Goal: Information Seeking & Learning: Check status

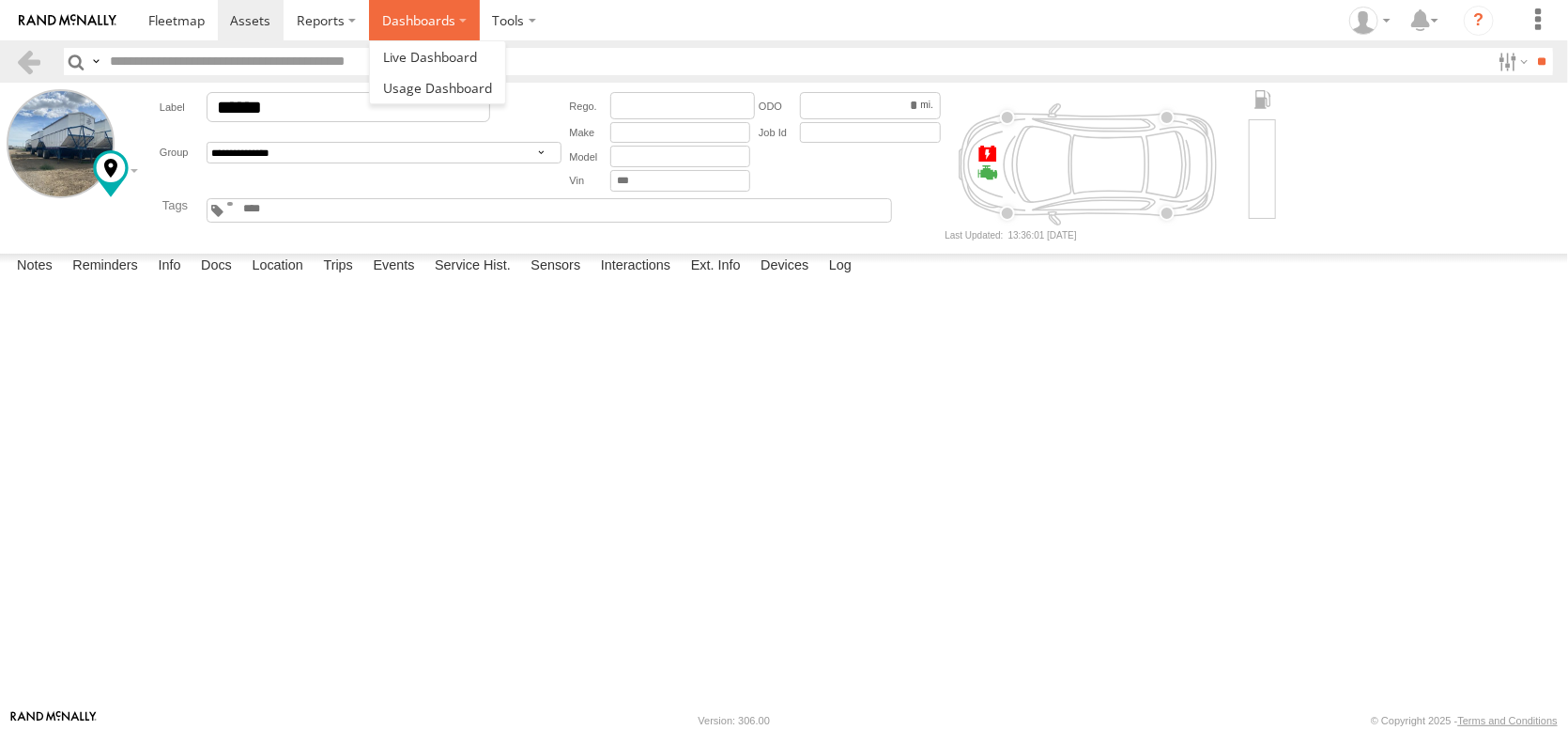
click at [480, 17] on label "Dashboards" at bounding box center [425, 20] width 111 height 40
click at [477, 56] on span at bounding box center [430, 56] width 94 height 18
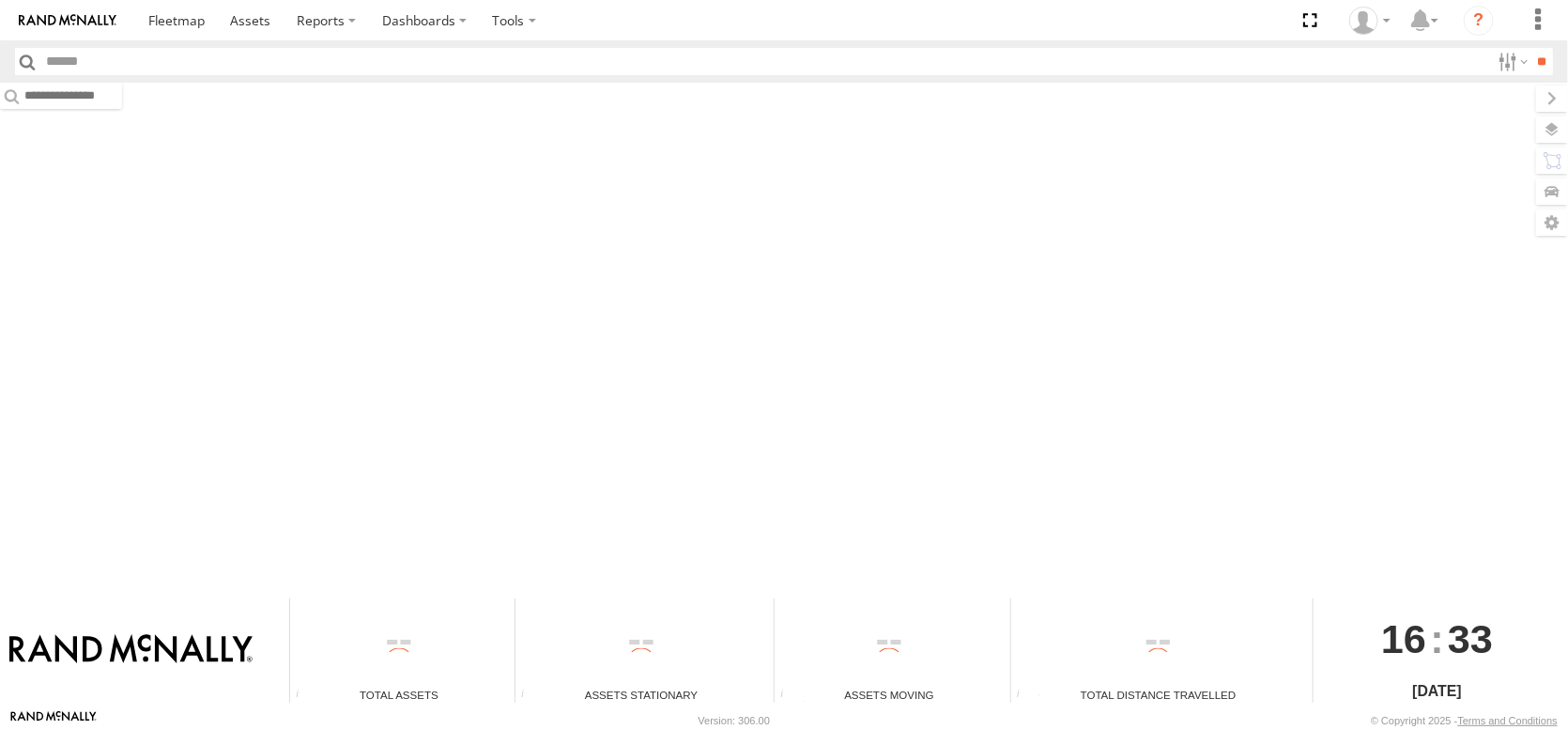
type input "******"
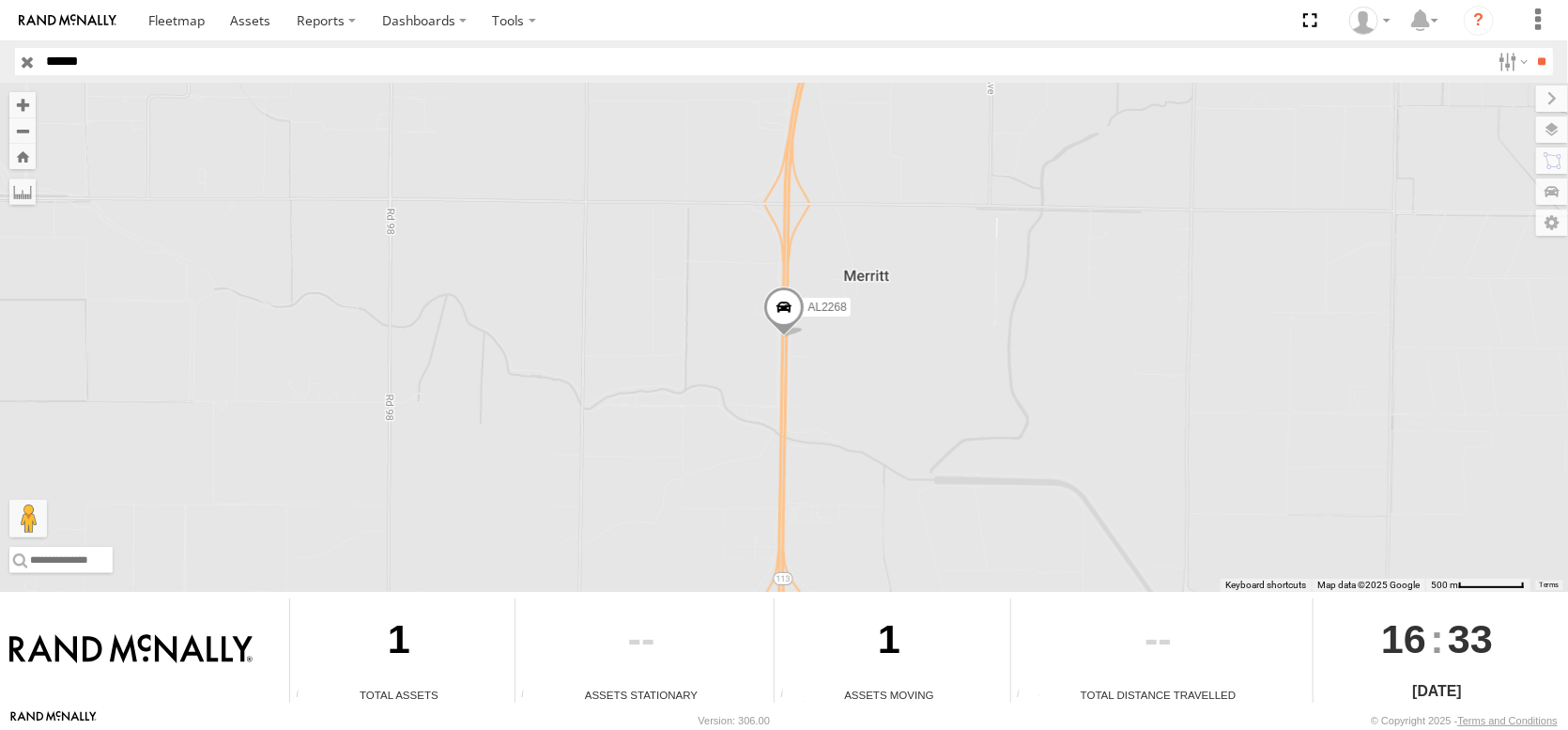
click at [27, 65] on input "button" at bounding box center [27, 61] width 24 height 27
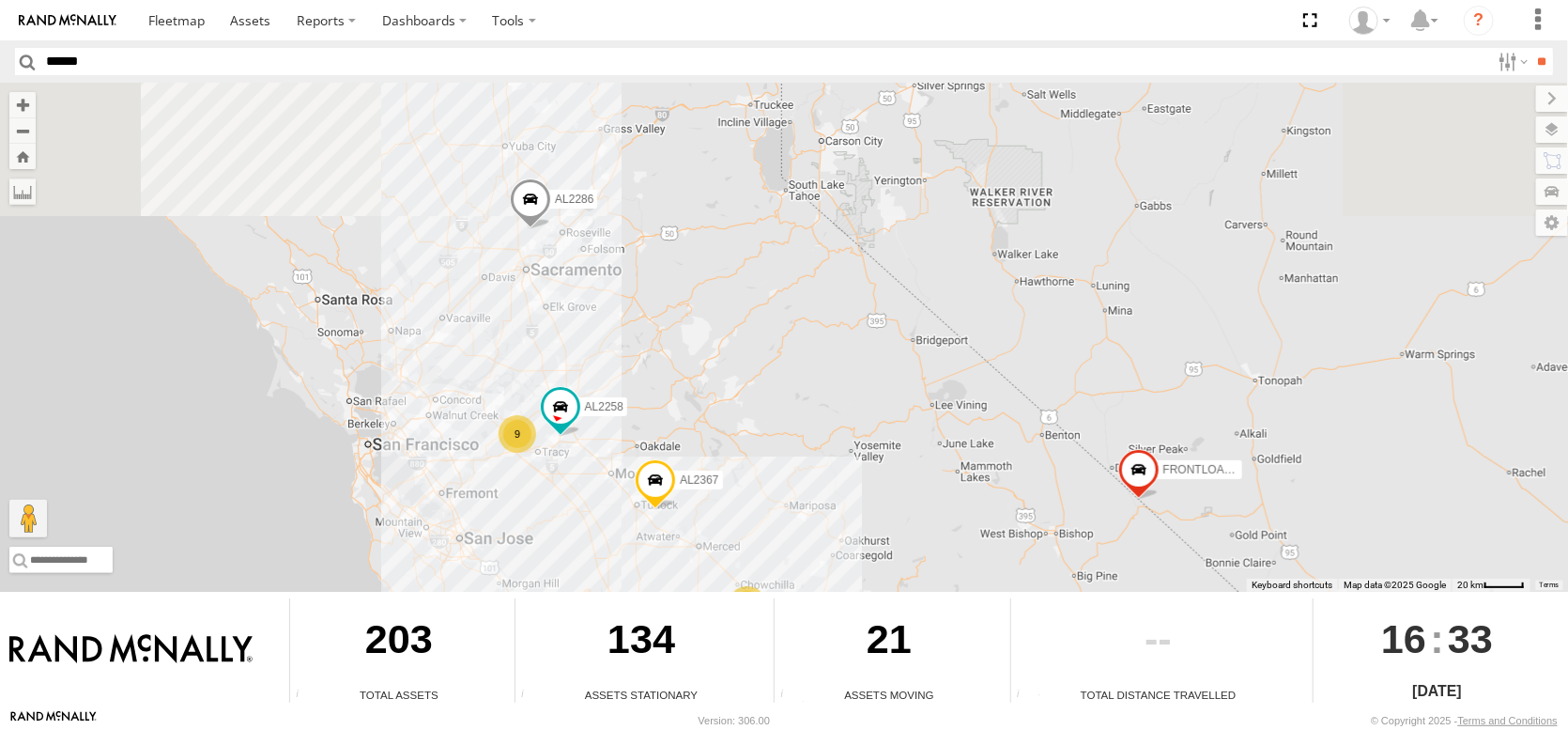
drag, startPoint x: 570, startPoint y: 485, endPoint x: 611, endPoint y: 604, distance: 125.9
click at [611, 604] on div "← Move left → Move right ↑ Move up ↓ Move down + Zoom in - Zoom out Home Jump l…" at bounding box center [784, 396] width 1568 height 627
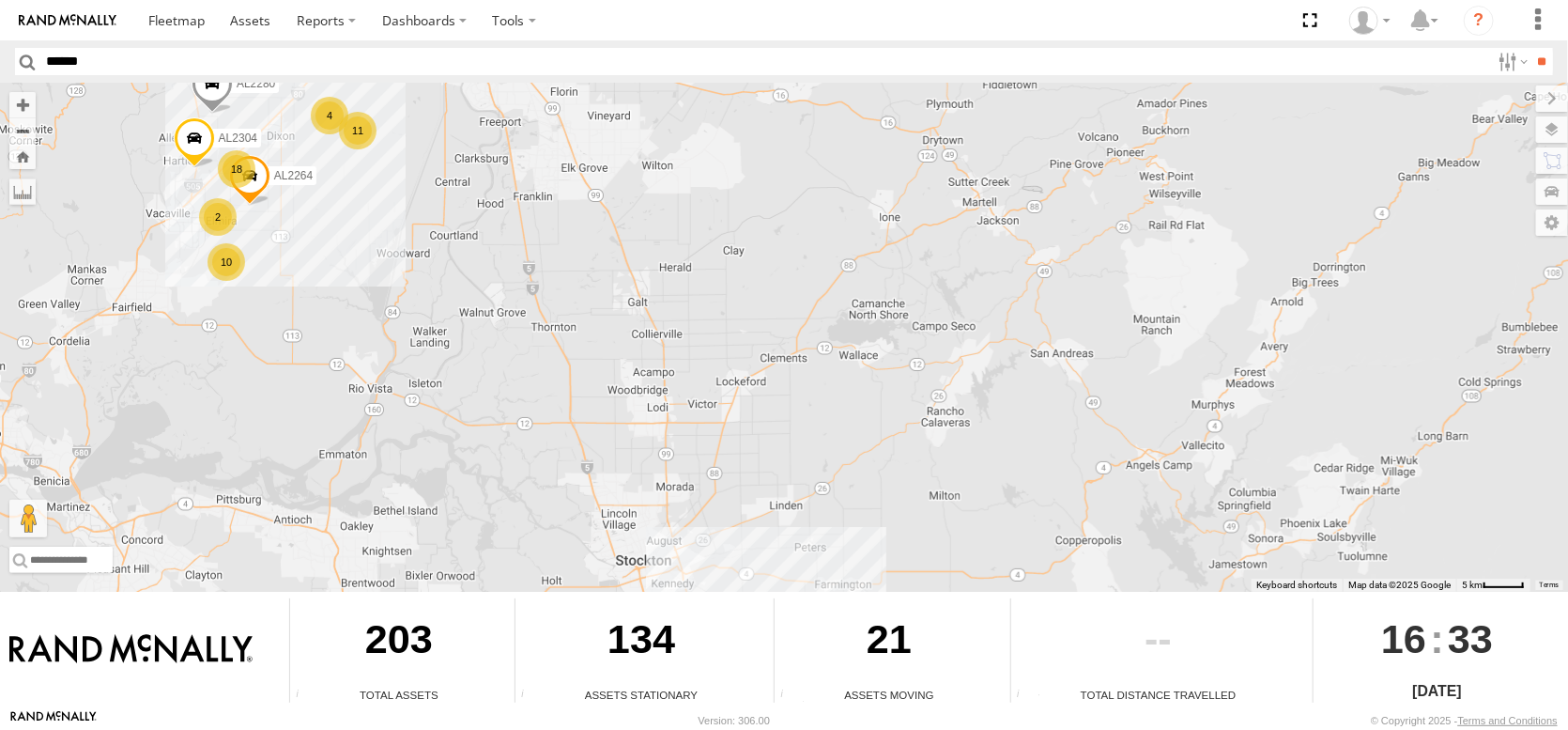
drag, startPoint x: 251, startPoint y: 239, endPoint x: 401, endPoint y: 509, distance: 308.9
click at [403, 508] on div "FRONTLOADER JD344H AL2367 AL2286 AL2258 AL2268 18 4 10 11 2 AL2264 AL2280 AL2304" at bounding box center [784, 337] width 1568 height 509
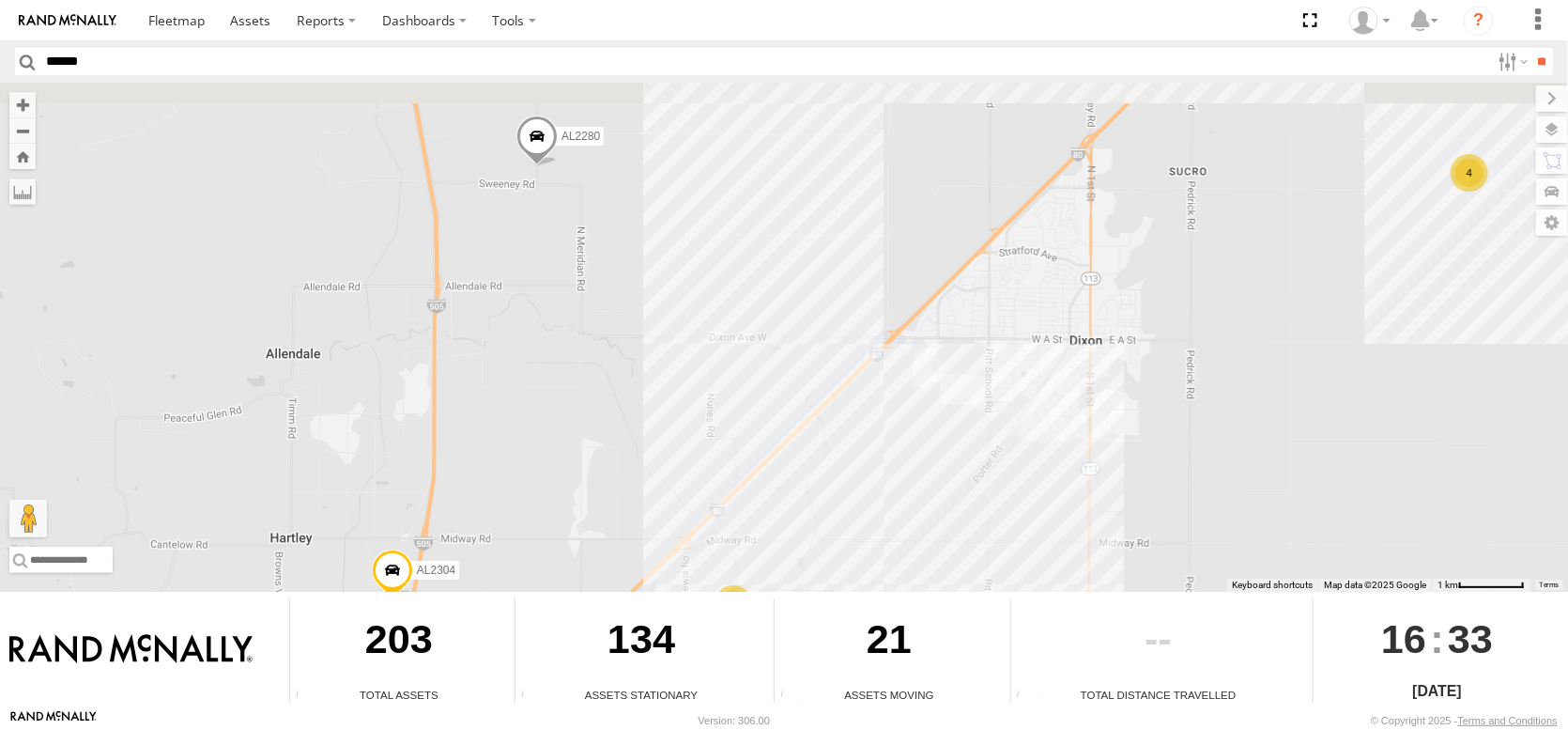
drag, startPoint x: 564, startPoint y: 259, endPoint x: 492, endPoint y: 543, distance: 293.0
click at [494, 542] on div "FRONTLOADER JD344H AL2367 AL2286 AL2258 AL2268 AL2264 AL2304 AL2273 AL2310 AL23…" at bounding box center [784, 337] width 1568 height 509
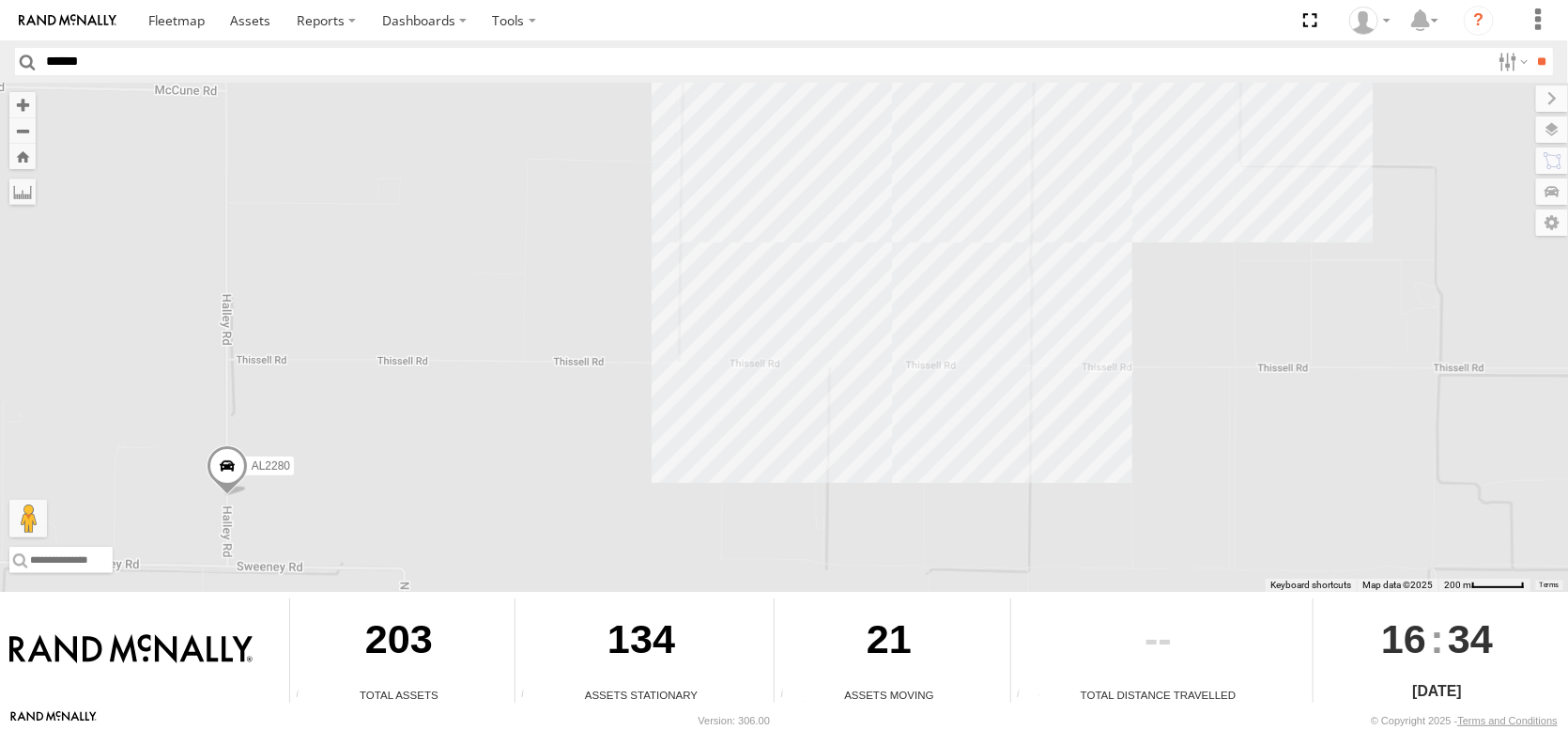
drag, startPoint x: 816, startPoint y: 362, endPoint x: 352, endPoint y: 632, distance: 536.8
click at [352, 632] on div "← Move left → Move right ↑ Move up ↓ Move down + Zoom in - Zoom out Home Jump l…" at bounding box center [784, 396] width 1568 height 627
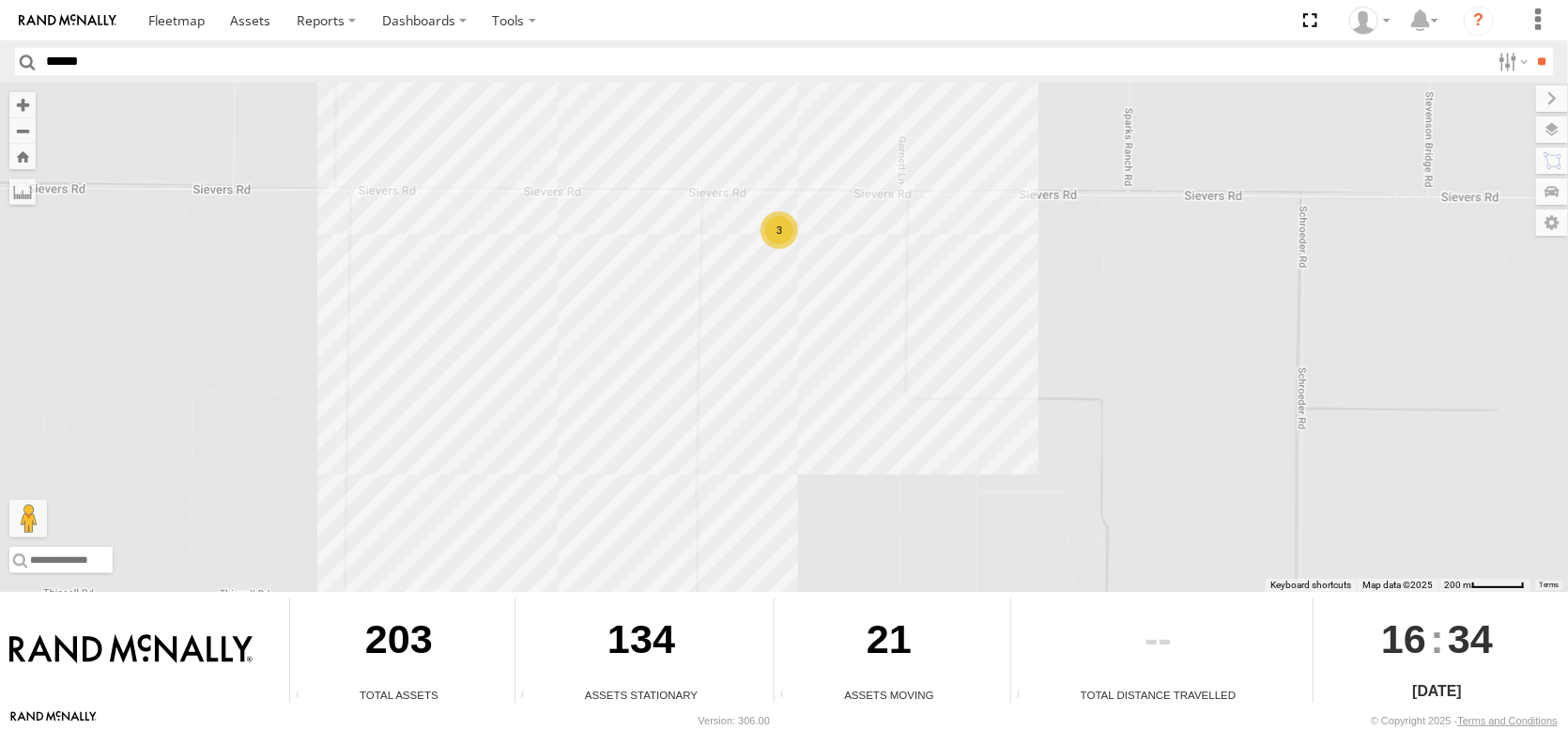
drag, startPoint x: 395, startPoint y: 351, endPoint x: 585, endPoint y: 105, distance: 310.8
click at [551, 120] on div "FRONTLOADER JD344H AL2367 AL2286 AL2258 AL2268 AL2264 AL2304 AL2273 AL2310 AL23…" at bounding box center [784, 337] width 1568 height 509
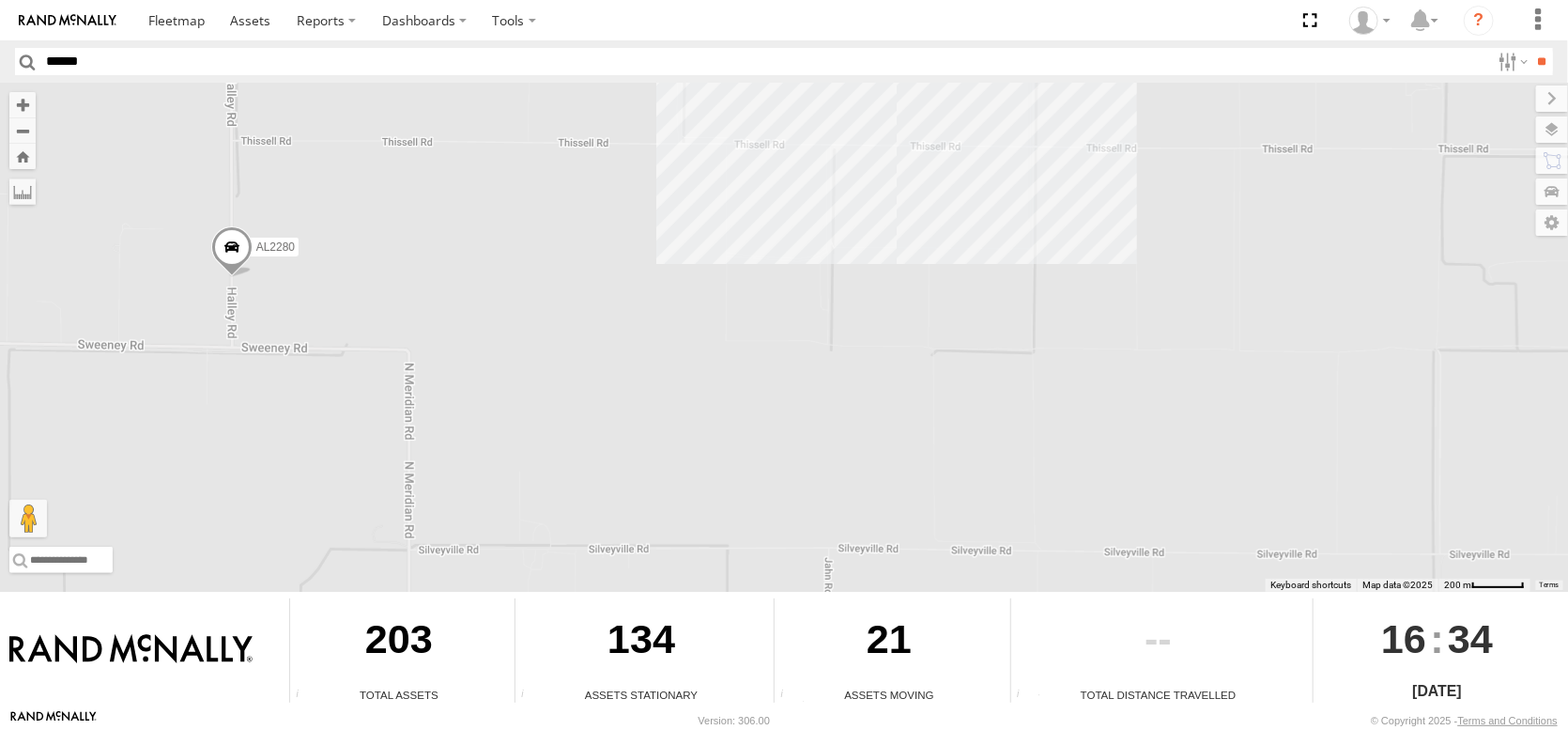
click at [235, 233] on span at bounding box center [232, 252] width 41 height 51
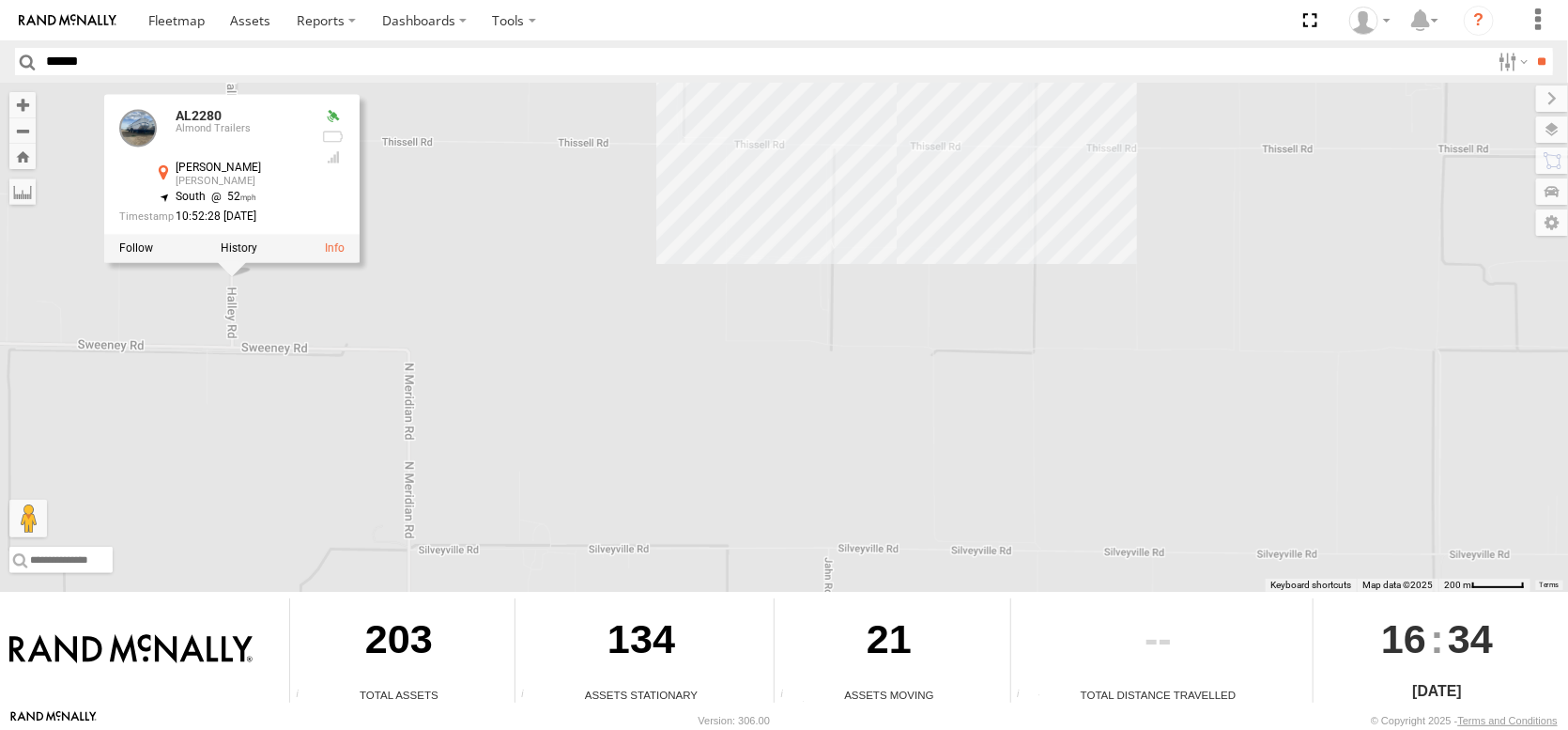
click at [535, 295] on div "FRONTLOADER JD344H AL2367 AL2286 AL2258 AL2268 AL2264 AL2304 AL2273 AL2310 AL23…" at bounding box center [784, 337] width 1568 height 509
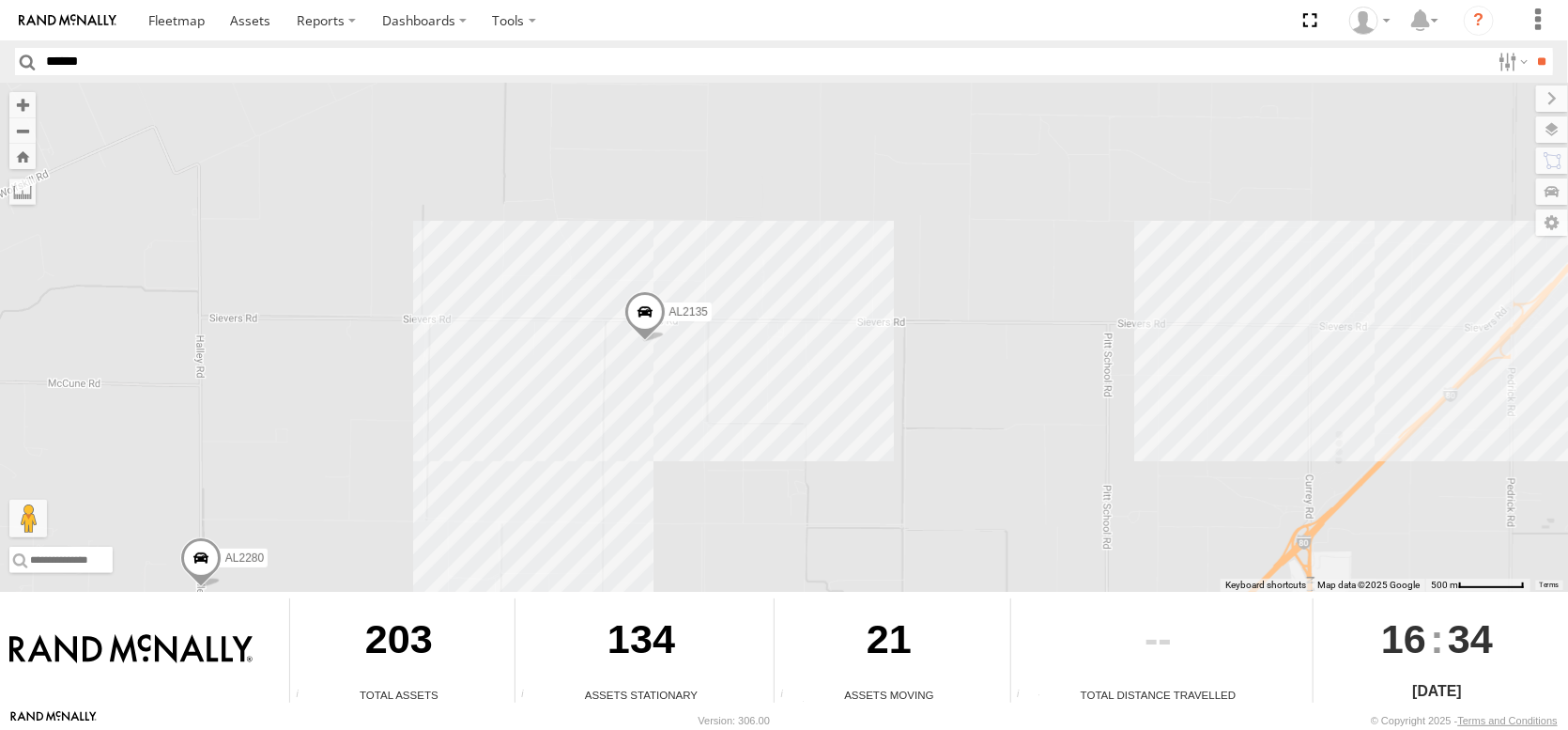
drag, startPoint x: 735, startPoint y: 369, endPoint x: 454, endPoint y: 635, distance: 386.9
click at [455, 635] on div "← Move left → Move right ↑ Move up ↓ Move down + Zoom in - Zoom out Home Jump l…" at bounding box center [784, 396] width 1568 height 627
click at [628, 338] on div "3" at bounding box center [629, 355] width 38 height 38
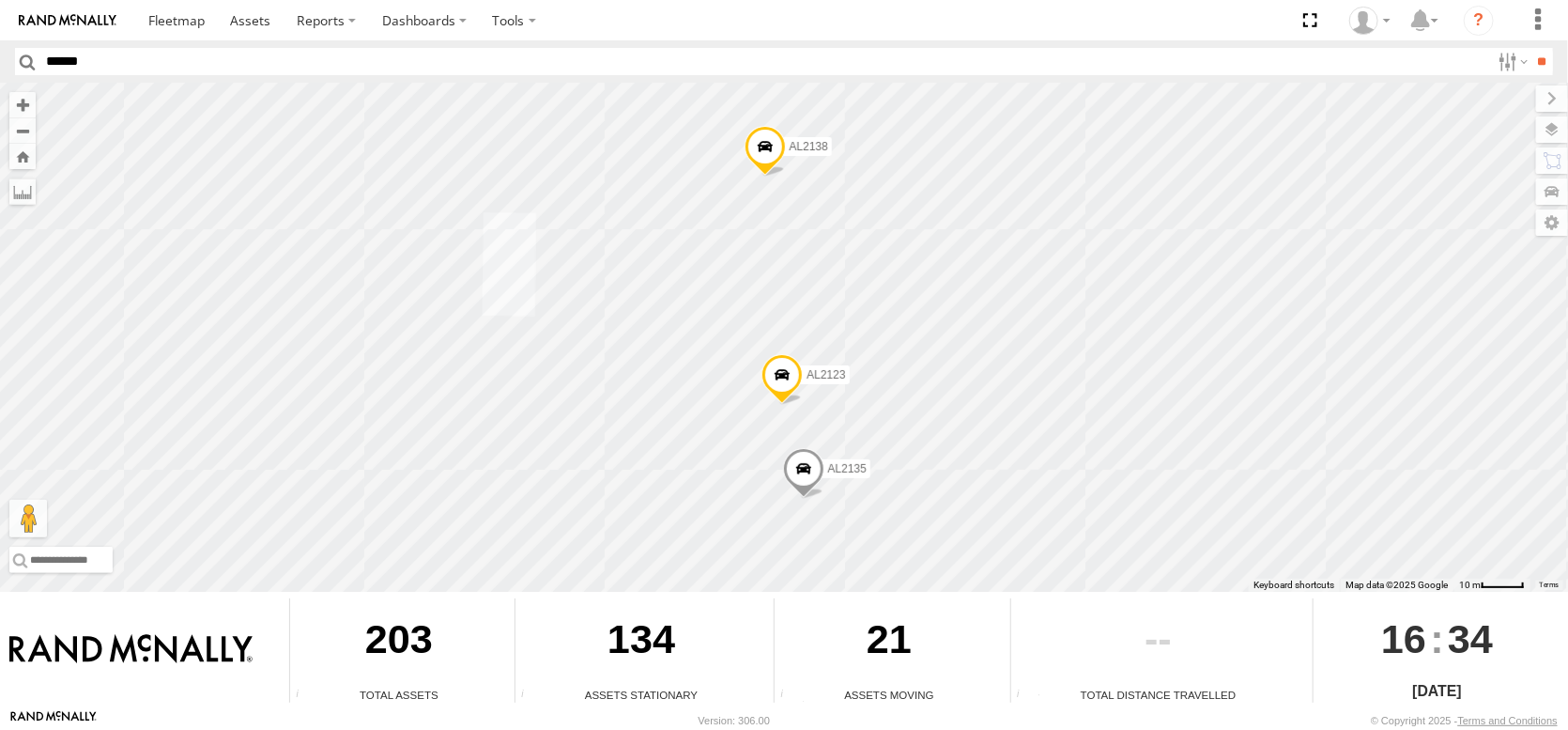
click at [611, 345] on div "FRONTLOADER JD344H AL2367 AL2286 AL2258 AL2268 AL2264 AL2304 AL2273 AL2310 AL23…" at bounding box center [784, 337] width 1568 height 509
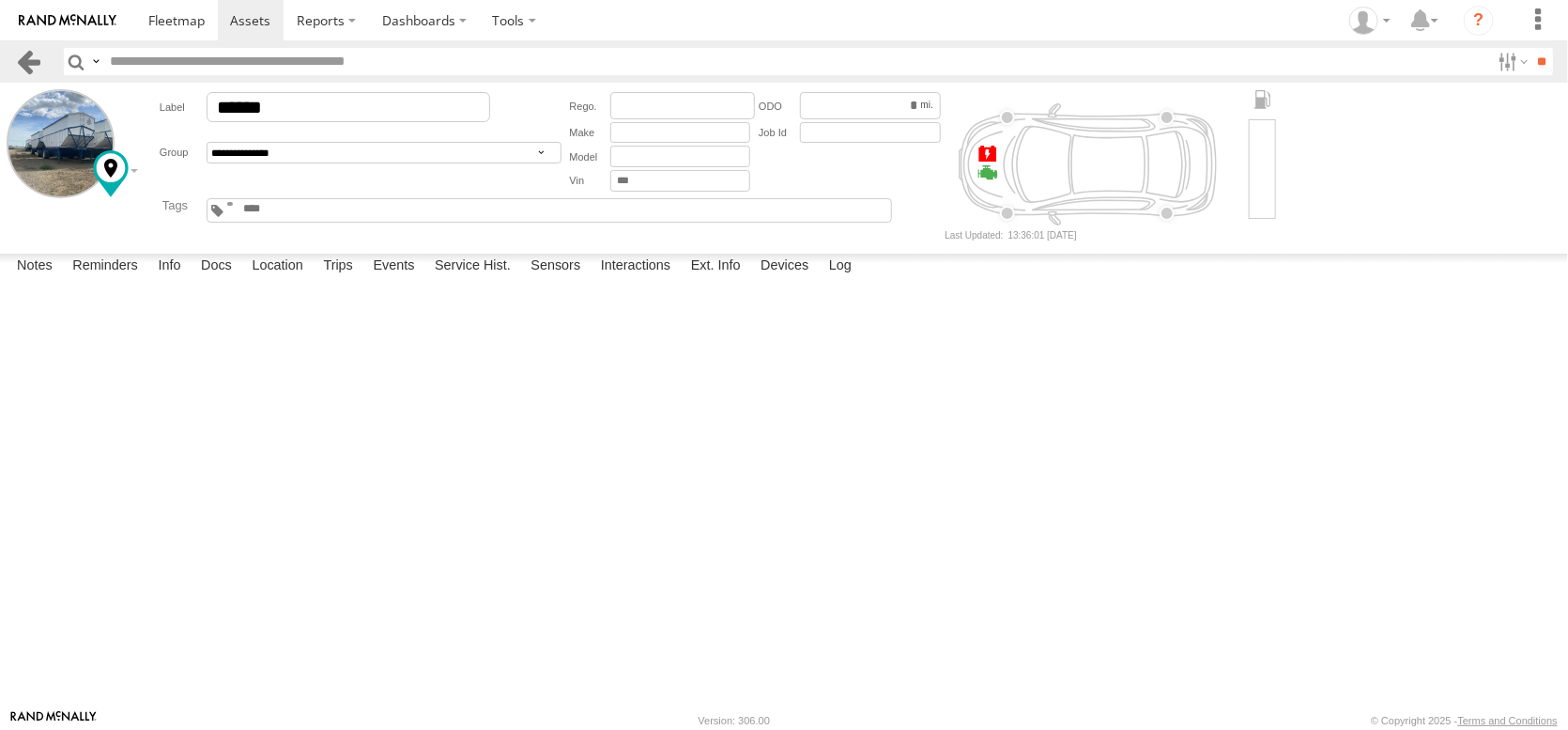
click at [24, 69] on link at bounding box center [28, 61] width 27 height 27
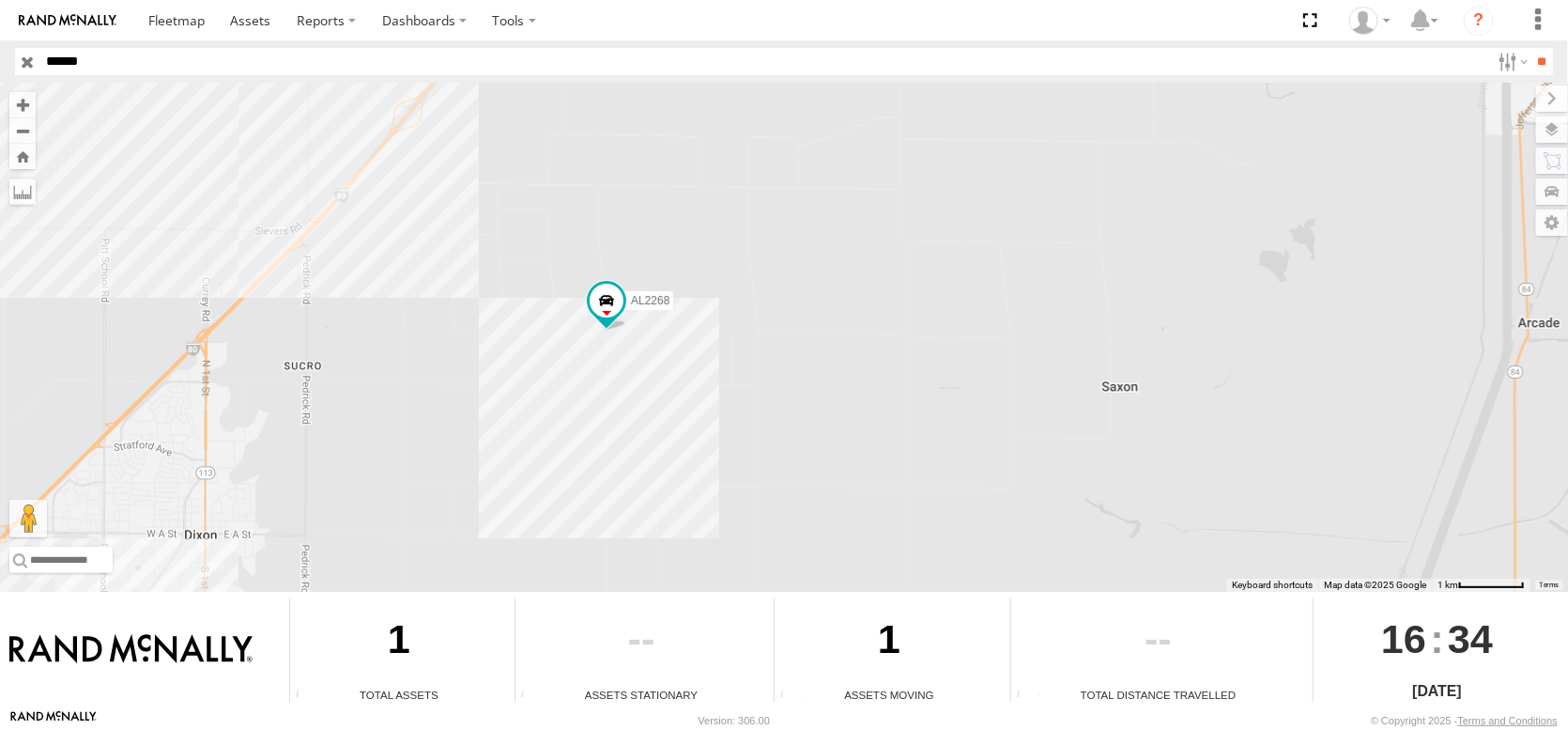
click at [538, 359] on div "AL2268" at bounding box center [784, 337] width 1568 height 509
click at [536, 359] on div "AL2268" at bounding box center [784, 337] width 1568 height 509
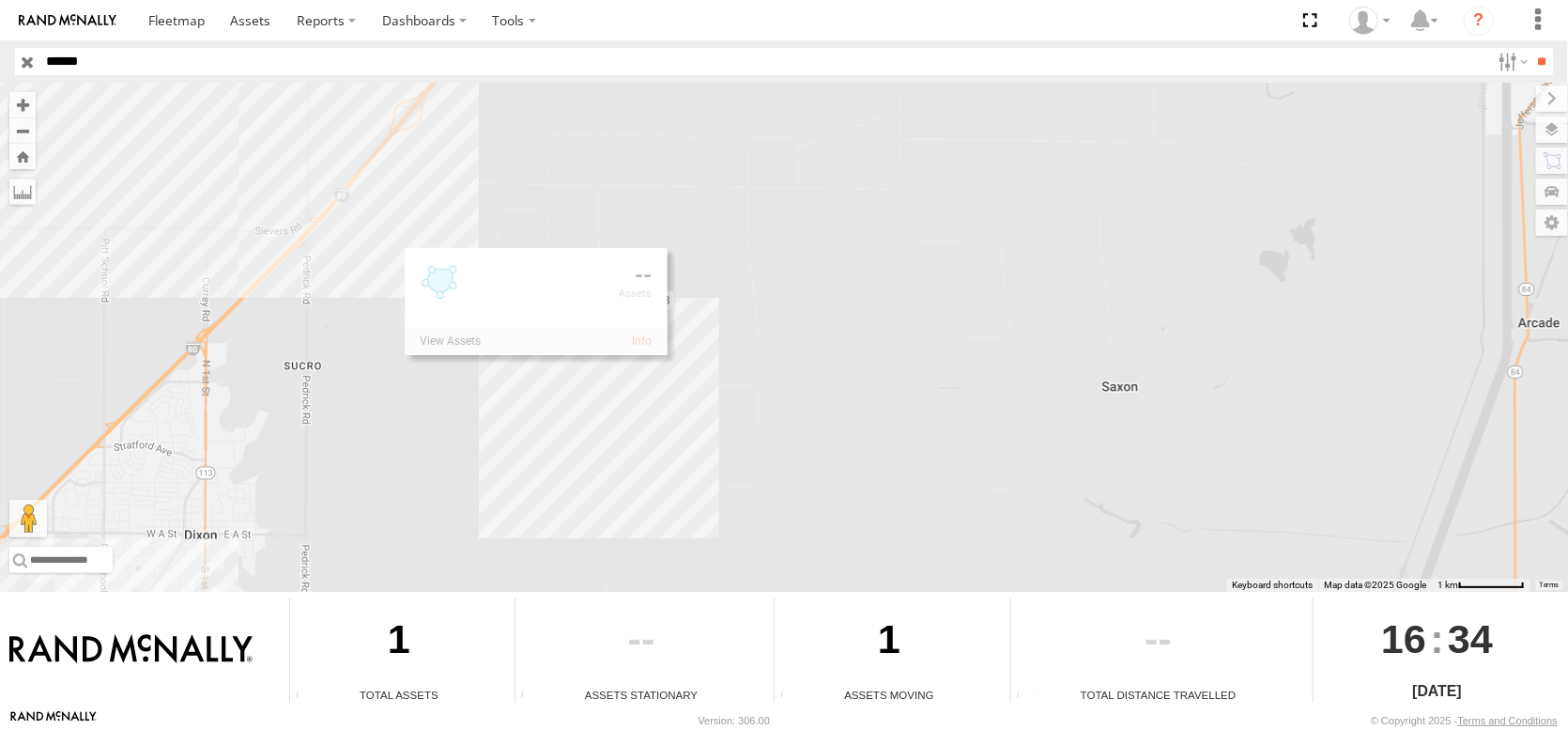
click at [536, 359] on div "AL2268" at bounding box center [784, 337] width 1568 height 509
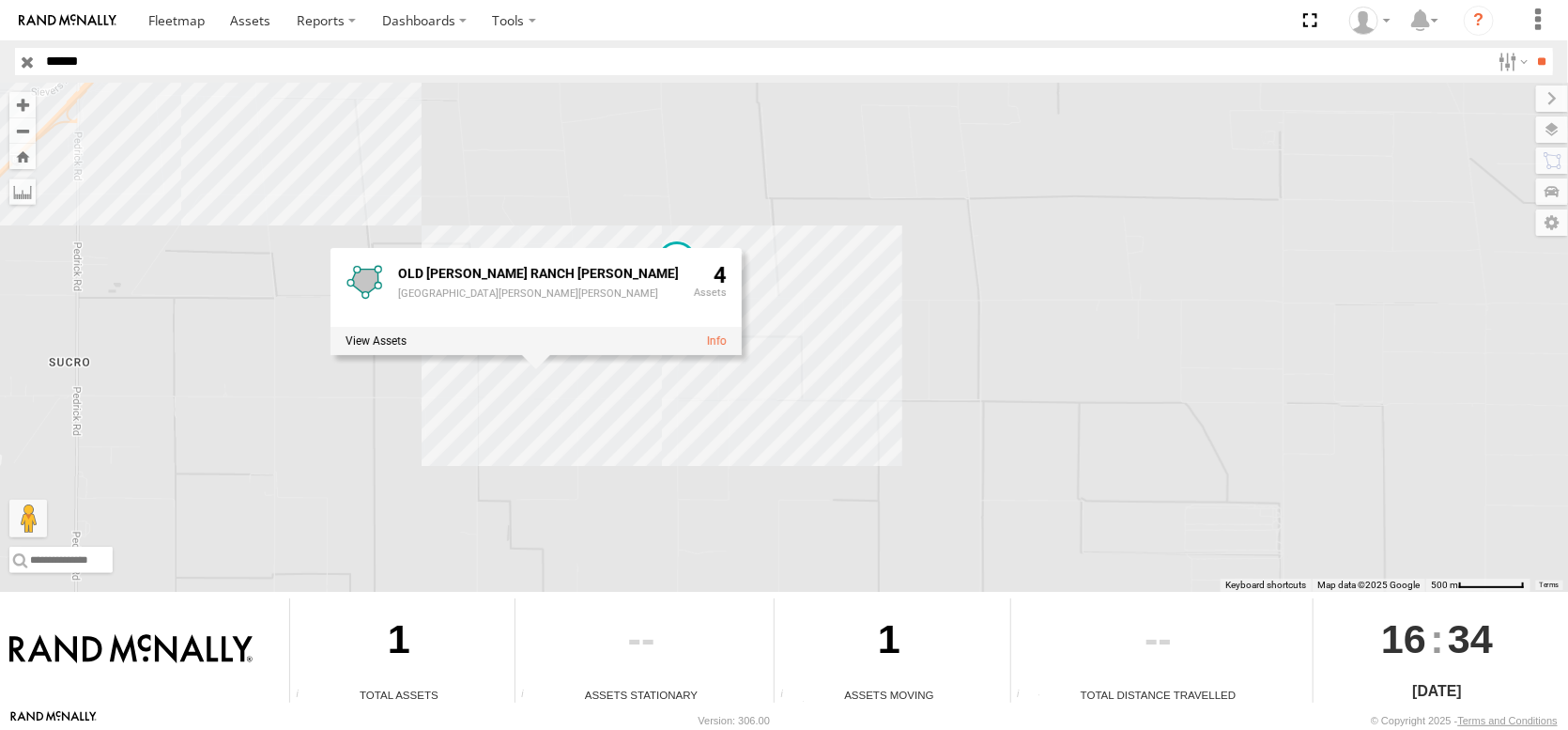
click at [893, 356] on div "AL2268 OLD COLLIER RANCH DIXON OLD COLLIER RANCH Runge Rd Dixon, CA 95620 4" at bounding box center [784, 337] width 1568 height 509
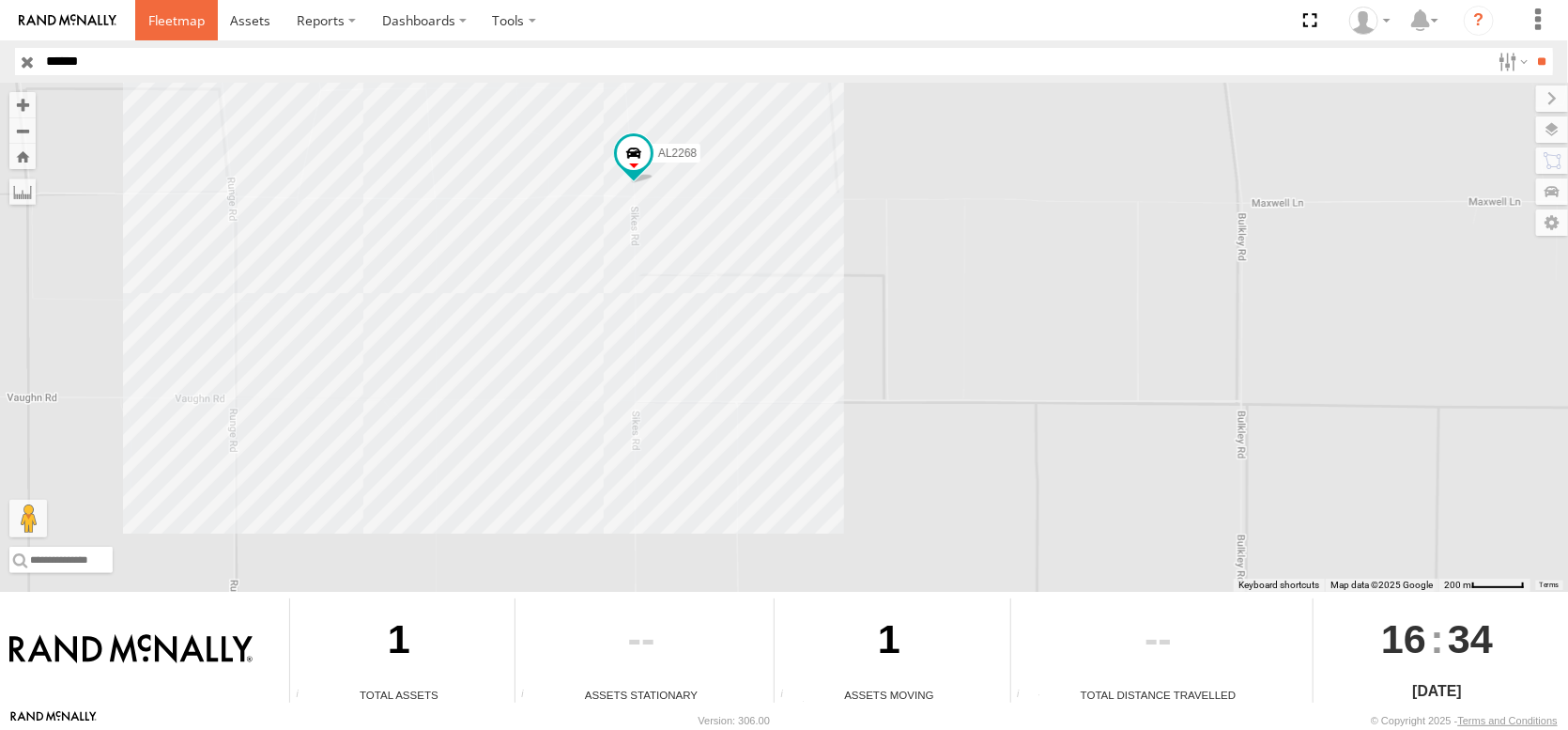
click at [205, 28] on span at bounding box center [177, 20] width 56 height 18
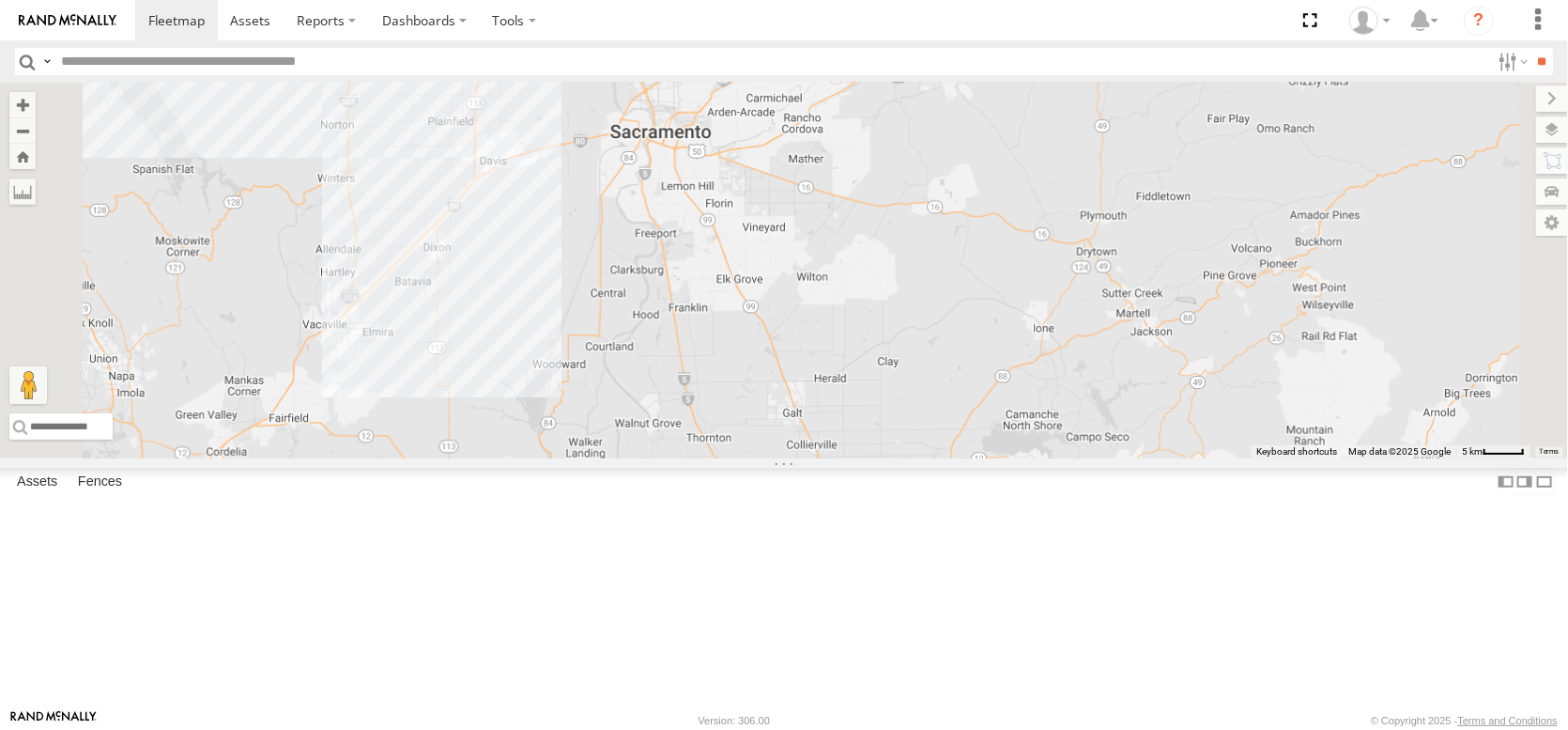
drag, startPoint x: 726, startPoint y: 290, endPoint x: 740, endPoint y: 503, distance: 213.5
click at [743, 458] on div "AL2258 AL2367 FRONTLOADER JD344H AL2286" at bounding box center [784, 271] width 1568 height 376
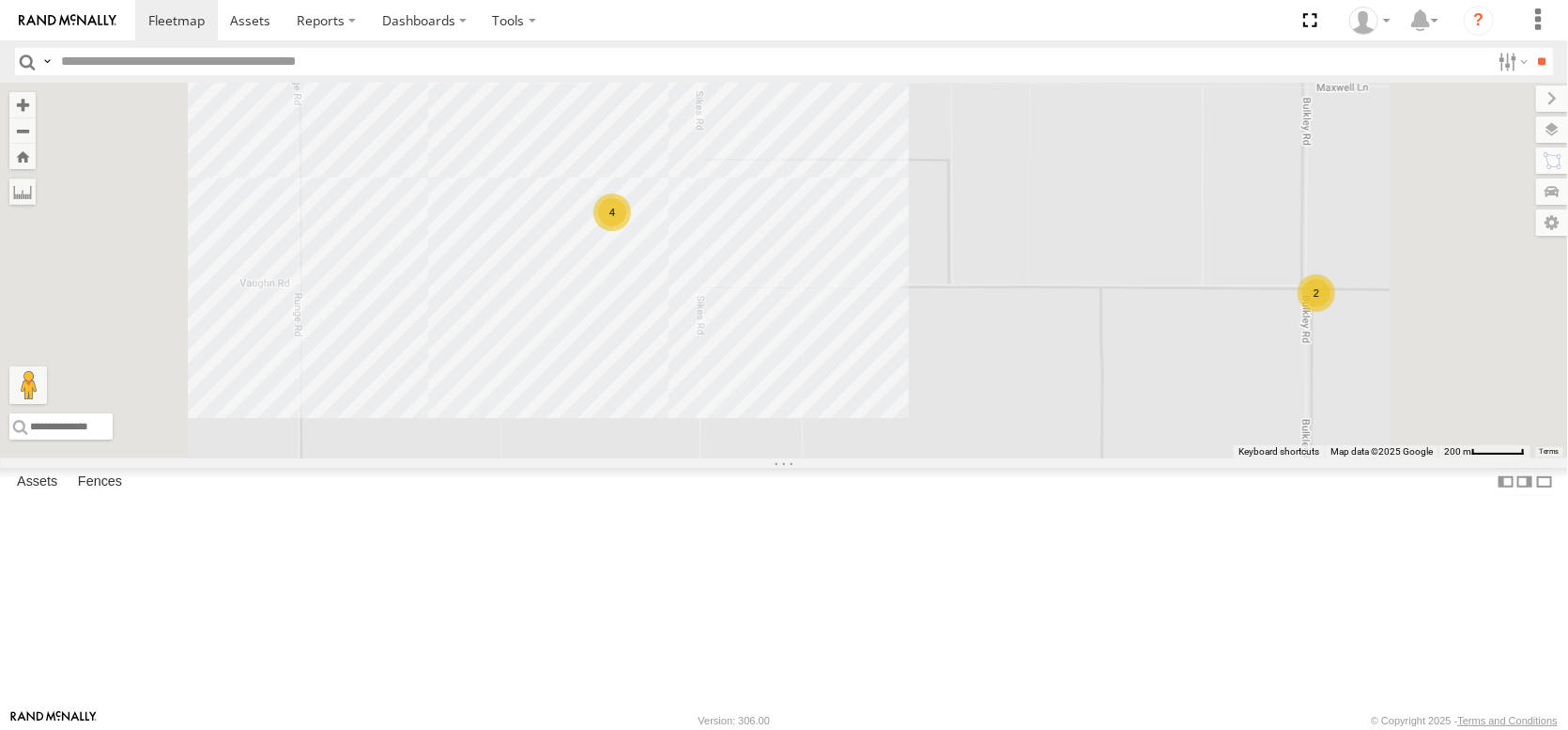
click at [631, 231] on div "4" at bounding box center [613, 212] width 38 height 38
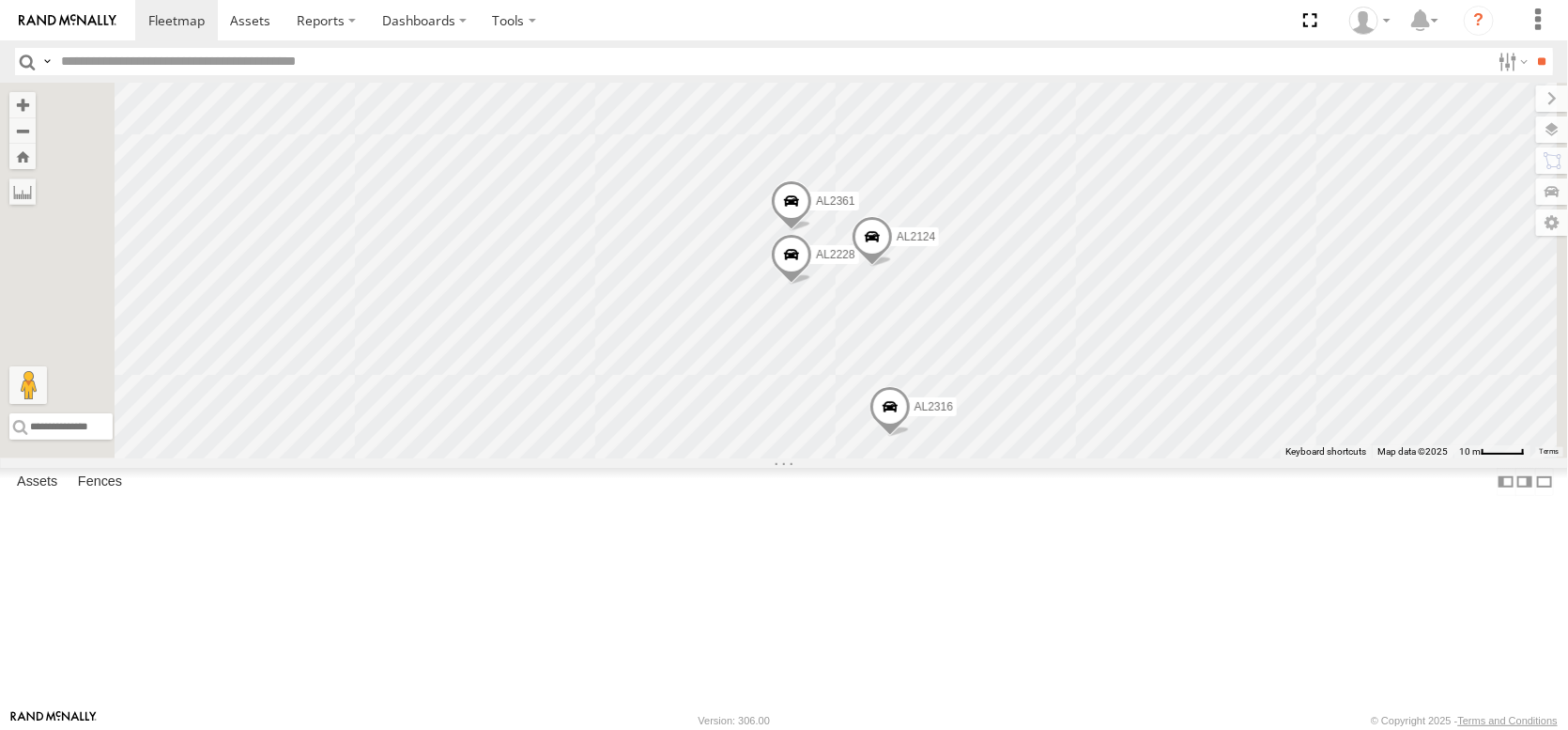
click at [911, 437] on span at bounding box center [891, 412] width 41 height 51
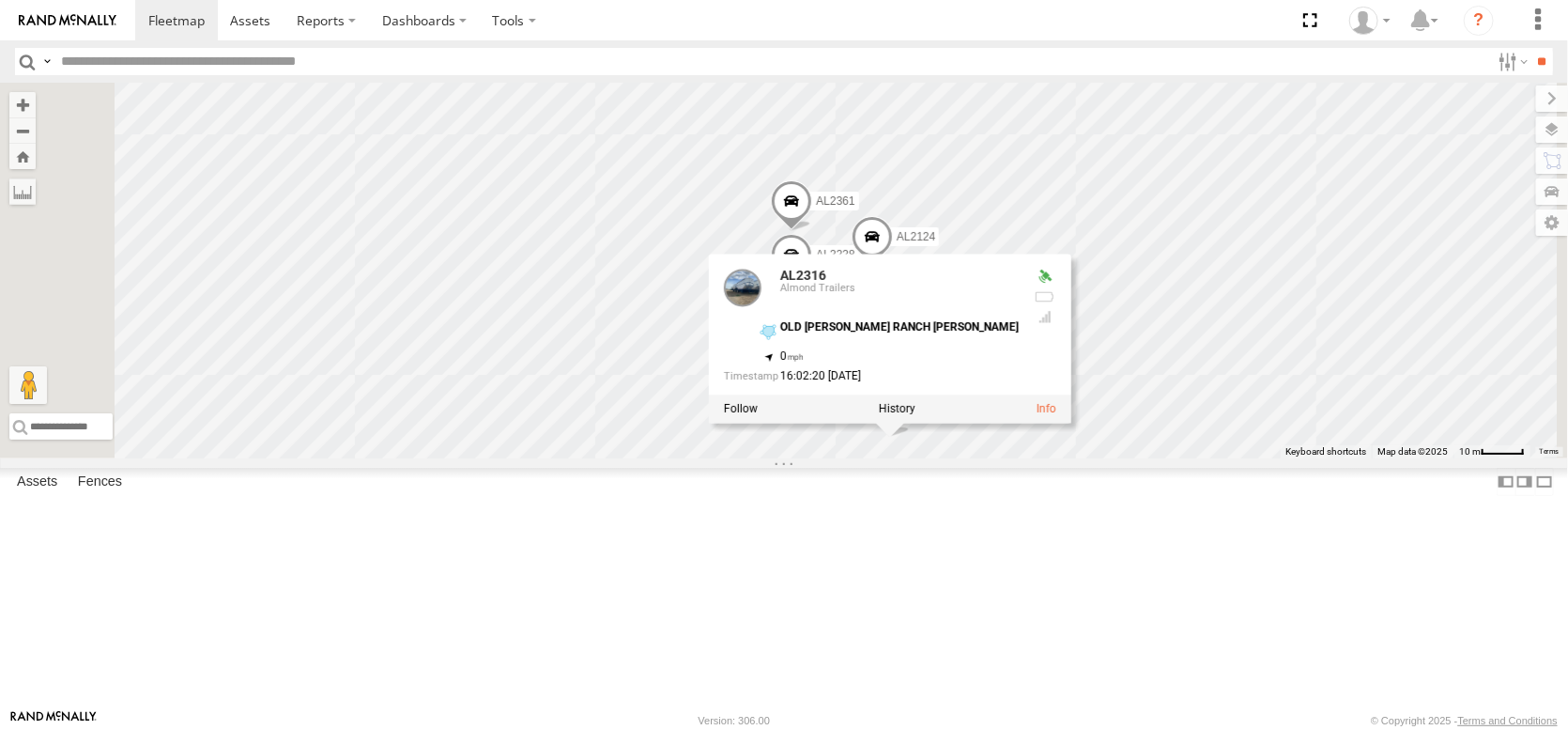
click at [677, 458] on div "AL2258 AL2367 FRONTLOADER JD344H AL2286 AL2264 AL2273 AL2304 AL2349 AL2293 AL22…" at bounding box center [784, 271] width 1568 height 376
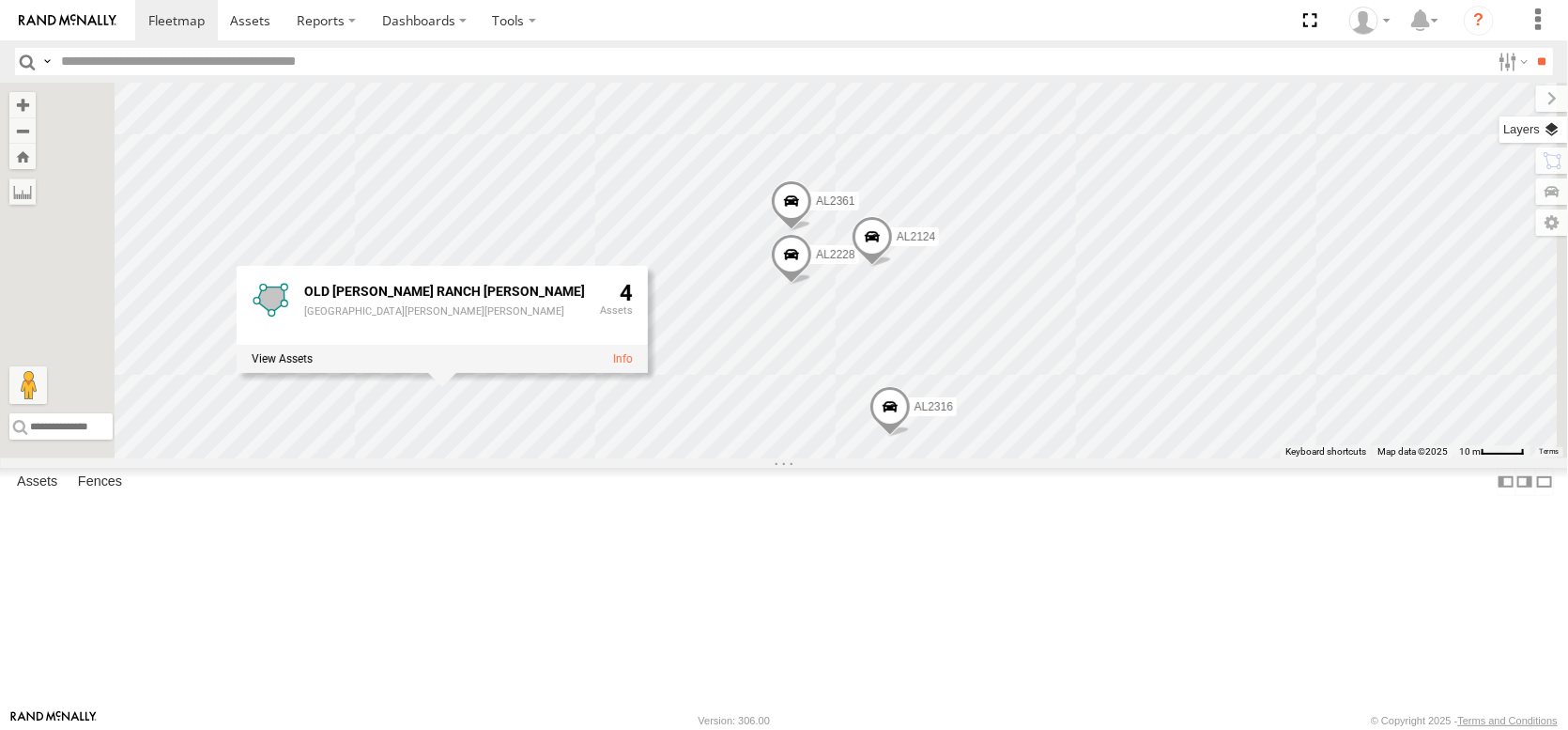
click at [1553, 132] on label at bounding box center [1533, 130] width 69 height 26
click at [0, 0] on span "Basemaps" at bounding box center [0, 0] width 0 height 0
click at [0, 0] on span "Satellite + Roadmap" at bounding box center [0, 0] width 0 height 0
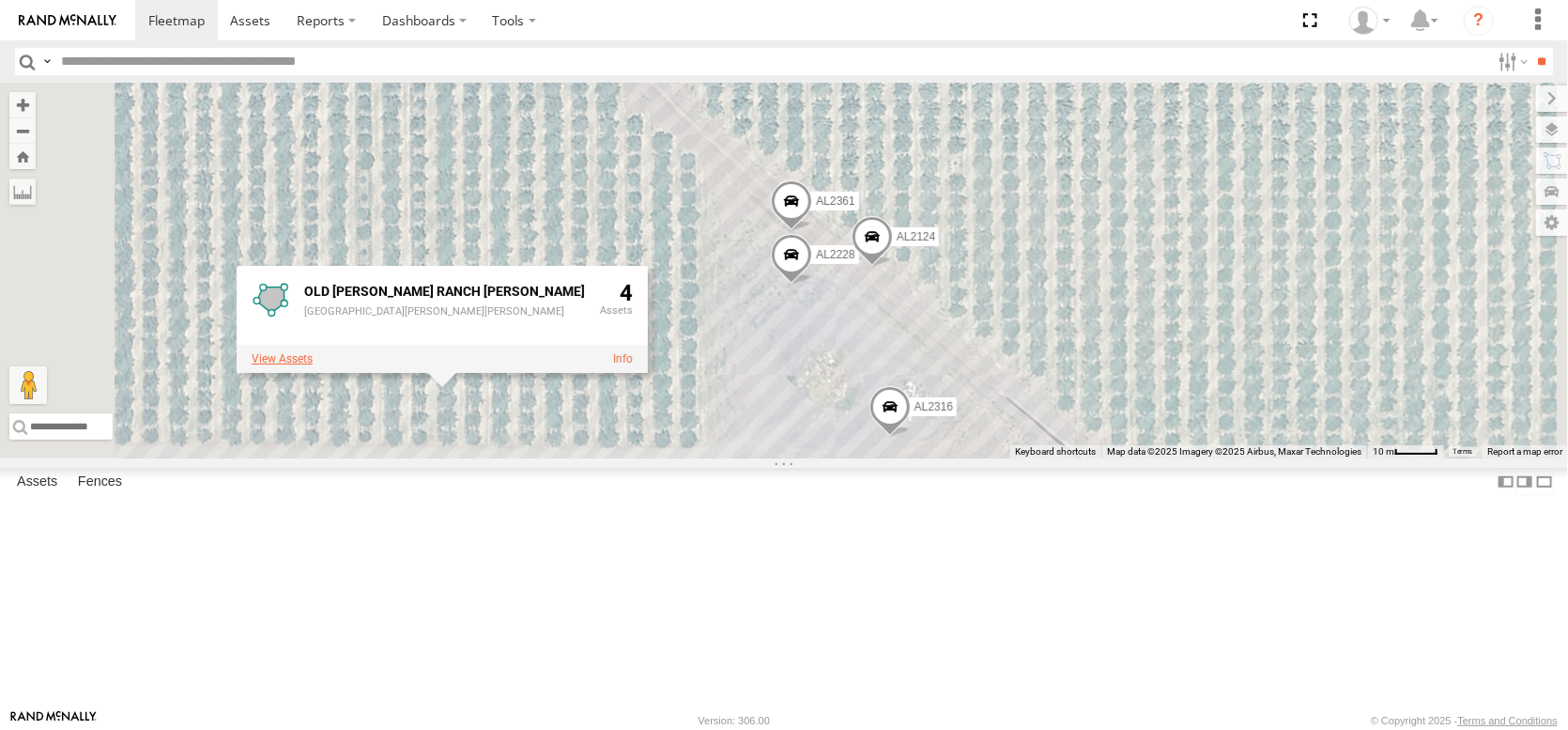
click at [313, 365] on label at bounding box center [282, 359] width 61 height 13
click at [0, 0] on label "Close" at bounding box center [0, 0] width 0 height 0
click at [982, 458] on div "AL2258 AL2367 FRONTLOADER JD344H AL2286 AL2264 AL2273 AL2304 AL2349 AL2293 AL22…" at bounding box center [784, 271] width 1568 height 376
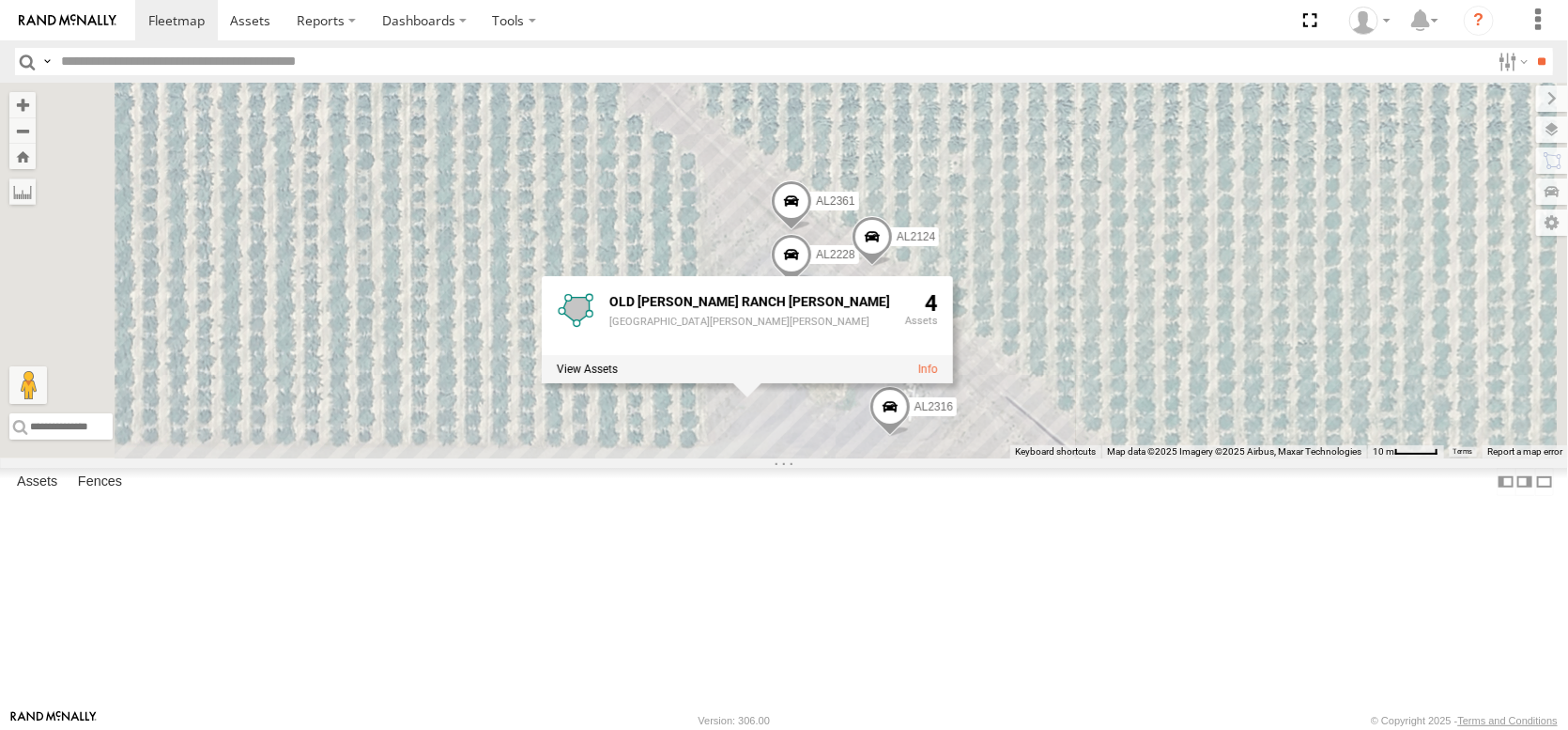
click at [942, 458] on div "AL2258 AL2367 FRONTLOADER JD344H AL2286 AL2264 AL2273 AL2304 AL2349 AL2293 AL22…" at bounding box center [784, 271] width 1568 height 376
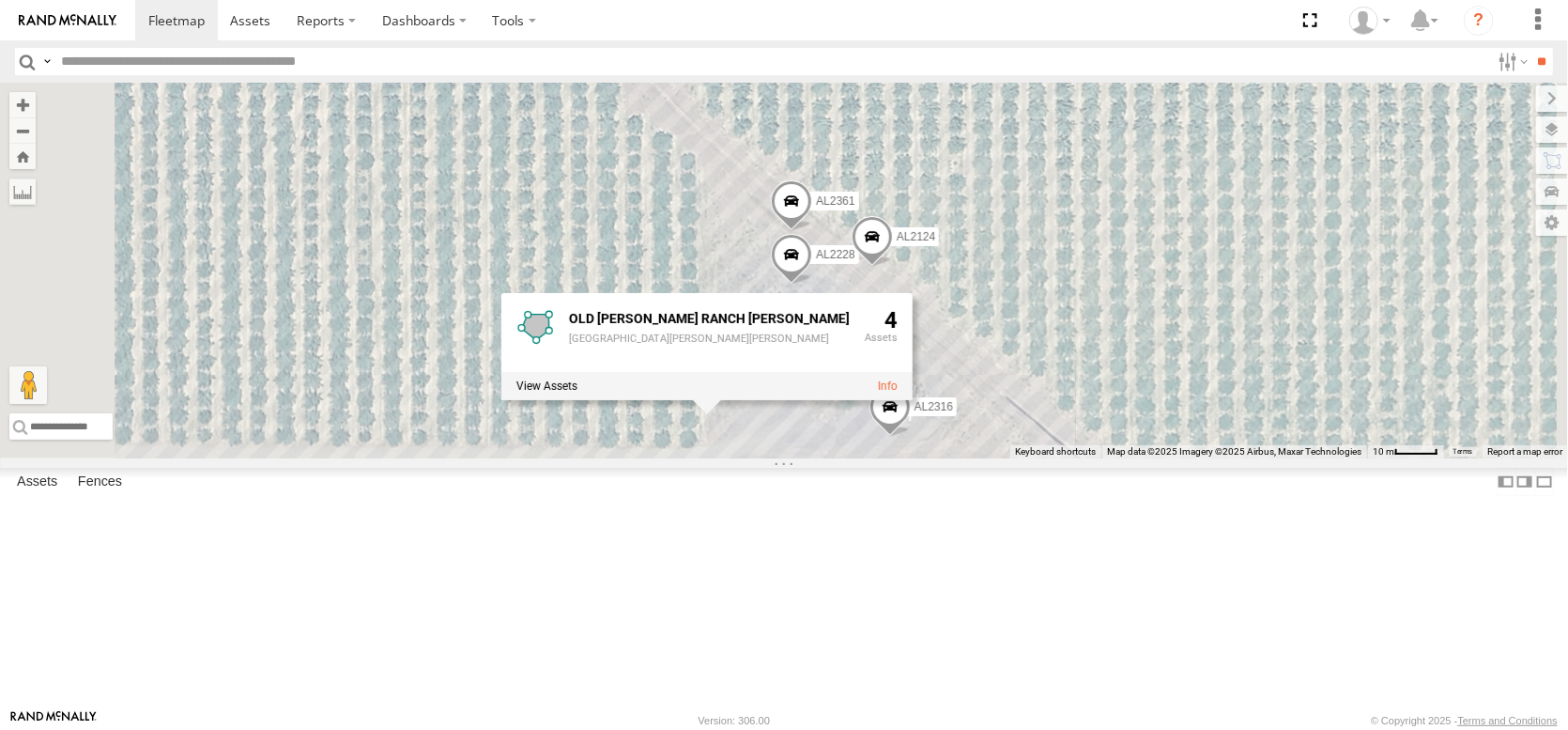
click at [505, 229] on div "AL2258 AL2367 FRONTLOADER JD344H AL2286 AL2264 AL2273 AL2304 AL2349 AL2293 AL22…" at bounding box center [784, 271] width 1568 height 376
click at [582, 204] on div "AL2258 AL2367 FRONTLOADER JD344H AL2286 AL2264 AL2273 AL2304 AL2349 AL2293 AL22…" at bounding box center [784, 271] width 1568 height 376
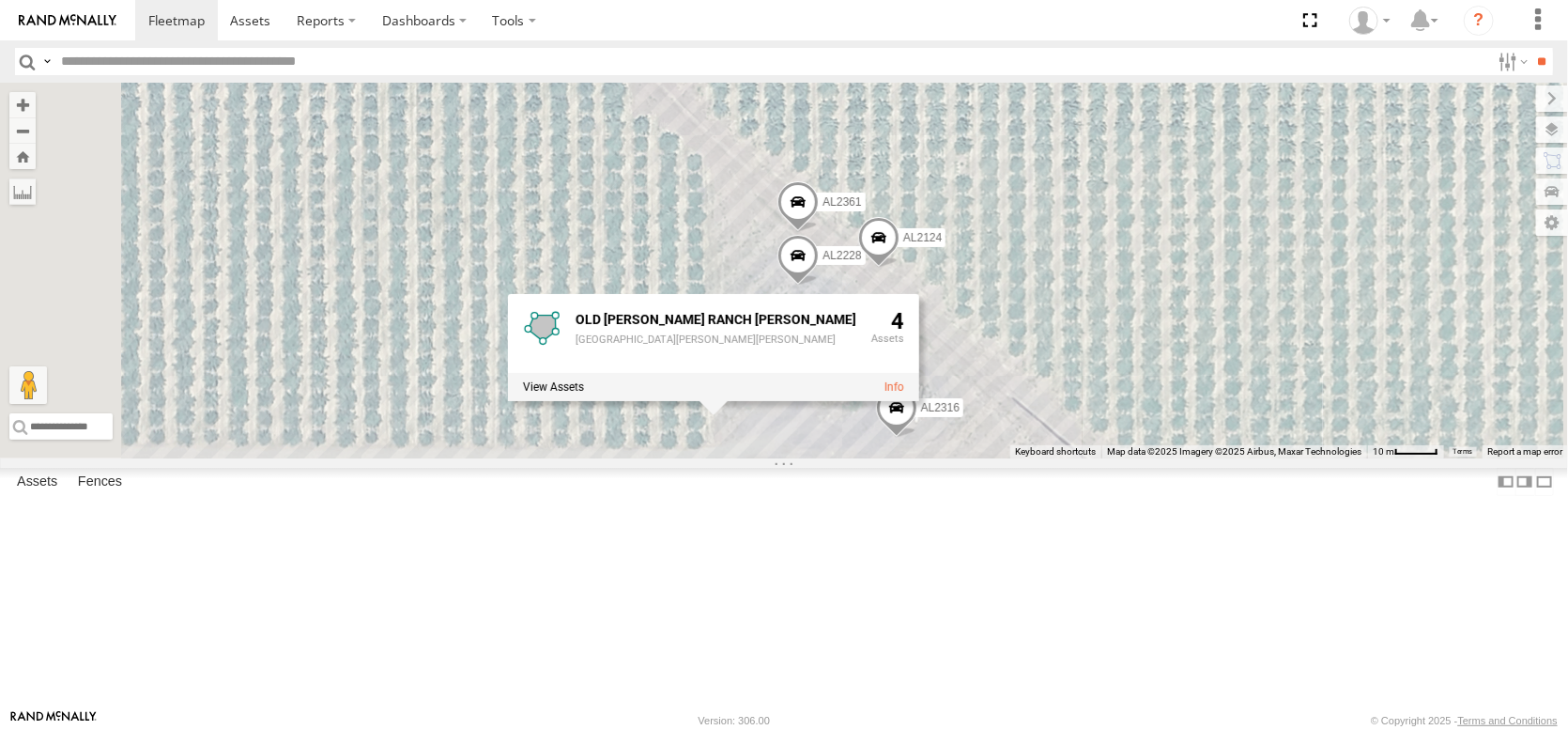
click at [653, 207] on div "AL2258 AL2367 FRONTLOADER JD344H AL2286 AL2264 AL2273 AL2304 AL2349 AL2293 AL22…" at bounding box center [784, 271] width 1568 height 376
click at [0, 0] on span "Overlays" at bounding box center [0, 0] width 0 height 0
click at [628, 216] on div "AL2258 AL2367 FRONTLOADER JD344H AL2286 AL2264 AL2273 AL2304 AL2349 AL2293 AL22…" at bounding box center [784, 271] width 1568 height 376
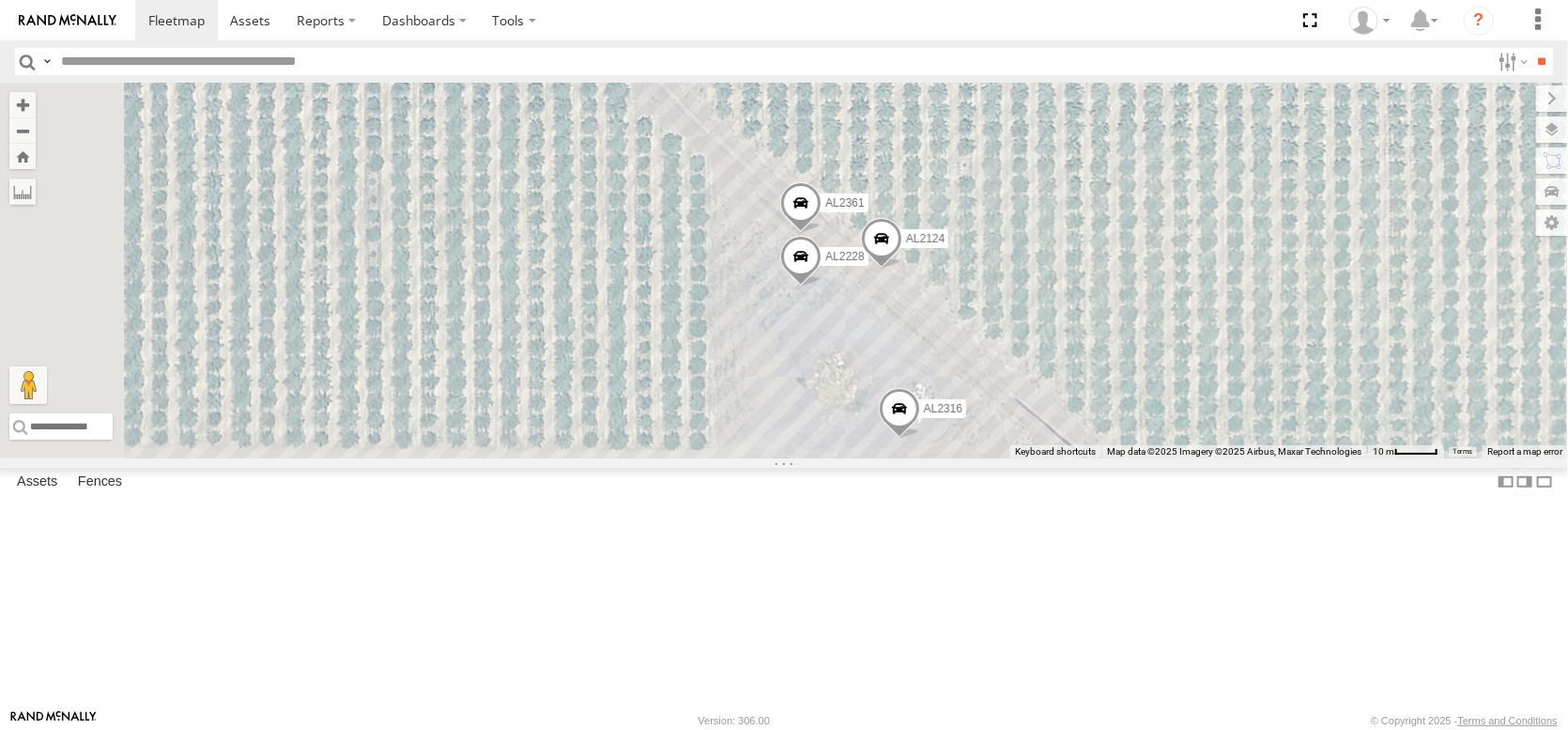
click at [1536, 107] on label at bounding box center [1552, 99] width 32 height 26
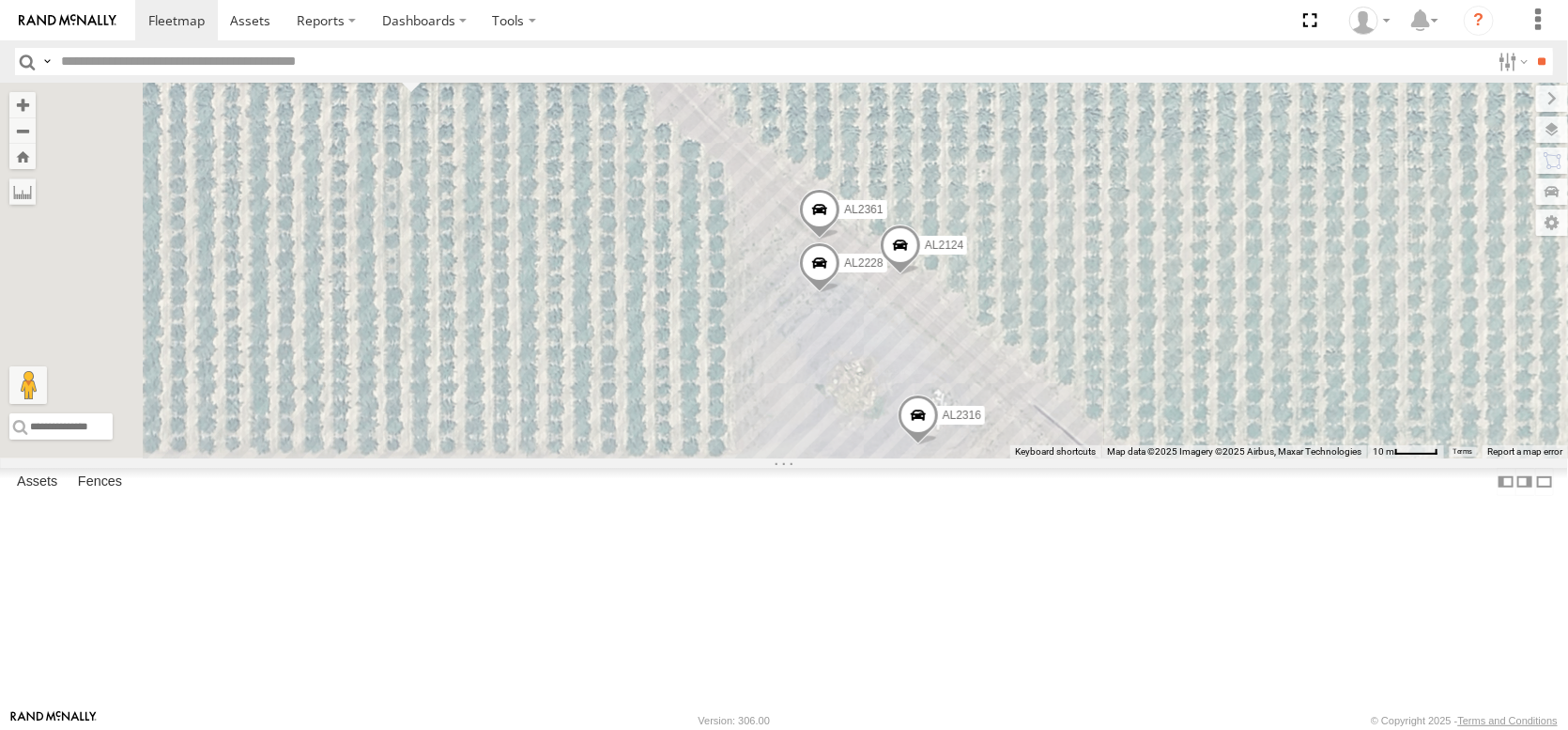
click at [726, 303] on div "AL2258 AL2367 FRONTLOADER JD344H AL2286 AL2264 AL2273 AL2304 AL2349 AL2293 AL22…" at bounding box center [784, 271] width 1568 height 376
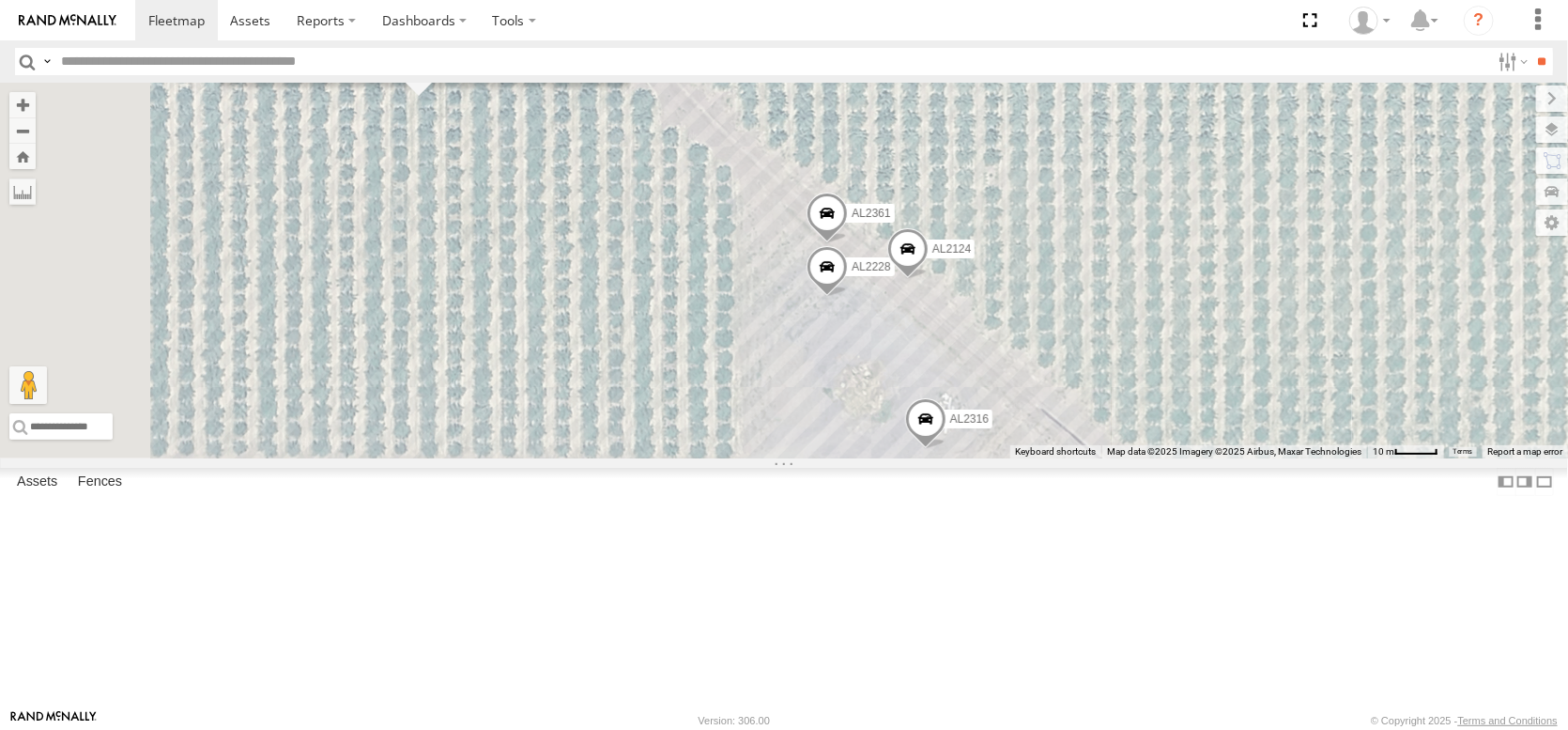
click at [610, 75] on link at bounding box center [599, 69] width 20 height 13
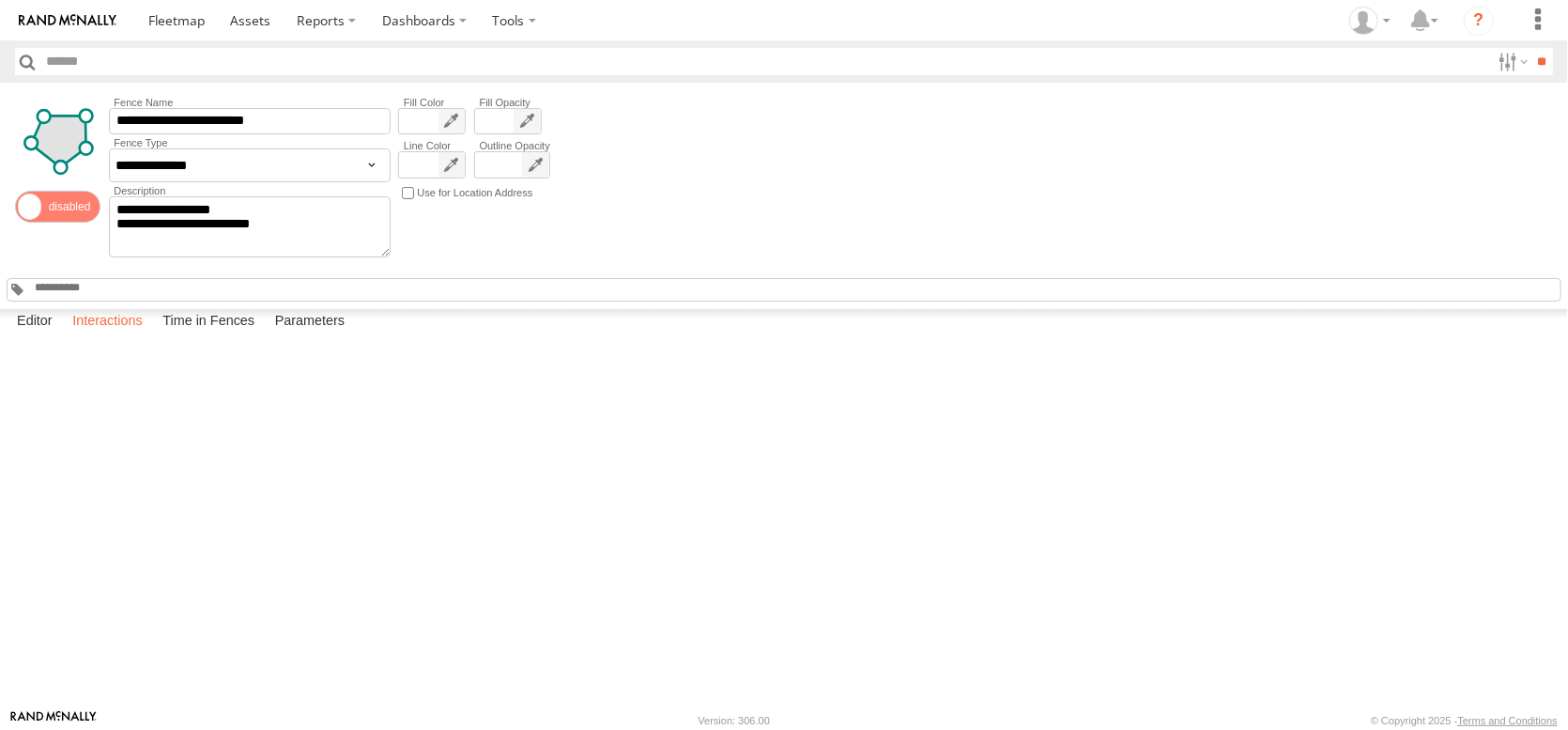
click at [152, 335] on label "Interactions" at bounding box center [107, 322] width 89 height 26
click at [374, 182] on select "**********" at bounding box center [250, 165] width 282 height 34
click at [0, 0] on link "AL2316" at bounding box center [0, 0] width 0 height 0
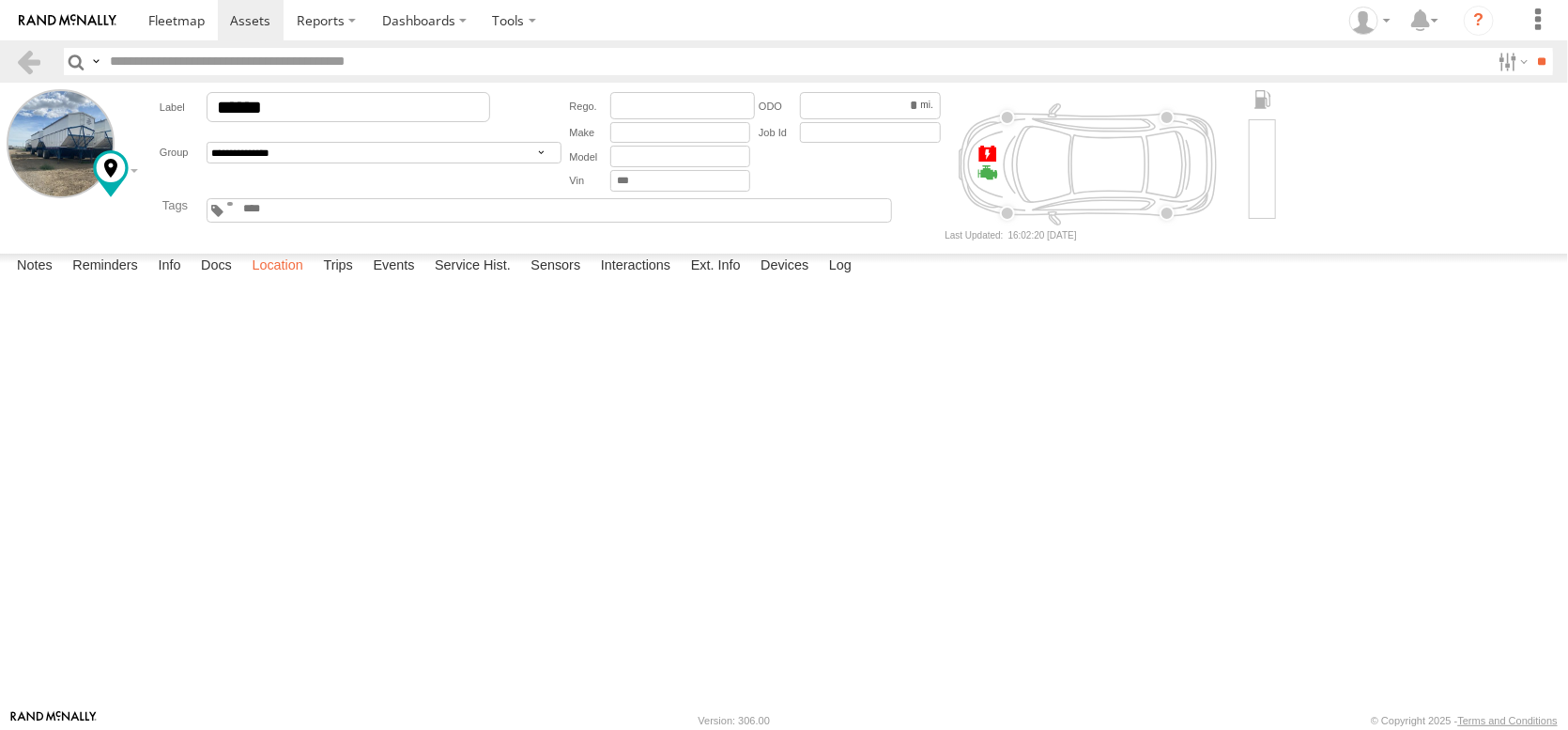
click at [313, 280] on label "Location" at bounding box center [277, 267] width 70 height 26
click at [480, 18] on label "Dashboards" at bounding box center [425, 20] width 111 height 40
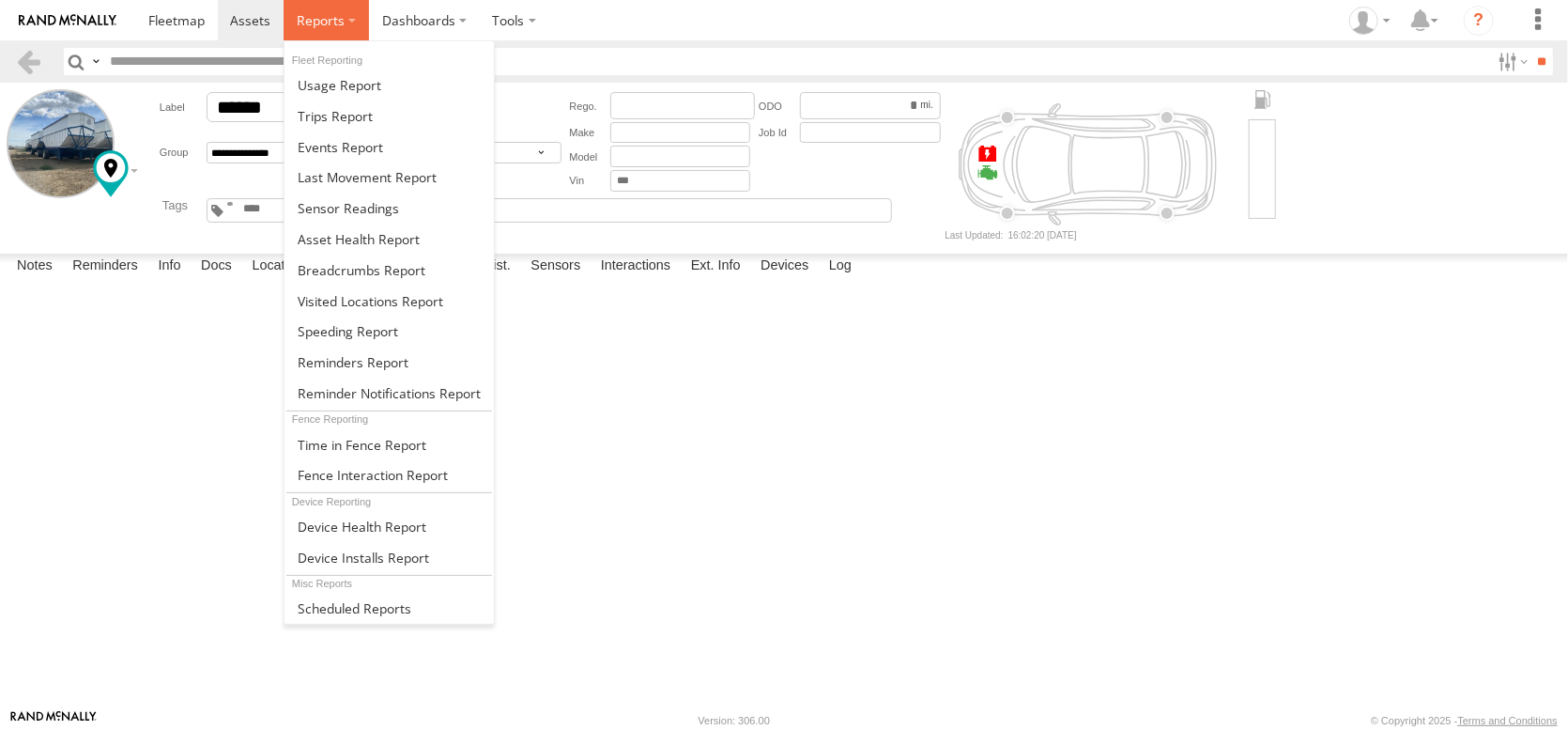
click at [345, 27] on span at bounding box center [320, 20] width 48 height 18
click at [420, 248] on span at bounding box center [359, 239] width 122 height 18
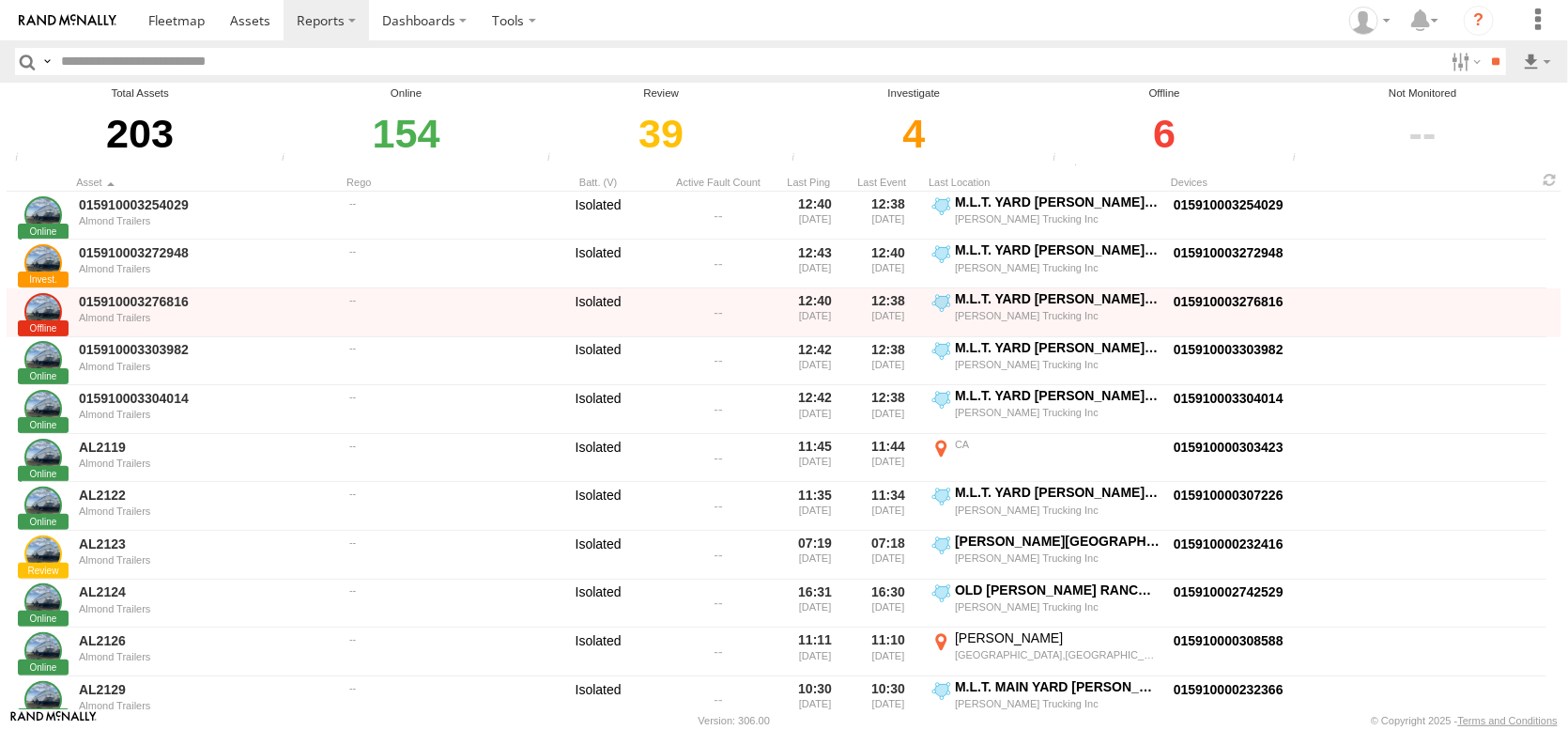
click at [1156, 157] on div "6" at bounding box center [1164, 133] width 235 height 65
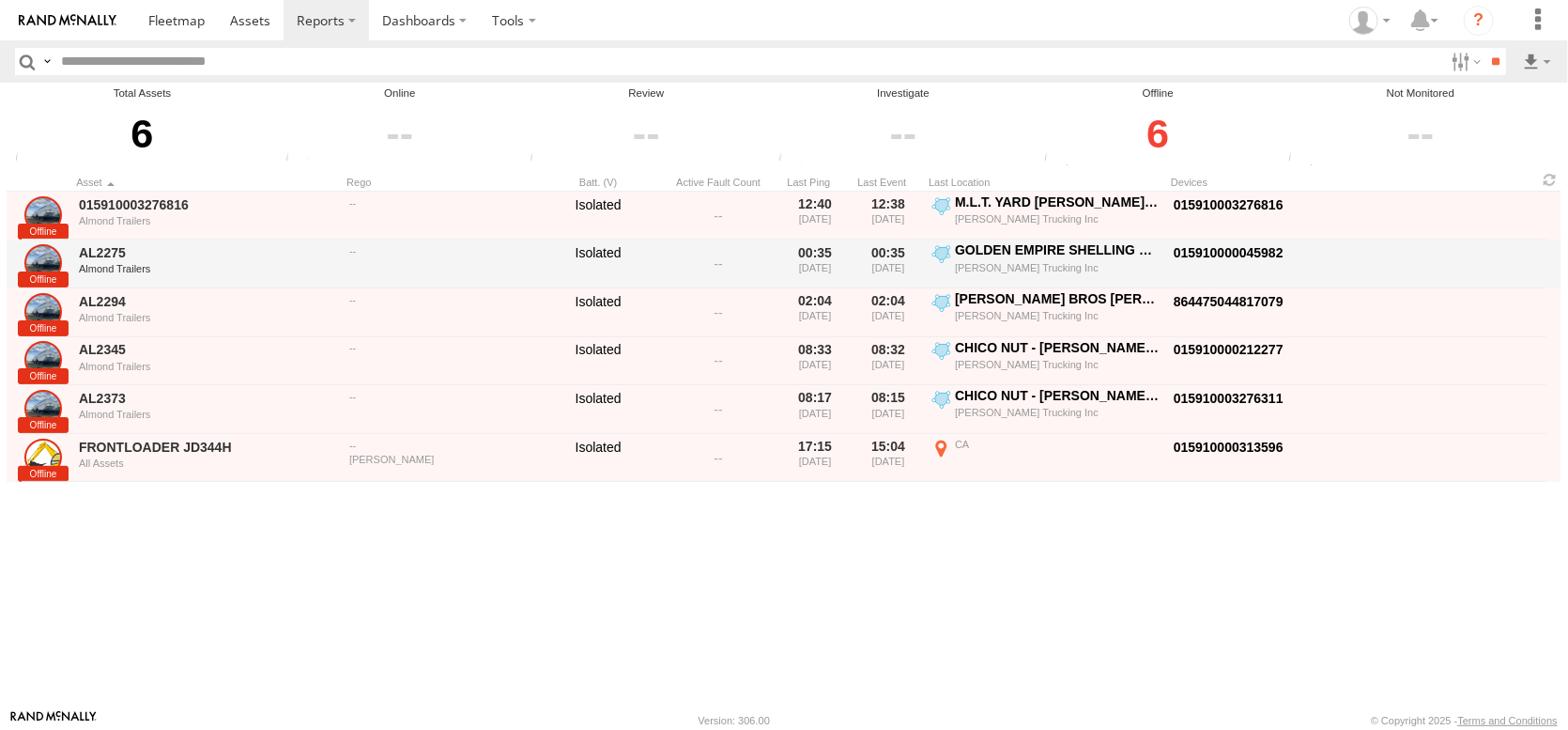
click at [1021, 258] on div "GOLDEN EMPIRE SHELLING BUTTONWILLOW" at bounding box center [1057, 250] width 206 height 17
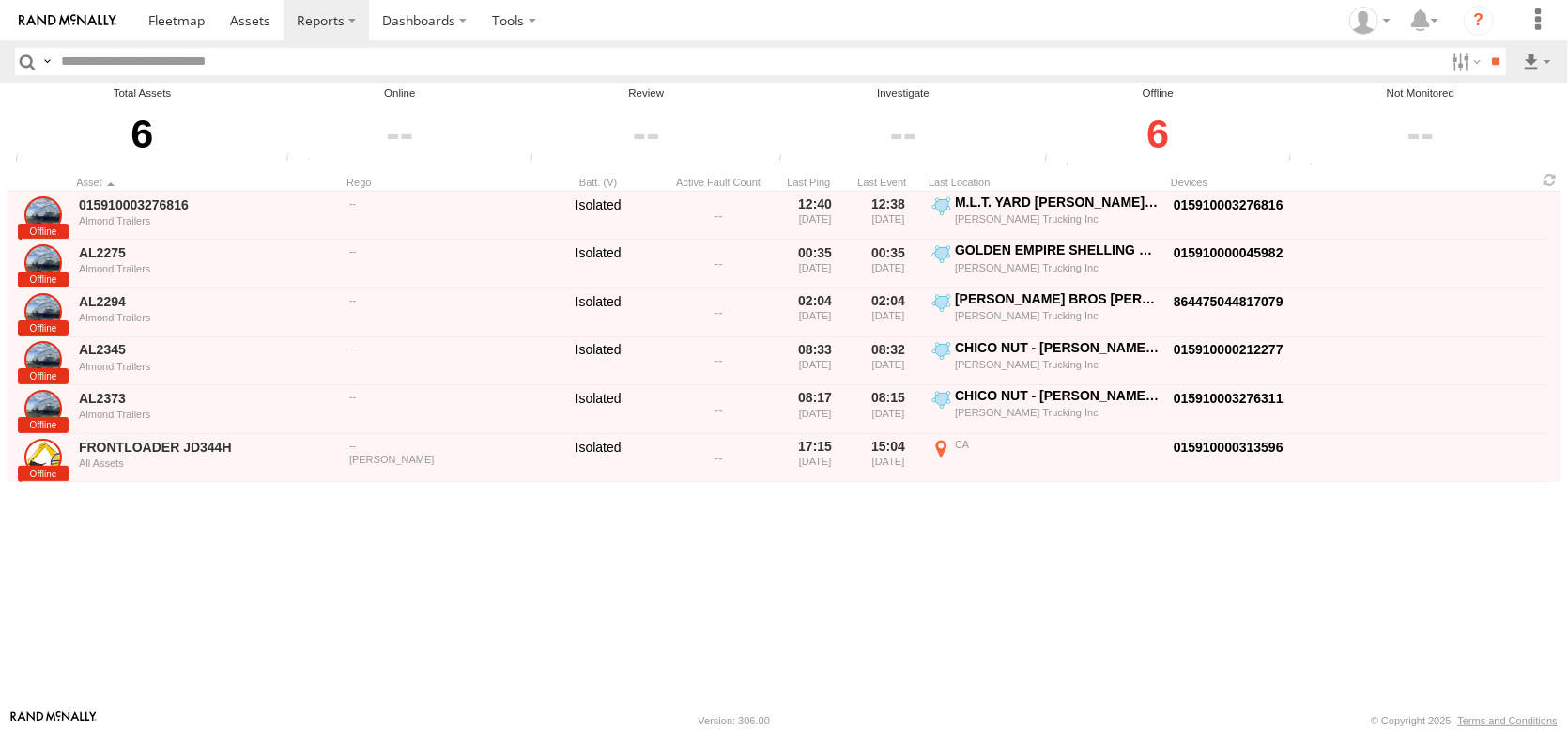
click at [0, 0] on div "Location Details ×" at bounding box center [0, 0] width 0 height 0
click at [0, 0] on label "×" at bounding box center [0, 0] width 0 height 0
click at [205, 29] on span at bounding box center [177, 20] width 56 height 18
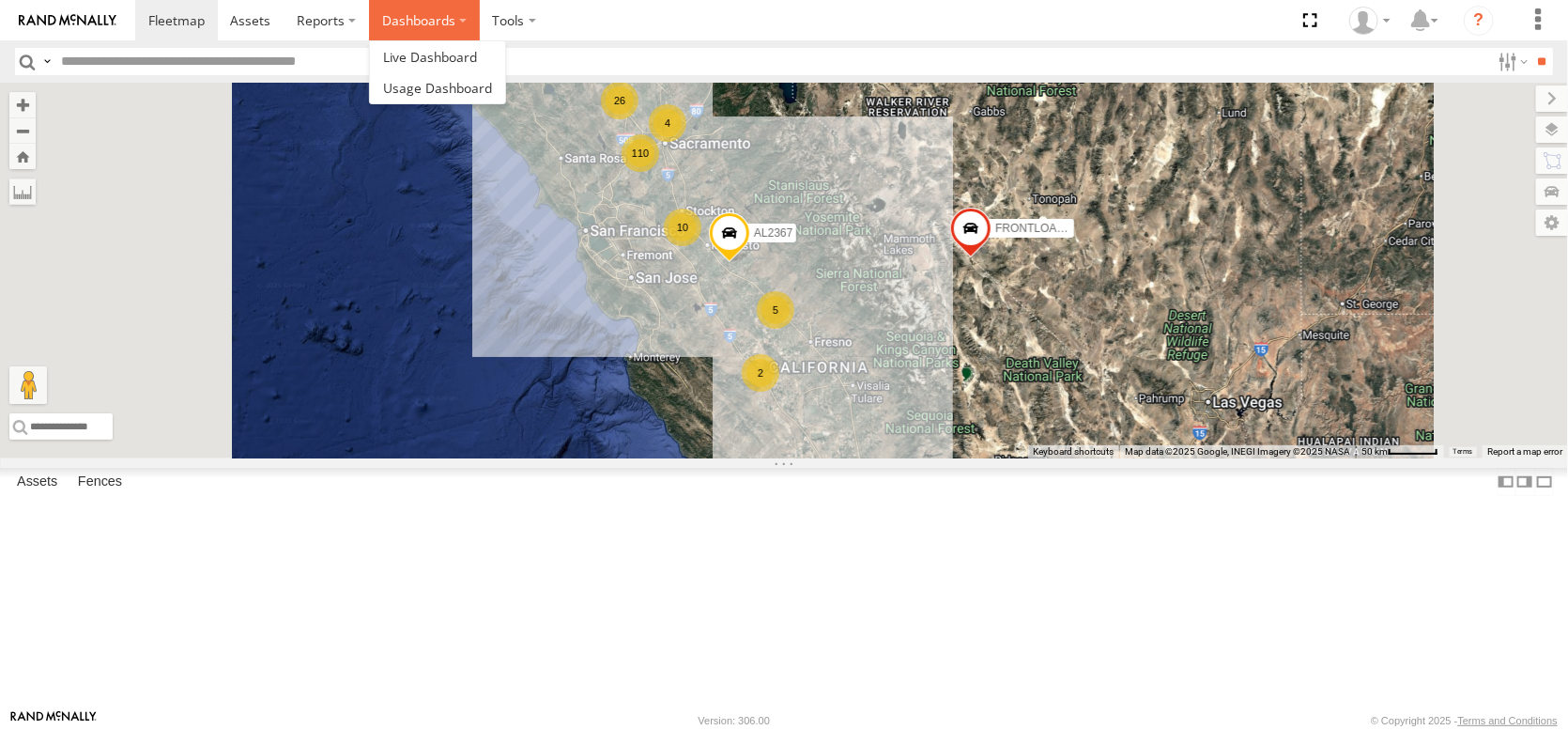
click at [480, 18] on label "Dashboards" at bounding box center [425, 20] width 111 height 40
click at [477, 63] on span at bounding box center [430, 56] width 94 height 18
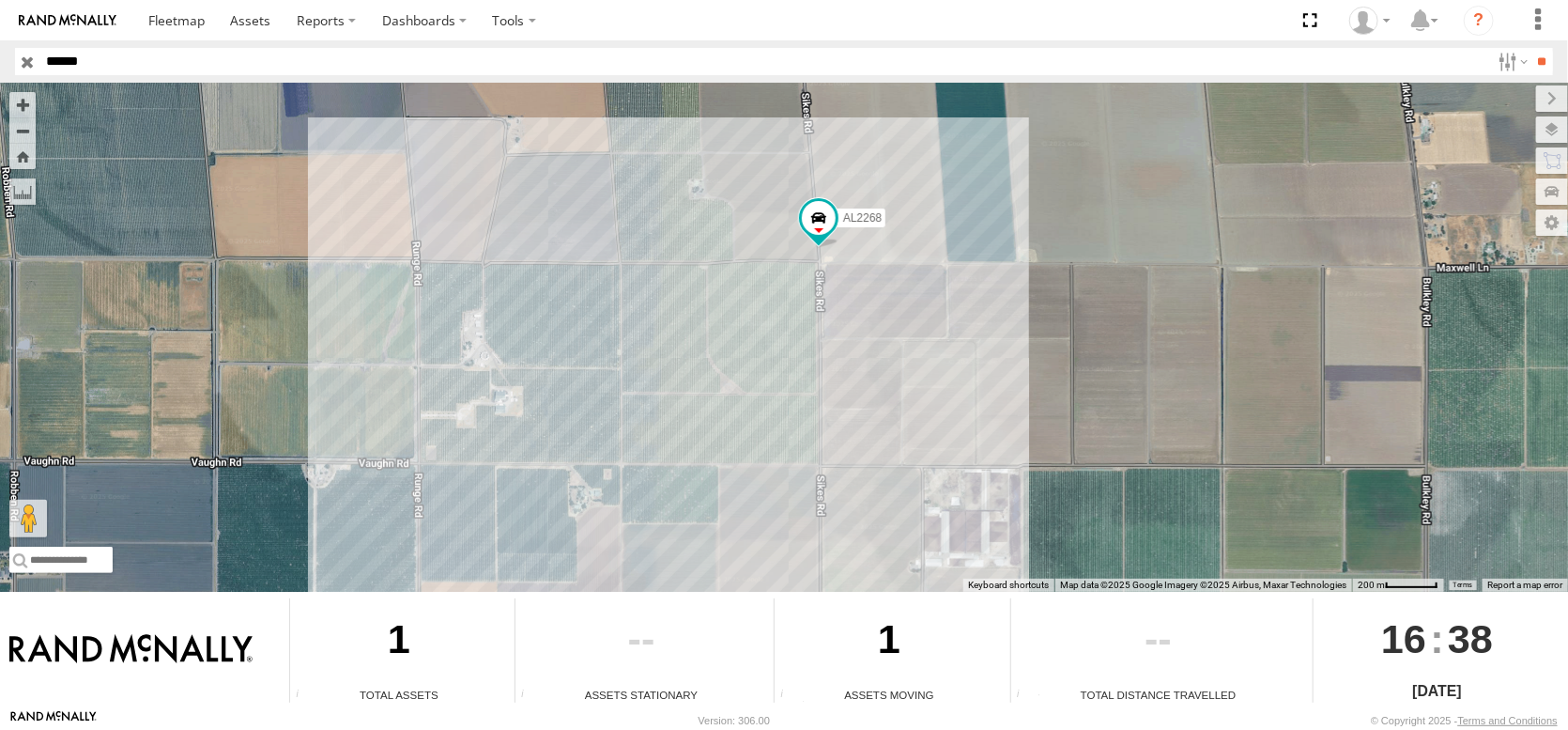
drag, startPoint x: 695, startPoint y: 462, endPoint x: 719, endPoint y: 368, distance: 97.0
click at [719, 368] on div "AL2268" at bounding box center [784, 337] width 1568 height 509
click at [27, 64] on input "button" at bounding box center [27, 61] width 24 height 27
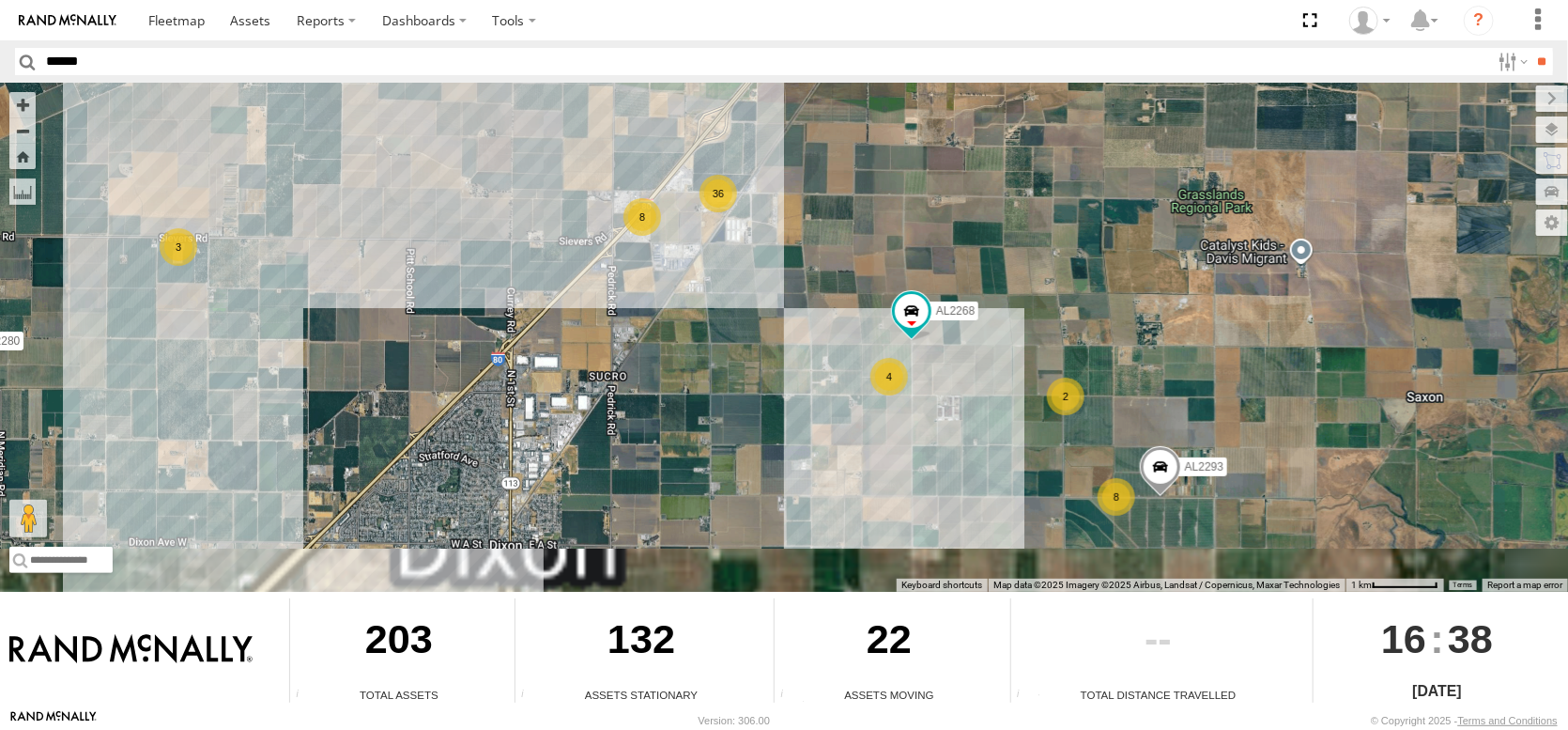
drag, startPoint x: 740, startPoint y: 364, endPoint x: 720, endPoint y: 297, distance: 69.9
click at [720, 297] on div "FRONTLOADER JD344H AL2367 AL2258 AL2286 AL2264 AL2273 AL2304 AL2349 AL2263 AL22…" at bounding box center [784, 337] width 1568 height 509
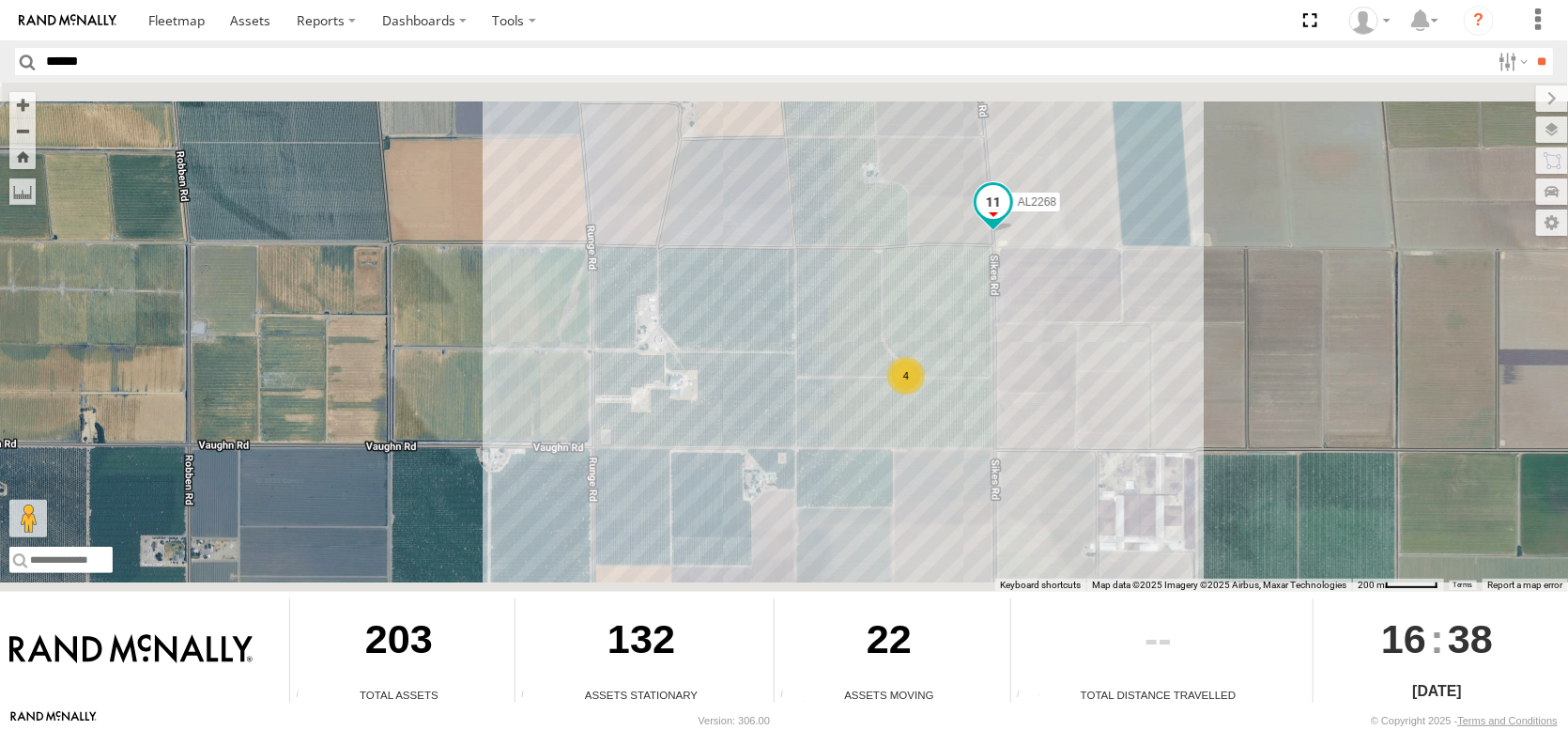
click at [993, 199] on span at bounding box center [993, 203] width 34 height 34
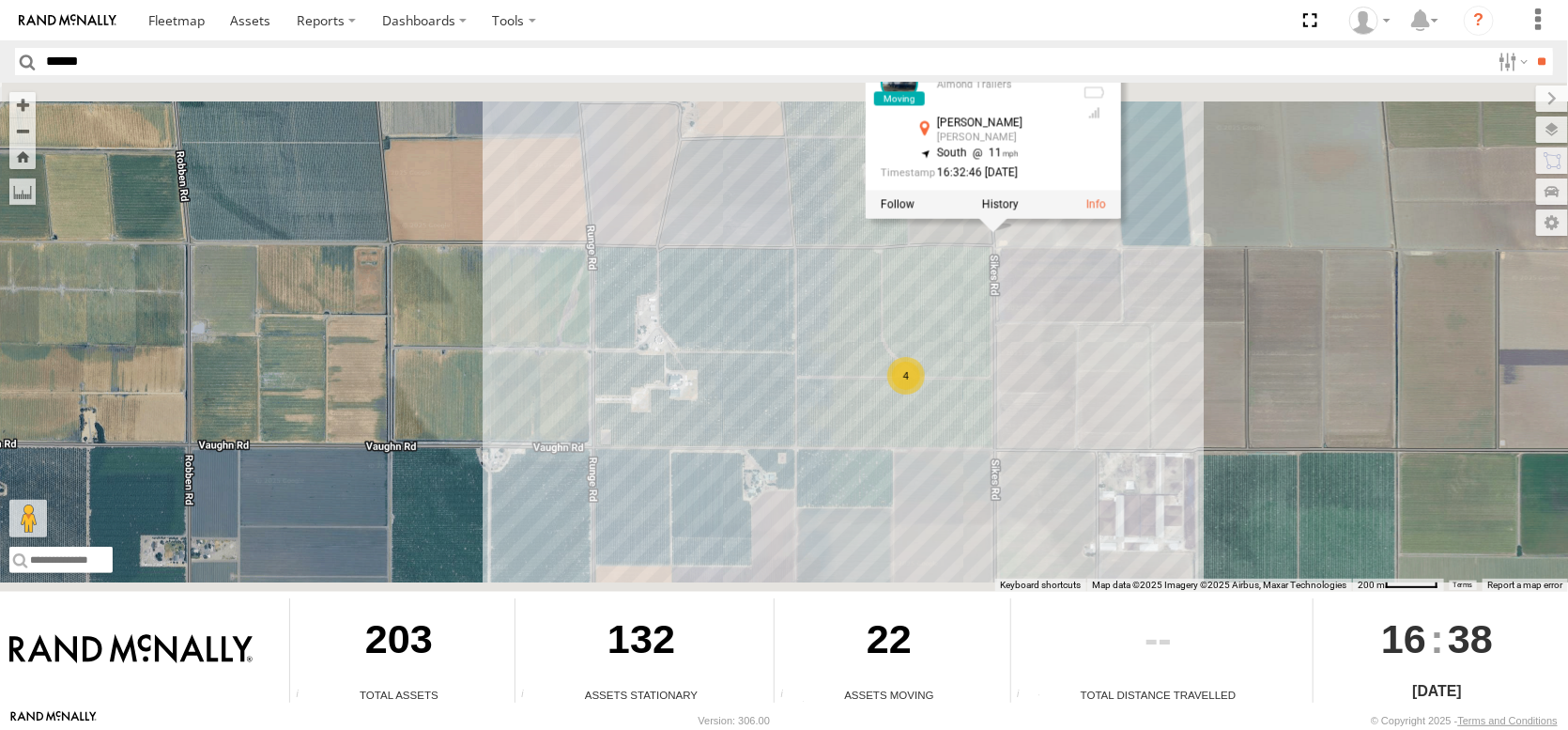
click at [1129, 299] on div "FRONTLOADER JD344H AL2367 AL2258 AL2286 AL2264 AL2273 AL2304 AL2349 AL2263 AL22…" at bounding box center [784, 337] width 1568 height 509
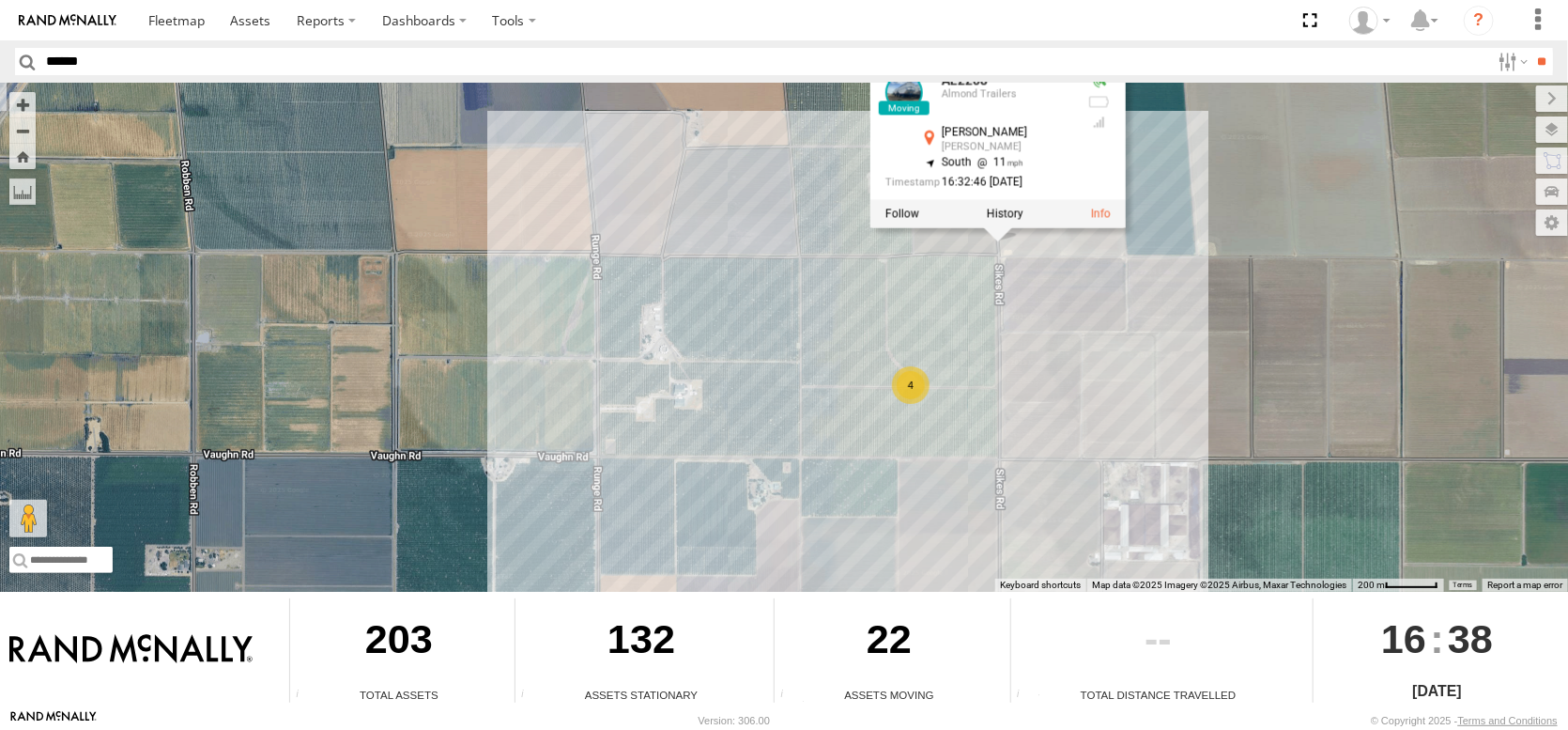
click at [1122, 260] on div "FRONTLOADER JD344H AL2367 AL2258 AL2286 AL2264 AL2273 AL2304 AL2349 AL2263 AL22…" at bounding box center [784, 337] width 1568 height 509
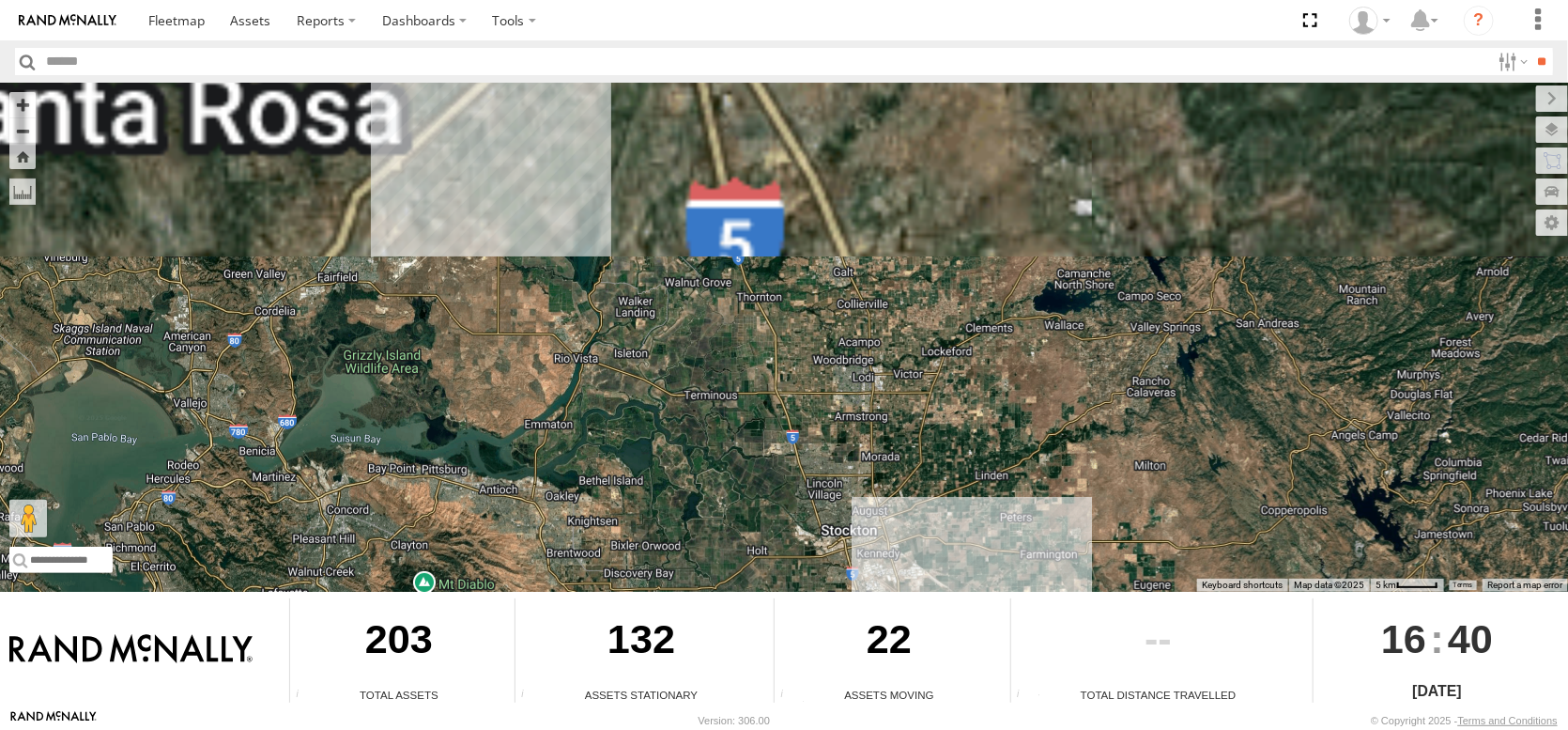
drag, startPoint x: 549, startPoint y: 288, endPoint x: 697, endPoint y: 578, distance: 325.6
click at [693, 597] on div "← Move left → Move right ↑ Move up ↓ Move down + Zoom in - Zoom out Home Jump l…" at bounding box center [784, 396] width 1568 height 627
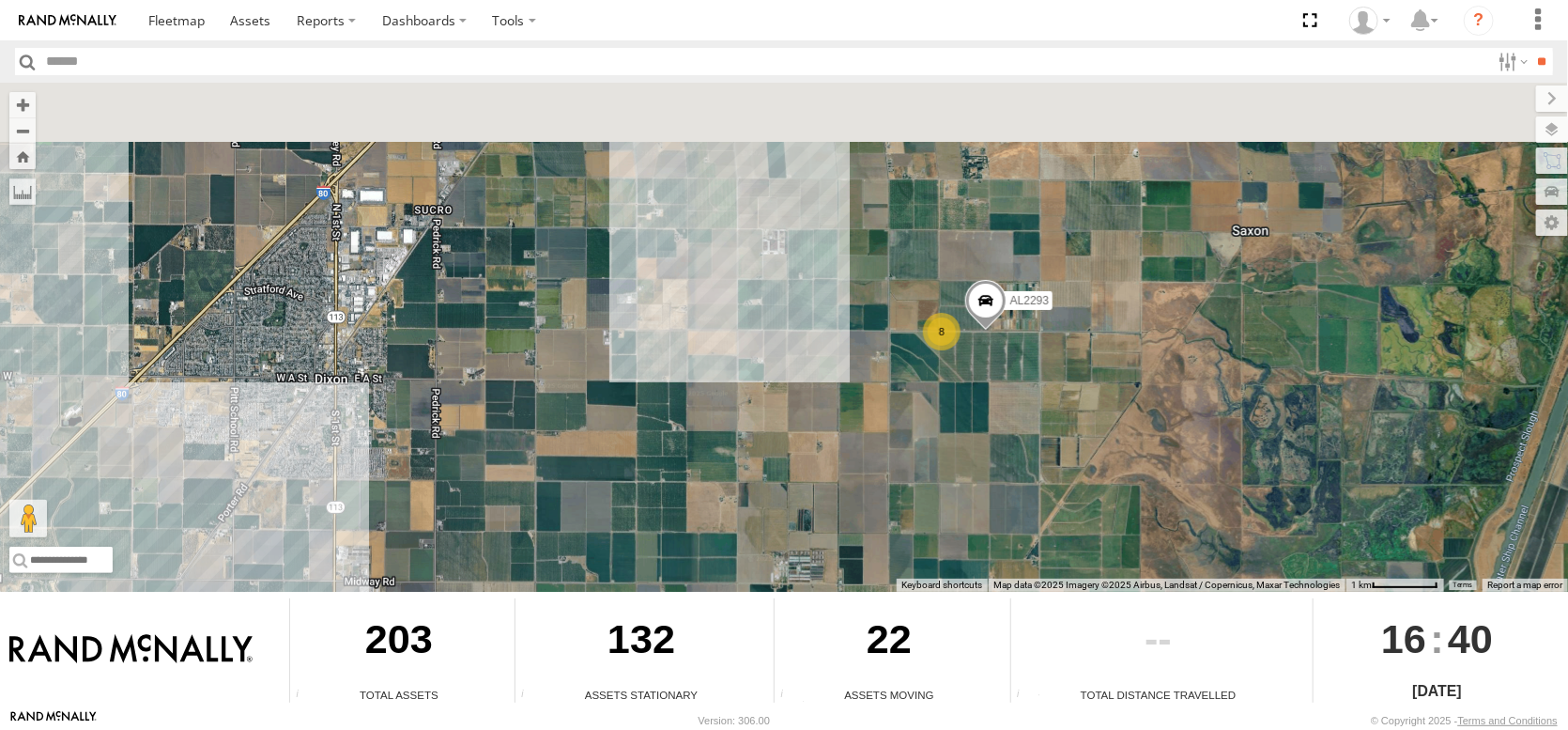
drag, startPoint x: 718, startPoint y: 173, endPoint x: 715, endPoint y: 488, distance: 315.0
click at [715, 489] on div "FRONTLOADER JD344H AL2367 AL2258 AL2286 AL2306 AL2264 AL2304 AL2280 12 8 AL2293" at bounding box center [784, 337] width 1568 height 509
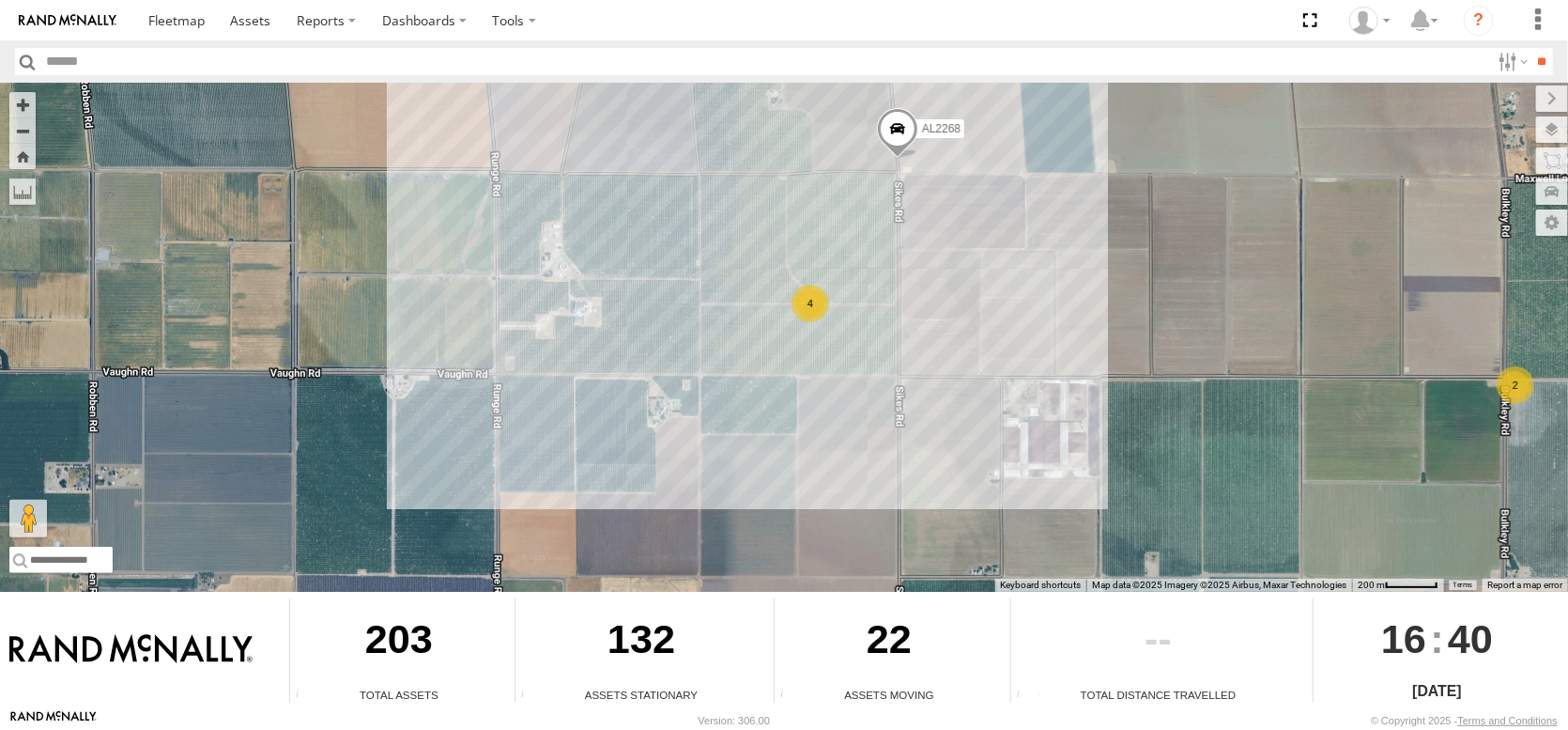
drag, startPoint x: 909, startPoint y: 468, endPoint x: 902, endPoint y: 512, distance: 44.6
click at [902, 512] on div "FRONTLOADER JD344H AL2367 AL2258 AL2286 AL2306 AL2264 AL2304 AL2280 AL2293 AL22…" at bounding box center [784, 337] width 1568 height 509
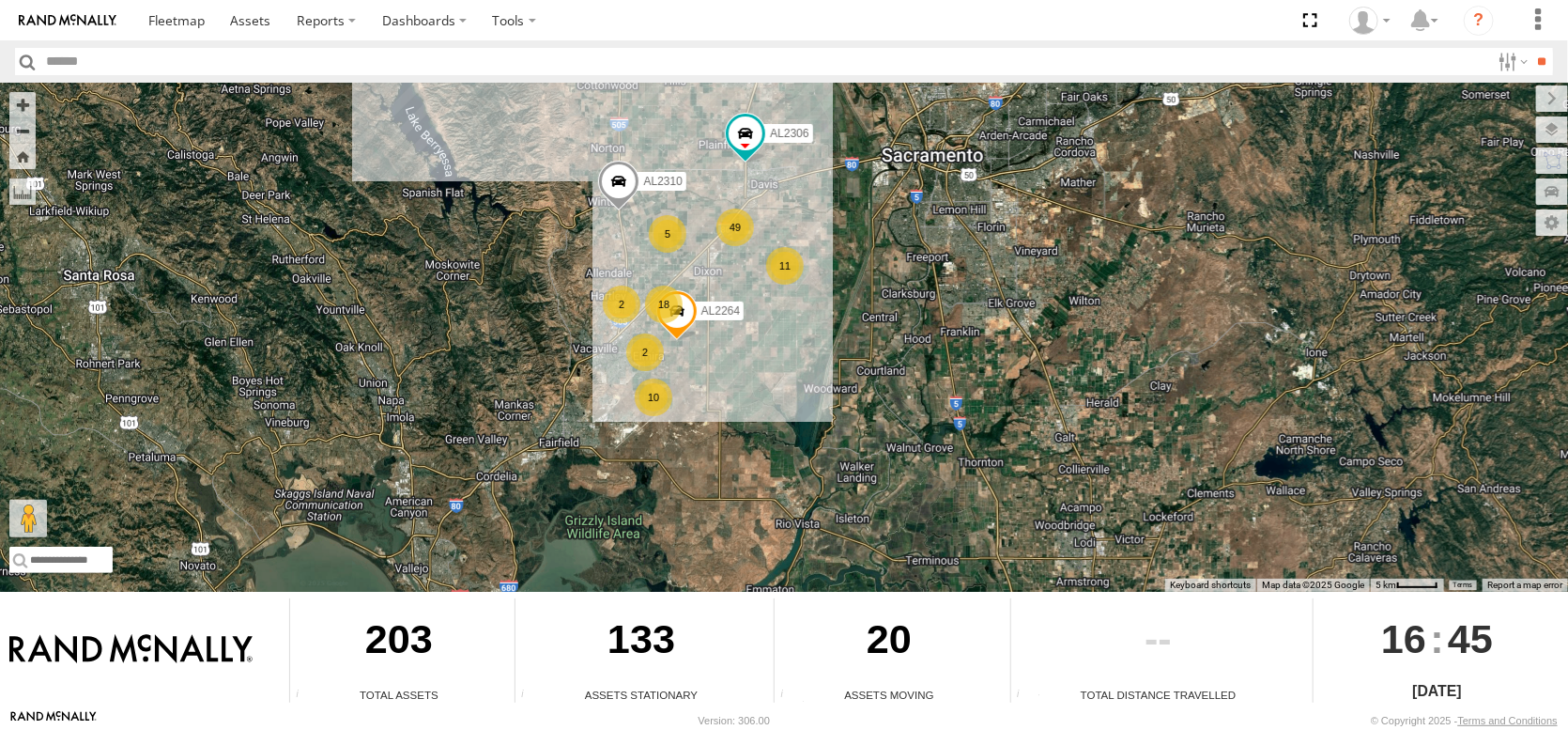
drag, startPoint x: 513, startPoint y: 264, endPoint x: 659, endPoint y: 368, distance: 179.3
click at [659, 368] on div "FRONTLOADER JD344H AL2258 AL2367 AL2286 AL2306 49 18 10 5 11 2 AL2264 AL2310 2" at bounding box center [784, 337] width 1568 height 509
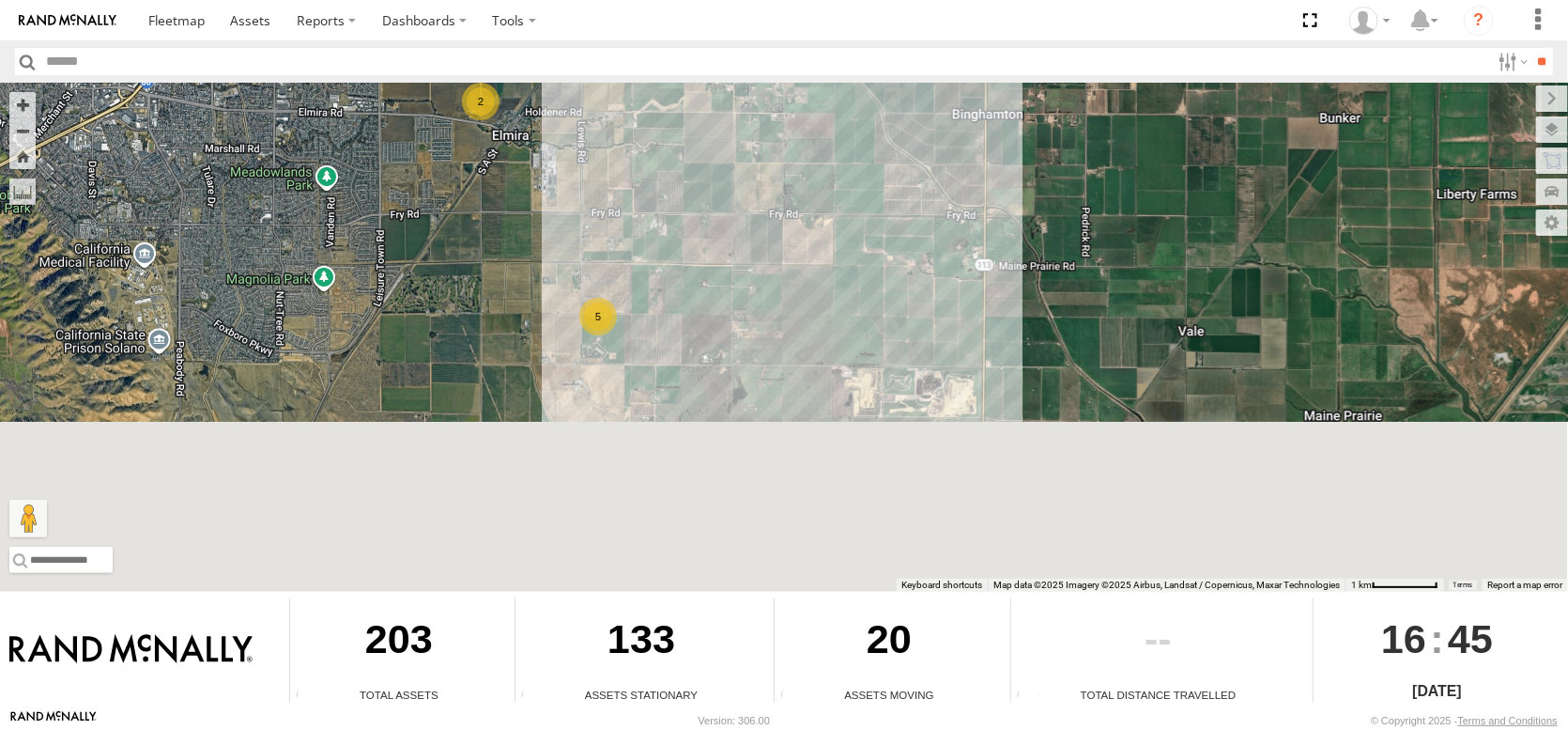
drag, startPoint x: 750, startPoint y: 444, endPoint x: 693, endPoint y: 208, distance: 242.8
click at [693, 211] on div "FRONTLOADER JD344H AL2258 AL2367 AL2286 AL2306 AL2264 AL2310 AL2304 2 5" at bounding box center [784, 337] width 1568 height 509
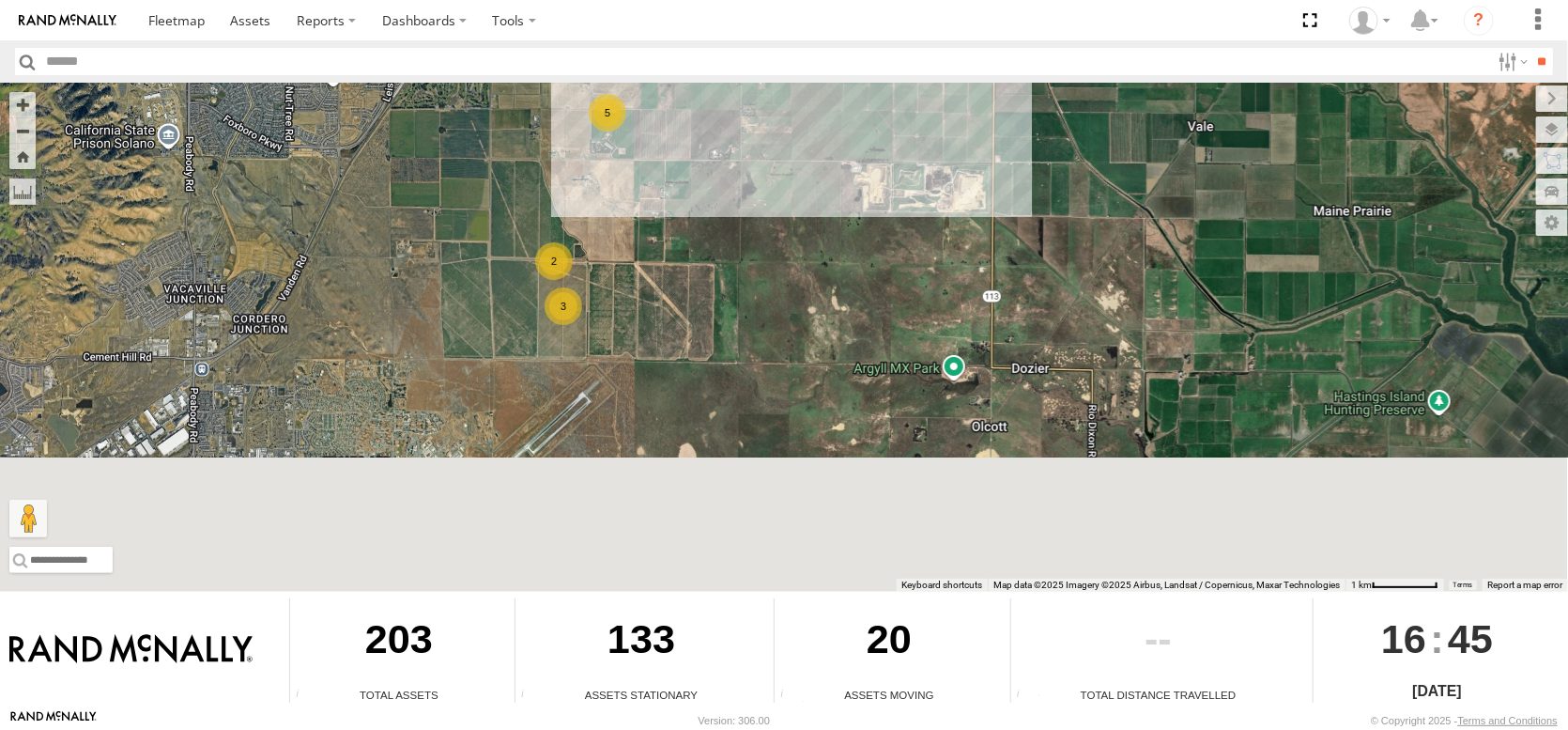
drag, startPoint x: 714, startPoint y: 403, endPoint x: 755, endPoint y: 249, distance: 159.4
click at [755, 249] on div "FRONTLOADER JD344H AL2258 AL2367 AL2286 AL2306 AL2264 AL2310 AL2304 2 5 2 3" at bounding box center [784, 337] width 1568 height 509
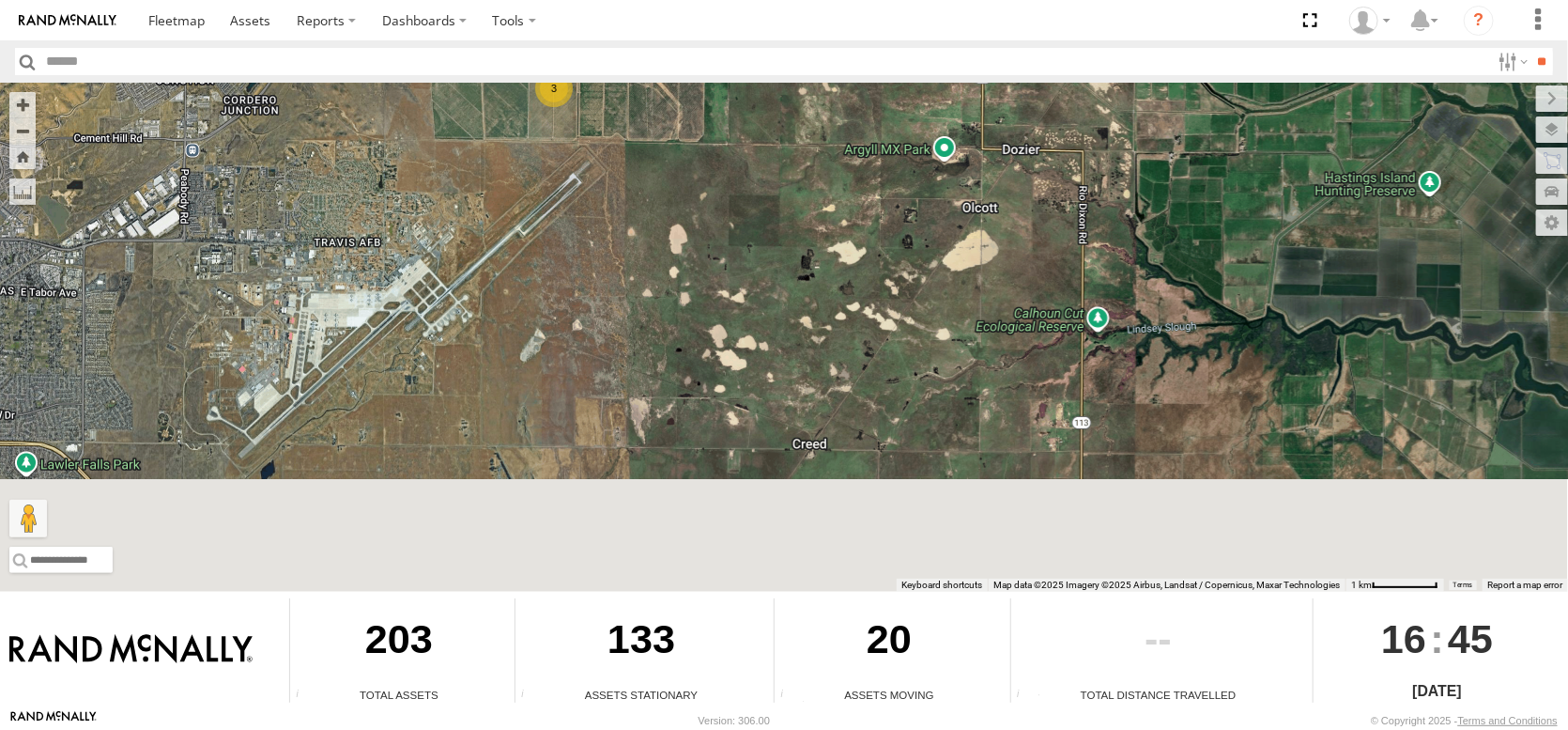
drag, startPoint x: 864, startPoint y: 381, endPoint x: 675, endPoint y: 178, distance: 277.4
click at [675, 179] on div "FRONTLOADER JD344H AL2258 AL2367 AL2286 AL2306 AL2264 AL2310 AL2304 2 3" at bounding box center [784, 337] width 1568 height 509
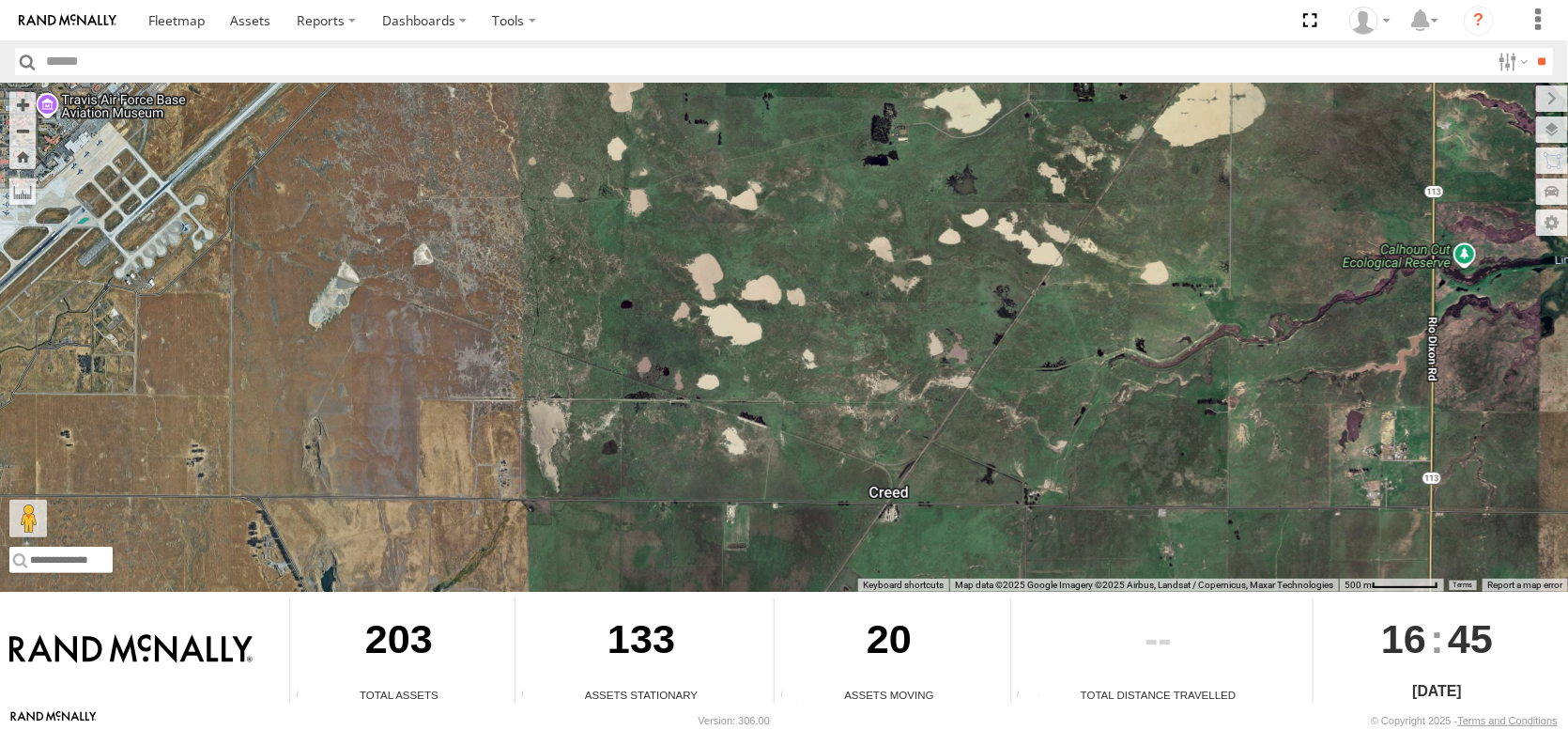
drag, startPoint x: 541, startPoint y: 206, endPoint x: 551, endPoint y: 356, distance: 150.3
click at [551, 356] on div "FRONTLOADER JD344H AL2258 AL2367 AL2286 AL2306 AL2264 AL2310 AL2304" at bounding box center [784, 337] width 1568 height 509
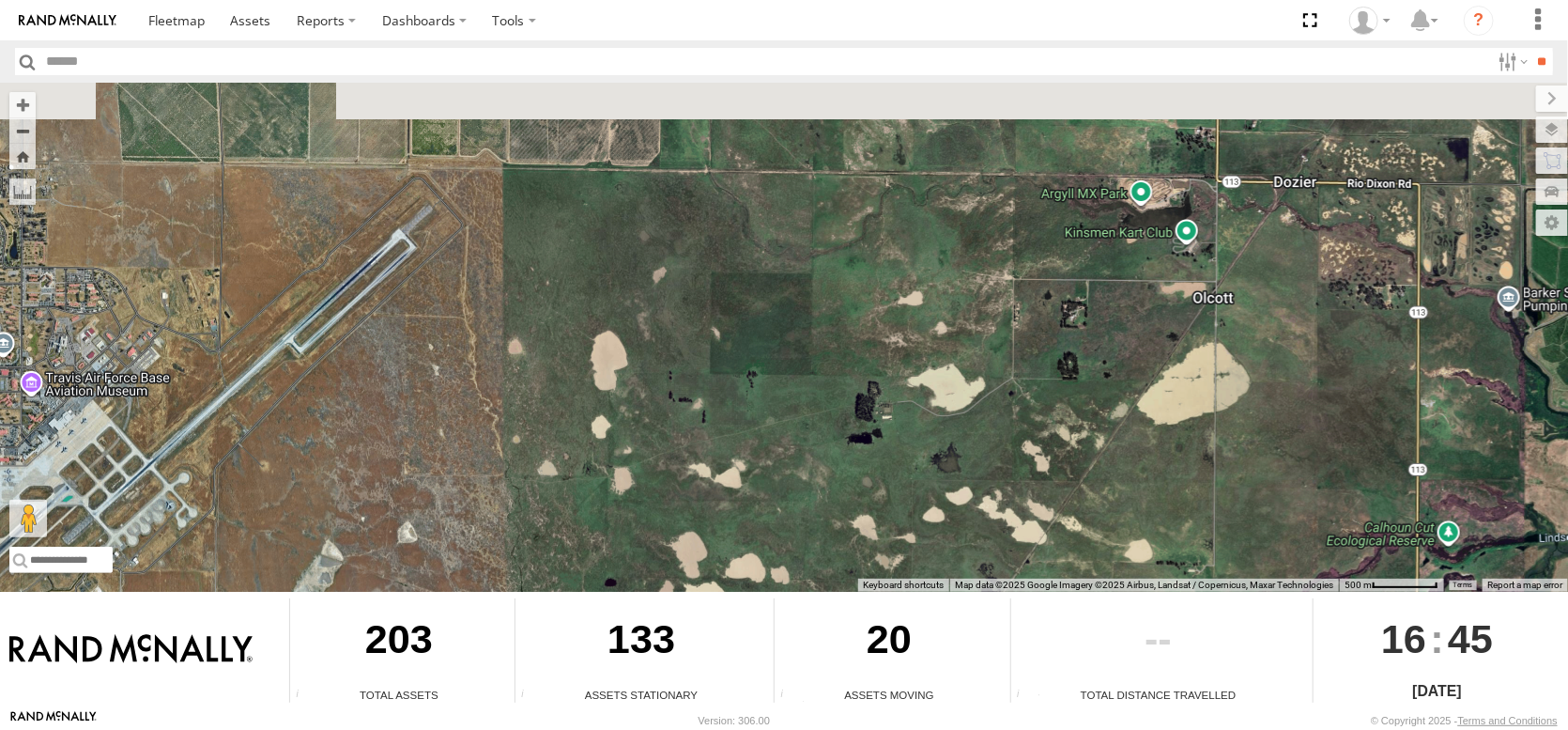
drag, startPoint x: 685, startPoint y: 241, endPoint x: 507, endPoint y: 438, distance: 265.5
click at [507, 438] on div "FRONTLOADER JD344H AL2258 AL2367 AL2286 AL2306 AL2264 AL2310 AL2304" at bounding box center [784, 337] width 1568 height 509
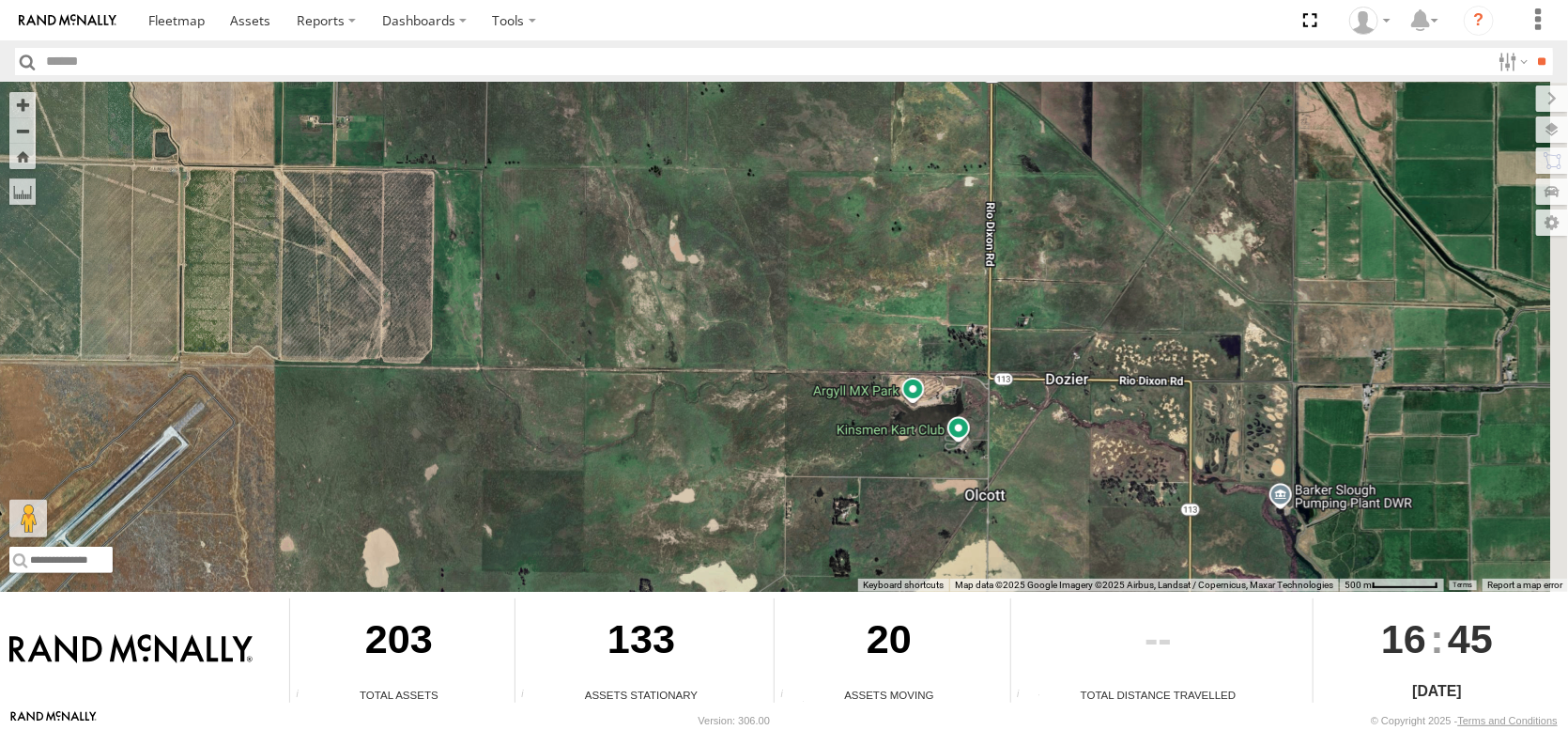
drag, startPoint x: 991, startPoint y: 251, endPoint x: 761, endPoint y: 452, distance: 305.5
click at [761, 452] on div "FRONTLOADER JD344H AL2258 AL2367 AL2286 AL2306 AL2264 AL2310 AL2304" at bounding box center [784, 337] width 1568 height 509
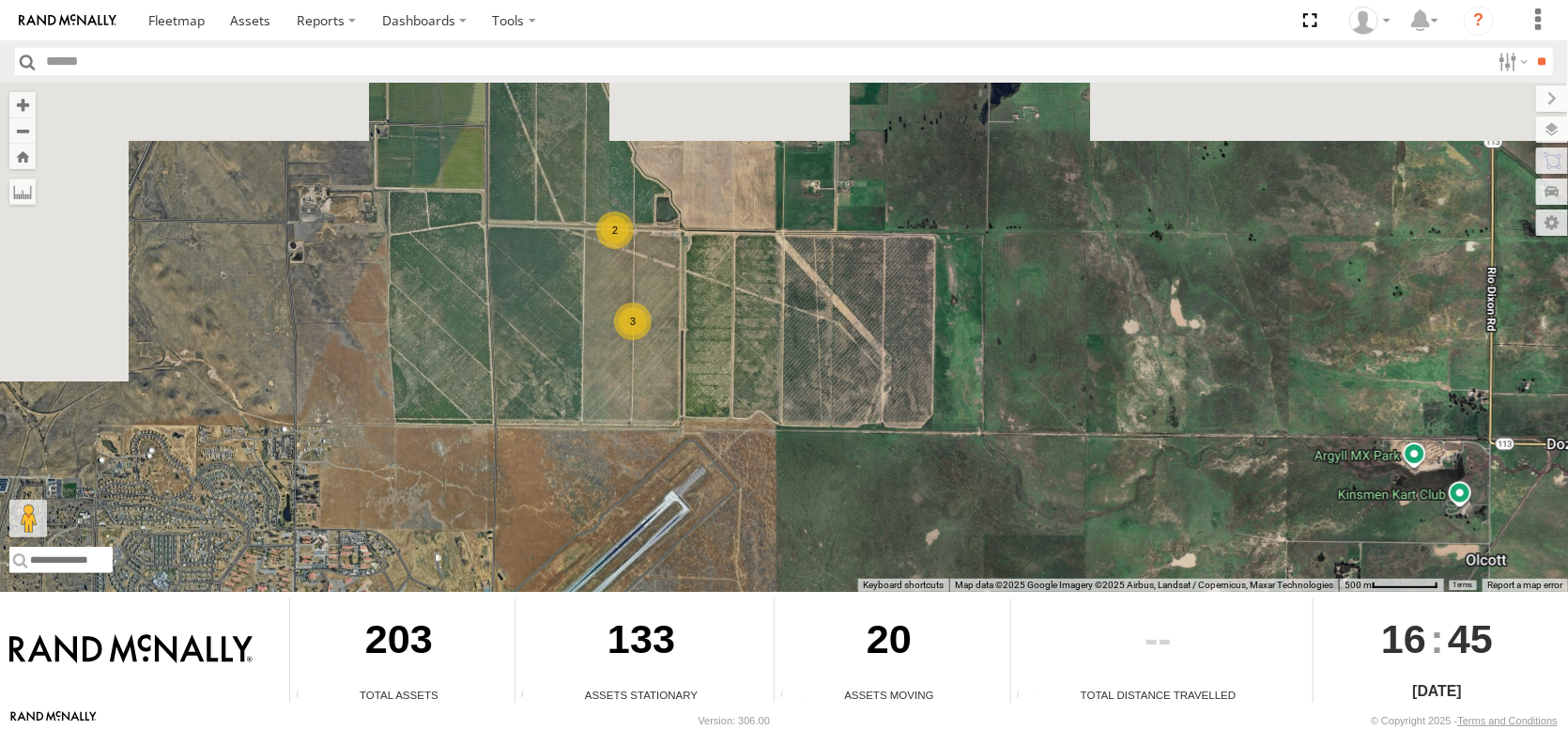
drag, startPoint x: 258, startPoint y: 318, endPoint x: 711, endPoint y: 375, distance: 456.6
click at [711, 375] on div "FRONTLOADER JD344H AL2258 AL2367 AL2286 AL2306 AL2264 AL2310 AL2304 2 3" at bounding box center [784, 337] width 1568 height 509
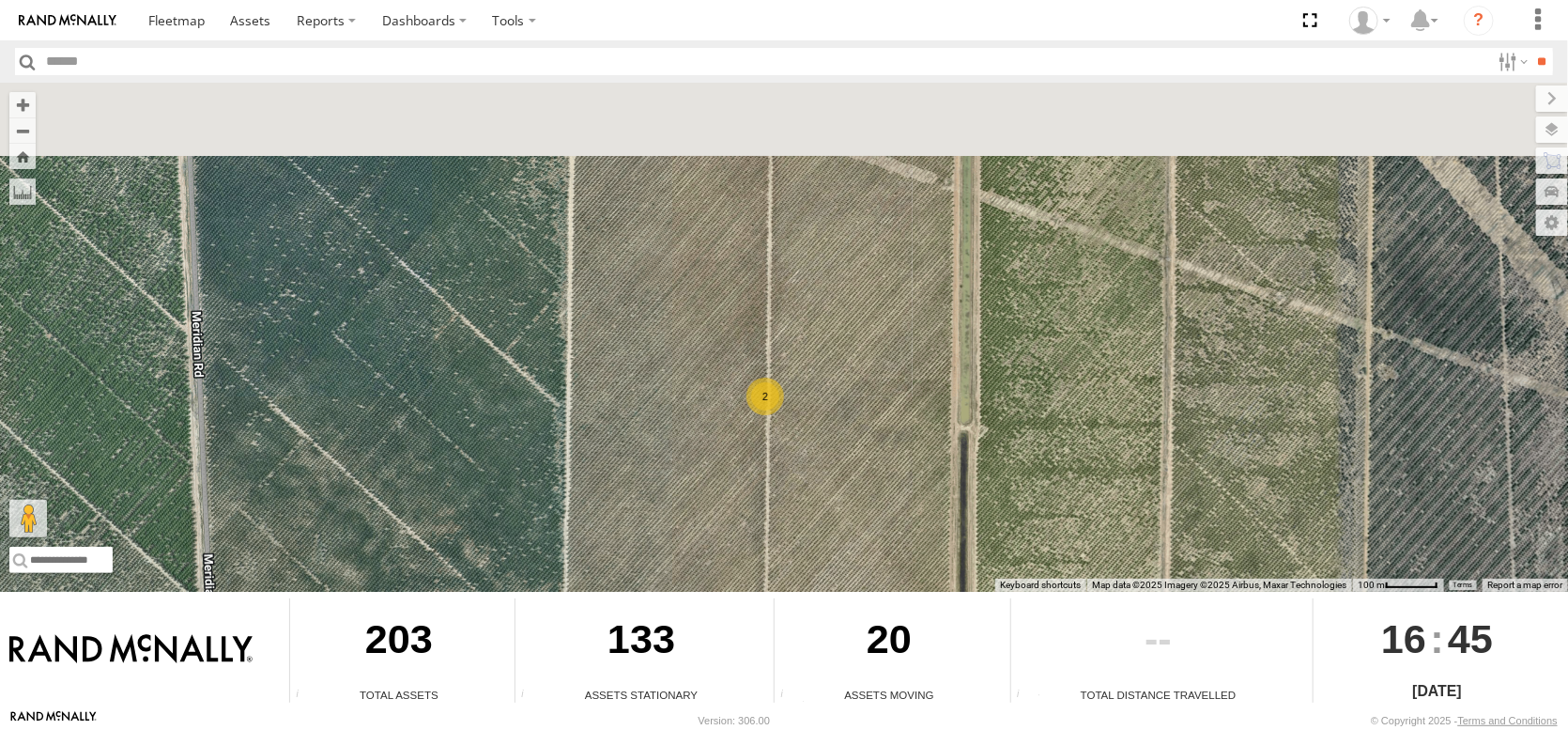
drag, startPoint x: 583, startPoint y: 222, endPoint x: 629, endPoint y: 506, distance: 287.7
click at [629, 516] on div "FRONTLOADER JD344H AL2258 AL2367 AL2286 AL2306 AL2264 AL2310 AL2304 2" at bounding box center [784, 337] width 1568 height 509
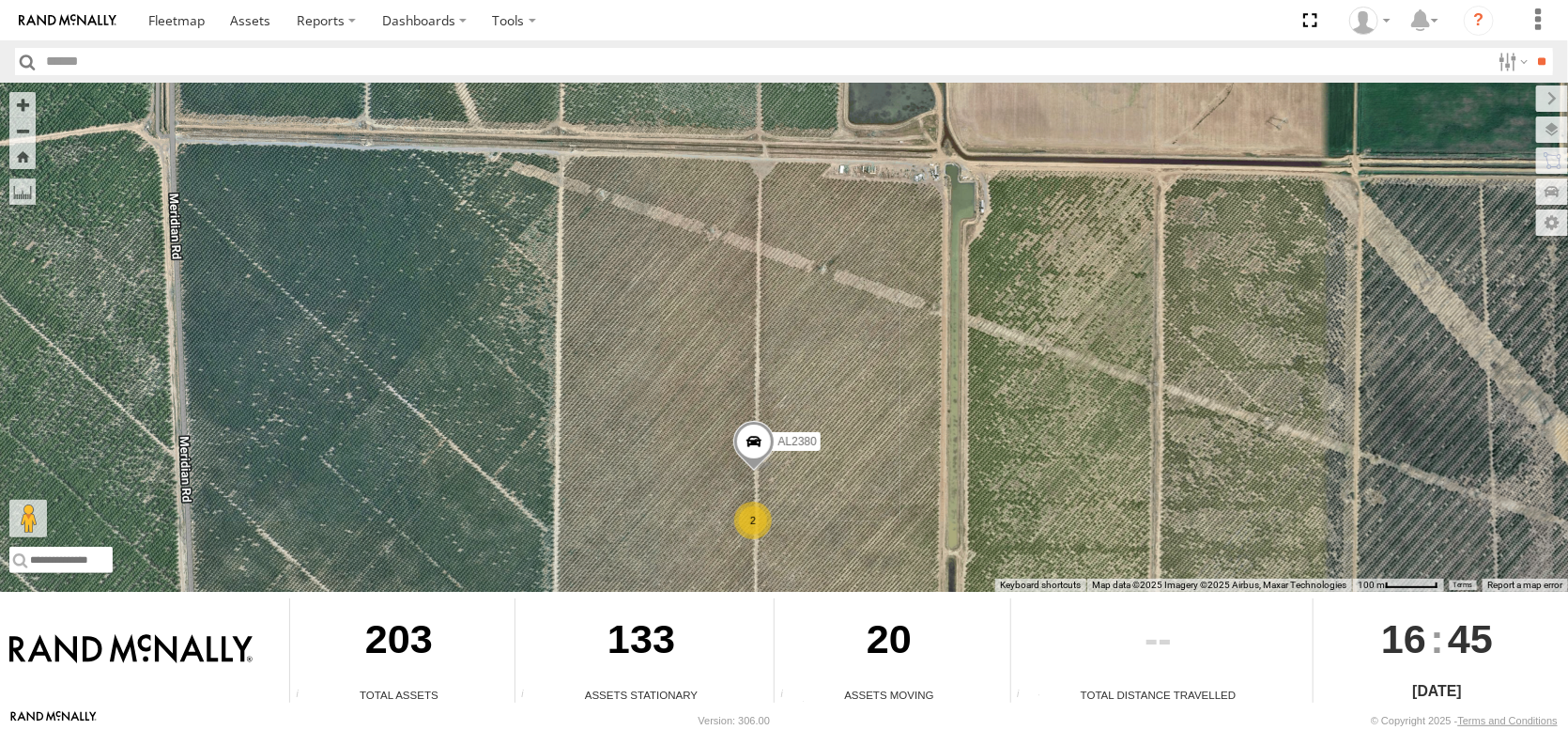
drag, startPoint x: 666, startPoint y: 329, endPoint x: 632, endPoint y: 488, distance: 162.6
click at [632, 500] on div "FRONTLOADER JD344H AL2258 AL2367 AL2286 AL2306 AL2264 AL2310 AL2304 2 AL2380" at bounding box center [784, 337] width 1568 height 509
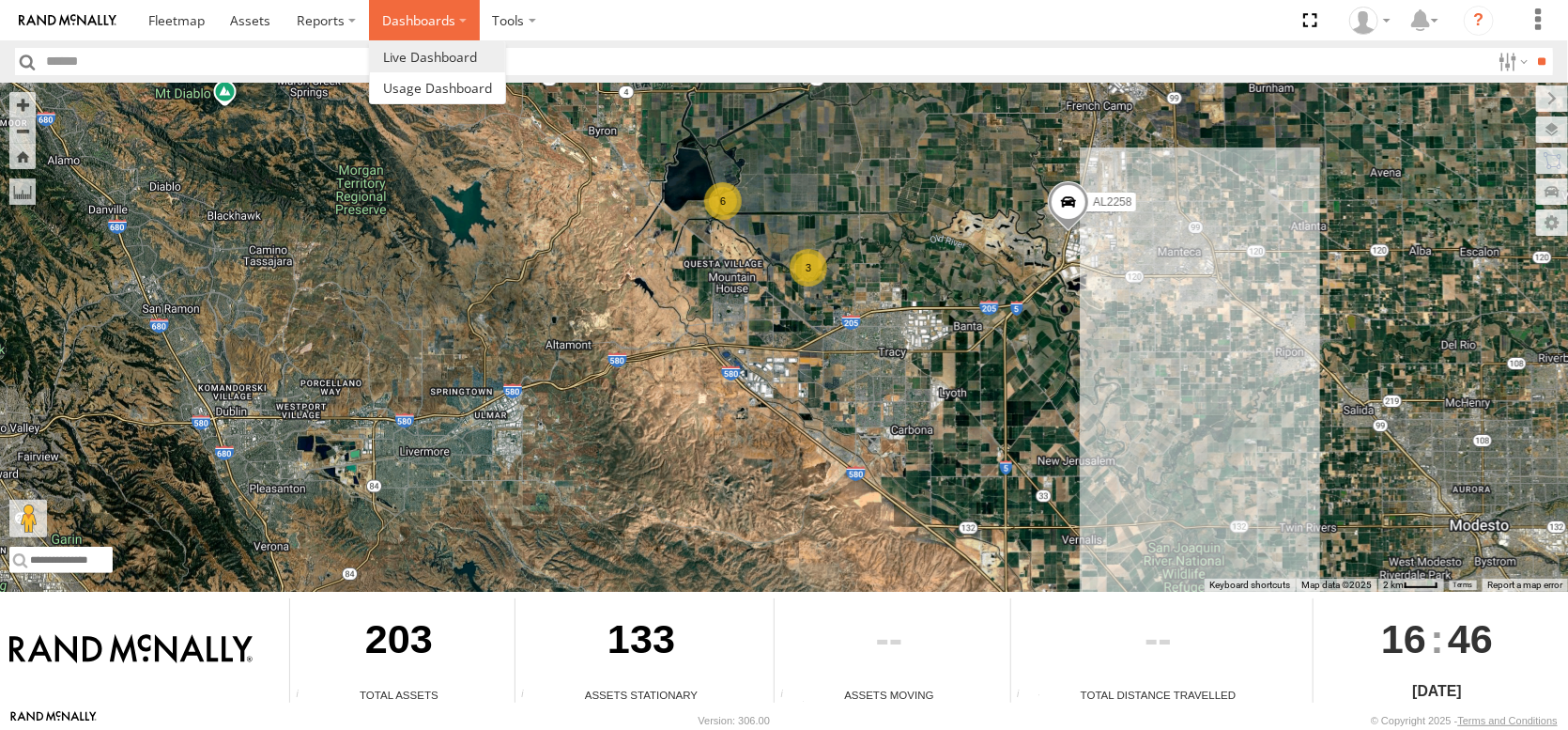
click at [480, 23] on label "Dashboards" at bounding box center [425, 20] width 111 height 40
click at [477, 65] on span at bounding box center [430, 56] width 94 height 18
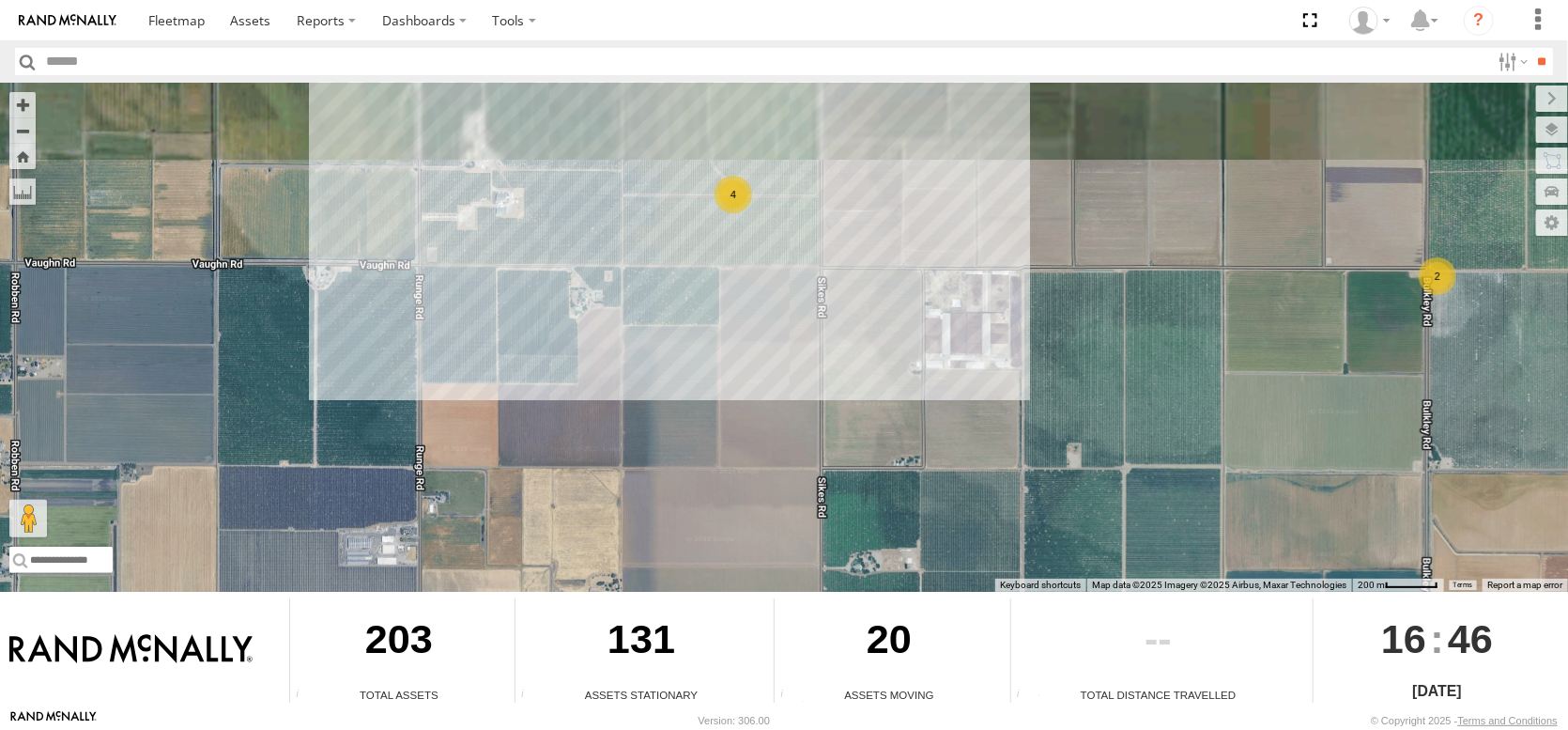
drag, startPoint x: 675, startPoint y: 172, endPoint x: 695, endPoint y: 360, distance: 189.1
click at [695, 360] on div "FRONTLOADER JD344H AL2367 AL2258 AL2286 4 2" at bounding box center [784, 337] width 1568 height 509
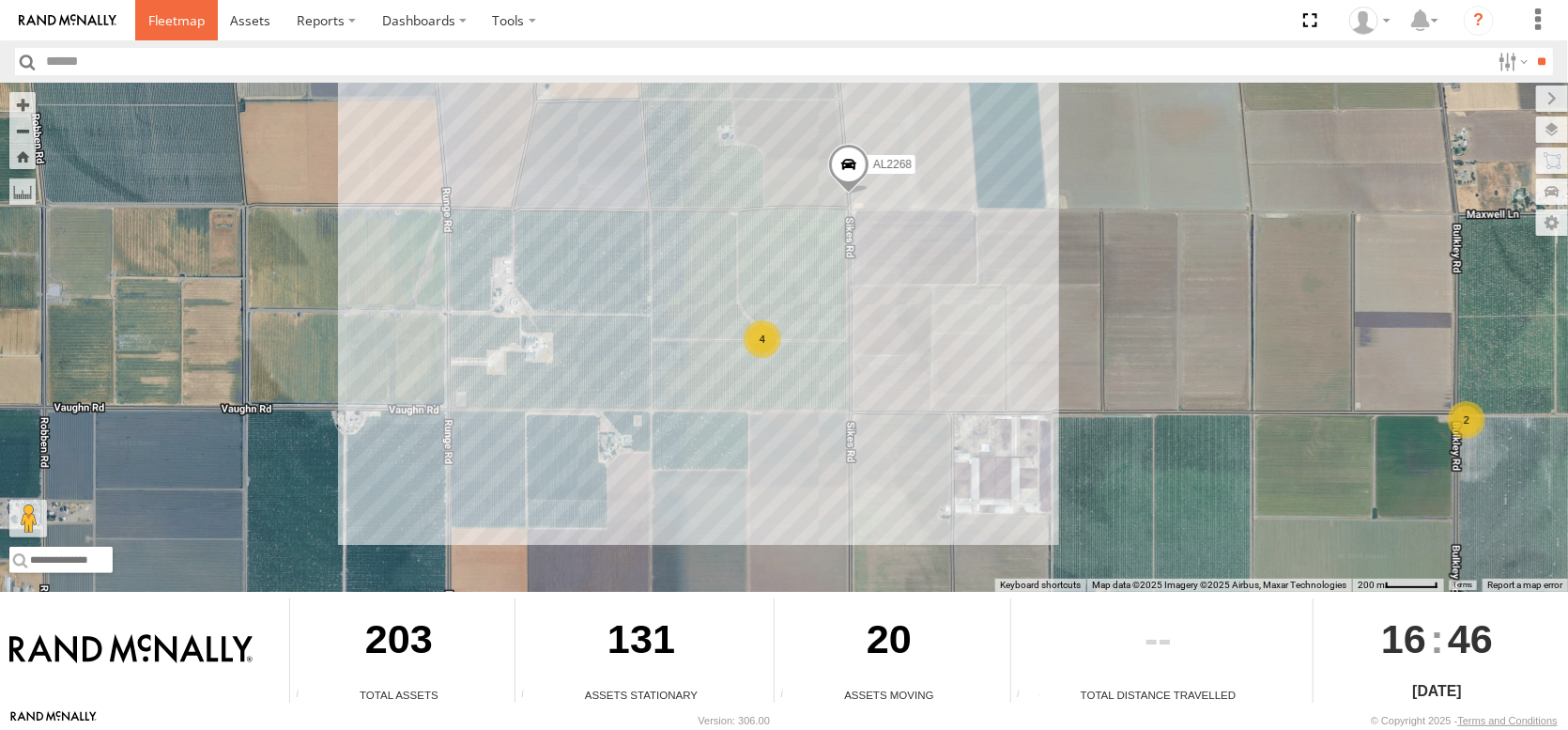
click at [199, 17] on span at bounding box center [177, 20] width 56 height 18
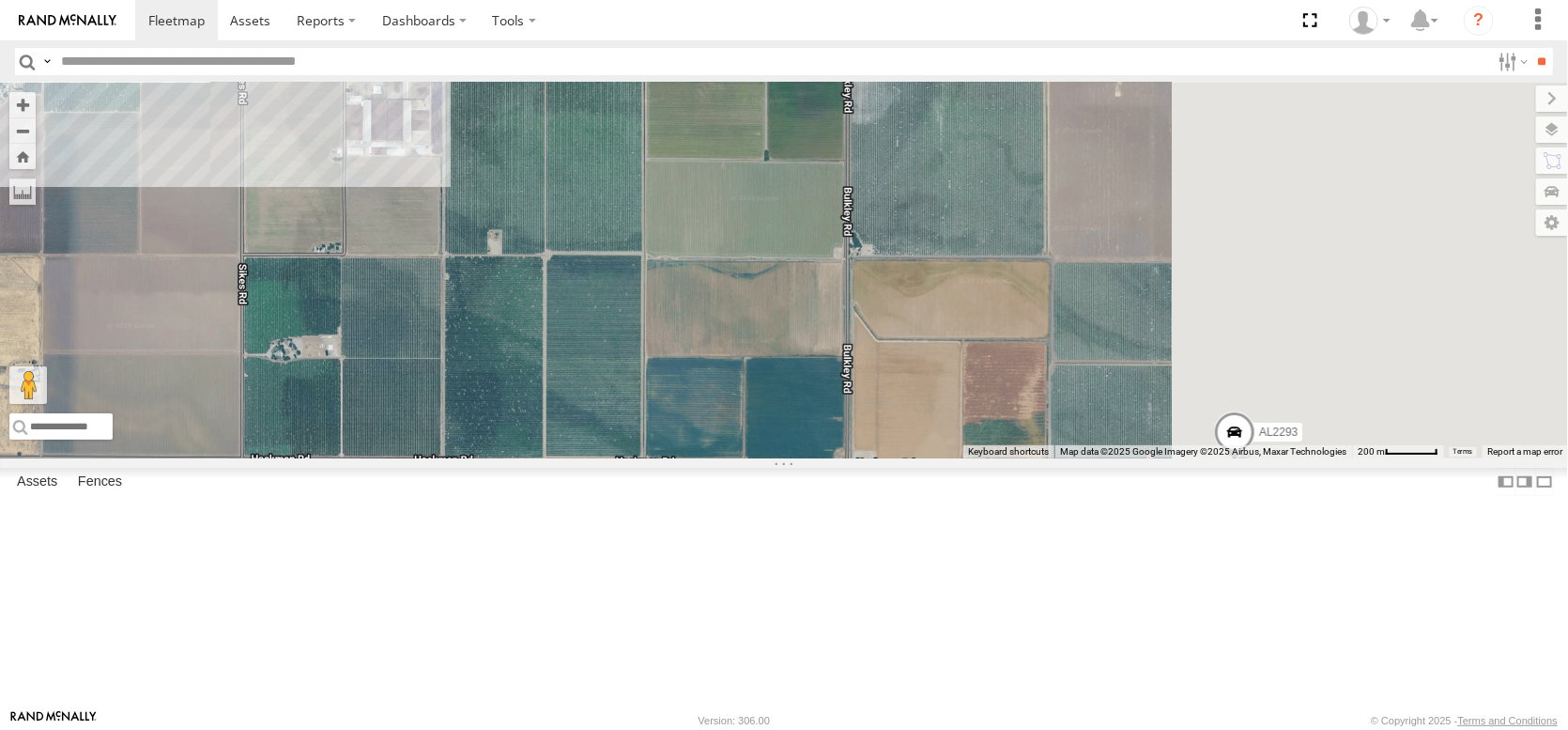
drag, startPoint x: 1295, startPoint y: 427, endPoint x: 1048, endPoint y: 209, distance: 329.4
click at [1048, 209] on div "AL2367 FRONTLOADER JD344H AL2258 AL2286 AL2306 AL2264 AL2273 AL2310 AL2256 AL22…" at bounding box center [784, 271] width 1568 height 376
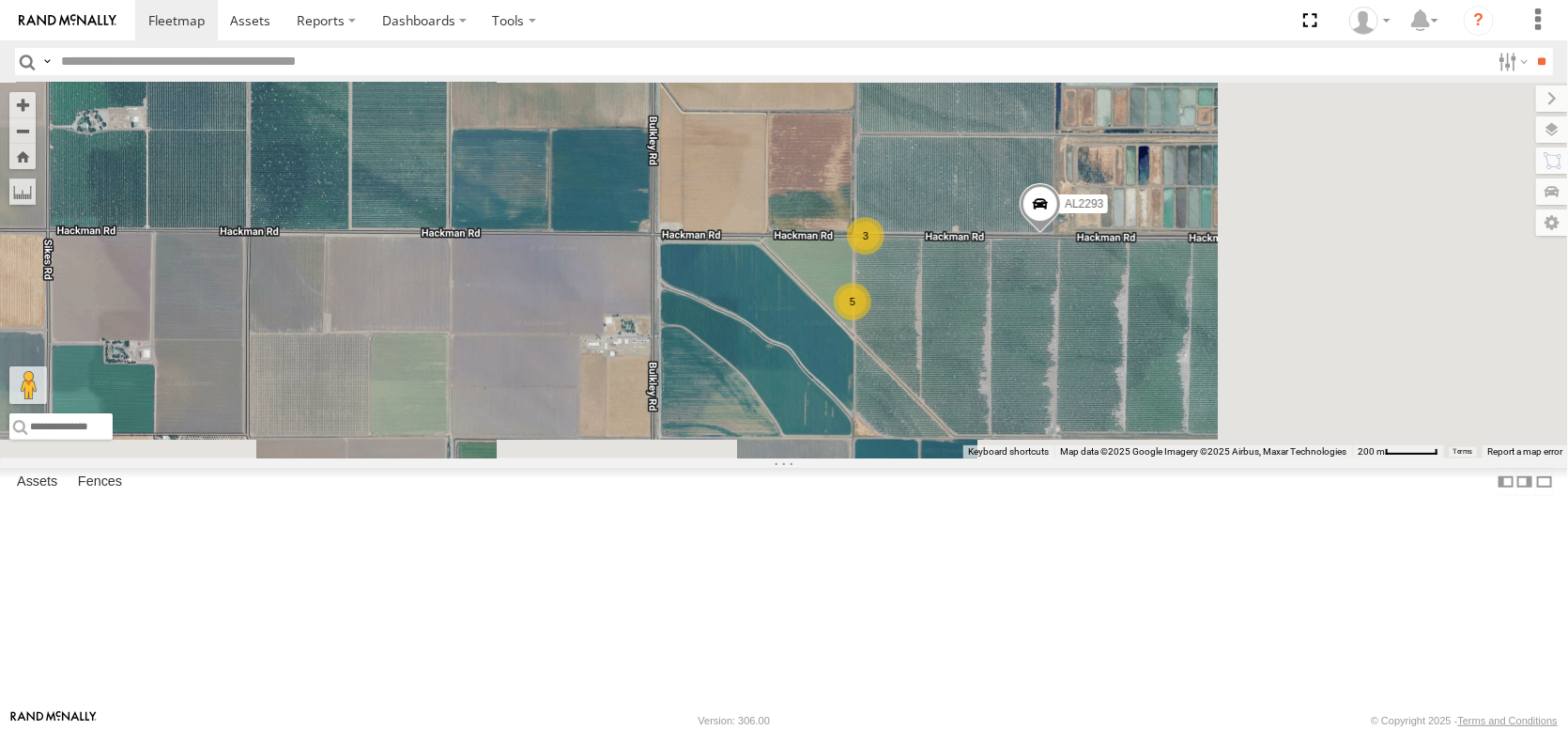
drag, startPoint x: 1250, startPoint y: 397, endPoint x: 1077, endPoint y: 206, distance: 257.7
click at [1080, 214] on div "AL2367 FRONTLOADER JD344H AL2258 AL2286 AL2306 AL2264 AL2273 AL2310 AL2256 AL22…" at bounding box center [784, 271] width 1568 height 376
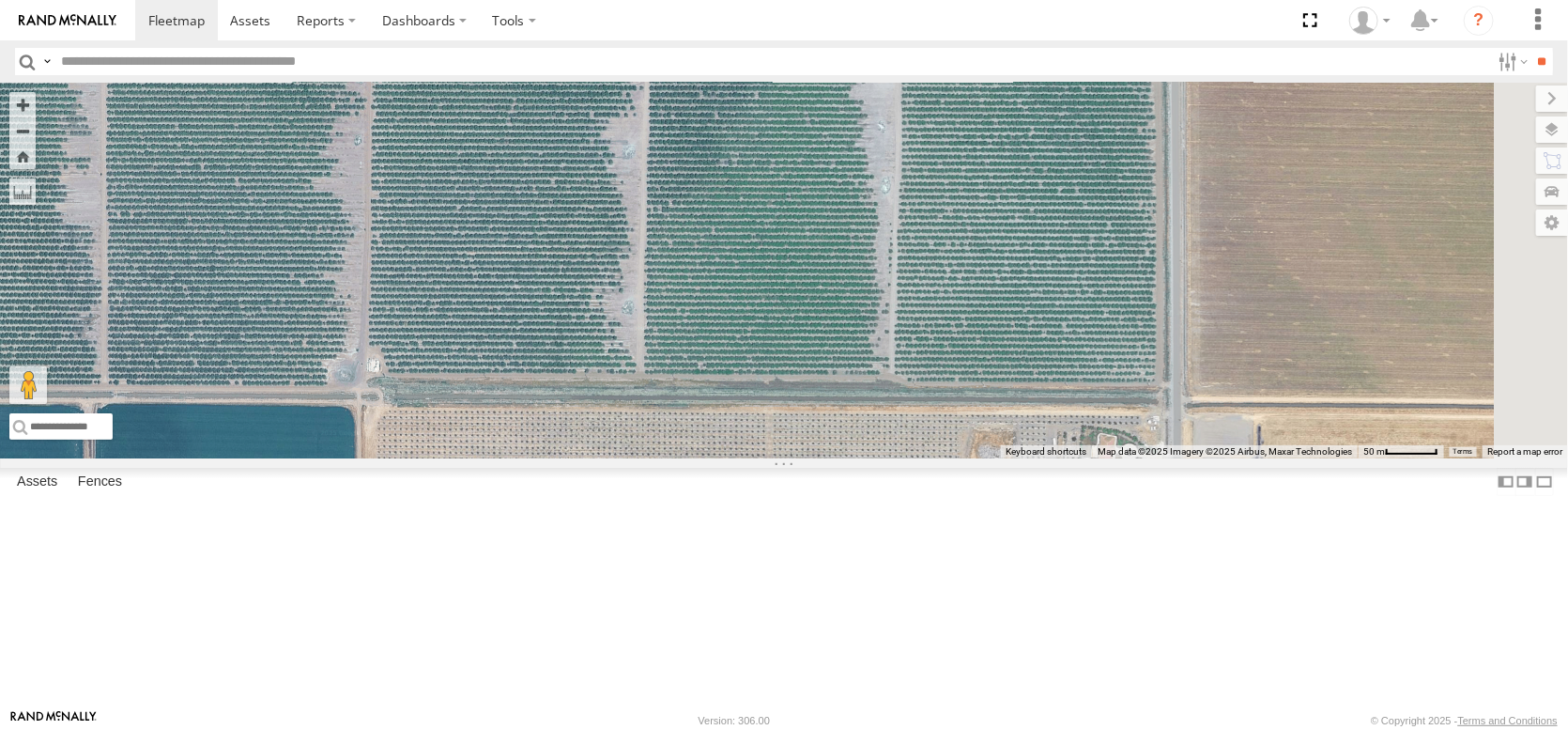
drag, startPoint x: 1189, startPoint y: 456, endPoint x: 798, endPoint y: 296, distance: 422.5
click at [798, 296] on div "AL2367 FRONTLOADER JD344H AL2258 AL2286 AL2306 AL2264 AL2273 AL2310 AL2256 AL22…" at bounding box center [784, 271] width 1568 height 376
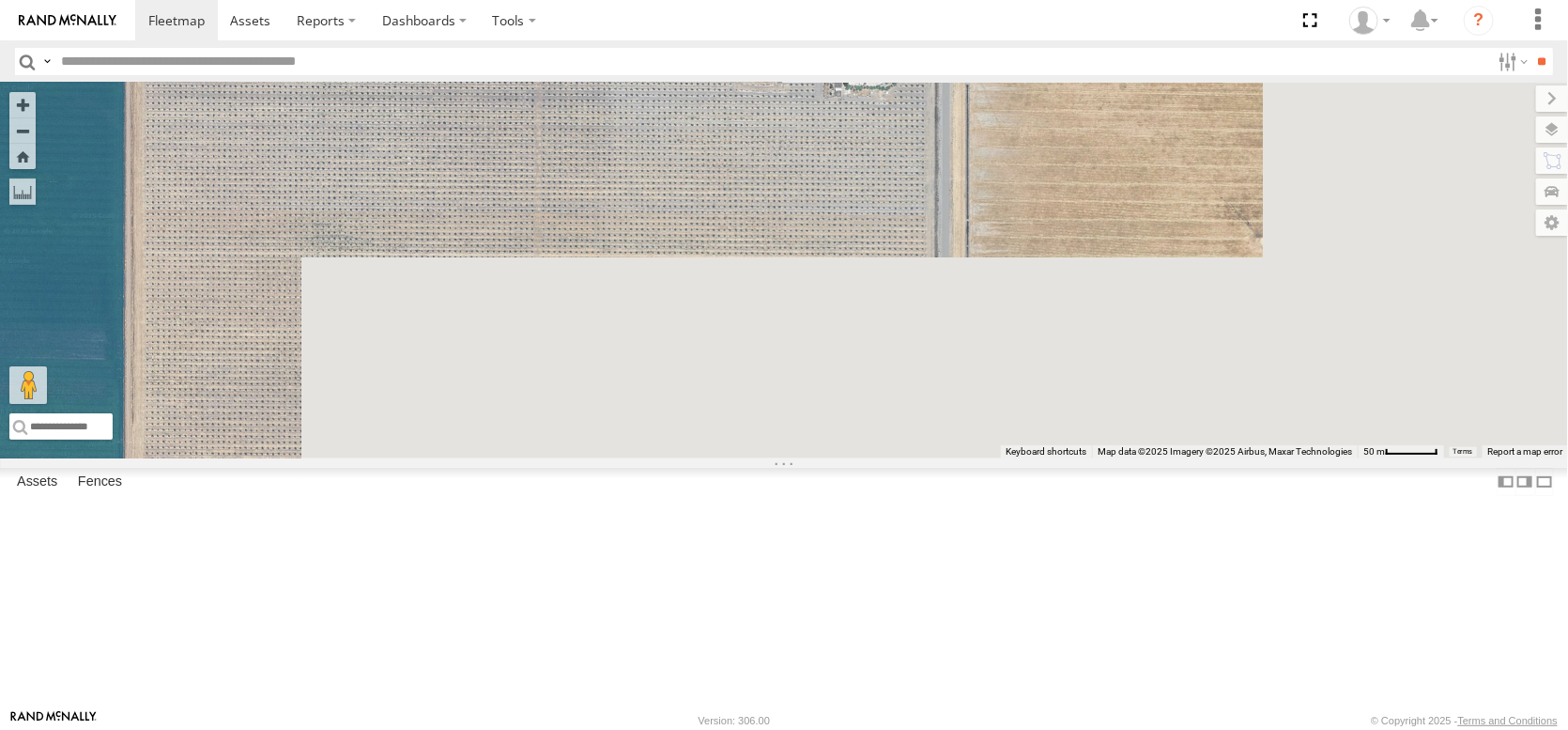
drag, startPoint x: 1012, startPoint y: 540, endPoint x: 775, endPoint y: 142, distance: 463.2
click at [776, 140] on div "AL2367 FRONTLOADER JD344H AL2258 AL2286 AL2306 AL2264 AL2273 AL2310 AL2256 AL22…" at bounding box center [784, 271] width 1568 height 376
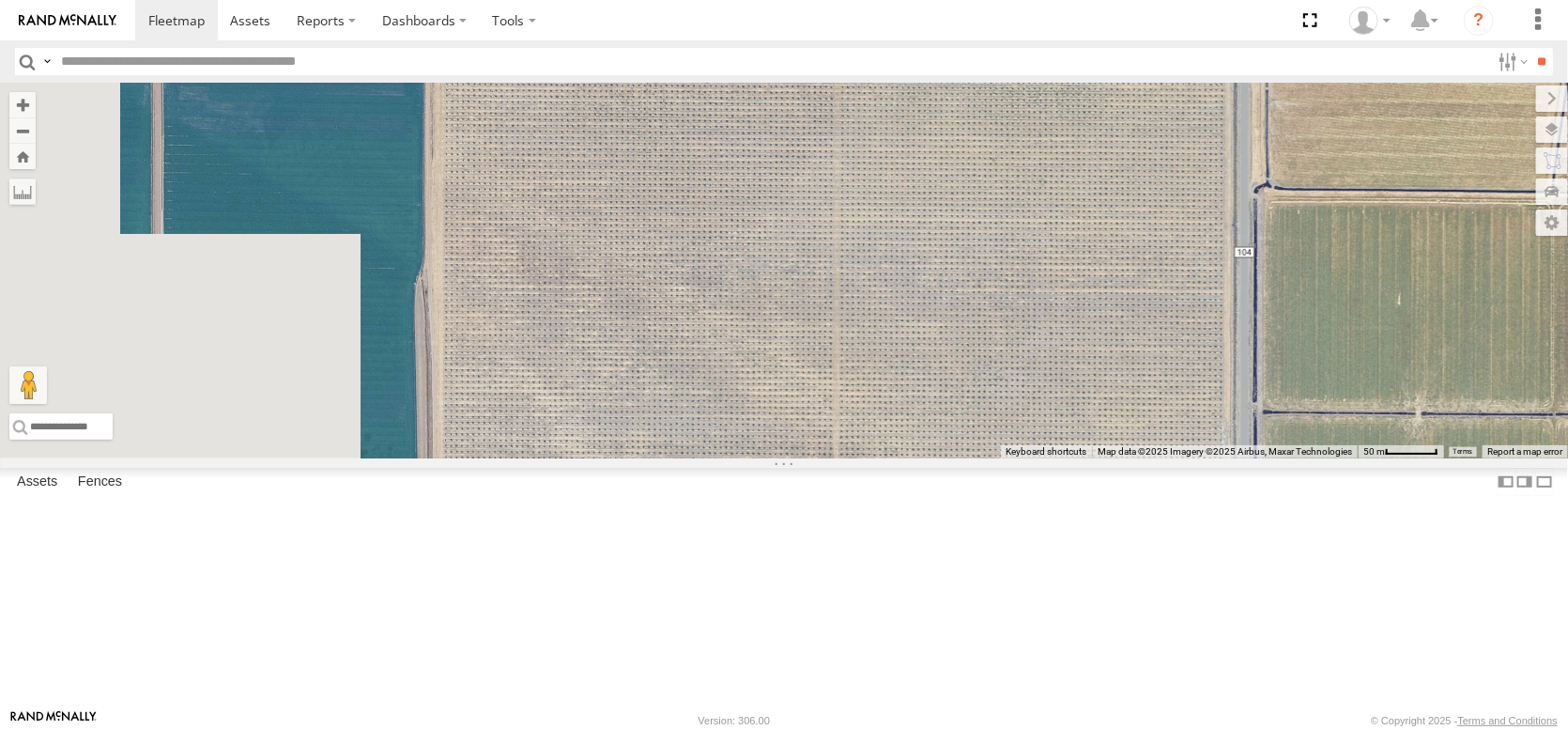
drag, startPoint x: 712, startPoint y: 380, endPoint x: 1010, endPoint y: 89, distance: 416.5
click at [1016, 89] on body at bounding box center [784, 365] width 1568 height 730
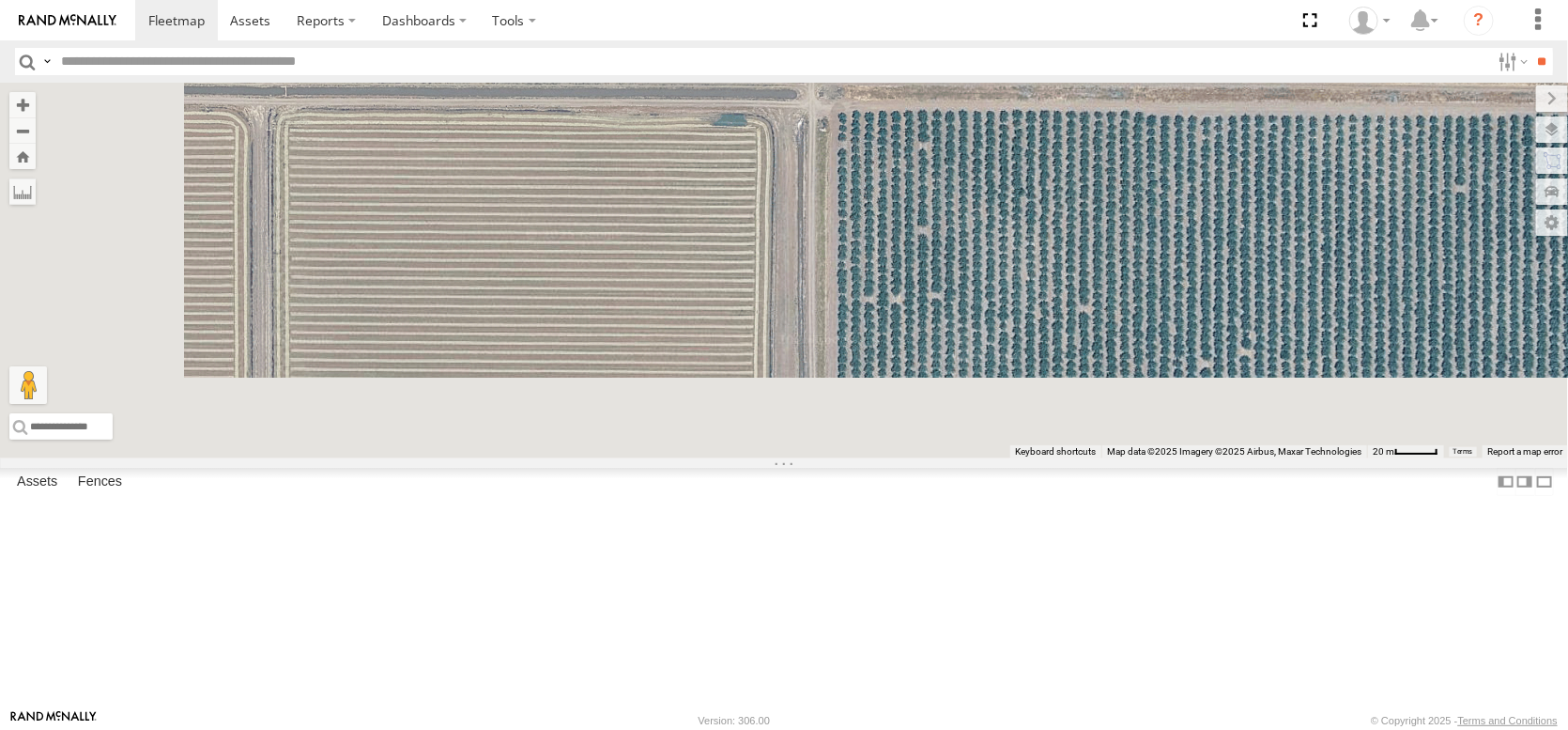
drag, startPoint x: 926, startPoint y: 337, endPoint x: 1094, endPoint y: 24, distance: 355.2
click at [1094, 24] on body at bounding box center [784, 365] width 1568 height 730
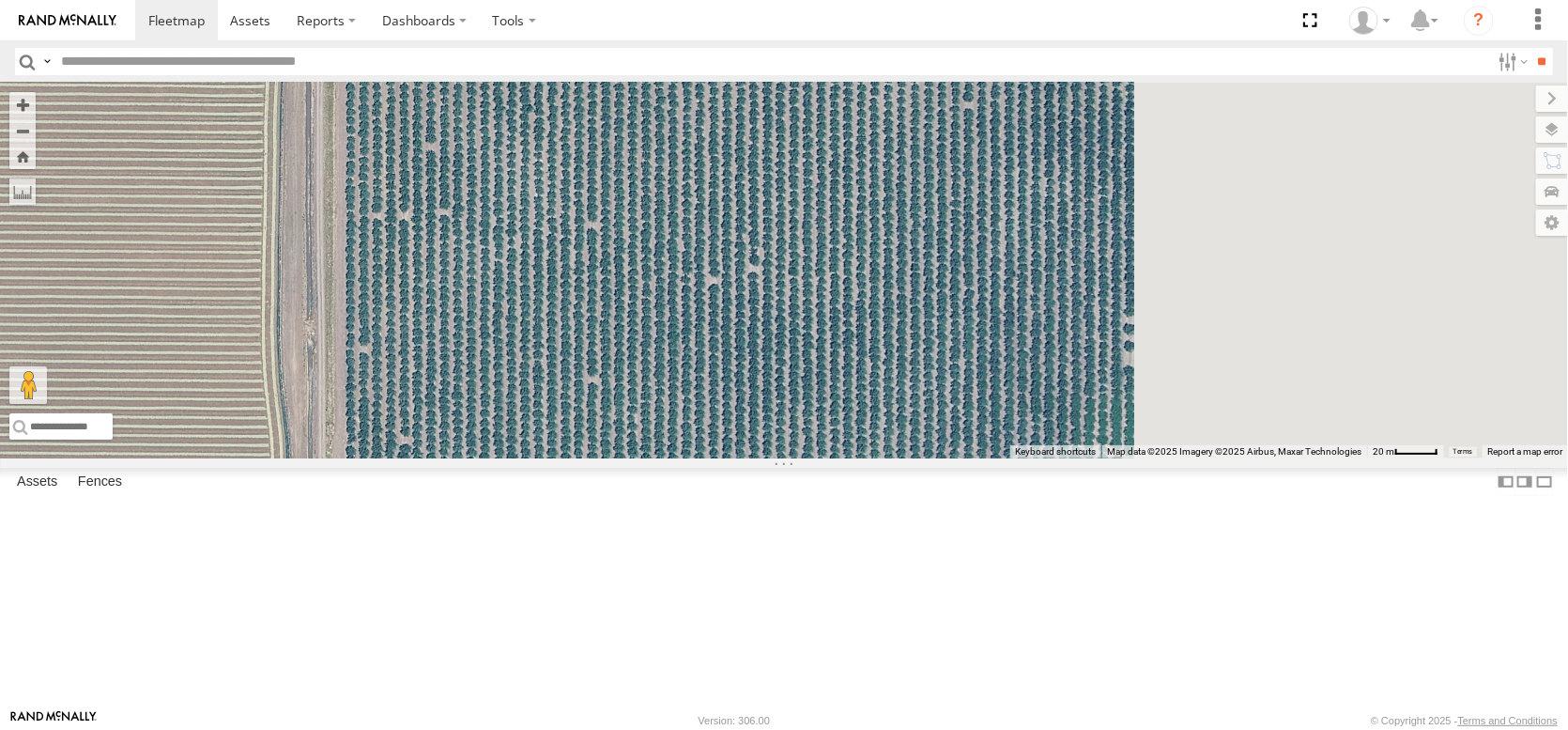
drag, startPoint x: 1320, startPoint y: 406, endPoint x: 730, endPoint y: 449, distance: 591.6
click at [730, 449] on div "AL2367 FRONTLOADER JD344H AL2258 AL2286 AL2306 AL2264 AL2273 AL2310 AL2256 AL22…" at bounding box center [784, 271] width 1568 height 376
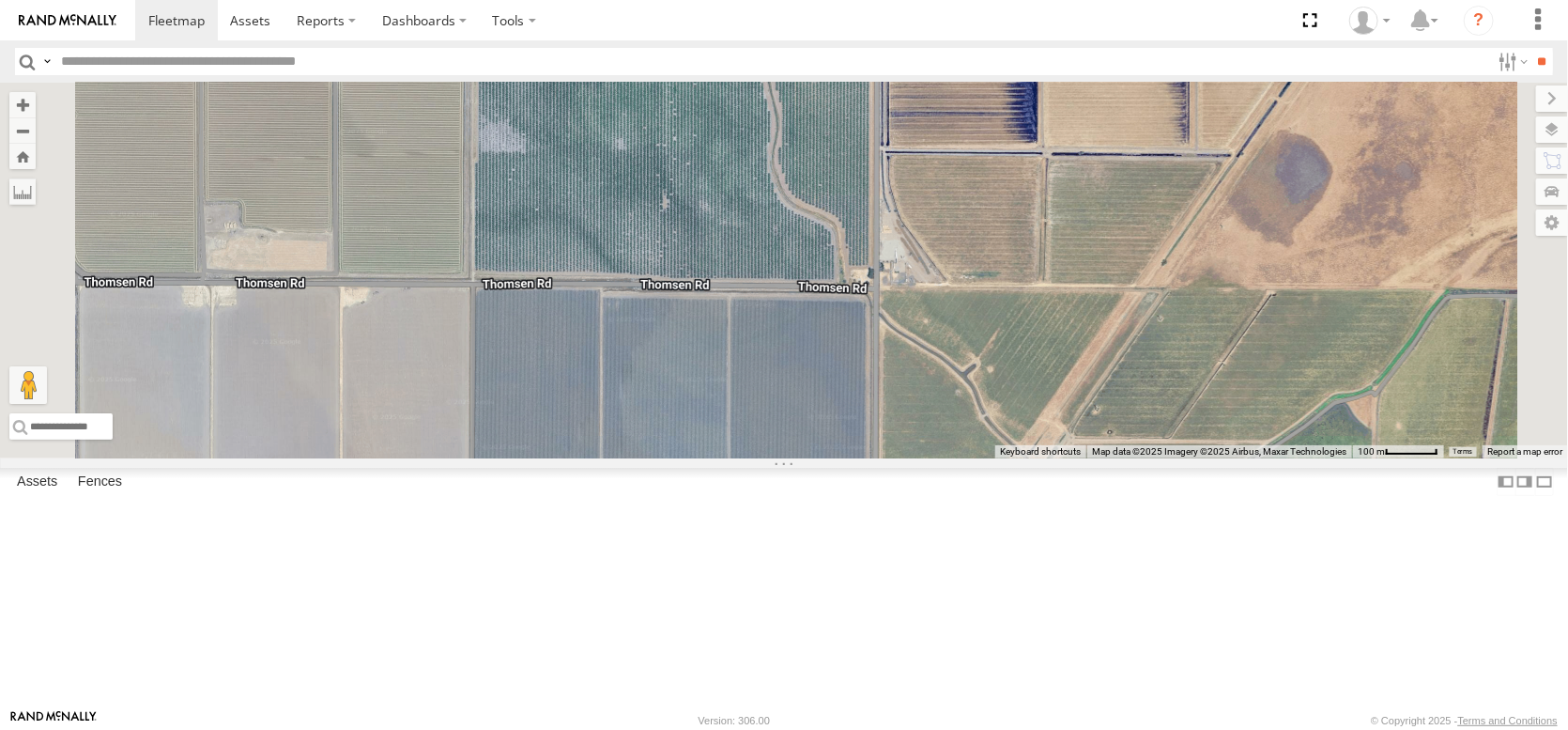
drag, startPoint x: 984, startPoint y: 417, endPoint x: 821, endPoint y: 131, distance: 329.2
click at [821, 131] on div "AL2367 FRONTLOADER JD344H AL2258 AL2286 AL2306 AL2264 AL2273 AL2310 AL2256 AL22…" at bounding box center [784, 271] width 1568 height 376
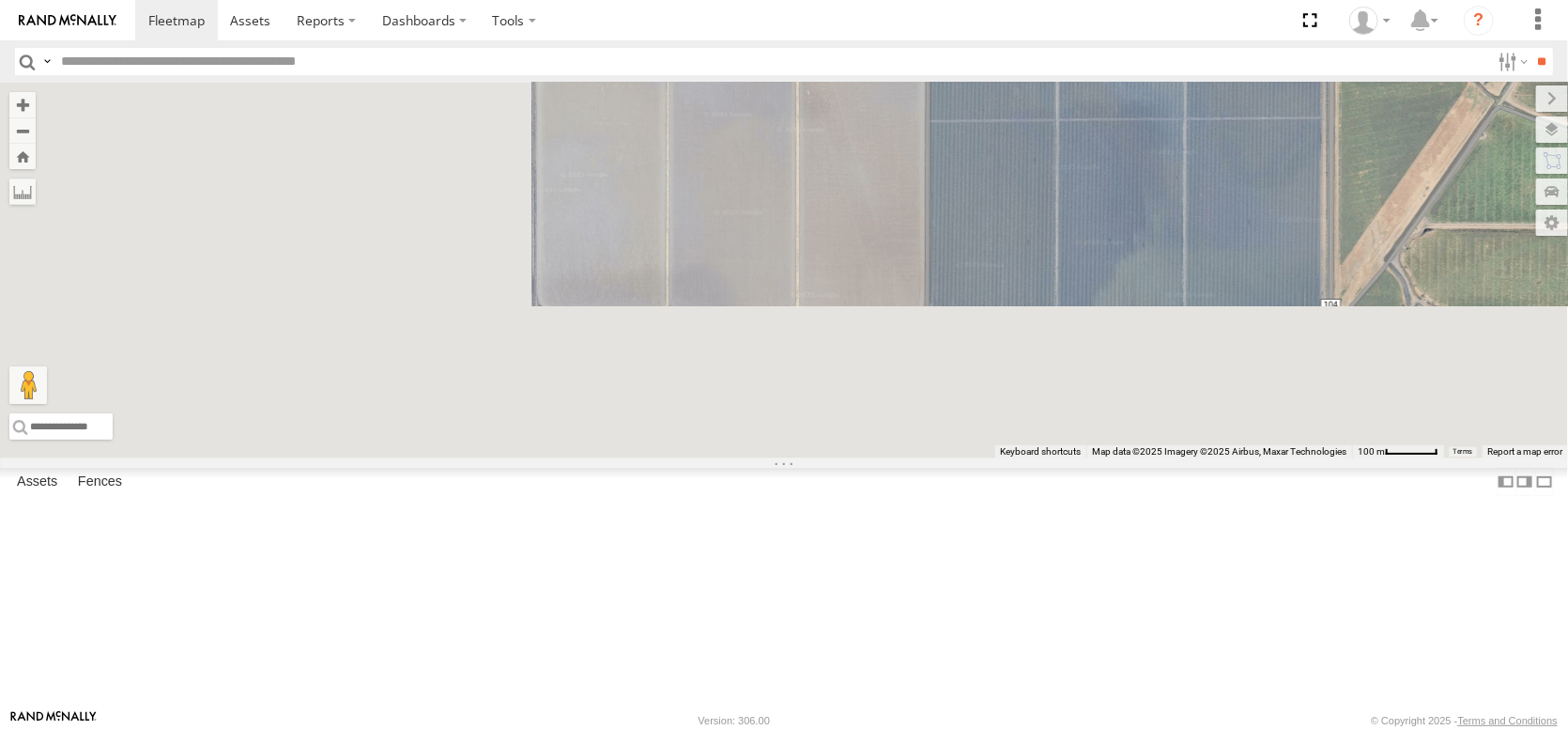
drag, startPoint x: 789, startPoint y: 477, endPoint x: 1248, endPoint y: 105, distance: 590.8
click at [1248, 105] on div "AL2367 FRONTLOADER JD344H AL2258 AL2286 AL2306 AL2264 AL2273 AL2310 AL2256 AL22…" at bounding box center [784, 271] width 1568 height 376
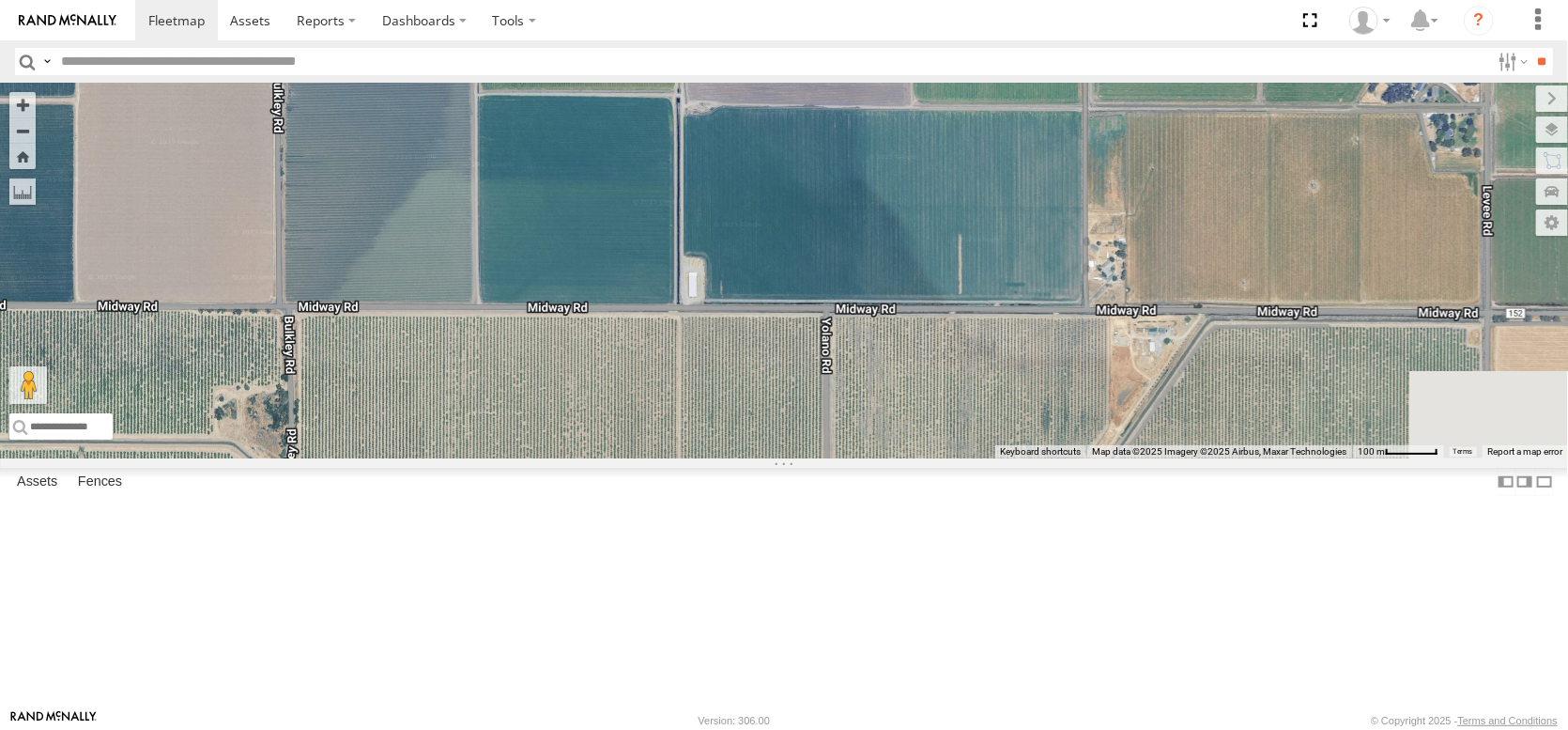
drag, startPoint x: 985, startPoint y: 438, endPoint x: 1140, endPoint y: 21, distance: 444.9
click at [1140, 21] on body at bounding box center [784, 365] width 1568 height 730
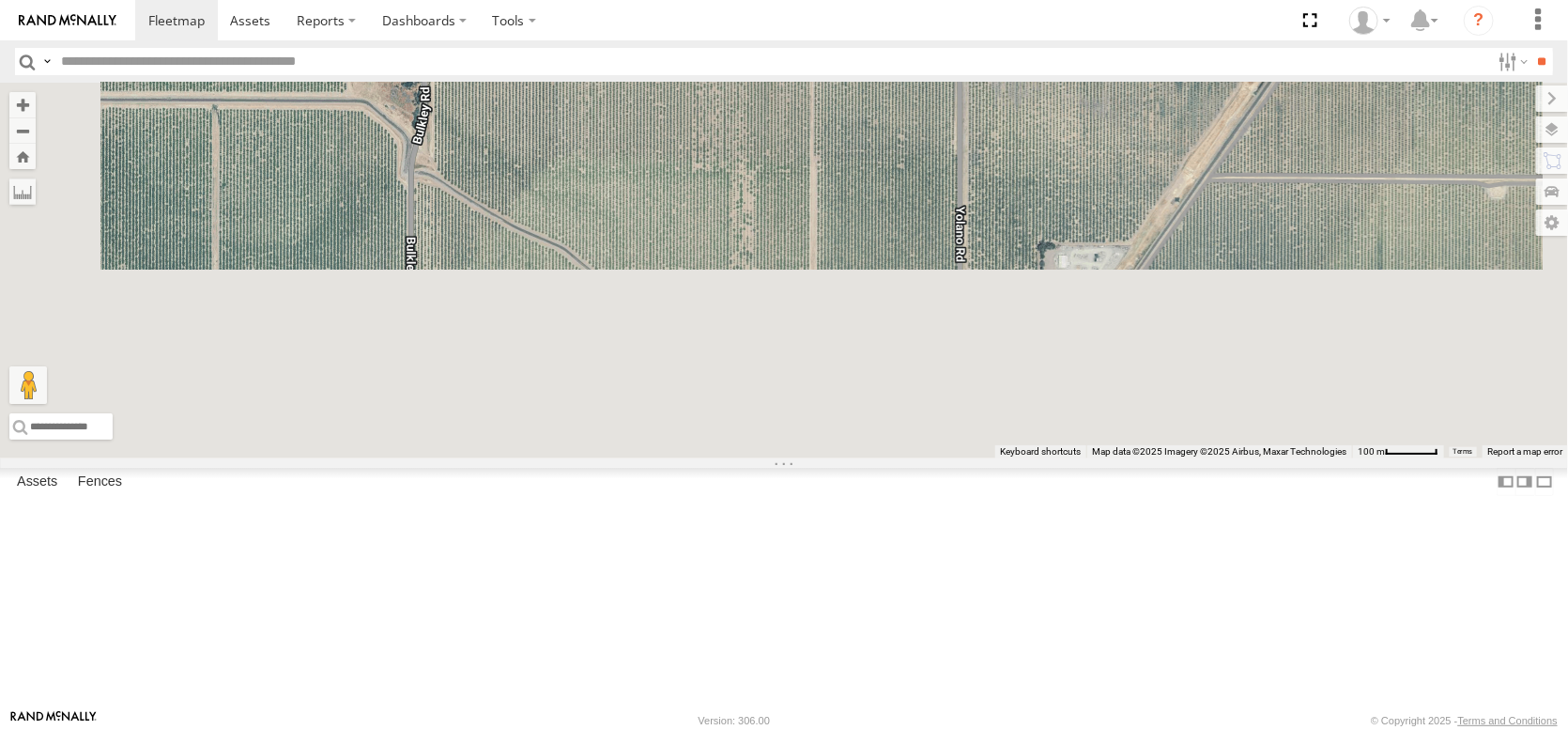
drag, startPoint x: 1000, startPoint y: 250, endPoint x: 1162, endPoint y: -20, distance: 314.9
click at [1162, 0] on html at bounding box center [784, 365] width 1568 height 730
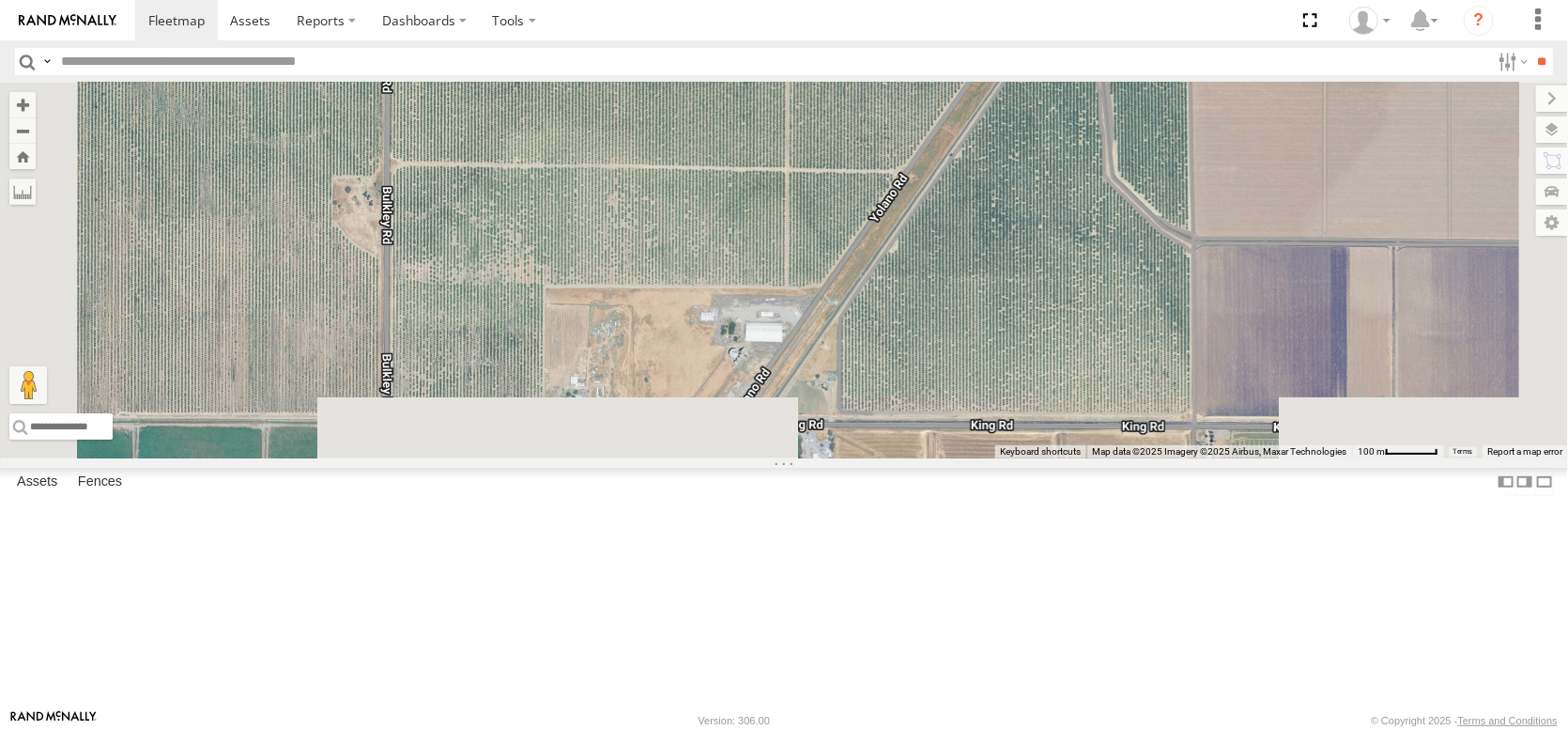
drag, startPoint x: 963, startPoint y: 418, endPoint x: 897, endPoint y: 74, distance: 350.3
click at [897, 74] on body at bounding box center [784, 365] width 1568 height 730
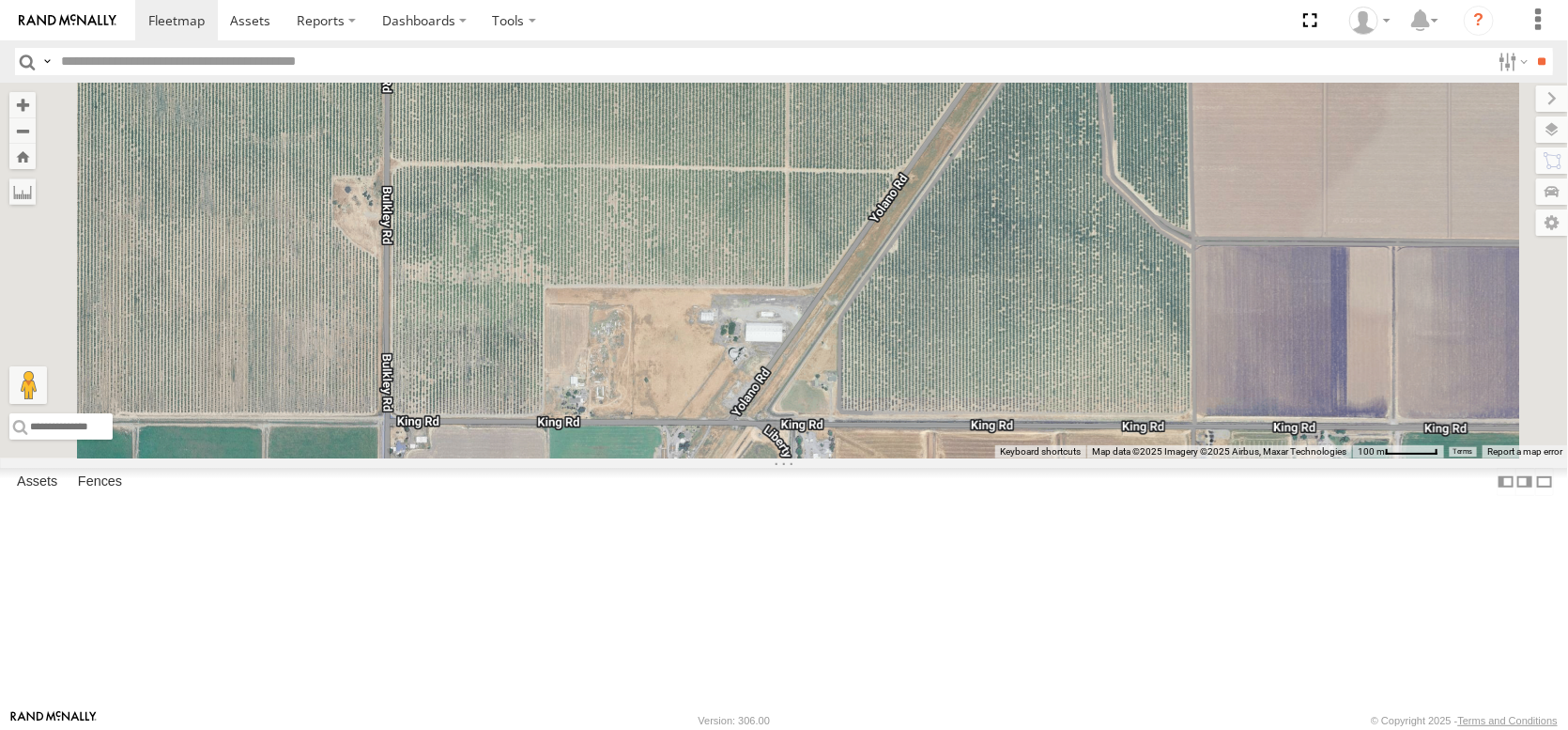
drag, startPoint x: 897, startPoint y: 74, endPoint x: 827, endPoint y: 309, distance: 245.2
click at [827, 309] on body at bounding box center [784, 365] width 1568 height 730
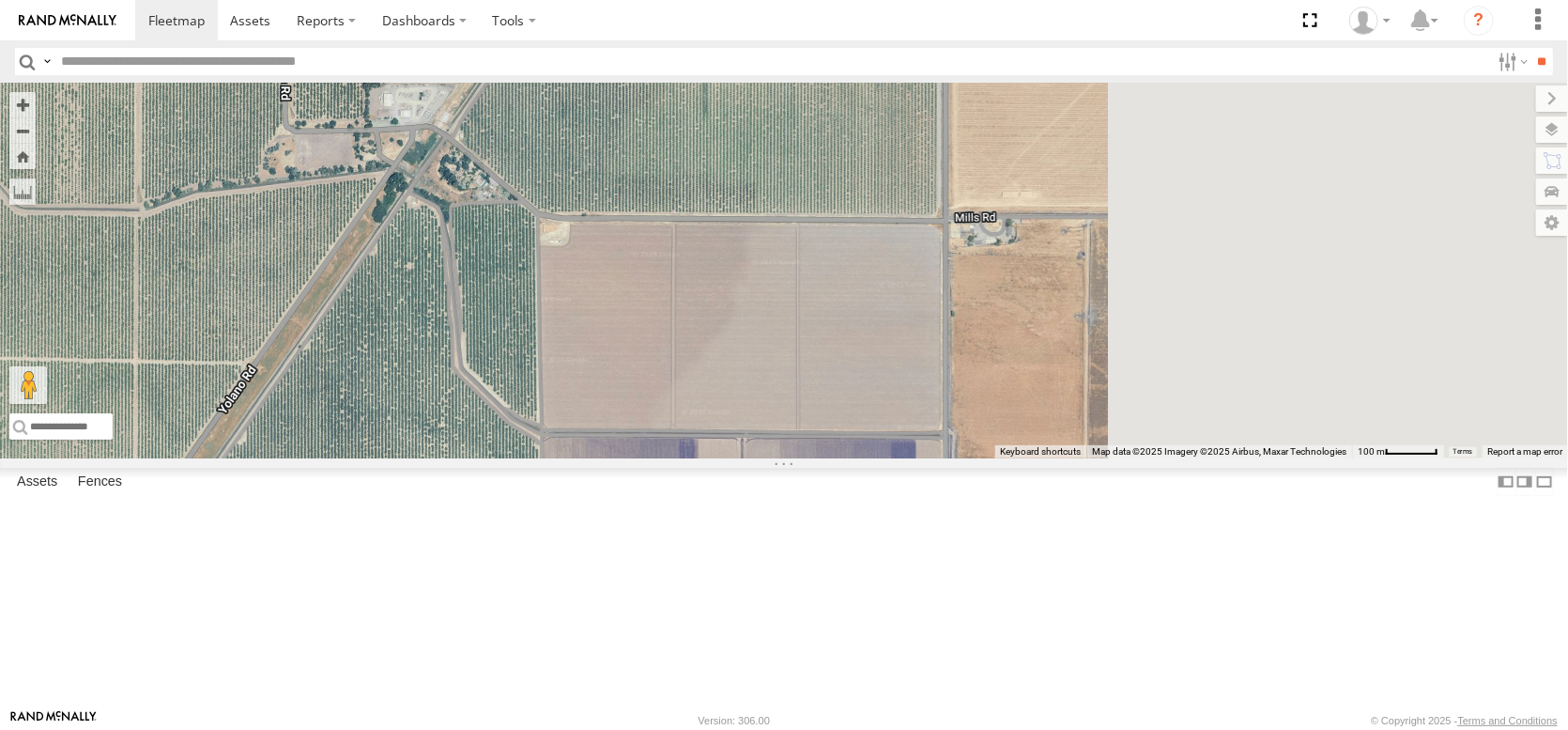
drag, startPoint x: 1056, startPoint y: 210, endPoint x: 436, endPoint y: 345, distance: 634.5
click at [415, 368] on main "← Move left → Move right ↑ Move up ↓ Move down + Zoom in - Zoom out Home Jump l…" at bounding box center [784, 396] width 1568 height 627
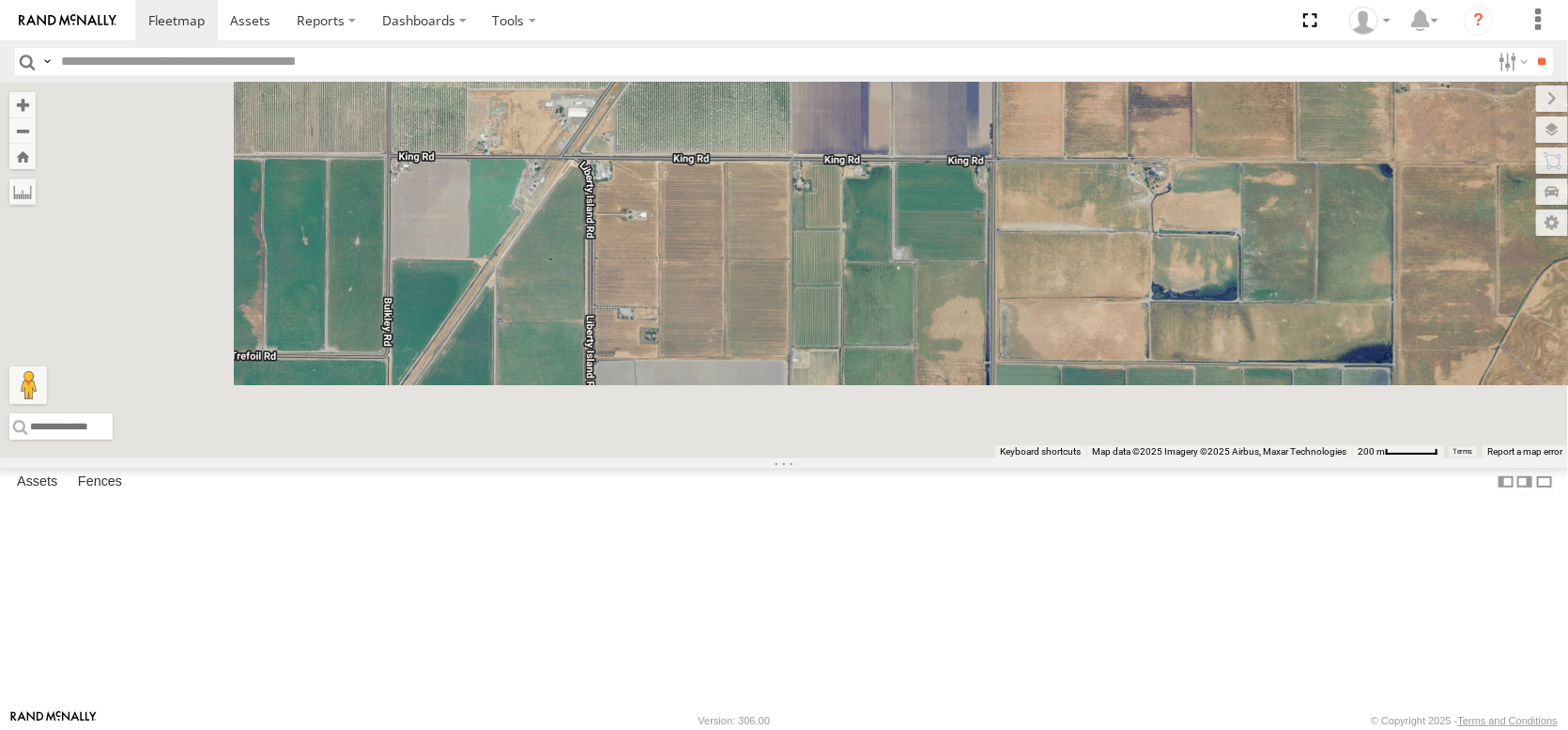
drag, startPoint x: 864, startPoint y: 472, endPoint x: 1080, endPoint y: 133, distance: 402.0
click at [1090, 117] on div "AL2367 FRONTLOADER JD344H AL2258 AL2286 AL2306 AL2264 AL2273 AL2310 AL2256 AL22…" at bounding box center [784, 271] width 1568 height 376
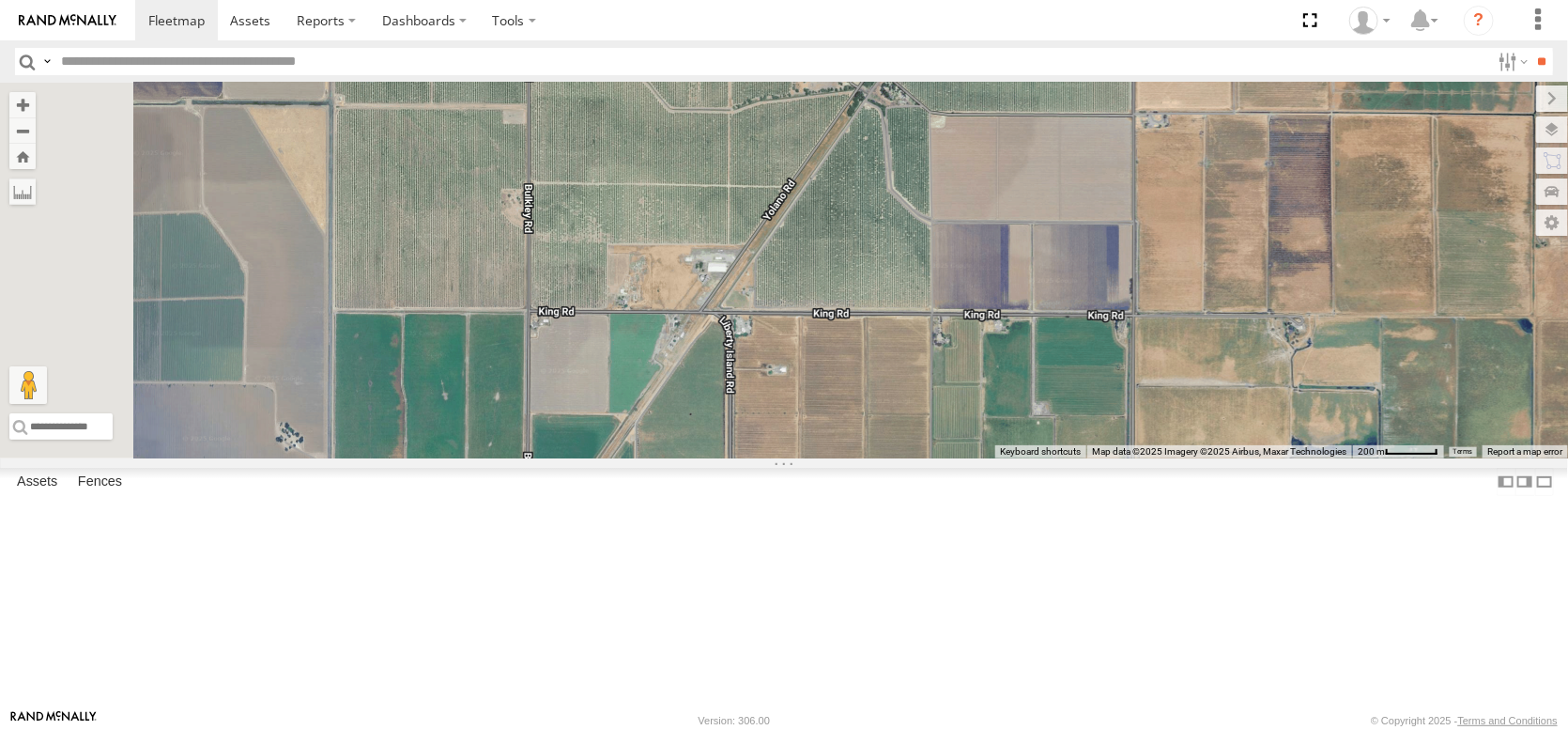
drag, startPoint x: 950, startPoint y: 318, endPoint x: 1029, endPoint y: 525, distance: 221.6
click at [1029, 458] on div "AL2367 FRONTLOADER JD344H AL2258 AL2286 AL2306 AL2264 AL2273 AL2310 AL2256 AL22…" at bounding box center [784, 271] width 1568 height 376
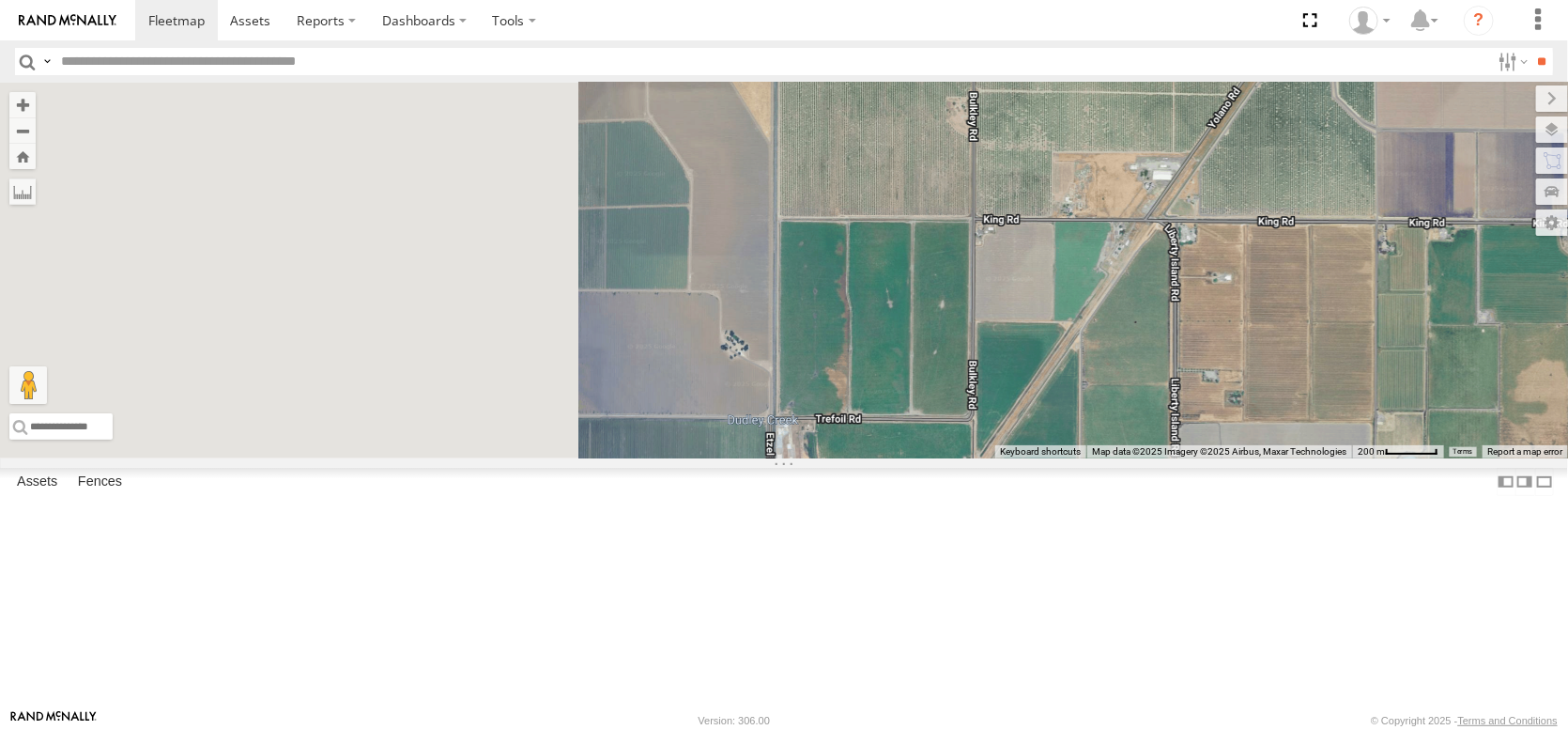
drag, startPoint x: 677, startPoint y: 353, endPoint x: 1096, endPoint y: 243, distance: 433.2
click at [1096, 243] on div "AL2367 FRONTLOADER JD344H AL2258 AL2286 AL2306 AL2264 AL2273 AL2310 AL2256 AL22…" at bounding box center [784, 271] width 1568 height 376
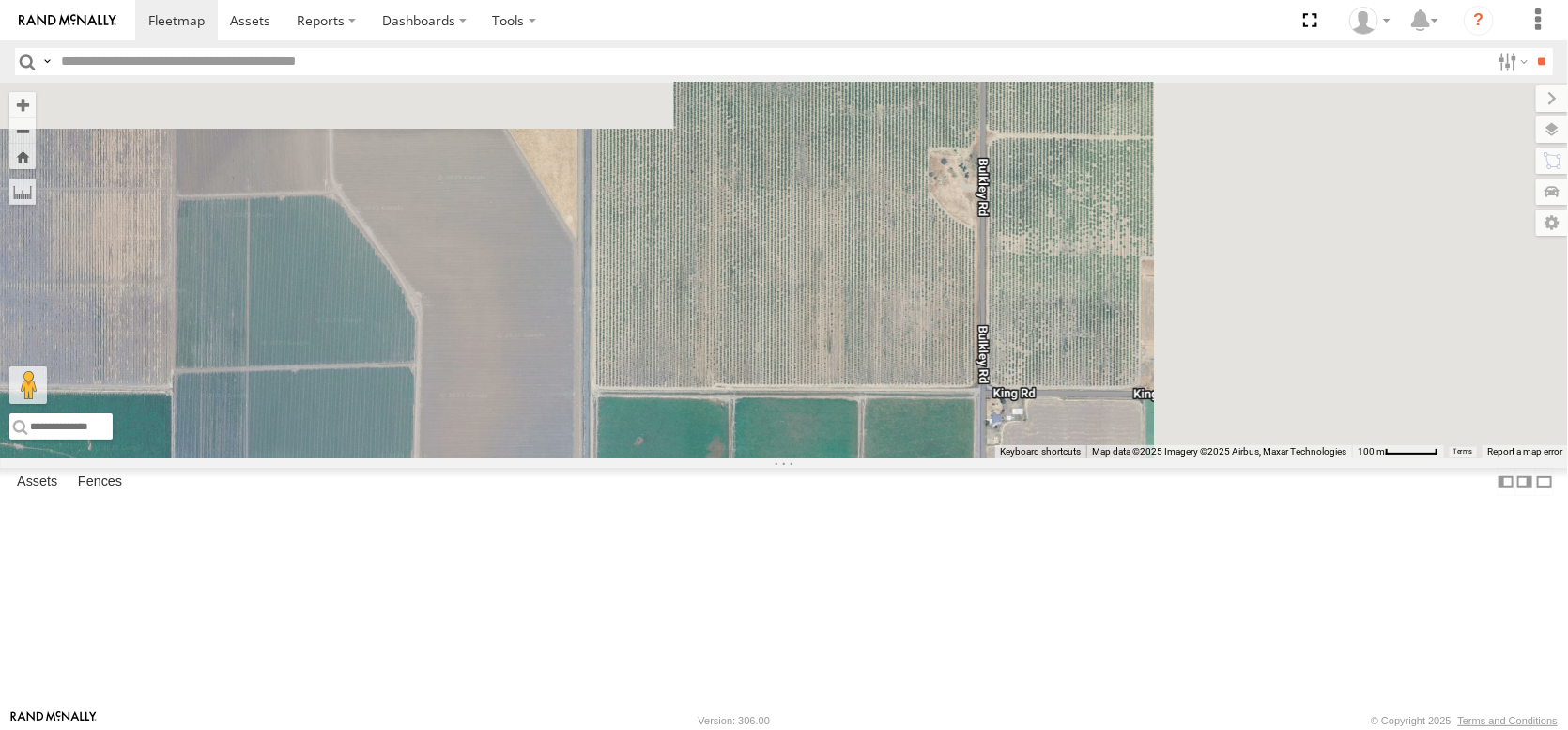
drag, startPoint x: 898, startPoint y: 486, endPoint x: 554, endPoint y: 607, distance: 364.7
click at [553, 458] on div "AL2367 FRONTLOADER JD344H AL2258 AL2286 AL2306 AL2264 AL2273 AL2310 AL2256 AL22…" at bounding box center [784, 271] width 1568 height 376
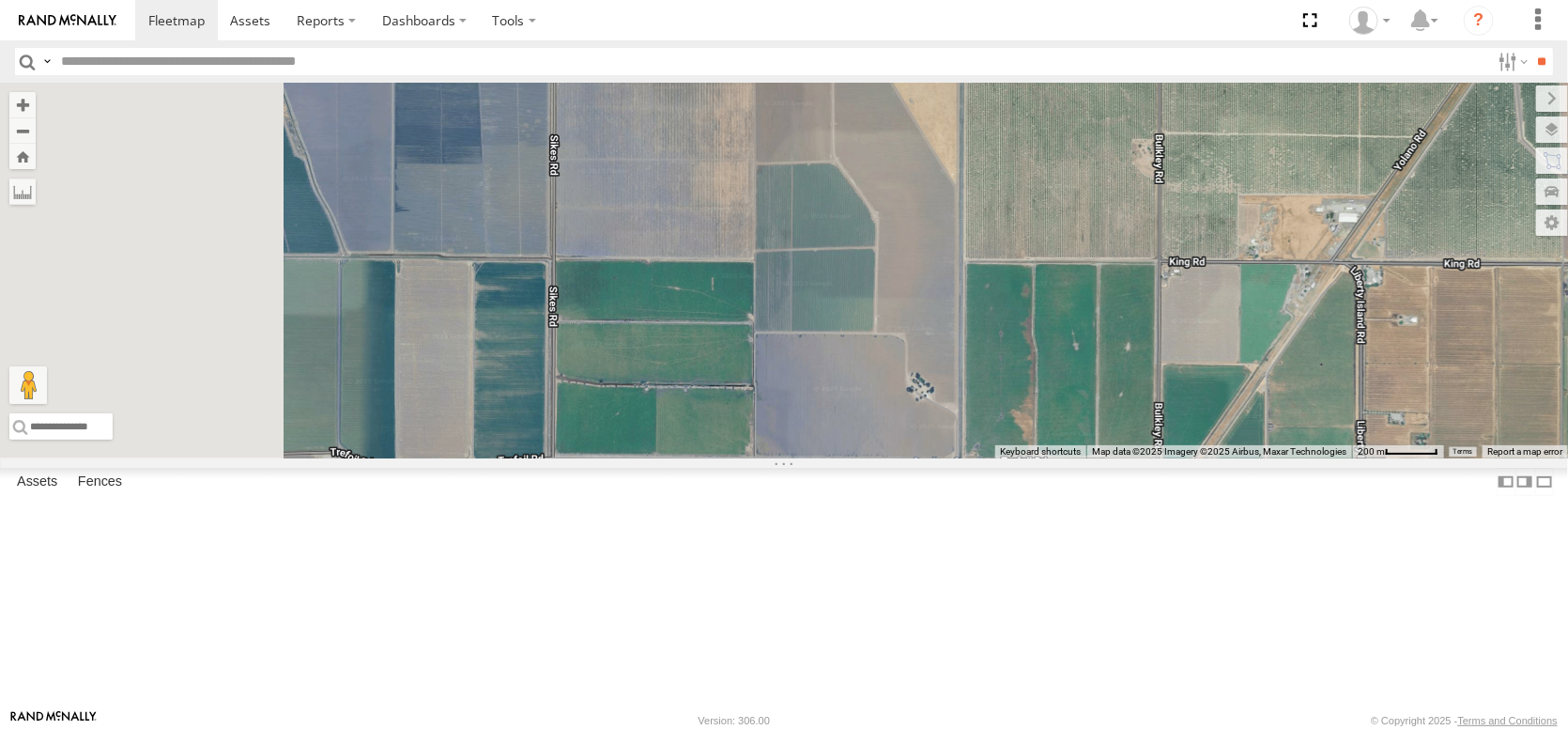
drag, startPoint x: 997, startPoint y: 485, endPoint x: 1298, endPoint y: 412, distance: 309.7
click at [1298, 412] on div "AL2367 FRONTLOADER JD344H AL2258 AL2286 AL2306 AL2264 AL2273 AL2310 AL2256 AL22…" at bounding box center [784, 271] width 1568 height 376
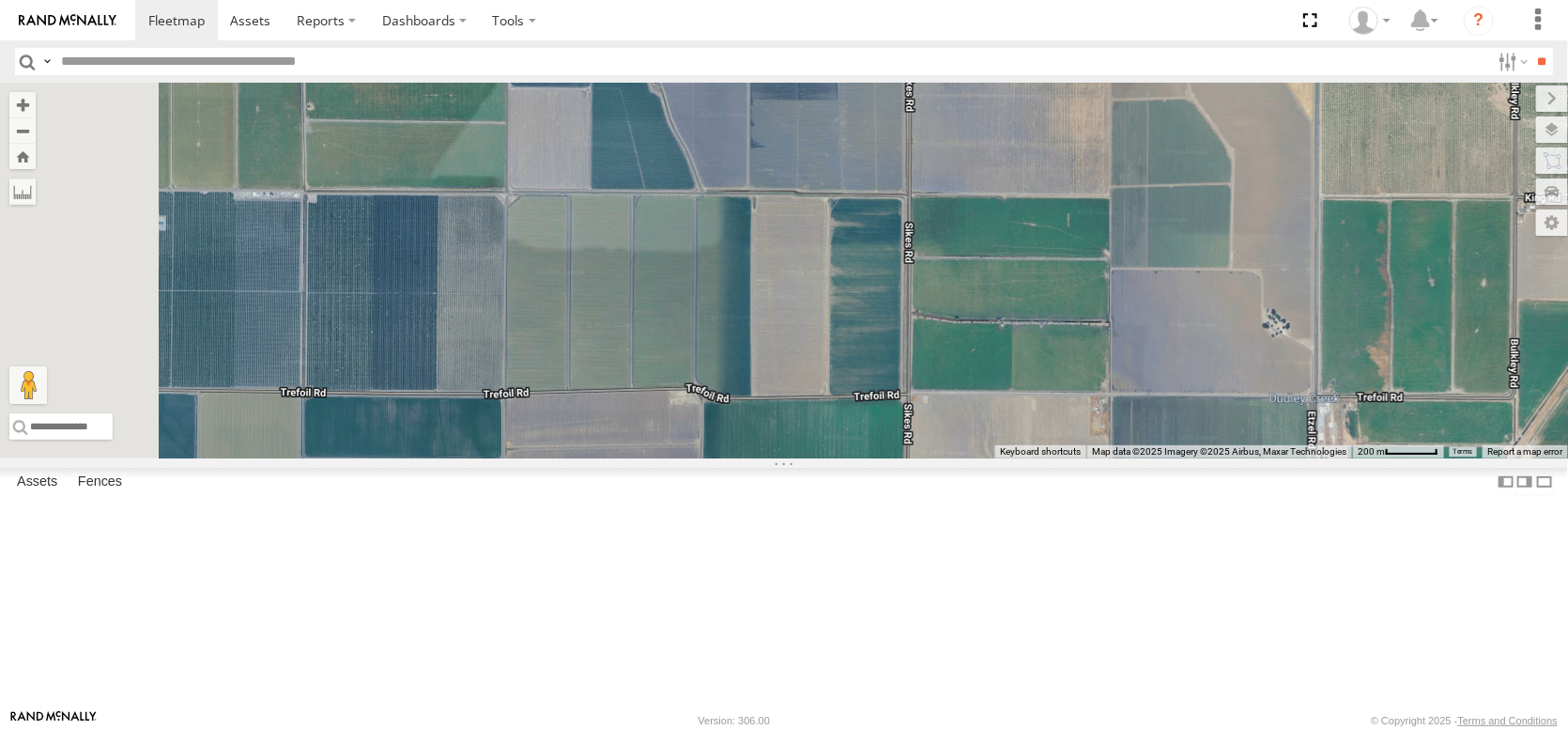
drag, startPoint x: 1222, startPoint y: 577, endPoint x: 1234, endPoint y: 302, distance: 275.3
click at [1234, 302] on div "AL2367 FRONTLOADER JD344H AL2258 AL2286 AL2306 AL2264 AL2273 AL2310 AL2256 AL22…" at bounding box center [784, 271] width 1568 height 376
drag, startPoint x: 932, startPoint y: 645, endPoint x: 930, endPoint y: 355, distance: 290.0
click at [930, 355] on div "AL2367 FRONTLOADER JD344H AL2258 AL2286 AL2306 AL2264 AL2273 AL2310 AL2256 AL22…" at bounding box center [784, 271] width 1568 height 376
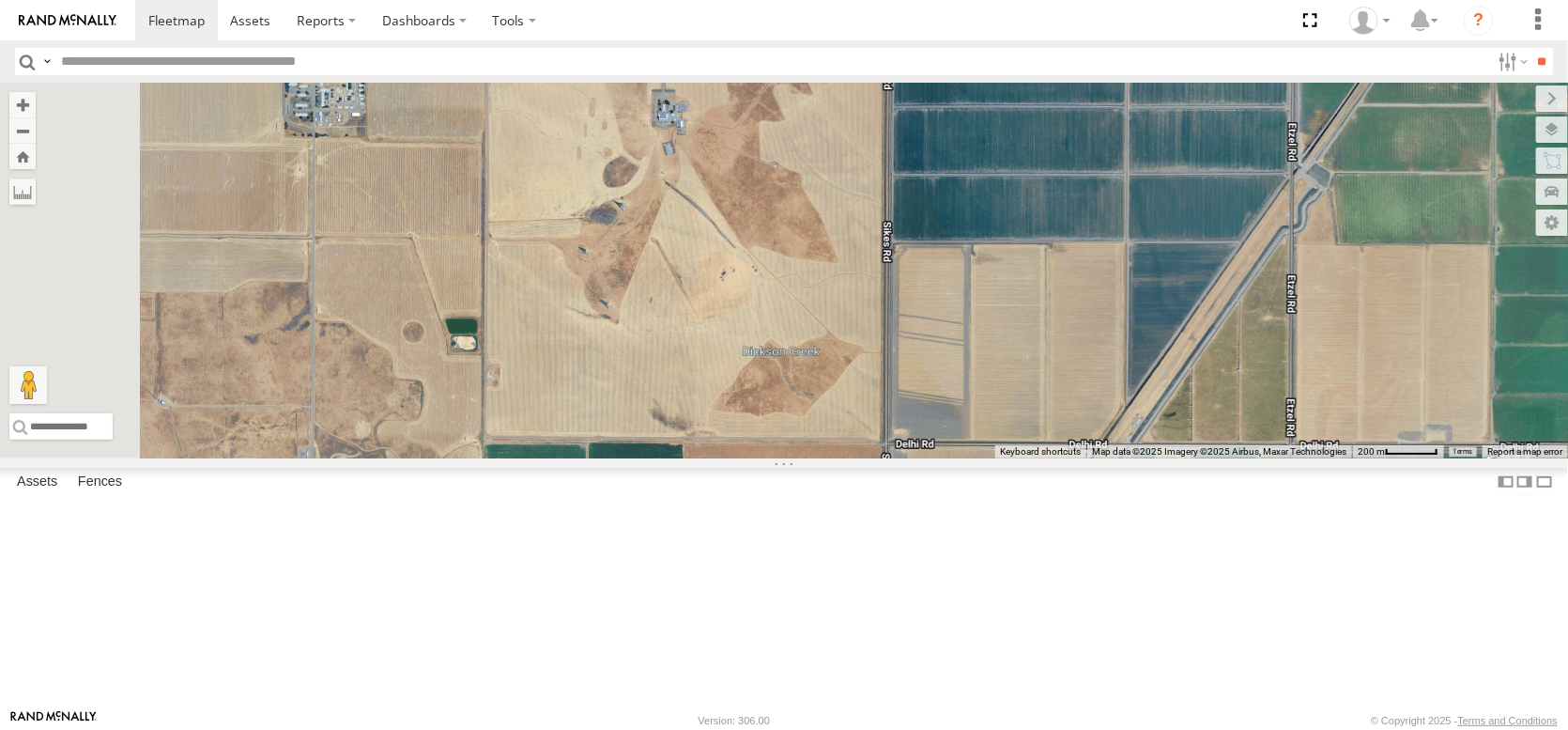
drag, startPoint x: 877, startPoint y: 300, endPoint x: 888, endPoint y: 578, distance: 278.2
click at [888, 458] on div "AL2367 FRONTLOADER JD344H AL2258 AL2286 AL2306 AL2264 AL2273 AL2310 AL2256 AL22…" at bounding box center [784, 271] width 1568 height 376
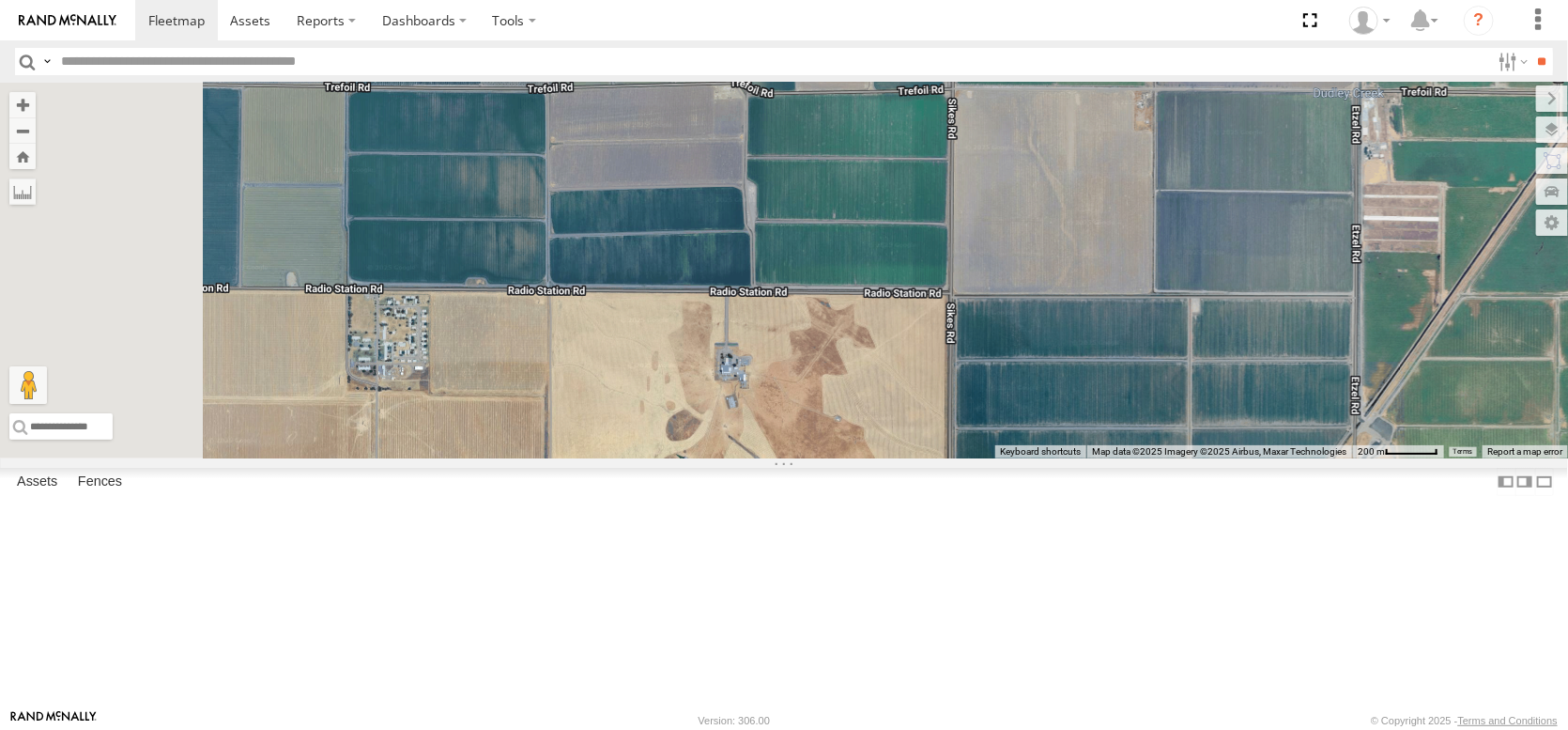
drag, startPoint x: 833, startPoint y: 317, endPoint x: 918, endPoint y: 644, distance: 337.9
click at [918, 458] on div "AL2367 FRONTLOADER JD344H AL2258 AL2286 AL2306 AL2264 AL2273 AL2310 AL2256 AL22…" at bounding box center [784, 271] width 1568 height 376
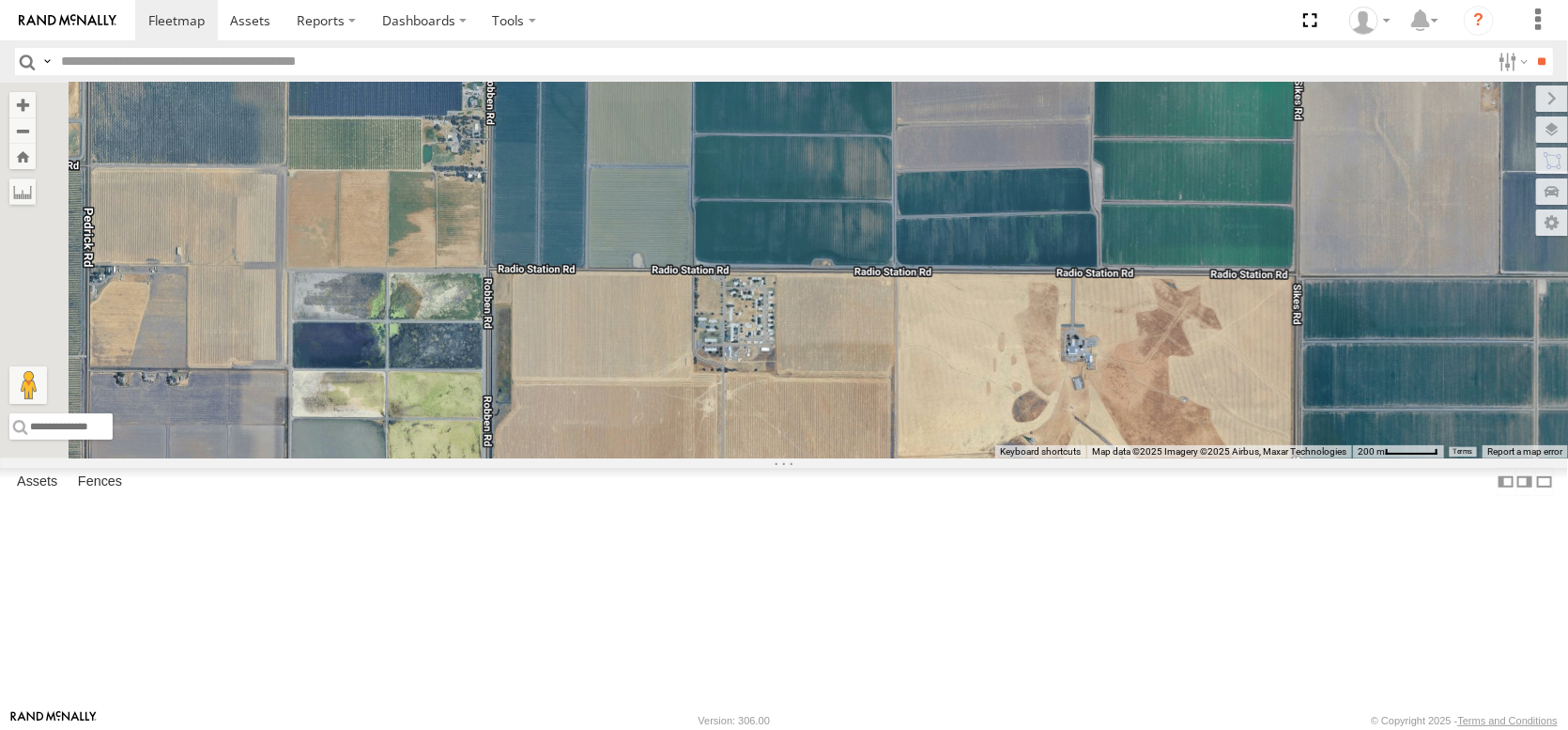
drag, startPoint x: 912, startPoint y: 619, endPoint x: 1216, endPoint y: 431, distance: 357.4
click at [1219, 432] on div "AL2367 FRONTLOADER JD344H AL2258 AL2286 AL2306 AL2264 AL2273 AL2310 AL2256 AL22…" at bounding box center [784, 271] width 1568 height 376
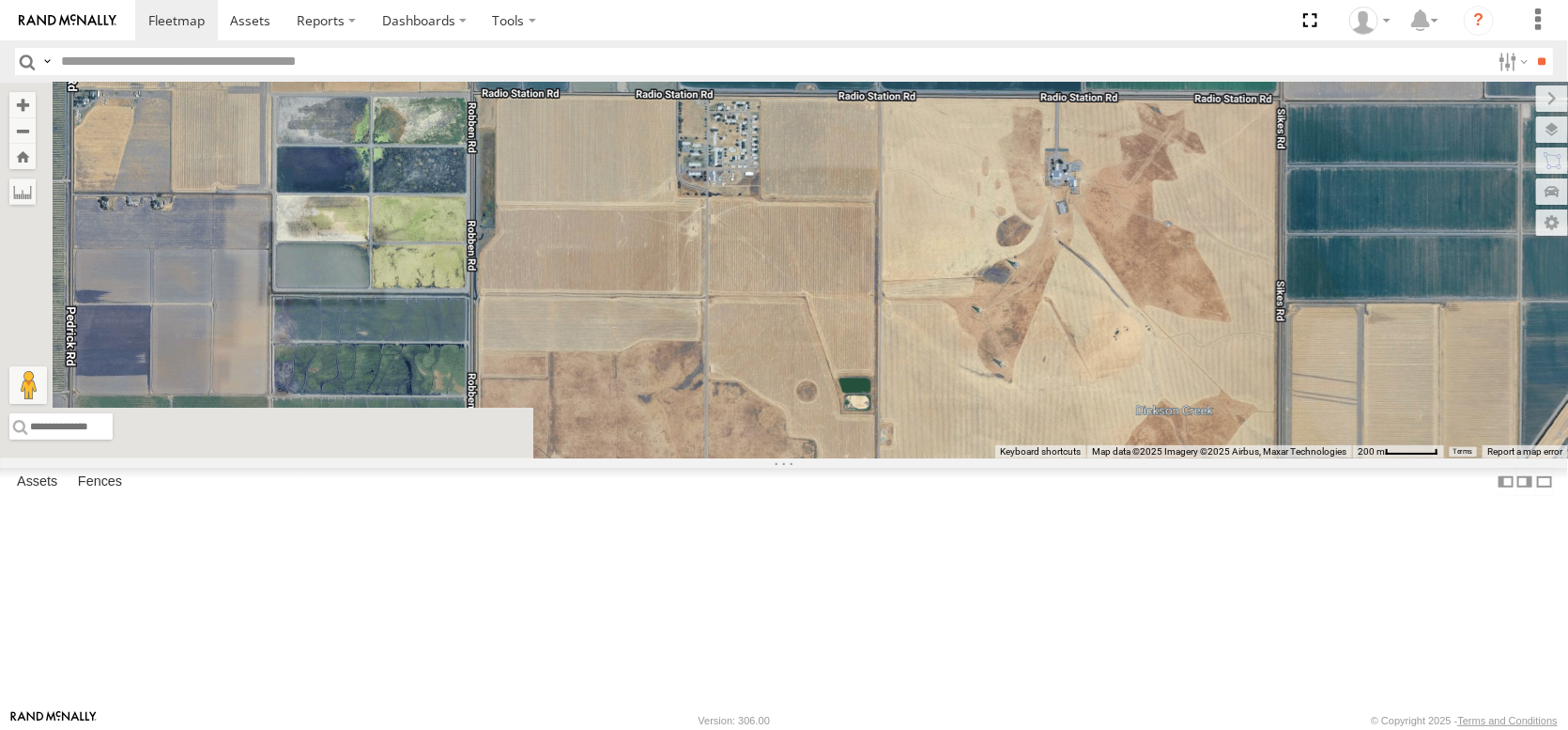
drag, startPoint x: 991, startPoint y: 463, endPoint x: 992, endPoint y: 264, distance: 199.0
click at [992, 284] on div "AL2367 FRONTLOADER JD344H AL2258 AL2286 AL2306 AL2264 AL2273 AL2310 AL2256 AL22…" at bounding box center [784, 271] width 1568 height 376
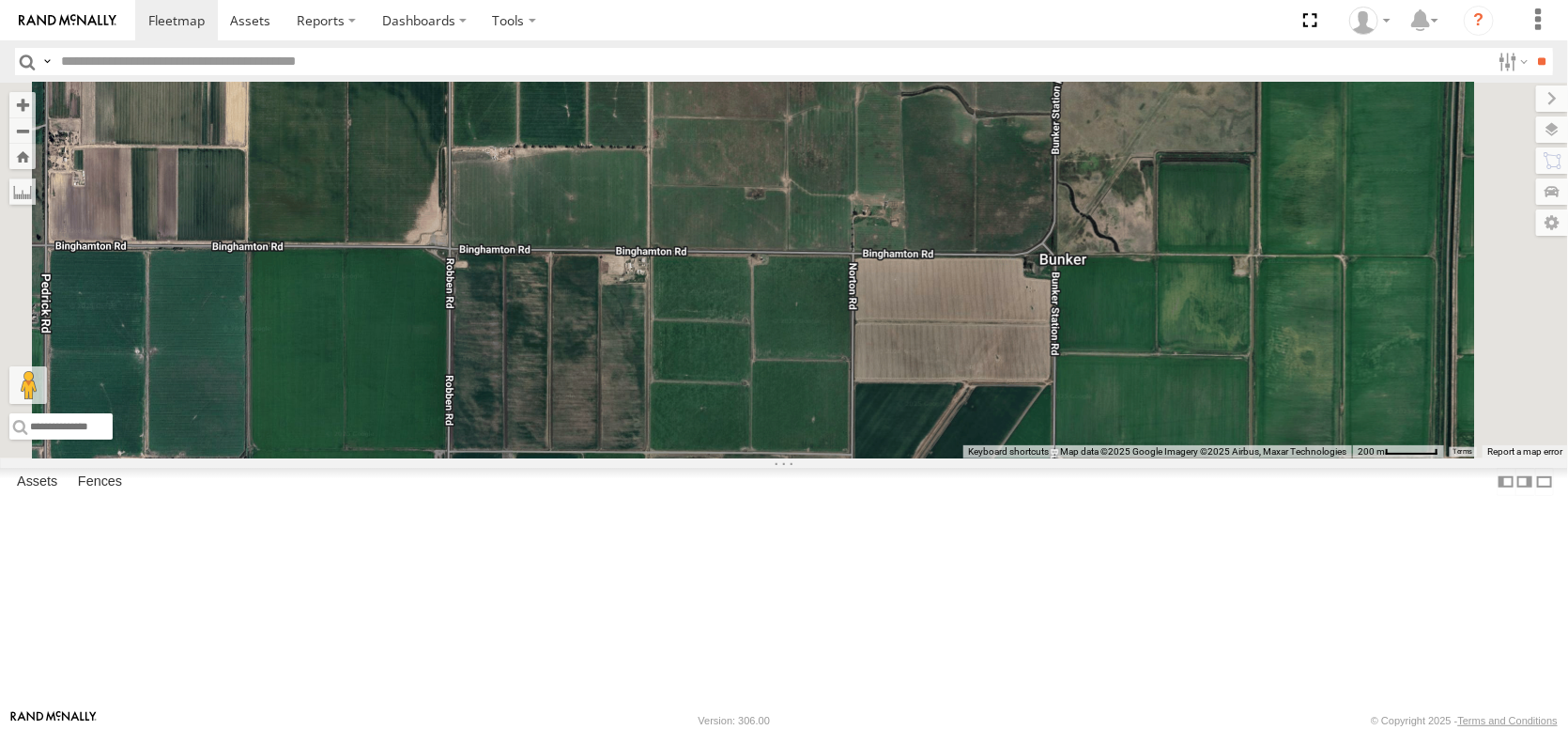
drag, startPoint x: 990, startPoint y: 257, endPoint x: 990, endPoint y: 274, distance: 17.0
click at [990, 274] on div "AL2367 FRONTLOADER JD344H AL2258 AL2286 AL2306 AL2264 AL2273 AL2310 AL2256 AL22…" at bounding box center [784, 271] width 1568 height 376
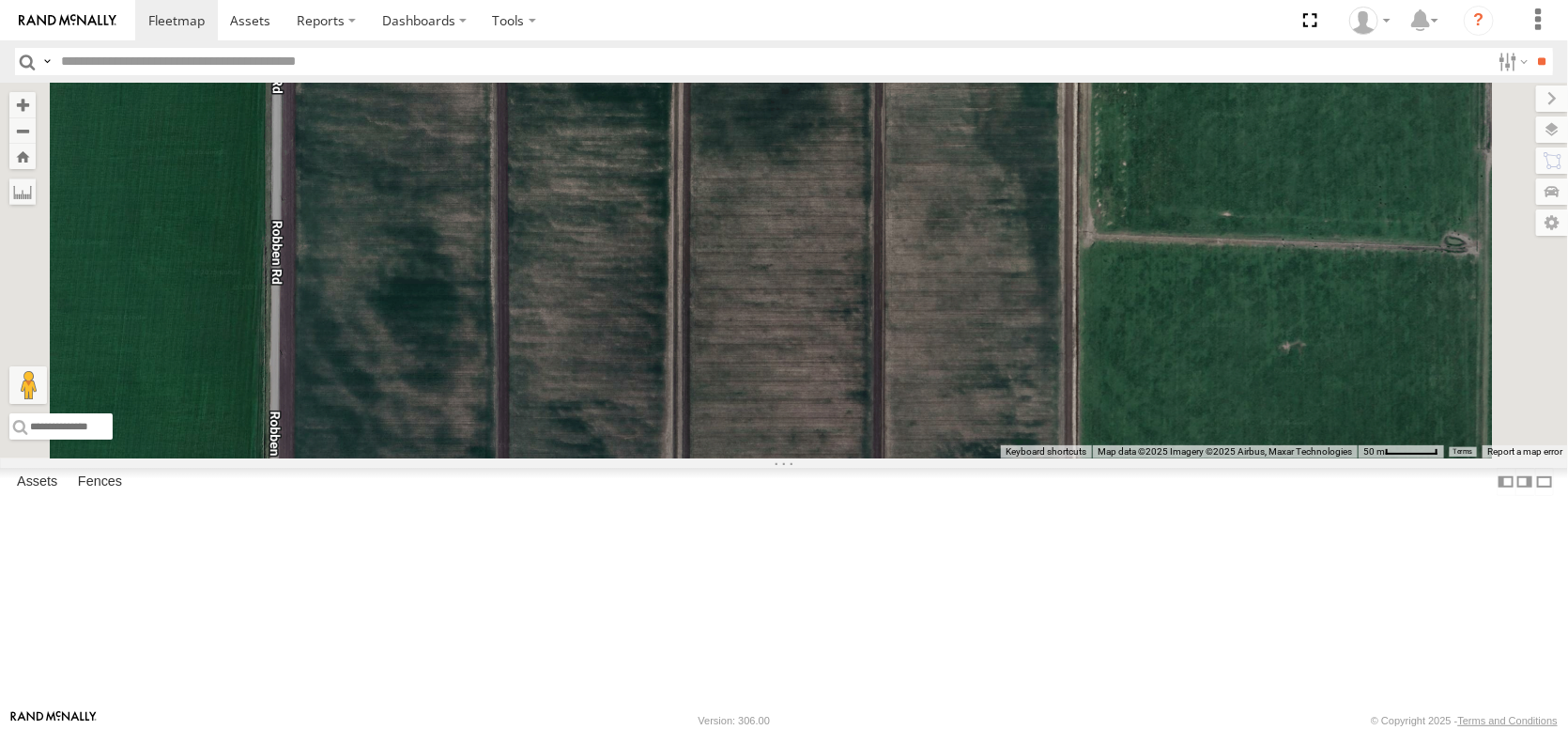
drag, startPoint x: 736, startPoint y: 334, endPoint x: 676, endPoint y: 193, distance: 153.2
click at [681, 207] on div "AL2367 FRONTLOADER JD344H AL2258 AL2286 AL2306 AL2264 AL2273 AL2310 AL2256 AL22…" at bounding box center [784, 271] width 1568 height 376
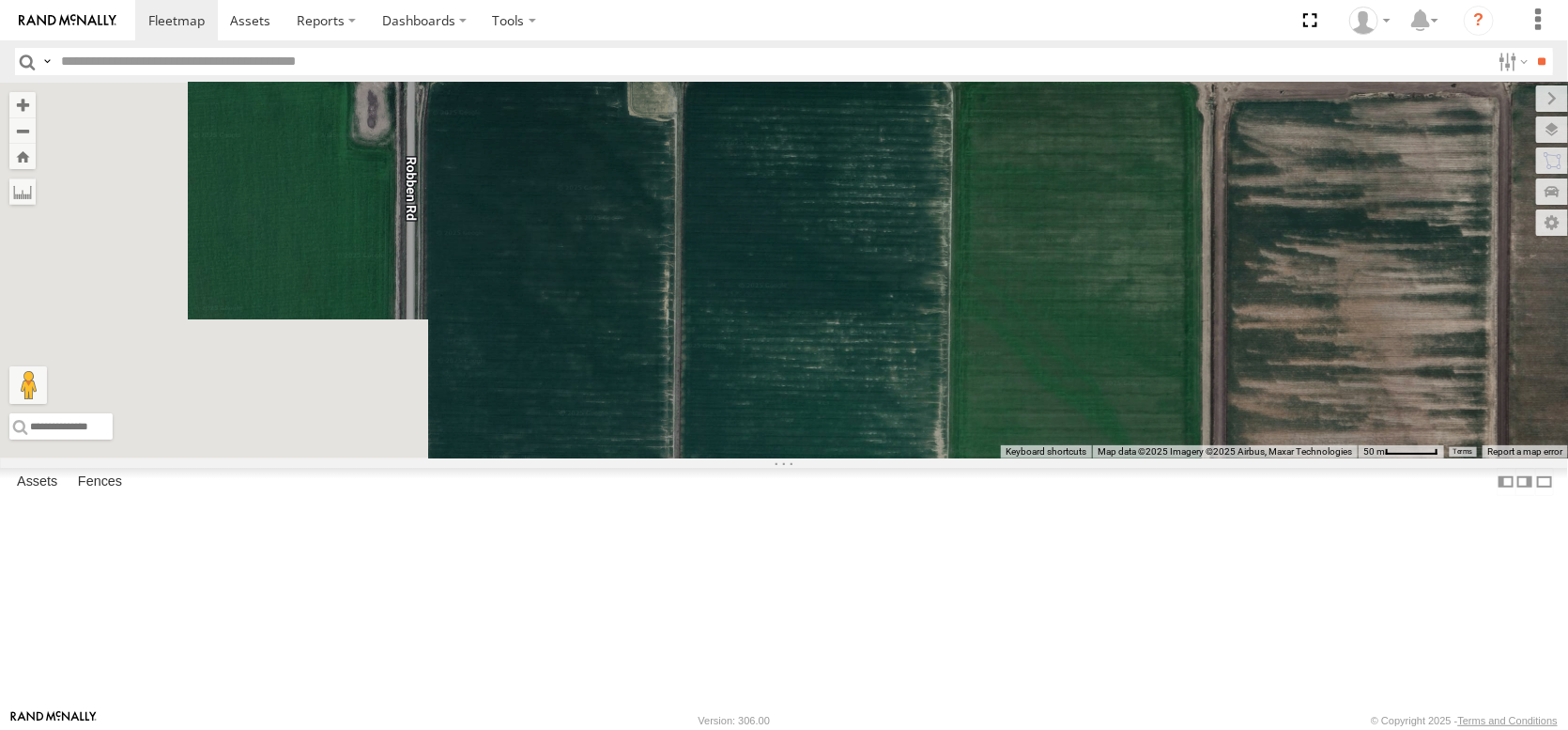
drag, startPoint x: 744, startPoint y: 296, endPoint x: 1006, endPoint y: 264, distance: 263.9
click at [1006, 264] on div "AL2367 FRONTLOADER JD344H AL2258 AL2286 AL2306 AL2264 AL2273 AL2310 AL2256 AL22…" at bounding box center [784, 271] width 1568 height 376
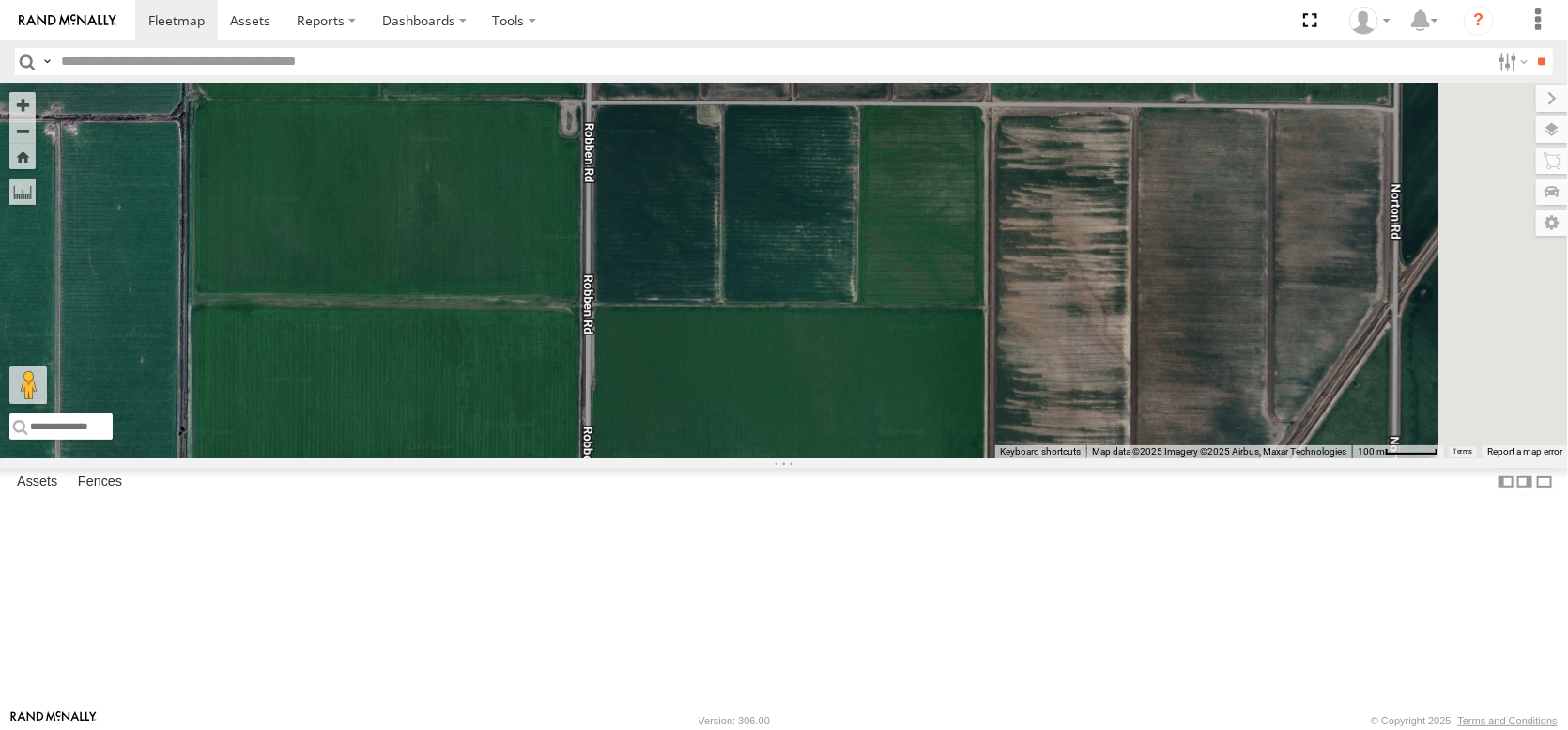
drag, startPoint x: 889, startPoint y: 404, endPoint x: 902, endPoint y: 426, distance: 25.6
click at [900, 421] on div "AL2367 FRONTLOADER JD344H AL2258 AL2286 AL2306 AL2264 AL2273 AL2310 AL2256 AL22…" at bounding box center [784, 271] width 1568 height 376
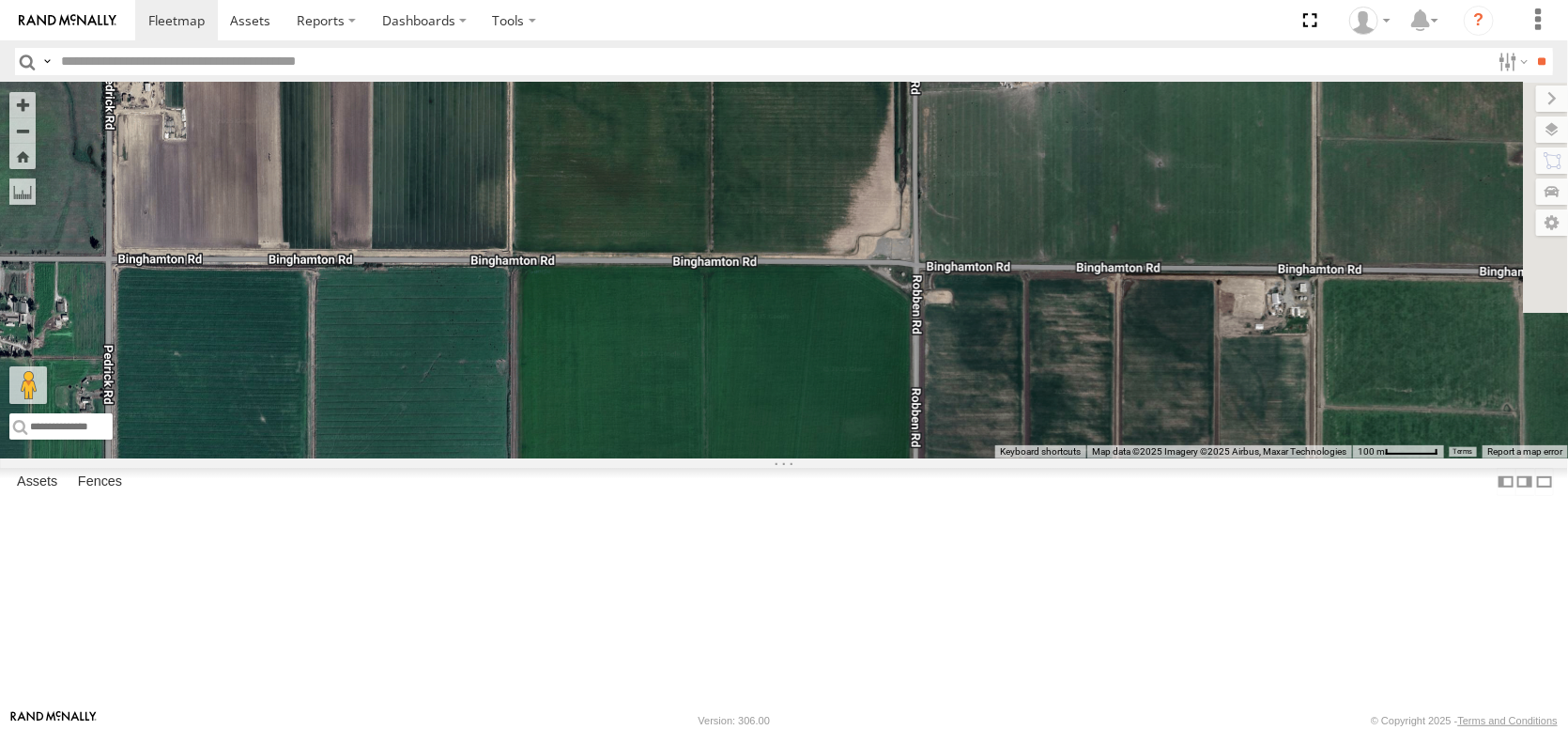
drag, startPoint x: 776, startPoint y: 262, endPoint x: 893, endPoint y: 416, distance: 193.4
click at [893, 420] on div "AL2367 FRONTLOADER JD344H AL2258 AL2286 AL2306 AL2264 AL2273 AL2310 AL2256 AL22…" at bounding box center [784, 271] width 1568 height 376
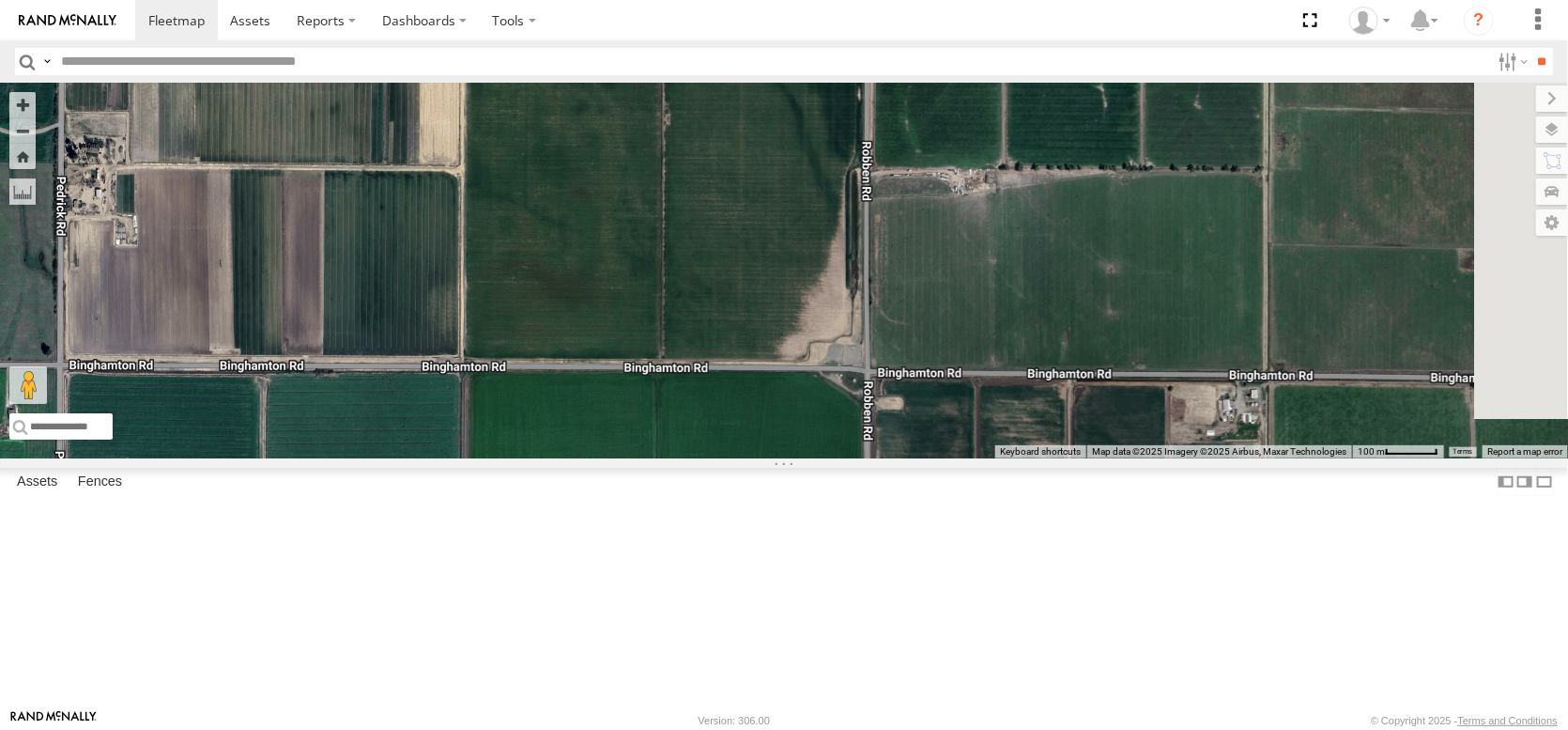
drag, startPoint x: 1204, startPoint y: 281, endPoint x: 1032, endPoint y: 587, distance: 351.0
click at [1032, 458] on div "AL2367 FRONTLOADER JD344H AL2258 AL2286 AL2306 AL2264 AL2273 AL2310 AL2256 AL22…" at bounding box center [784, 271] width 1568 height 376
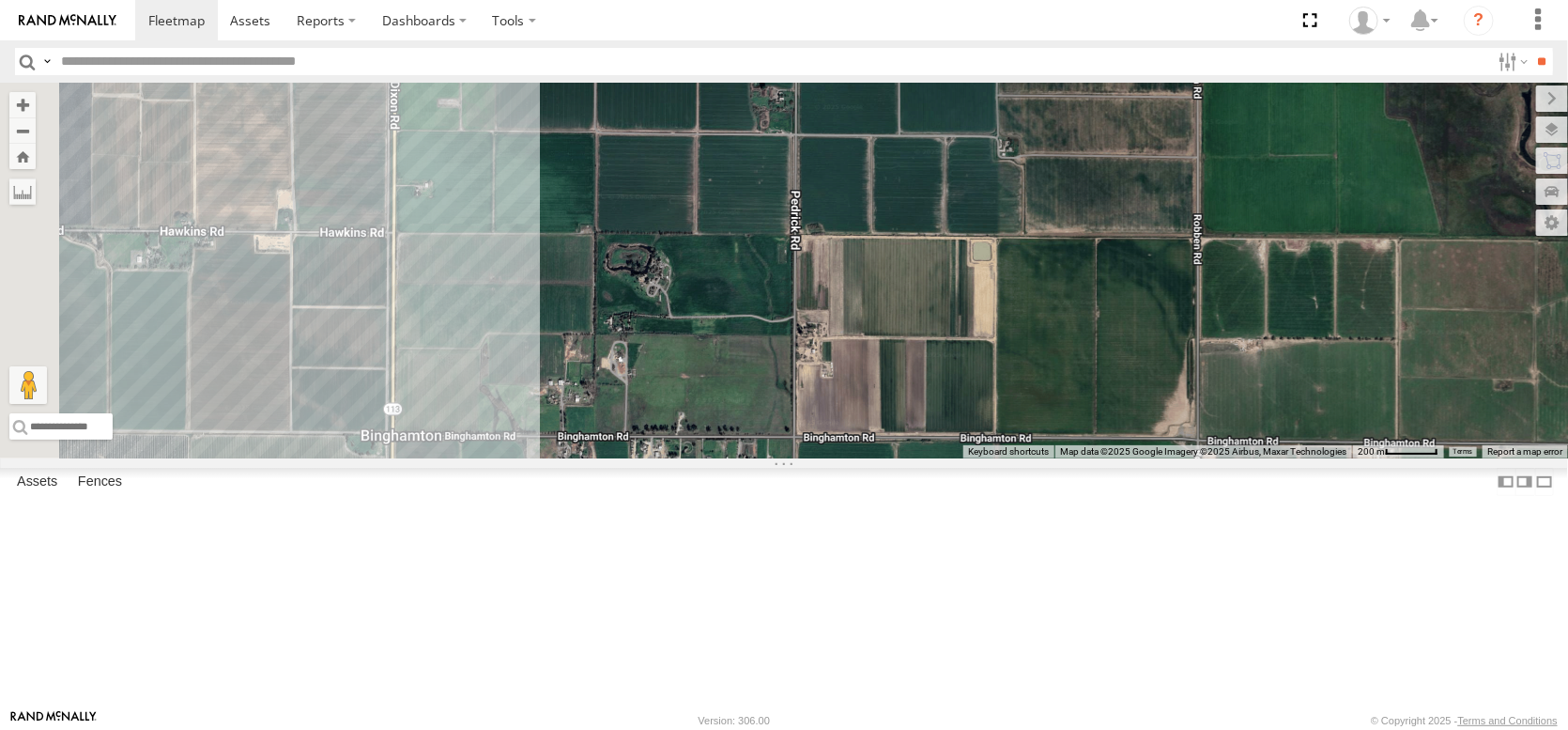
drag, startPoint x: 816, startPoint y: 469, endPoint x: 1205, endPoint y: 443, distance: 389.9
click at [1205, 443] on div "AL2367 FRONTLOADER JD344H AL2258 AL2286 AL2306 AL2264 AL2273 AL2310 AL2256 AL22…" at bounding box center [784, 271] width 1568 height 376
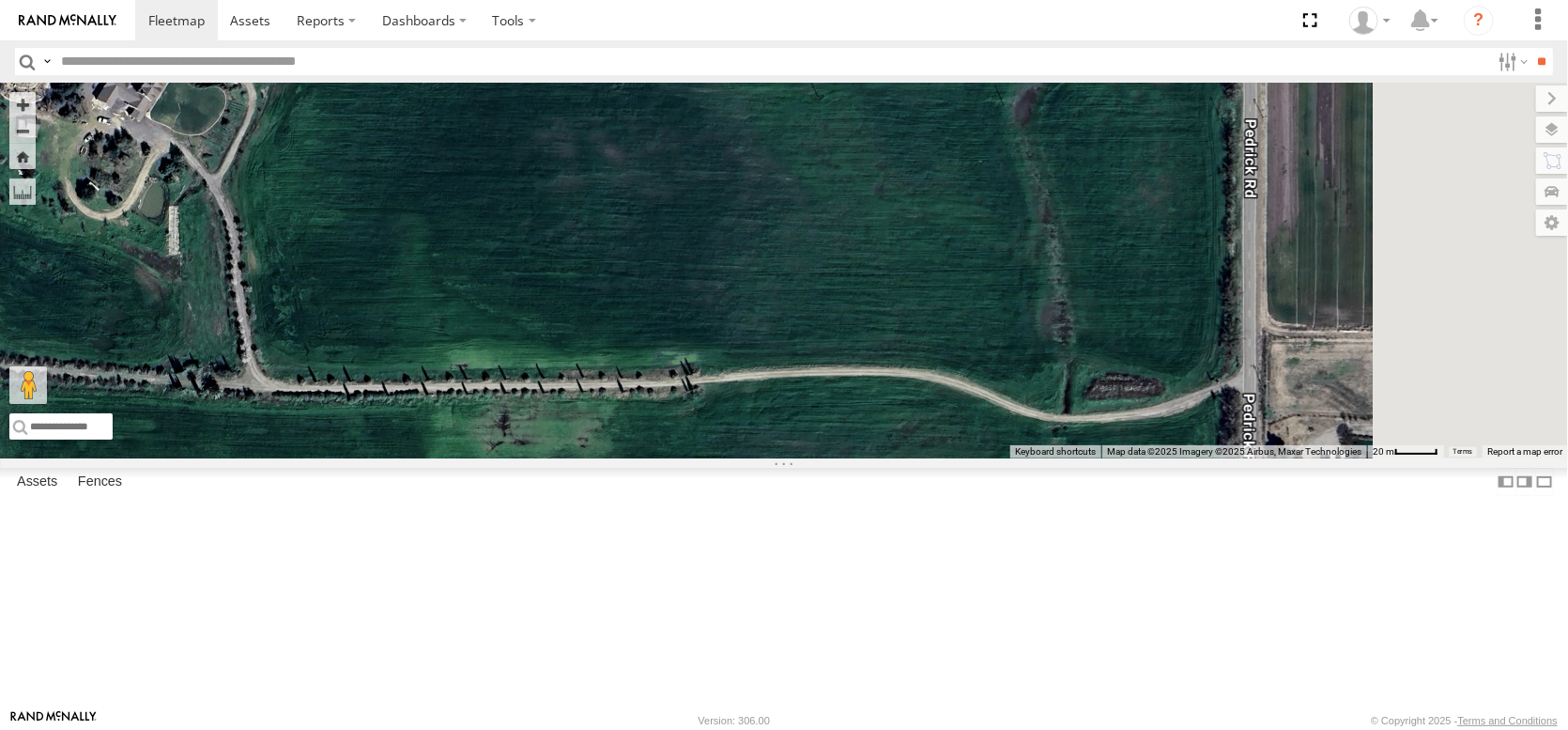
drag, startPoint x: 1089, startPoint y: 318, endPoint x: 466, endPoint y: 341, distance: 623.4
click at [466, 341] on main "← Move left → Move right ↑ Move up ↓ Move down + Zoom in - Zoom out Home Jump l…" at bounding box center [784, 396] width 1568 height 627
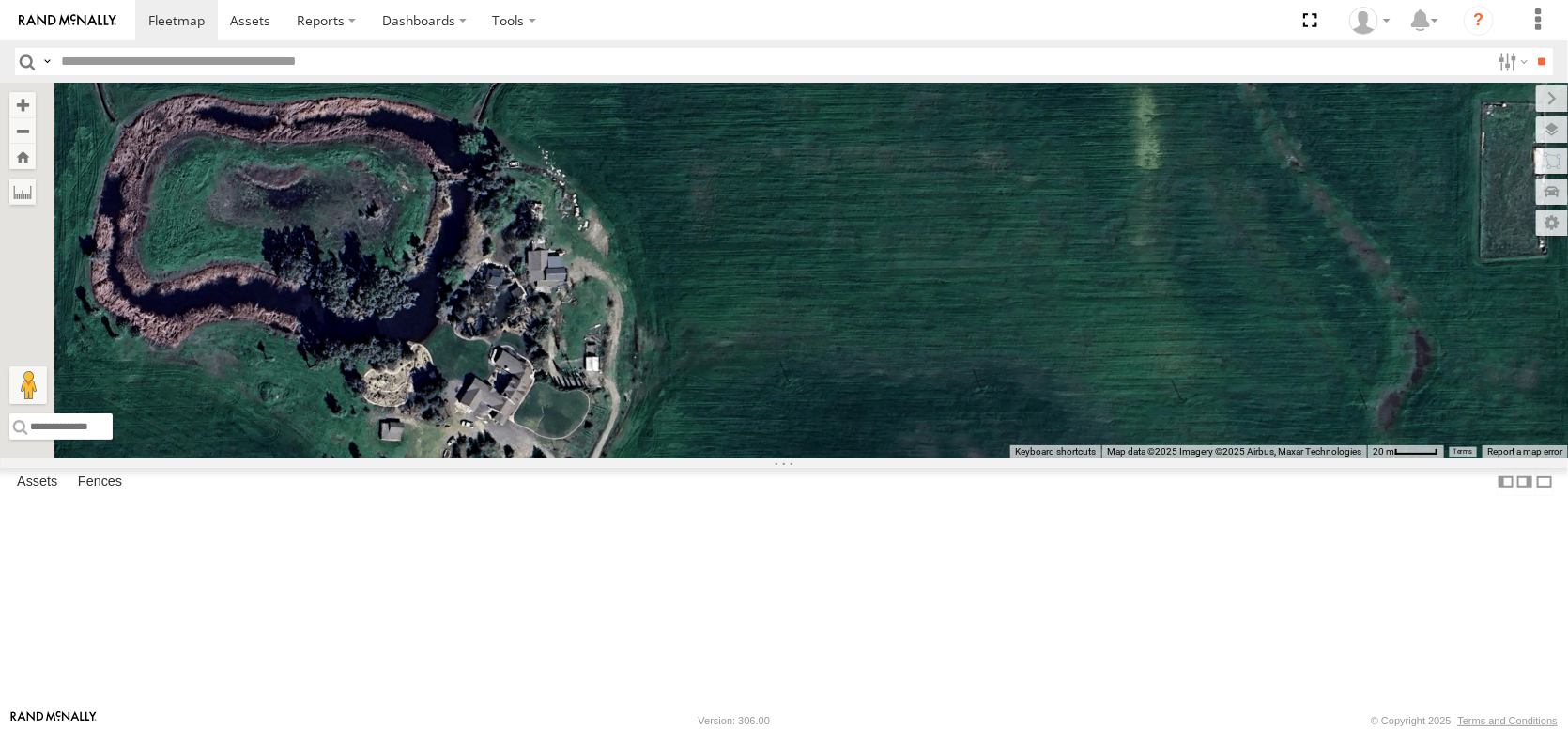
drag, startPoint x: 719, startPoint y: 533, endPoint x: 844, endPoint y: 654, distance: 174.0
click at [844, 458] on div "AL2367 FRONTLOADER JD344H AL2258 AL2286 AL2306 AL2264 AL2273 AL2310 AL2256 AL22…" at bounding box center [784, 271] width 1568 height 376
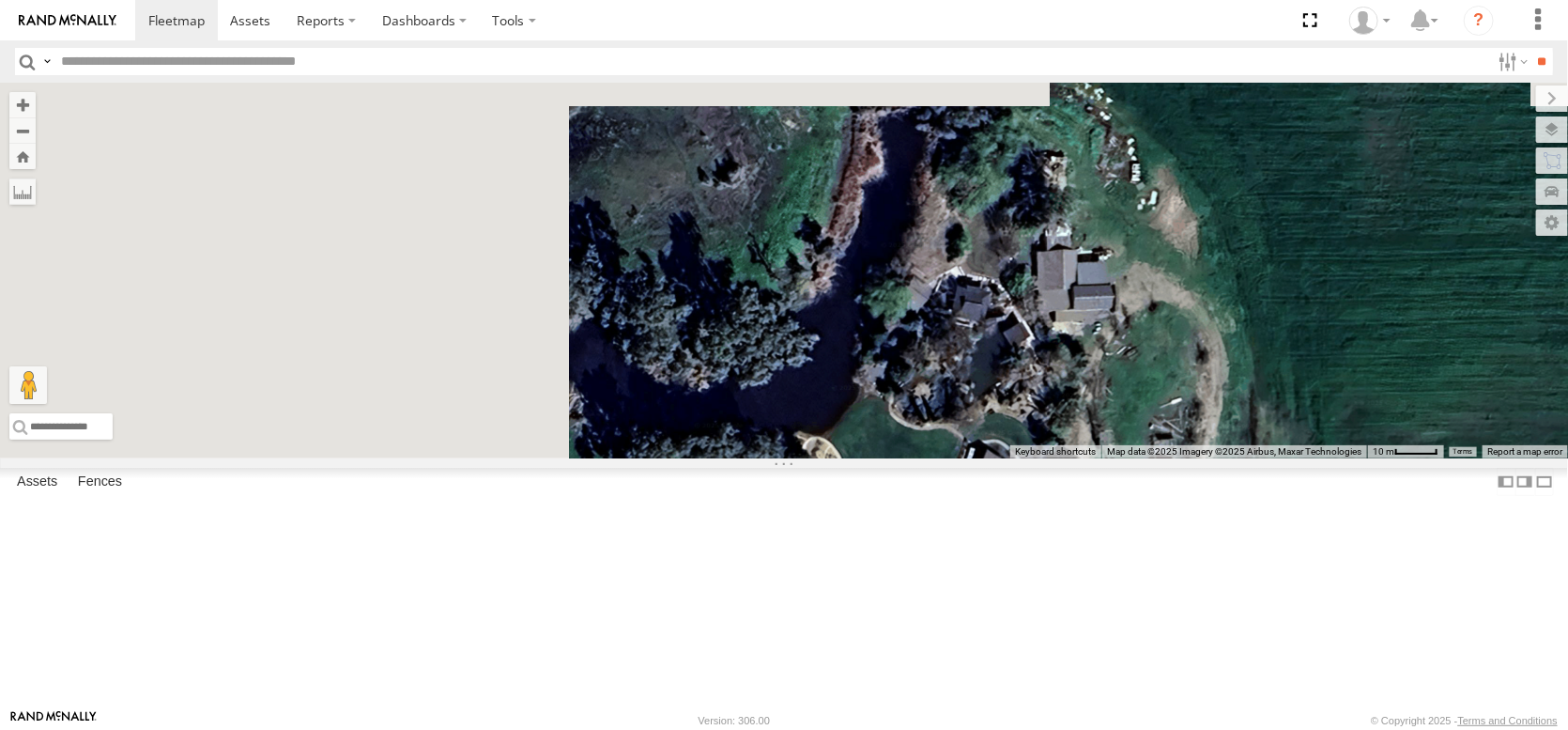
drag, startPoint x: 805, startPoint y: 341, endPoint x: 1212, endPoint y: 544, distance: 454.8
click at [1216, 458] on div "AL2367 FRONTLOADER JD344H AL2258 AL2286 AL2306 AL2264 AL2273 AL2310 AL2256 AL22…" at bounding box center [784, 271] width 1568 height 376
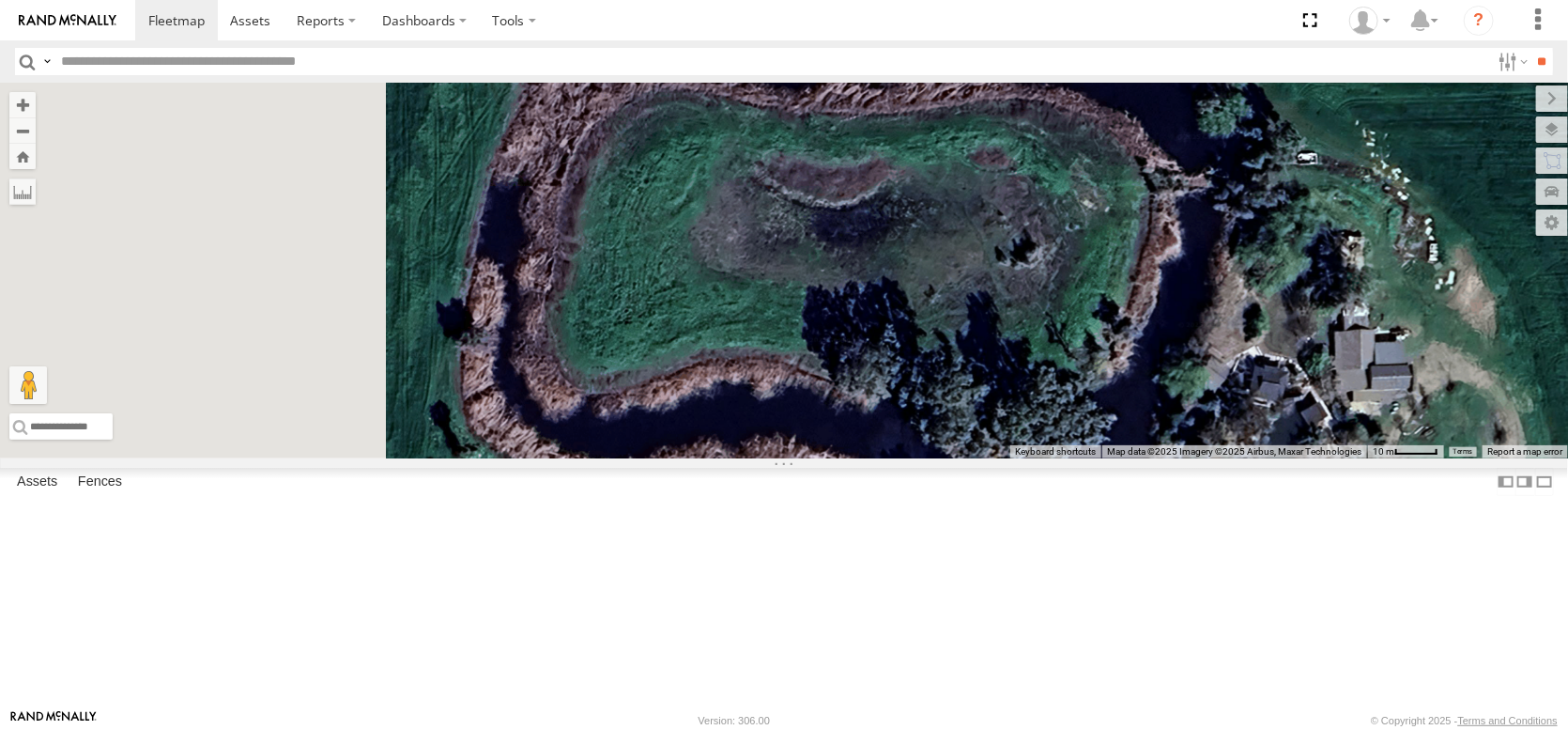
drag, startPoint x: 1053, startPoint y: 532, endPoint x: 1347, endPoint y: 606, distance: 303.2
click at [1348, 458] on div "AL2367 FRONTLOADER JD344H AL2258 AL2286 AL2306 AL2264 AL2273 AL2310 AL2256 AL22…" at bounding box center [784, 271] width 1568 height 376
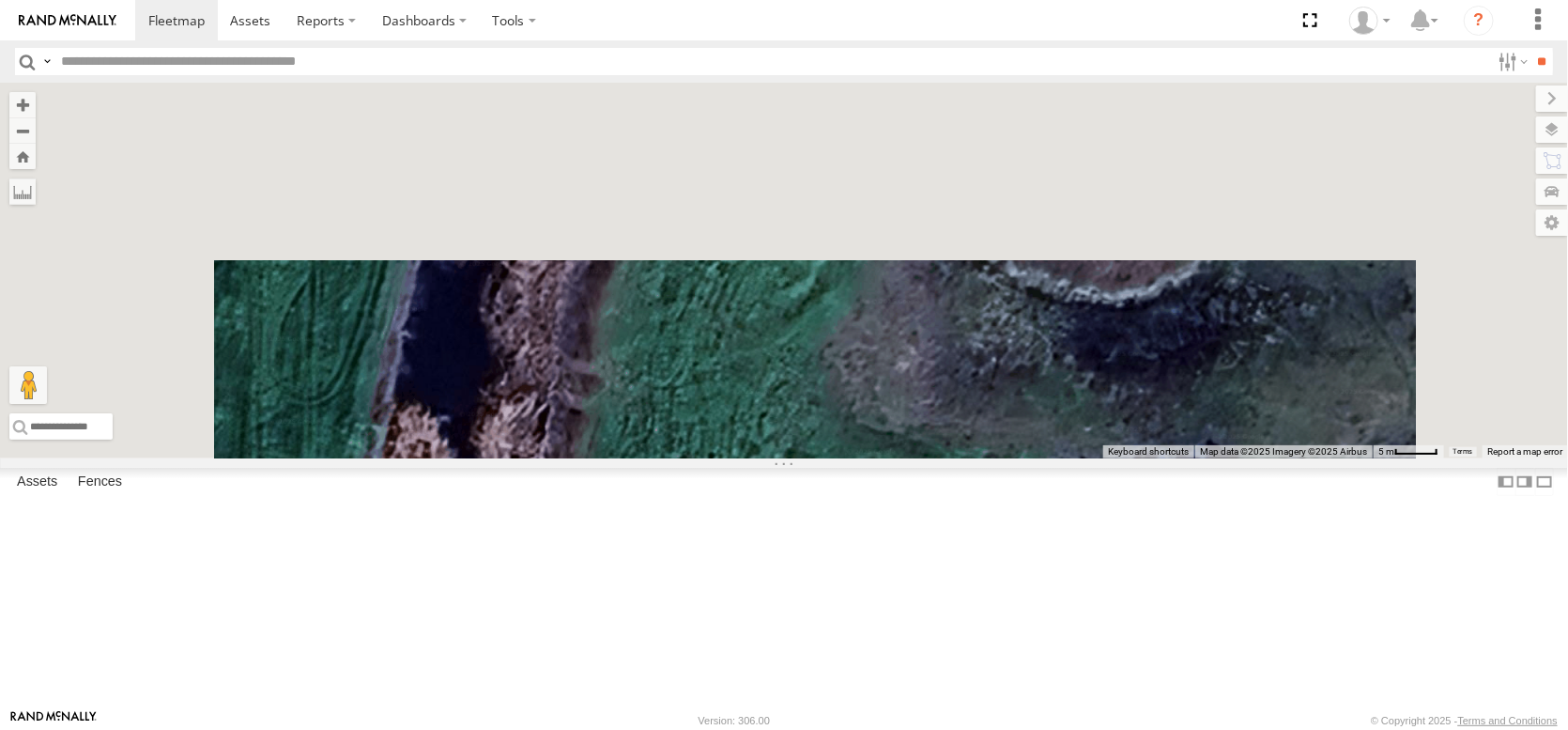
drag, startPoint x: 678, startPoint y: 387, endPoint x: 687, endPoint y: 705, distance: 318.1
click at [694, 722] on body at bounding box center [784, 365] width 1568 height 730
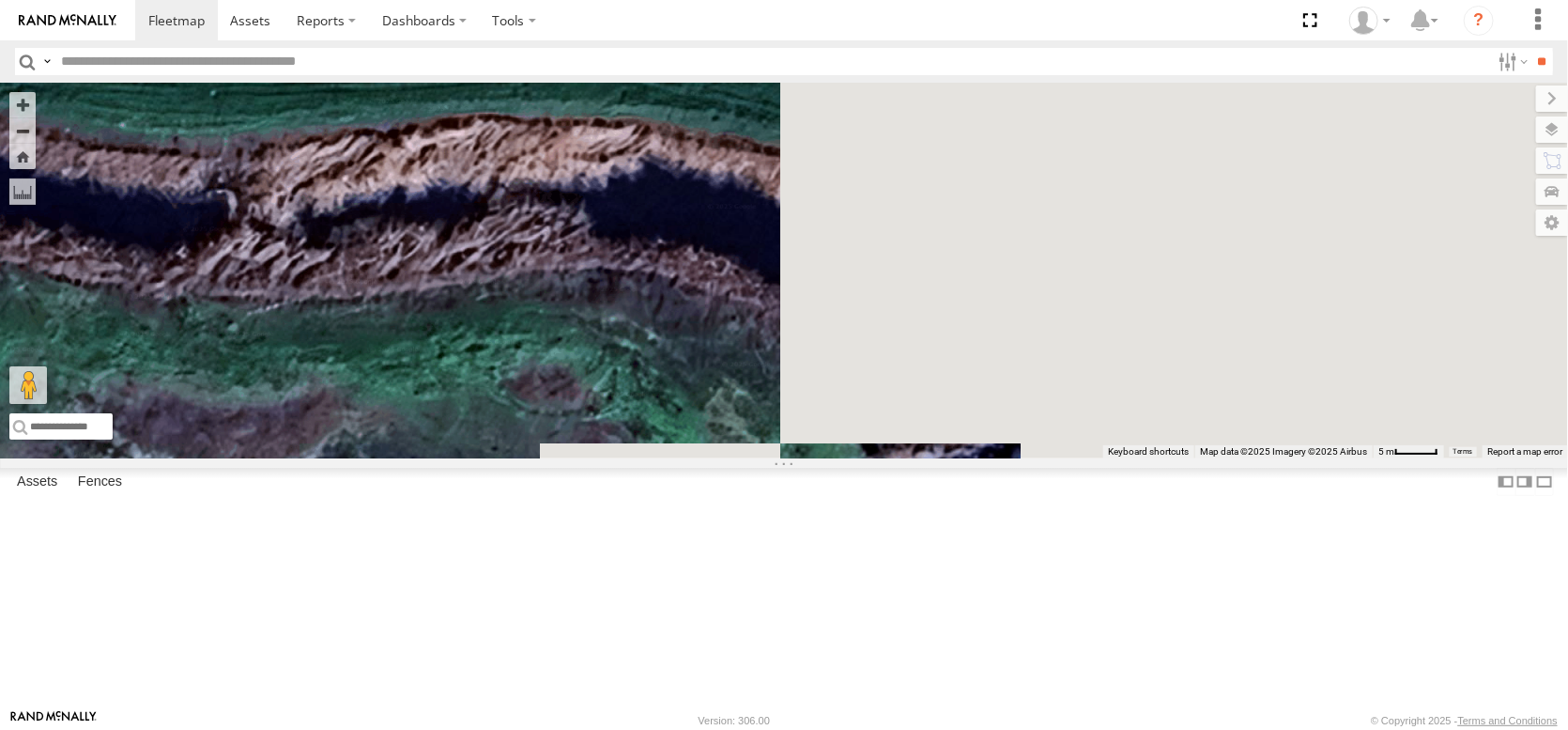
drag, startPoint x: 1070, startPoint y: 411, endPoint x: 188, endPoint y: 568, distance: 895.9
click at [188, 568] on main "← Move left → Move right ↑ Move up ↓ Move down + Zoom in - Zoom out Home Jump l…" at bounding box center [784, 396] width 1568 height 627
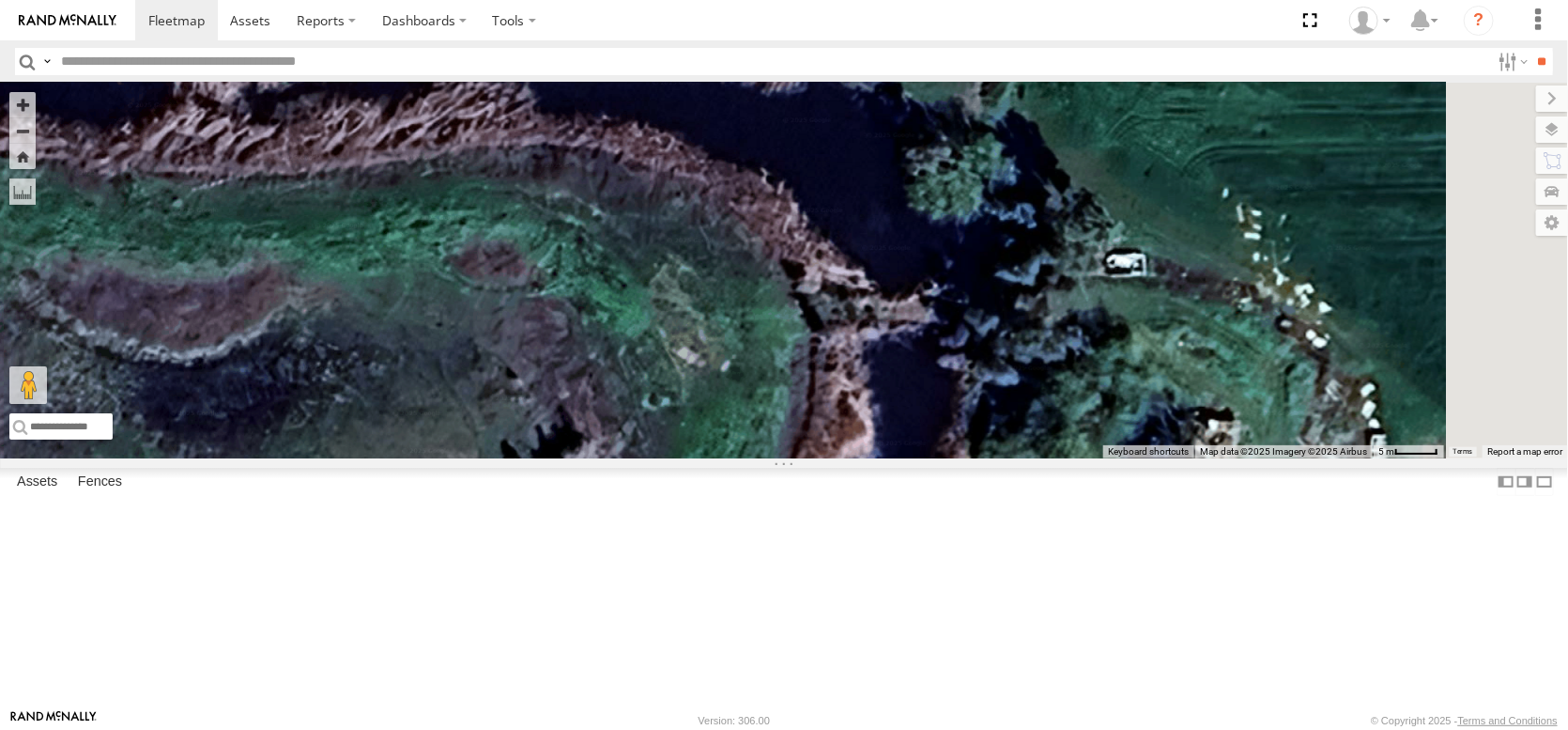
drag, startPoint x: 915, startPoint y: 520, endPoint x: 862, endPoint y: 389, distance: 141.3
click at [877, 418] on div "AL2367 FRONTLOADER JD344H AL2258 AL2286 AL2306 AL2264 AL2273 AL2310 AL2256 AL22…" at bounding box center [784, 271] width 1568 height 376
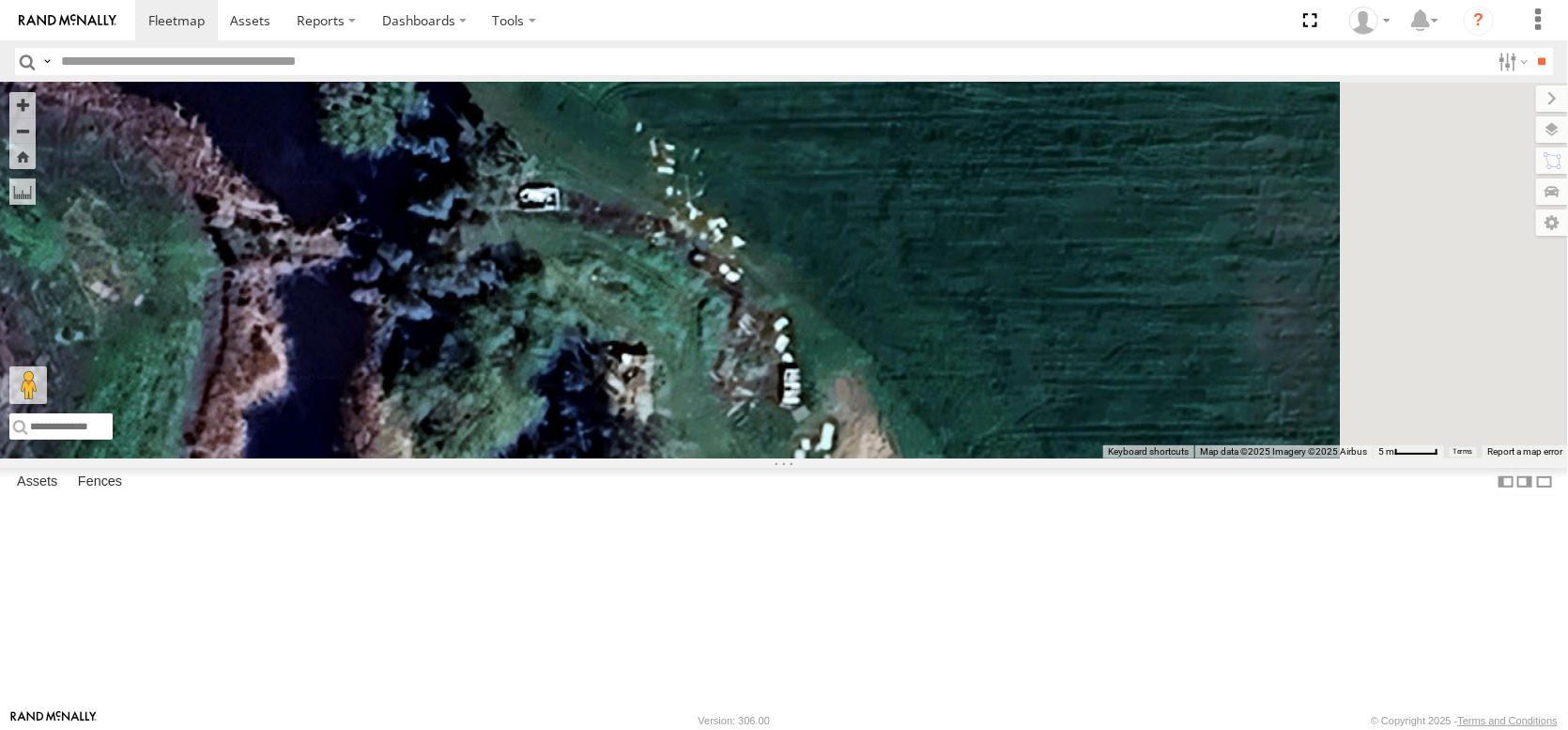
drag, startPoint x: 881, startPoint y: 491, endPoint x: 521, endPoint y: 430, distance: 365.1
click at [521, 430] on div "AL2367 FRONTLOADER JD344H AL2258 AL2286 AL2306 AL2264 AL2273 AL2310 AL2256 AL22…" at bounding box center [784, 271] width 1568 height 376
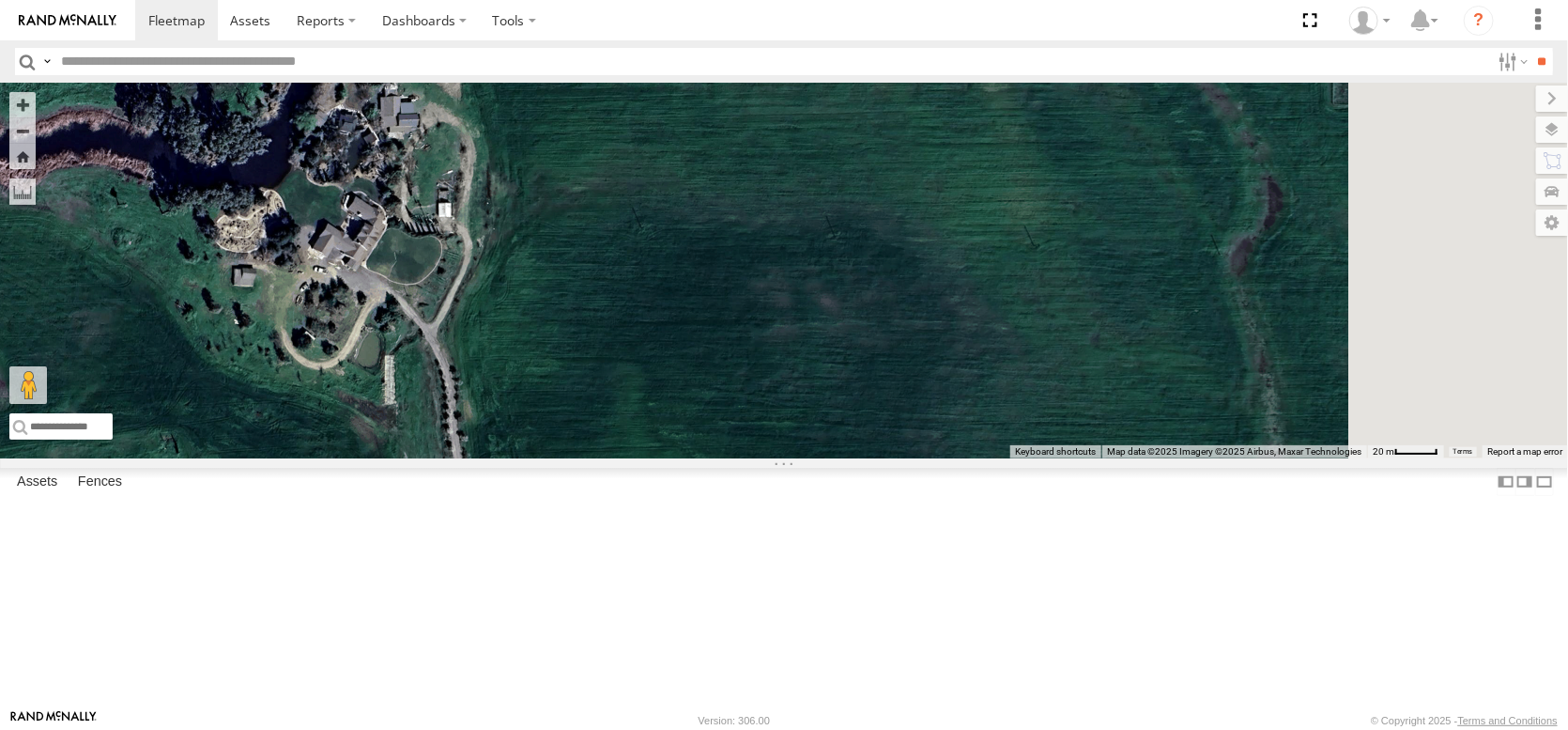
drag, startPoint x: 732, startPoint y: 443, endPoint x: 639, endPoint y: 396, distance: 104.2
click at [644, 403] on div "AL2367 FRONTLOADER JD344H AL2258 AL2286 AL2306 AL2264 AL2273 AL2310 AL2256 AL22…" at bounding box center [784, 271] width 1568 height 376
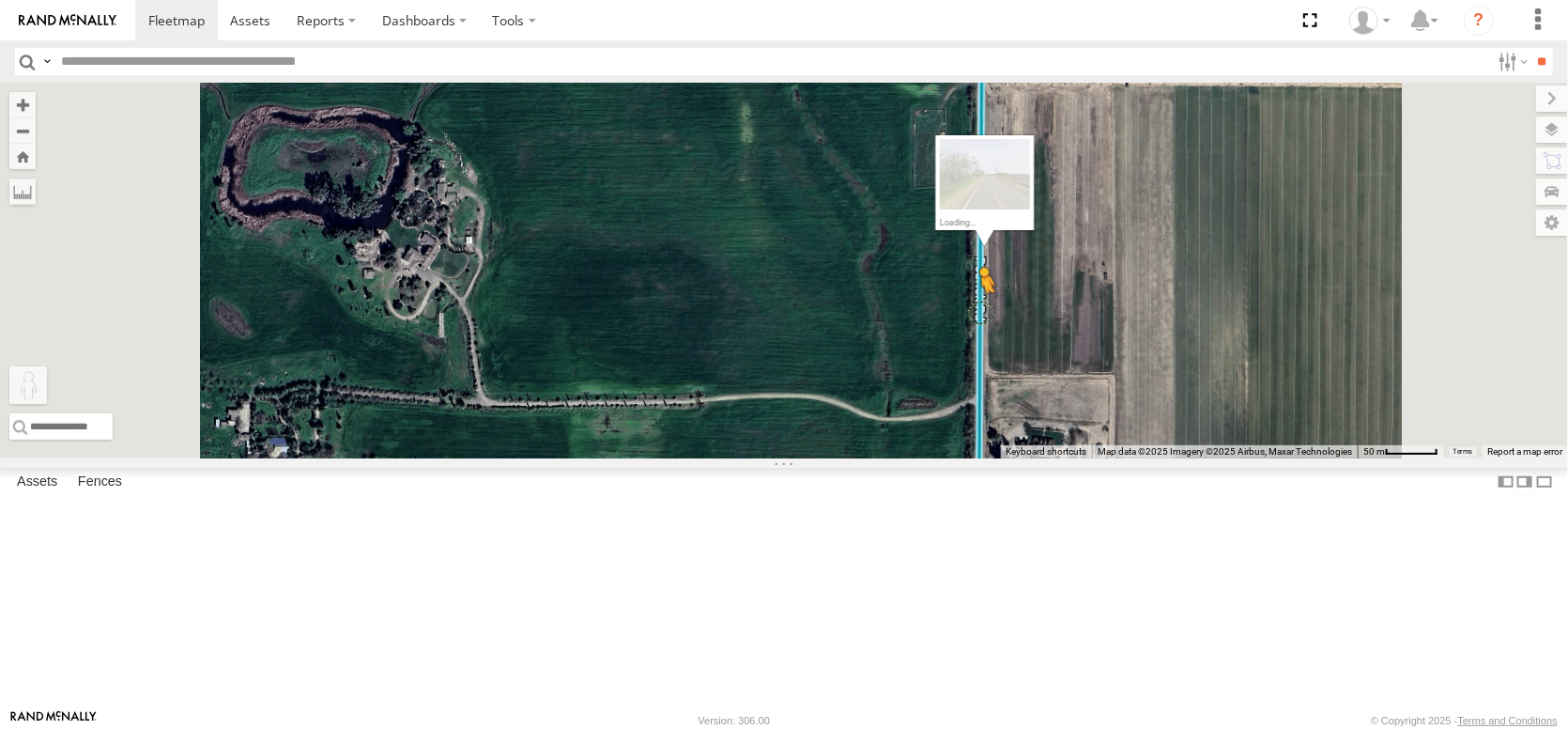
drag, startPoint x: 501, startPoint y: 637, endPoint x: 1215, endPoint y: 443, distance: 739.9
click at [1216, 443] on div "AL2367 FRONTLOADER JD344H AL2258 AL2286 AL2306 AL2264 AL2273 AL2310 AL2256 AL22…" at bounding box center [784, 271] width 1568 height 376
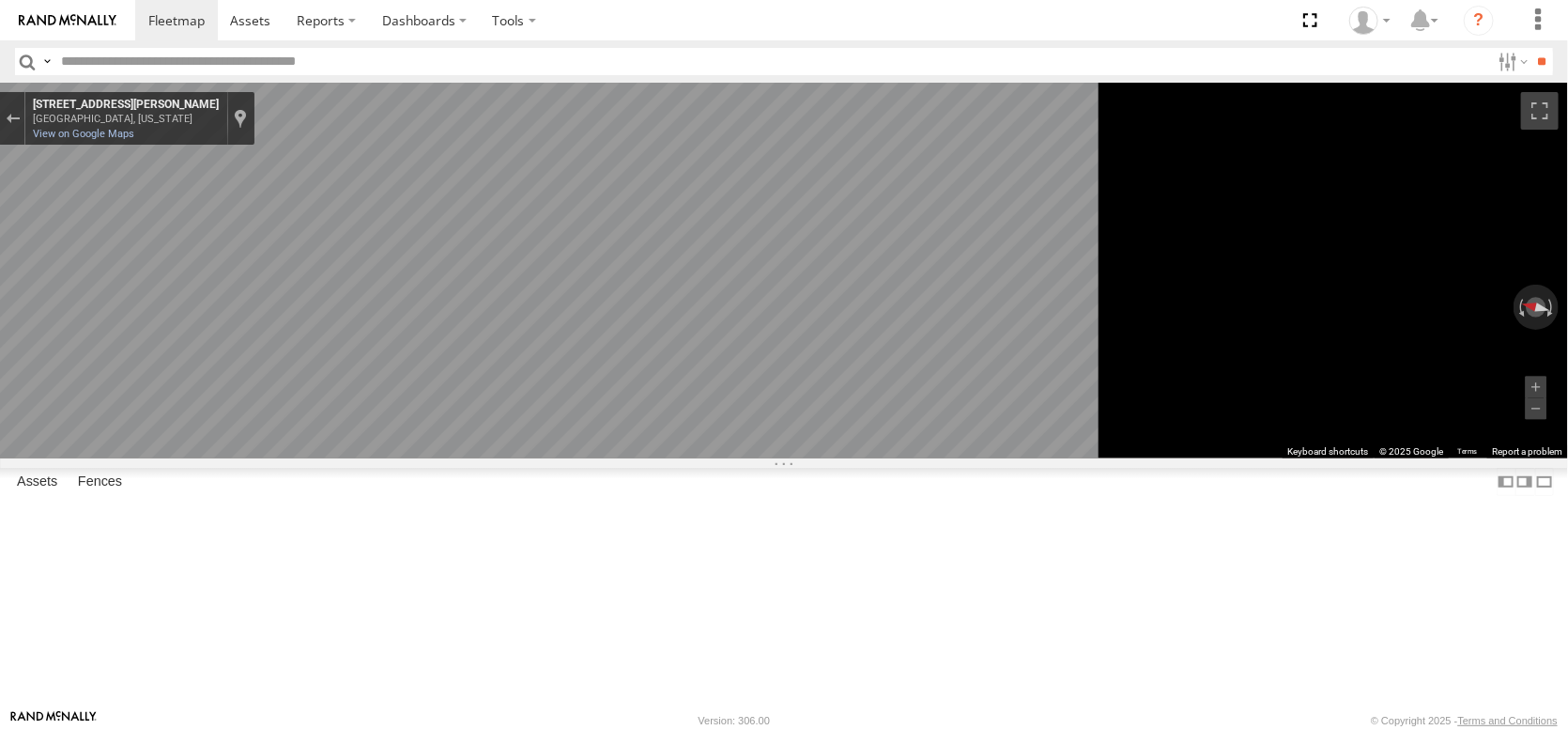
click at [306, 398] on main "← Move left → Move right ↑ Move up ↓ Move down + Zoom in - Zoom out Home Jump l…" at bounding box center [784, 396] width 1568 height 627
click at [28, 348] on main "← Move left → Move right ↑ Move up ↓ Move down + Zoom in - Zoom out Home Jump l…" at bounding box center [784, 396] width 1568 height 627
click at [25, 400] on main "← Move left → Move right ↑ Move up ↓ Move down + Zoom in - Zoom out Home Jump l…" at bounding box center [784, 396] width 1568 height 627
click at [129, 451] on main "← Move left → Move right ↑ Move up ↓ Move down + Zoom in - Zoom out Home Jump l…" at bounding box center [784, 396] width 1568 height 627
click at [254, 348] on main "← Move left → Move right ↑ Move up ↓ Move down + Zoom in - Zoom out Home Jump l…" at bounding box center [784, 396] width 1568 height 627
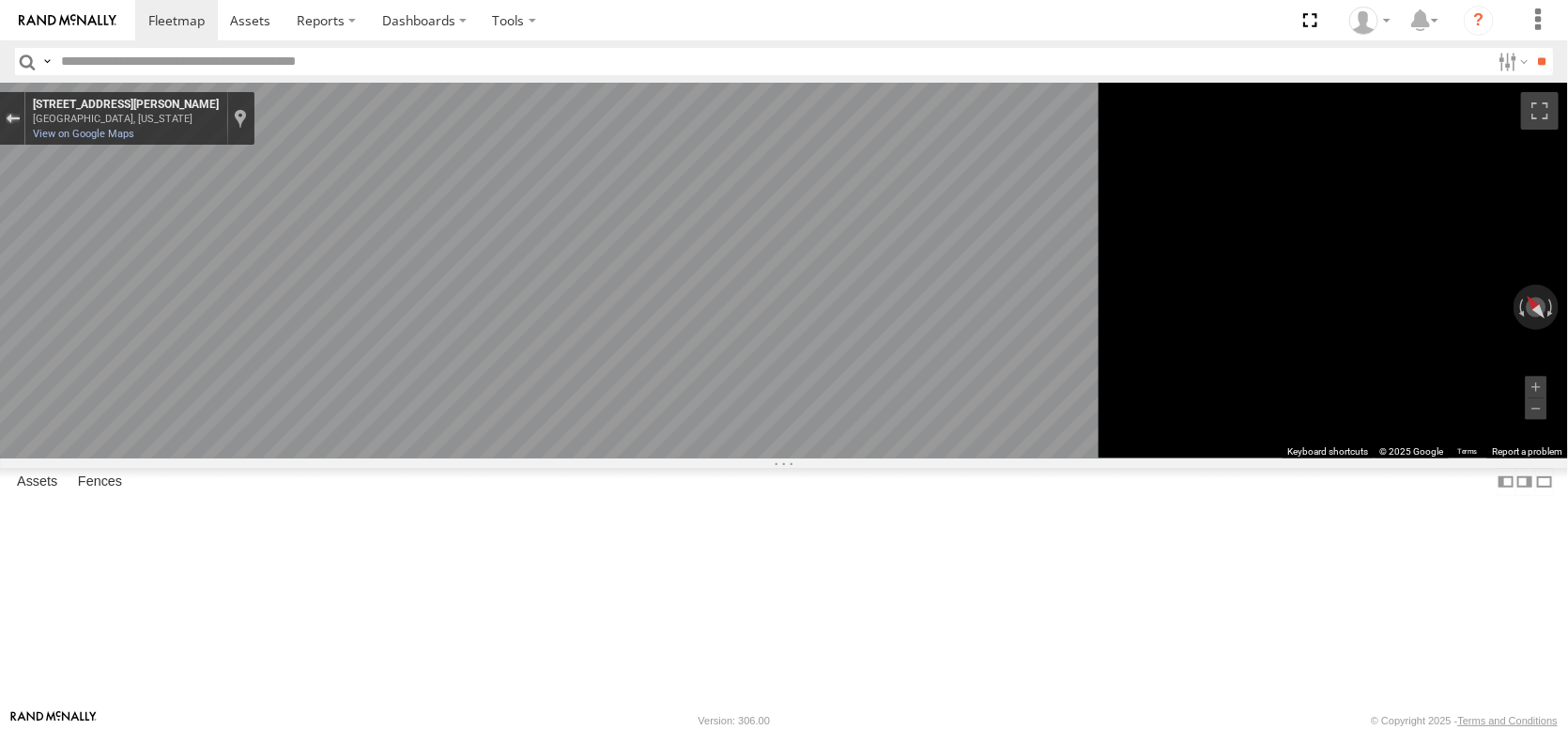
click at [24, 118] on button "Exit the Street View" at bounding box center [12, 118] width 24 height 25
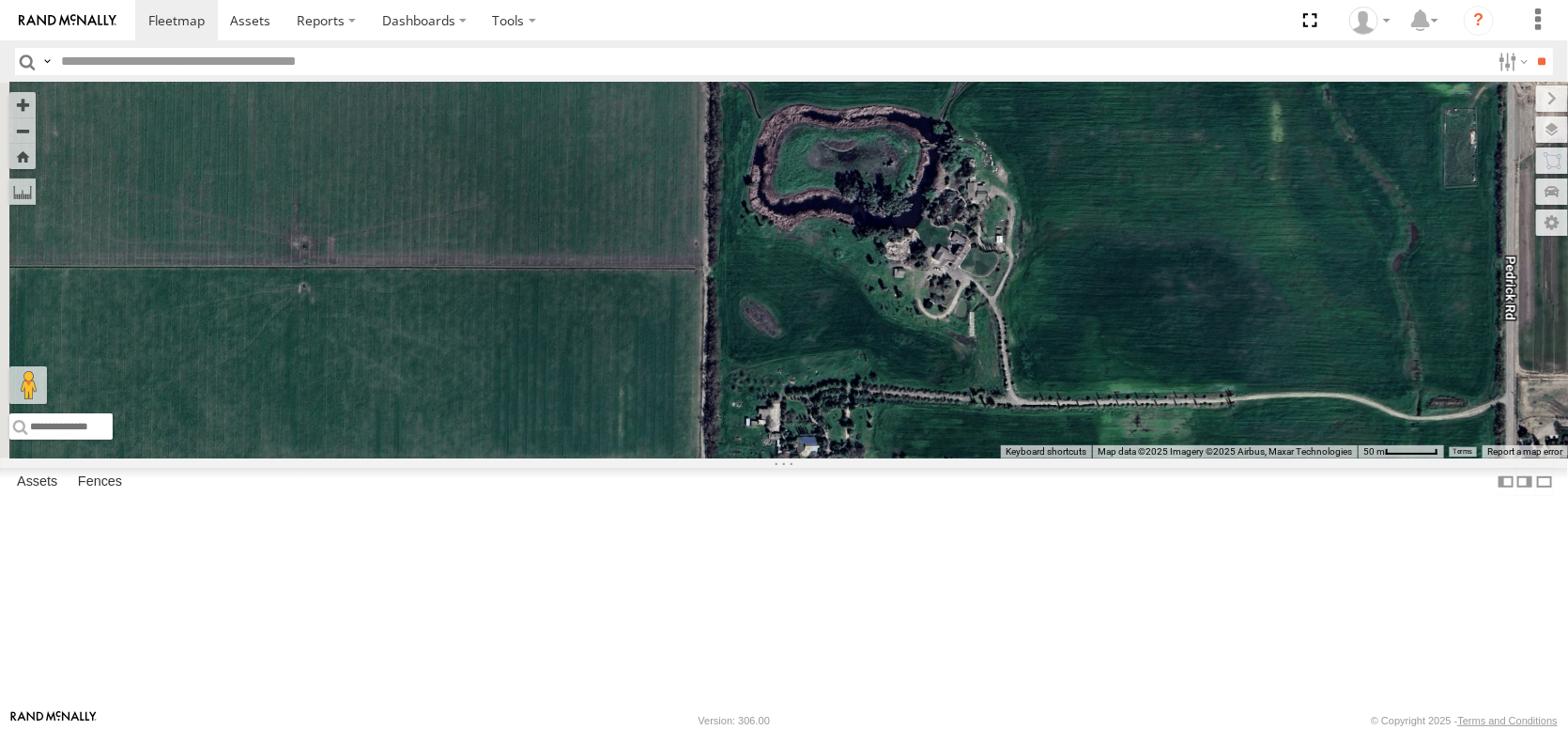
drag, startPoint x: 1009, startPoint y: 604, endPoint x: 1513, endPoint y: 602, distance: 504.0
click at [1513, 458] on div "AL2367 FRONTLOADER JD344H AL2258 AL2286 AL2306 AL2264 AL2273 AL2310 AL2256 AL22…" at bounding box center [784, 271] width 1568 height 376
drag, startPoint x: 1337, startPoint y: 508, endPoint x: 1097, endPoint y: 300, distance: 317.6
click at [1104, 304] on div "AL2367 FRONTLOADER JD344H AL2258 AL2286 AL2306 AL2264 AL2273 AL2310 AL2256 AL22…" at bounding box center [784, 271] width 1568 height 376
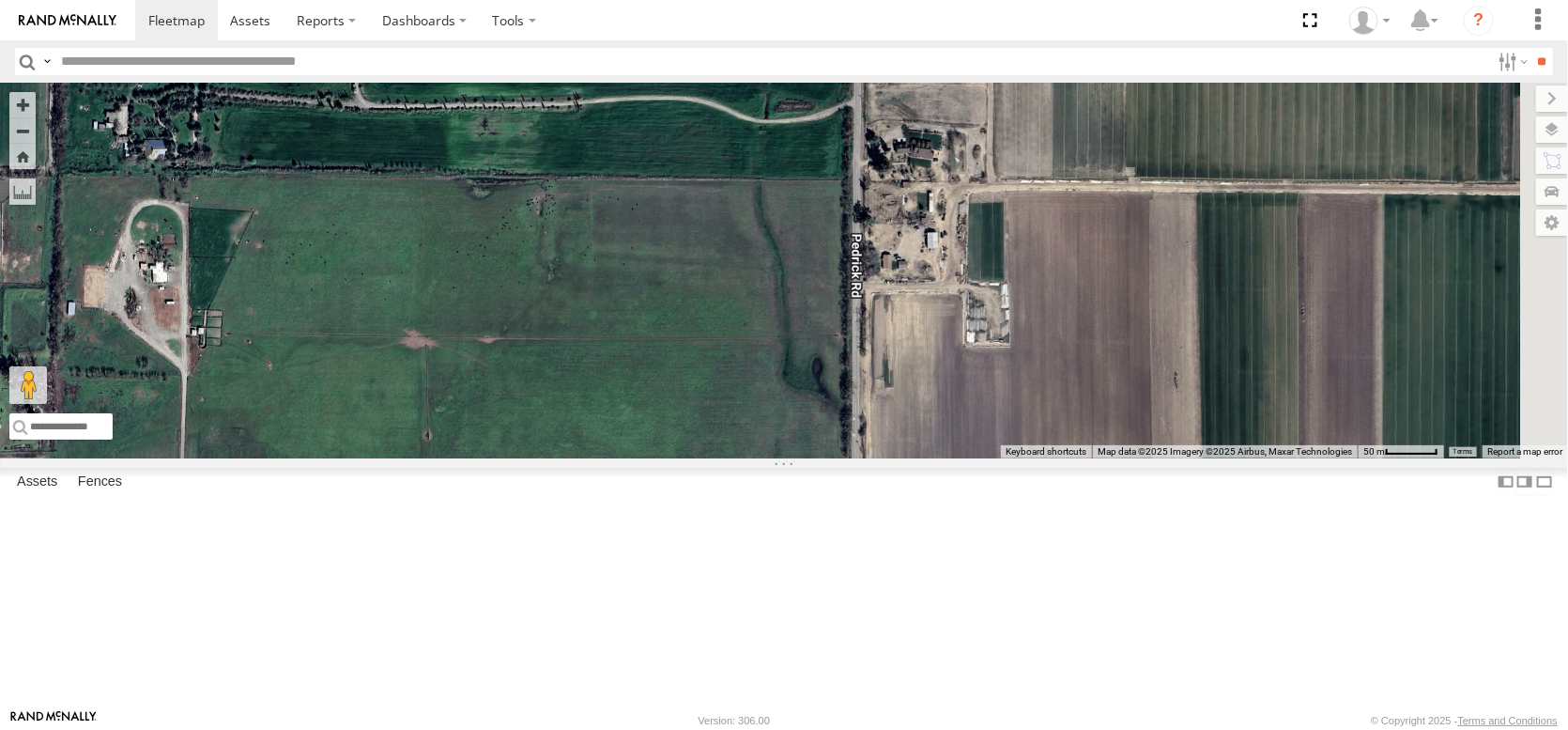
drag, startPoint x: 1094, startPoint y: 318, endPoint x: 1111, endPoint y: 602, distance: 284.5
click at [1111, 458] on div "AL2367 FRONTLOADER JD344H AL2258 AL2286 AL2306 AL2264 AL2273 AL2310 AL2256 AL22…" at bounding box center [784, 271] width 1568 height 376
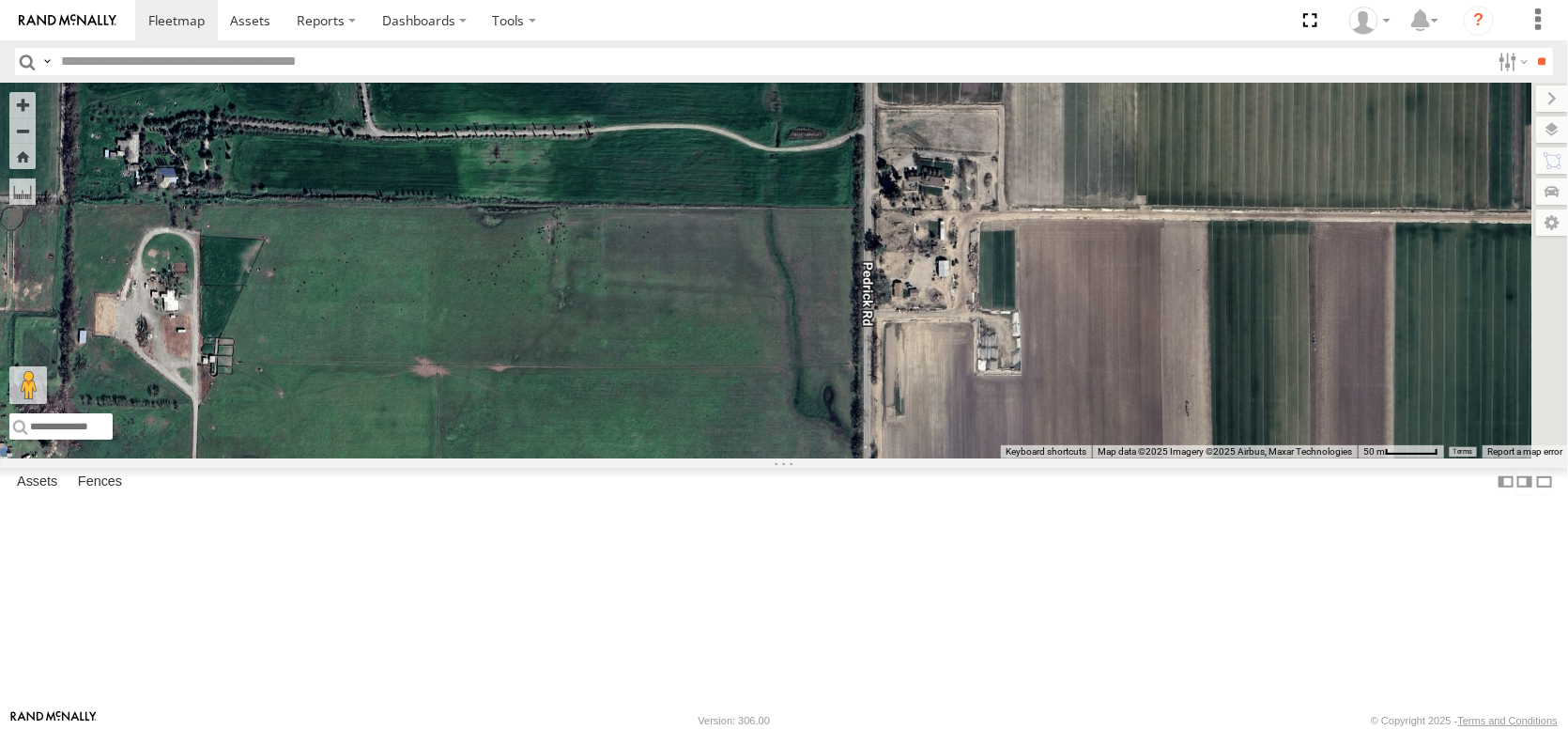
drag, startPoint x: 500, startPoint y: 634, endPoint x: 1065, endPoint y: 439, distance: 597.7
click at [1065, 439] on div "AL2367 FRONTLOADER JD344H AL2258 AL2286 AL2306 AL2264 AL2273 AL2310 AL2256 AL22…" at bounding box center [784, 271] width 1568 height 376
drag, startPoint x: 507, startPoint y: 631, endPoint x: 1110, endPoint y: 318, distance: 679.4
click at [1110, 318] on div "AL2367 FRONTLOADER JD344H AL2258 AL2286 AL2306 AL2264 AL2273 AL2310 AL2256 AL22…" at bounding box center [784, 271] width 1568 height 376
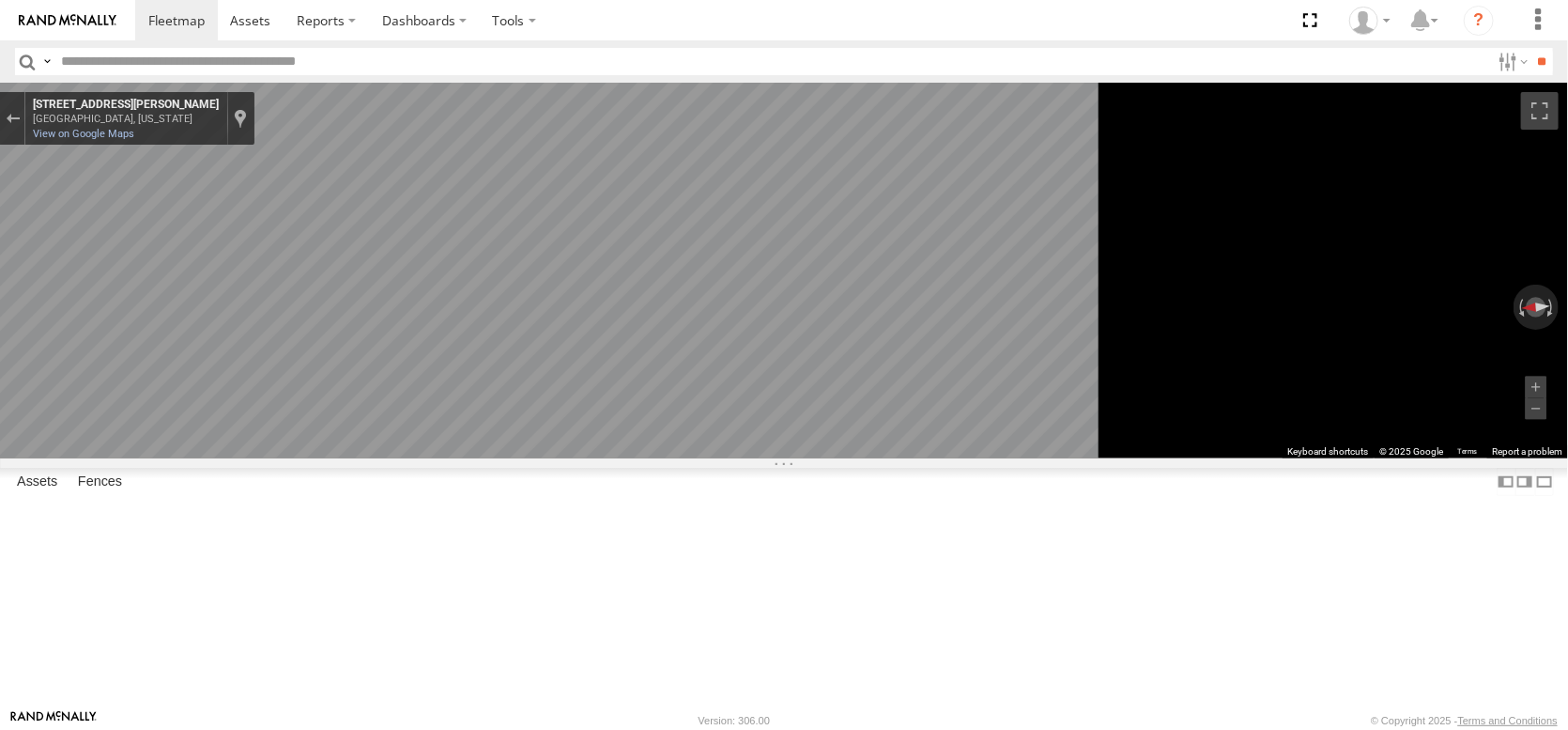
click at [245, 419] on main "← Move left → Move right ↑ Move up ↓ Move down + Zoom in - Zoom out Home Jump l…" at bounding box center [784, 396] width 1568 height 627
click at [480, 21] on label "Dashboards" at bounding box center [425, 20] width 111 height 40
click at [477, 53] on span at bounding box center [430, 56] width 94 height 18
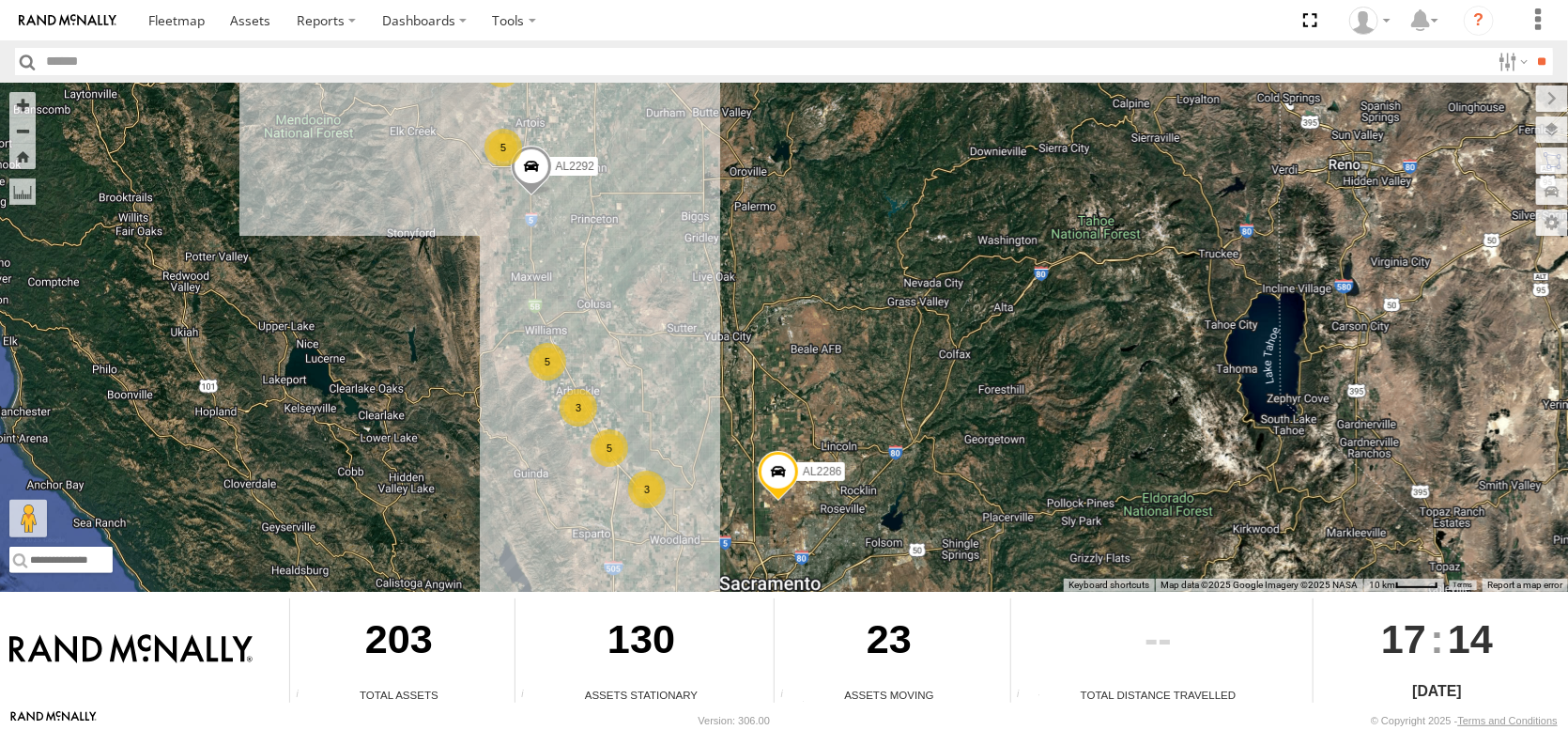
drag, startPoint x: 661, startPoint y: 262, endPoint x: 648, endPoint y: 205, distance: 58.5
click at [650, 209] on div "FRONTLOADER JD344H AL2258 AL2367 AL2286 16 5 3 5 3 5 AL2292" at bounding box center [784, 337] width 1568 height 509
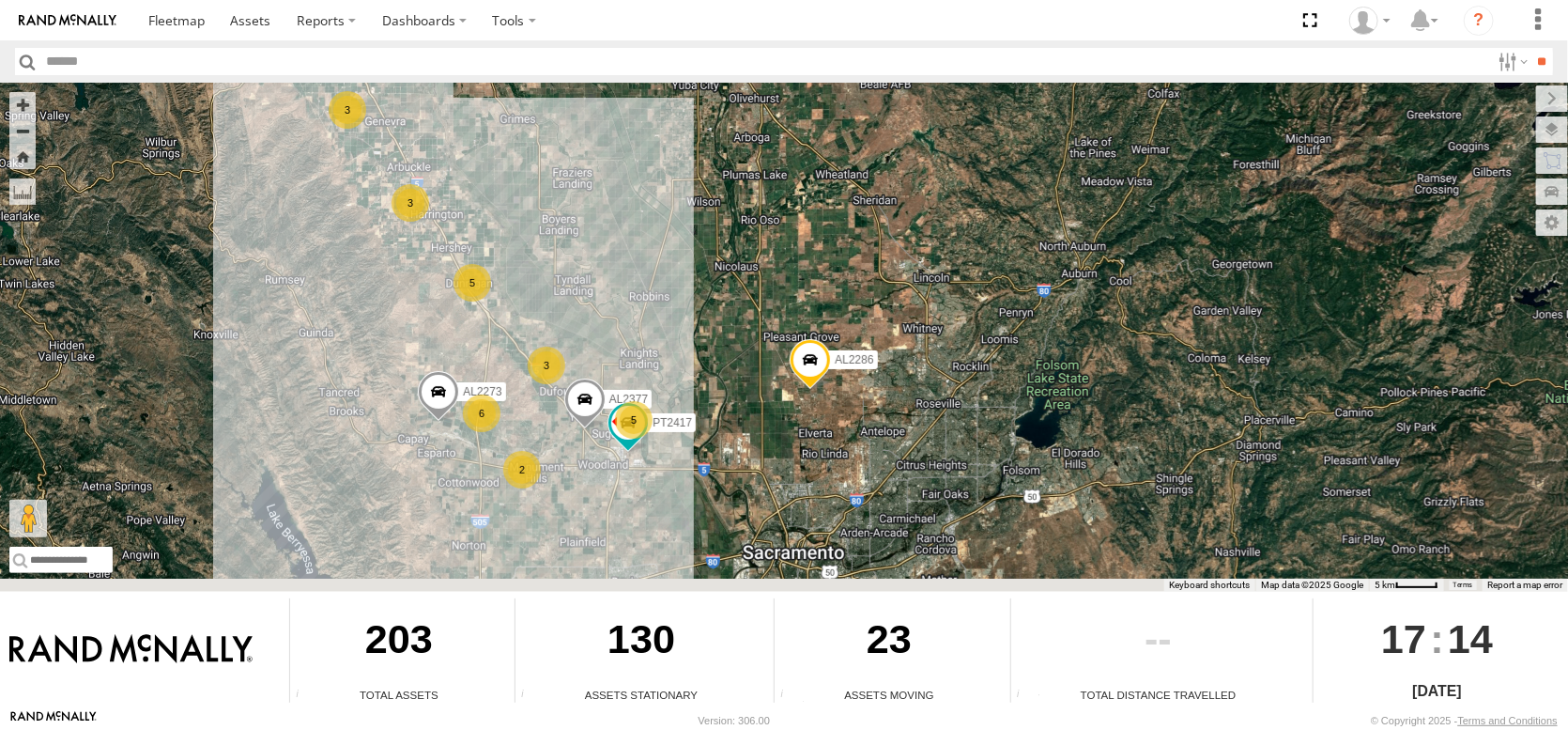
drag, startPoint x: 738, startPoint y: 357, endPoint x: 748, endPoint y: 45, distance: 312.2
click at [750, 26] on body "?" at bounding box center [784, 365] width 1568 height 730
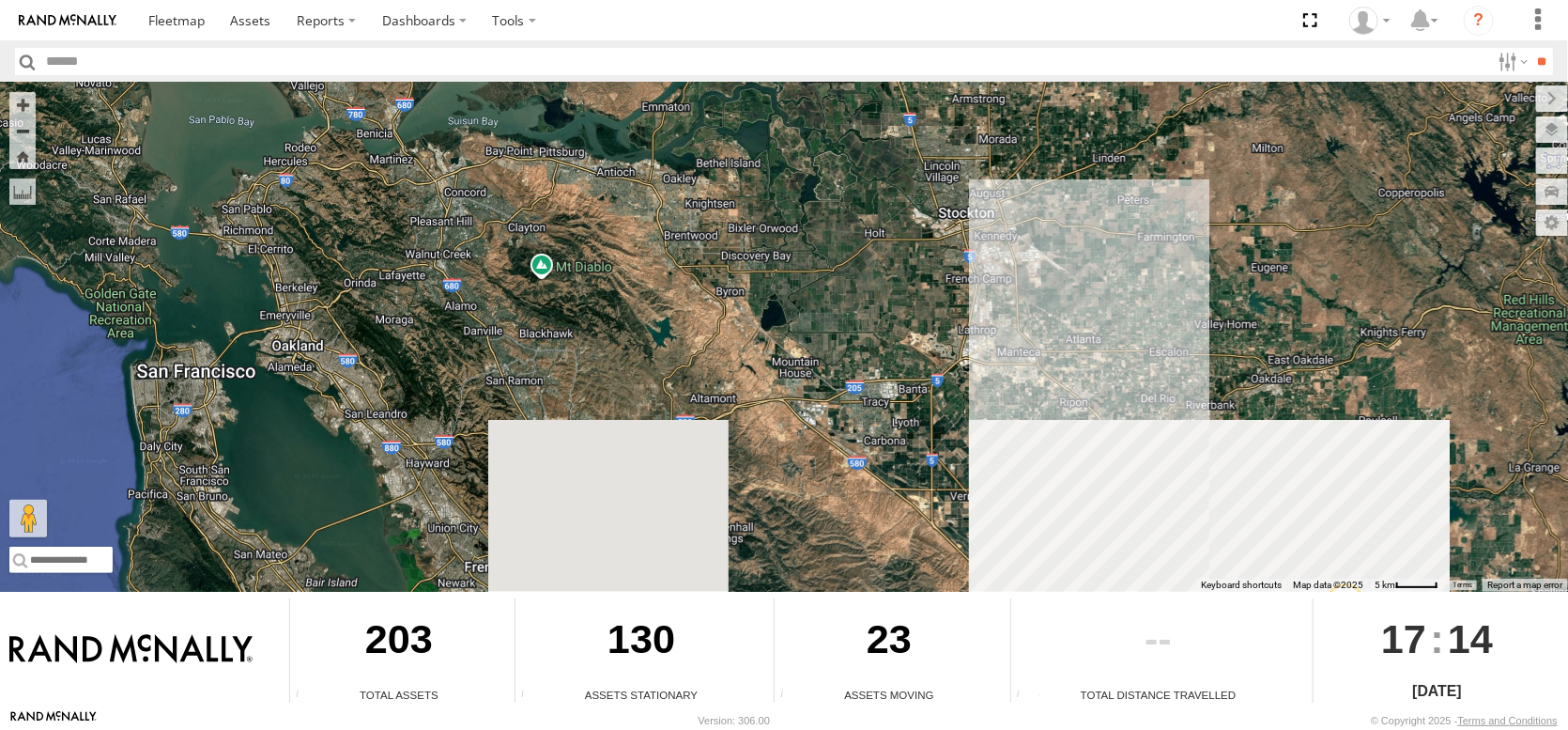
drag, startPoint x: 757, startPoint y: 103, endPoint x: 757, endPoint y: 146, distance: 43.0
click at [757, 124] on div "FRONTLOADER JD344H AL2258 AL2367 AL2286 AL2292 6 3 5 5 3 3 2 AL2377 AL2273 2 PT…" at bounding box center [784, 337] width 1568 height 509
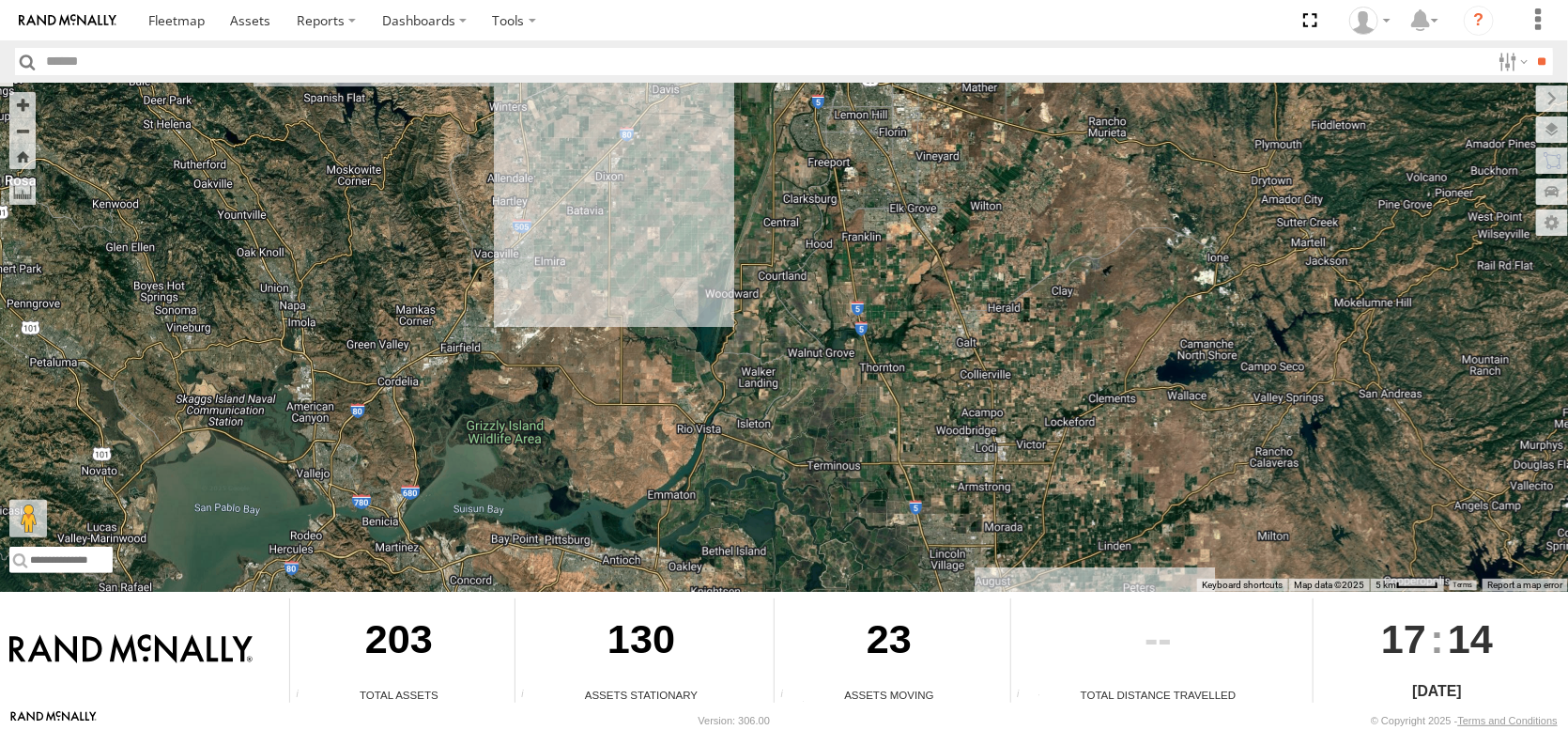
drag, startPoint x: 757, startPoint y: 148, endPoint x: 745, endPoint y: 596, distance: 448.2
click at [745, 598] on div "← Move left → Move right ↑ Move up ↓ Move down + Zoom in - Zoom out Home Jump l…" at bounding box center [784, 396] width 1568 height 627
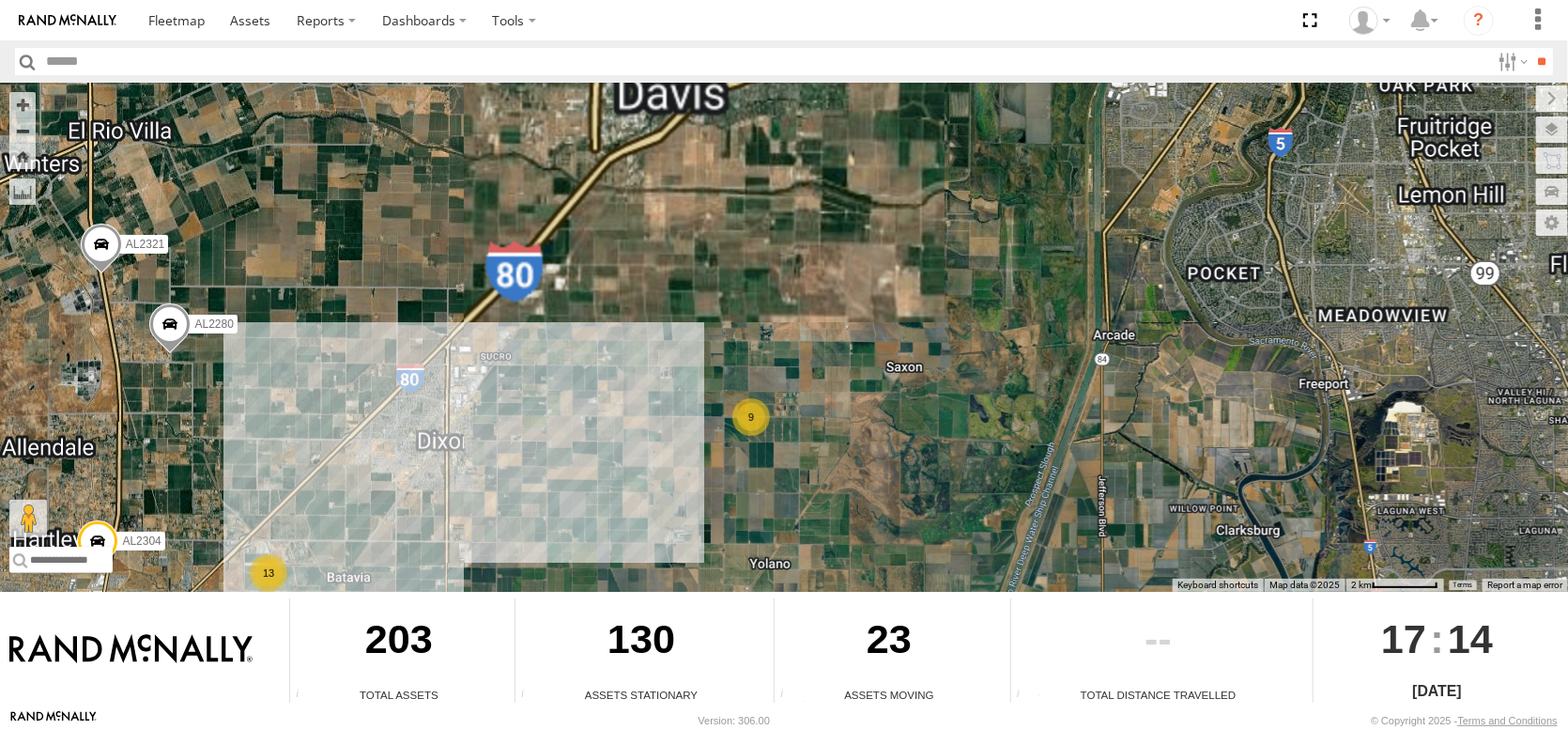
drag, startPoint x: 528, startPoint y: 308, endPoint x: 701, endPoint y: 623, distance: 359.4
click at [709, 637] on div "← Move left → Move right ↑ Move up ↓ Move down + Zoom in - Zoom out Home Jump l…" at bounding box center [784, 396] width 1568 height 627
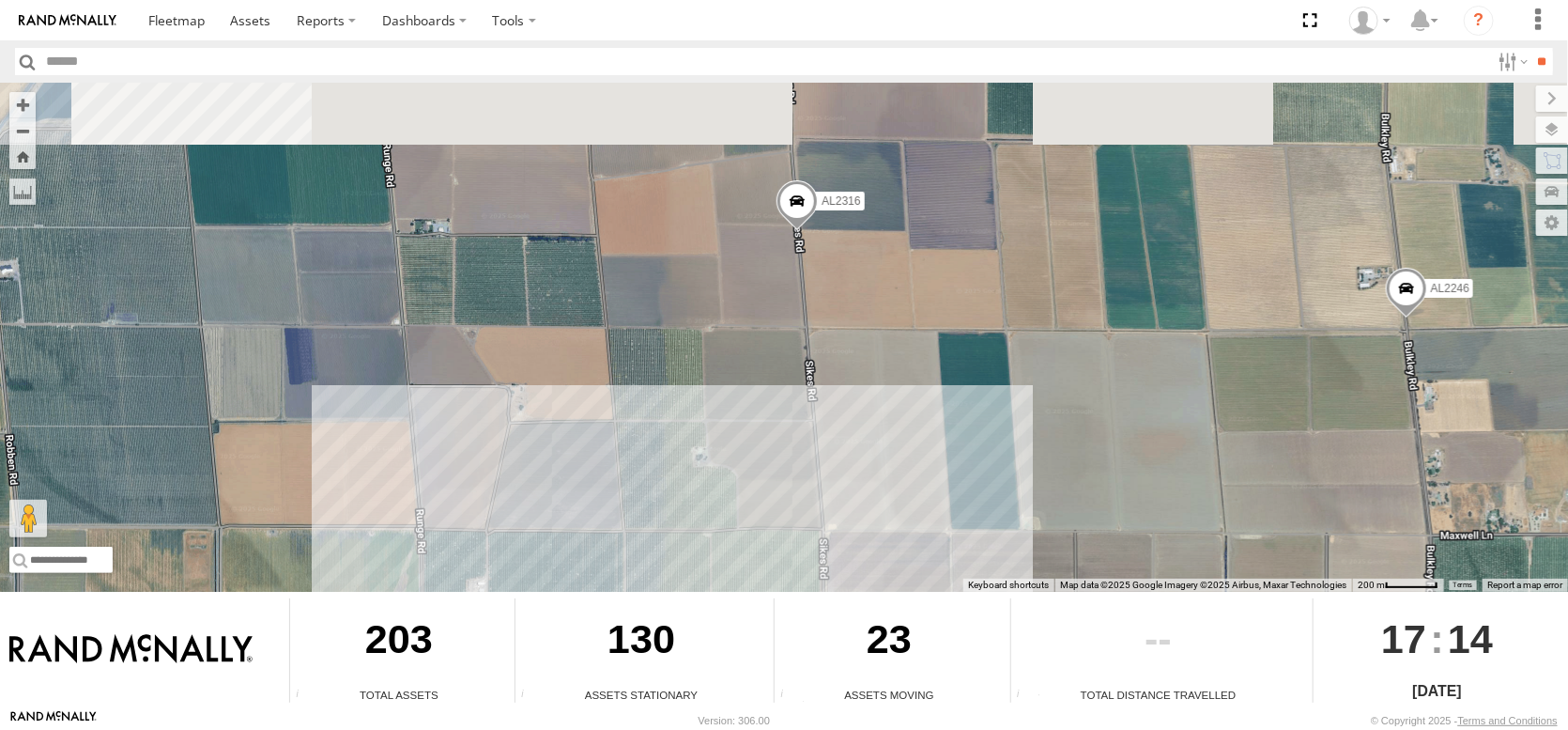
drag, startPoint x: 621, startPoint y: 360, endPoint x: 735, endPoint y: 637, distance: 299.5
click at [737, 642] on div "← Move left → Move right ↑ Move up ↓ Move down + Zoom in - Zoom out Home Jump l…" at bounding box center [784, 396] width 1568 height 627
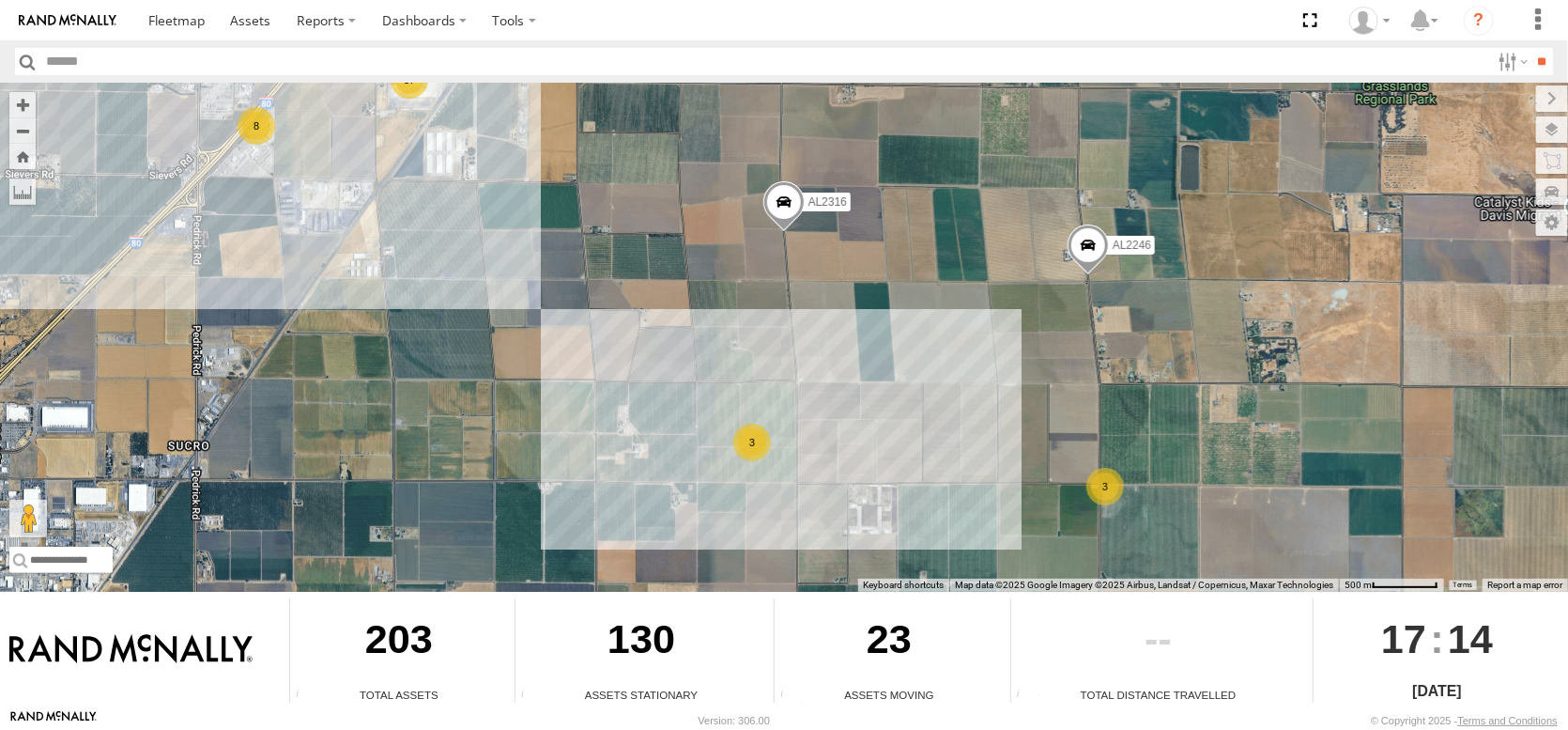
drag, startPoint x: 628, startPoint y: 296, endPoint x: 658, endPoint y: 212, distance: 89.2
click at [658, 212] on div "FRONTLOADER JD344H AL2258 AL2367 AL2286 AL2292 AL2377 AL2273 PT2417 AL2264 AL23…" at bounding box center [784, 337] width 1568 height 509
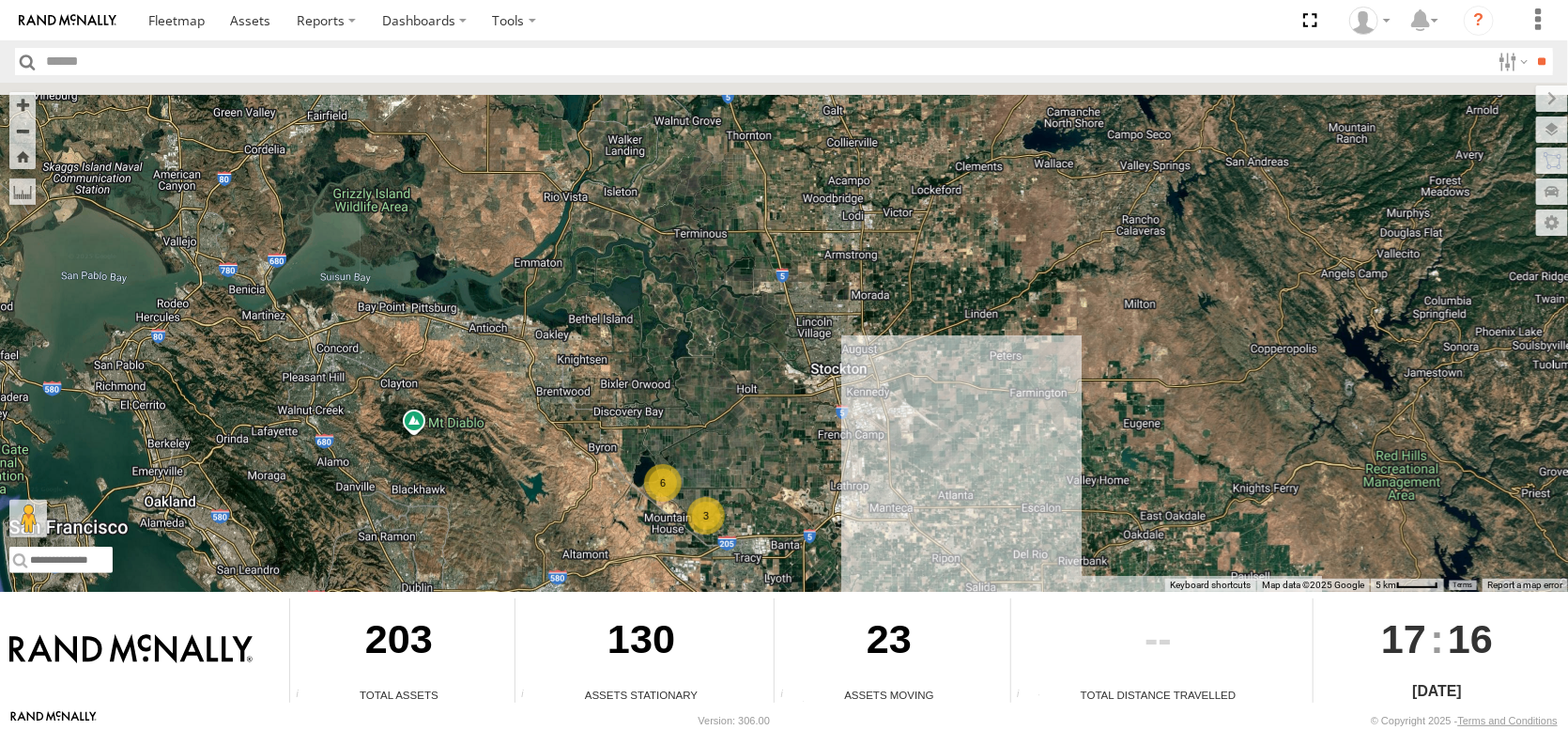
drag, startPoint x: 719, startPoint y: 306, endPoint x: 890, endPoint y: 469, distance: 236.2
click at [892, 523] on div "FRONTLOADER JD344H AL2258 AL2367 AL2292 6 3" at bounding box center [784, 337] width 1568 height 509
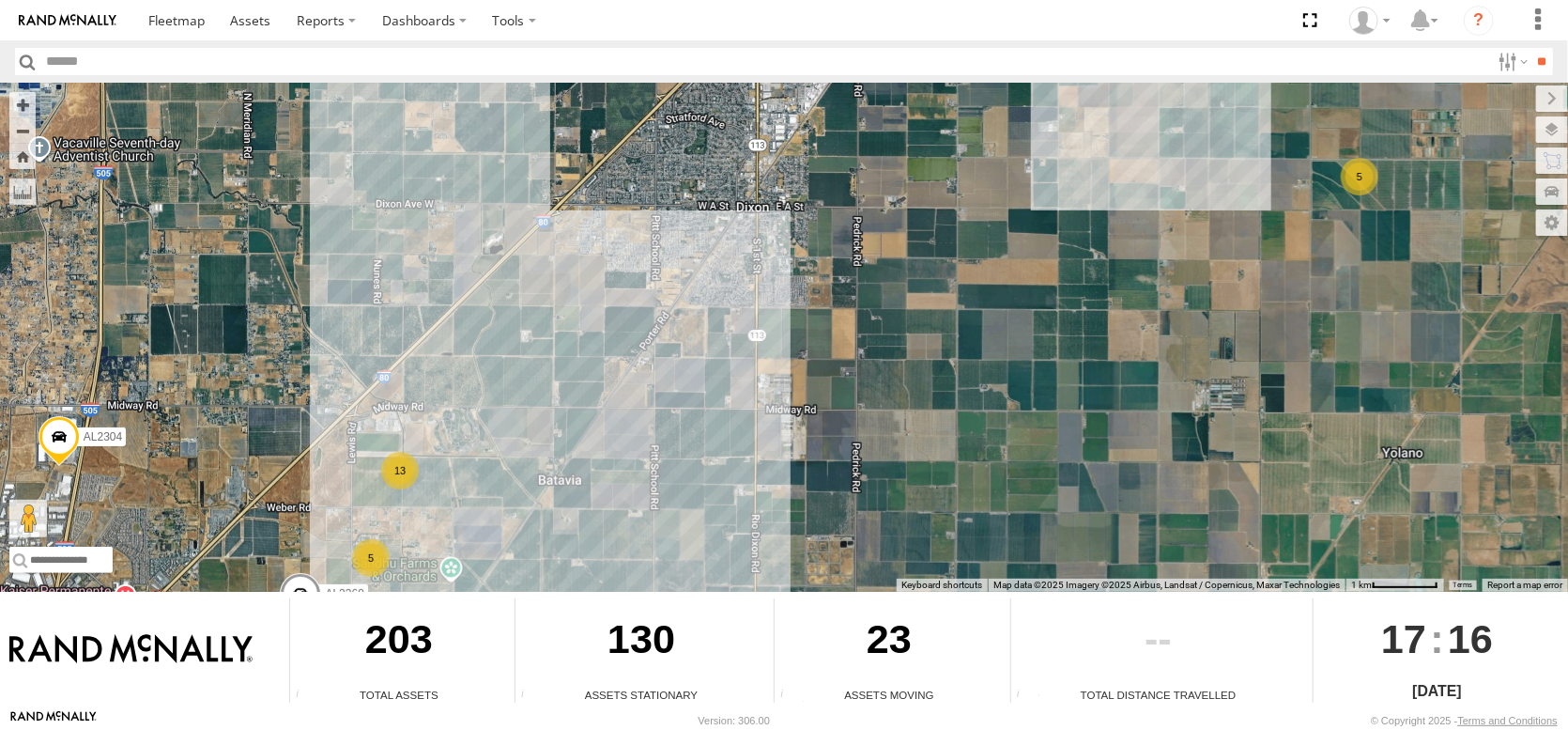
drag, startPoint x: 796, startPoint y: 358, endPoint x: 784, endPoint y: 456, distance: 98.7
click at [750, 453] on div "FRONTLOADER JD344H AL2258 AL2367 AL2292 AL2346 AL2264 AL2321 AL2304 AL2360 13 5…" at bounding box center [784, 337] width 1568 height 509
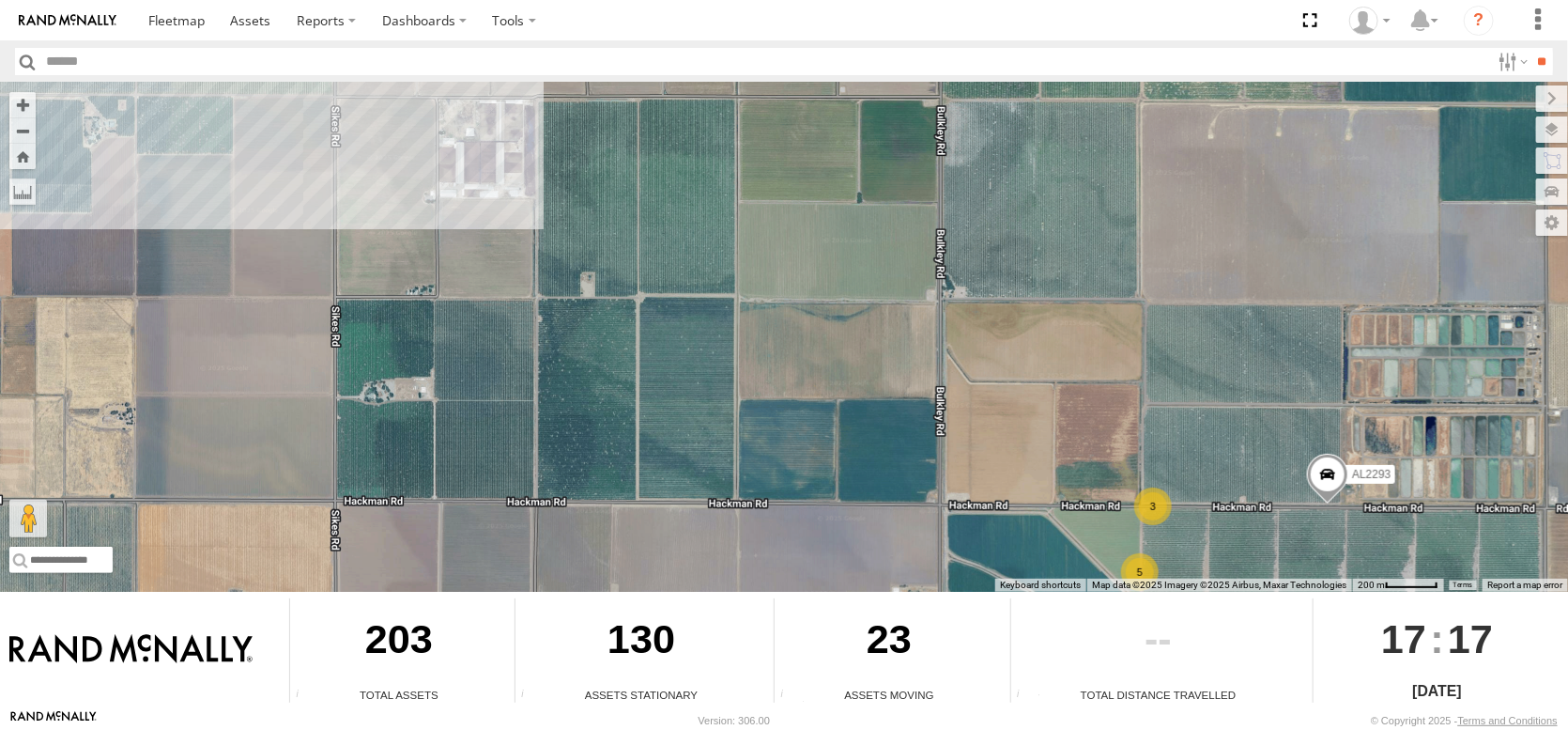
drag, startPoint x: 1009, startPoint y: 402, endPoint x: 1019, endPoint y: 471, distance: 69.7
click at [1019, 471] on div "FRONTLOADER JD344H AL2258 AL2367 AL2292 AL2346 AL2264 AL2321 AL2304 AL2360 AL22…" at bounding box center [784, 337] width 1568 height 509
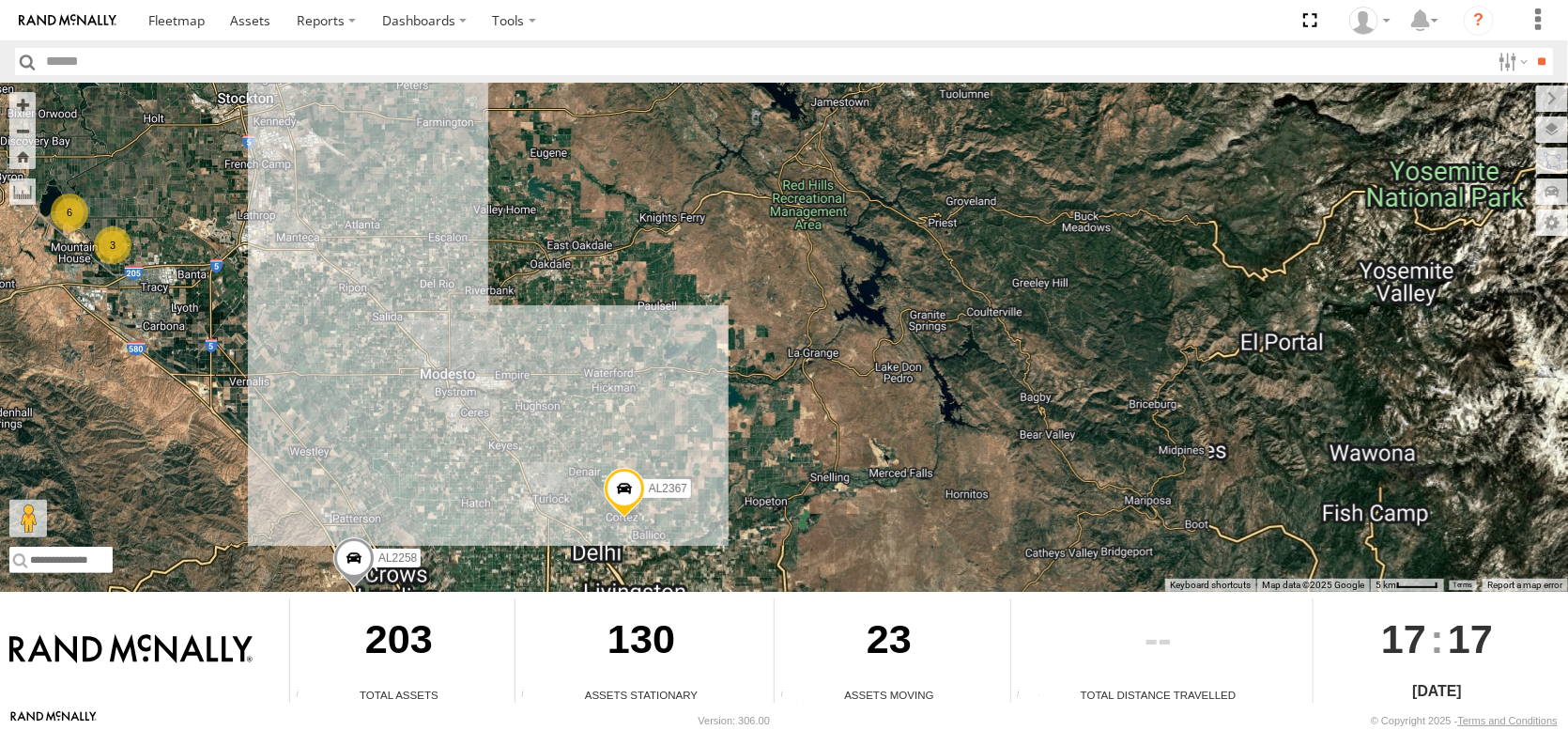
drag, startPoint x: 937, startPoint y: 642, endPoint x: 1017, endPoint y: 675, distance: 86.5
click at [1034, 719] on body "?" at bounding box center [784, 365] width 1568 height 730
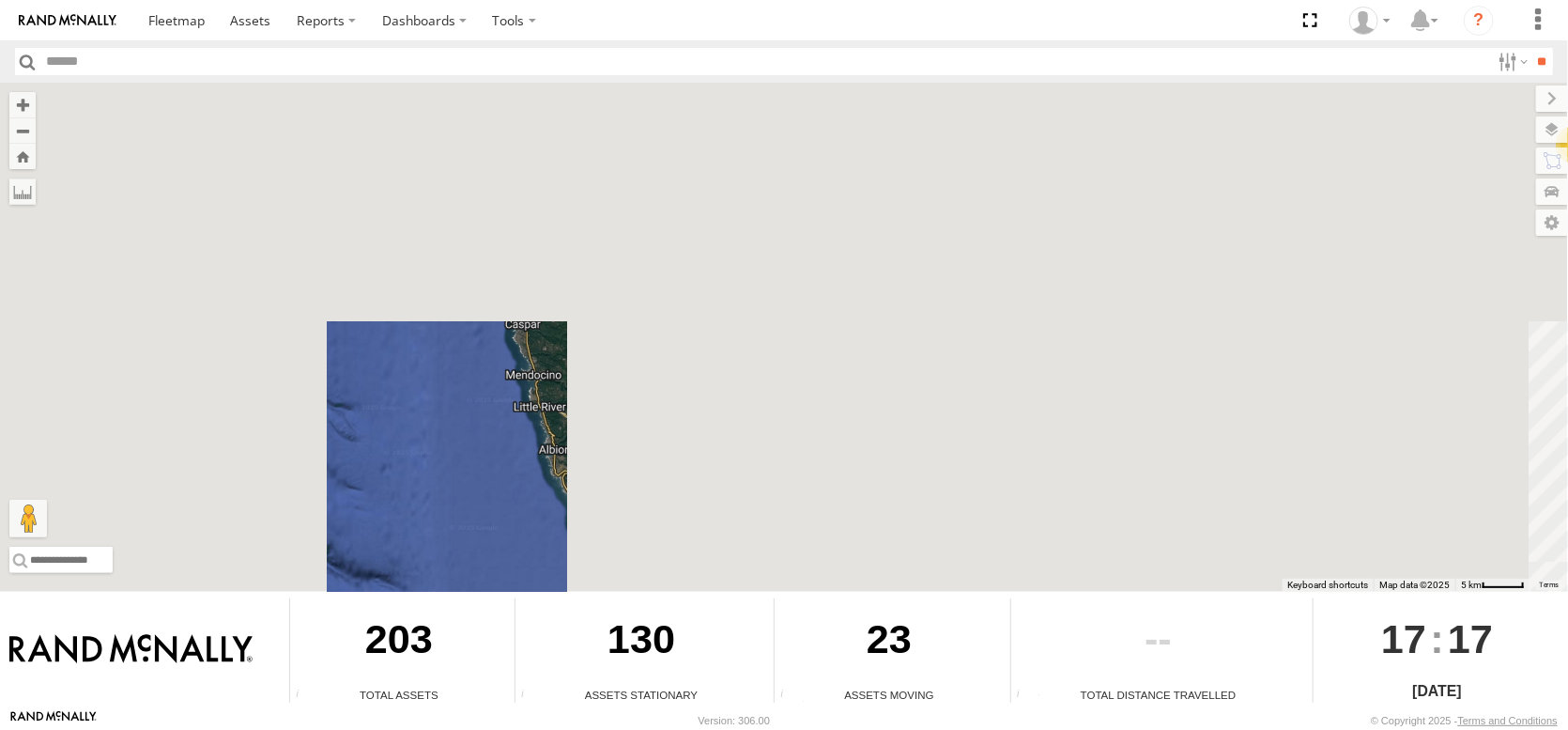
click at [944, 557] on div "FRONTLOADER JD344H AL2258 AL2367 6 3 4" at bounding box center [784, 337] width 1568 height 509
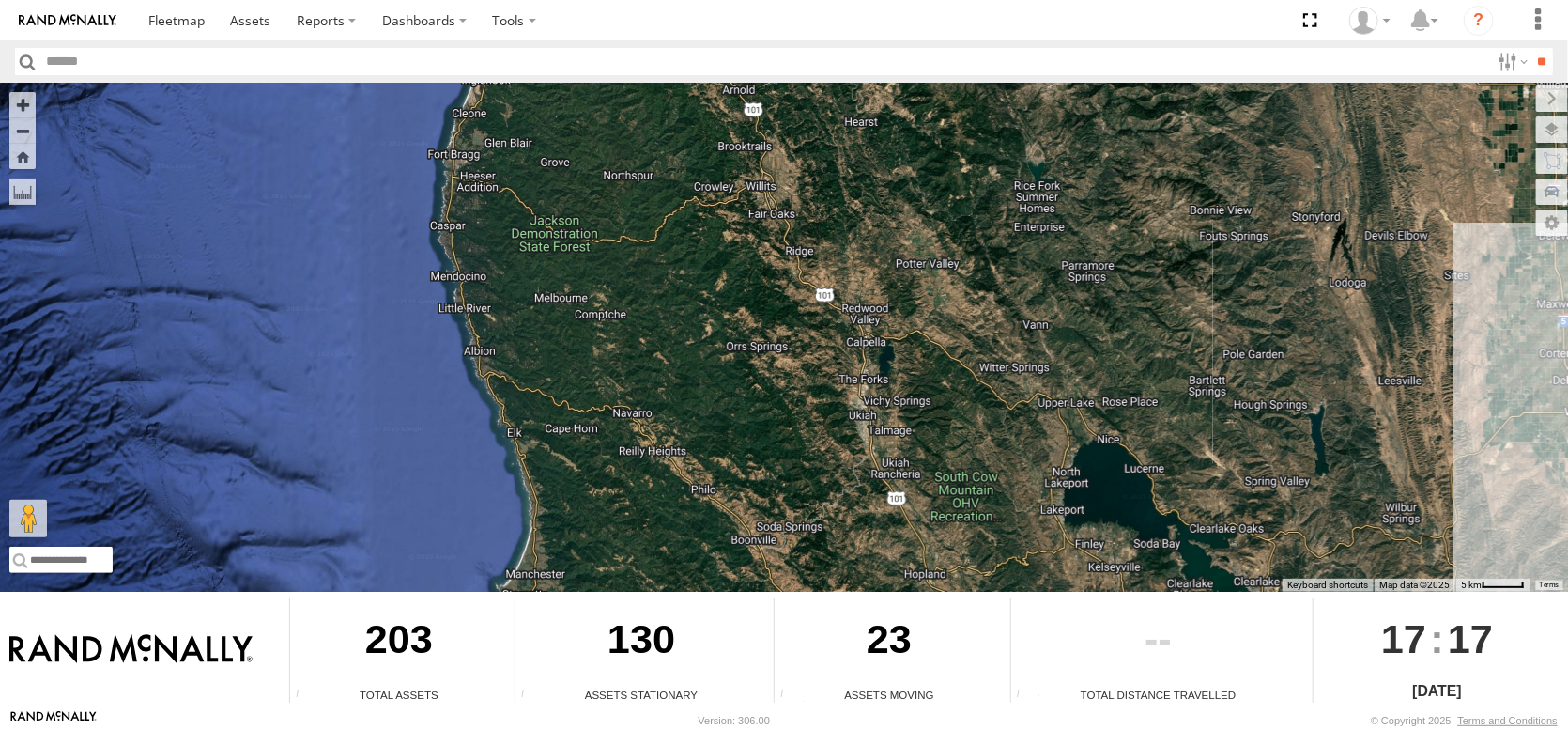
drag, startPoint x: 1011, startPoint y: 488, endPoint x: 742, endPoint y: 211, distance: 386.1
click at [773, 235] on div "FRONTLOADER JD344H AL2258 AL2367 6 3 4" at bounding box center [784, 337] width 1568 height 509
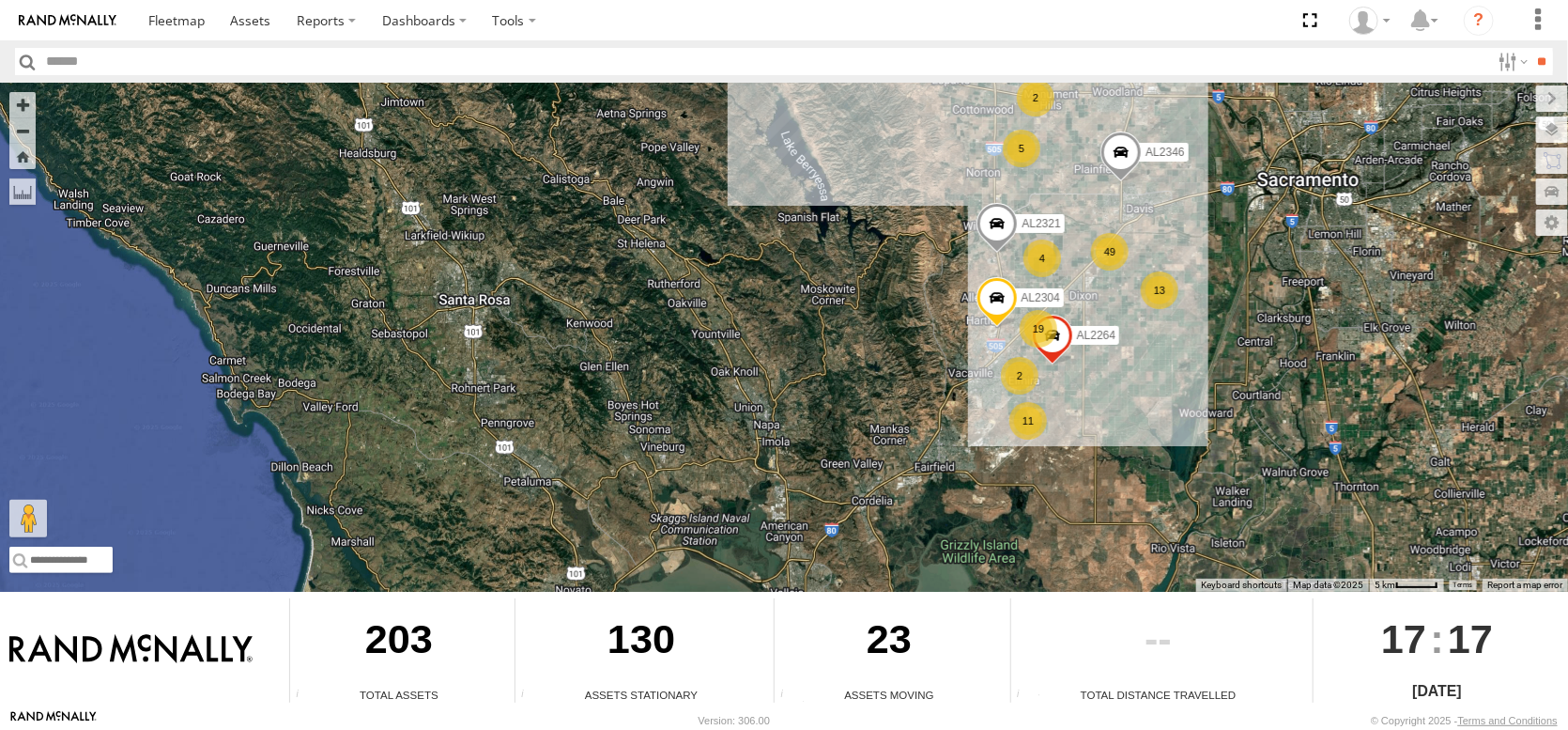
drag, startPoint x: 864, startPoint y: 368, endPoint x: 770, endPoint y: 249, distance: 151.6
click at [776, 255] on div "FRONTLOADER JD344H AL2258 AL2367 6 3 4 AL2346 49 19 5 11 4 13 2 AL2264 AL2321 A…" at bounding box center [784, 337] width 1568 height 509
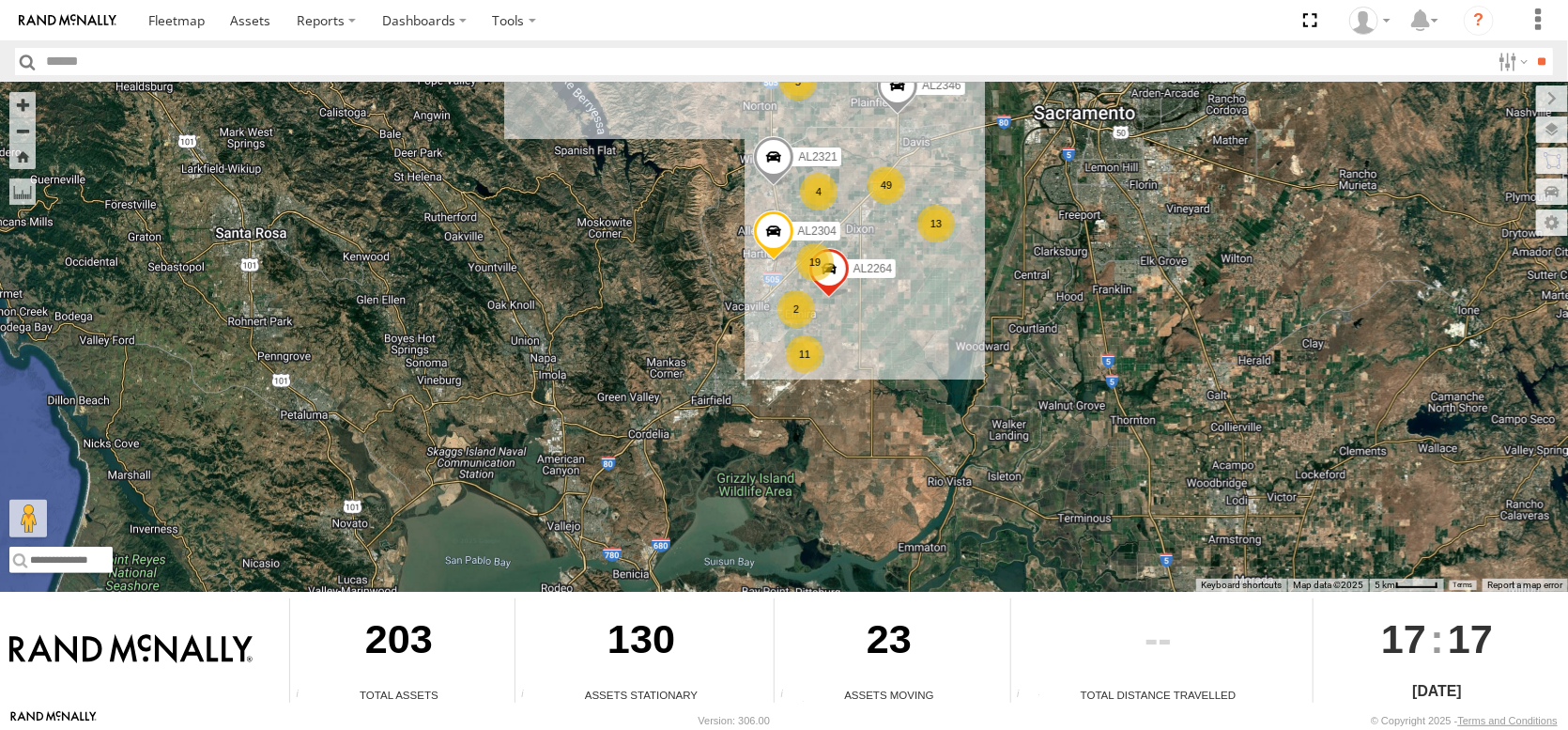
drag, startPoint x: 769, startPoint y: 273, endPoint x: 800, endPoint y: 520, distance: 248.9
click at [796, 519] on div "FRONTLOADER JD344H AL2258 AL2367 6 3 4 AL2346 49 19 5 11 4 13 2 AL2264 AL2321 A…" at bounding box center [784, 337] width 1568 height 509
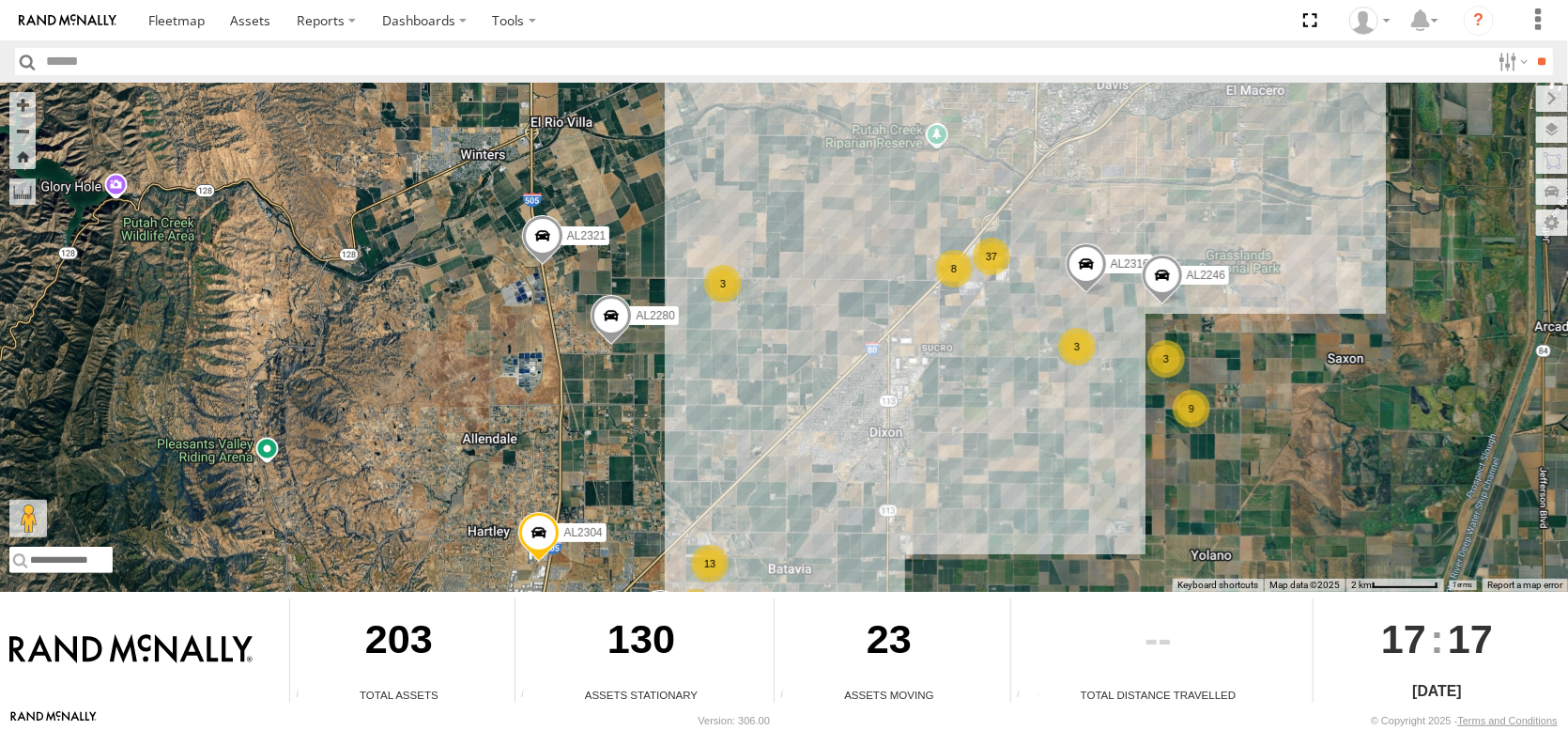
drag, startPoint x: 726, startPoint y: 313, endPoint x: 800, endPoint y: 394, distance: 109.7
click at [783, 437] on div "FRONTLOADER JD344H AL2258 AL2367 AL2346 AL2264 AL2321 AL2304 AL2280 37 13 5 8 A…" at bounding box center [784, 337] width 1568 height 509
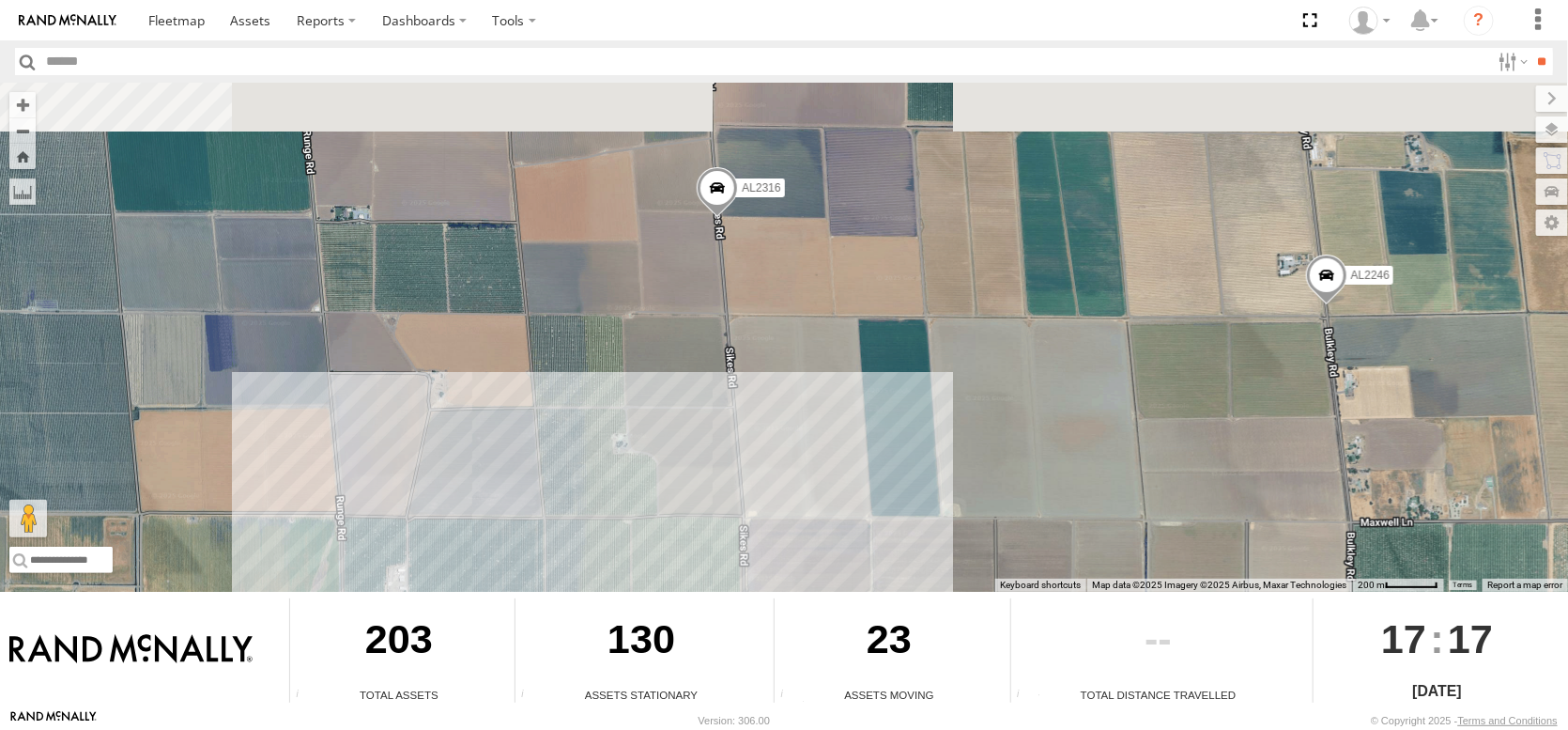
drag, startPoint x: 1228, startPoint y: 299, endPoint x: 676, endPoint y: 446, distance: 571.2
click at [676, 446] on div "FRONTLOADER JD344H AL2258 AL2367 AL2346 AL2264 AL2321 AL2304 AL2280 AL2316 AL22…" at bounding box center [784, 337] width 1568 height 509
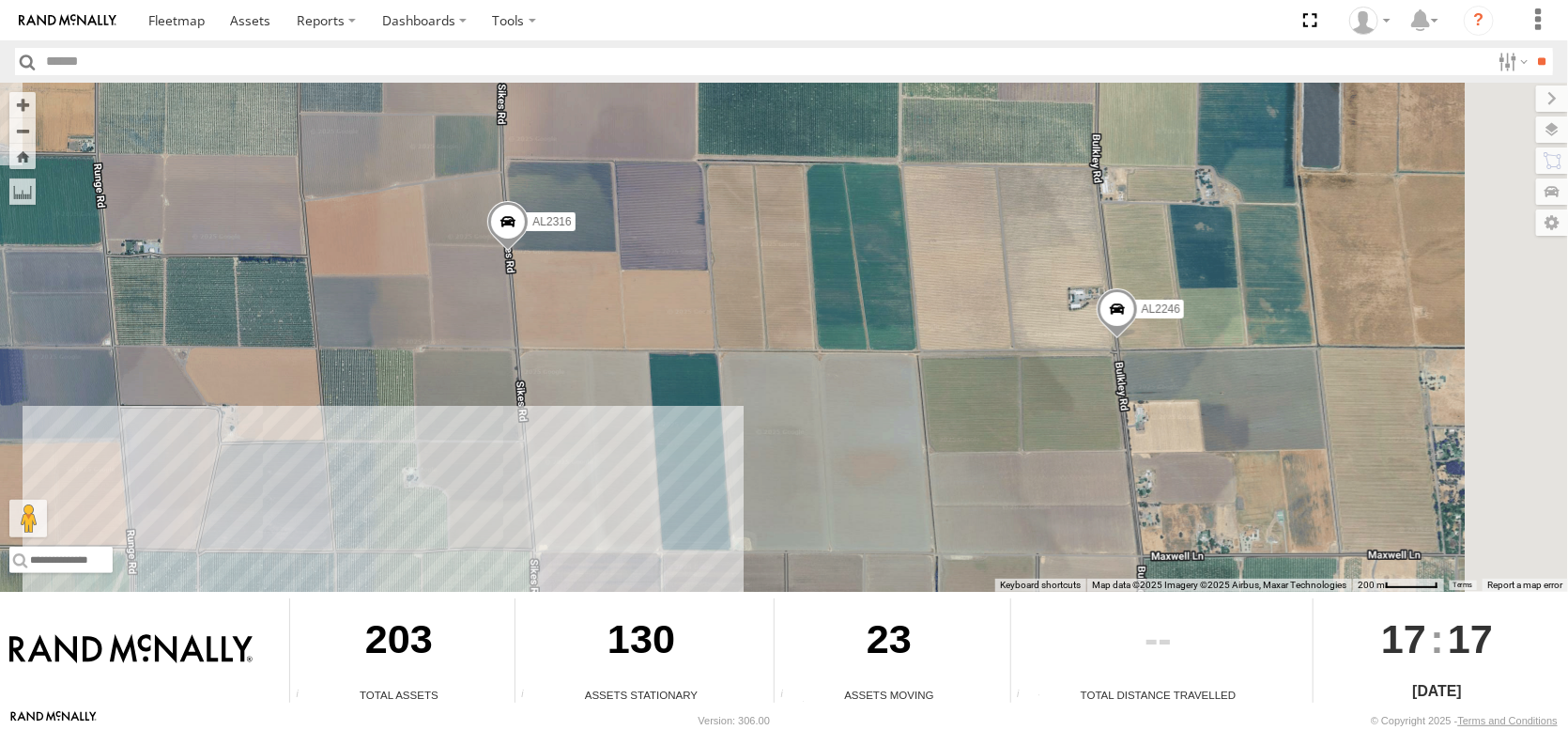
drag, startPoint x: 1206, startPoint y: 330, endPoint x: 875, endPoint y: 371, distance: 333.5
click at [875, 371] on div "FRONTLOADER JD344H AL2258 AL2367 AL2346 AL2264 AL2321 AL2304 AL2280 AL2316 AL22…" at bounding box center [784, 337] width 1568 height 509
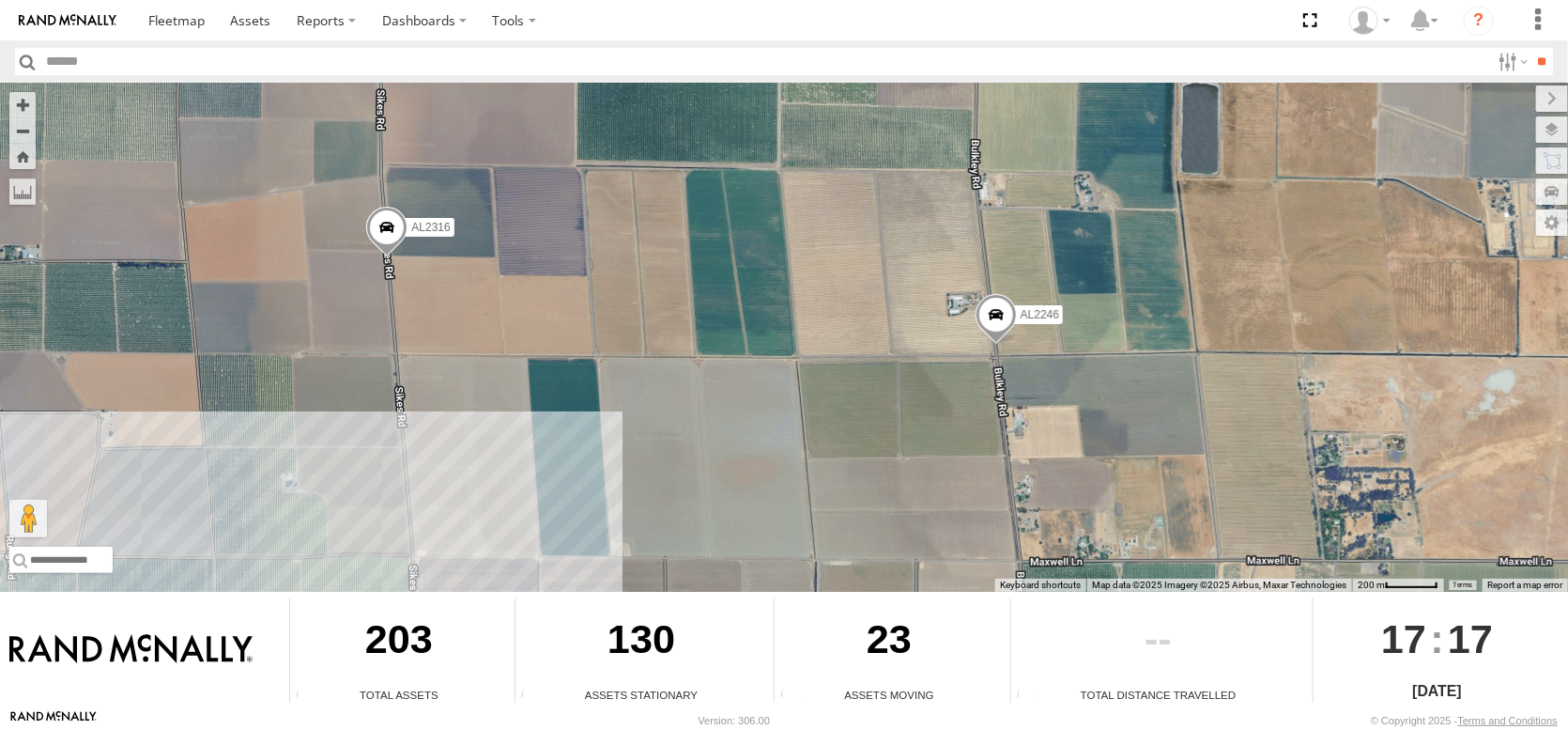
click at [1000, 305] on span at bounding box center [996, 319] width 41 height 51
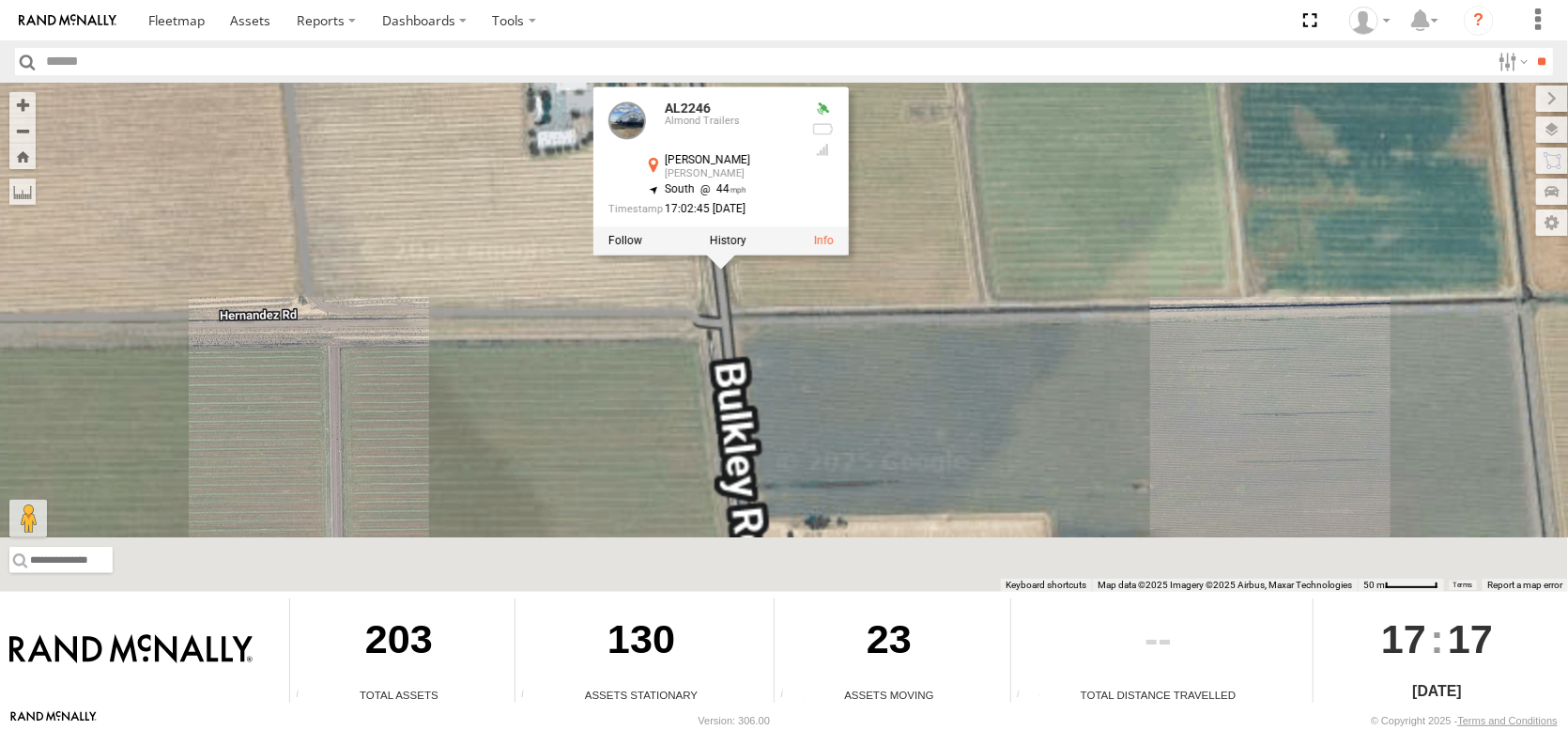
drag, startPoint x: 1116, startPoint y: 365, endPoint x: 1106, endPoint y: 194, distance: 171.3
click at [1110, 226] on div "FRONTLOADER JD344H AL2258 AL2367 AL2346 AL2264 AL2321 AL2304 AL2280 AL2316 AL22…" at bounding box center [784, 337] width 1568 height 509
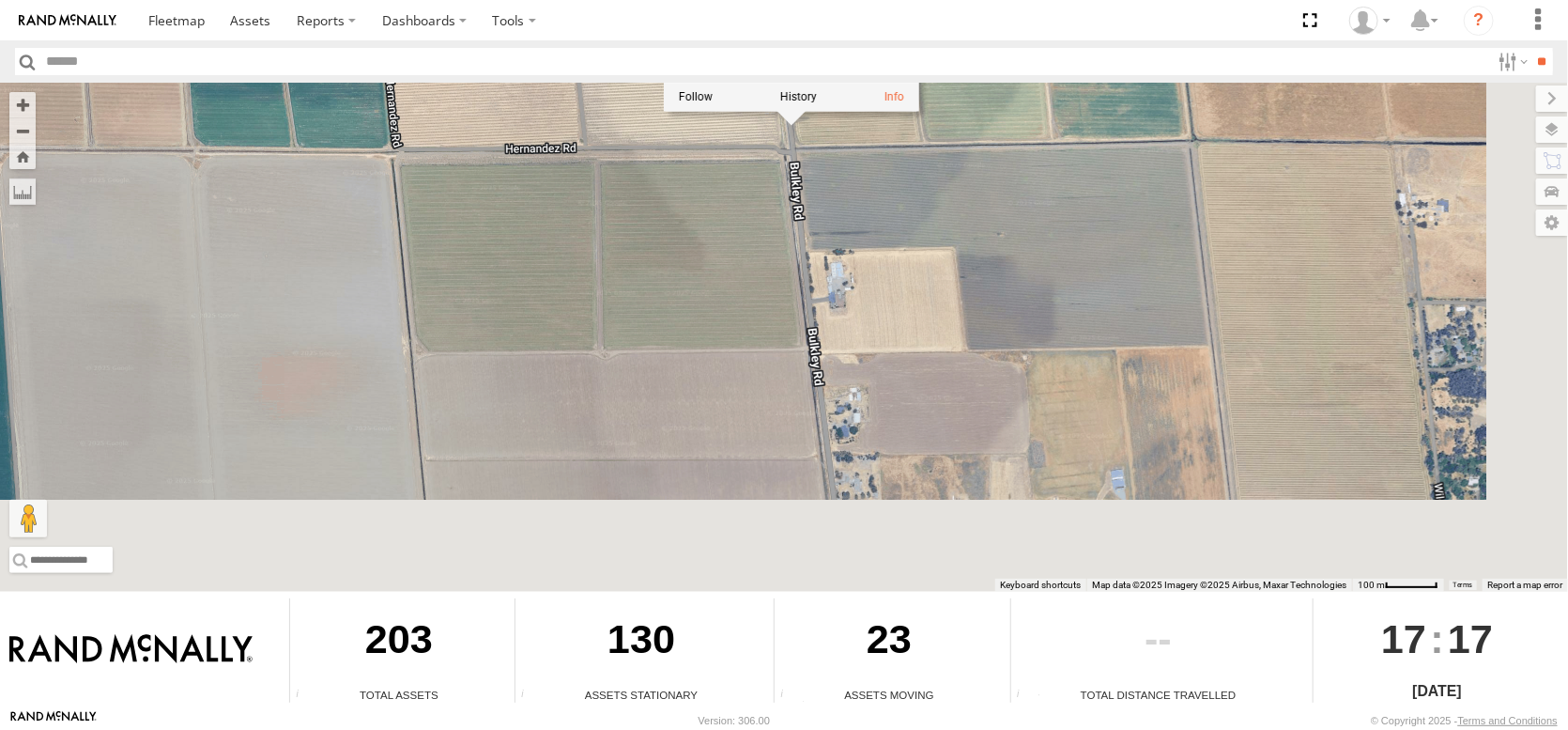
drag, startPoint x: 1209, startPoint y: 358, endPoint x: 1016, endPoint y: 204, distance: 246.9
click at [1049, 226] on div "FRONTLOADER JD344H AL2258 AL2367 AL2346 AL2264 AL2321 AL2304 AL2280 AL2316 AL22…" at bounding box center [784, 337] width 1568 height 509
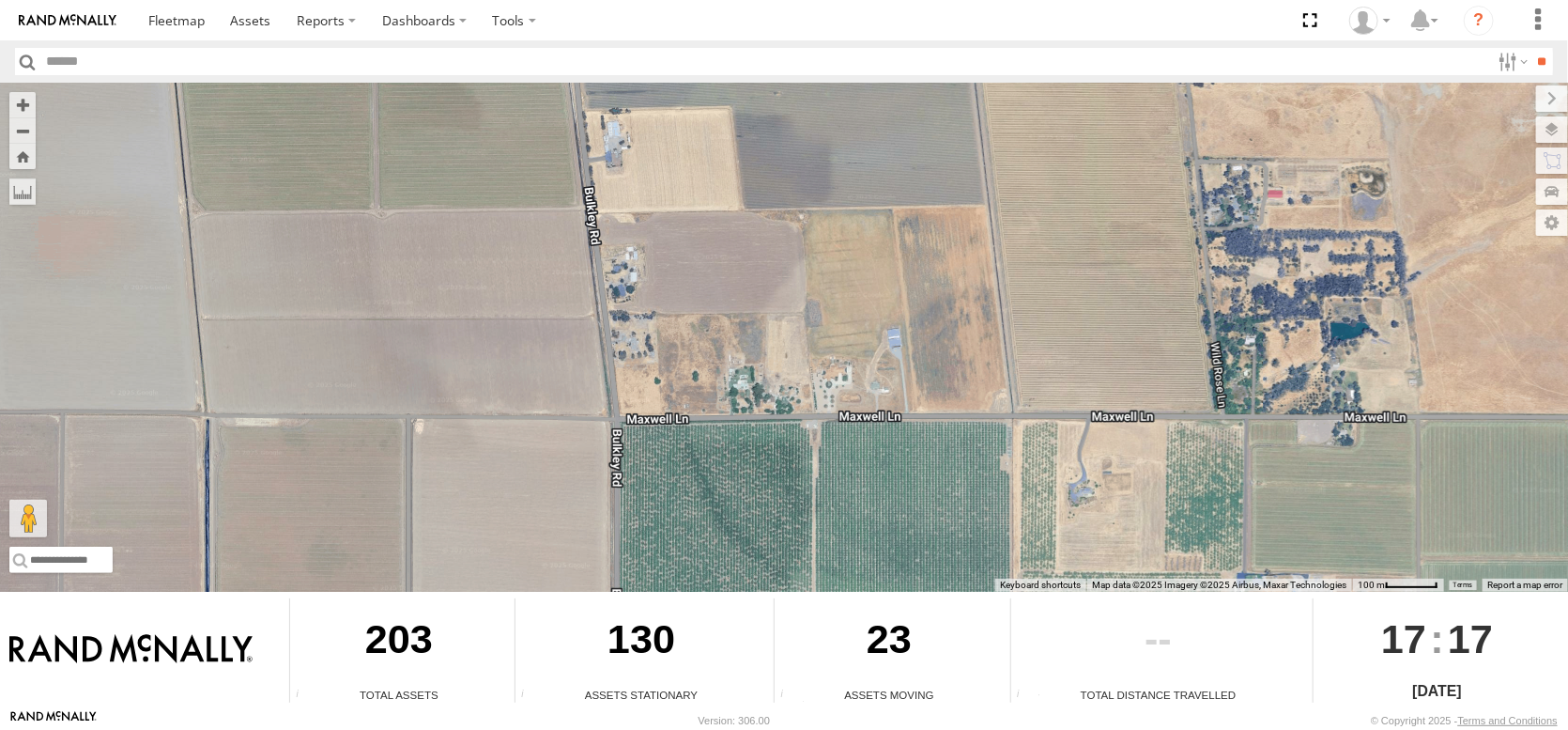
drag, startPoint x: 1198, startPoint y: 377, endPoint x: 1126, endPoint y: 243, distance: 152.1
click at [1131, 251] on div "FRONTLOADER JD344H AL2258 AL2367 AL2346 AL2264 AL2321 AL2304 AL2280 AL2316 AL22…" at bounding box center [784, 337] width 1568 height 509
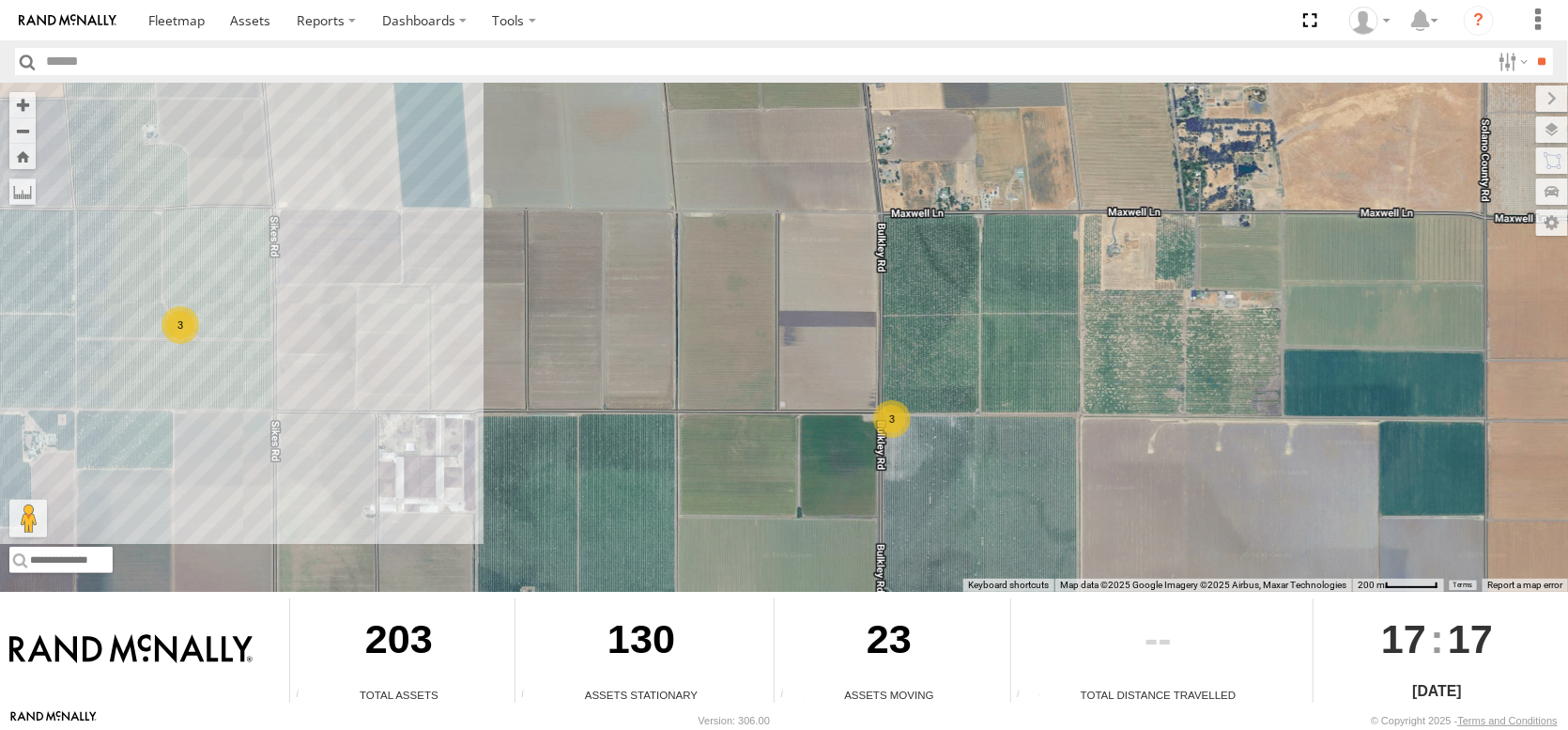
drag, startPoint x: 1228, startPoint y: 401, endPoint x: 1221, endPoint y: 304, distance: 97.3
click at [1221, 304] on div "FRONTLOADER JD344H AL2258 AL2367 AL2346 AL2264 AL2321 AL2304 AL2280 AL2316 AL22…" at bounding box center [784, 337] width 1568 height 509
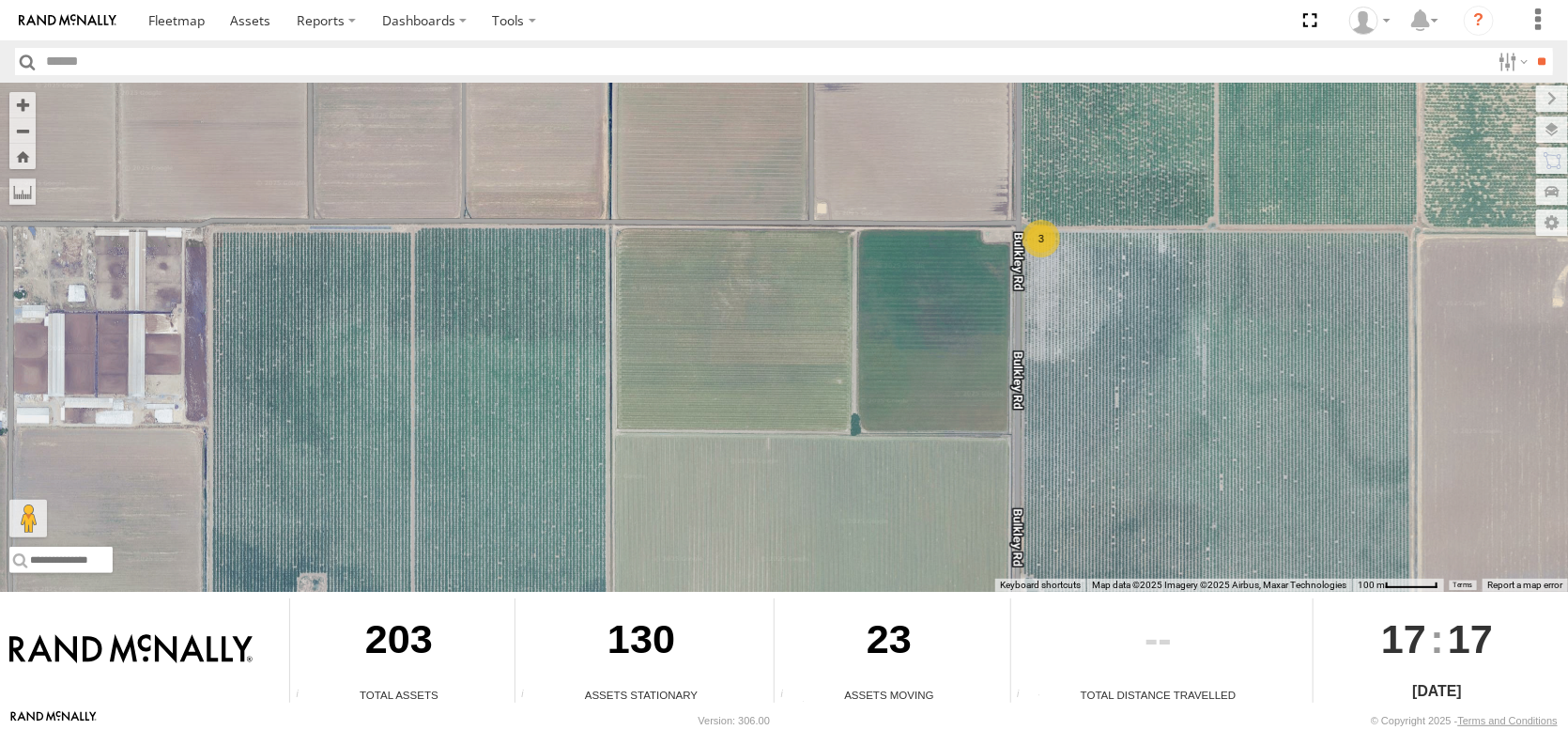
drag, startPoint x: 1032, startPoint y: 356, endPoint x: 957, endPoint y: 189, distance: 183.1
click at [963, 196] on div "FRONTLOADER JD344H AL2258 AL2367 AL2346 AL2264 AL2321 AL2304 AL2280 AL2316 AL22…" at bounding box center [784, 337] width 1568 height 509
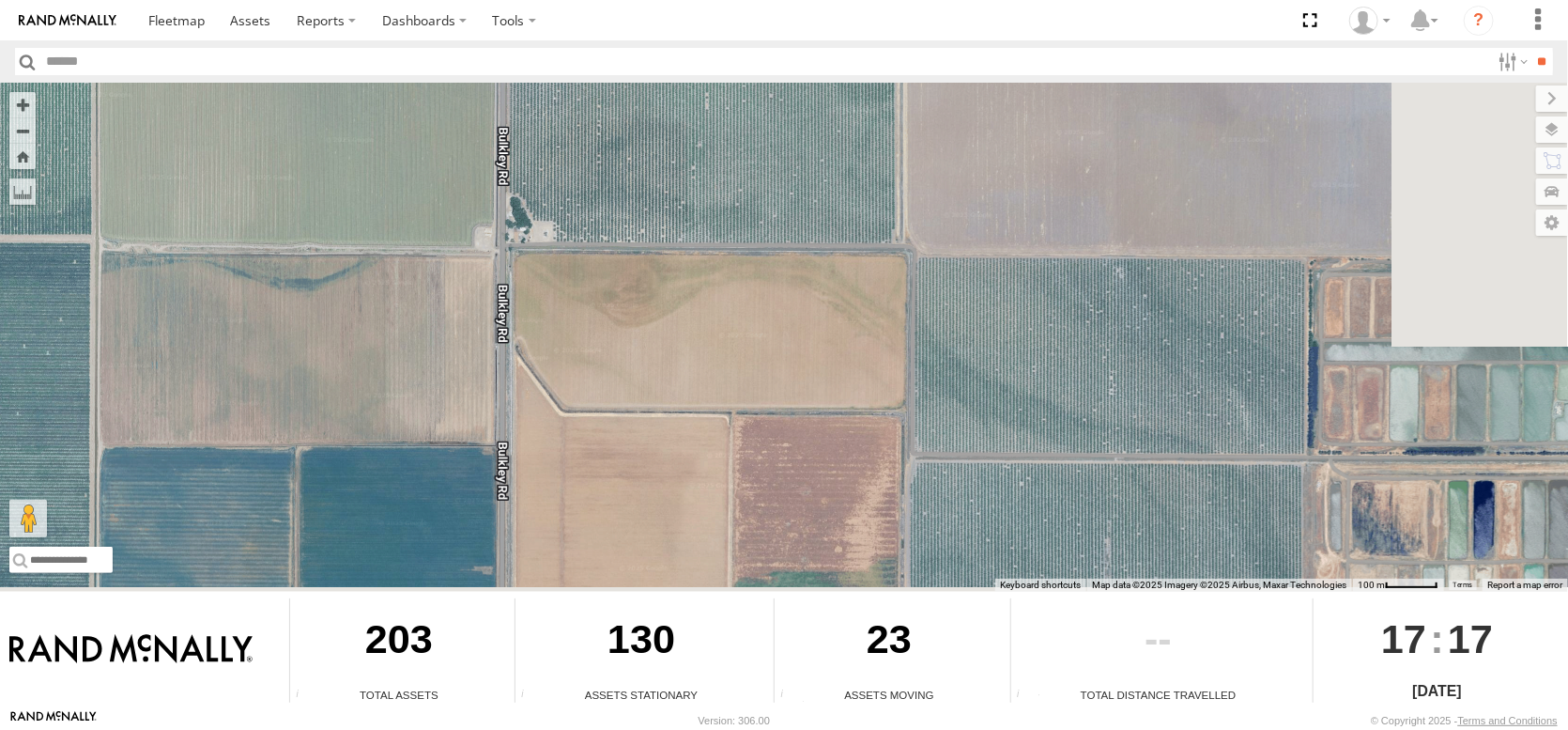
drag, startPoint x: 1110, startPoint y: 368, endPoint x: 733, endPoint y: 262, distance: 391.6
click at [733, 262] on div "FRONTLOADER JD344H AL2258 AL2367 AL2346 AL2264 AL2321 AL2304 AL2280 AL2316 AL22…" at bounding box center [784, 337] width 1568 height 509
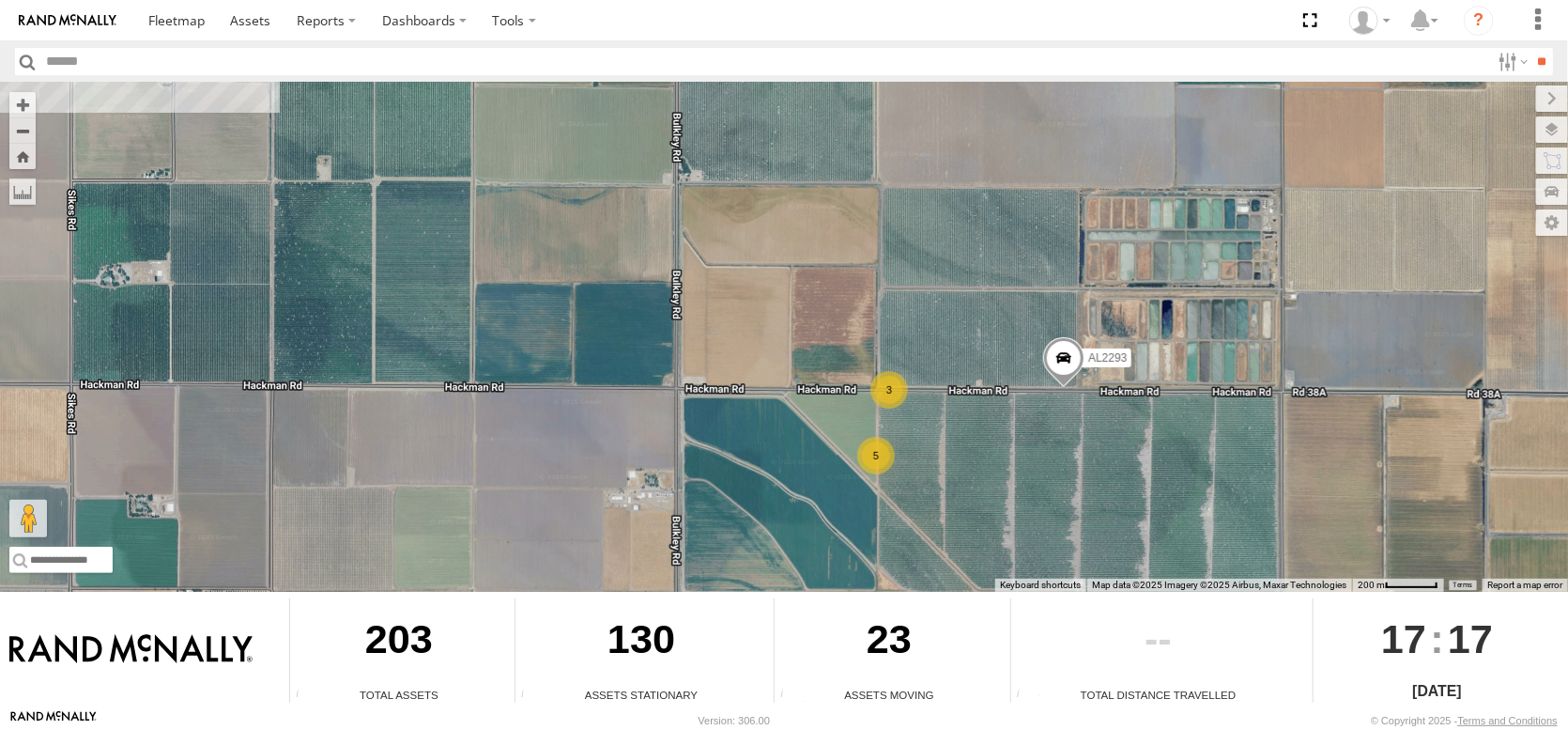
drag, startPoint x: 924, startPoint y: 334, endPoint x: 877, endPoint y: 219, distance: 124.2
click at [877, 219] on div "FRONTLOADER JD344H AL2258 AL2367 AL2346 AL2264 AL2321 AL2304 AL2280 AL2316 AL22…" at bounding box center [784, 337] width 1568 height 509
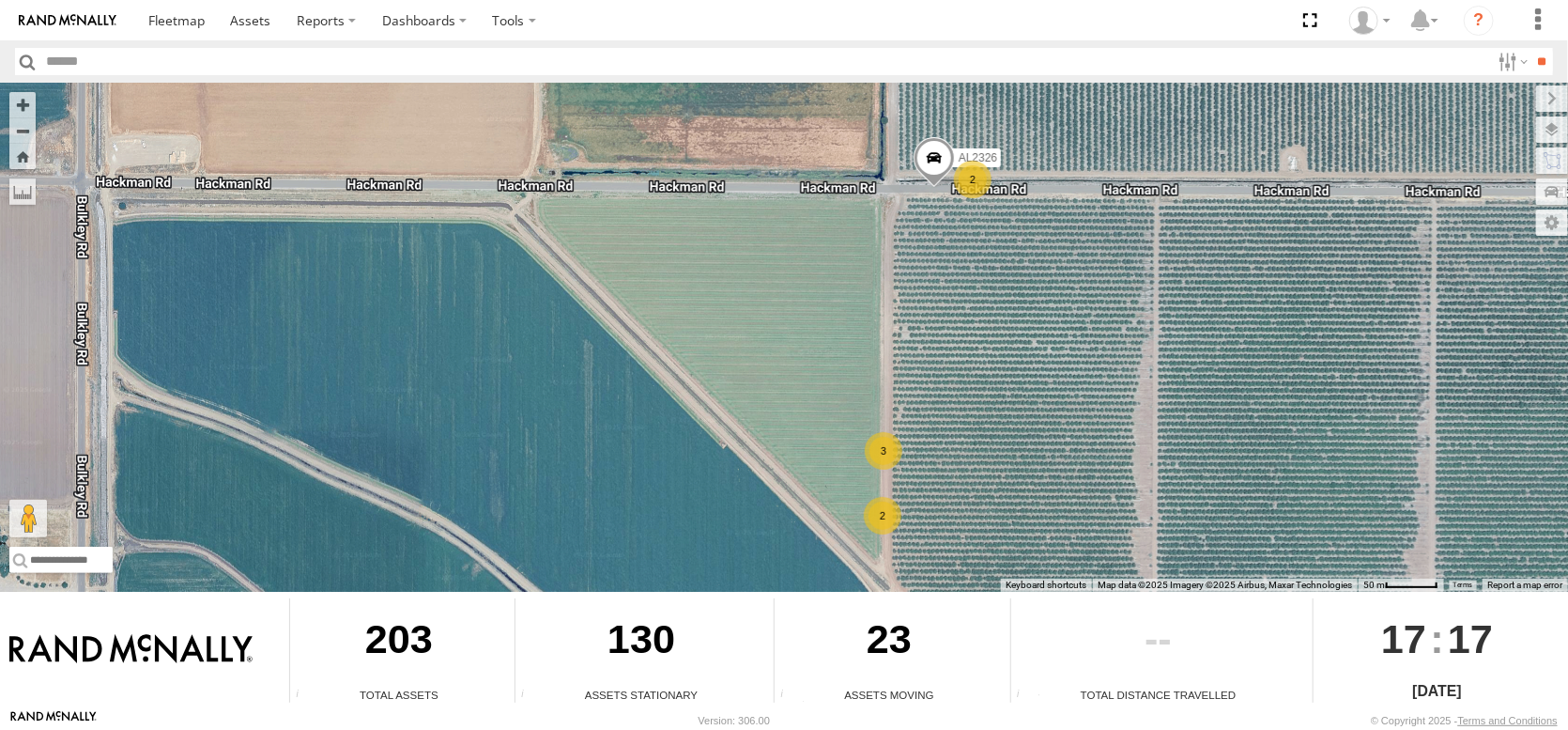
drag, startPoint x: 778, startPoint y: 307, endPoint x: 914, endPoint y: 418, distance: 175.5
click at [908, 418] on div "FRONTLOADER JD344H AL2258 AL2367 AL2346 AL2264 AL2321 AL2304 AL2280 AL2316 AL22…" at bounding box center [784, 337] width 1568 height 509
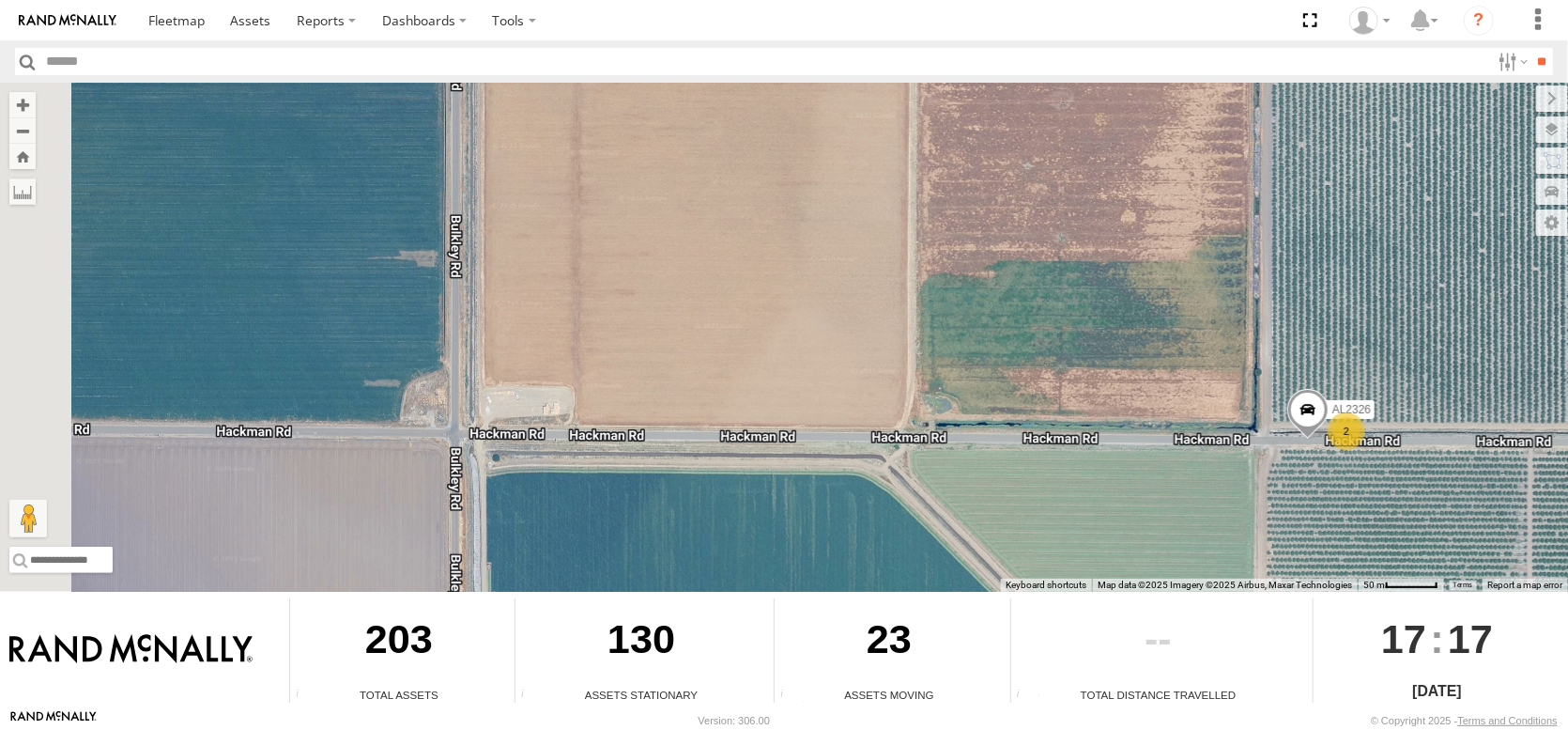
drag, startPoint x: 733, startPoint y: 288, endPoint x: 960, endPoint y: 449, distance: 278.3
click at [960, 449] on div "FRONTLOADER JD344H AL2258 AL2367 AL2346 AL2264 AL2321 AL2304 AL2280 AL2316 AL22…" at bounding box center [784, 337] width 1568 height 509
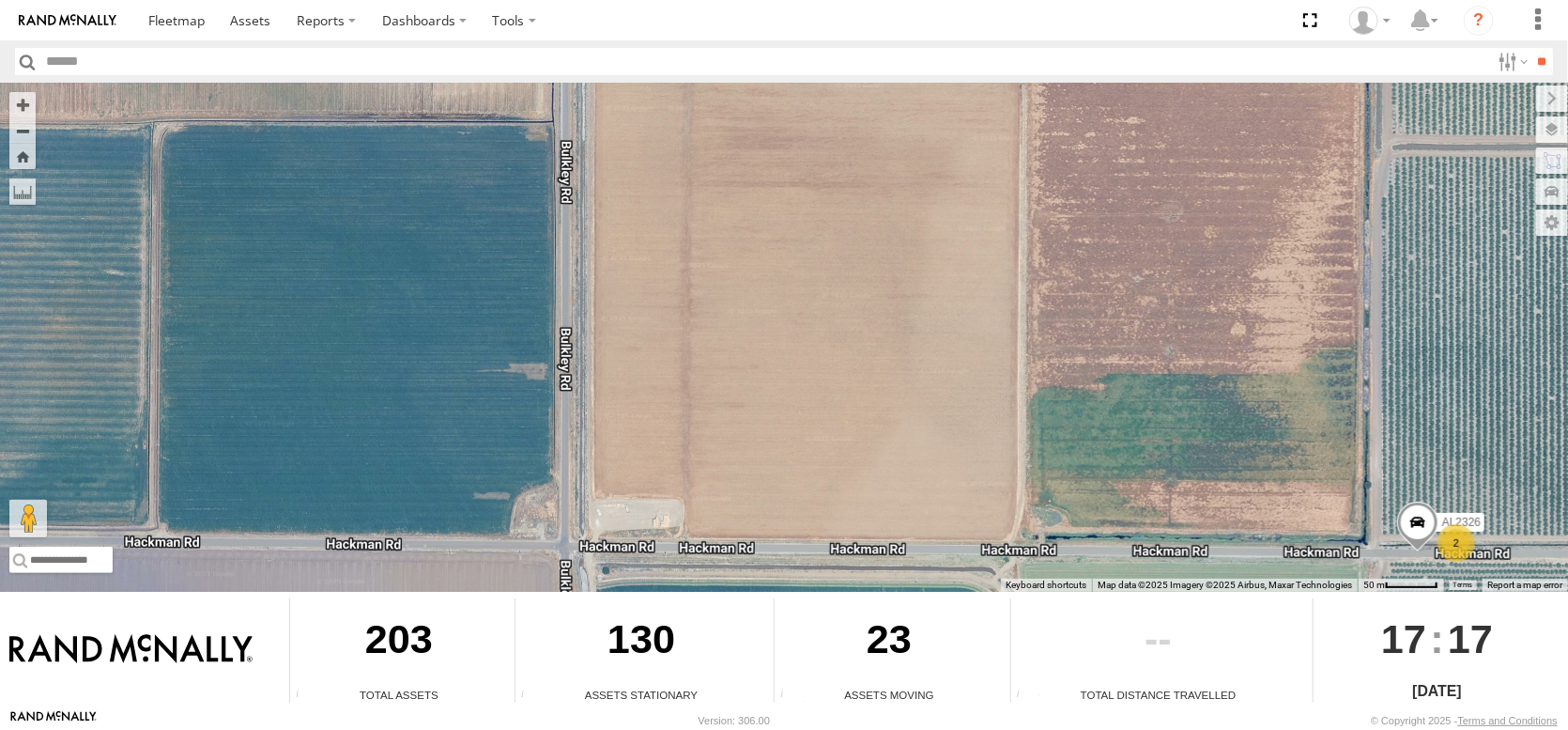
drag, startPoint x: 763, startPoint y: 251, endPoint x: 849, endPoint y: 467, distance: 232.5
click at [848, 467] on div "FRONTLOADER JD344H AL2258 AL2367 AL2346 AL2264 AL2321 AL2304 AL2280 AL2316 AL22…" at bounding box center [784, 337] width 1568 height 509
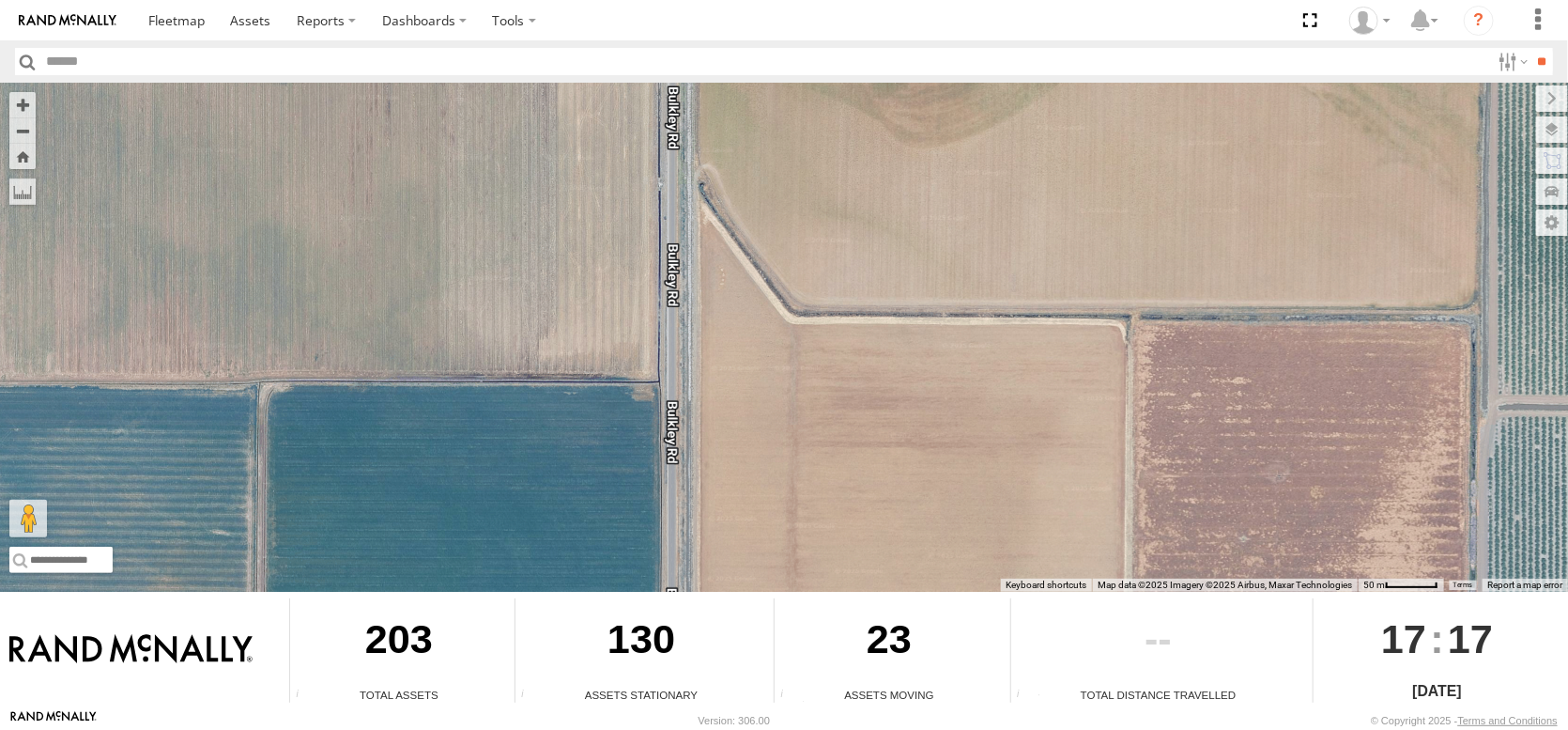
drag, startPoint x: 788, startPoint y: 321, endPoint x: 858, endPoint y: 516, distance: 207.2
click at [858, 516] on div "FRONTLOADER JD344H AL2258 AL2367 AL2346 AL2264 AL2321 AL2304 AL2280 AL2316 AL22…" at bounding box center [784, 337] width 1568 height 509
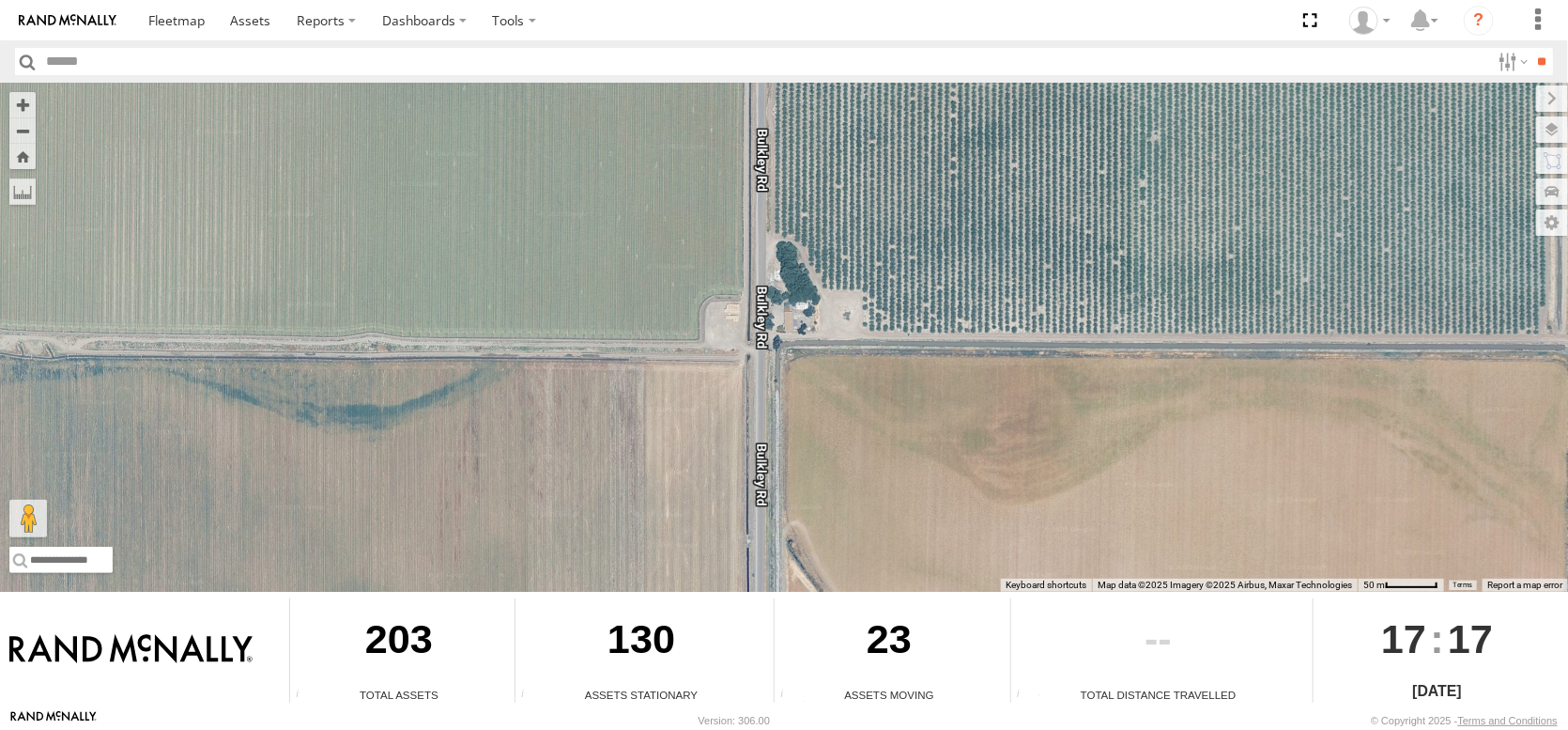
drag, startPoint x: 845, startPoint y: 333, endPoint x: 851, endPoint y: 534, distance: 201.1
click at [851, 548] on div "FRONTLOADER JD344H AL2258 AL2367 AL2346 AL2264 AL2321 AL2304 AL2280 AL2316 AL22…" at bounding box center [784, 337] width 1568 height 509
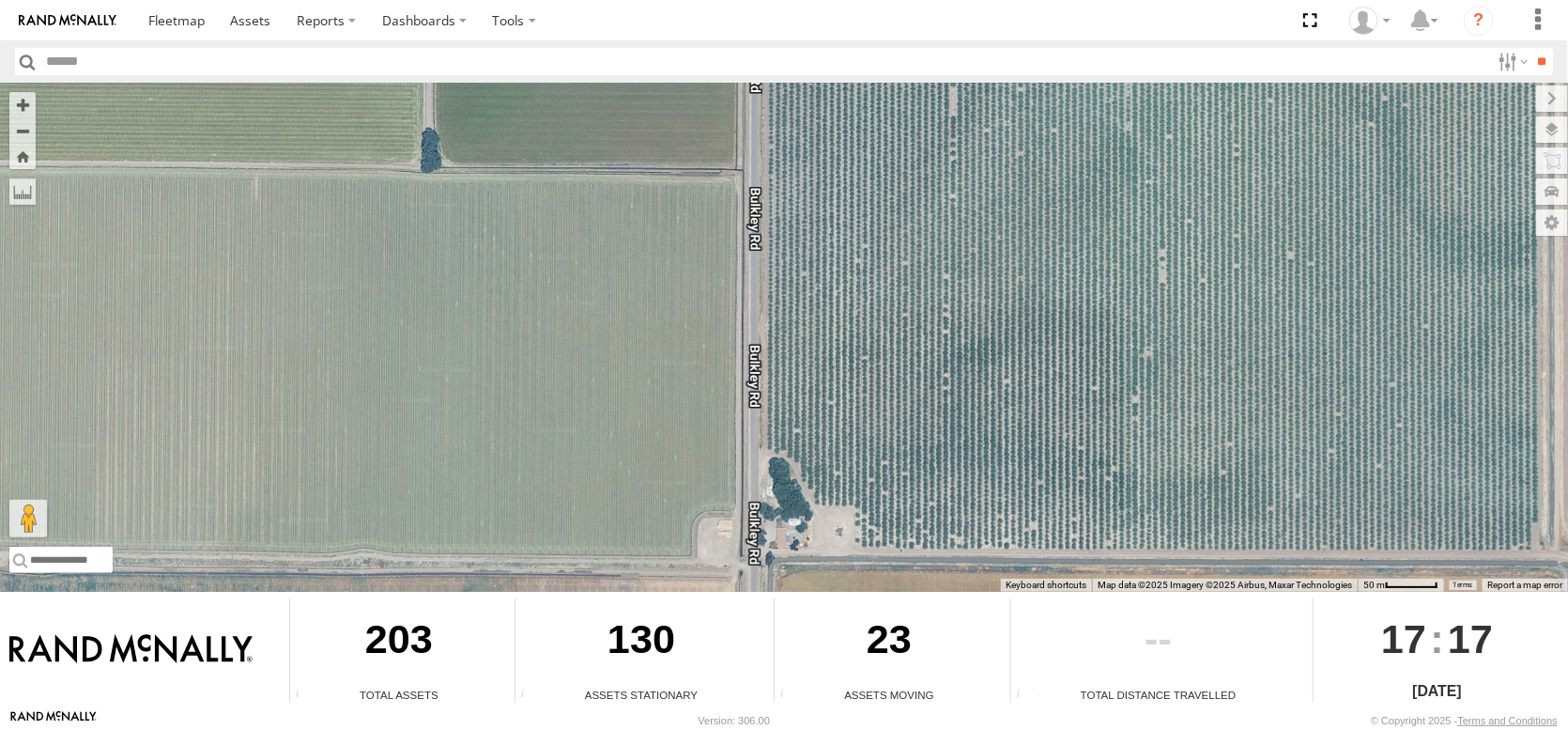
drag, startPoint x: 848, startPoint y: 300, endPoint x: 857, endPoint y: 431, distance: 131.3
click at [857, 431] on div "FRONTLOADER JD344H AL2258 AL2367 AL2346 AL2264 AL2321 AL2304 AL2280 AL2316 AL22…" at bounding box center [784, 337] width 1568 height 509
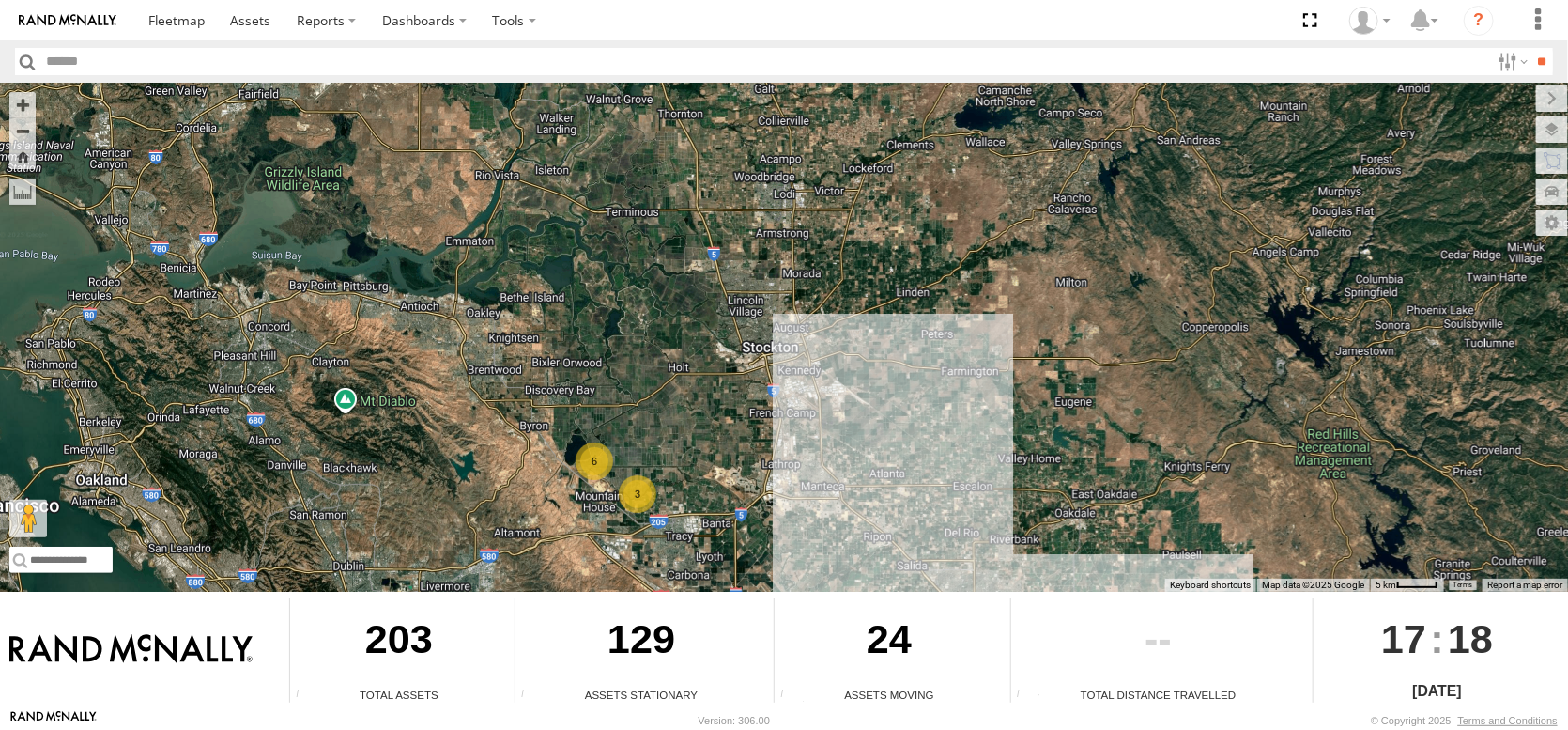
drag, startPoint x: 785, startPoint y: 500, endPoint x: 802, endPoint y: 524, distance: 29.4
click at [805, 541] on div "FRONTLOADER JD344H AL2258 AL2367 AL2292 6 3" at bounding box center [784, 337] width 1568 height 509
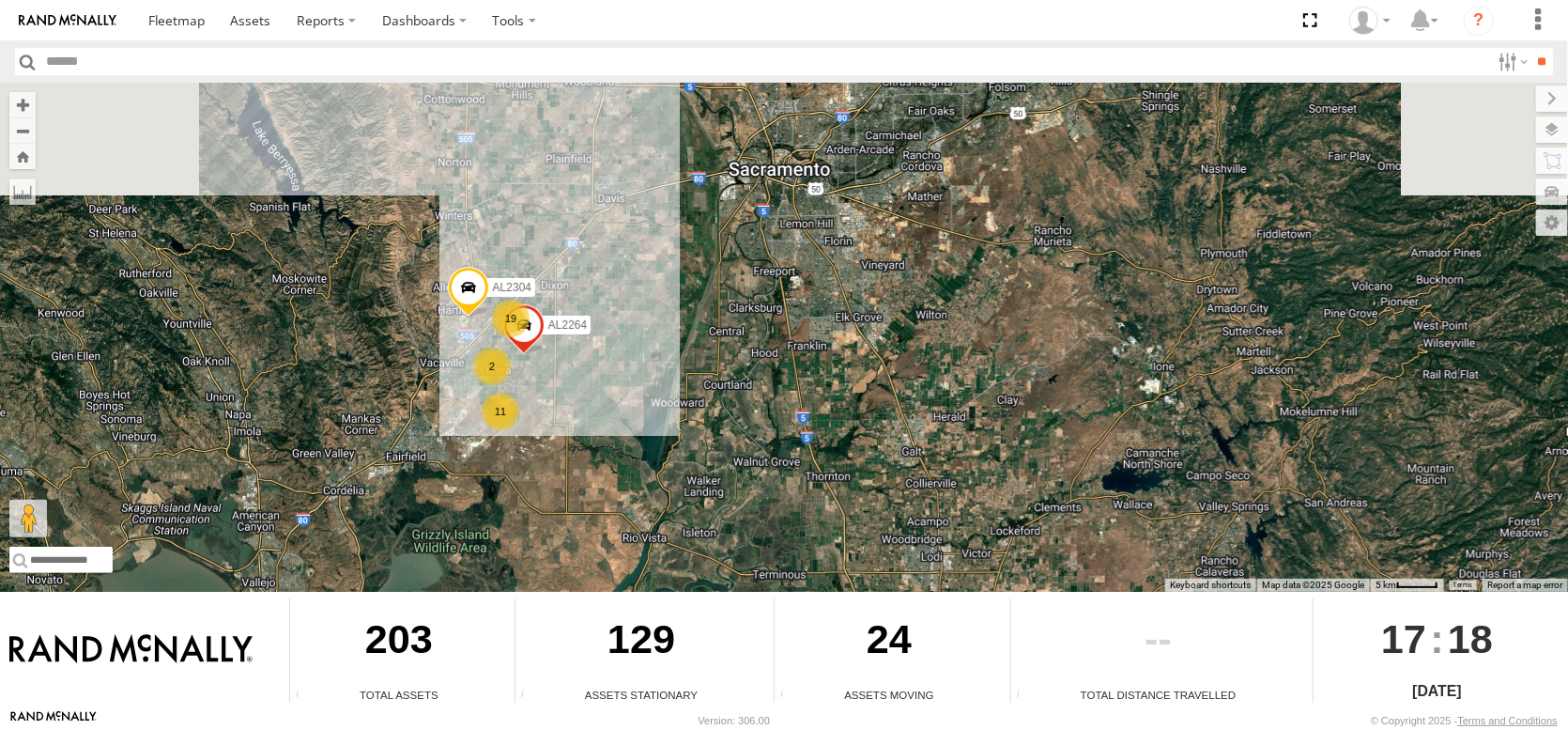
drag, startPoint x: 437, startPoint y: 238, endPoint x: 534, endPoint y: 480, distance: 260.7
click at [534, 480] on div "FRONTLOADER JD344H AL2258 AL2367 AL2292 6 3 19 11 2 AL2264 AL2304" at bounding box center [784, 337] width 1568 height 509
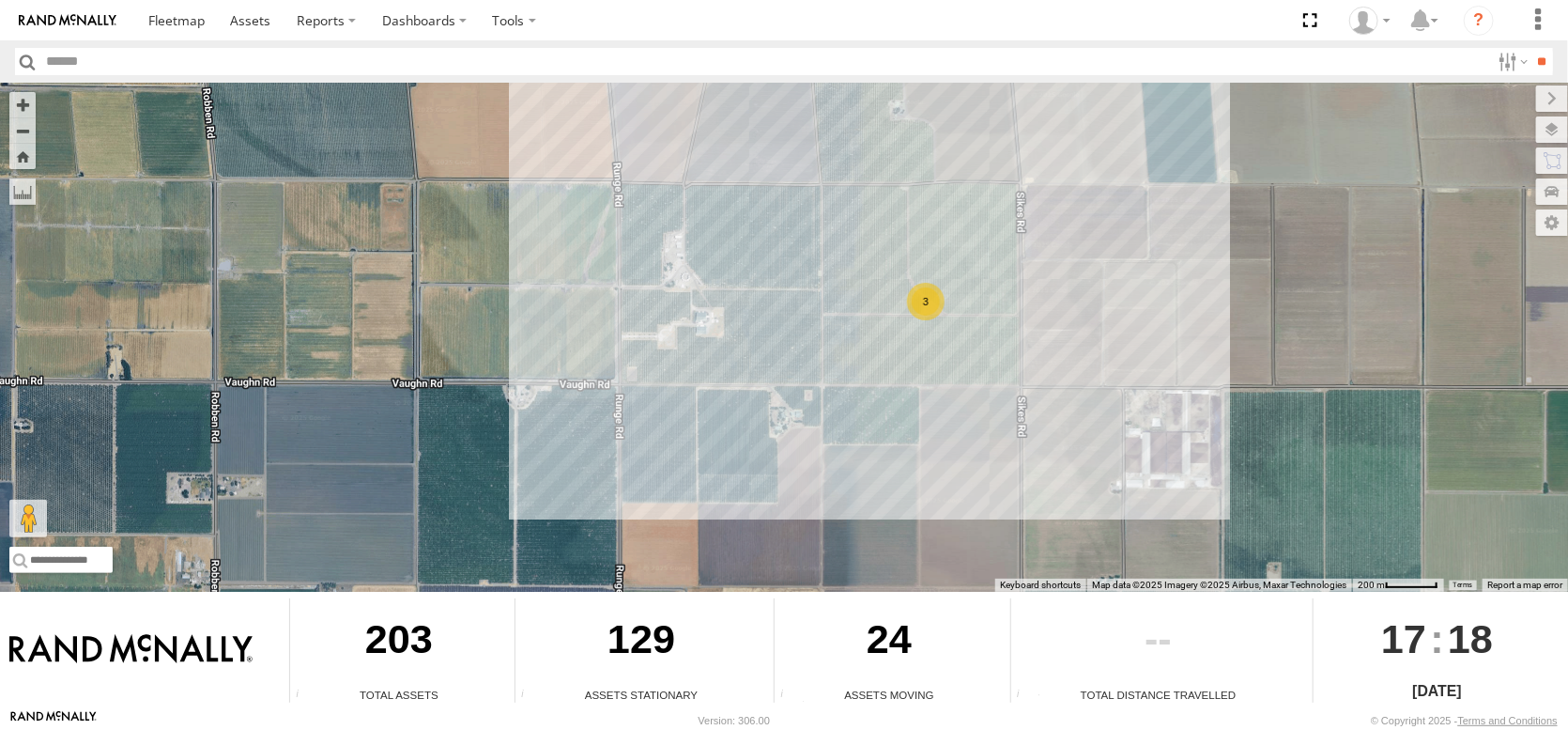
drag, startPoint x: 757, startPoint y: 272, endPoint x: 761, endPoint y: 474, distance: 202.0
click at [761, 474] on div "FRONTLOADER JD344H AL2258 AL2367 AL2292 AL2264 AL2304 AL2346 AL2321 3" at bounding box center [784, 337] width 1568 height 509
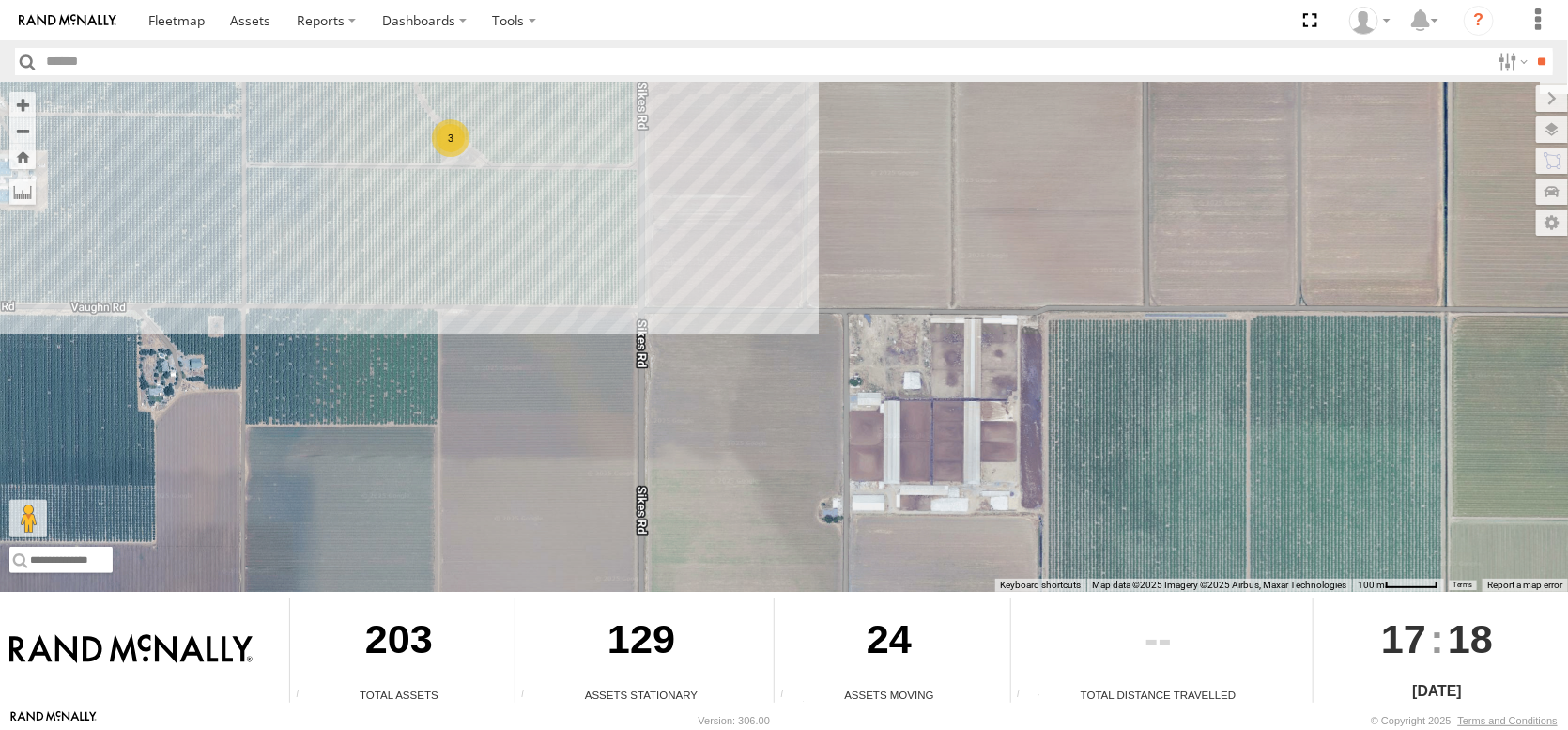
drag, startPoint x: 943, startPoint y: 405, endPoint x: 414, endPoint y: 336, distance: 533.5
click at [414, 336] on div "FRONTLOADER JD344H AL2258 AL2367 AL2292 AL2264 AL2304 AL2346 AL2321 3" at bounding box center [784, 337] width 1568 height 509
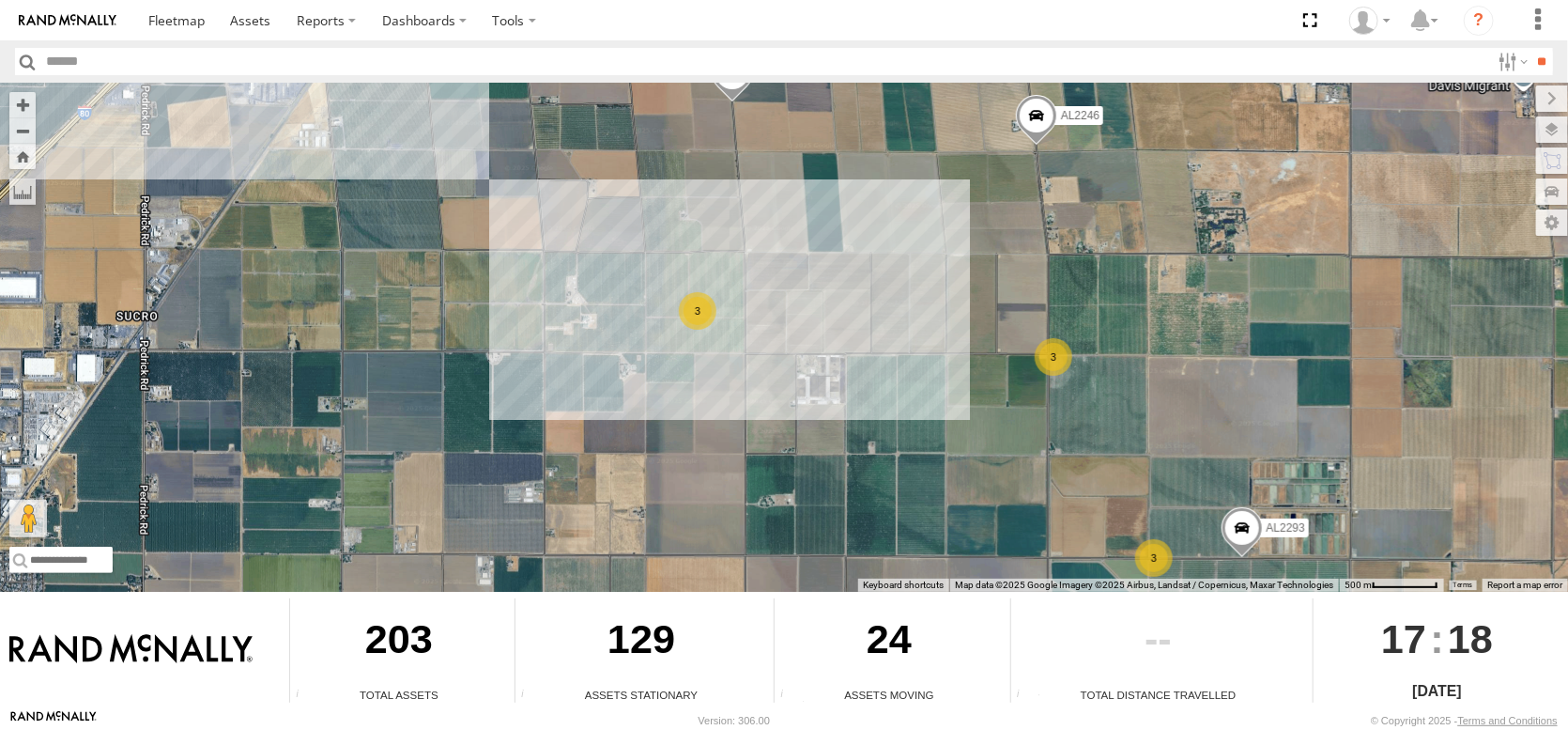
drag, startPoint x: 1091, startPoint y: 408, endPoint x: 814, endPoint y: 381, distance: 278.3
click at [814, 381] on div "FRONTLOADER JD344H AL2258 AL2367 AL2292 AL2264 AL2304 AL2346 AL2321 AL2316 3 3 …" at bounding box center [784, 337] width 1568 height 509
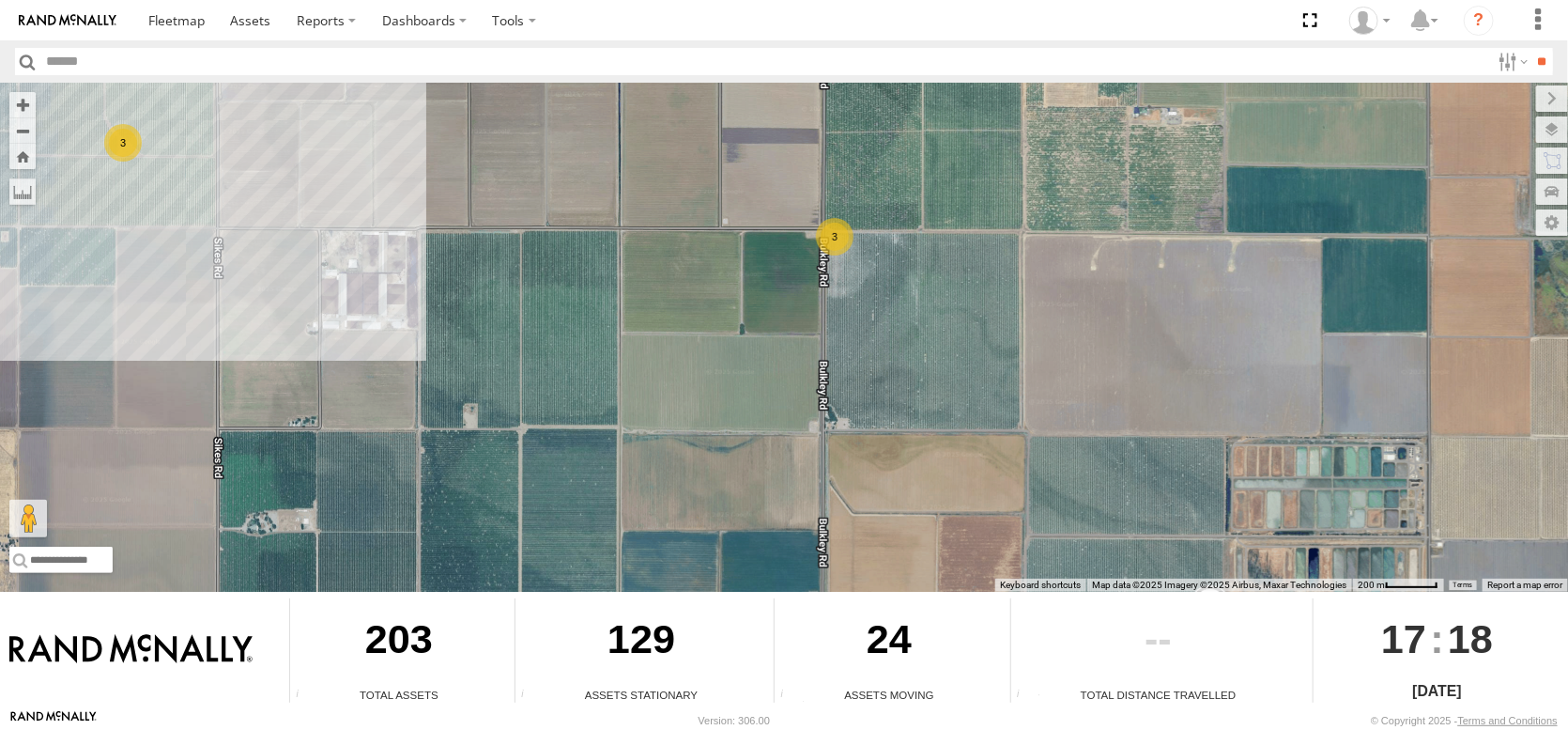
drag, startPoint x: 983, startPoint y: 365, endPoint x: 809, endPoint y: 226, distance: 222.7
click at [811, 230] on div "FRONTLOADER JD344H AL2258 AL2367 AL2292 AL2264 AL2304 AL2346 AL2321 AL2316 AL22…" at bounding box center [784, 337] width 1568 height 509
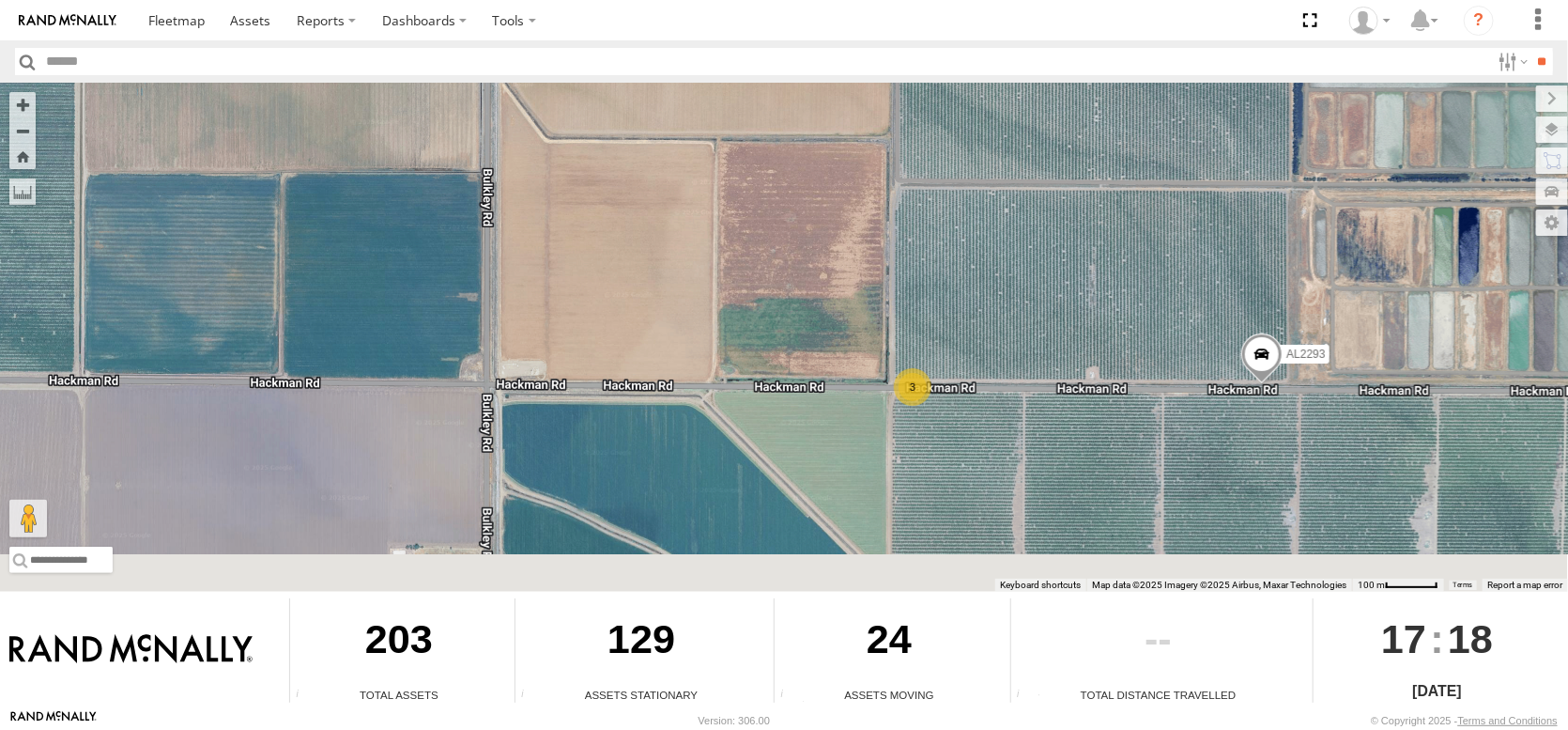
drag, startPoint x: 958, startPoint y: 452, endPoint x: 901, endPoint y: 243, distance: 216.6
click at [902, 244] on div "FRONTLOADER JD344H AL2258 AL2367 AL2292 AL2264 AL2304 AL2346 AL2321 AL2316 AL22…" at bounding box center [784, 337] width 1568 height 509
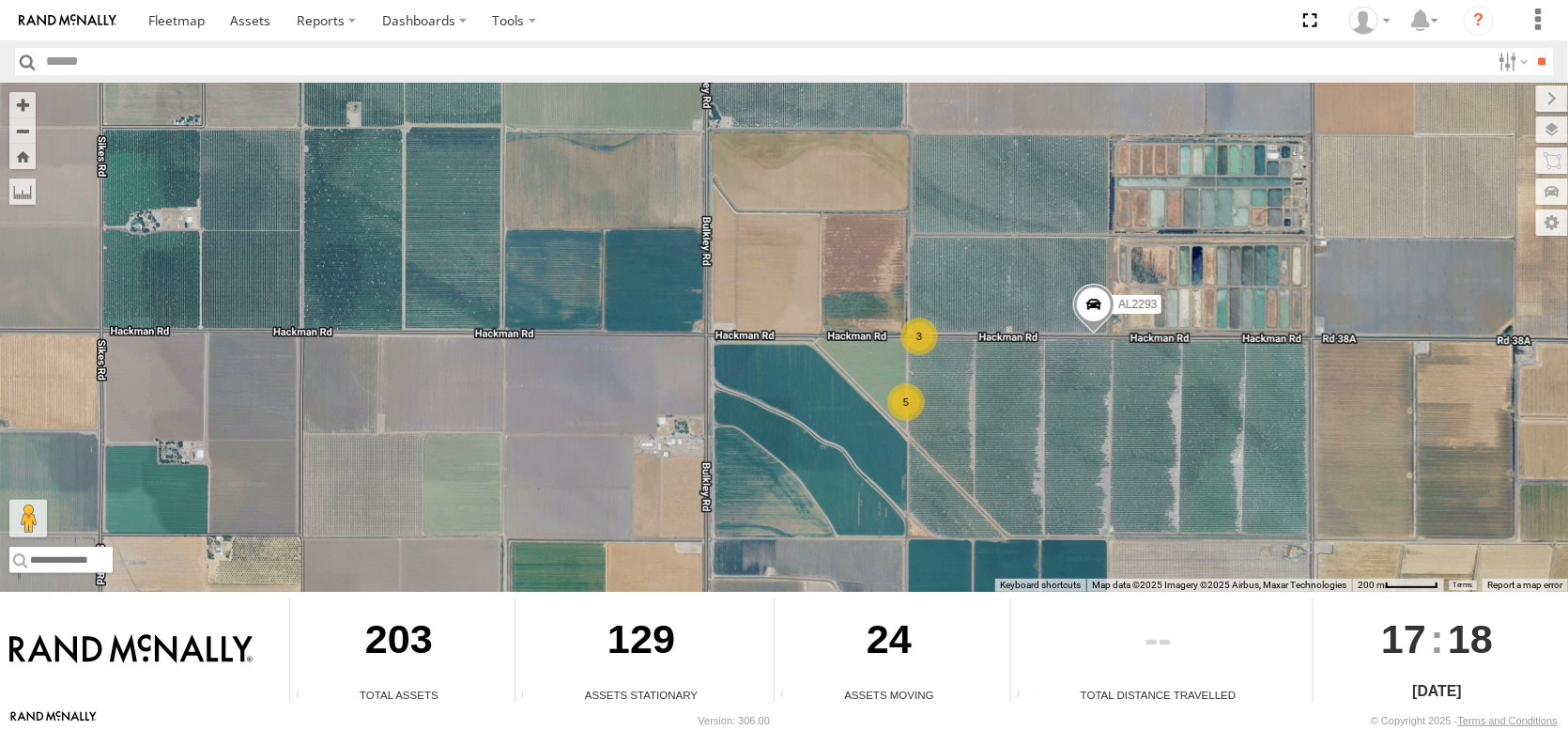
drag, startPoint x: 966, startPoint y: 419, endPoint x: 961, endPoint y: 354, distance: 65.2
click at [961, 354] on div "FRONTLOADER JD344H AL2258 AL2367 AL2292 AL2264 AL2304 AL2346 AL2321 AL2316 AL22…" at bounding box center [784, 337] width 1568 height 509
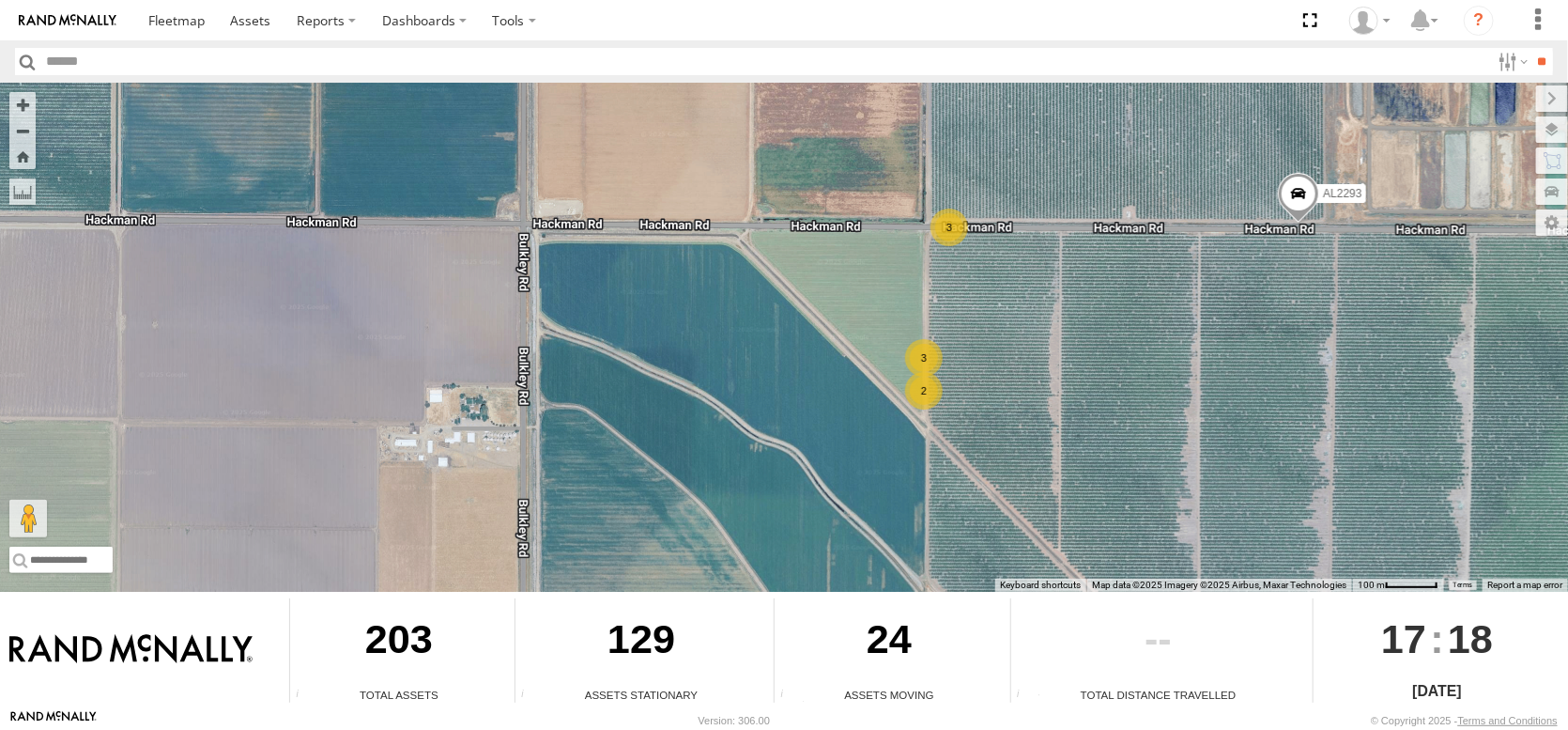
click at [676, 325] on div "FRONTLOADER JD344H AL2258 AL2367 AL2292 AL2264 AL2304 AL2346 AL2321 AL2316 AL22…" at bounding box center [784, 337] width 1568 height 509
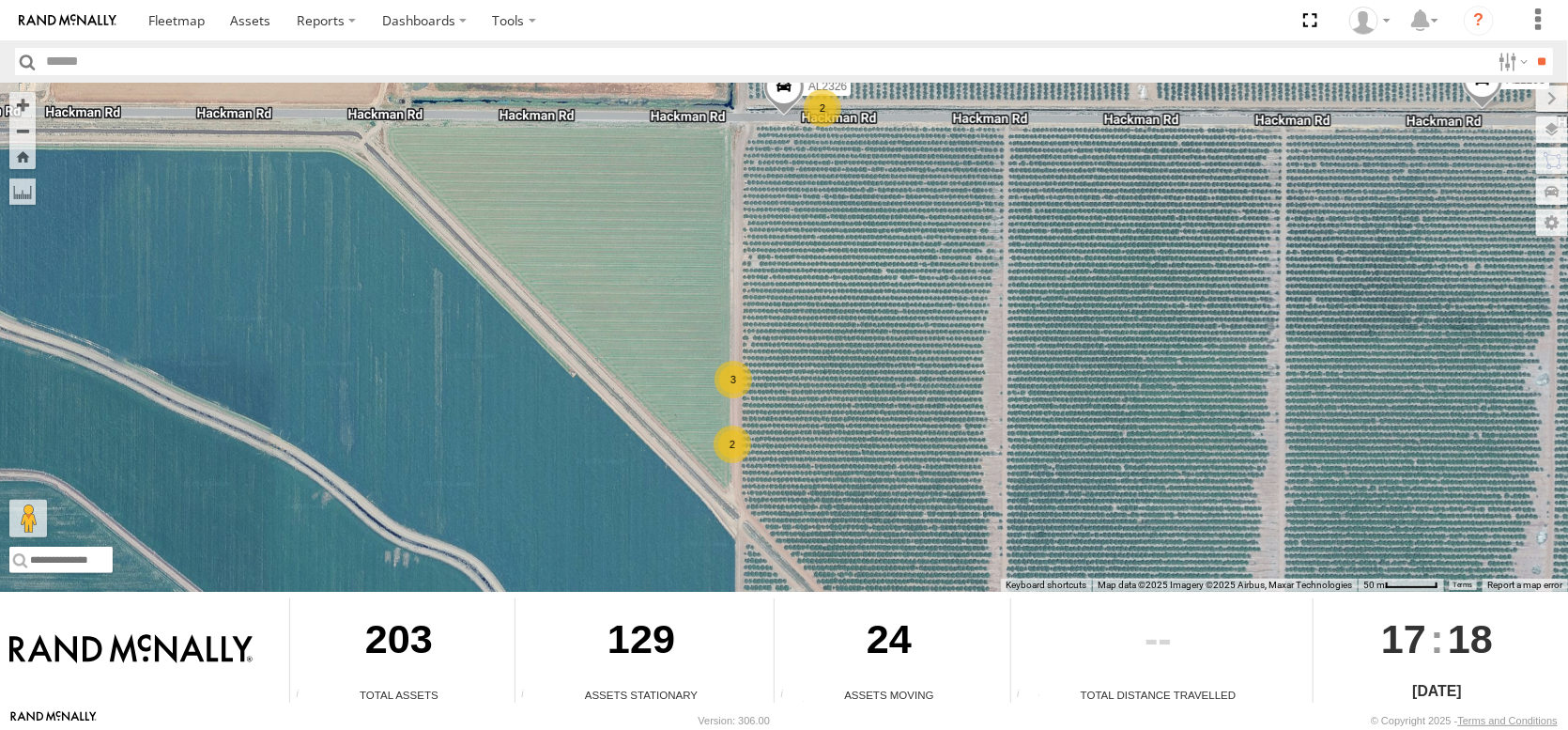
drag, startPoint x: 895, startPoint y: 365, endPoint x: 479, endPoint y: 374, distance: 416.1
click at [479, 374] on div "FRONTLOADER JD344H AL2258 AL2367 AL2292 AL2264 AL2304 AL2346 AL2321 AL2316 AL22…" at bounding box center [784, 337] width 1568 height 509
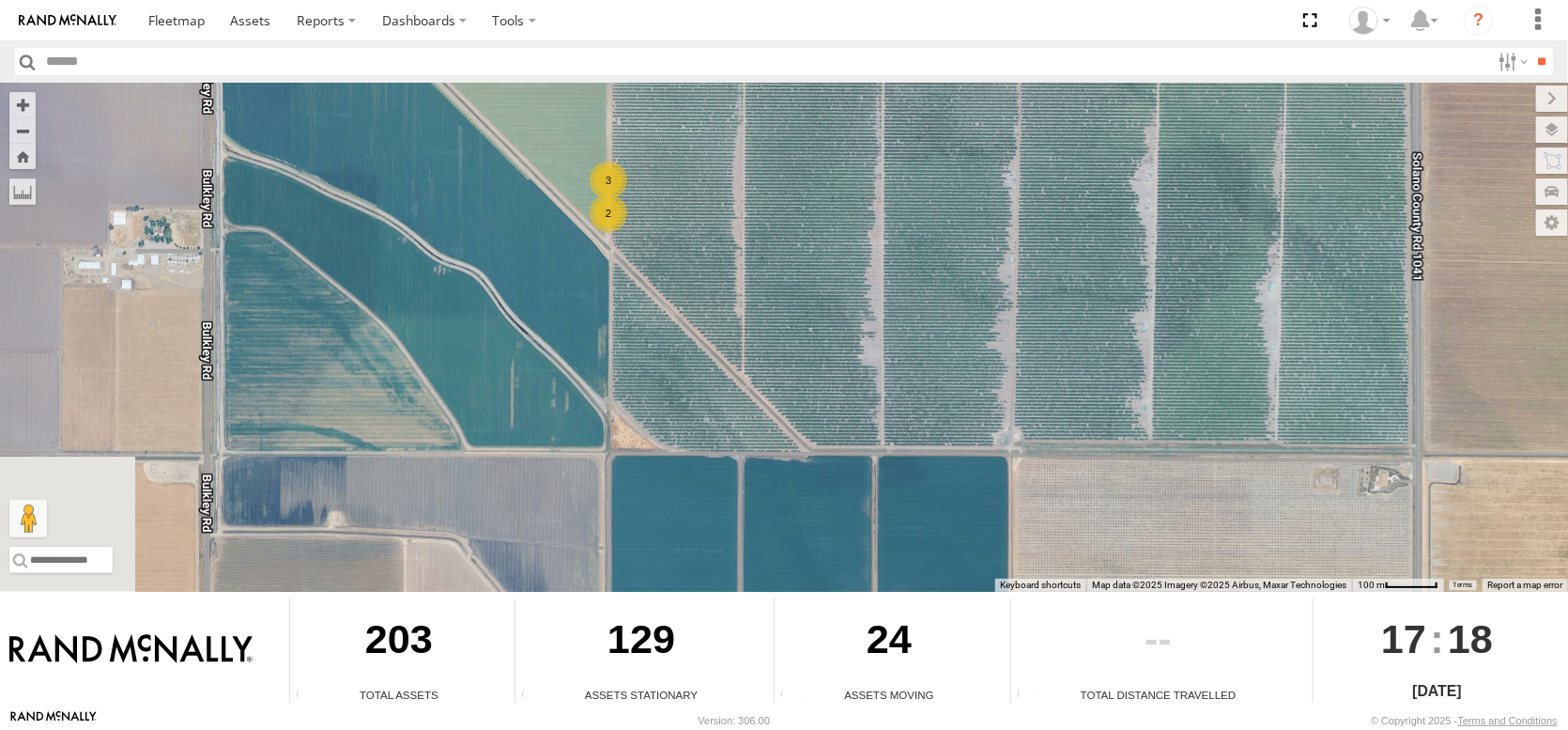
drag, startPoint x: 753, startPoint y: 417, endPoint x: 743, endPoint y: 221, distance: 196.3
click at [743, 218] on div "FRONTLOADER JD344H AL2258 AL2367 AL2292 AL2264 AL2304 AL2346 AL2321 AL2316 AL22…" at bounding box center [784, 337] width 1568 height 509
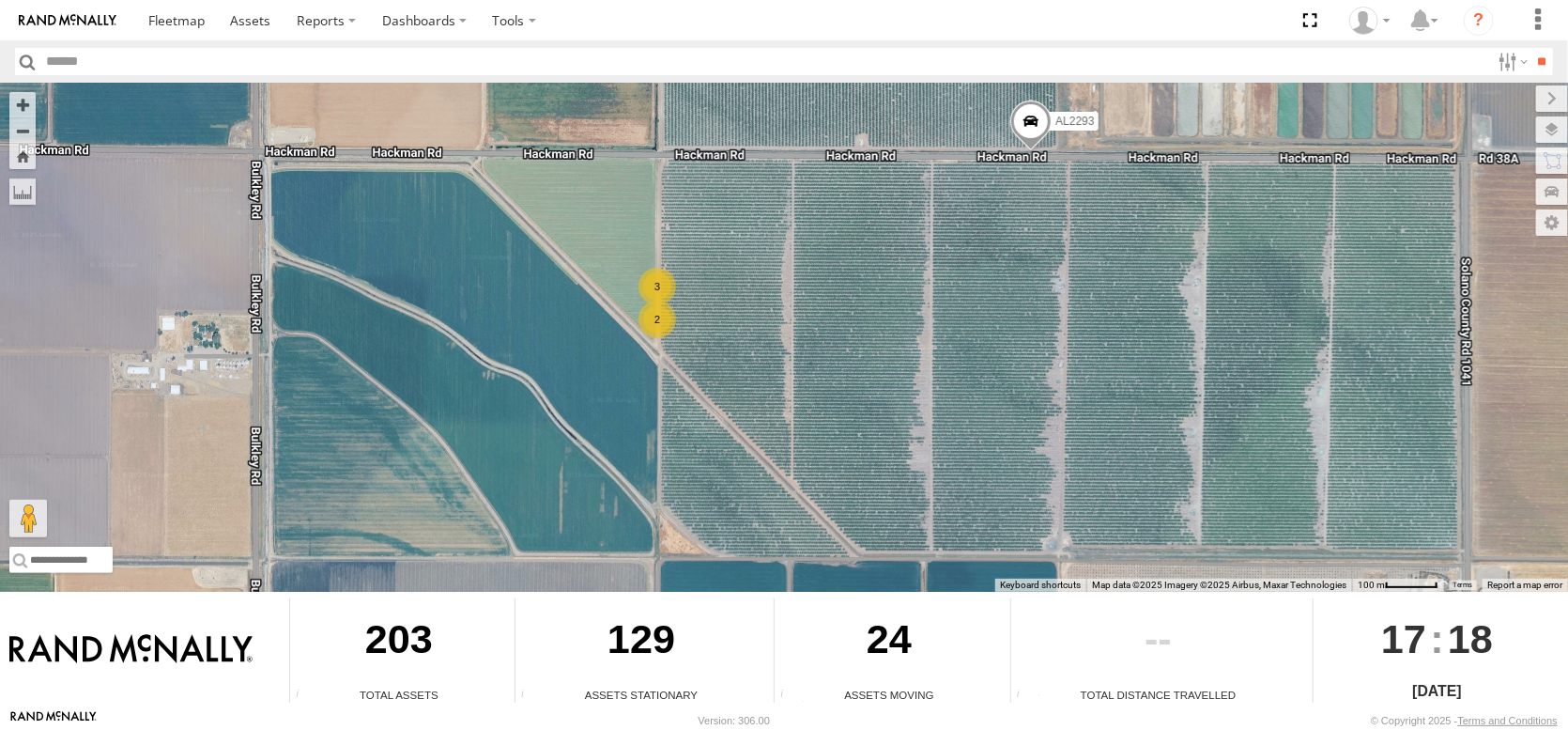
drag, startPoint x: 717, startPoint y: 306, endPoint x: 764, endPoint y: 438, distance: 140.1
click at [764, 438] on div "FRONTLOADER JD344H AL2258 AL2367 AL2292 AL2264 AL2304 AL2346 AL2321 AL2316 AL22…" at bounding box center [784, 337] width 1568 height 509
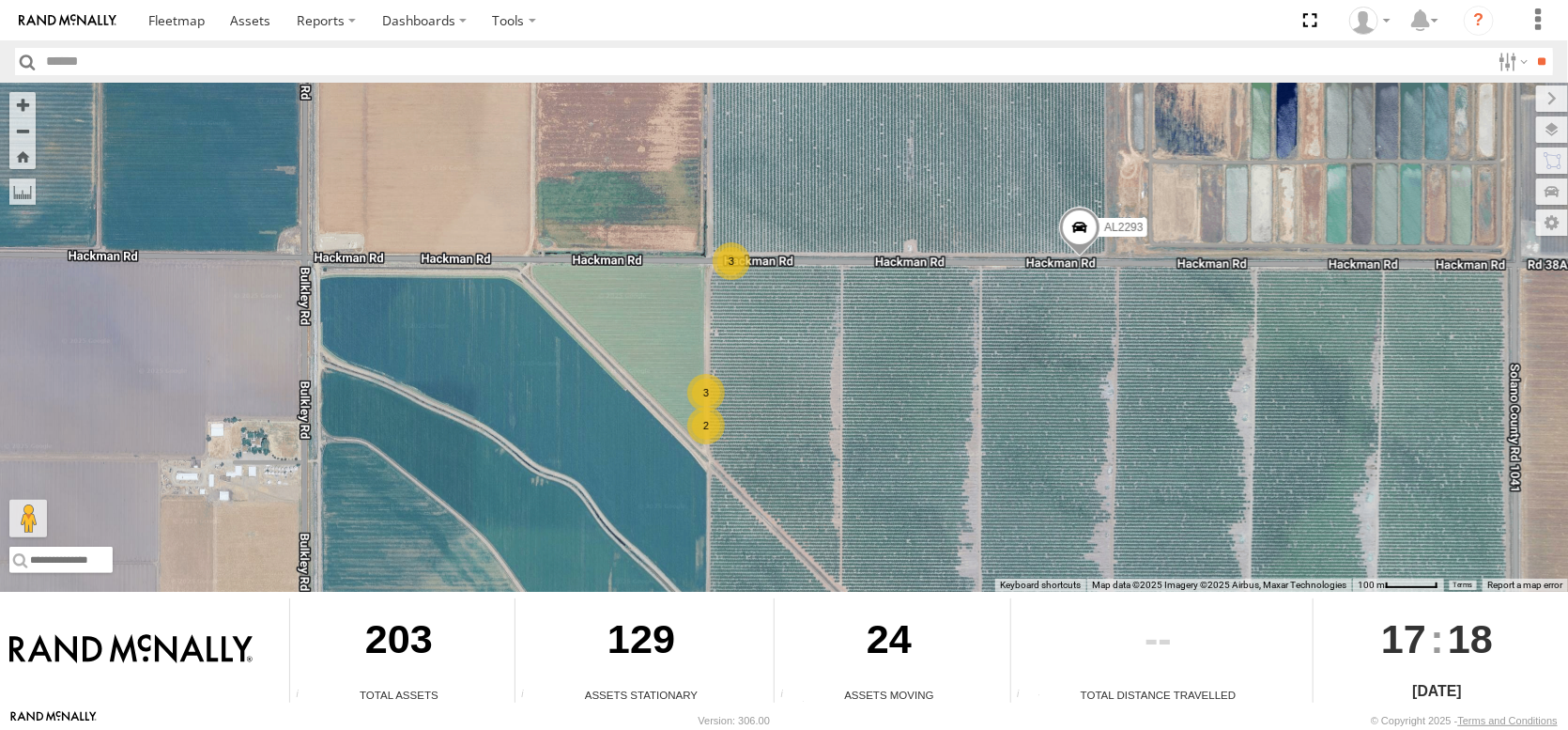
drag, startPoint x: 740, startPoint y: 302, endPoint x: 795, endPoint y: 427, distance: 136.6
click at [795, 427] on div "FRONTLOADER JD344H AL2258 AL2367 AL2292 AL2264 AL2304 AL2346 AL2321 AL2316 AL22…" at bounding box center [784, 337] width 1568 height 509
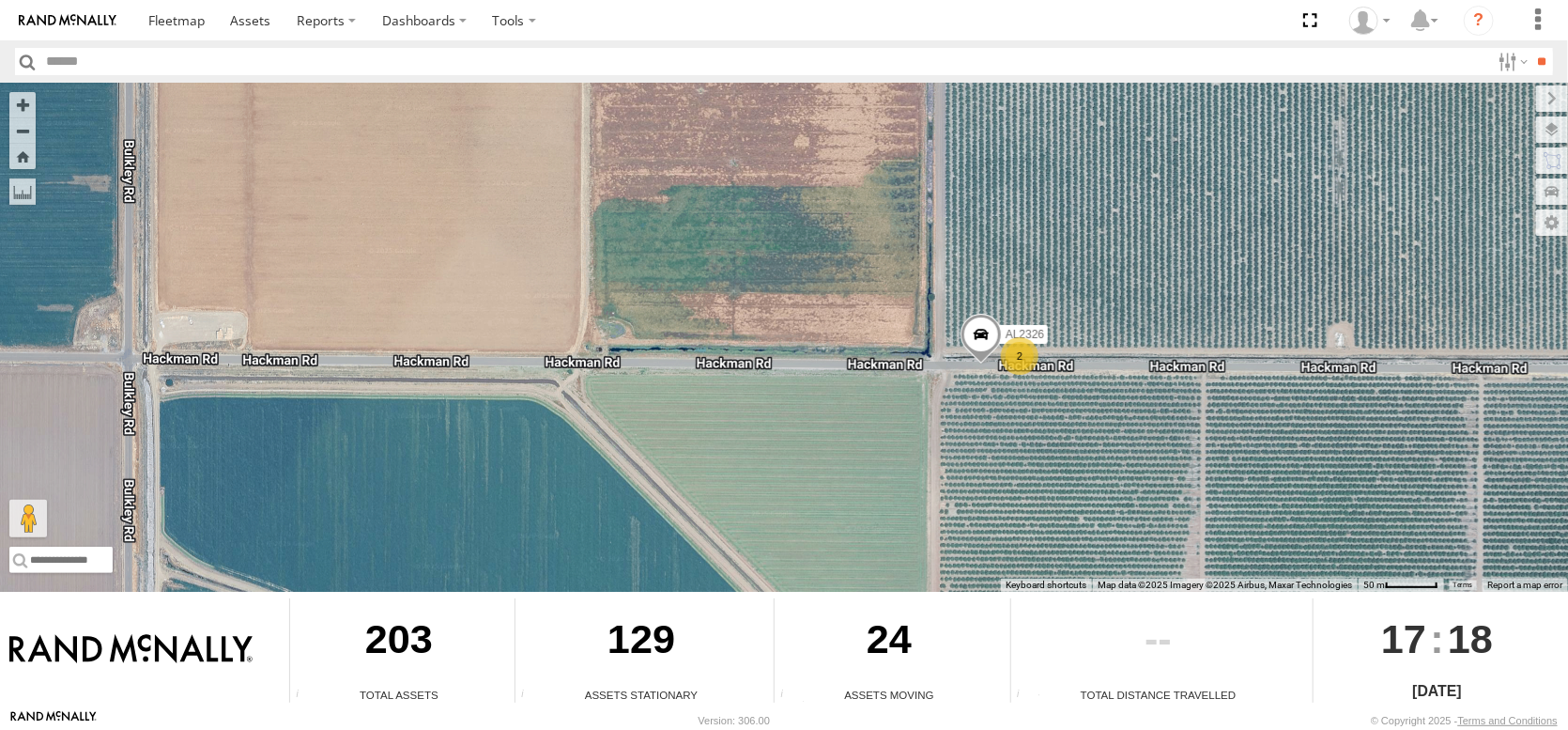
drag, startPoint x: 813, startPoint y: 338, endPoint x: 892, endPoint y: 397, distance: 98.6
click at [890, 401] on div "FRONTLOADER JD344H AL2258 AL2367 AL2292 AL2264 AL2304 AL2346 AL2321 AL2316 AL22…" at bounding box center [784, 337] width 1568 height 509
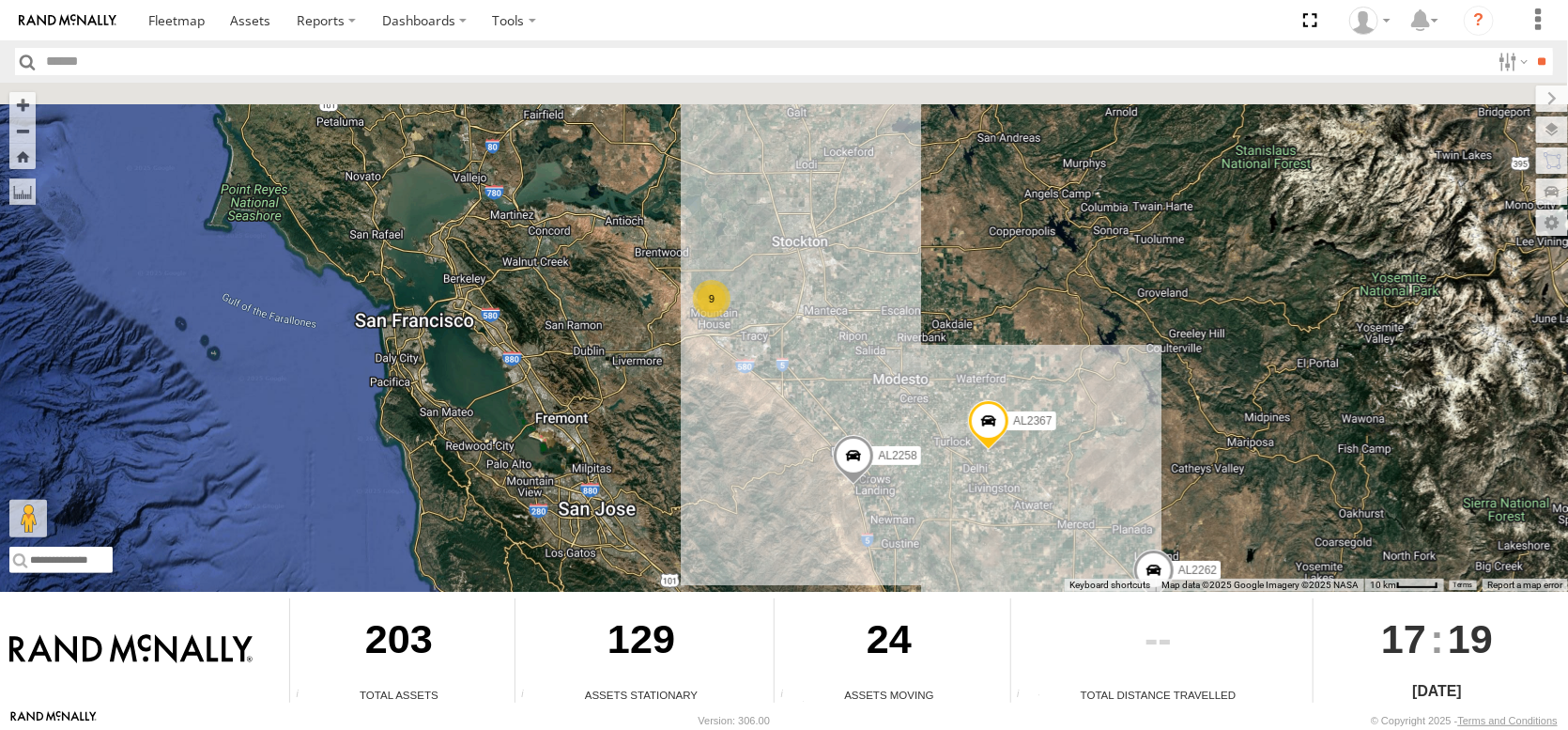
drag, startPoint x: 600, startPoint y: 225, endPoint x: 789, endPoint y: 419, distance: 270.8
click at [789, 419] on div "FRONTLOADER JD344H AL2258 AL2367 9 AL2262 4" at bounding box center [784, 337] width 1568 height 509
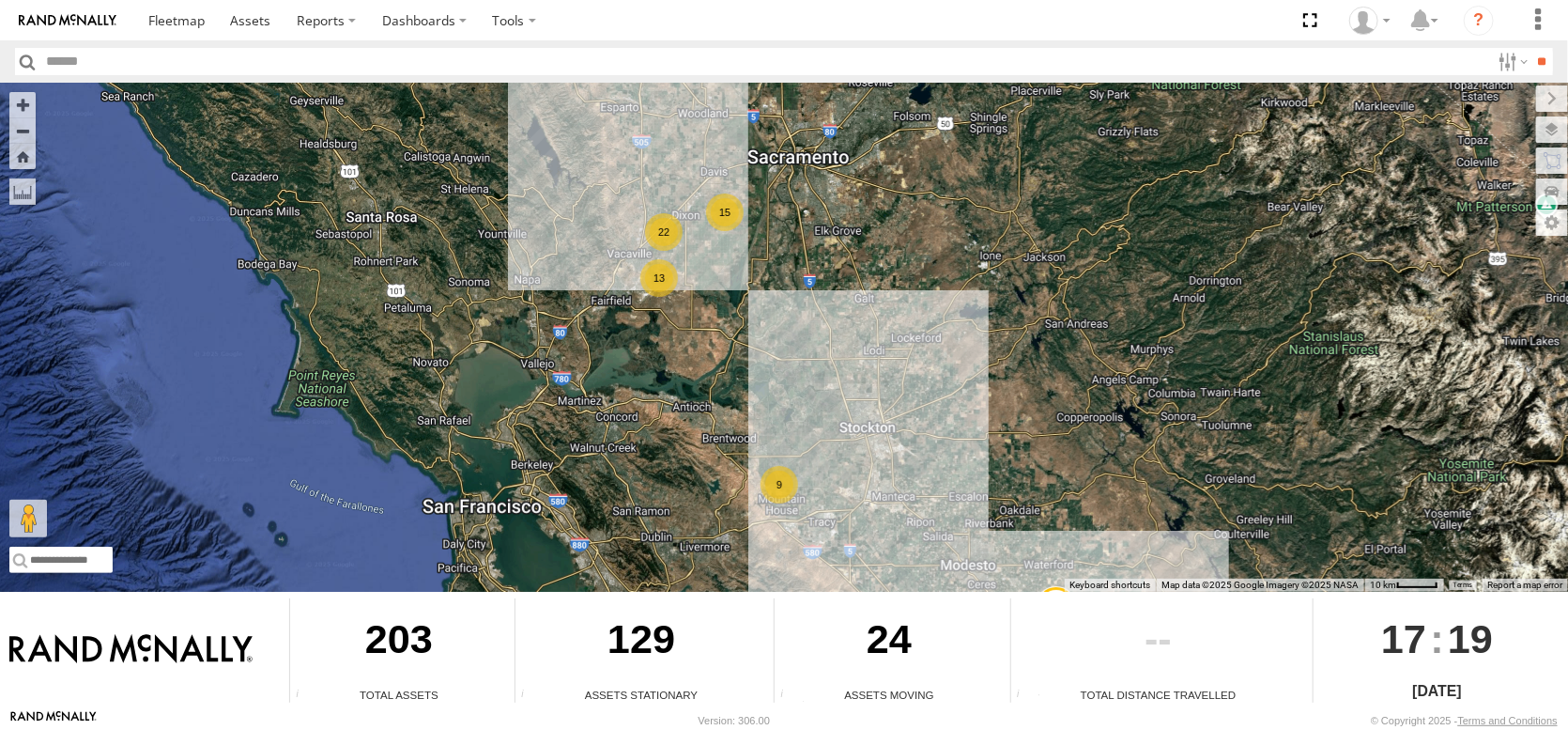
drag, startPoint x: 664, startPoint y: 277, endPoint x: 718, endPoint y: 435, distance: 167.0
click at [718, 435] on div "FRONTLOADER JD344H AL2258 AL2367 9 AL2262 4 22 13 15" at bounding box center [784, 337] width 1568 height 509
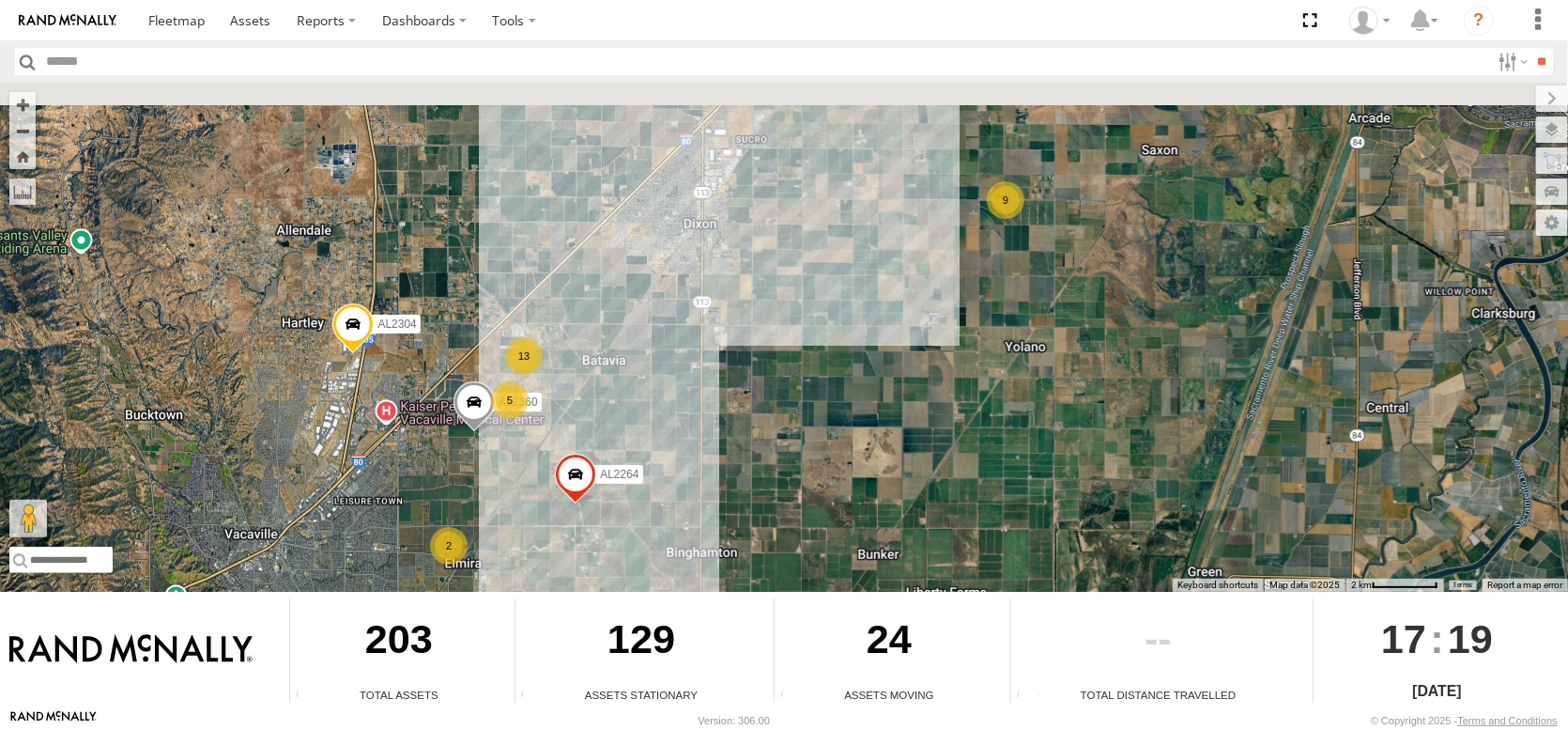
drag, startPoint x: 868, startPoint y: 285, endPoint x: 747, endPoint y: 466, distance: 217.7
click at [747, 466] on div "FRONTLOADER JD344H AL2258 AL2367 AL2262 AL2346 AL2286 AL2264 AL2321 AL2304 13 5…" at bounding box center [784, 337] width 1568 height 509
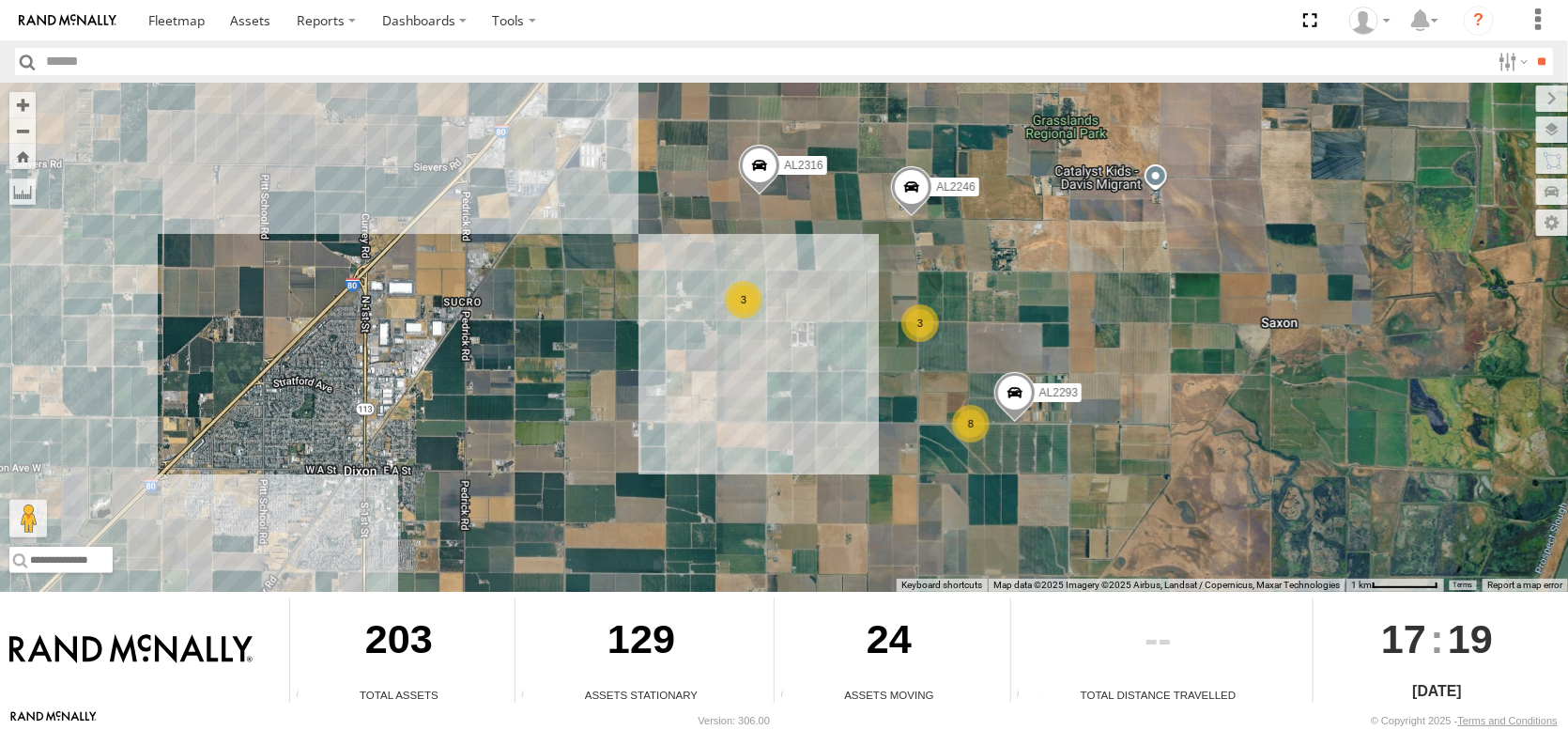
drag, startPoint x: 917, startPoint y: 211, endPoint x: 895, endPoint y: 369, distance: 159.5
click at [895, 369] on div "FRONTLOADER JD344H AL2258 AL2367 AL2262 AL2346 AL2286 AL2264 AL2321 AL2304 AL23…" at bounding box center [784, 337] width 1568 height 509
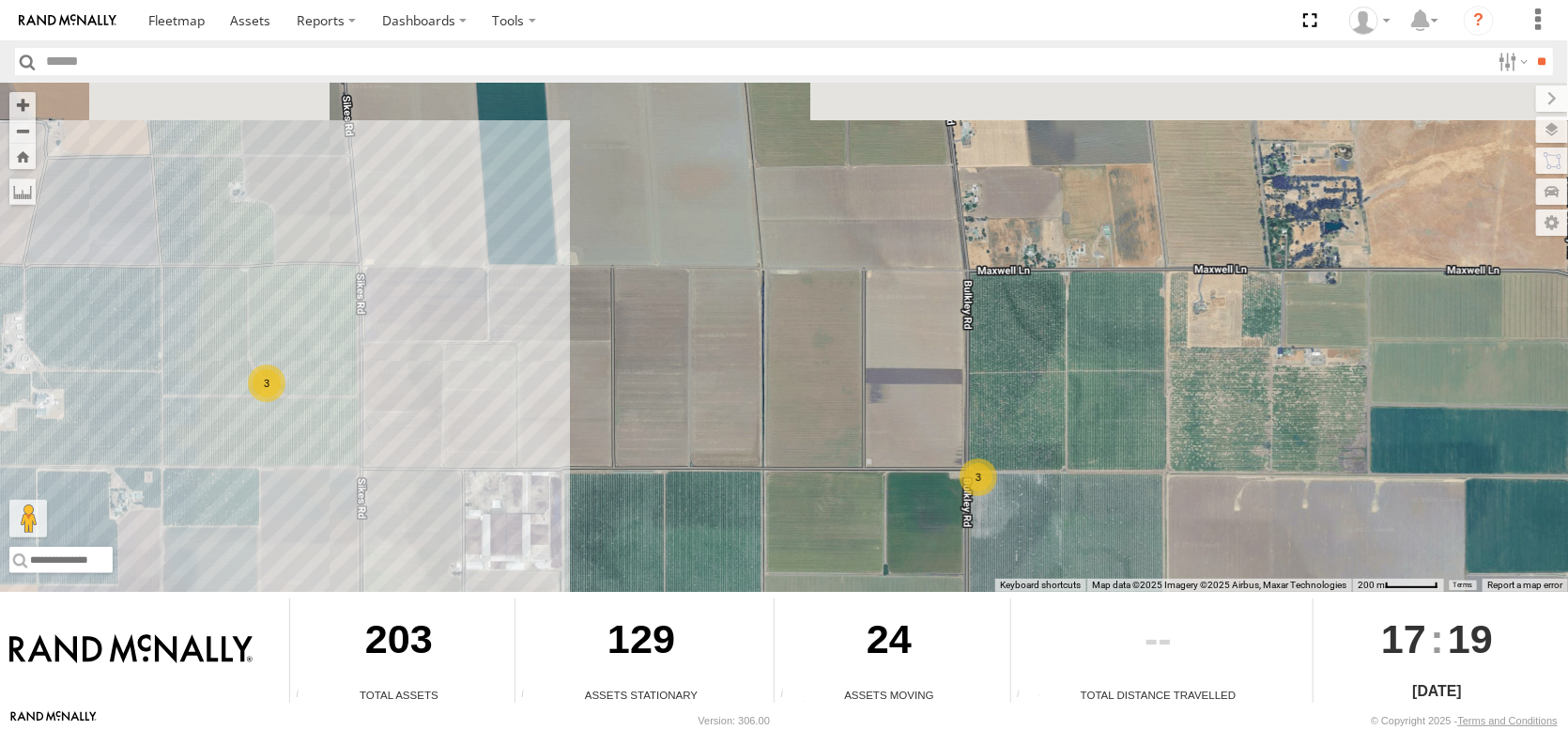
drag, startPoint x: 1107, startPoint y: 317, endPoint x: 1034, endPoint y: 433, distance: 137.1
click at [1034, 433] on div "FRONTLOADER JD344H AL2258 AL2367 AL2262 AL2346 AL2286 AL2264 AL2321 AL2304 AL23…" at bounding box center [784, 337] width 1568 height 509
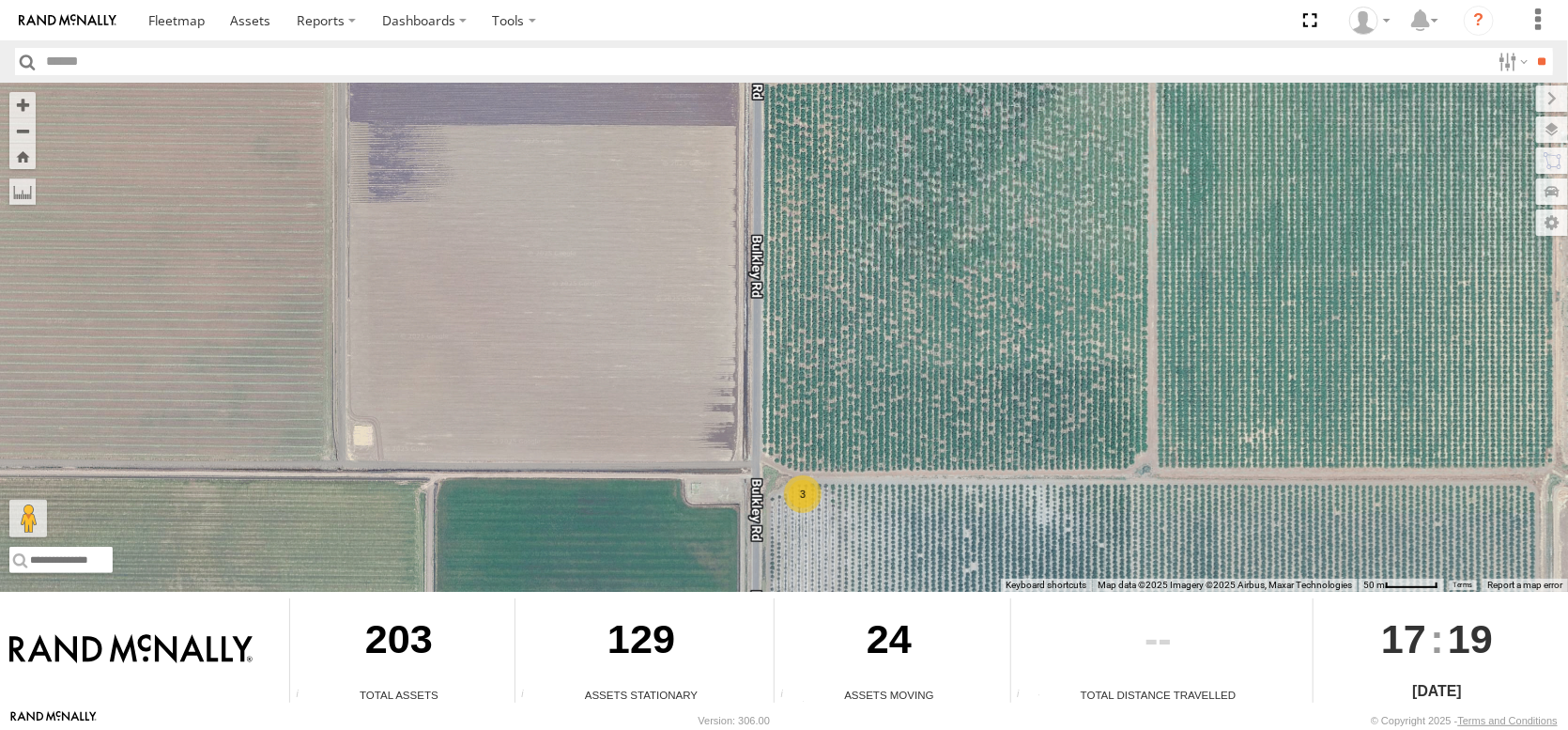
drag, startPoint x: 958, startPoint y: 442, endPoint x: 964, endPoint y: 291, distance: 151.1
click at [964, 291] on div "FRONTLOADER JD344H AL2258 AL2367 AL2262 AL2346 AL2286 AL2264 AL2321 AL2304 AL23…" at bounding box center [784, 337] width 1568 height 509
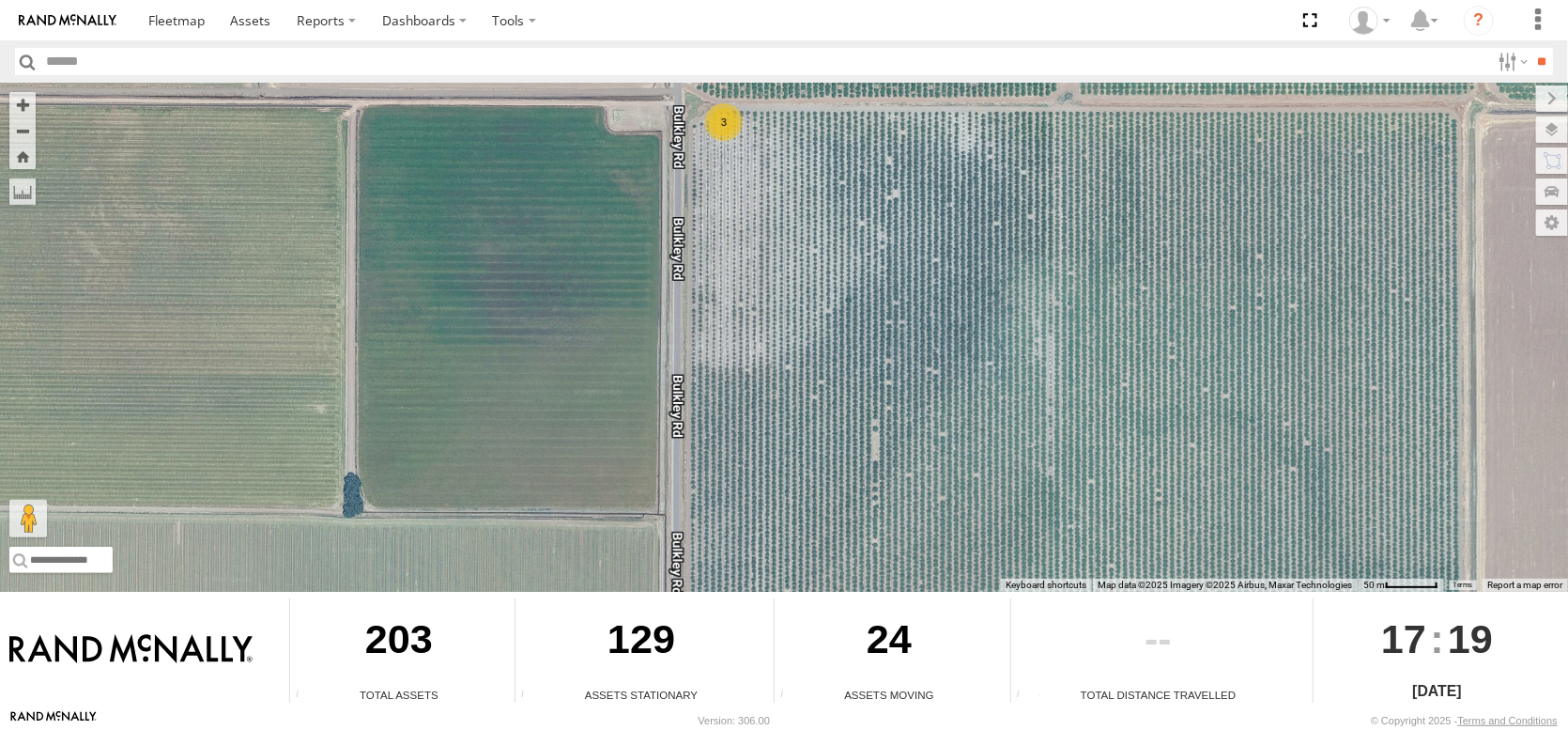
drag, startPoint x: 1008, startPoint y: 374, endPoint x: 950, endPoint y: 235, distance: 150.6
click at [950, 235] on div "FRONTLOADER JD344H AL2258 AL2367 AL2262 AL2346 AL2286 AL2264 AL2321 AL2304 AL23…" at bounding box center [784, 337] width 1568 height 509
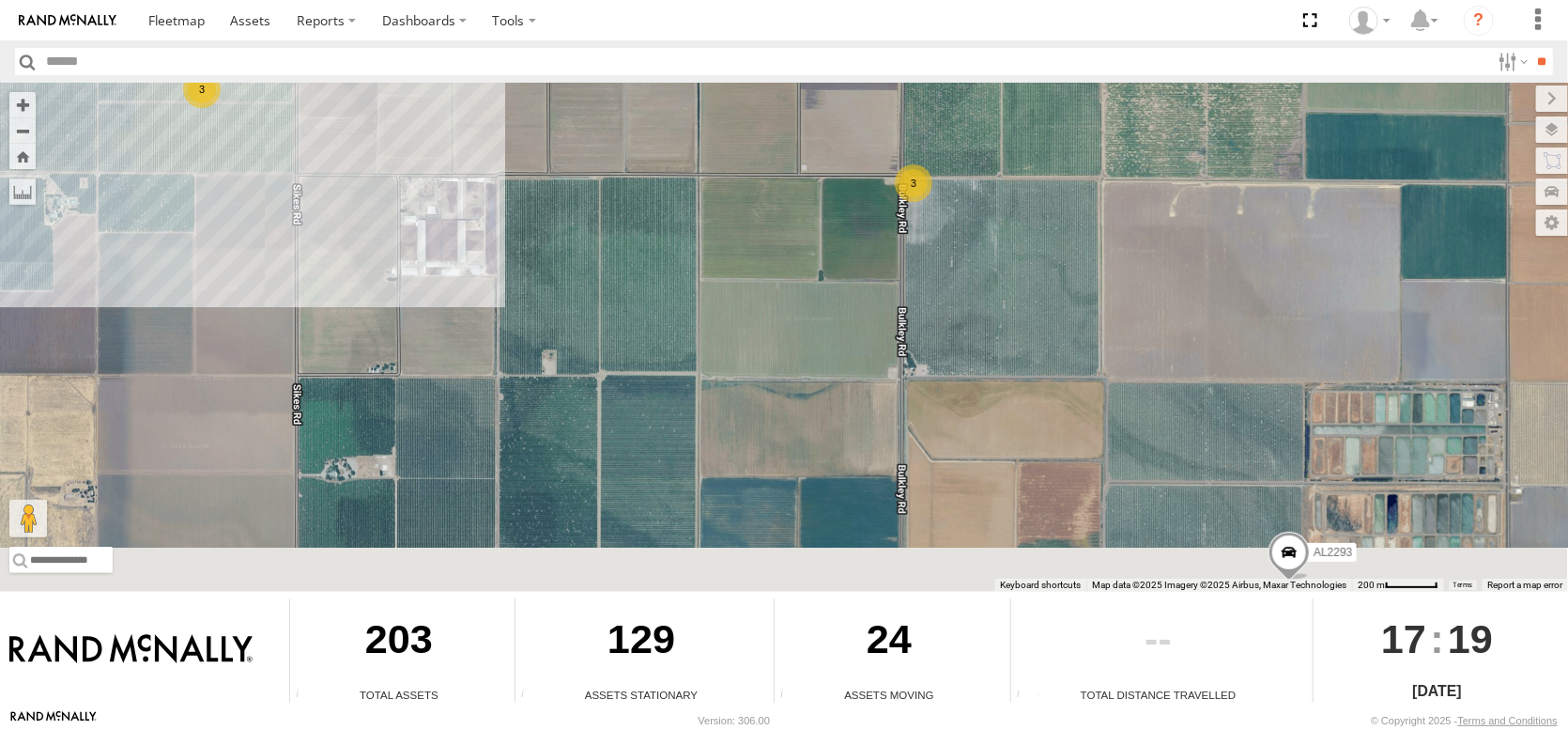
drag, startPoint x: 1009, startPoint y: 317, endPoint x: 986, endPoint y: 199, distance: 120.2
click at [986, 199] on div "FRONTLOADER JD344H AL2258 AL2367 AL2262 AL2346 AL2286 AL2264 AL2321 AL2304 AL23…" at bounding box center [784, 337] width 1568 height 509
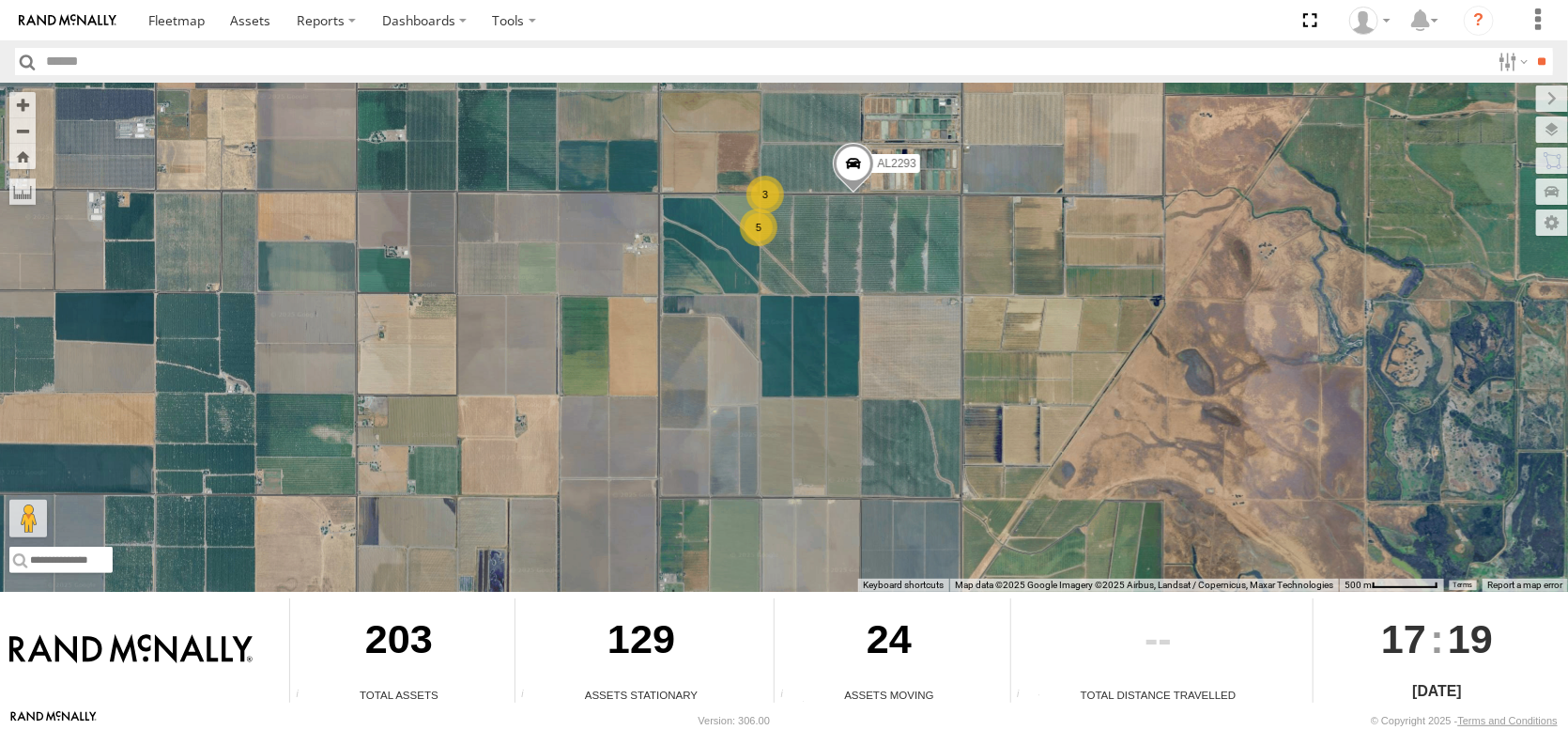
drag, startPoint x: 1059, startPoint y: 313, endPoint x: 825, endPoint y: 263, distance: 239.3
click at [831, 272] on div "FRONTLOADER JD344H AL2258 AL2367 AL2262 AL2346 AL2286 AL2264 AL2321 AL2304 AL23…" at bounding box center [784, 337] width 1568 height 509
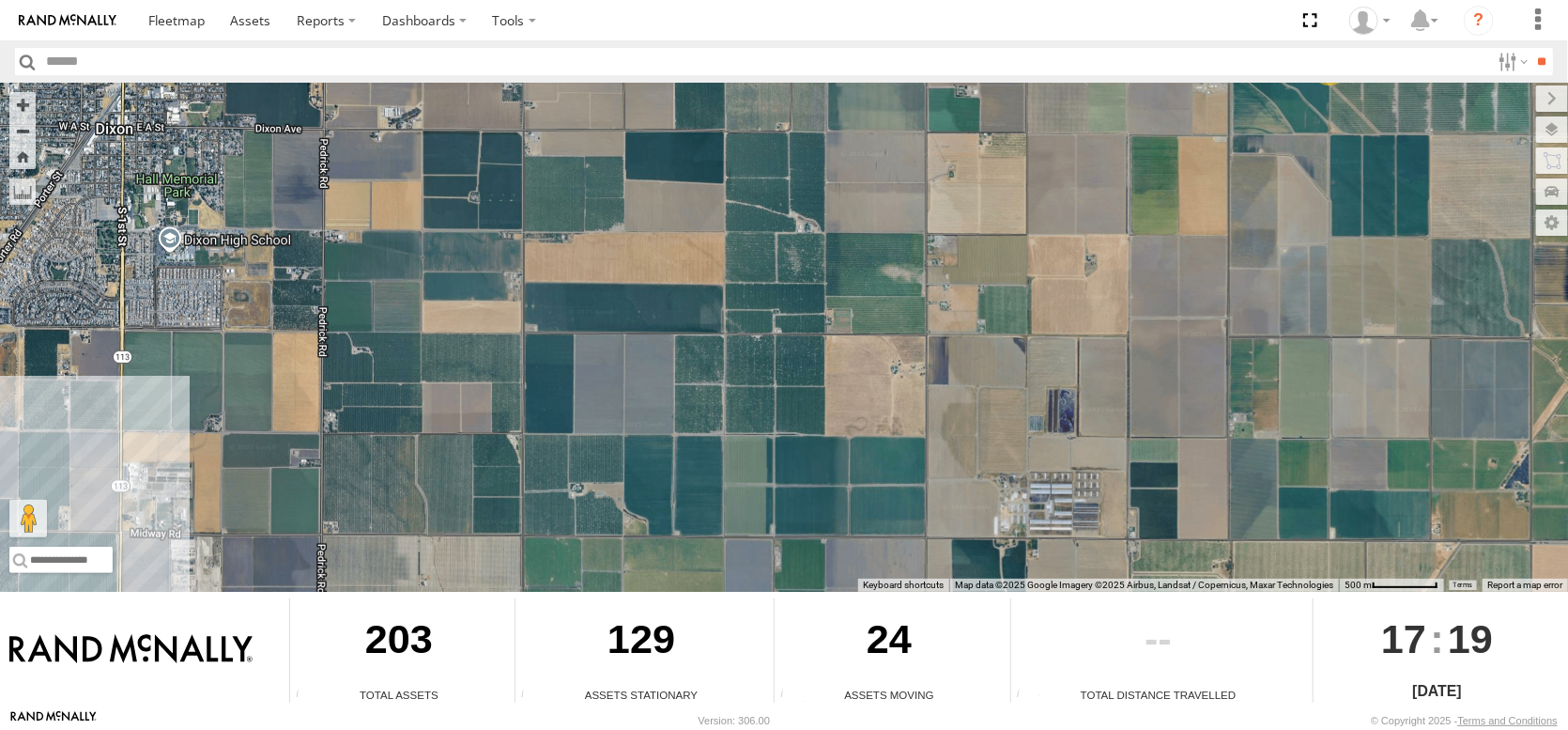
drag, startPoint x: 677, startPoint y: 329, endPoint x: 1227, endPoint y: 175, distance: 571.2
click at [1227, 175] on div "FRONTLOADER JD344H AL2258 AL2367 AL2262 AL2346 AL2286 AL2264 AL2321 AL2304 AL23…" at bounding box center [784, 337] width 1568 height 509
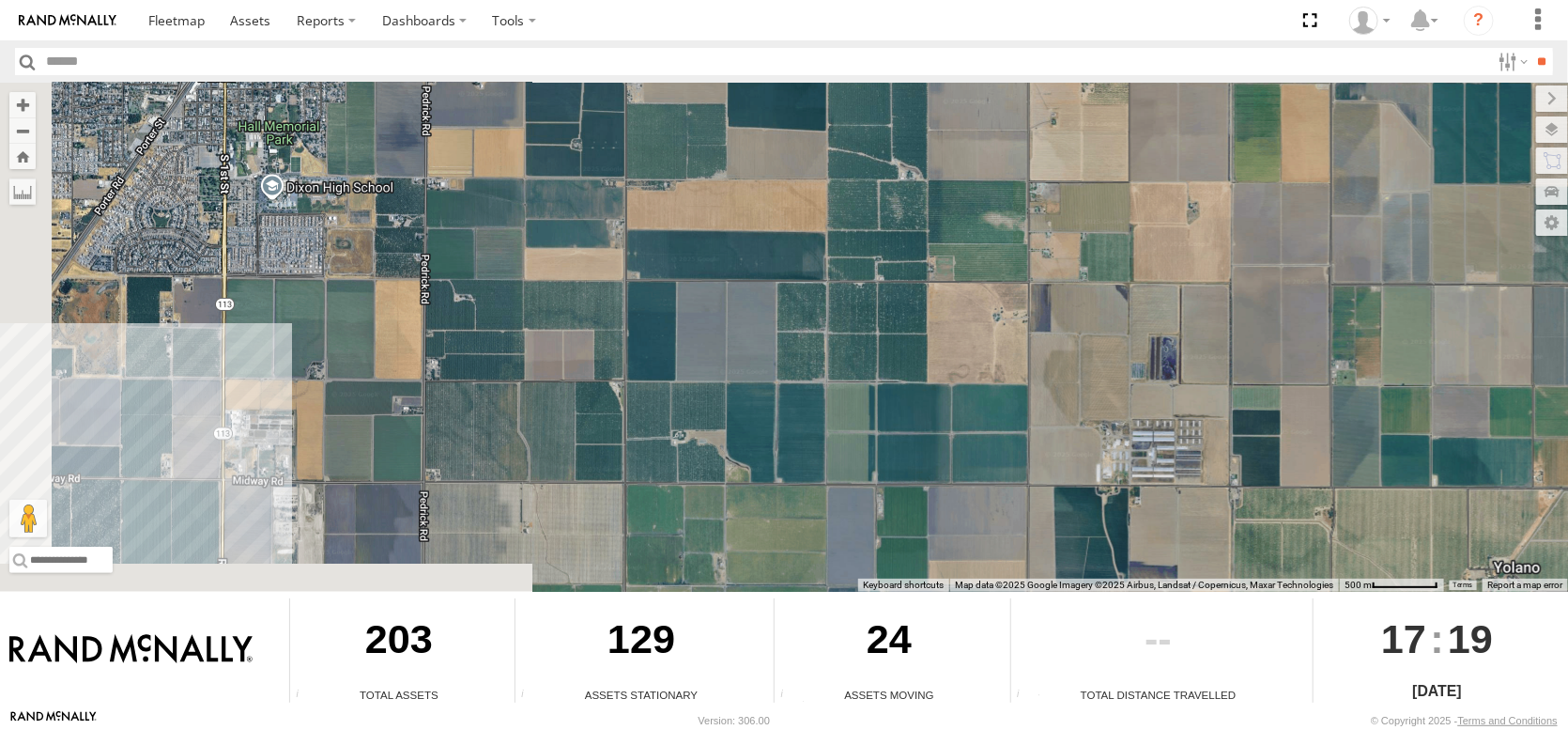
drag, startPoint x: 1001, startPoint y: 319, endPoint x: 1292, endPoint y: 162, distance: 330.7
click at [1292, 162] on div "FRONTLOADER JD344H AL2258 AL2367 AL2262 AL2346 AL2286 AL2264 AL2321 AL2304 AL23…" at bounding box center [784, 337] width 1568 height 509
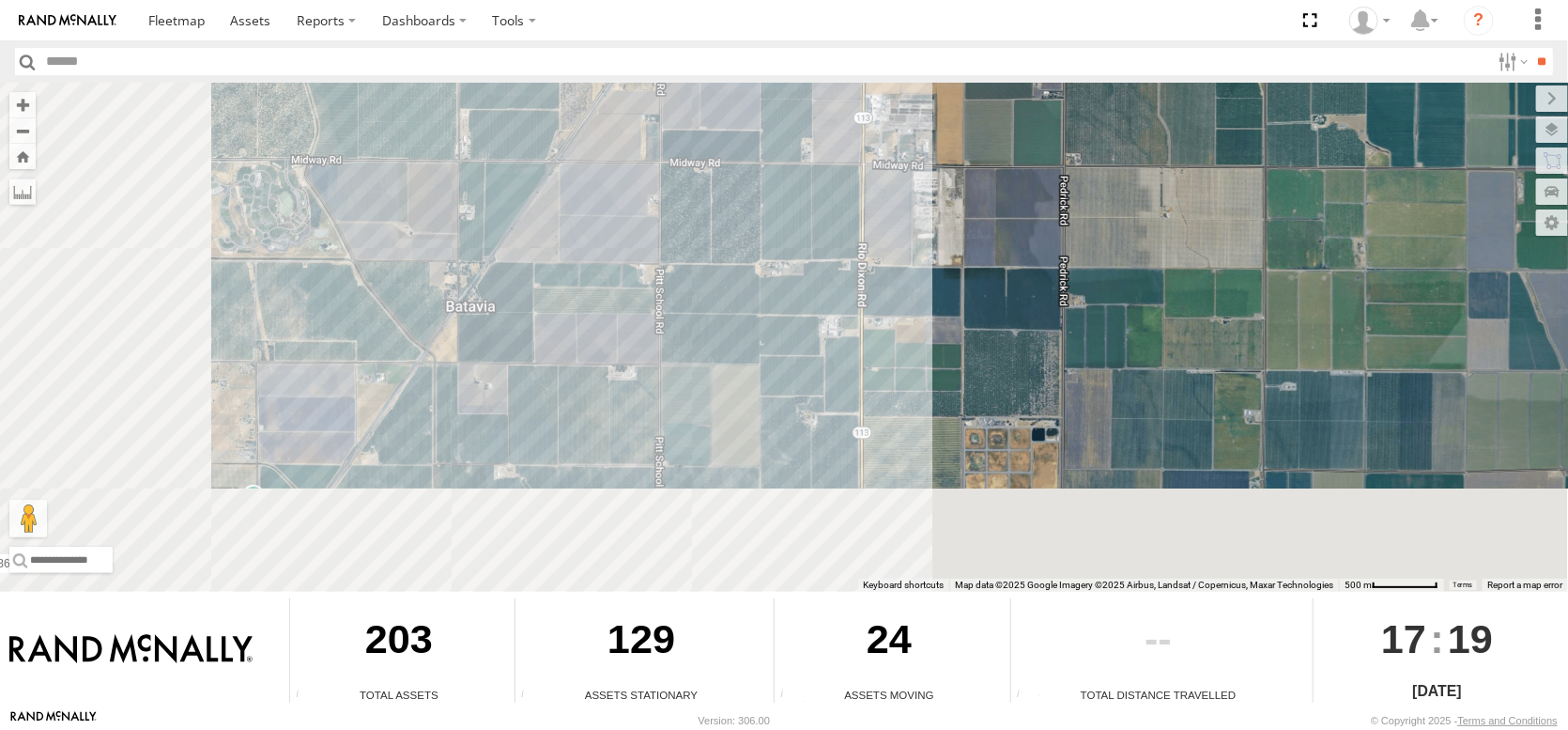
drag, startPoint x: 881, startPoint y: 281, endPoint x: 1250, endPoint y: 105, distance: 408.8
click at [1250, 105] on div "FRONTLOADER JD344H AL2258 AL2367 AL2262 AL2346 AL2286 AL2264 AL2321 AL2304 AL23…" at bounding box center [784, 337] width 1568 height 509
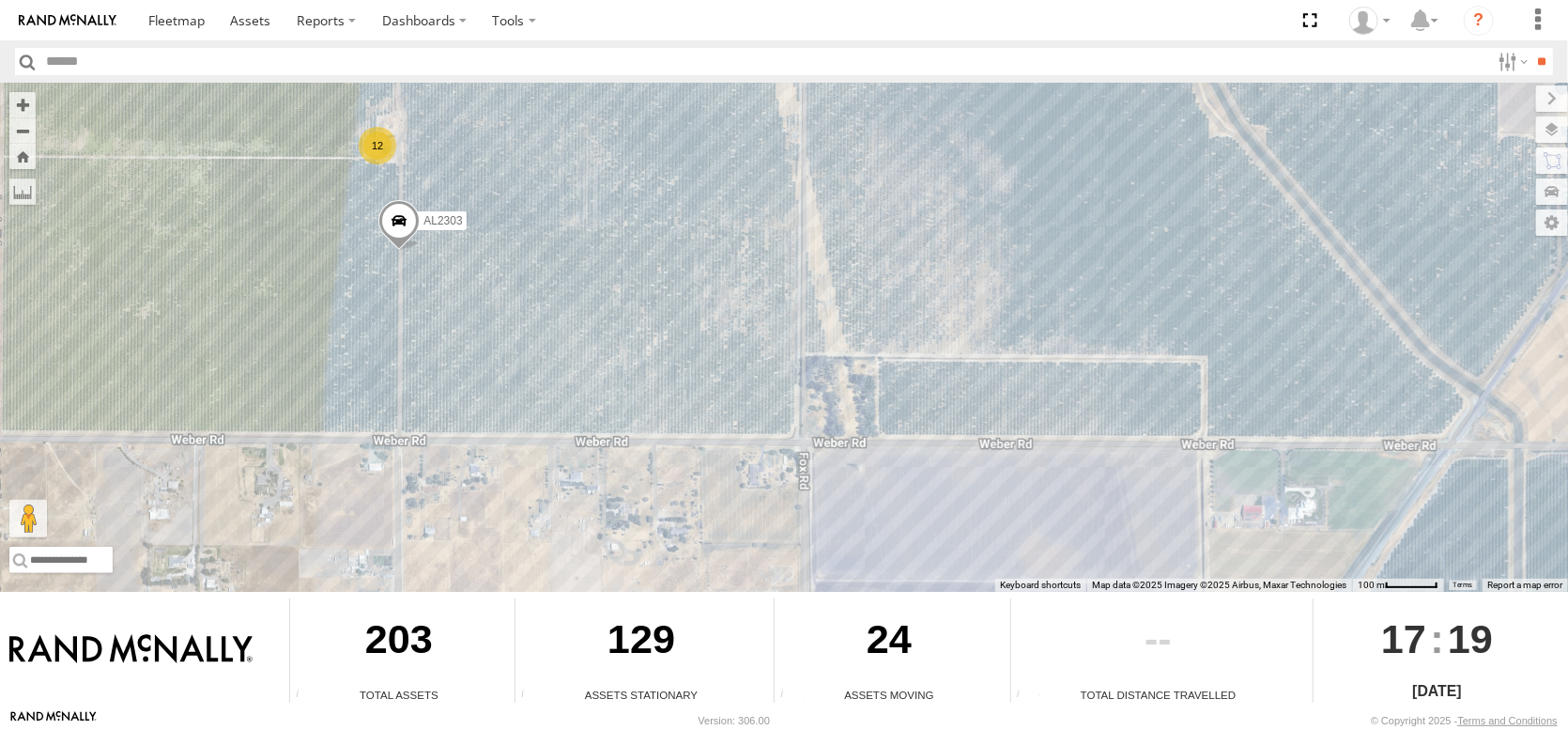
click at [404, 215] on span at bounding box center [399, 225] width 41 height 51
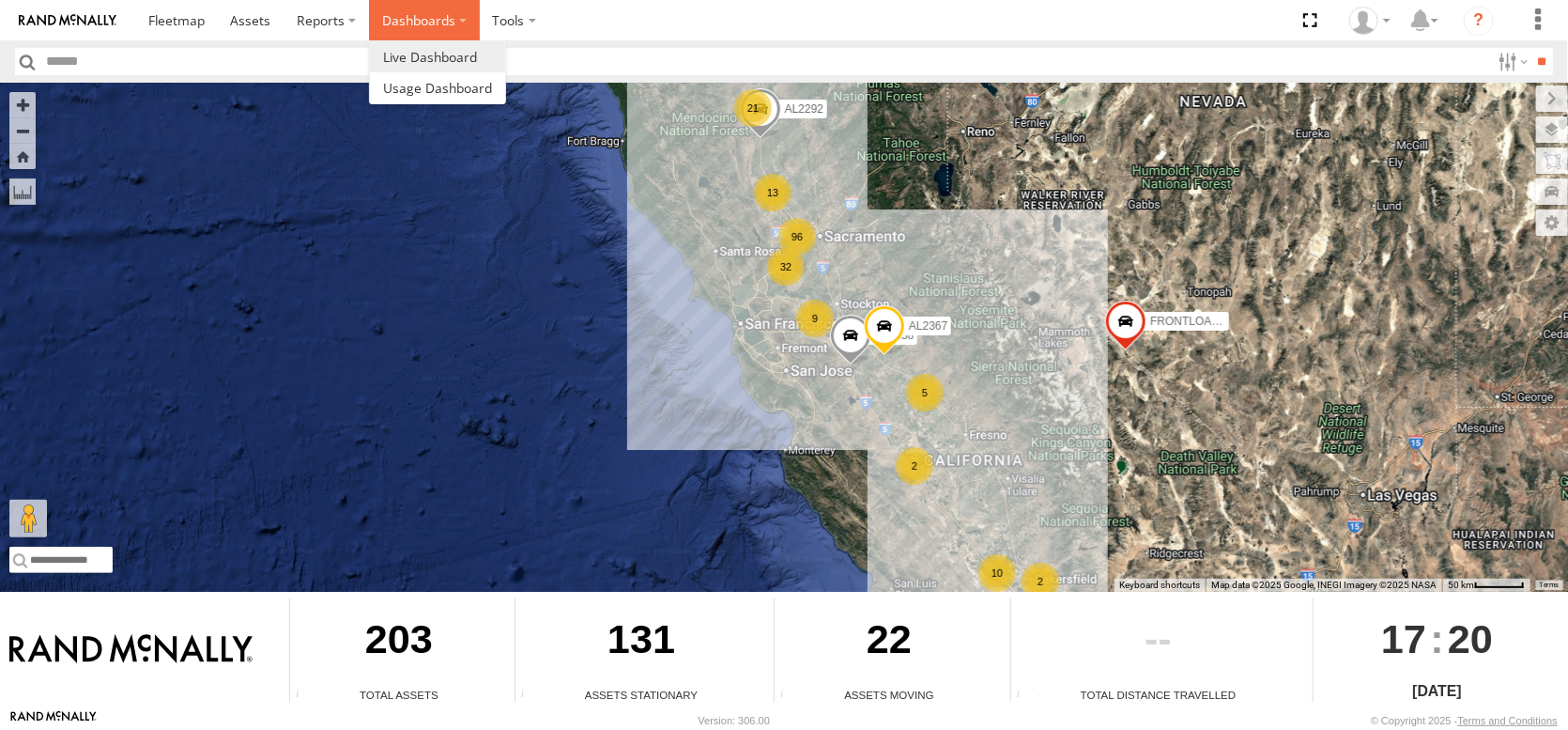
click at [480, 23] on label "Dashboards" at bounding box center [425, 20] width 111 height 40
click at [477, 66] on span at bounding box center [430, 56] width 94 height 18
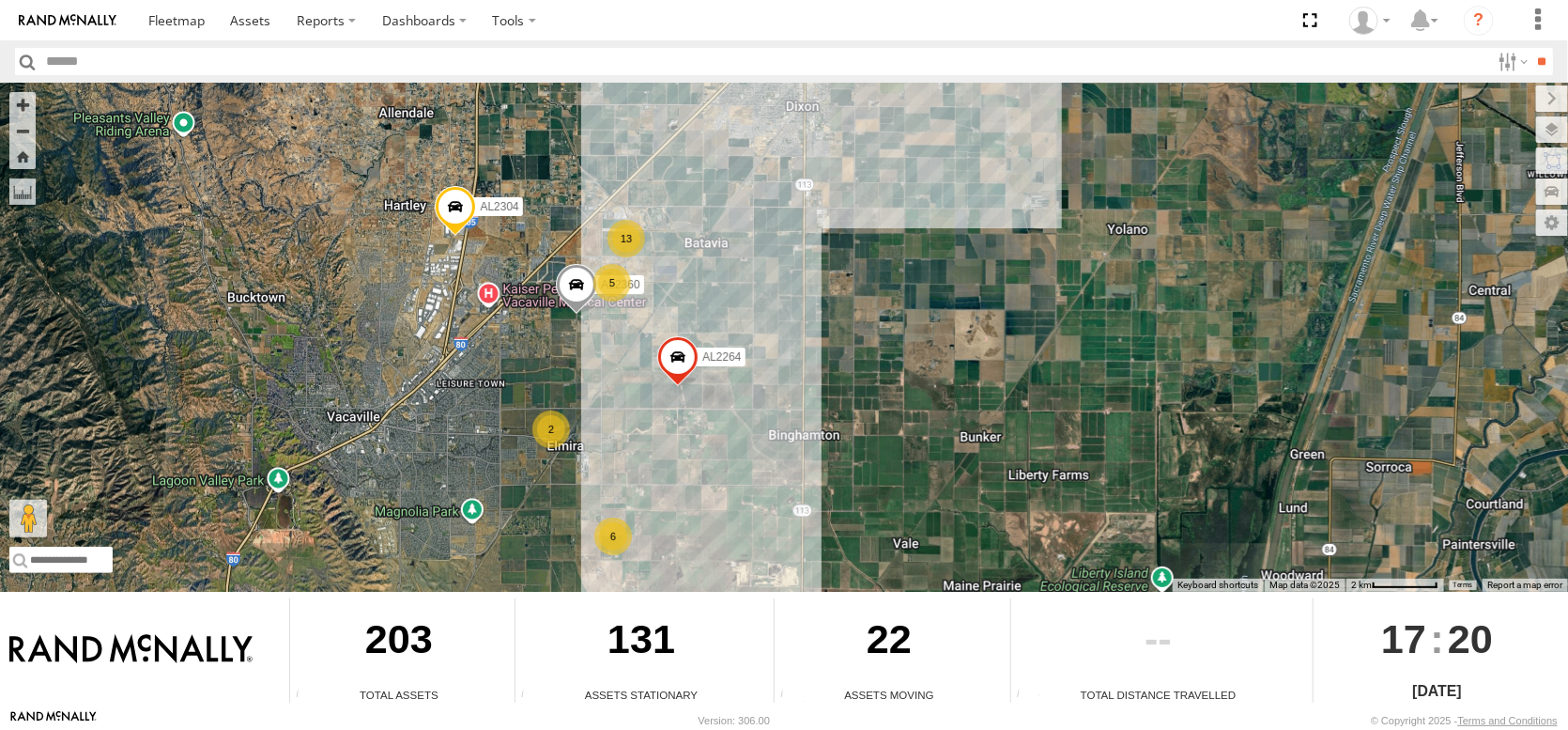
drag, startPoint x: 695, startPoint y: 241, endPoint x: 718, endPoint y: 394, distance: 154.7
click at [717, 394] on div "FRONTLOADER JD344H AL2258 AL2367 13 5 5 2 6 AL2264 AL2360 AL2304" at bounding box center [784, 337] width 1568 height 509
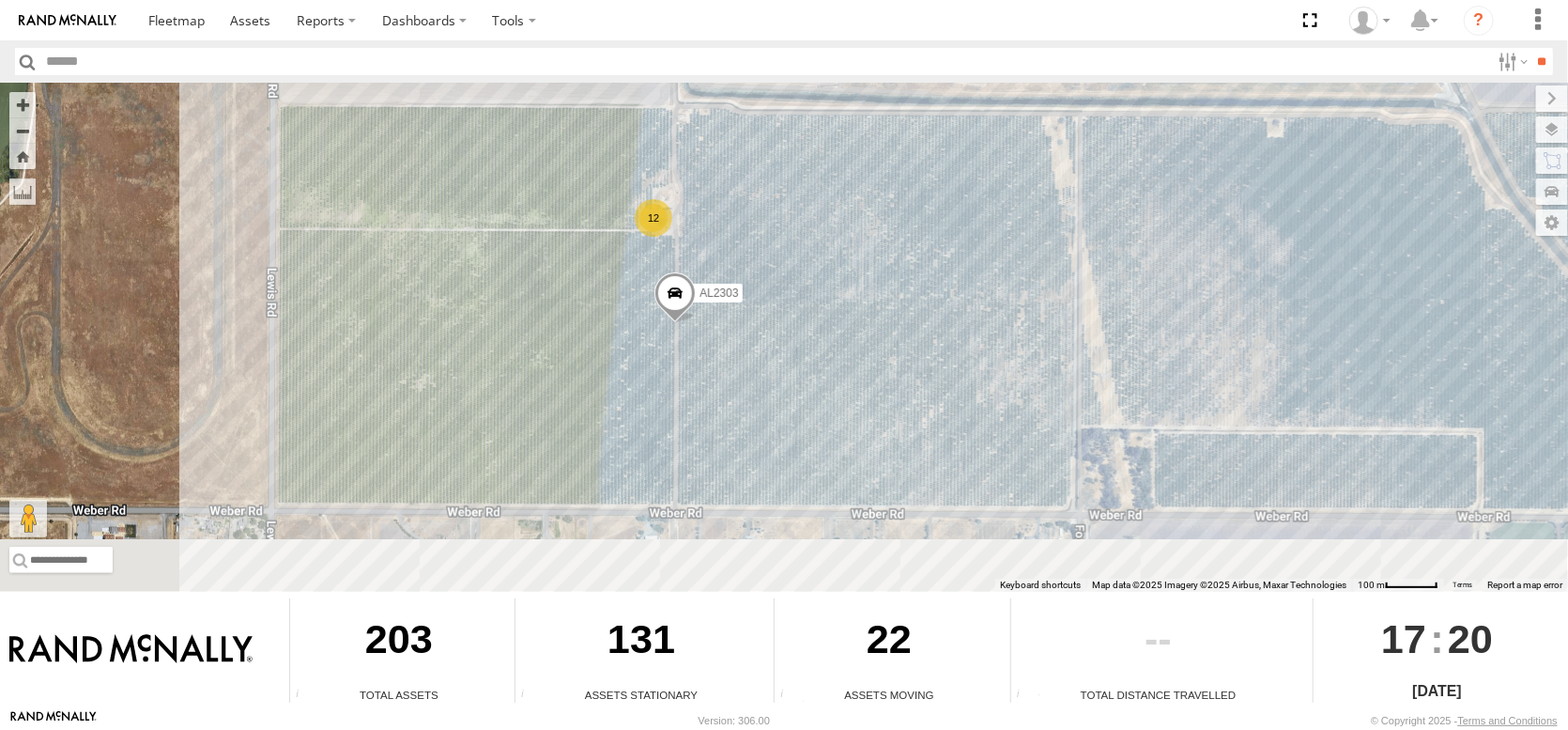
drag, startPoint x: 770, startPoint y: 335, endPoint x: 784, endPoint y: 276, distance: 60.6
click at [784, 276] on div "FRONTLOADER JD344H AL2258 AL2367 AL2264 AL2360 AL2304 AL2280 AL2303 12" at bounding box center [784, 337] width 1568 height 509
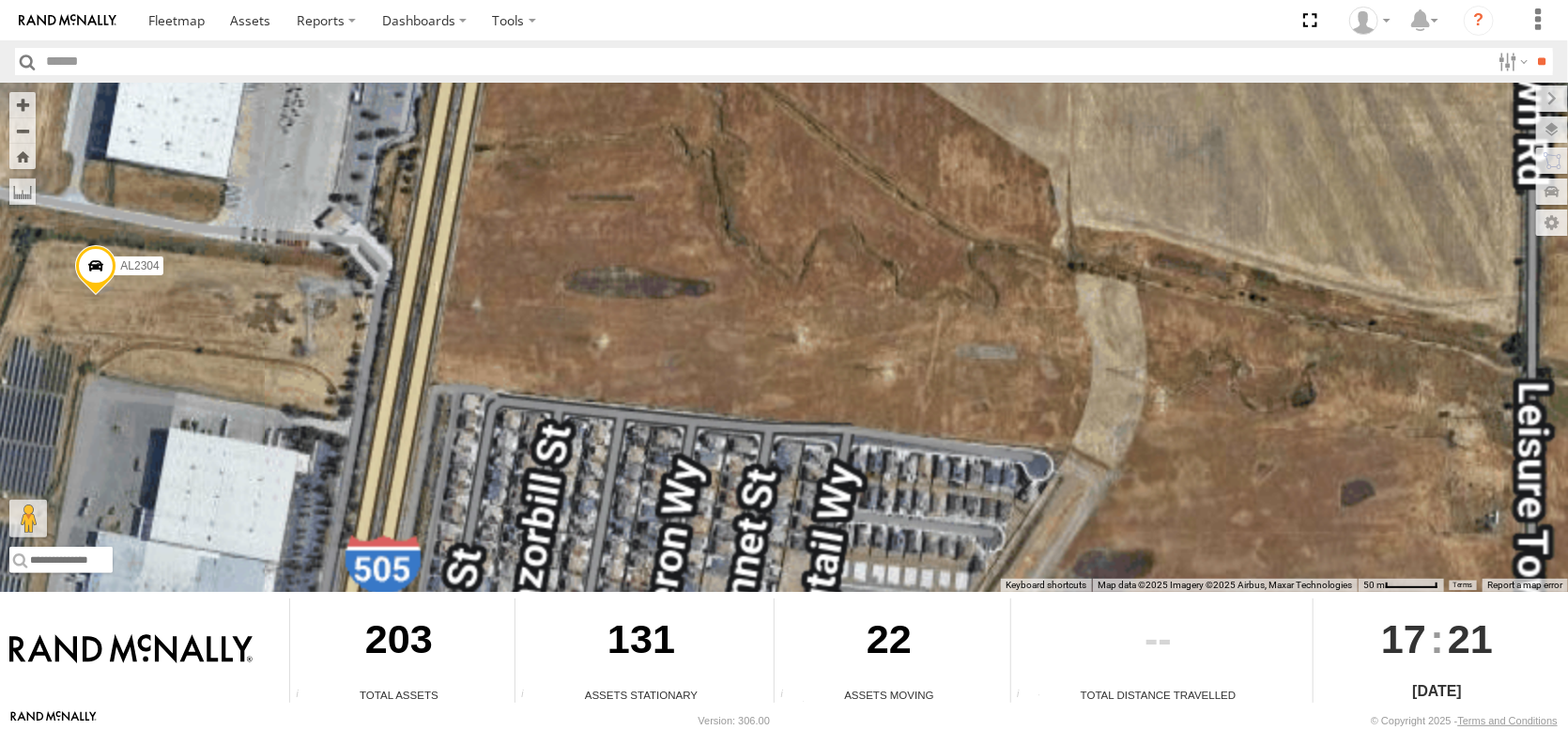
click at [92, 262] on span at bounding box center [96, 271] width 41 height 51
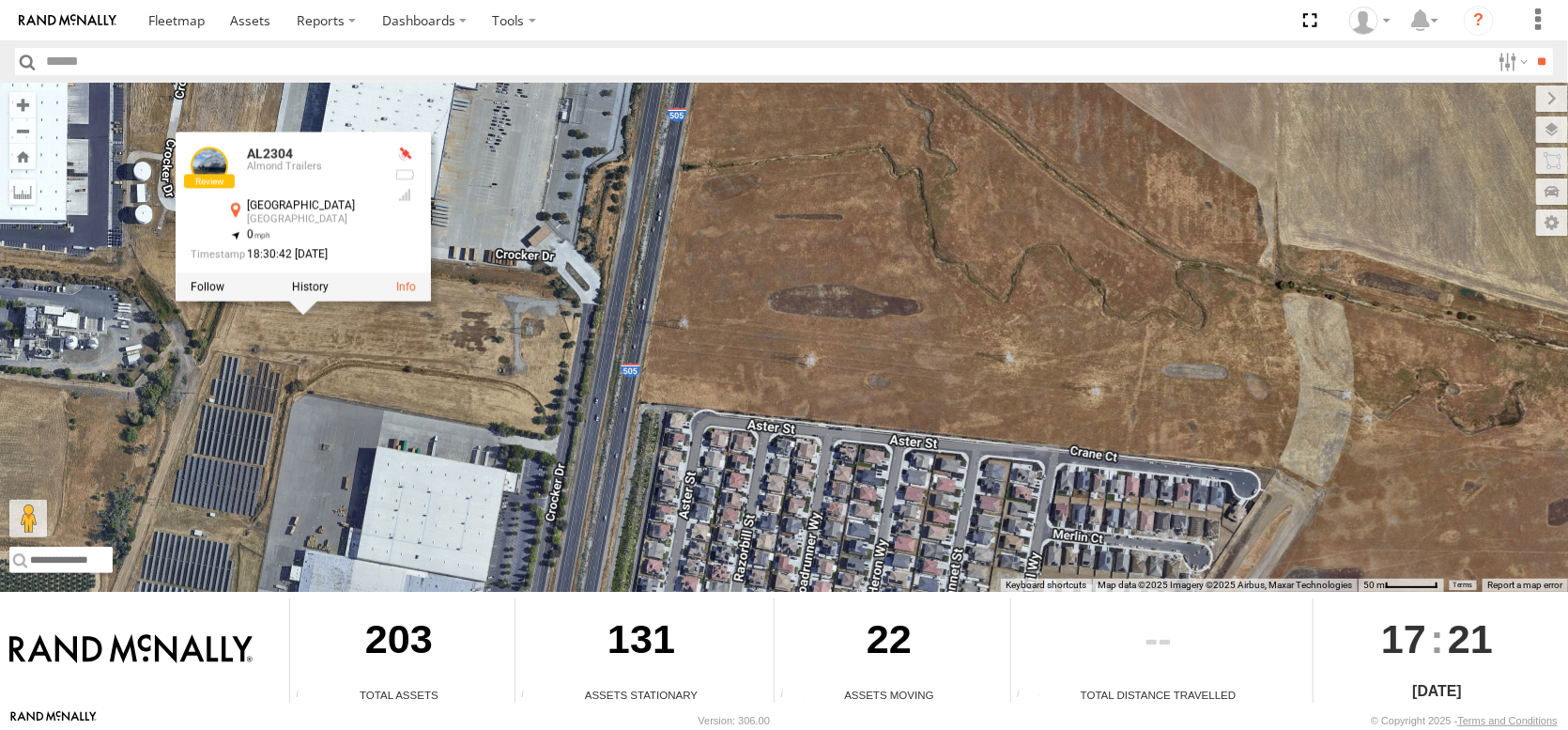
drag, startPoint x: 314, startPoint y: 348, endPoint x: 519, endPoint y: 366, distance: 205.8
click at [519, 366] on div "FRONTLOADER JD344H AL2258 AL2367 AL2264 AL2360 AL2304 AL2280 AL2303 AL2304 Almo…" at bounding box center [784, 337] width 1568 height 509
click at [410, 280] on link at bounding box center [406, 287] width 20 height 13
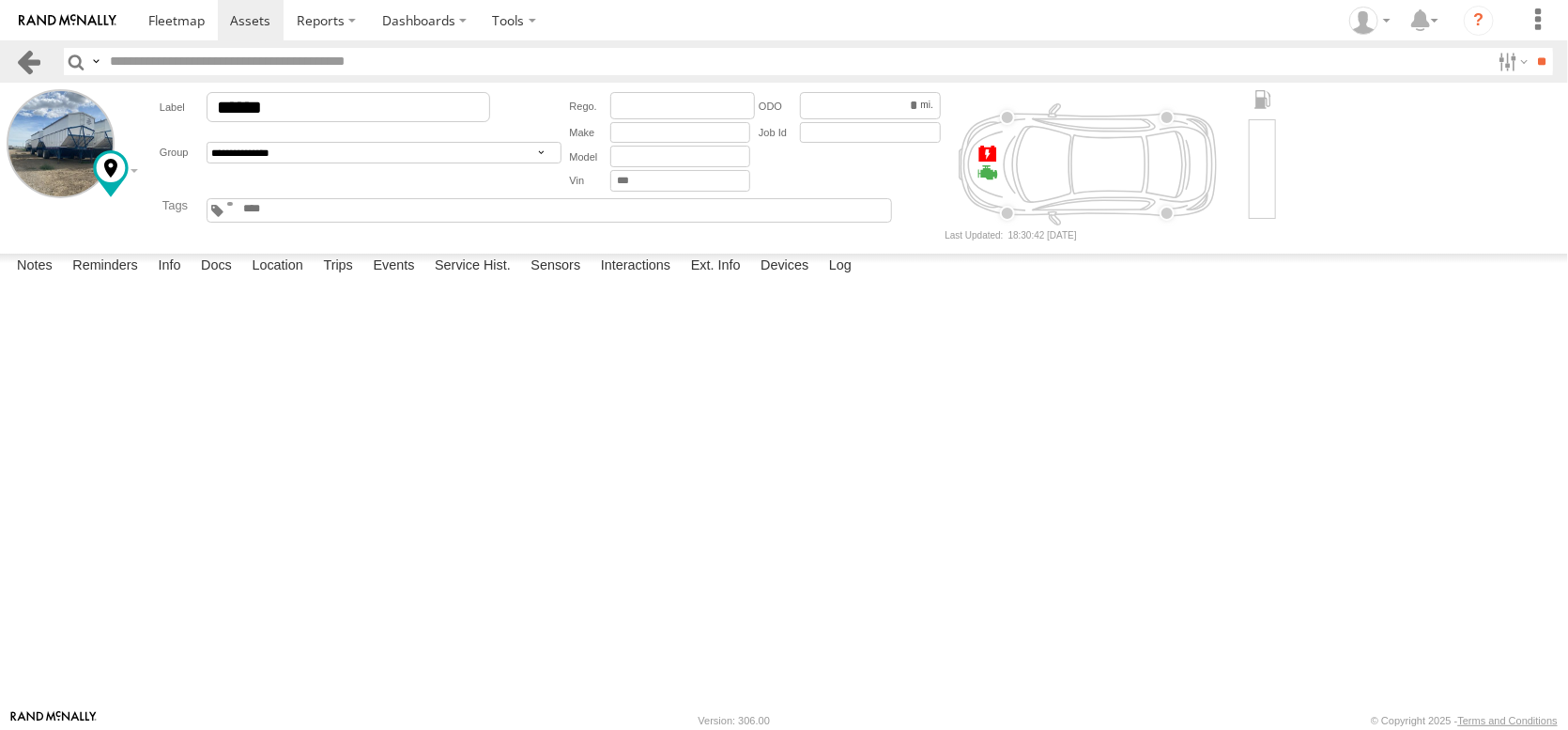
click at [39, 65] on link at bounding box center [28, 61] width 27 height 27
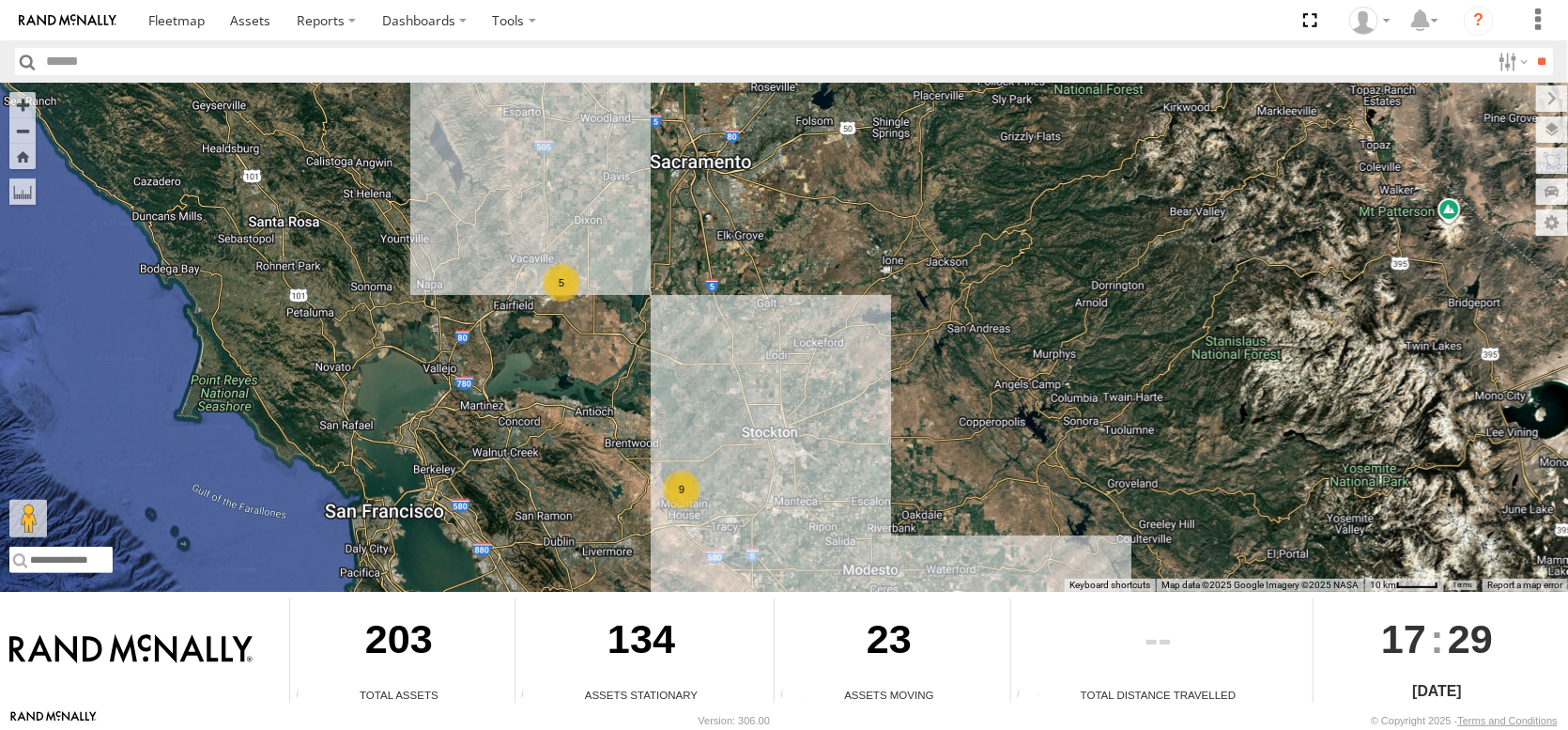
drag, startPoint x: 659, startPoint y: 330, endPoint x: 706, endPoint y: 428, distance: 108.7
click at [706, 428] on div "FRONTLOADER JD344H AL2258 AL2367 AL2286 5 9" at bounding box center [784, 337] width 1568 height 509
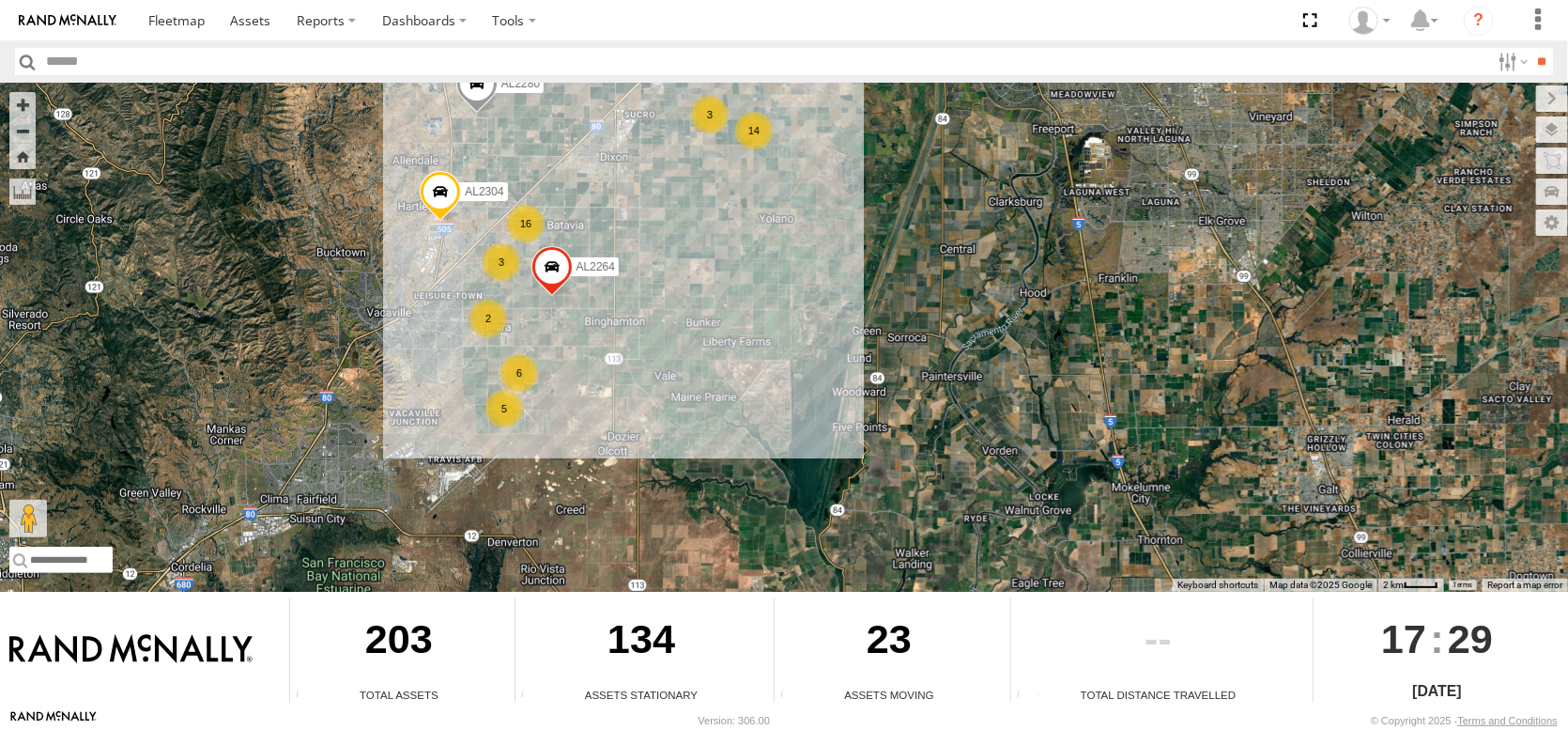
drag, startPoint x: 626, startPoint y: 199, endPoint x: 626, endPoint y: 374, distance: 175.0
click at [626, 374] on div "FRONTLOADER JD344H AL2258 AL2367 AL2286 AL2316 AL2264 AL2304 14 16 5 2 6 3 3 AL…" at bounding box center [784, 337] width 1568 height 509
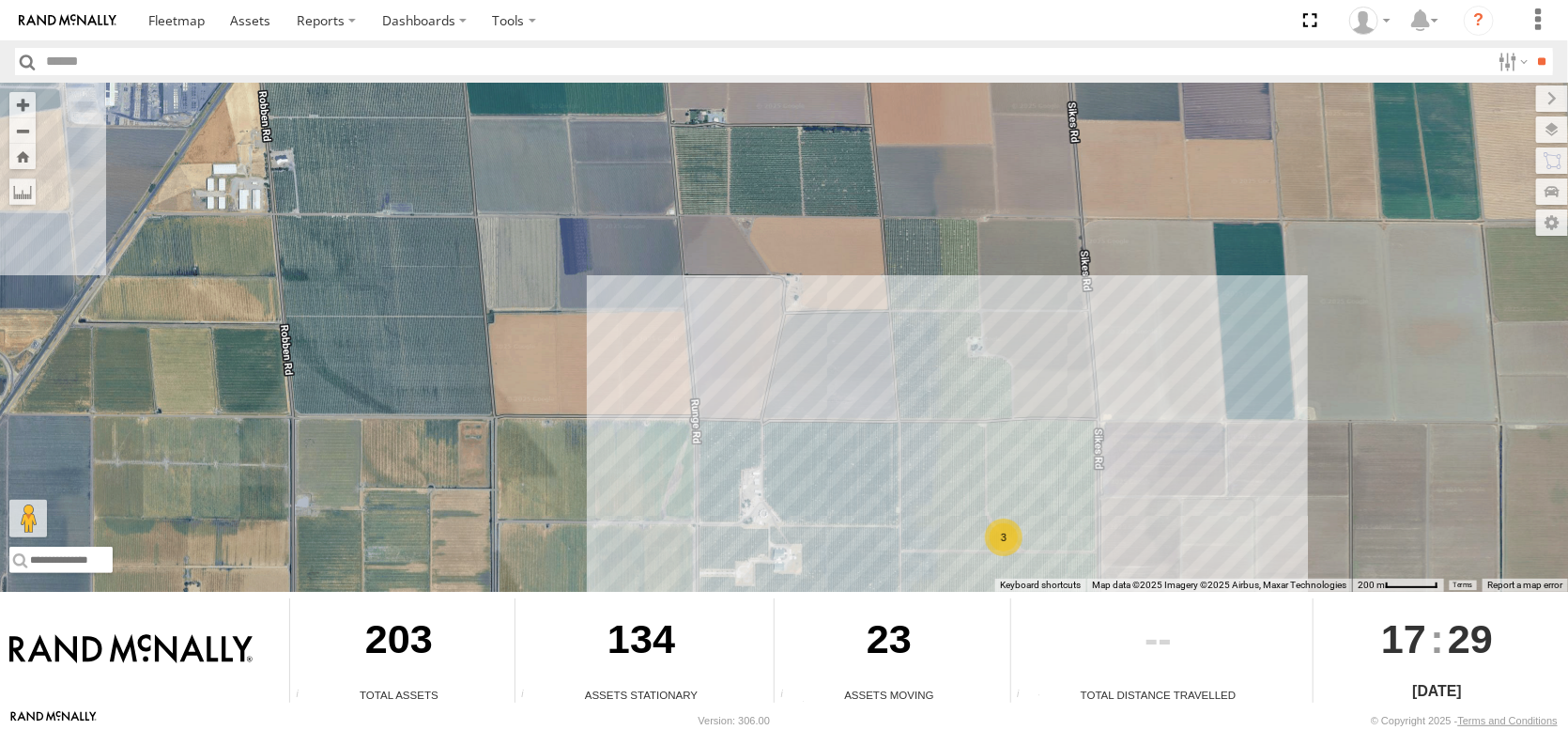
click at [231, 73] on input "text" at bounding box center [765, 61] width 1452 height 27
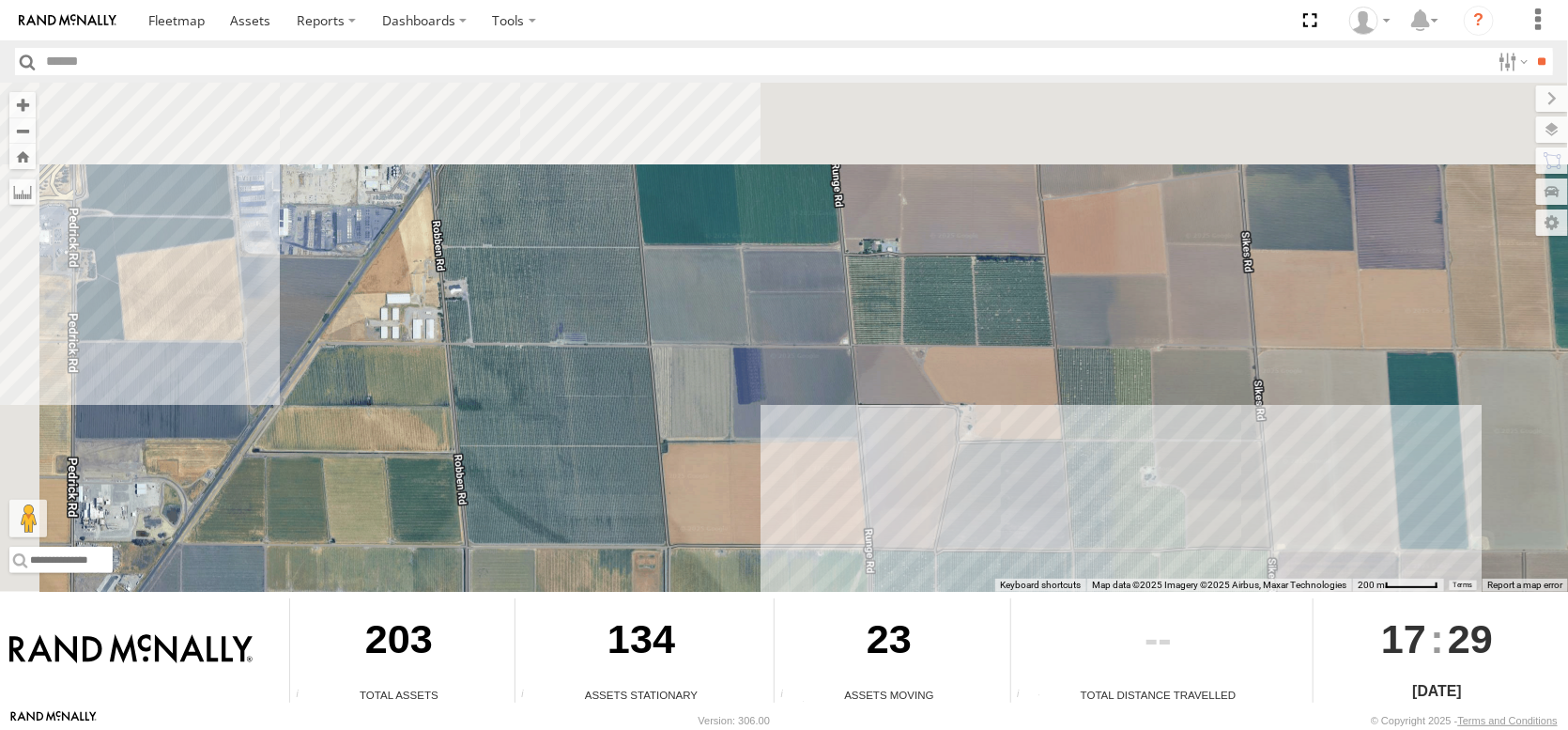
drag, startPoint x: 405, startPoint y: 297, endPoint x: 767, endPoint y: 533, distance: 432.1
click at [765, 533] on div "FRONTLOADER JD344H AL2258 AL2367 AL2286 AL2316 AL2264 AL2304 AL2280 AL2346 3" at bounding box center [784, 337] width 1568 height 509
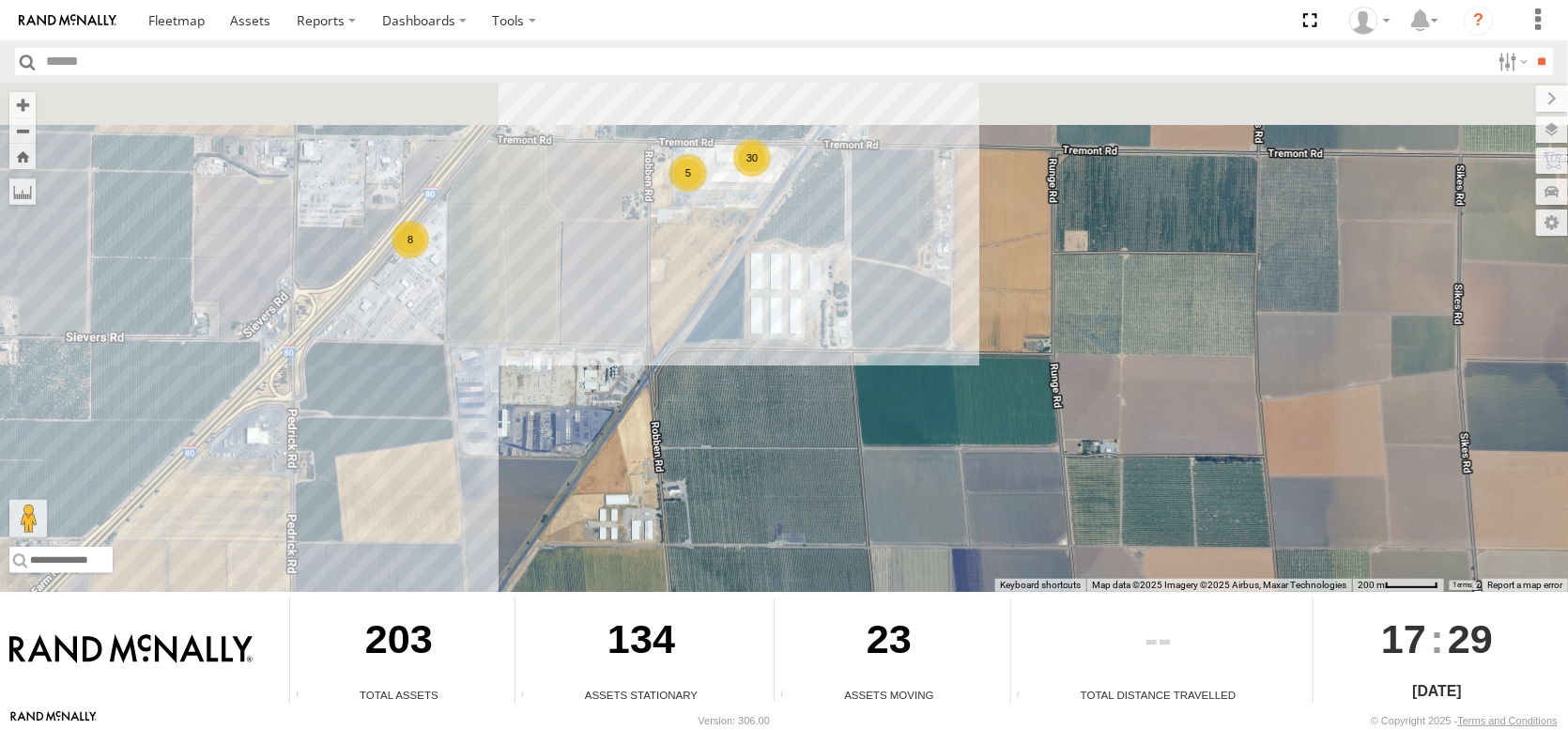
drag, startPoint x: 504, startPoint y: 352, endPoint x: 529, endPoint y: 470, distance: 120.6
click at [518, 498] on div "FRONTLOADER JD344H AL2258 AL2367 AL2286 AL2316 AL2264 AL2304 AL2280 AL2346 3 8 …" at bounding box center [784, 337] width 1568 height 509
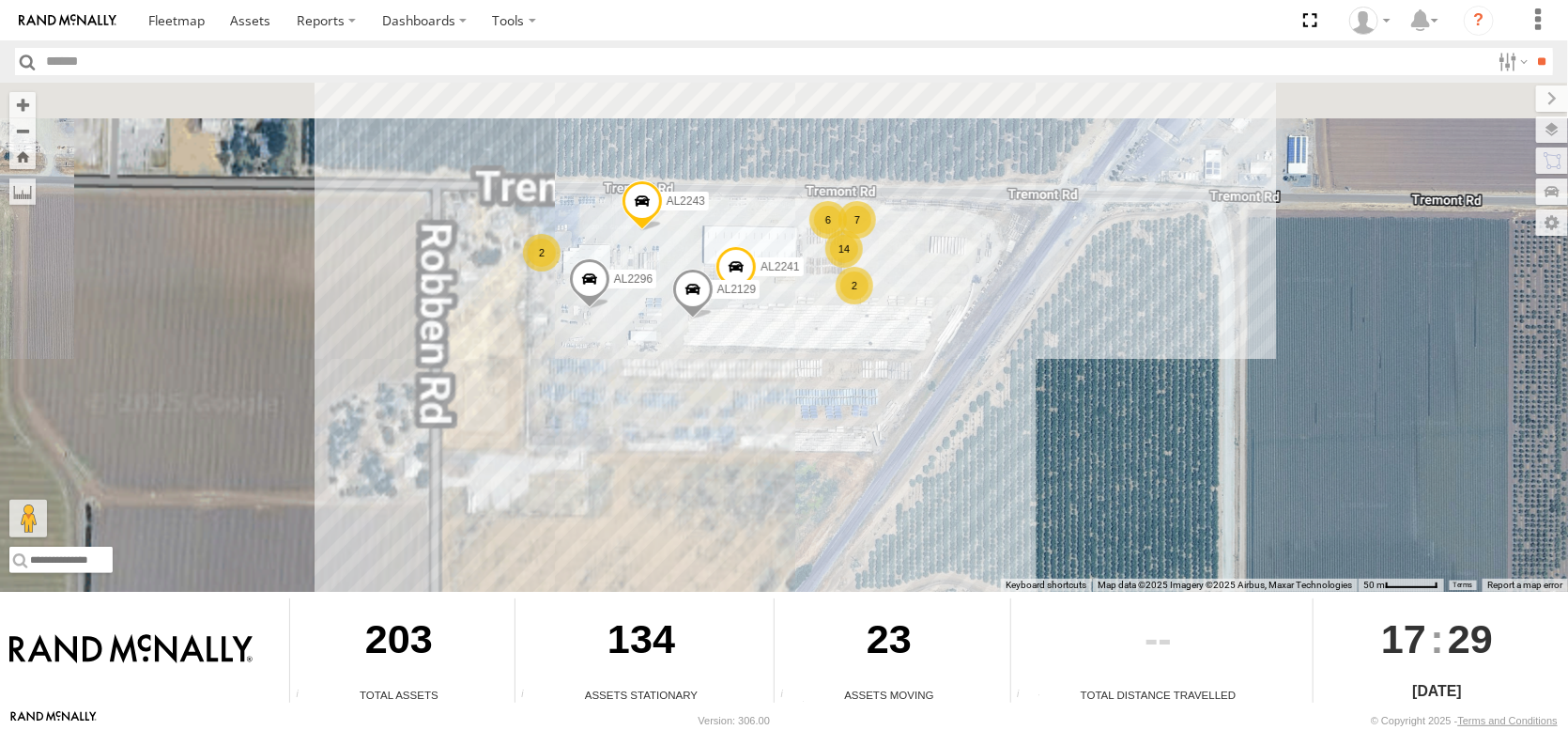
drag, startPoint x: 795, startPoint y: 261, endPoint x: 795, endPoint y: 321, distance: 60.0
click at [795, 321] on div "FRONTLOADER JD344H AL2258 AL2367 AL2286 AL2316 AL2264 AL2304 AL2280 AL2346 AL22…" at bounding box center [784, 337] width 1568 height 509
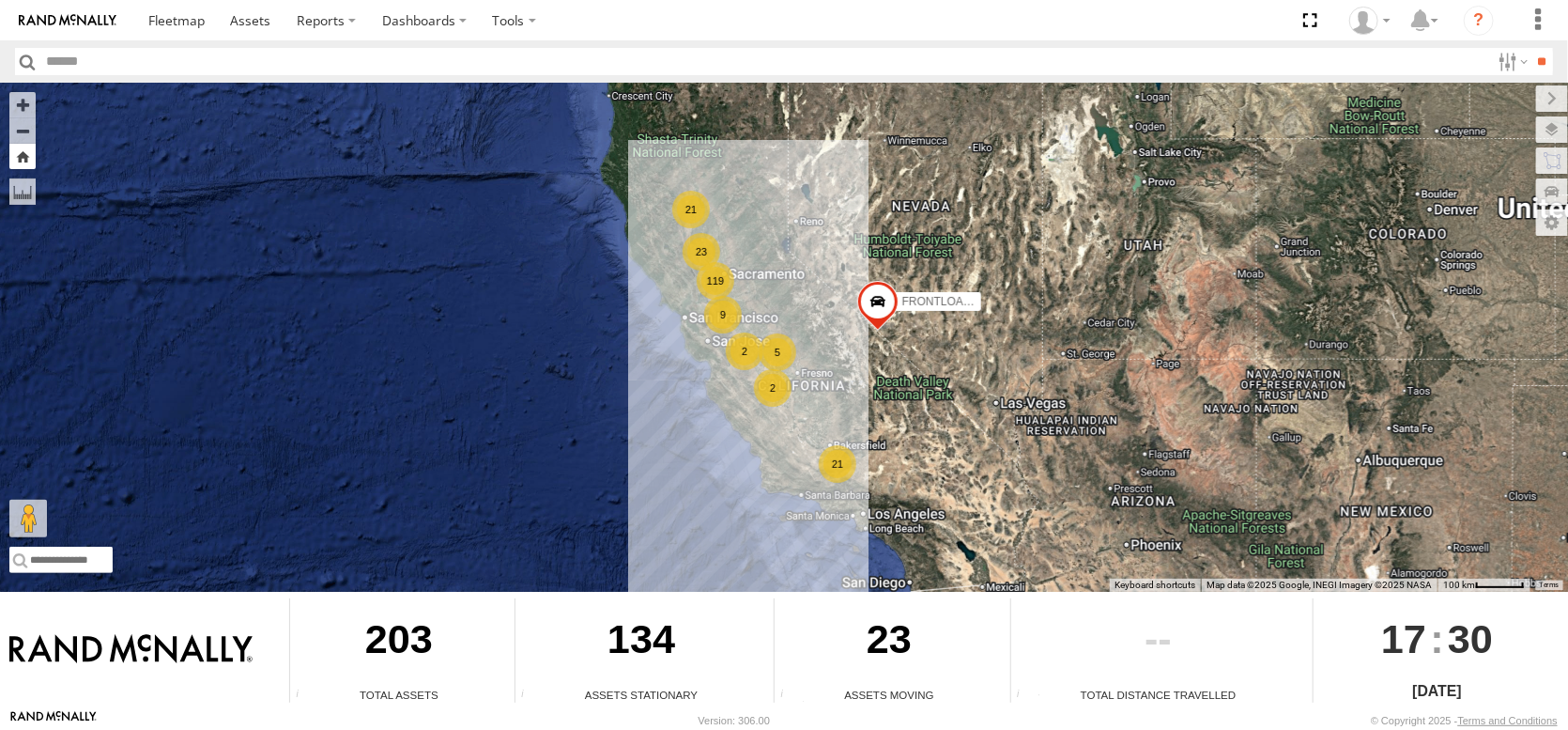
click at [23, 169] on button "Zoom Home" at bounding box center [23, 156] width 26 height 25
click at [19, 112] on button "Zoom in" at bounding box center [23, 104] width 26 height 25
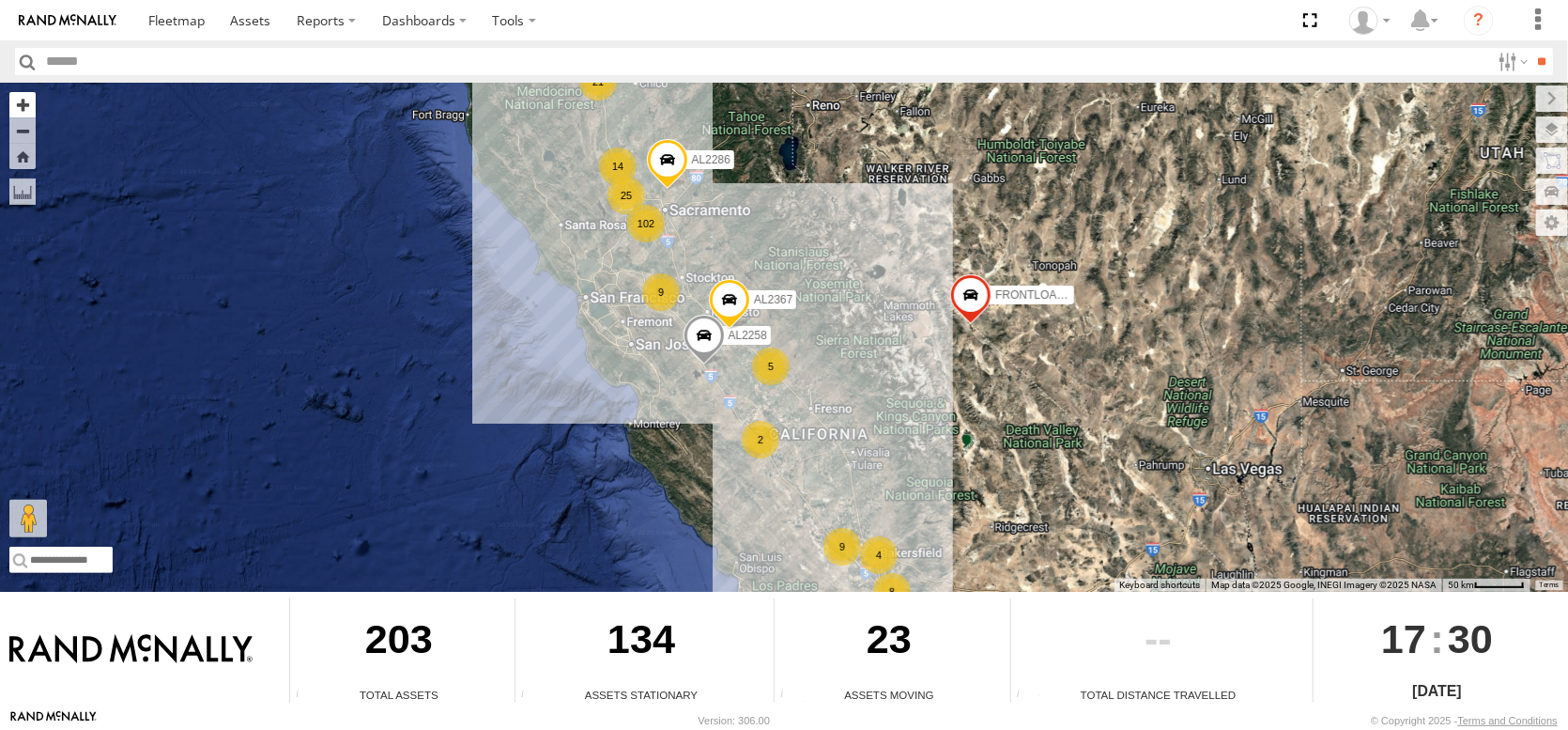
click at [19, 112] on button "Zoom in" at bounding box center [23, 104] width 26 height 25
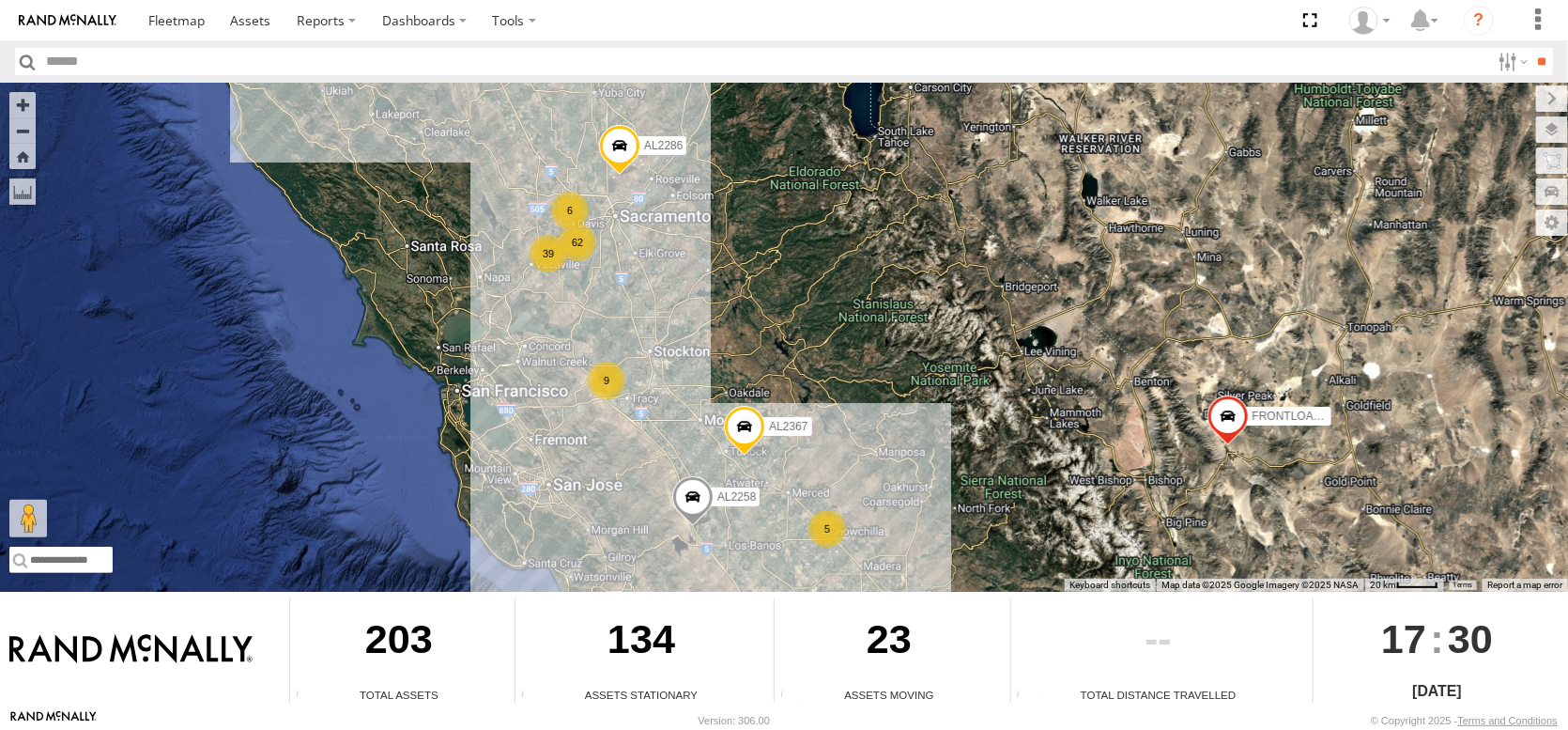
drag, startPoint x: 376, startPoint y: 290, endPoint x: 444, endPoint y: 415, distance: 142.3
click at [447, 425] on div "FRONTLOADER JD344H AL2258 AL2367 AL2286 62 39 6 2 9 5" at bounding box center [784, 337] width 1568 height 509
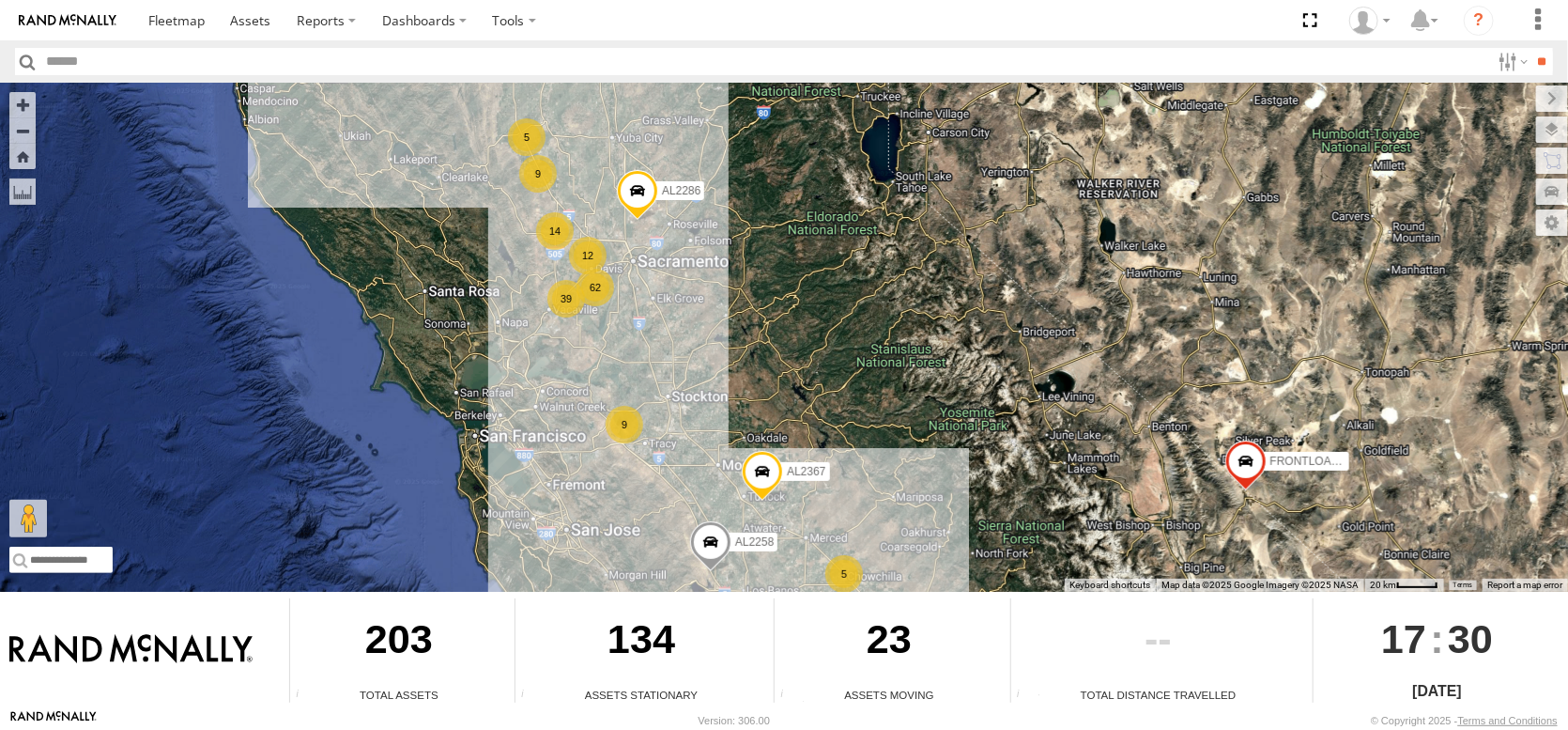
drag, startPoint x: 395, startPoint y: 293, endPoint x: 409, endPoint y: 336, distance: 45.2
click at [407, 331] on div "FRONTLOADER JD344H AL2258 AL2367 AL2286 62 39 12 2 9 5 14 9 5" at bounding box center [784, 337] width 1568 height 509
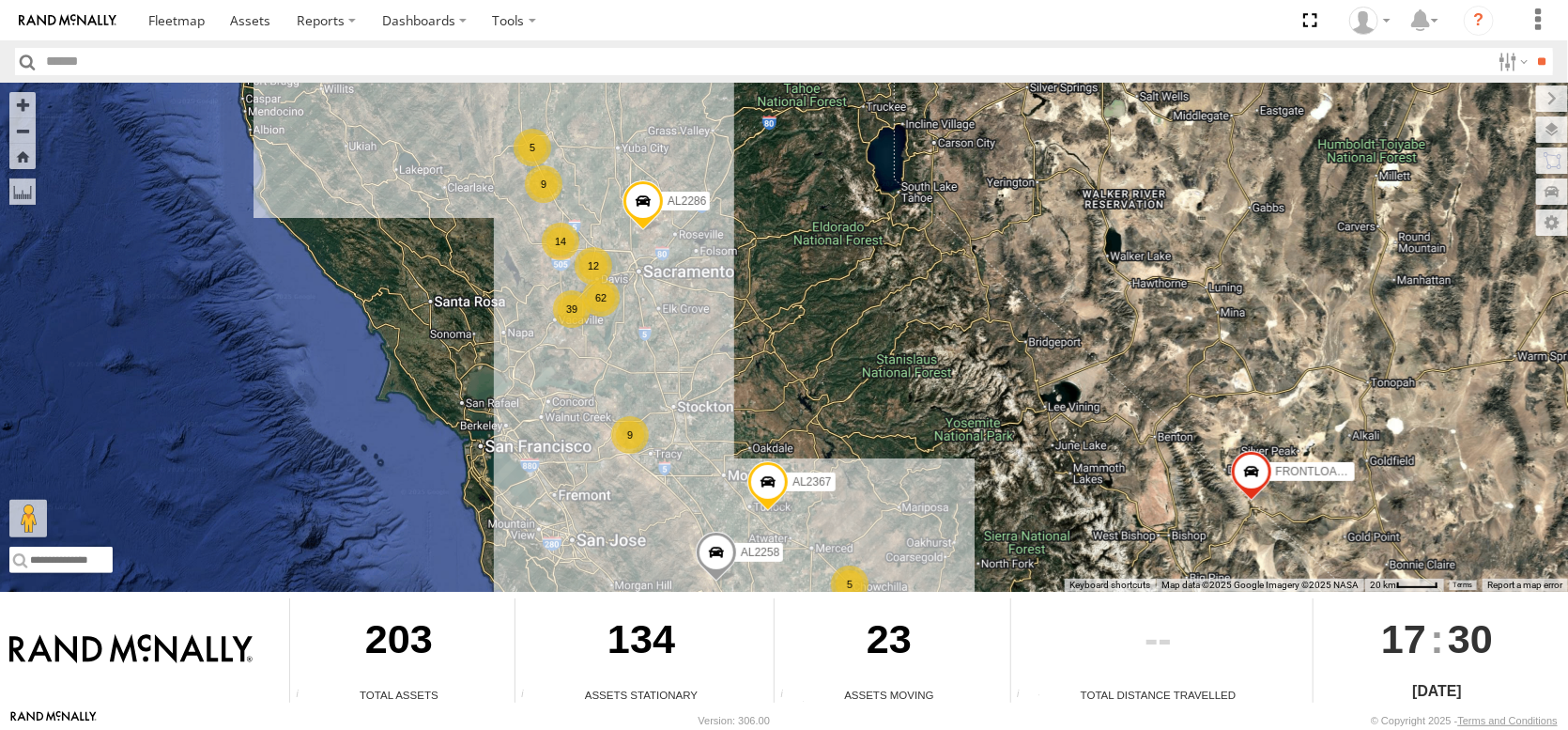
drag, startPoint x: 400, startPoint y: 300, endPoint x: 407, endPoint y: 364, distance: 64.4
click at [407, 364] on div "FRONTLOADER JD344H AL2258 AL2367 AL2286 62 39 12 2 9 5 14 9 5" at bounding box center [784, 337] width 1568 height 509
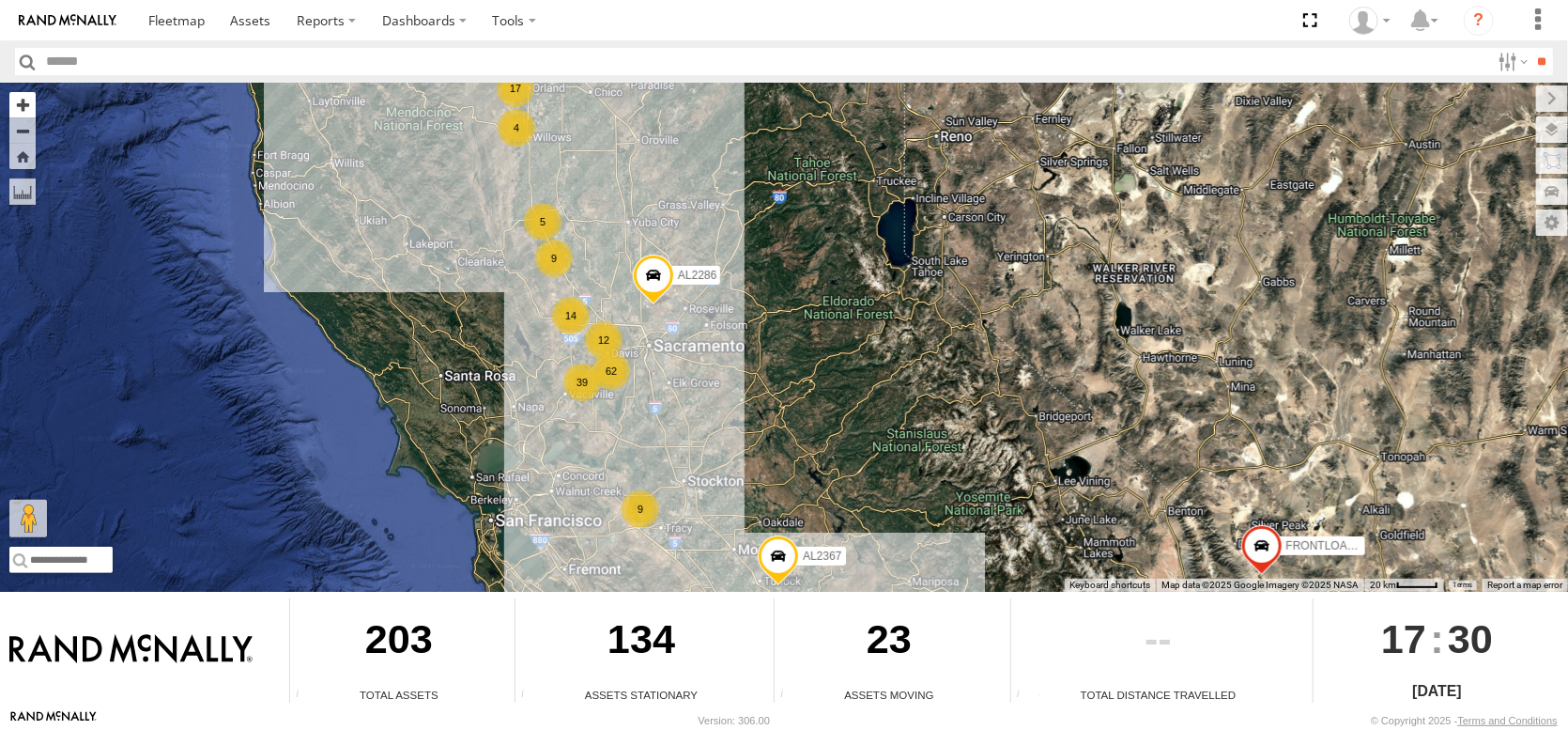
click at [28, 106] on button "Zoom in" at bounding box center [23, 104] width 26 height 25
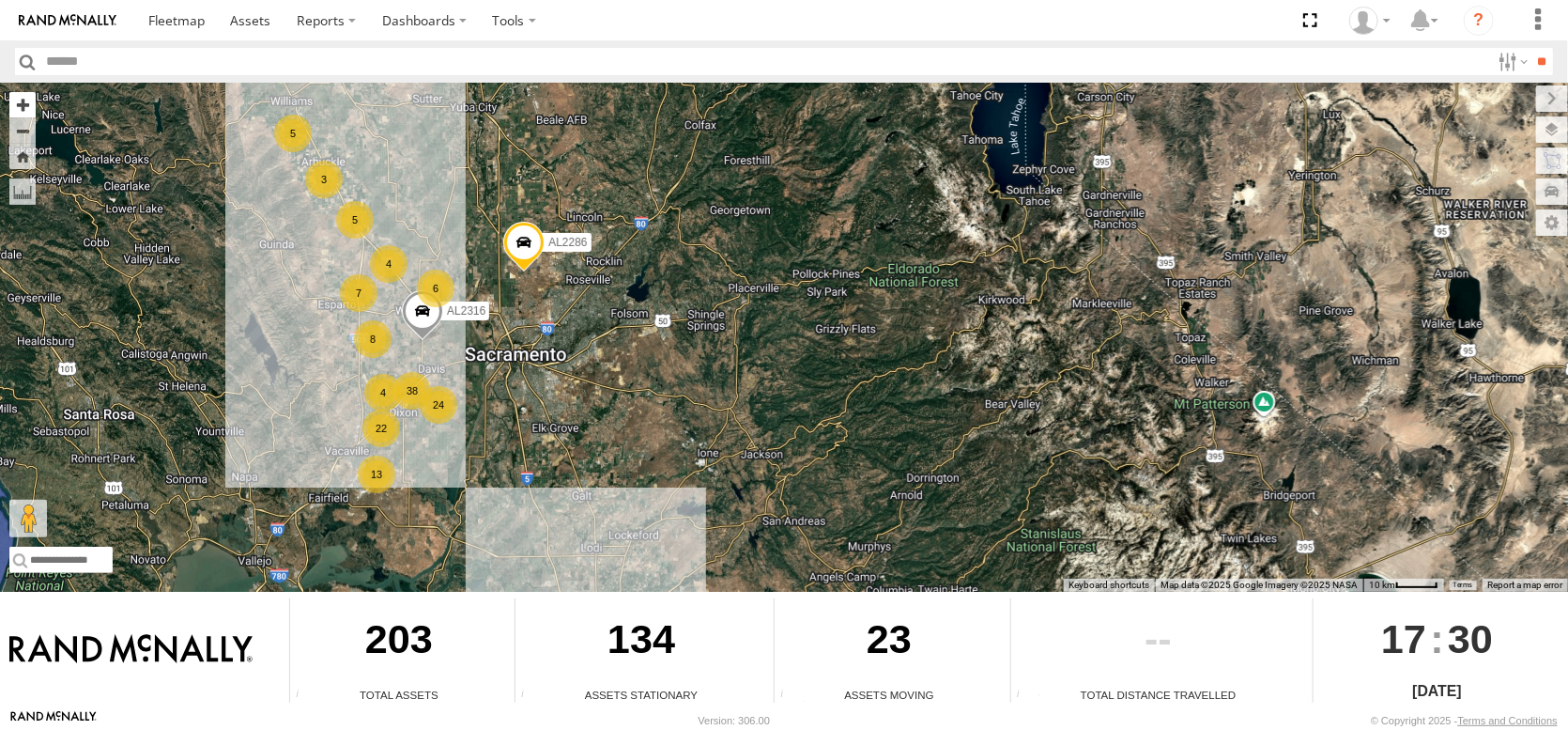
click at [28, 107] on button "Zoom in" at bounding box center [23, 104] width 26 height 25
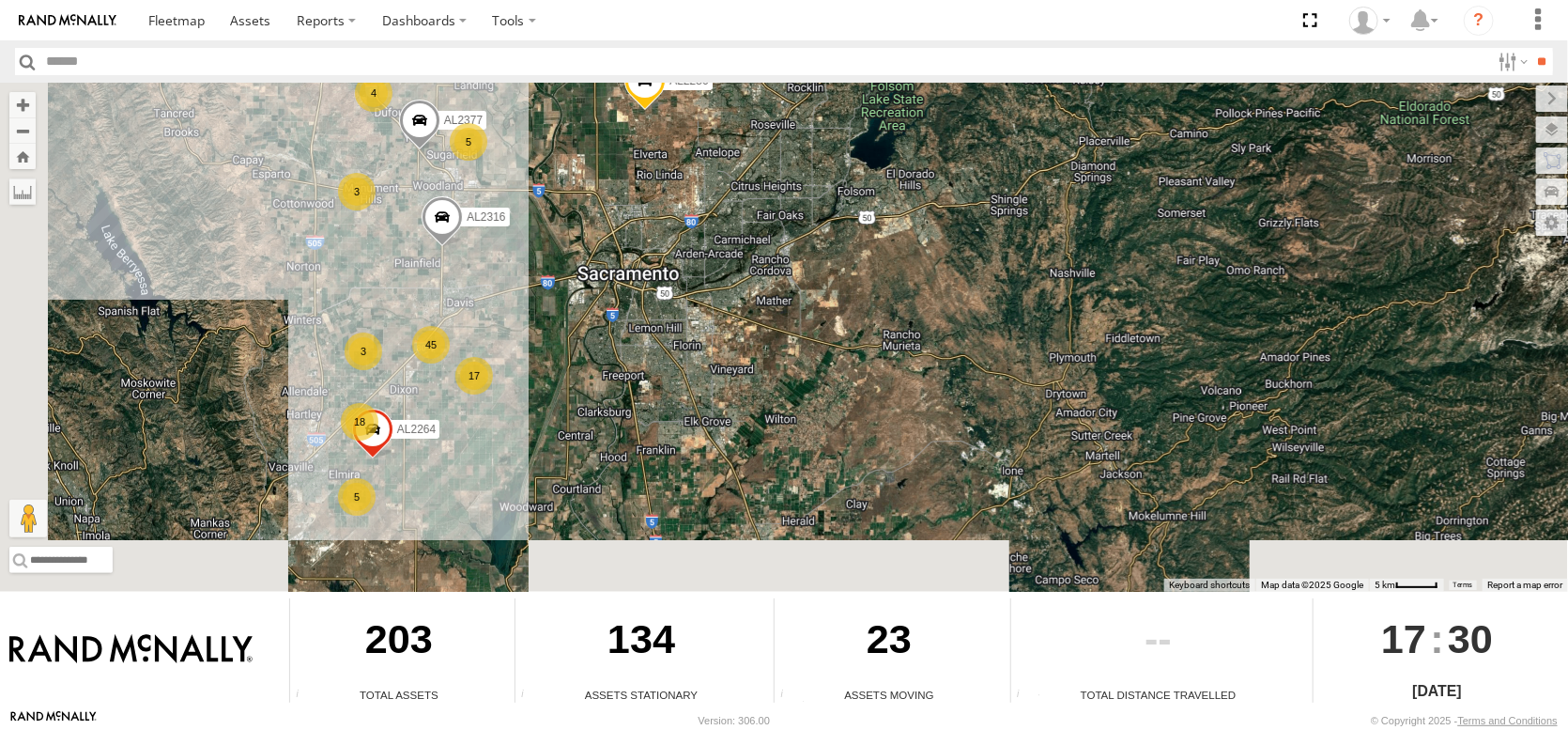
drag, startPoint x: 490, startPoint y: 295, endPoint x: 1262, endPoint y: 139, distance: 787.6
click at [1248, 143] on div "FRONTLOADER JD344H AL2258 AL2367 AL2286 AL2316 17 45 18 3 5 AL2264 4 5 AL2377 3" at bounding box center [784, 337] width 1568 height 509
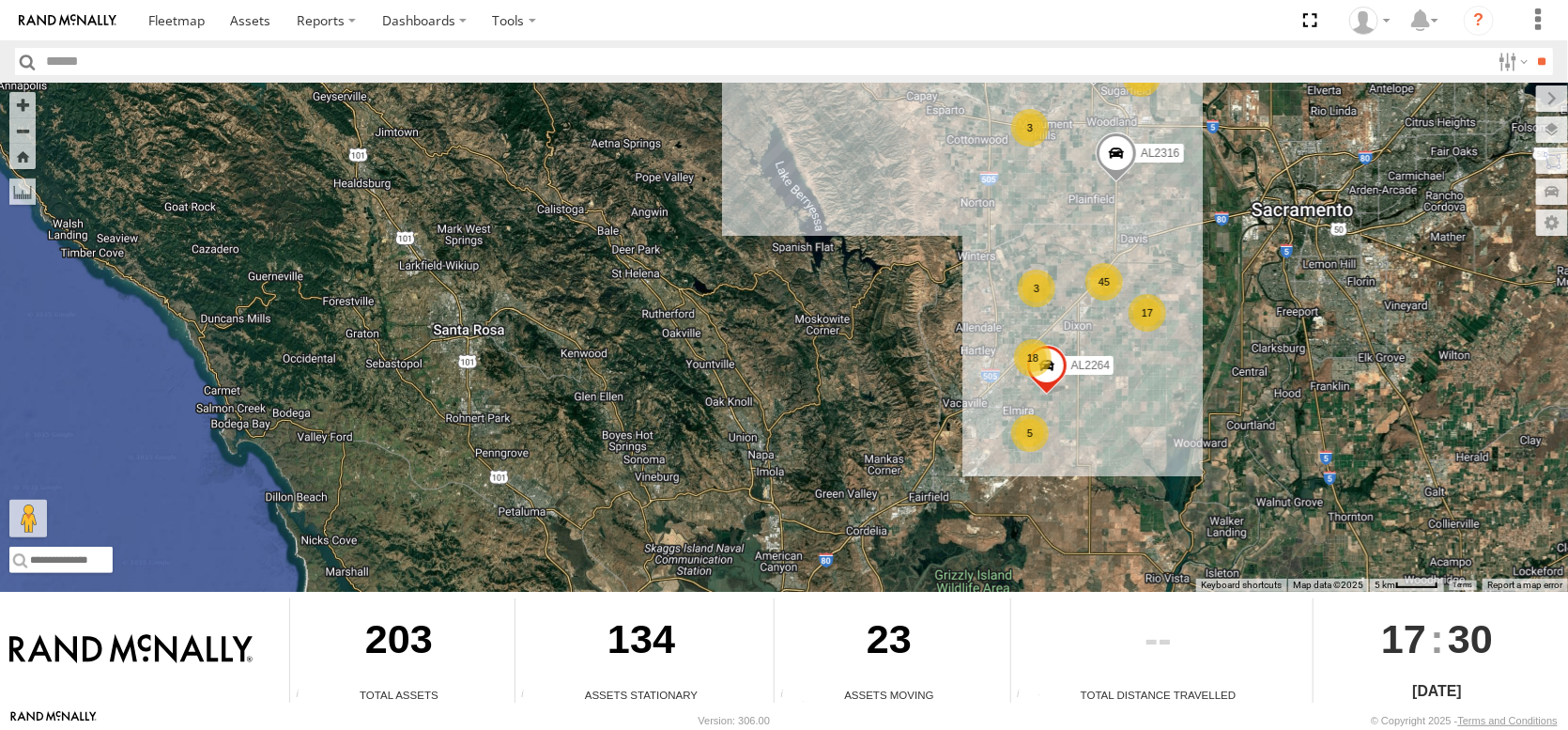
drag, startPoint x: 1069, startPoint y: 237, endPoint x: 379, endPoint y: 246, distance: 690.1
click at [379, 246] on div "FRONTLOADER JD344H AL2258 AL2367 AL2286 AL2316 17 45 18 3 5 AL2264 4 5 AL2377 3" at bounding box center [784, 337] width 1568 height 509
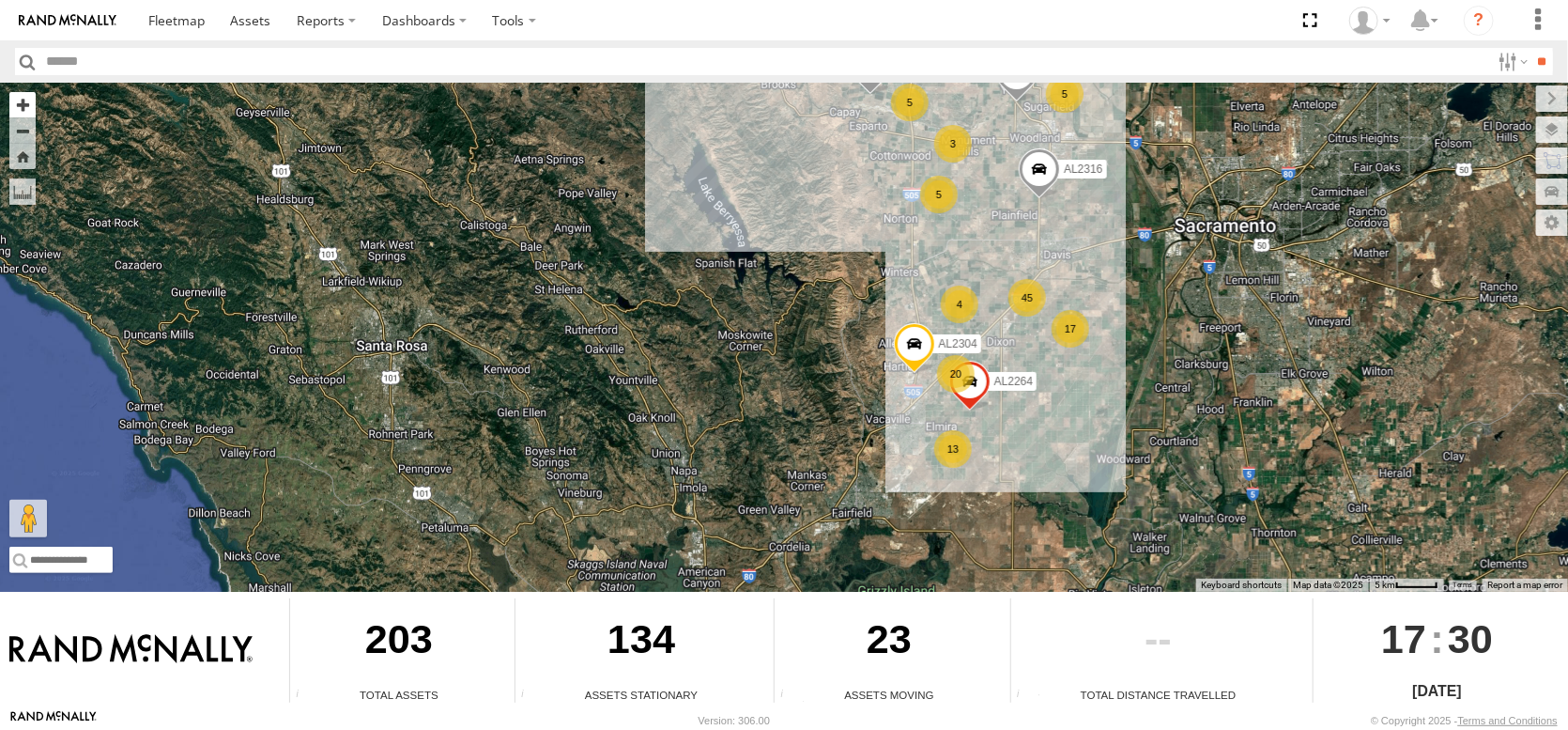
click at [31, 117] on button "Zoom in" at bounding box center [23, 104] width 26 height 25
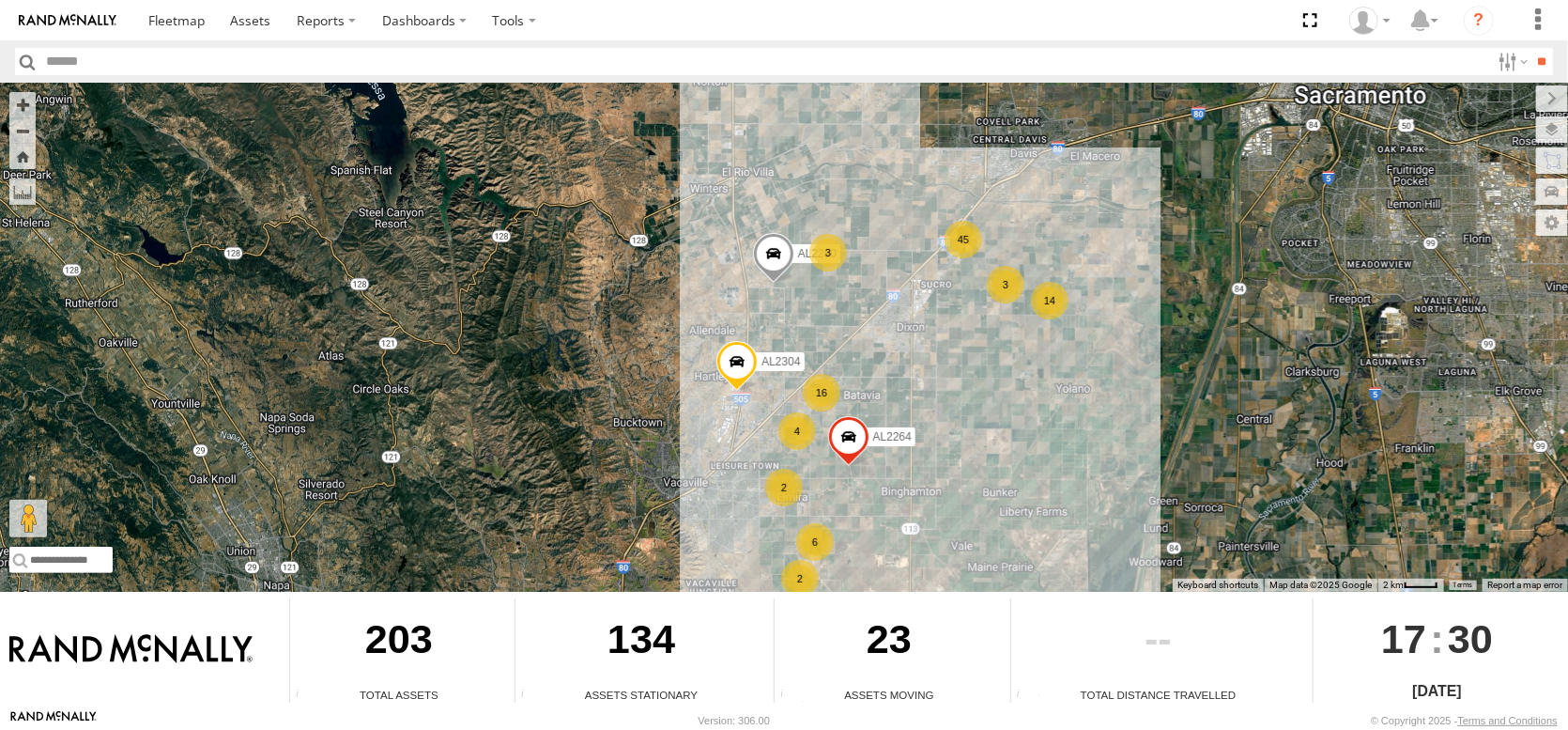
drag, startPoint x: 734, startPoint y: 288, endPoint x: 343, endPoint y: 251, distance: 392.7
click at [373, 268] on div "FRONTLOADER JD344H AL2258 AL2367 AL2286 AL2316 AL2264 AL2377 AL2304 14 45 16 2 …" at bounding box center [784, 337] width 1568 height 509
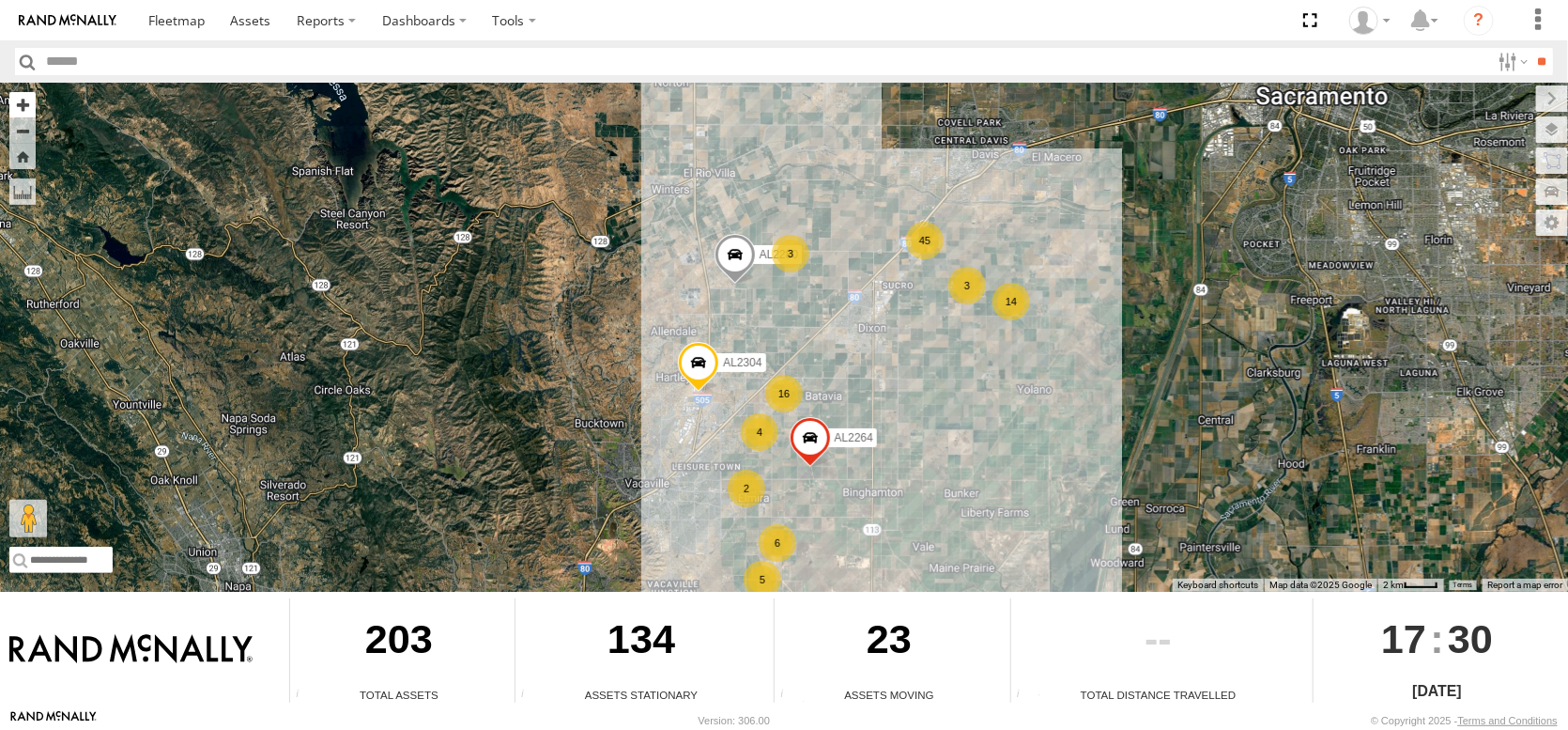
click at [19, 117] on button "Zoom in" at bounding box center [23, 104] width 26 height 25
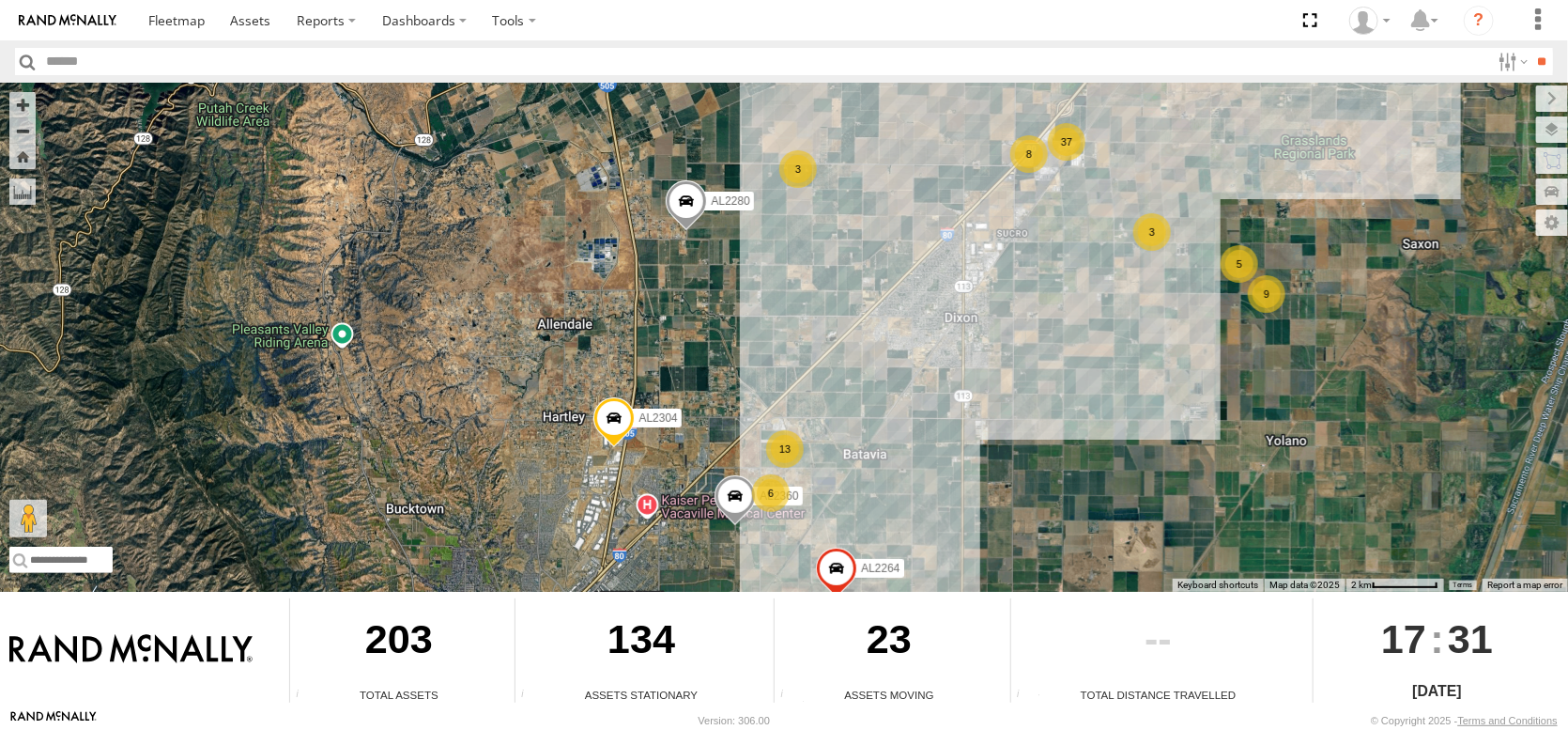
click at [614, 412] on span at bounding box center [614, 423] width 41 height 51
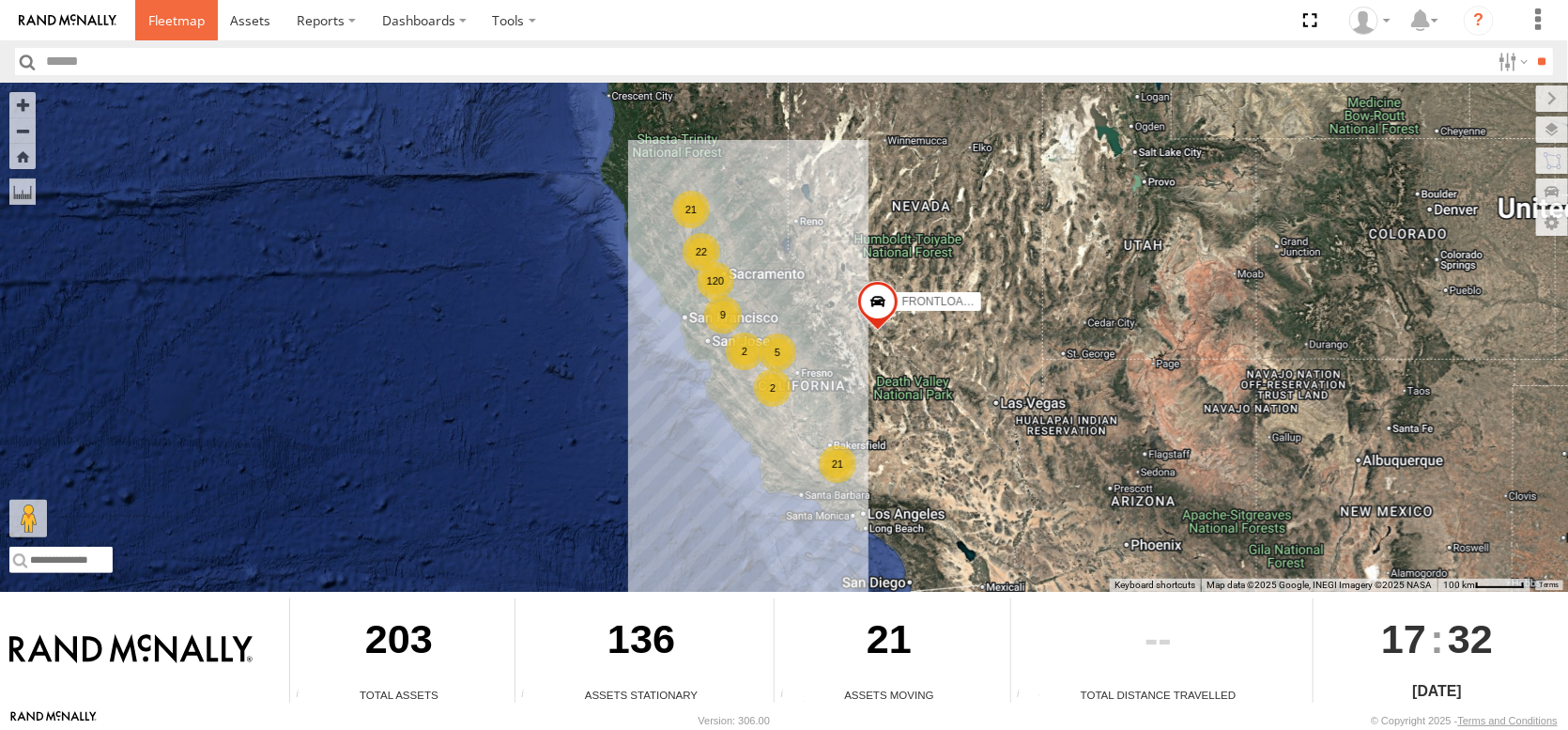
click at [205, 28] on span at bounding box center [177, 20] width 56 height 18
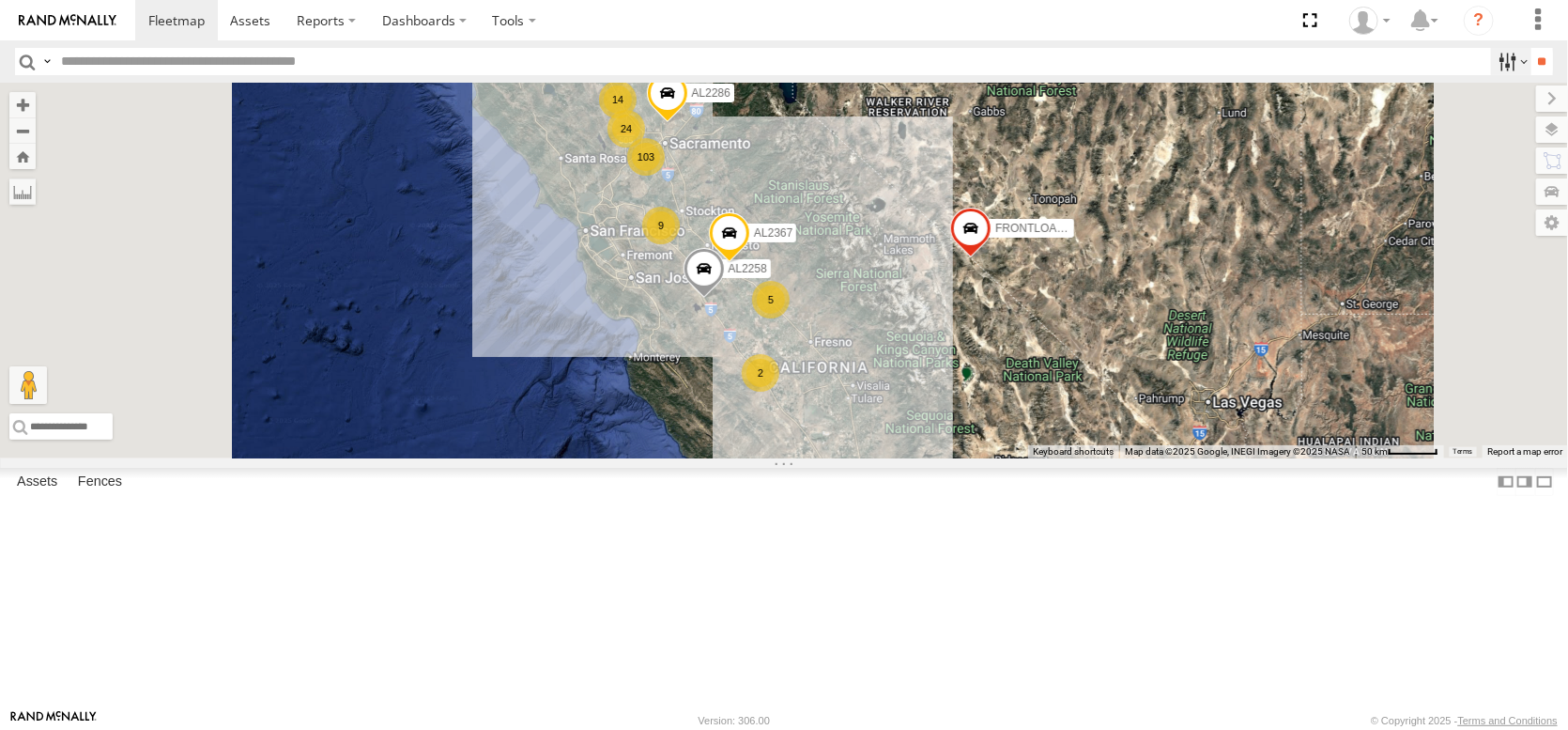
click at [1491, 67] on label at bounding box center [1511, 61] width 40 height 27
click at [1491, 74] on label at bounding box center [1511, 61] width 40 height 27
click at [1552, 171] on label at bounding box center [1532, 161] width 71 height 26
click at [1497, 174] on label at bounding box center [1532, 161] width 71 height 26
click at [1531, 65] on input "**" at bounding box center [1542, 61] width 22 height 27
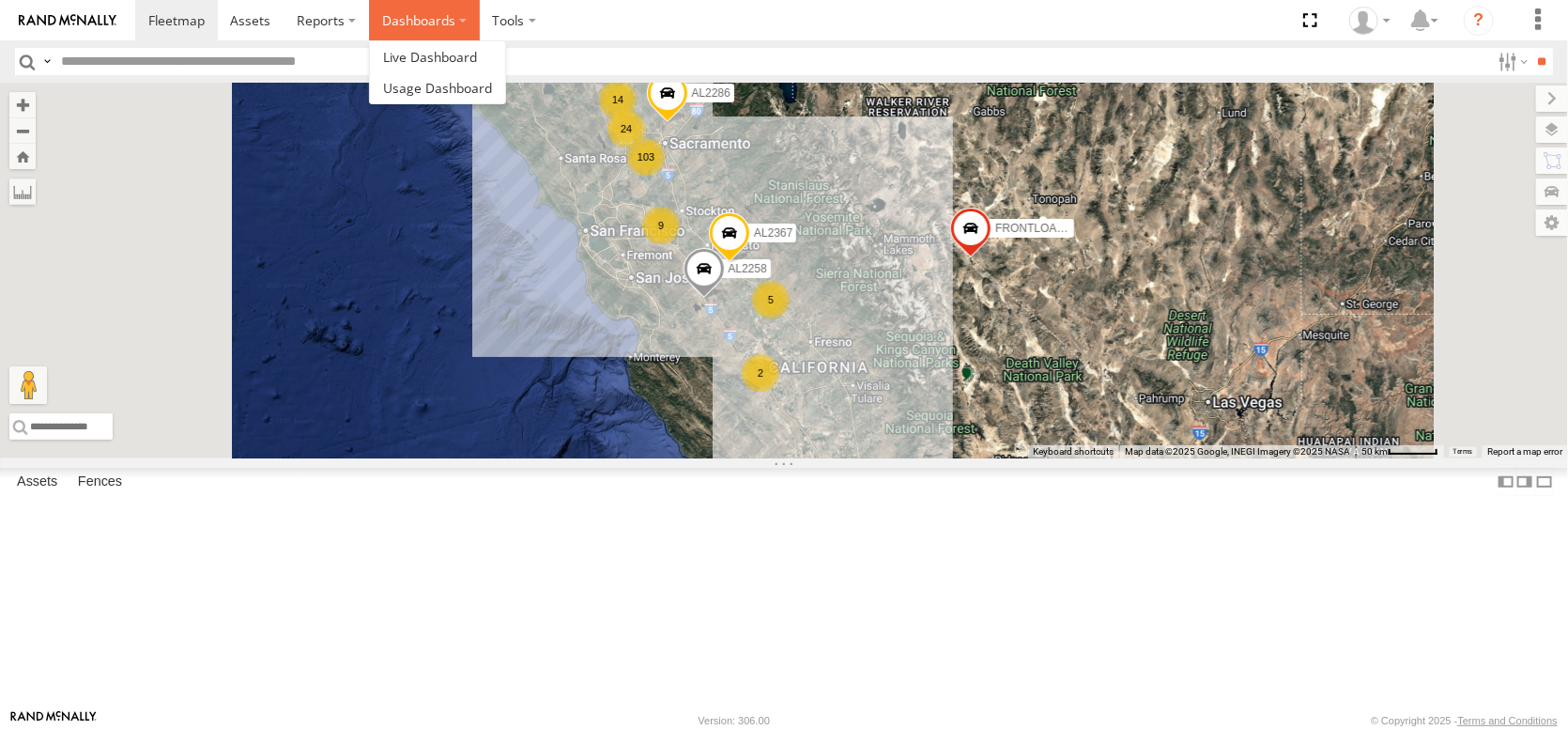
click at [480, 22] on label "Dashboards" at bounding box center [425, 20] width 111 height 40
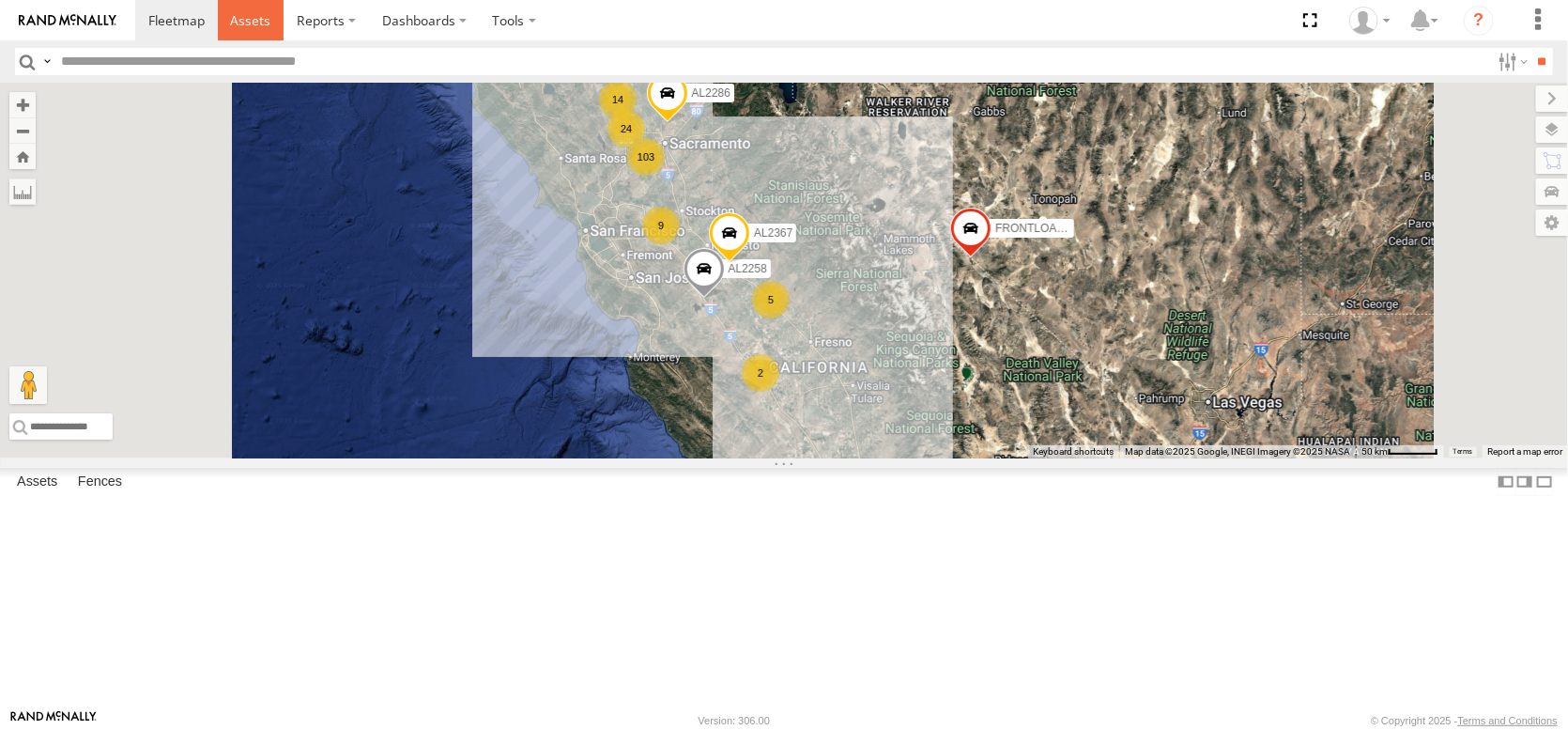
click at [285, 18] on link at bounding box center [251, 20] width 67 height 40
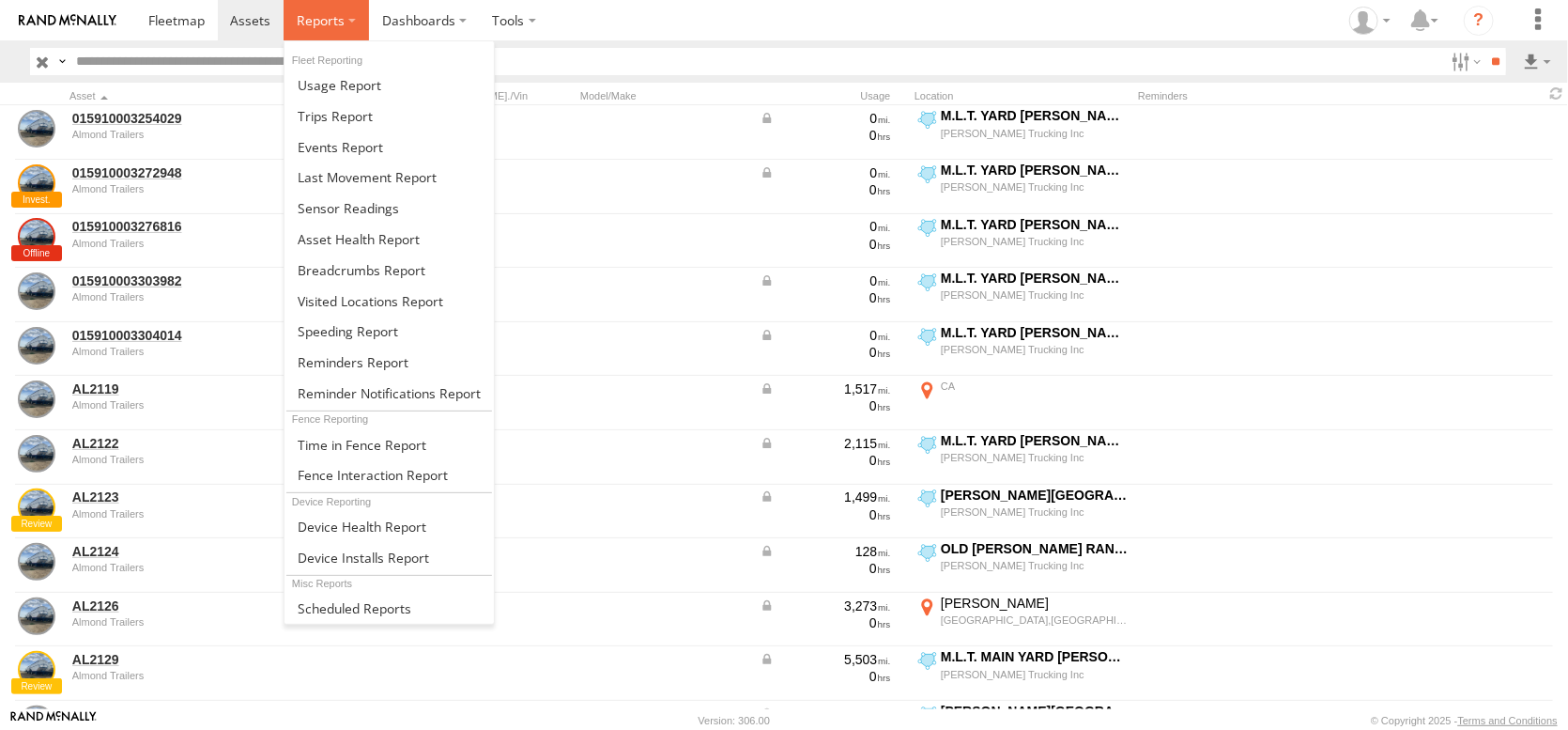
click at [345, 23] on span at bounding box center [320, 20] width 48 height 18
click at [427, 436] on span at bounding box center [362, 444] width 129 height 18
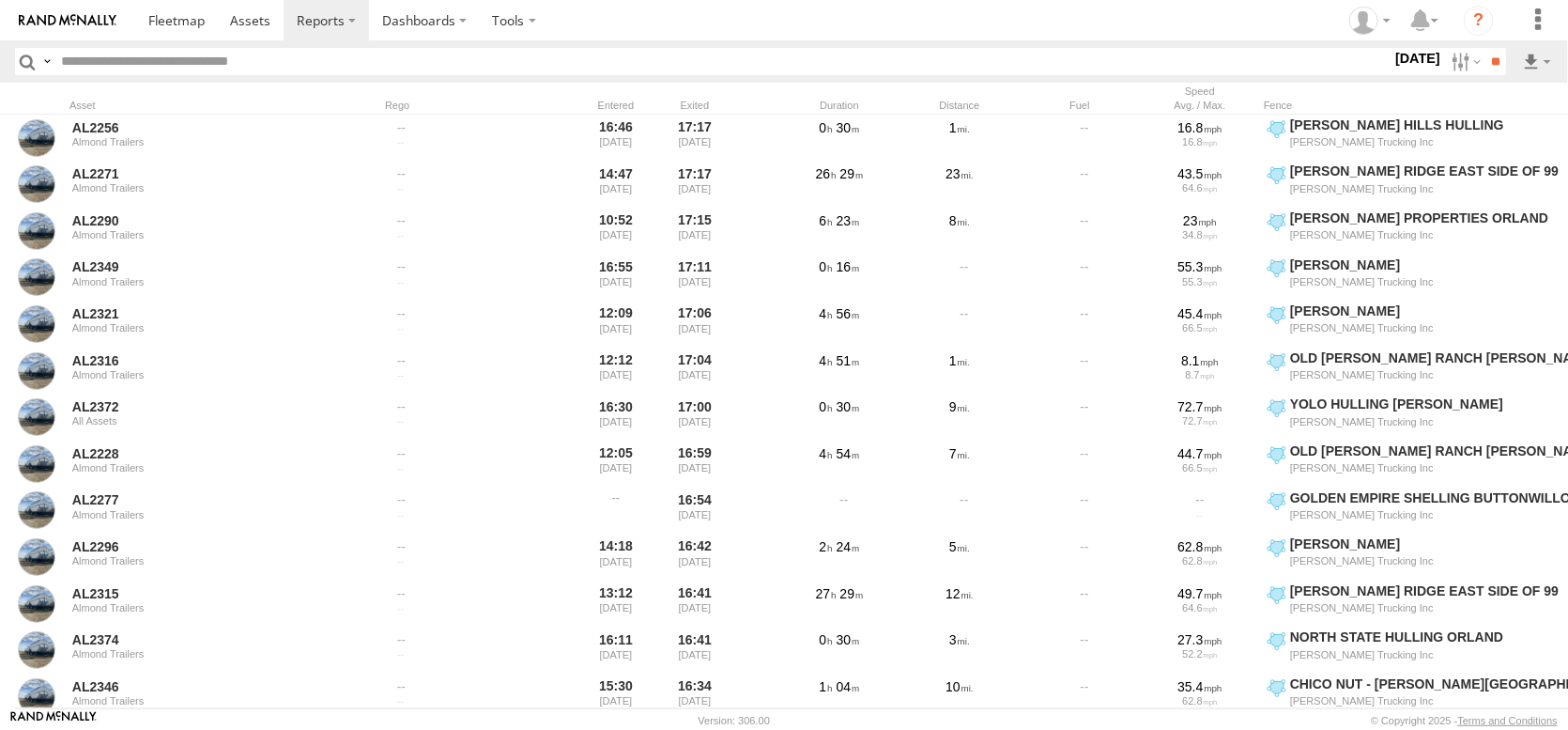
click at [1271, 112] on div "Fence" at bounding box center [1428, 105] width 329 height 13
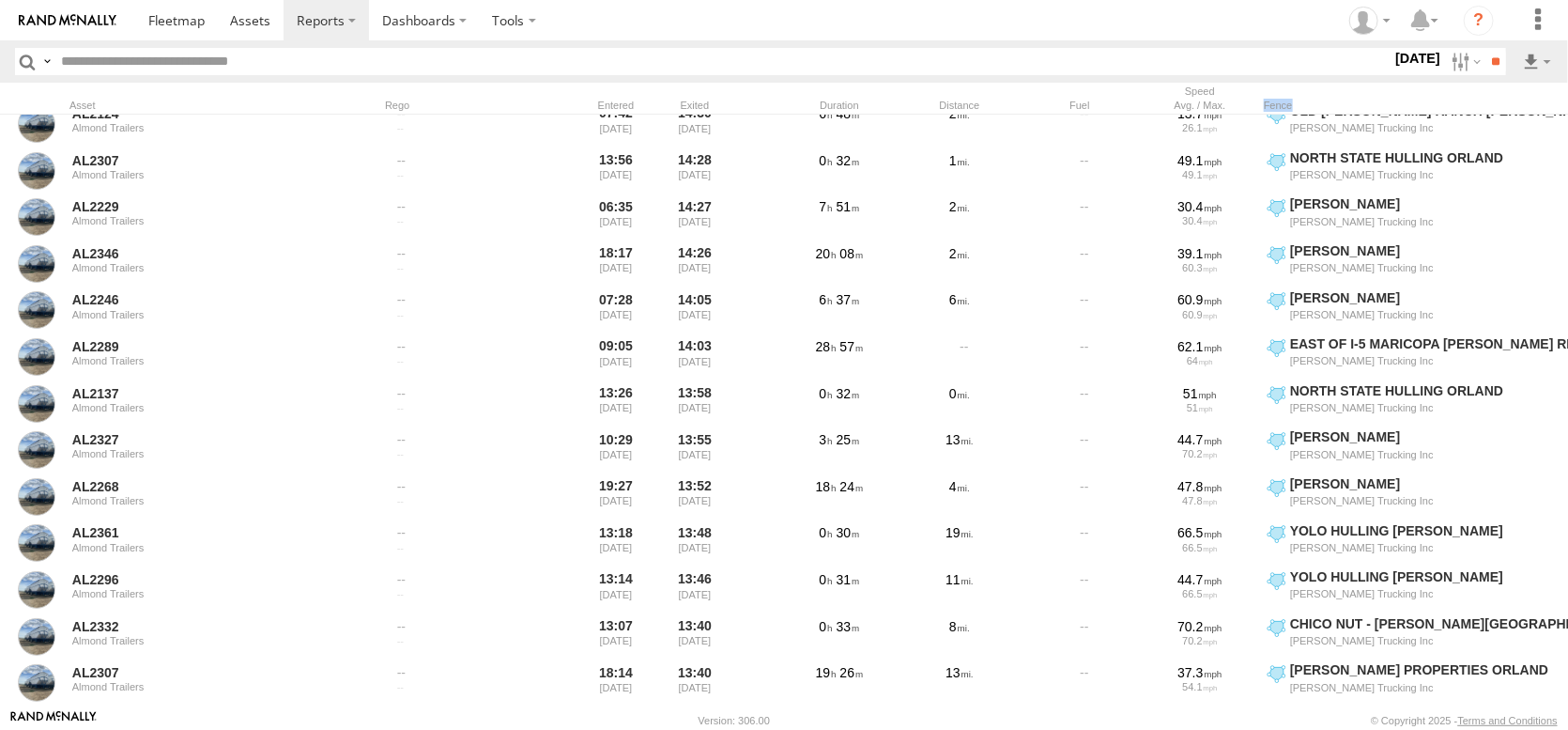
scroll to position [2066, 0]
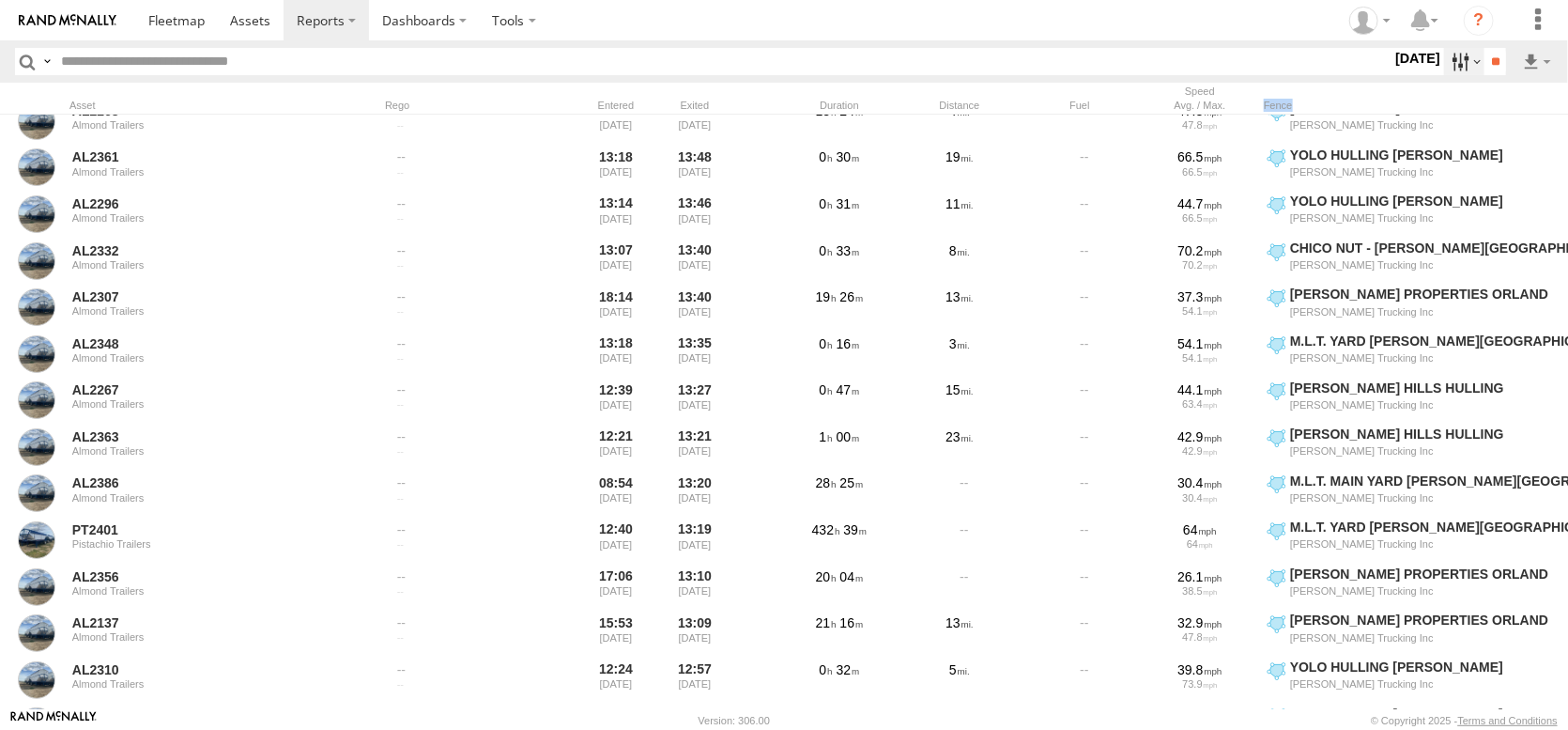
click at [1444, 69] on label at bounding box center [1464, 61] width 40 height 27
click at [0, 0] on span "[PERSON_NAME] HILLS HULLING" at bounding box center [0, 0] width 0 height 0
click at [1490, 60] on input "**" at bounding box center [1495, 61] width 22 height 27
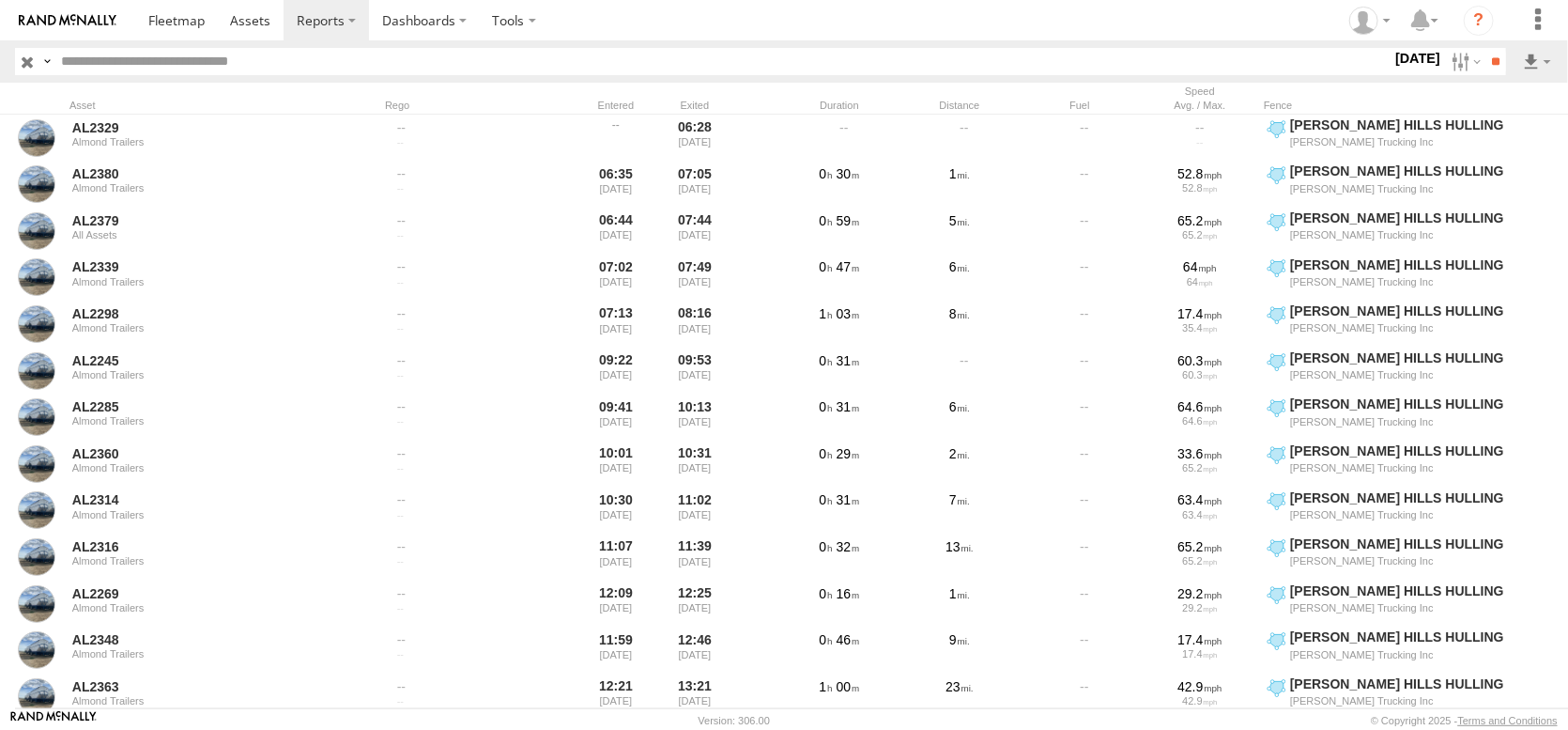
drag, startPoint x: 27, startPoint y: 67, endPoint x: 37, endPoint y: 105, distance: 39.3
click at [30, 68] on input "button" at bounding box center [27, 61] width 24 height 27
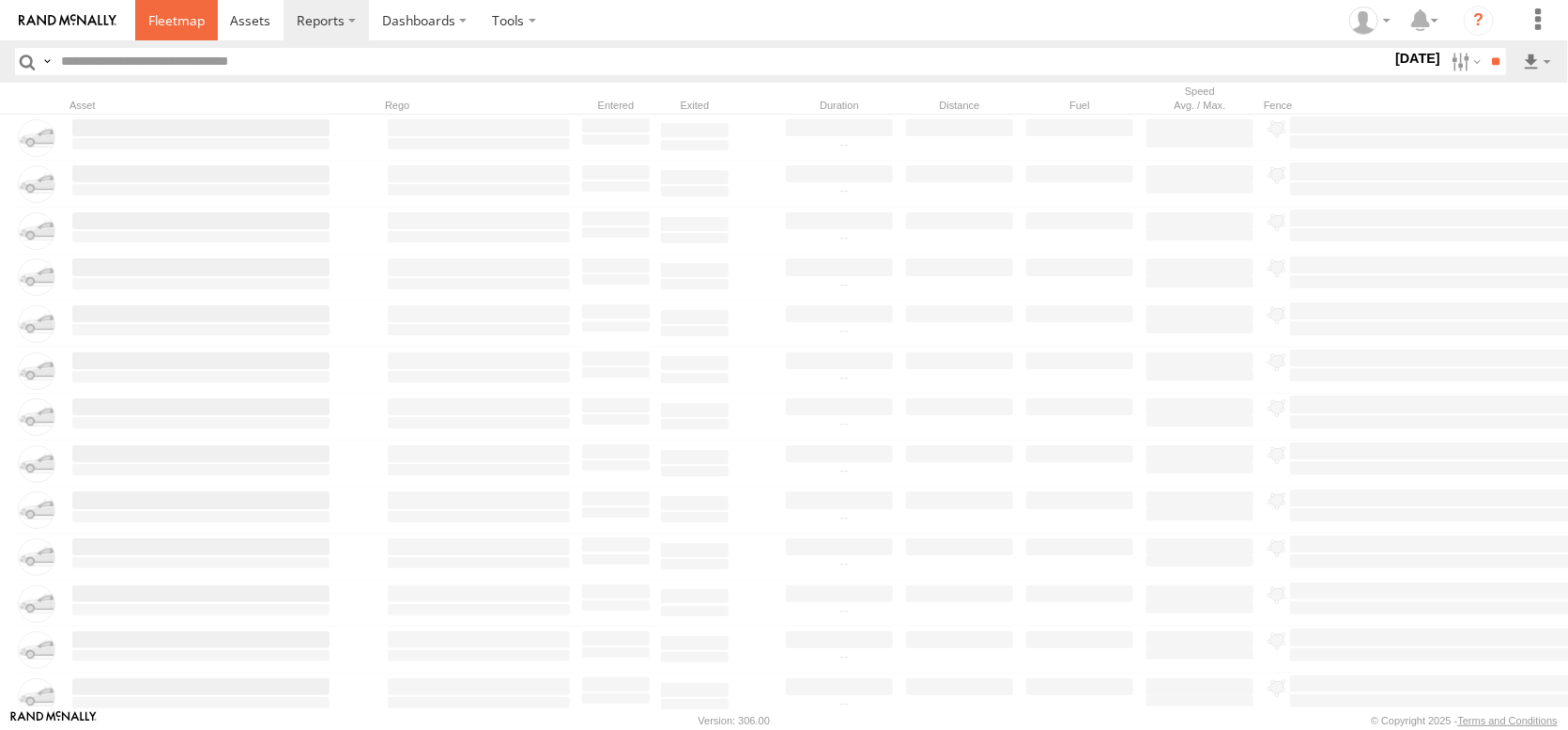
click at [205, 23] on span at bounding box center [177, 20] width 56 height 18
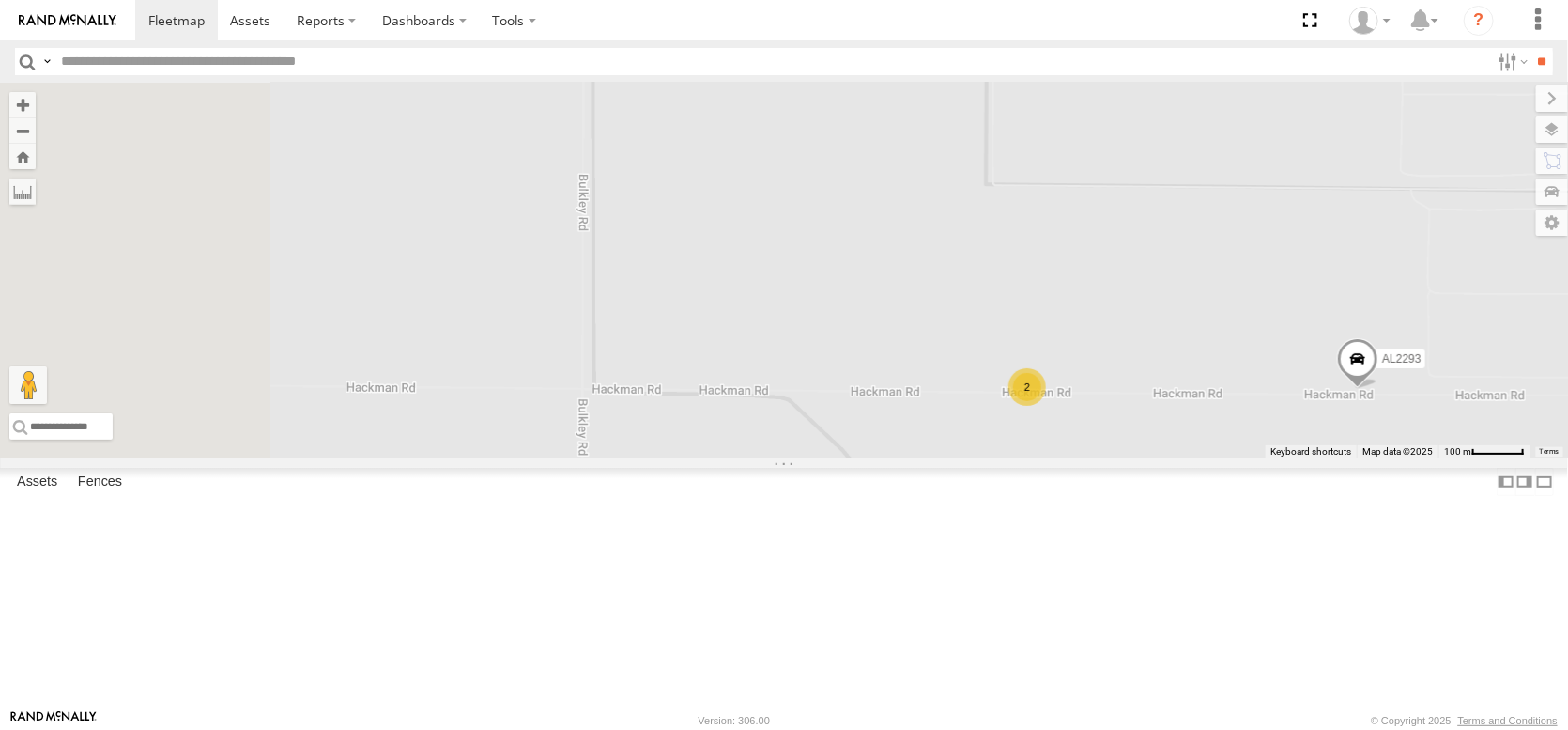
drag, startPoint x: 843, startPoint y: 314, endPoint x: 975, endPoint y: 545, distance: 266.1
click at [981, 458] on div "AL2258 FRONTLOADER JD344H AL2286 AL2367 AL2262 AL2256 AL2264 AL2270 AL2304 AL23…" at bounding box center [784, 271] width 1568 height 376
drag, startPoint x: 992, startPoint y: 208, endPoint x: 1063, endPoint y: 274, distance: 96.9
click at [1063, 274] on div "AL2258 FRONTLOADER JD344H AL2286 AL2367 AL2262 AL2256 AL2264 AL2270 AL2304 AL23…" at bounding box center [784, 271] width 1568 height 376
click at [1121, 287] on div "AL2258 FRONTLOADER JD344H AL2286 AL2367 AL2262 AL2256 AL2264 AL2270 AL2304 AL23…" at bounding box center [784, 271] width 1568 height 376
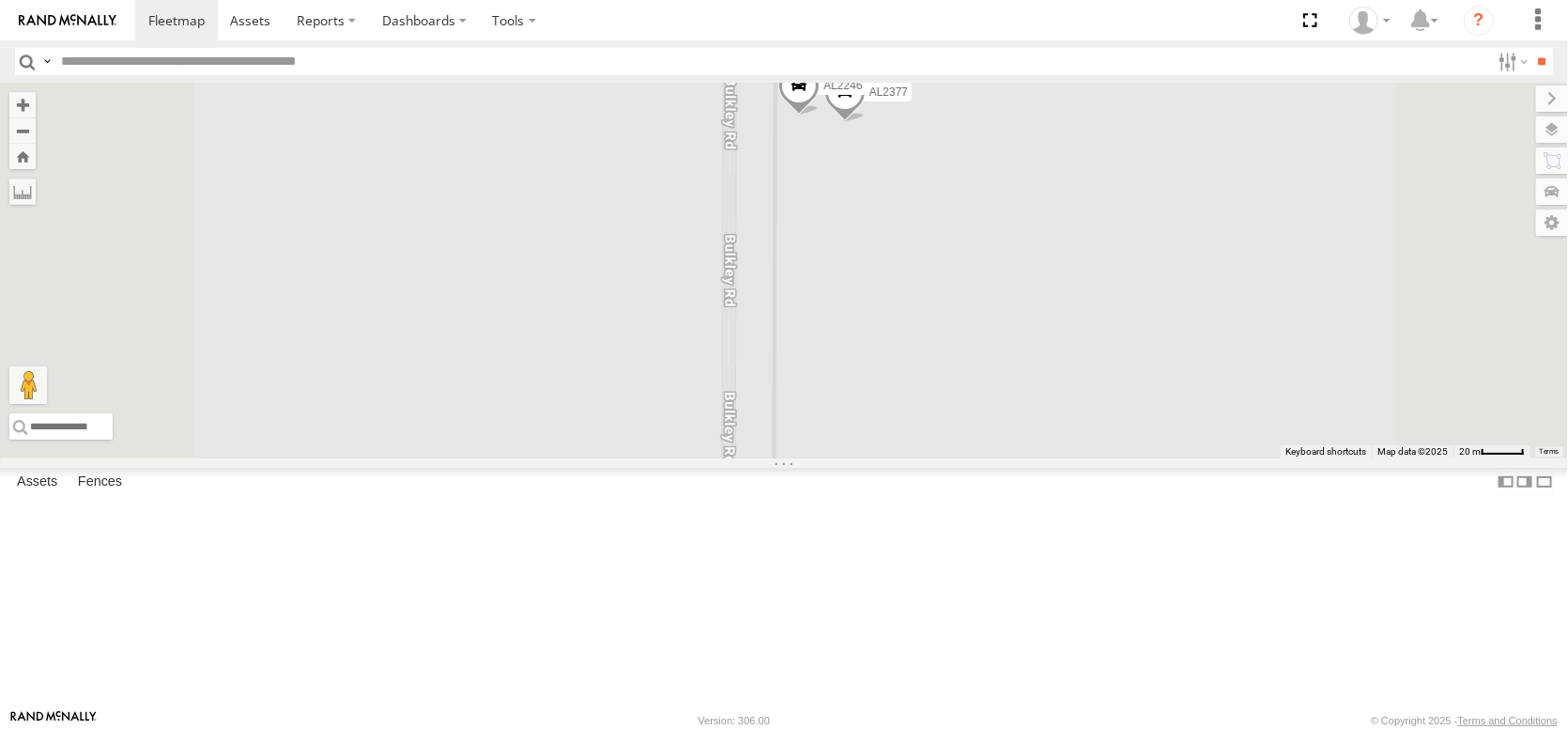
click at [1120, 290] on div "AL2258 FRONTLOADER JD344H AL2286 AL2367 AL2262 AL2256 AL2264 AL2270 AL2304 AL23…" at bounding box center [784, 271] width 1568 height 376
click at [1064, 166] on label "AL2339" at bounding box center [1035, 157] width 57 height 19
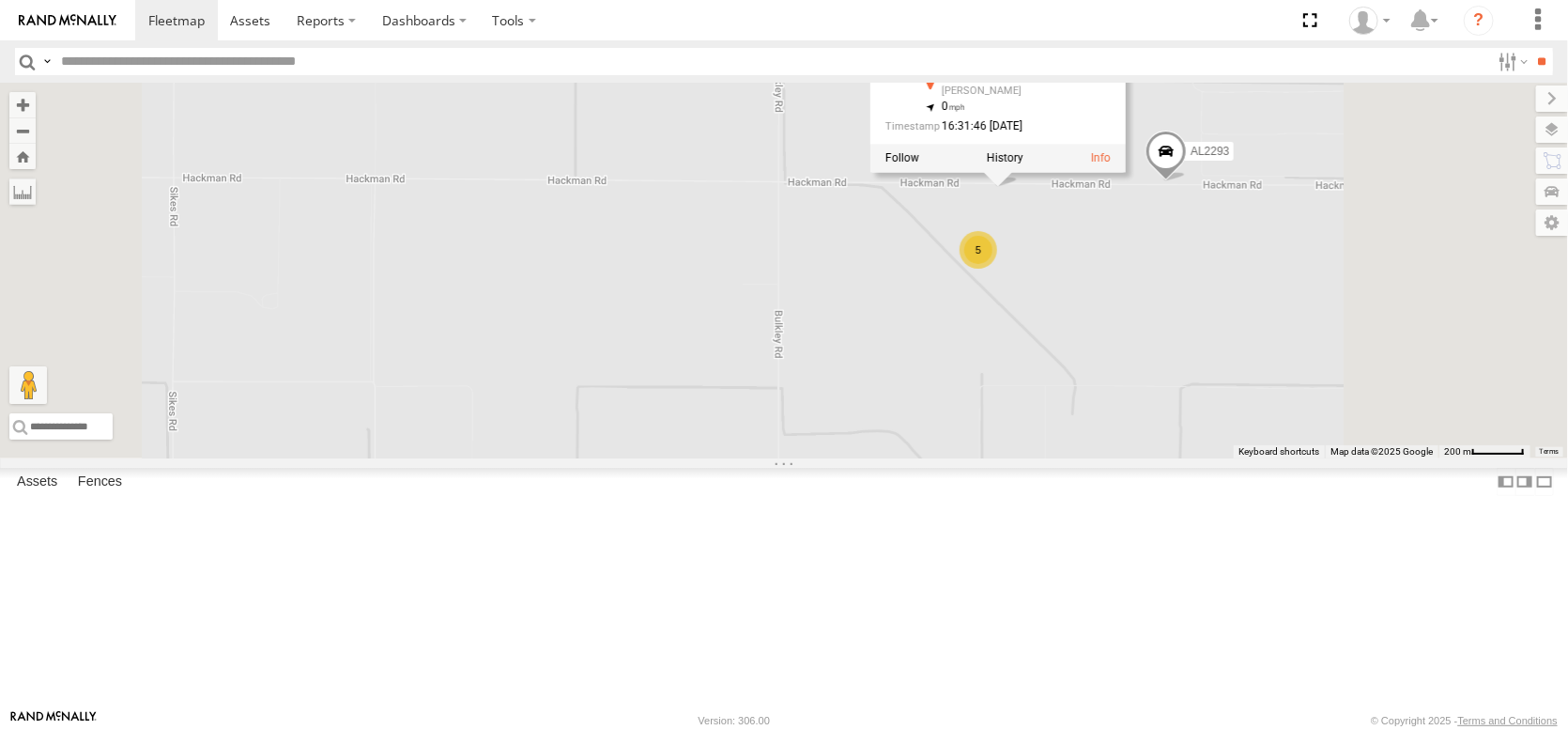
click at [1187, 182] on span at bounding box center [1166, 157] width 41 height 51
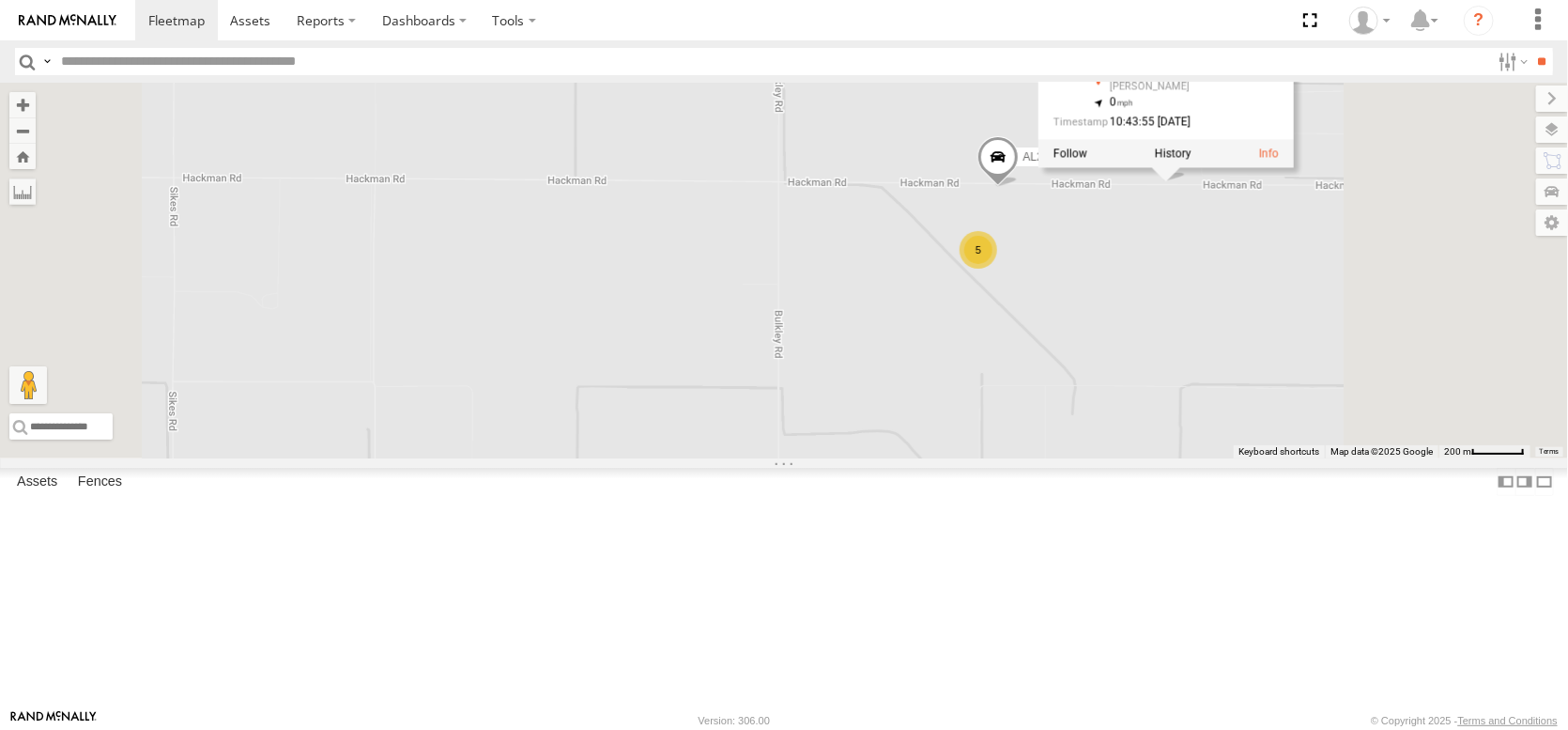
click at [1374, 429] on div "AL2258 FRONTLOADER JD344H AL2286 AL2367 AL2262 AL2256 AL2264 AL2270 AL2304 AL23…" at bounding box center [784, 271] width 1568 height 376
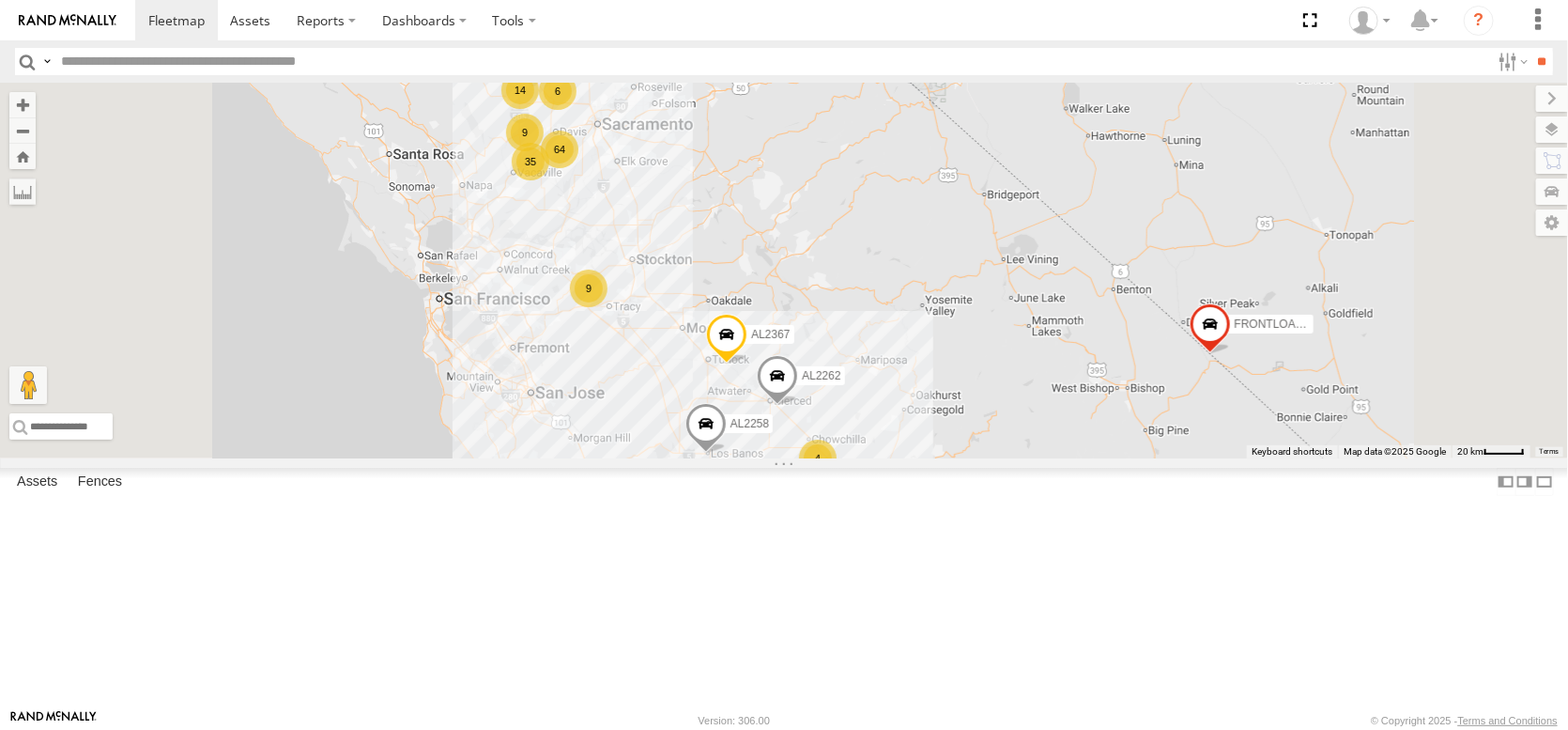
drag, startPoint x: 776, startPoint y: 243, endPoint x: 788, endPoint y: 370, distance: 127.6
click at [788, 370] on div "AL2258 FRONTLOADER JD344H AL2286 64 9 14 35 AL2367 2 8 9 AL2262 6 4" at bounding box center [784, 271] width 1568 height 376
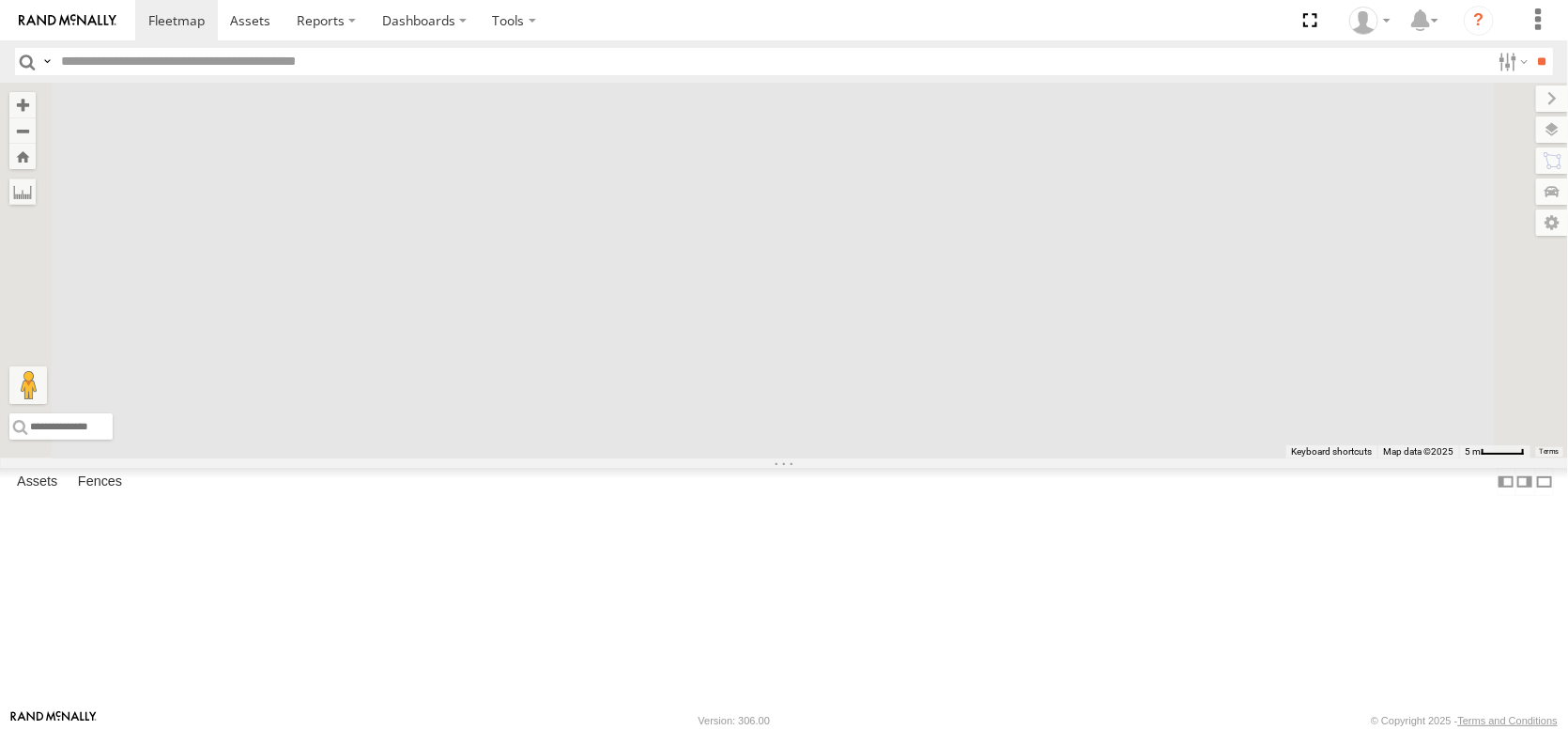
drag, startPoint x: 758, startPoint y: 448, endPoint x: 793, endPoint y: 455, distance: 35.7
click at [793, 455] on div "AL2258 FRONTLOADER JD344H AL2286 AL2367 AL2262 AL2256 AL2326 AL2264 AL2252 AL22…" at bounding box center [784, 271] width 1568 height 376
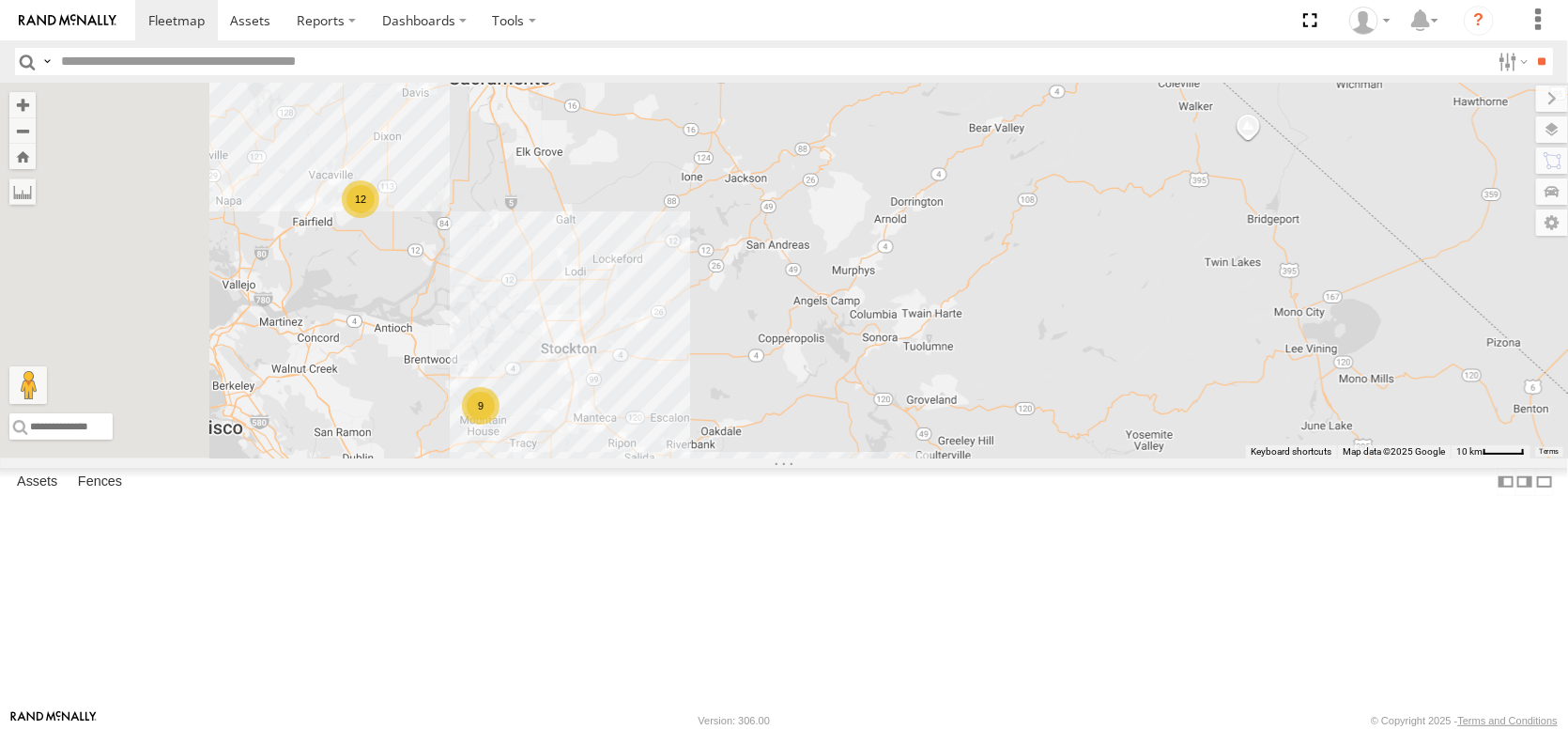
drag, startPoint x: 554, startPoint y: 257, endPoint x: 648, endPoint y: 523, distance: 282.1
click at [649, 458] on div "AL2258 FRONTLOADER JD344H AL2286 AL2367 AL2262 12 9 4" at bounding box center [784, 271] width 1568 height 376
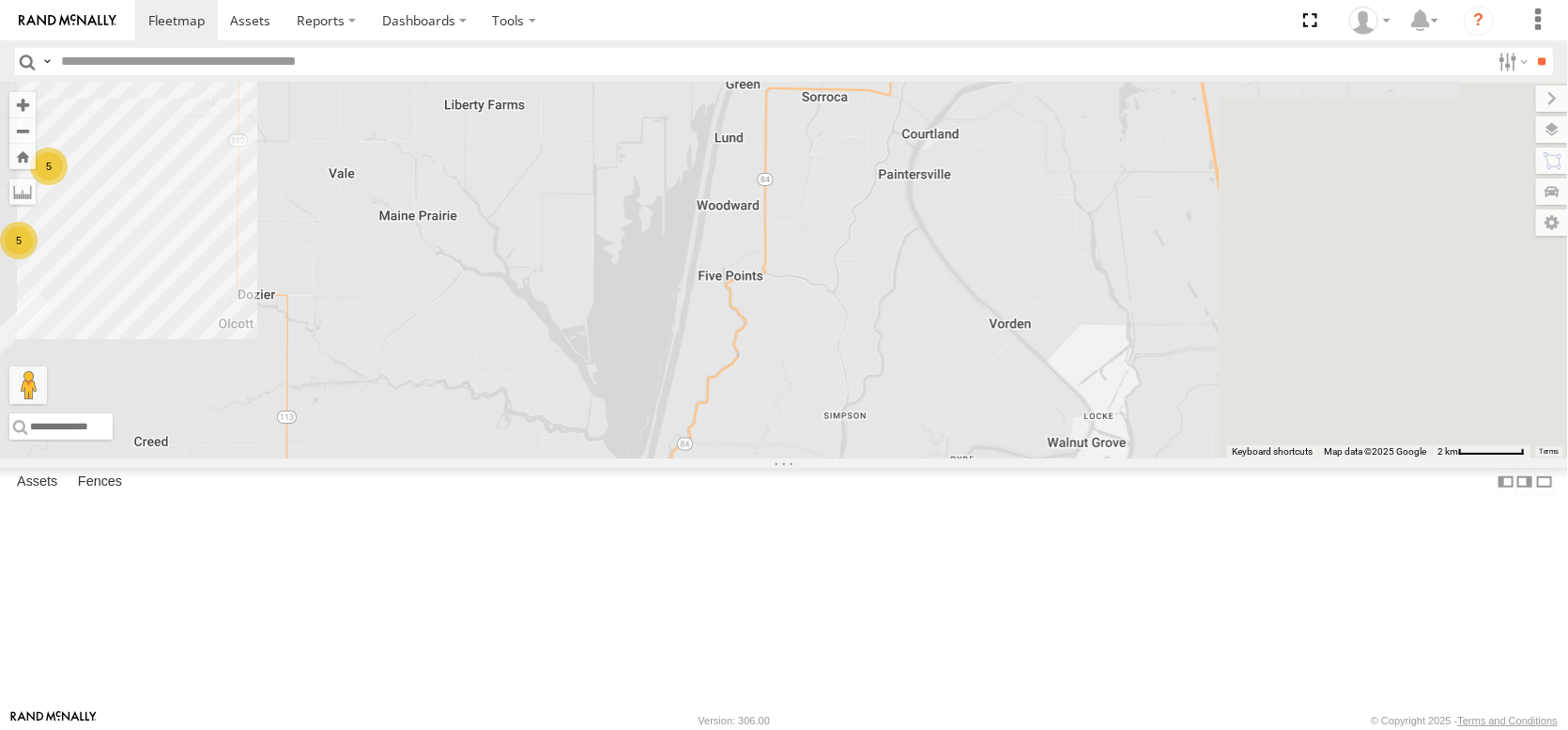
drag, startPoint x: 785, startPoint y: 326, endPoint x: 649, endPoint y: 165, distance: 210.8
click at [649, 165] on div "AL2258 FRONTLOADER JD344H AL2286 AL2367 AL2262 AL2264 12 5 5 2 5 7 AL2360" at bounding box center [784, 271] width 1568 height 376
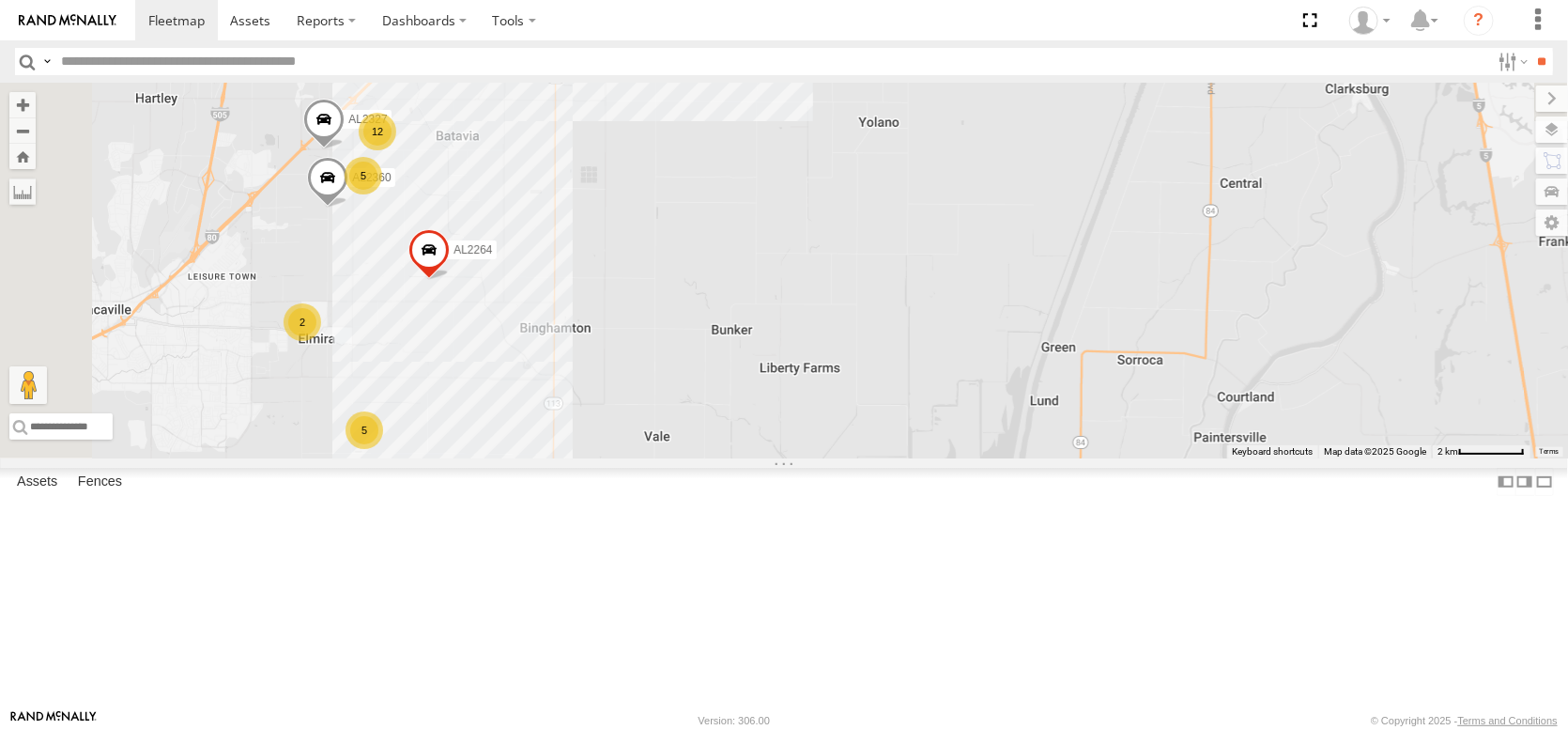
drag, startPoint x: 724, startPoint y: 236, endPoint x: 1139, endPoint y: 640, distance: 579.2
click at [1142, 458] on div "AL2258 FRONTLOADER JD344H AL2286 AL2367 AL2262 AL2264 12 5 5 2 5 7 AL2360 AL2327" at bounding box center [784, 271] width 1568 height 376
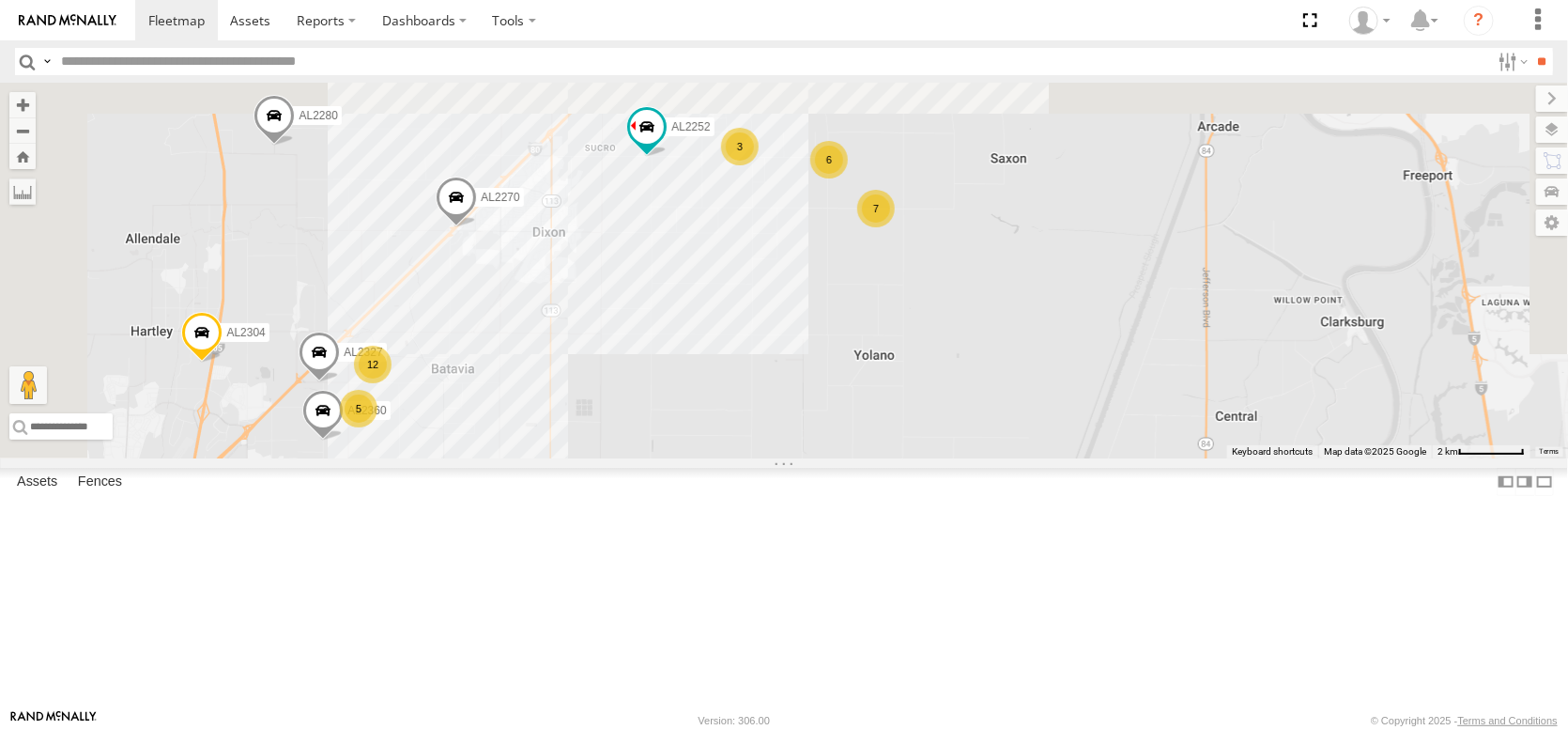
drag, startPoint x: 1057, startPoint y: 335, endPoint x: 926, endPoint y: 656, distance: 346.7
click at [926, 458] on div "AL2258 FRONTLOADER JD344H AL2286 AL2367 AL2262 AL2264 12 5 5 2 5 7 AL2360 AL227…" at bounding box center [784, 271] width 1568 height 376
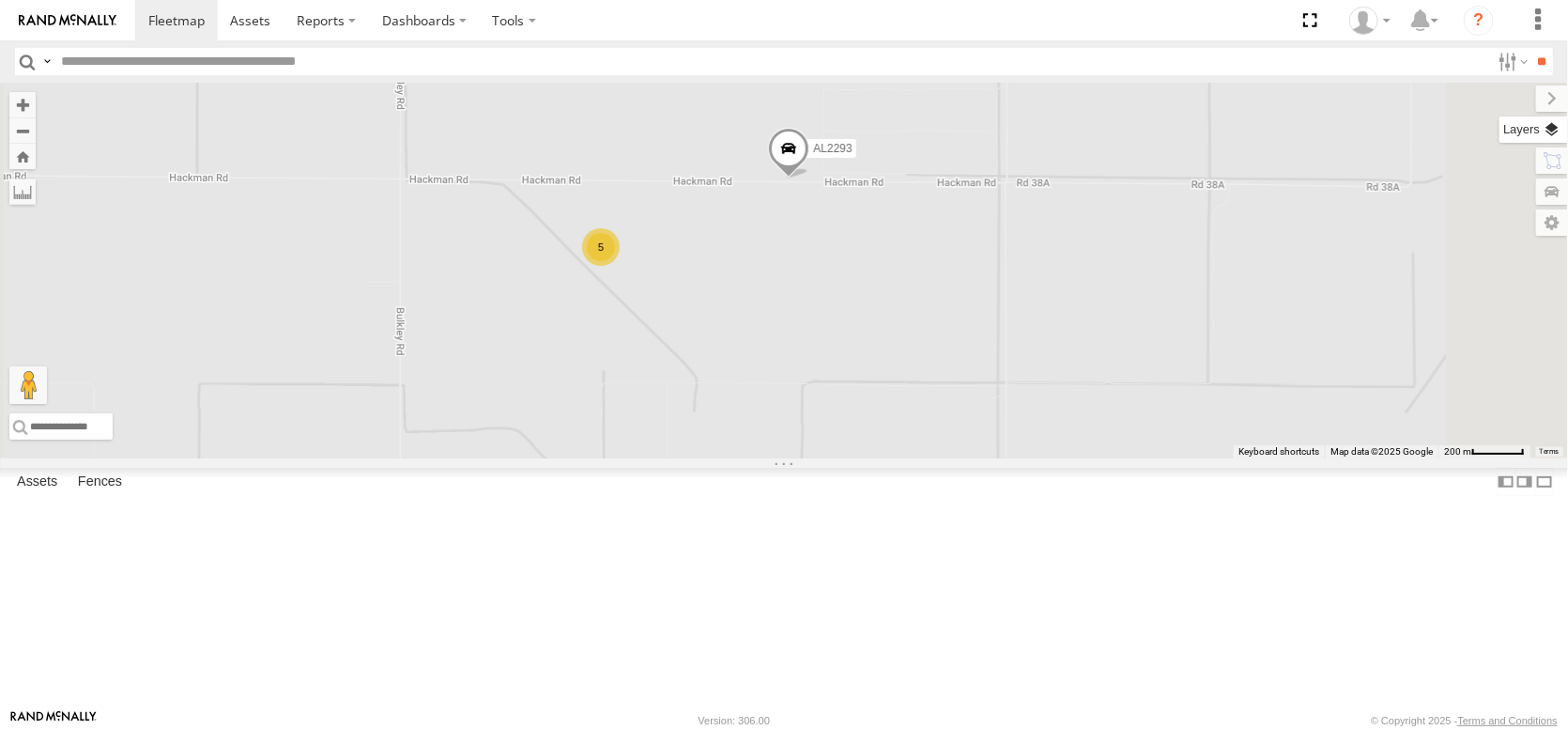
click at [1553, 136] on label at bounding box center [1533, 130] width 69 height 26
click at [0, 0] on div "Overlays" at bounding box center [0, 0] width 0 height 0
click at [0, 0] on span "Overlays" at bounding box center [0, 0] width 0 height 0
click at [0, 0] on span "Basemaps" at bounding box center [0, 0] width 0 height 0
click at [0, 0] on span "Satellite" at bounding box center [0, 0] width 0 height 0
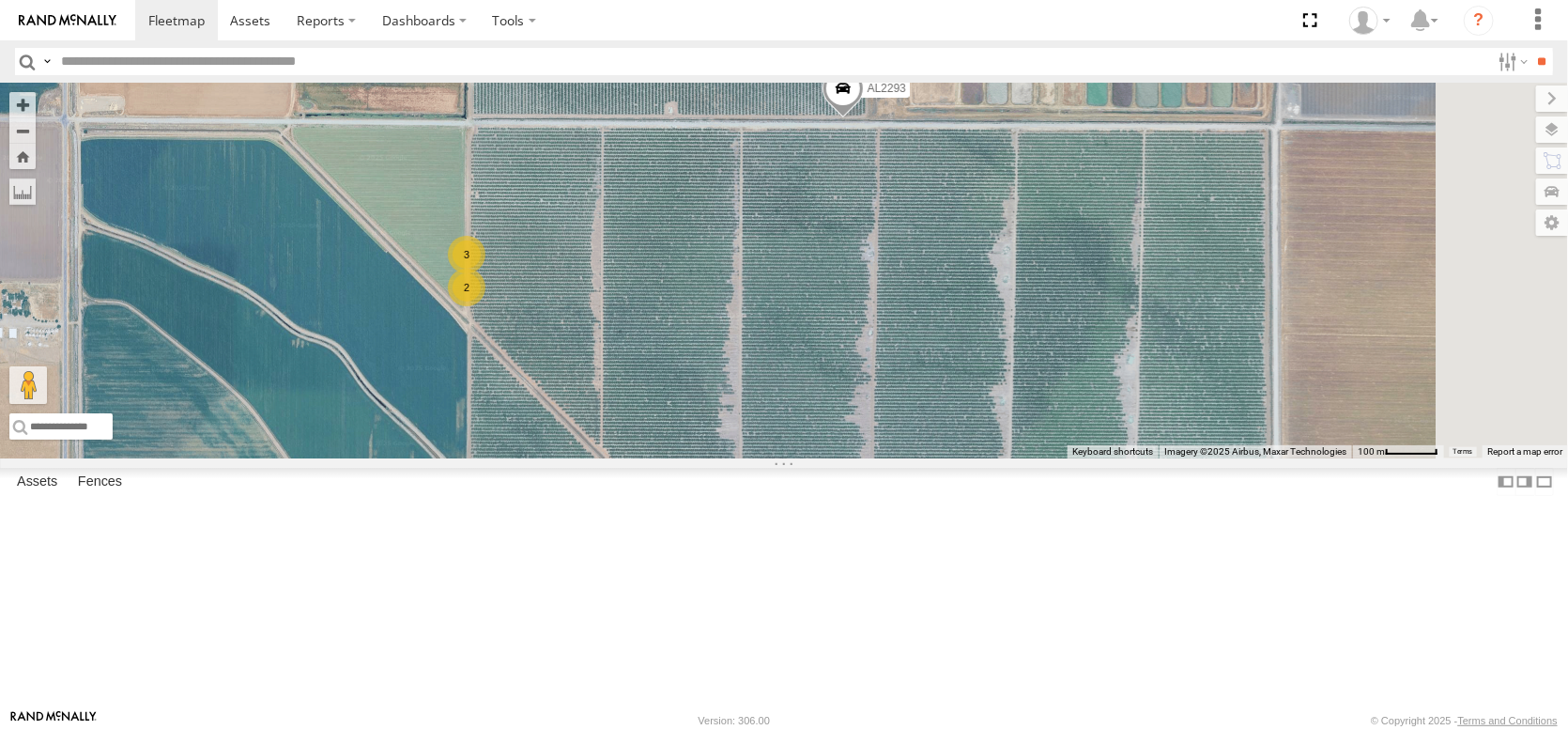
drag, startPoint x: 947, startPoint y: 389, endPoint x: 885, endPoint y: 493, distance: 121.1
click at [894, 458] on div "AL2258 FRONTLOADER JD344H AL2286 AL2367 AL2262 AL2264 AL2360 AL2270 AL2327 AL22…" at bounding box center [784, 271] width 1568 height 376
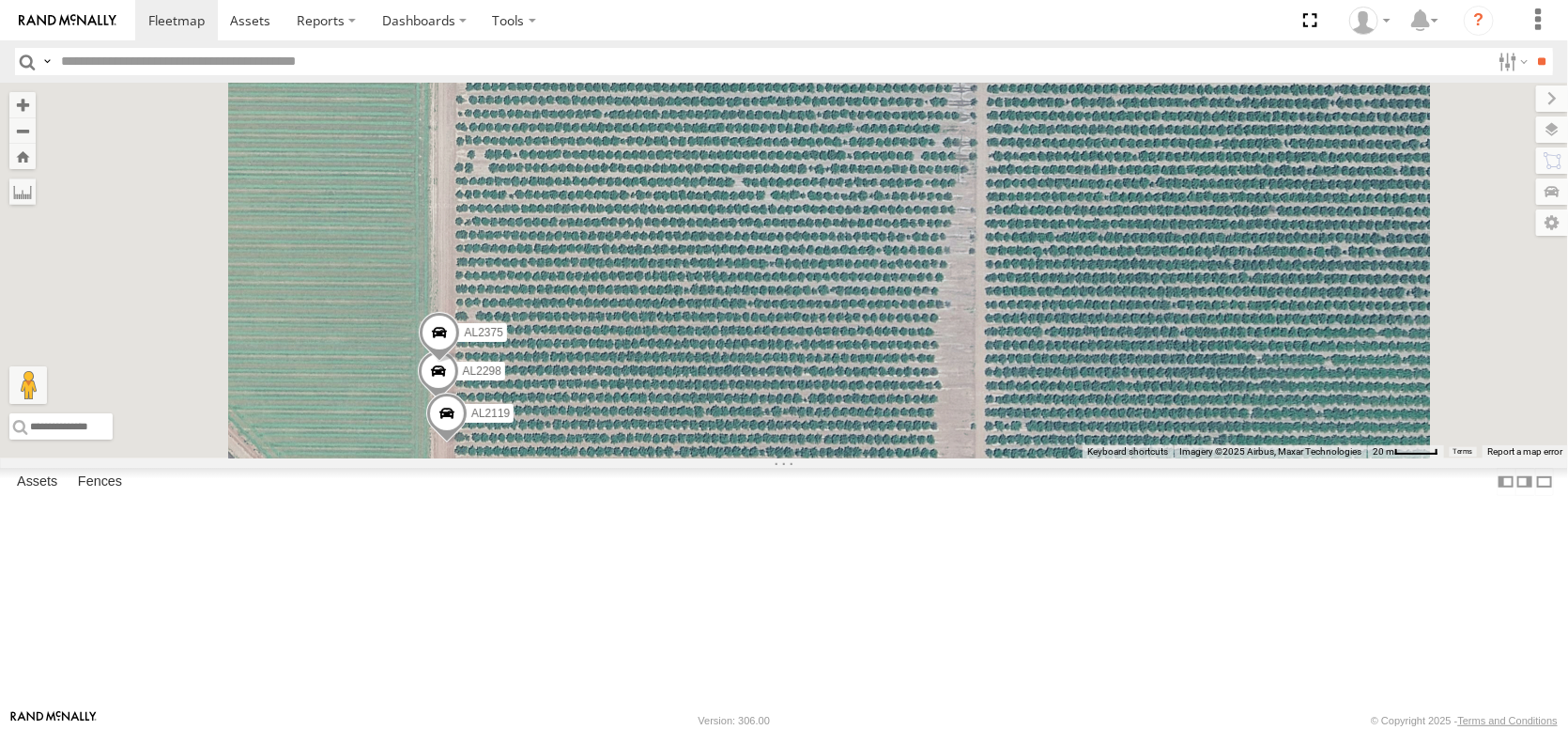
drag, startPoint x: 926, startPoint y: 420, endPoint x: 945, endPoint y: 612, distance: 192.9
click at [945, 458] on div "AL2258 FRONTLOADER JD344H AL2286 AL2367 AL2262 AL2264 AL2360 AL2270 AL2327 AL22…" at bounding box center [784, 271] width 1568 height 376
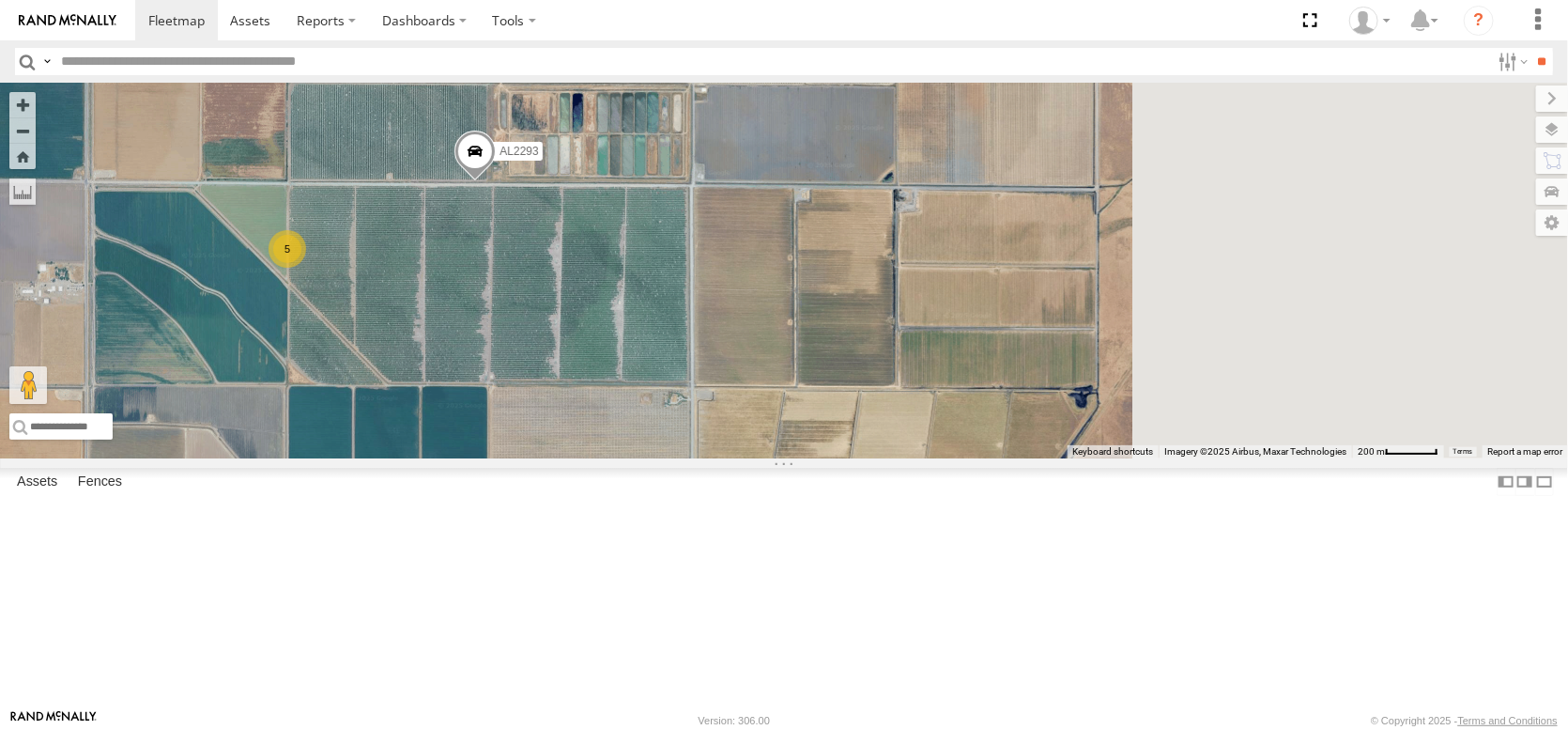
drag, startPoint x: 827, startPoint y: 559, endPoint x: 616, endPoint y: 375, distance: 280.0
click at [616, 375] on div "AL2258 FRONTLOADER JD344H AL2286 AL2367 AL2262 AL2264 AL2360 AL2270 AL2327 AL22…" at bounding box center [784, 271] width 1568 height 376
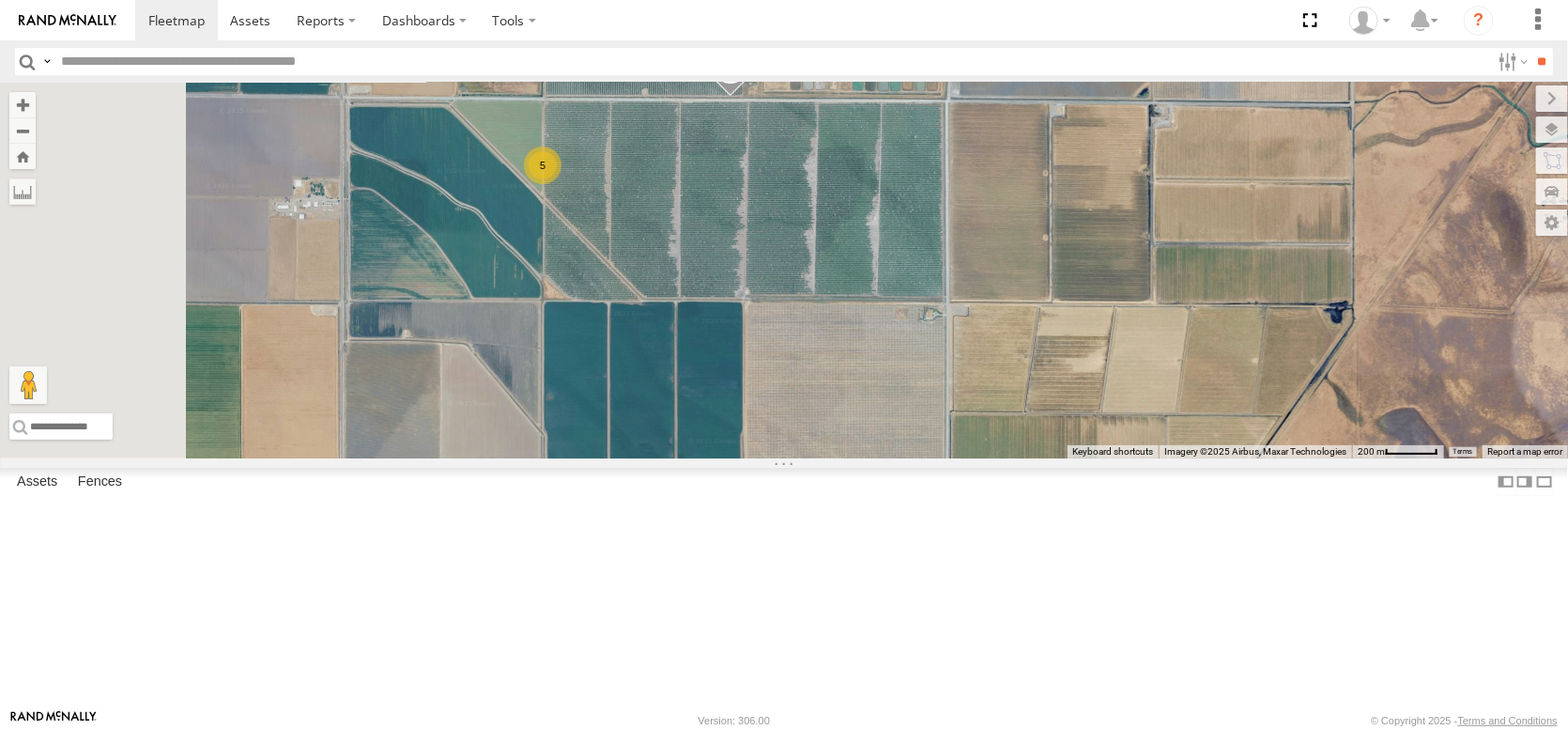
drag, startPoint x: 733, startPoint y: 341, endPoint x: 992, endPoint y: 258, distance: 272.0
click at [992, 258] on div "AL2258 FRONTLOADER JD344H AL2286 AL2367 AL2262 AL2264 AL2360 AL2270 AL2327 AL22…" at bounding box center [784, 271] width 1568 height 376
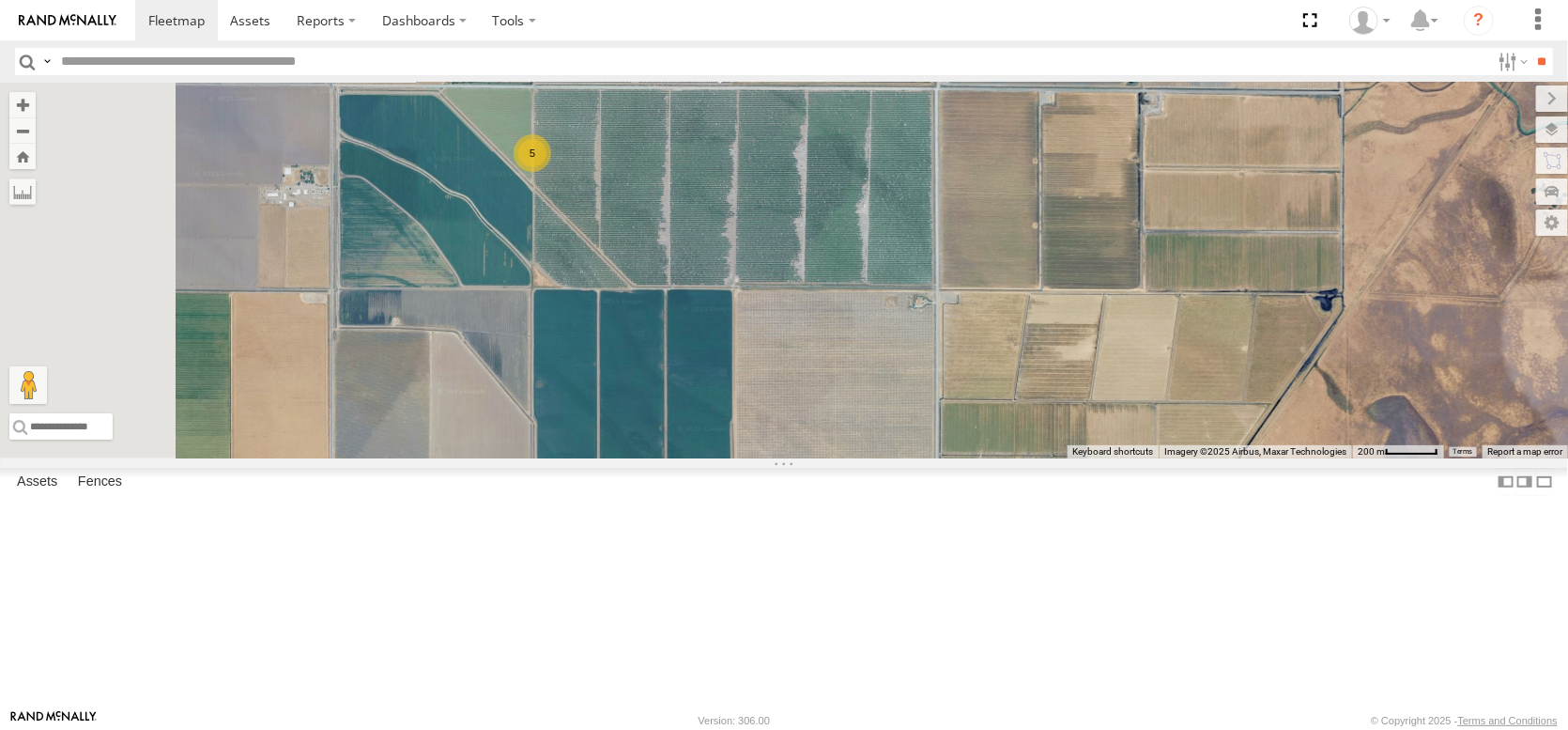
drag, startPoint x: 977, startPoint y: 264, endPoint x: 909, endPoint y: 394, distance: 146.7
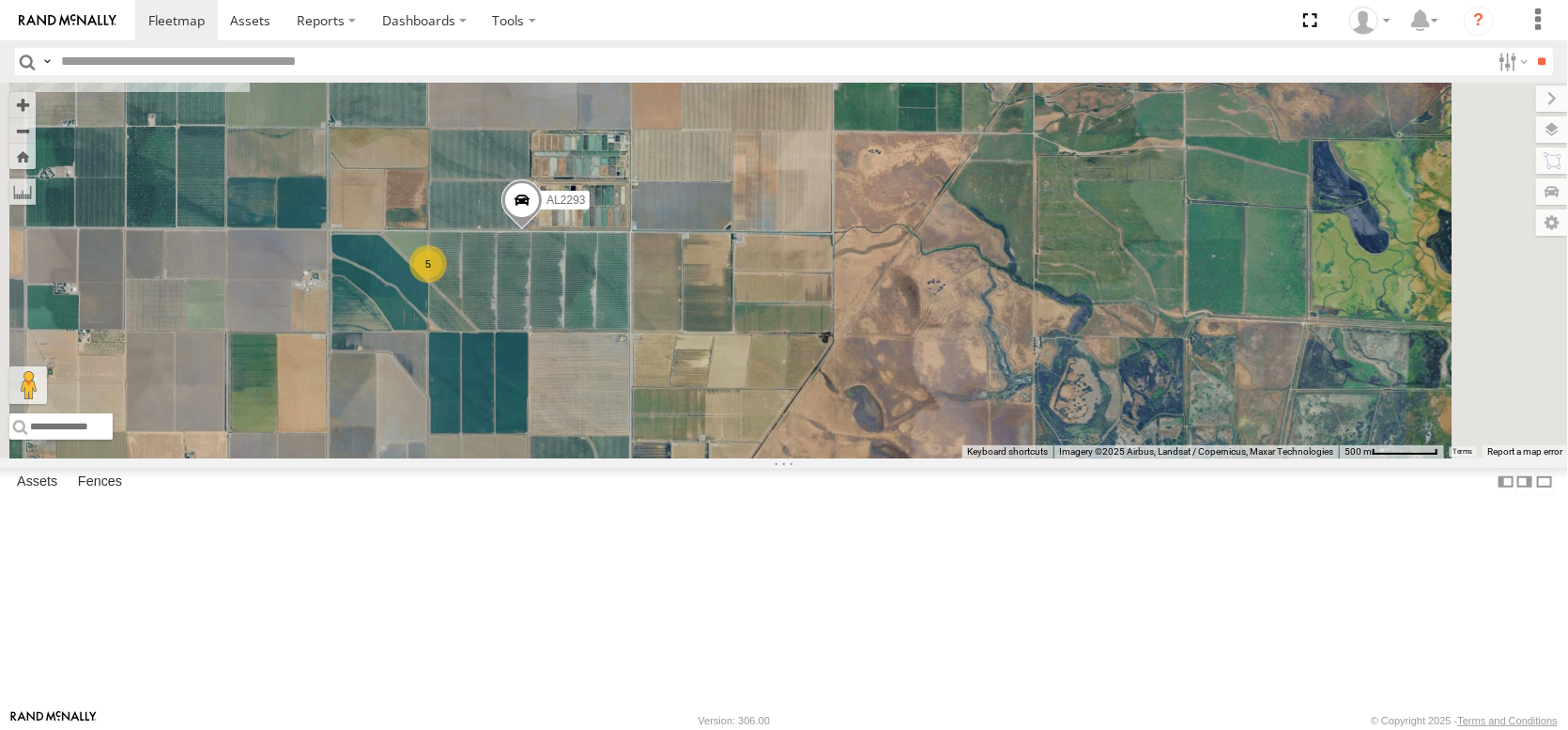
drag, startPoint x: 956, startPoint y: 355, endPoint x: 743, endPoint y: 473, distance: 243.5
click at [743, 458] on div "AL2258 FRONTLOADER JD344H AL2286 AL2367 AL2262 AL2264 AL2360 AL2270 AL2327 AL22…" at bounding box center [784, 271] width 1568 height 376
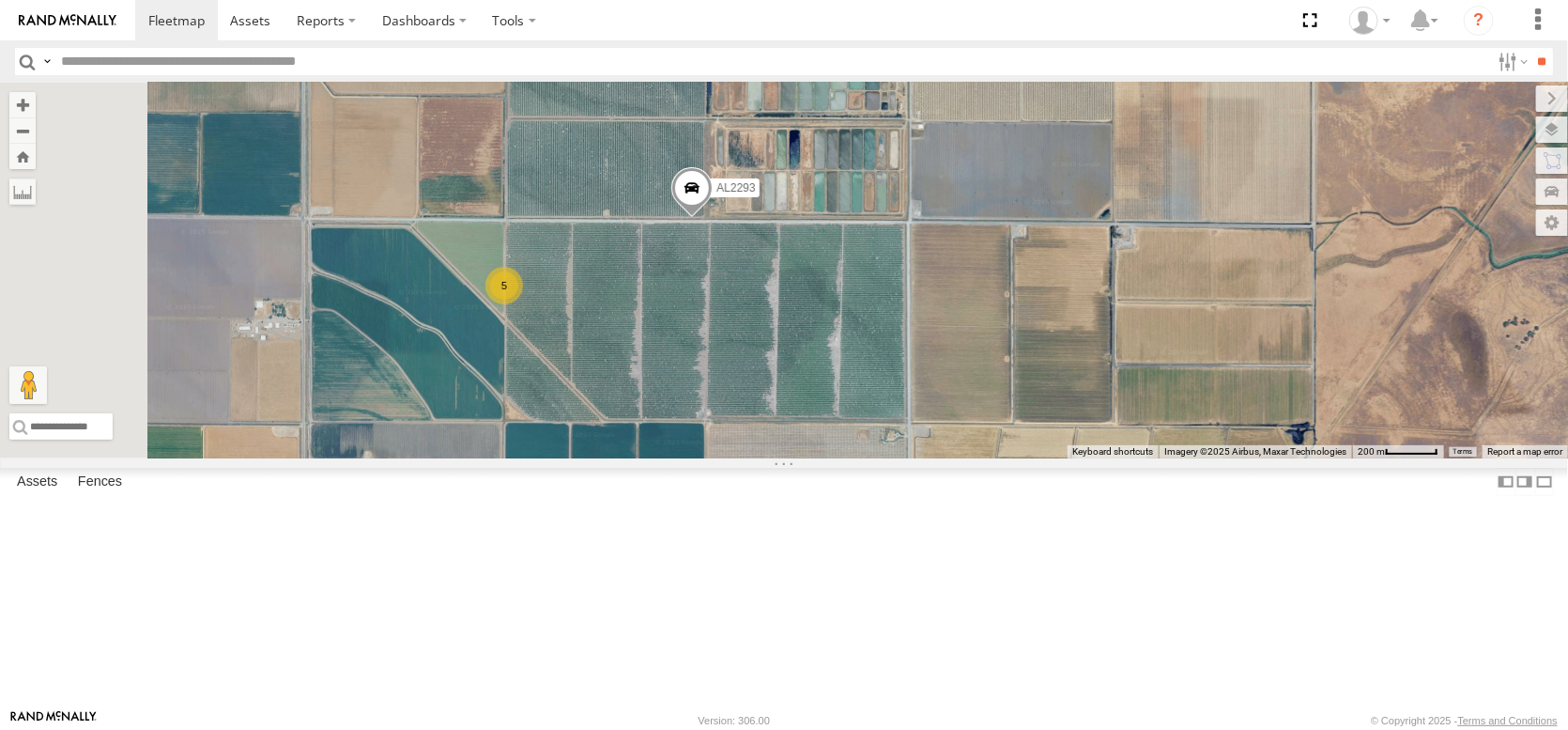
drag, startPoint x: 811, startPoint y: 437, endPoint x: 963, endPoint y: 426, distance: 152.4
click at [963, 426] on div "AL2258 FRONTLOADER JD344H AL2286 AL2367 AL2262 AL2264 AL2360 AL2270 AL2327 AL22…" at bounding box center [784, 271] width 1568 height 376
click at [0, 0] on label at bounding box center [0, 0] width 0 height 0
click at [1505, 108] on label at bounding box center [1536, 99] width 63 height 26
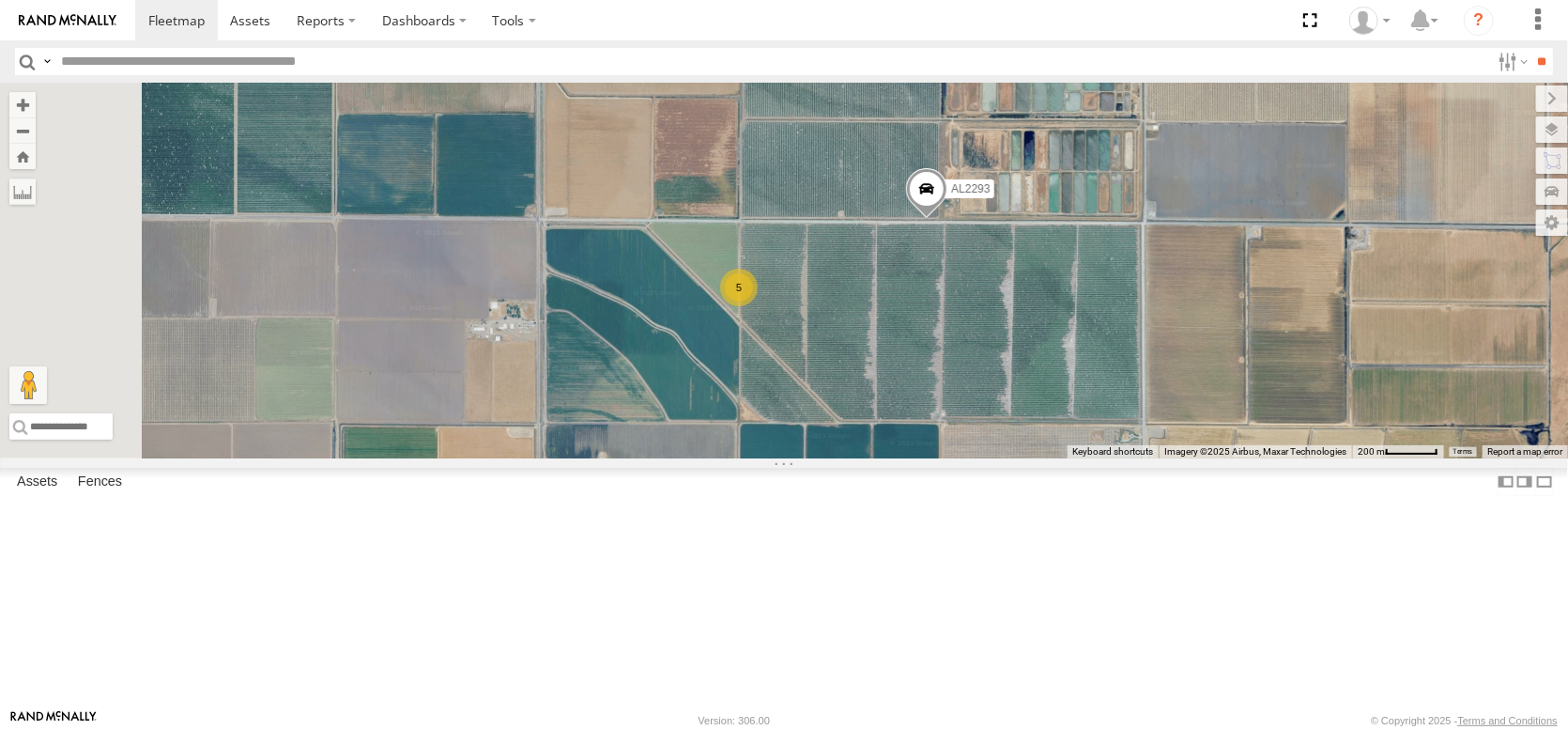
drag, startPoint x: 908, startPoint y: 467, endPoint x: 979, endPoint y: 457, distance: 71.7
click at [1171, 458] on div "AL2258 FRONTLOADER JD344H AL2286 AL2367 AL2262 AL2264 AL2360 AL2270 AL2327 AL22…" at bounding box center [784, 271] width 1568 height 376
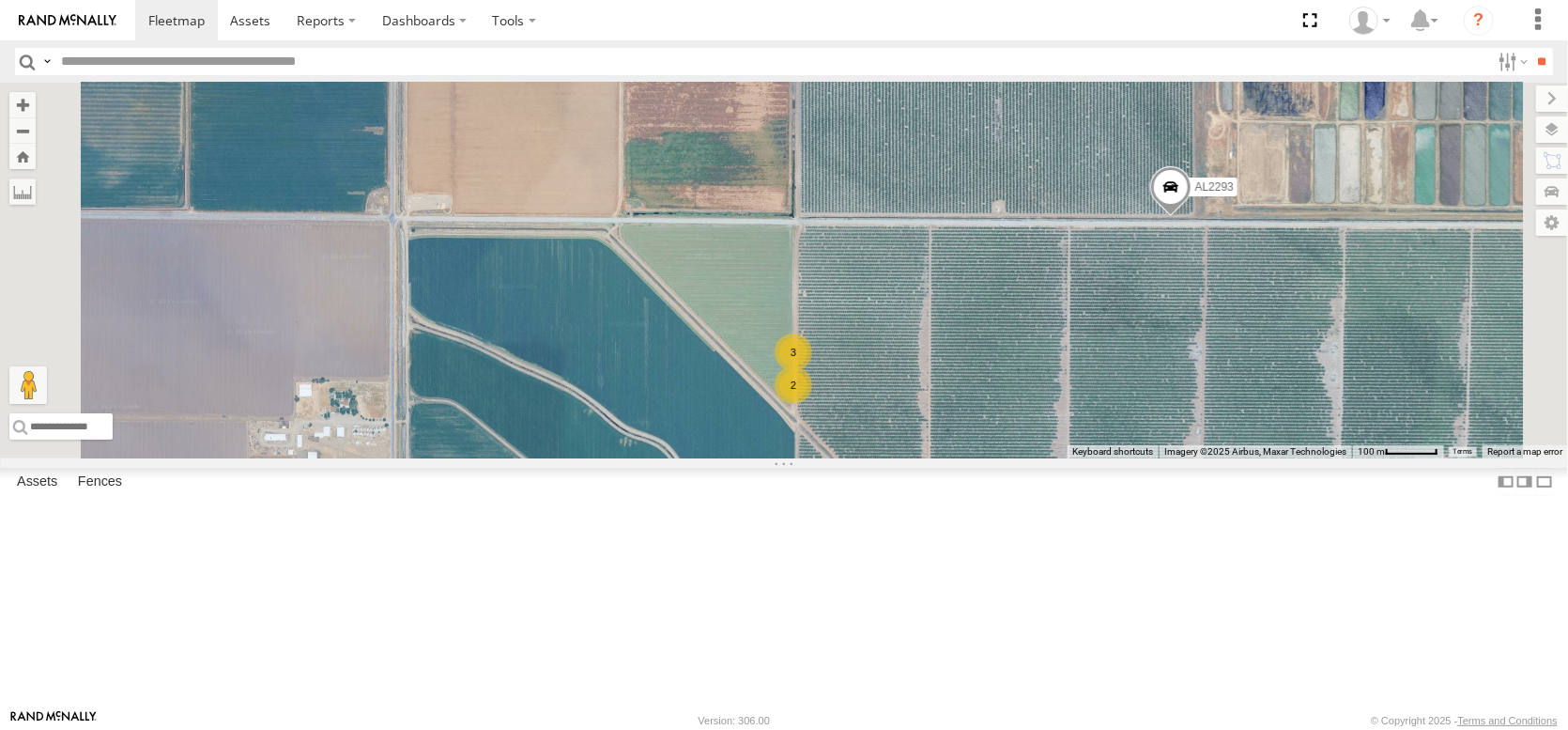
drag, startPoint x: 933, startPoint y: 384, endPoint x: 826, endPoint y: 423, distance: 113.9
click at [826, 423] on div "AL2258 FRONTLOADER JD344H AL2286 AL2367 AL2262 AL2264 AL2360 AL2270 AL2327 AL22…" at bounding box center [784, 271] width 1568 height 376
click at [1547, 138] on label at bounding box center [1533, 130] width 69 height 26
click at [0, 0] on span "Basemaps" at bounding box center [0, 0] width 0 height 0
click at [0, 0] on span "Satellite + Roadmap" at bounding box center [0, 0] width 0 height 0
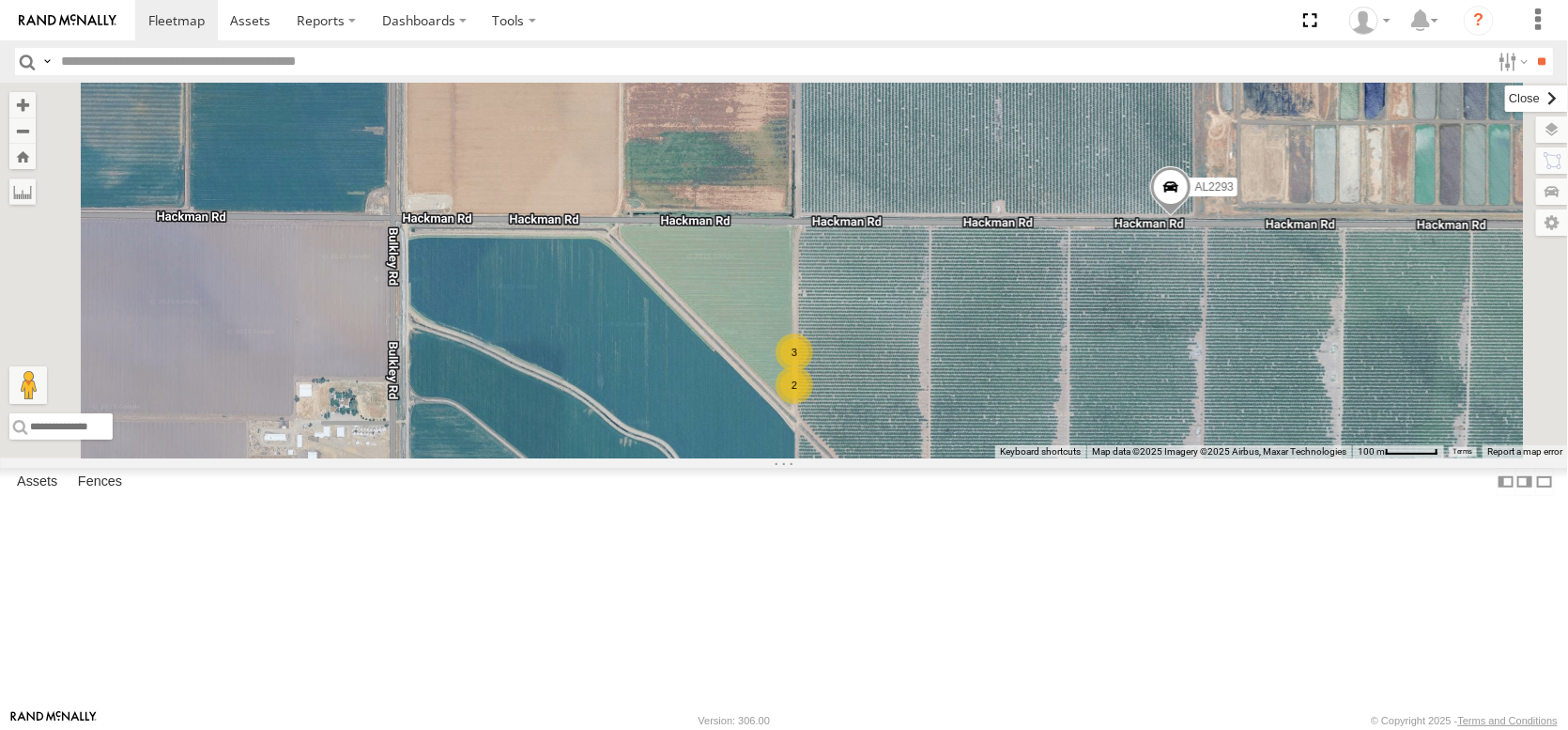
click at [1505, 106] on label at bounding box center [1536, 99] width 63 height 26
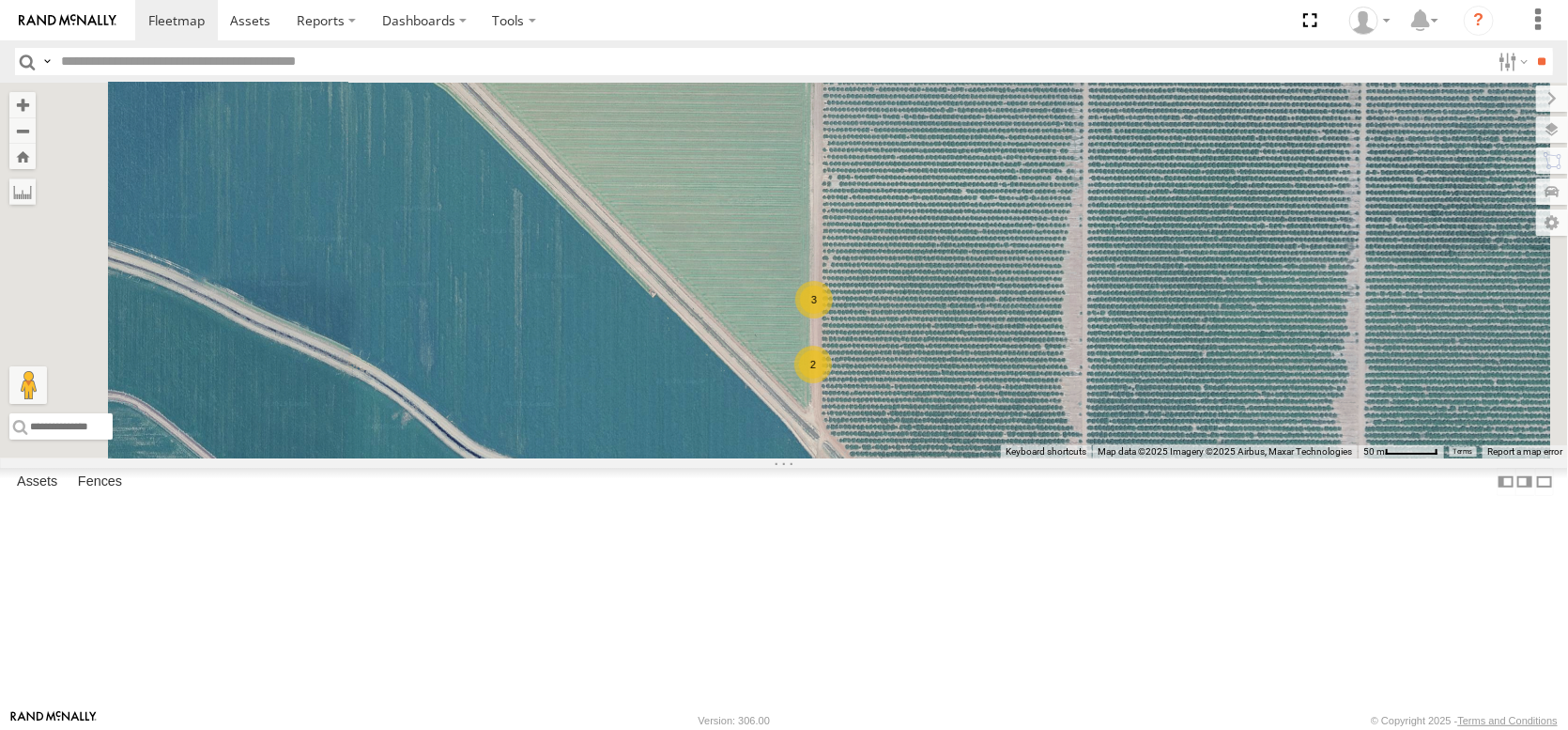
drag, startPoint x: 1098, startPoint y: 443, endPoint x: 1229, endPoint y: 368, distance: 151.0
click at [1229, 368] on div "AL2258 FRONTLOADER JD344H AL2286 AL2367 AL2262 AL2264 AL2360 AL2270 AL2327 AL22…" at bounding box center [784, 271] width 1568 height 376
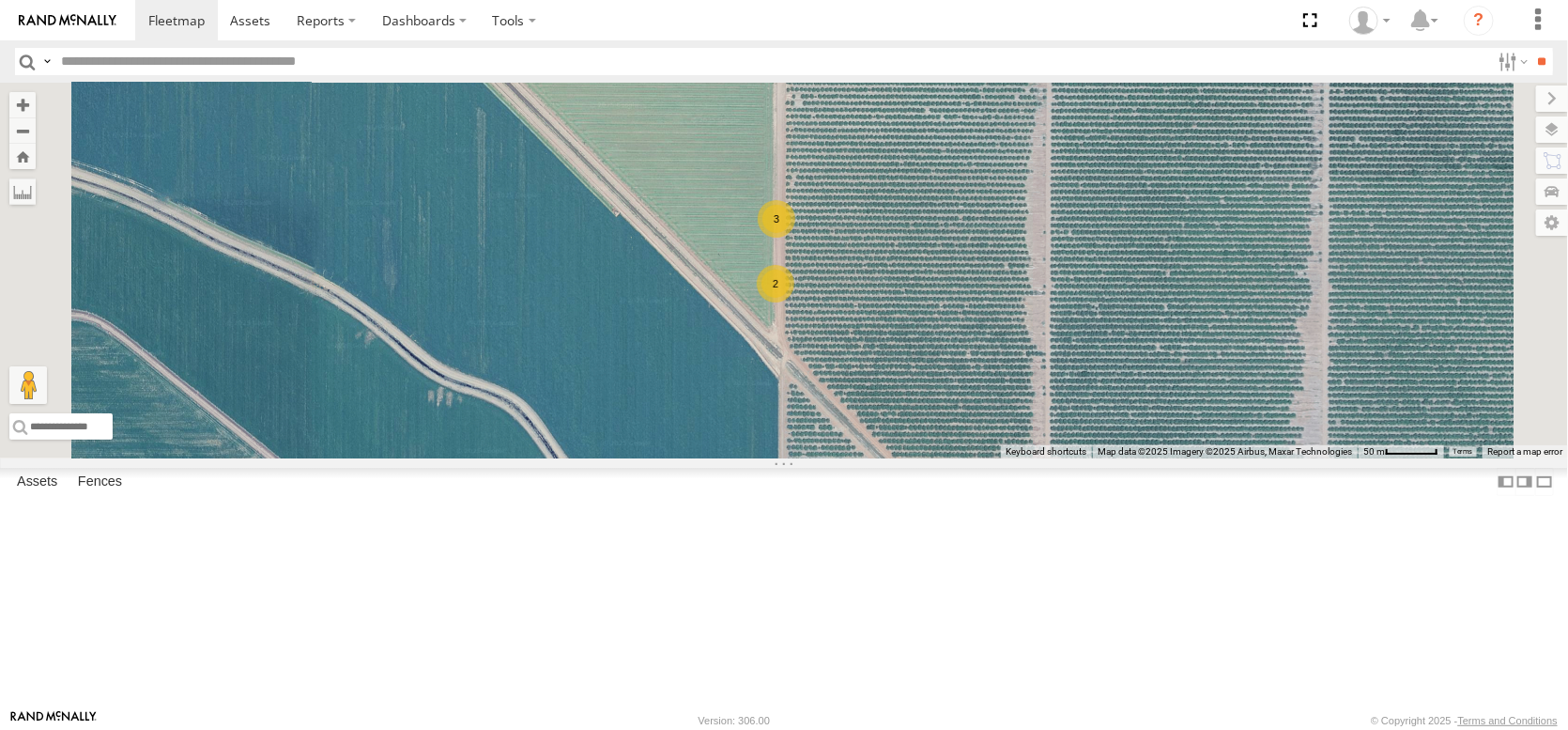
drag, startPoint x: 1199, startPoint y: 456, endPoint x: 1162, endPoint y: 375, distance: 89.1
click at [1162, 375] on div "AL2258 FRONTLOADER JD344H AL2286 AL2367 AL2262 AL2264 AL2360 AL2270 AL2327 AL22…" at bounding box center [784, 271] width 1568 height 376
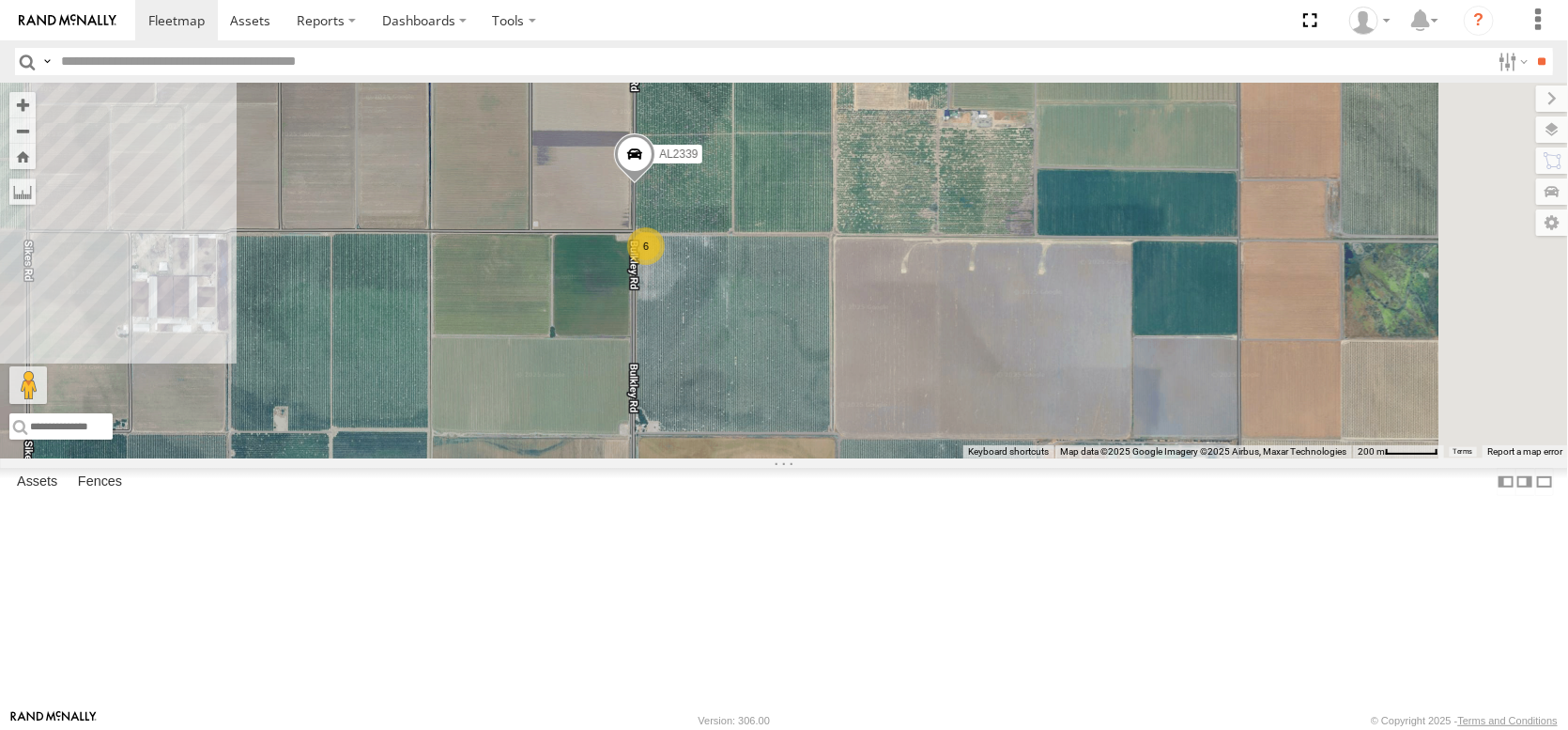
click at [656, 184] on span at bounding box center [635, 159] width 41 height 51
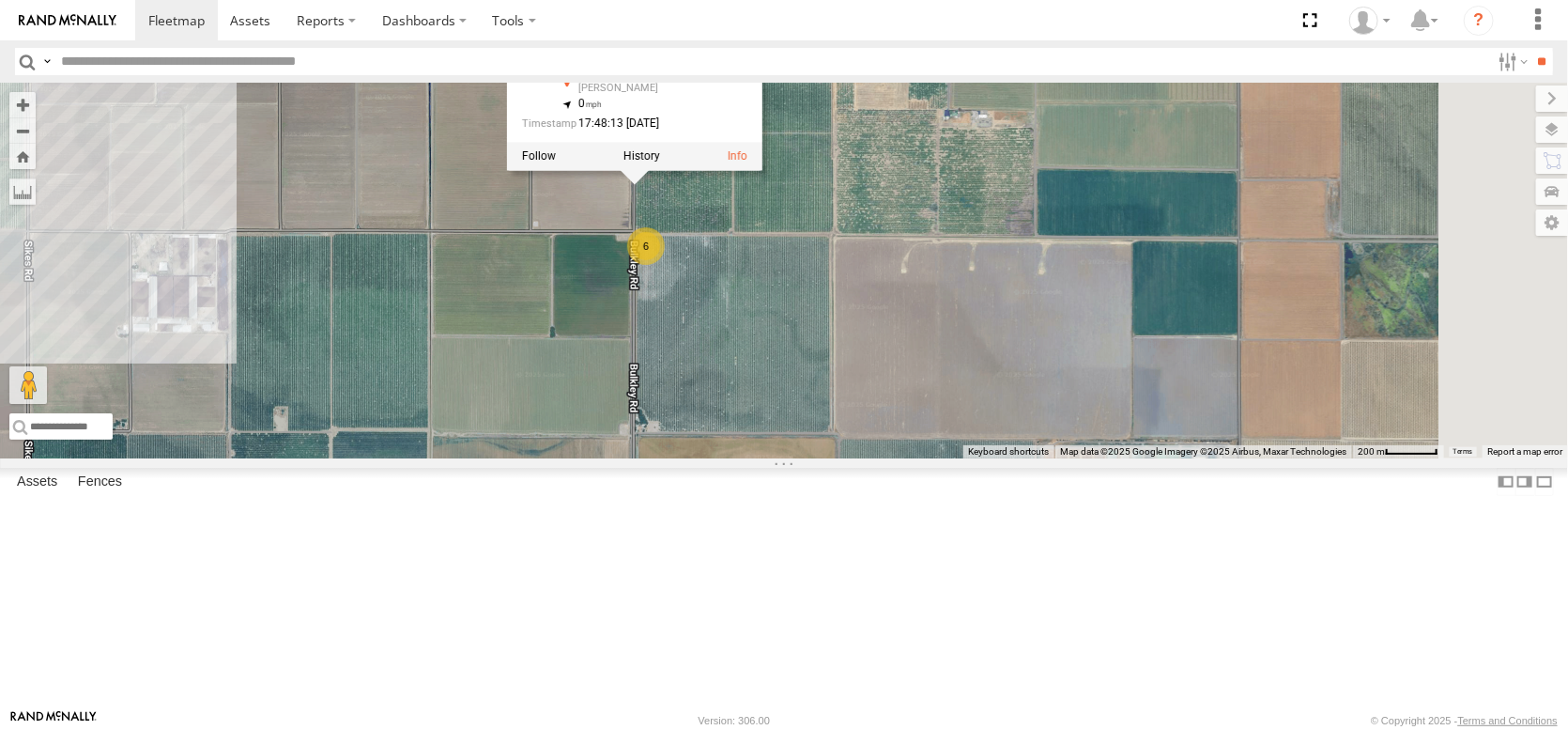
click at [1090, 223] on div "AL2258 FRONTLOADER JD344H AL2286 AL2367 AL2262 AL2264 AL2360 AL2327 AL2252 AL22…" at bounding box center [784, 271] width 1568 height 376
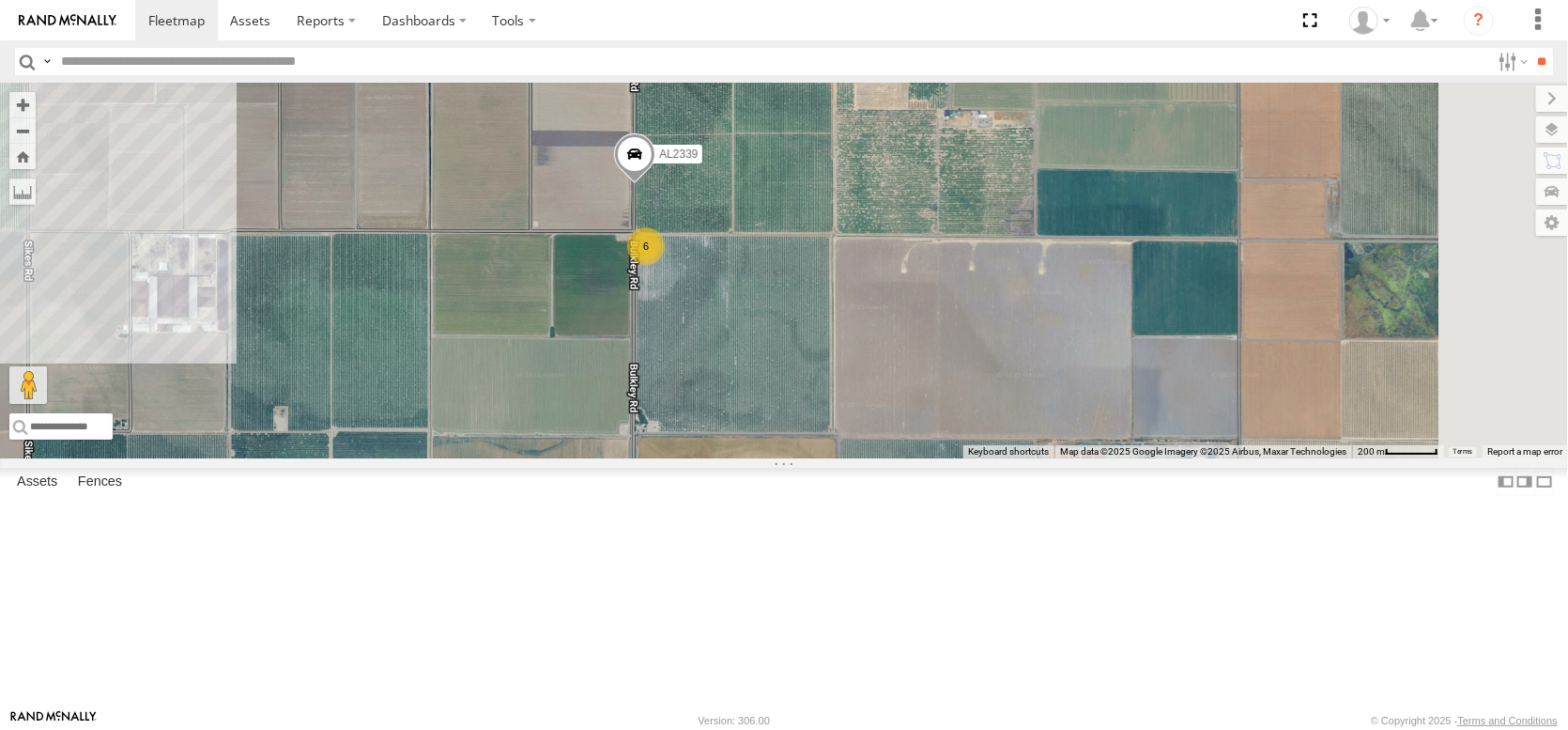
click at [656, 184] on span at bounding box center [635, 159] width 41 height 51
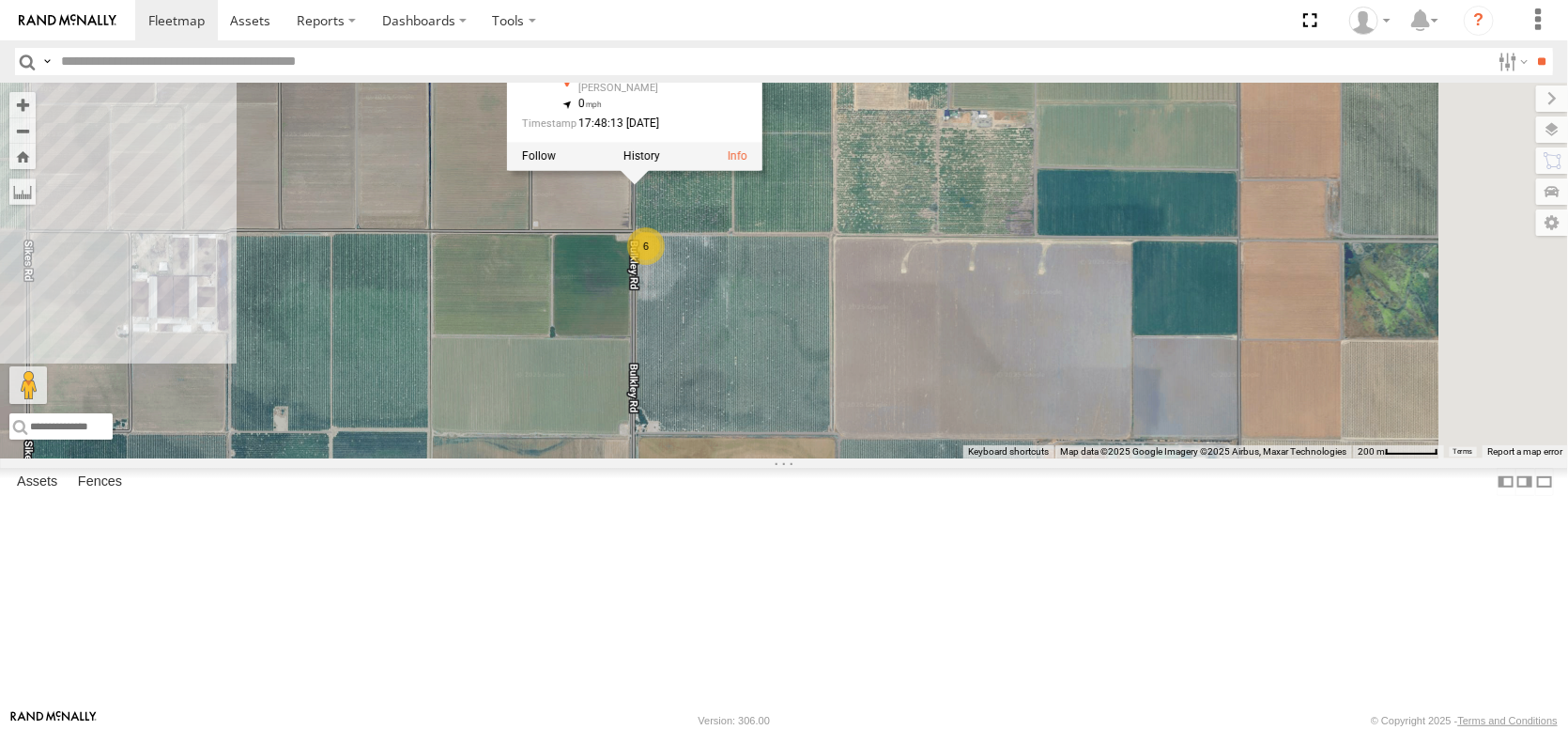
click at [1156, 300] on div "AL2258 FRONTLOADER JD344H AL2286 AL2367 AL2262 AL2264 AL2360 AL2327 AL2252 AL22…" at bounding box center [784, 271] width 1568 height 376
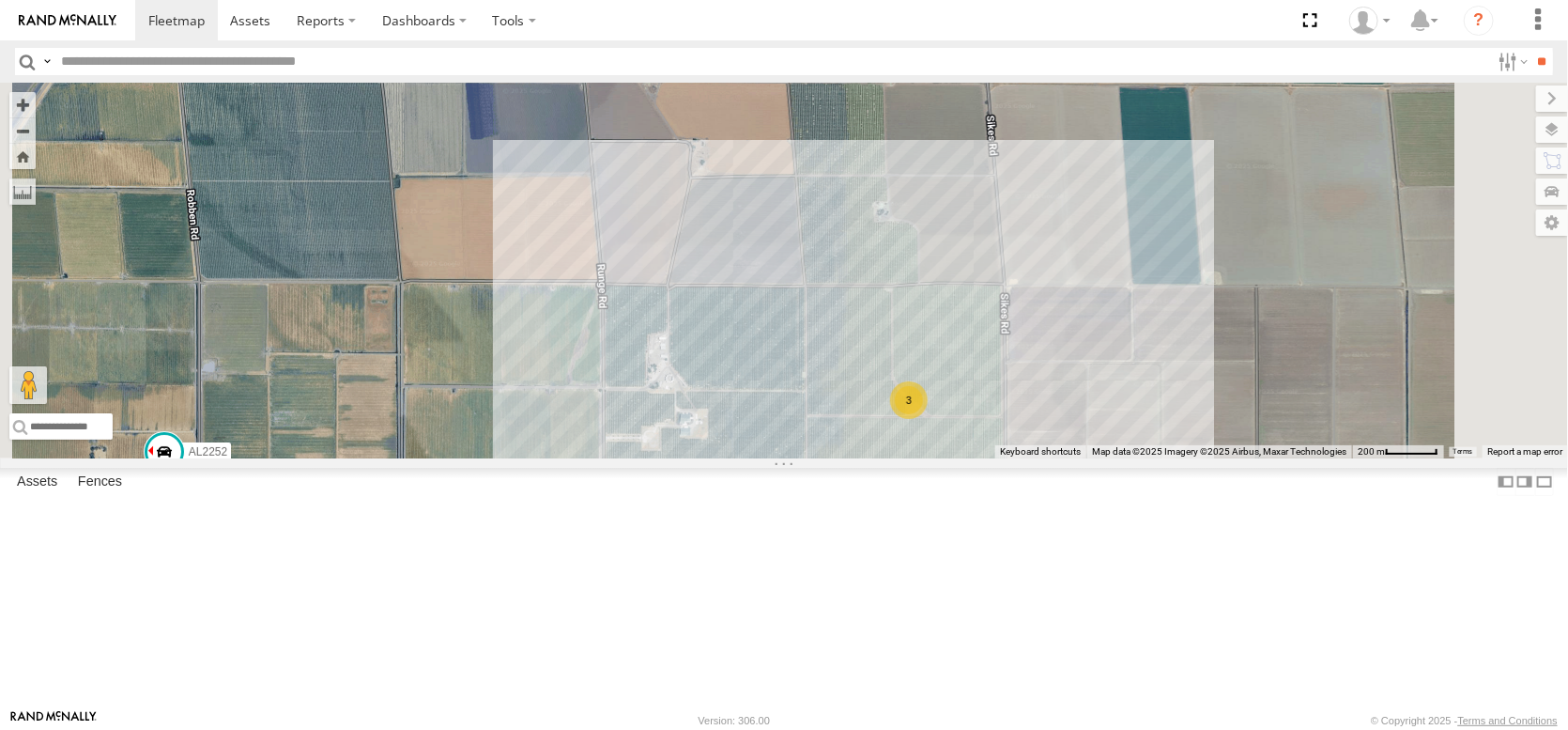
drag, startPoint x: 1022, startPoint y: 417, endPoint x: 1007, endPoint y: 431, distance: 20.5
click at [1007, 431] on div "AL2258 FRONTLOADER JD344H AL2286 AL2367 AL2262 AL2264 AL2360 AL2327 AL2252 AL22…" at bounding box center [784, 271] width 1568 height 376
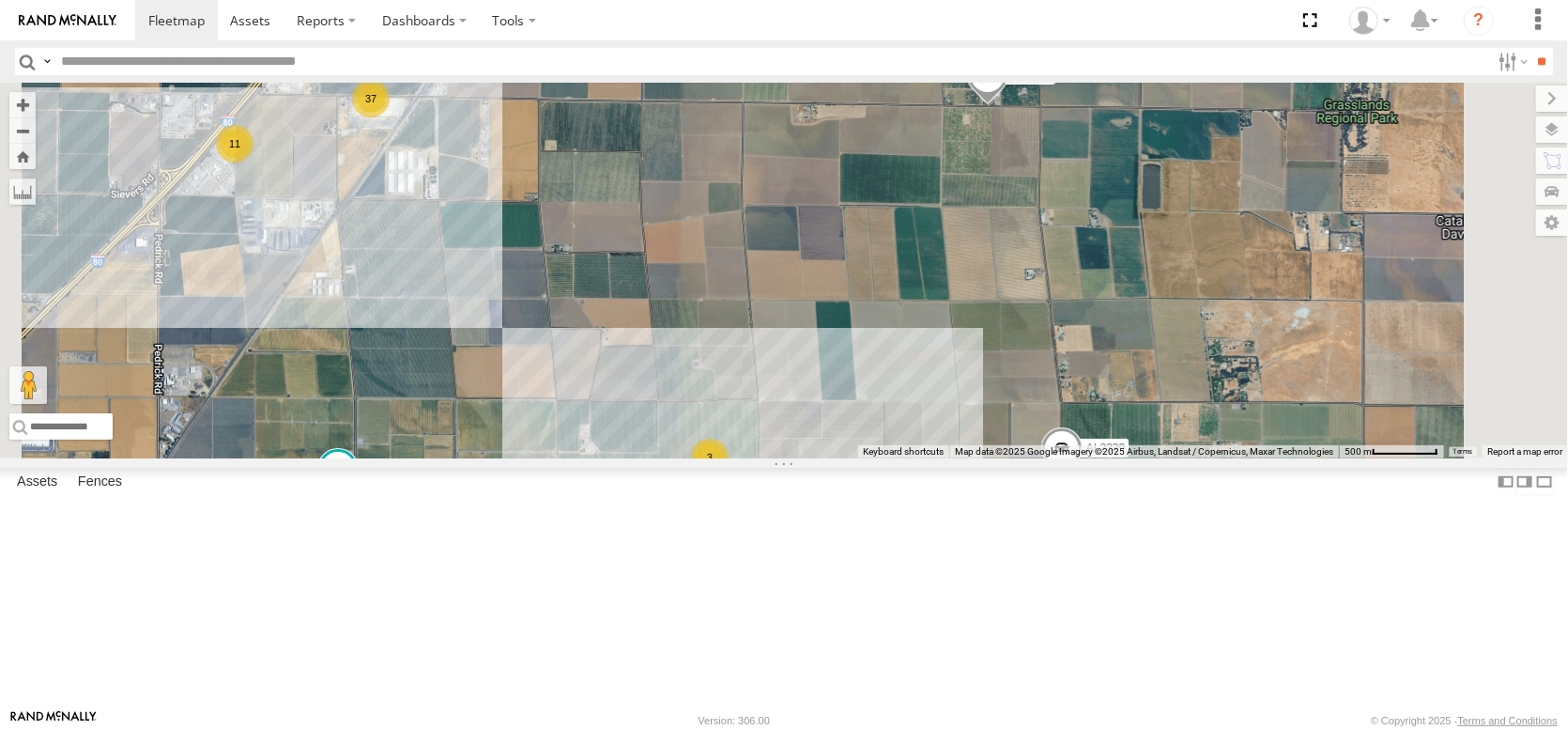
drag, startPoint x: 1191, startPoint y: 308, endPoint x: 1145, endPoint y: 343, distance: 57.8
click at [1145, 343] on div "AL2258 FRONTLOADER JD344H AL2286 AL2367 AL2262 AL2264 AL2360 AL2327 AL2252 AL22…" at bounding box center [784, 271] width 1568 height 376
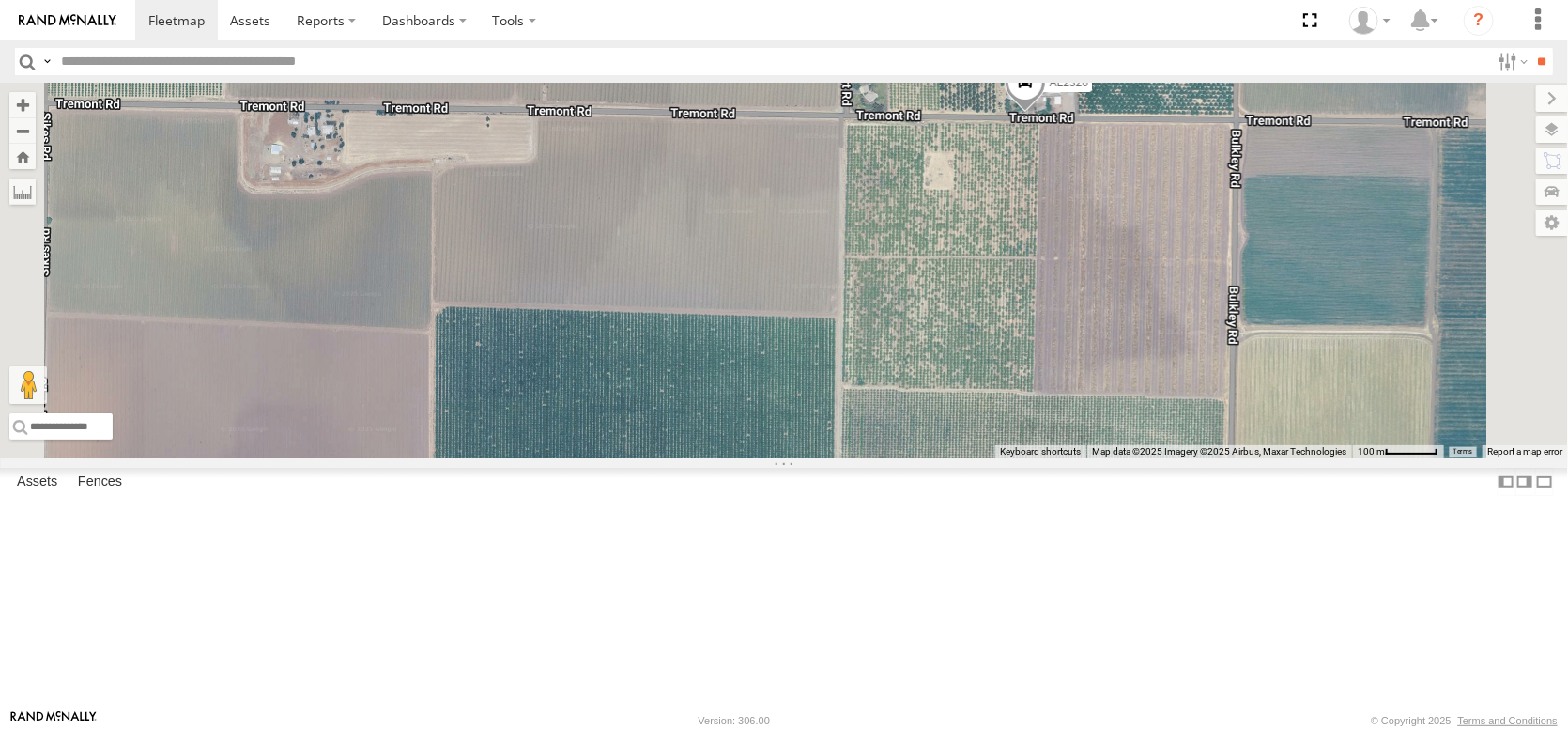
click at [1046, 113] on span at bounding box center [1025, 87] width 41 height 51
click at [1165, 338] on div "AL2258 FRONTLOADER JD344H AL2286 AL2367 AL2262 AL2264 AL2360 AL2327 AL2252 AL22…" at bounding box center [784, 271] width 1568 height 376
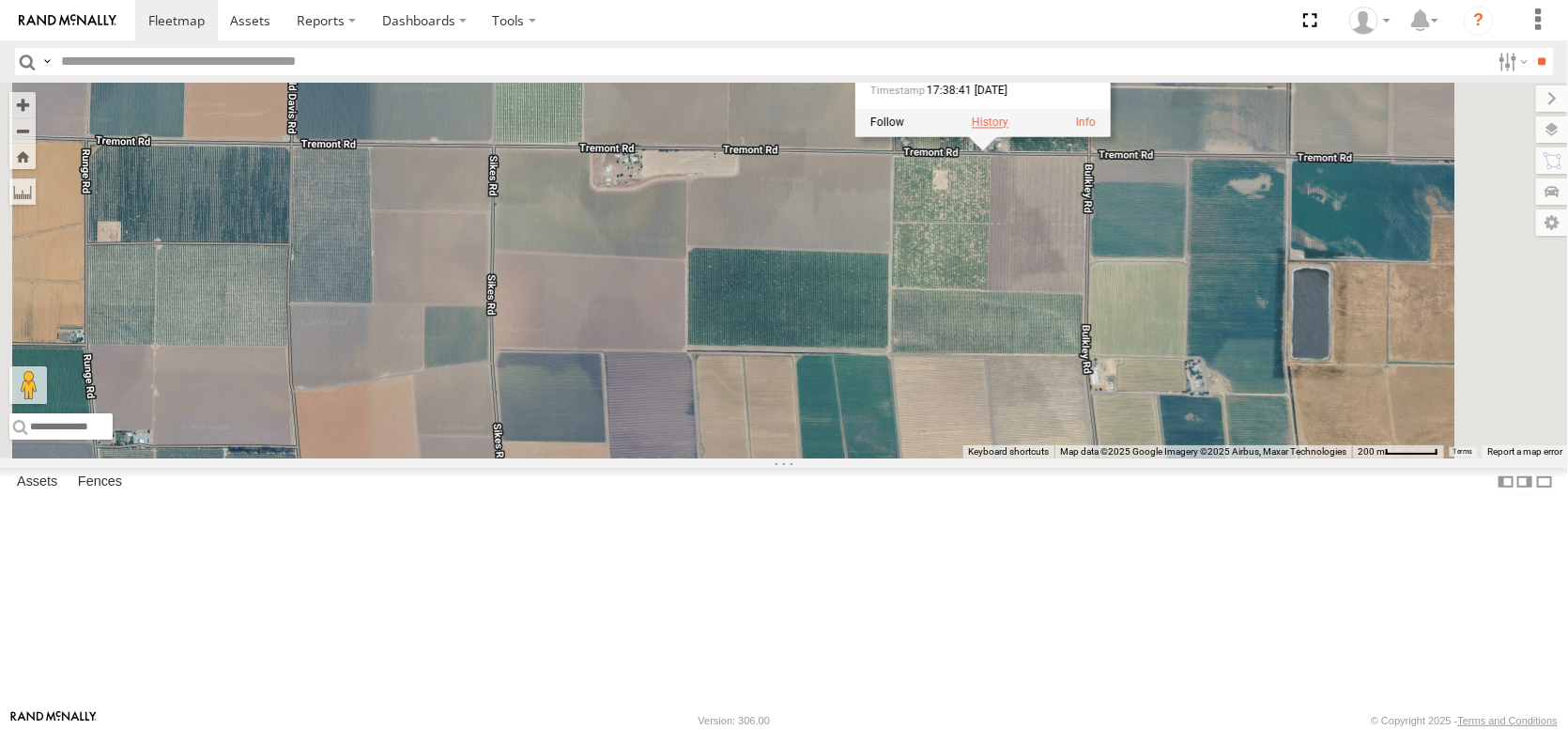
click at [1008, 130] on label at bounding box center [989, 123] width 37 height 13
type input "**********"
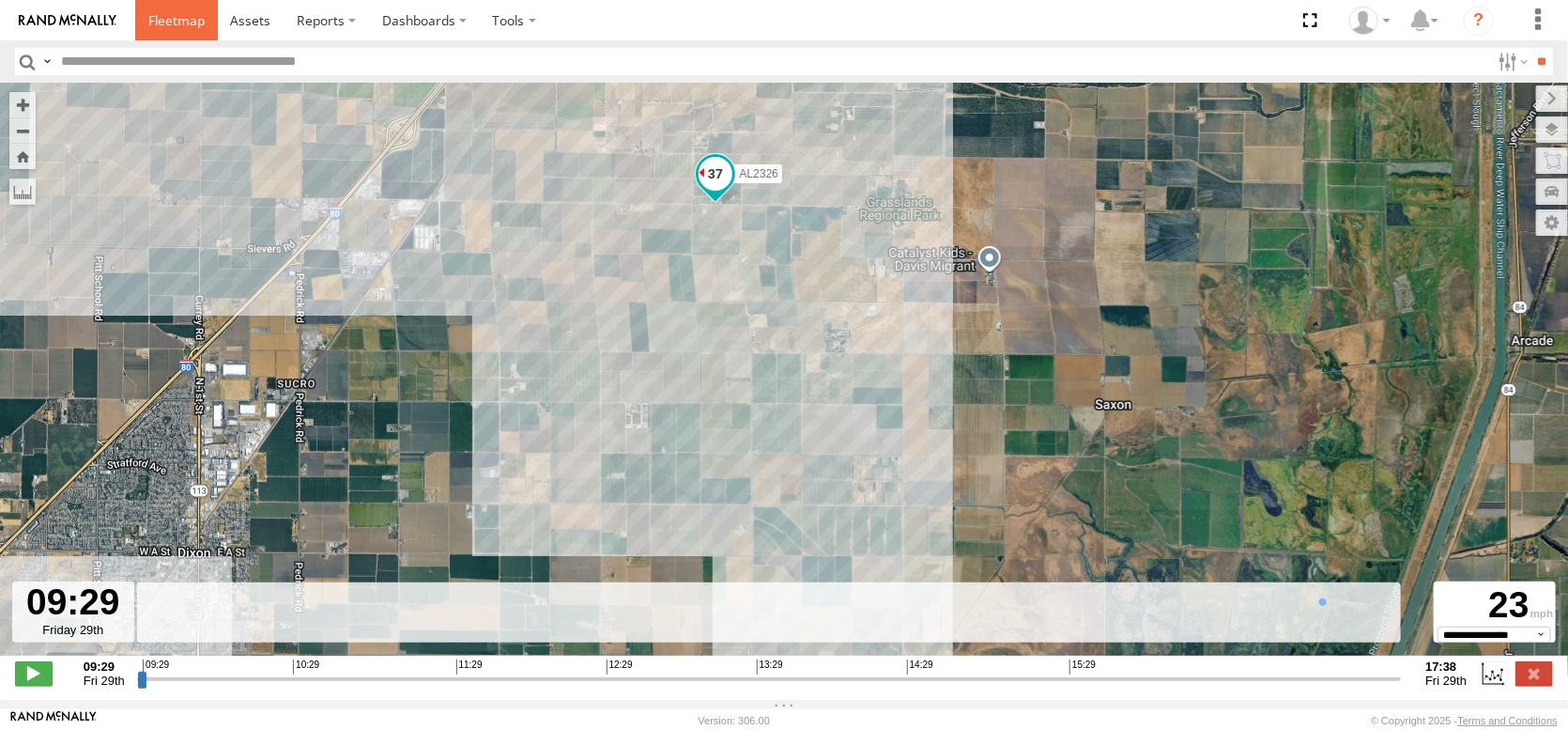
click at [187, 24] on span at bounding box center [177, 20] width 56 height 18
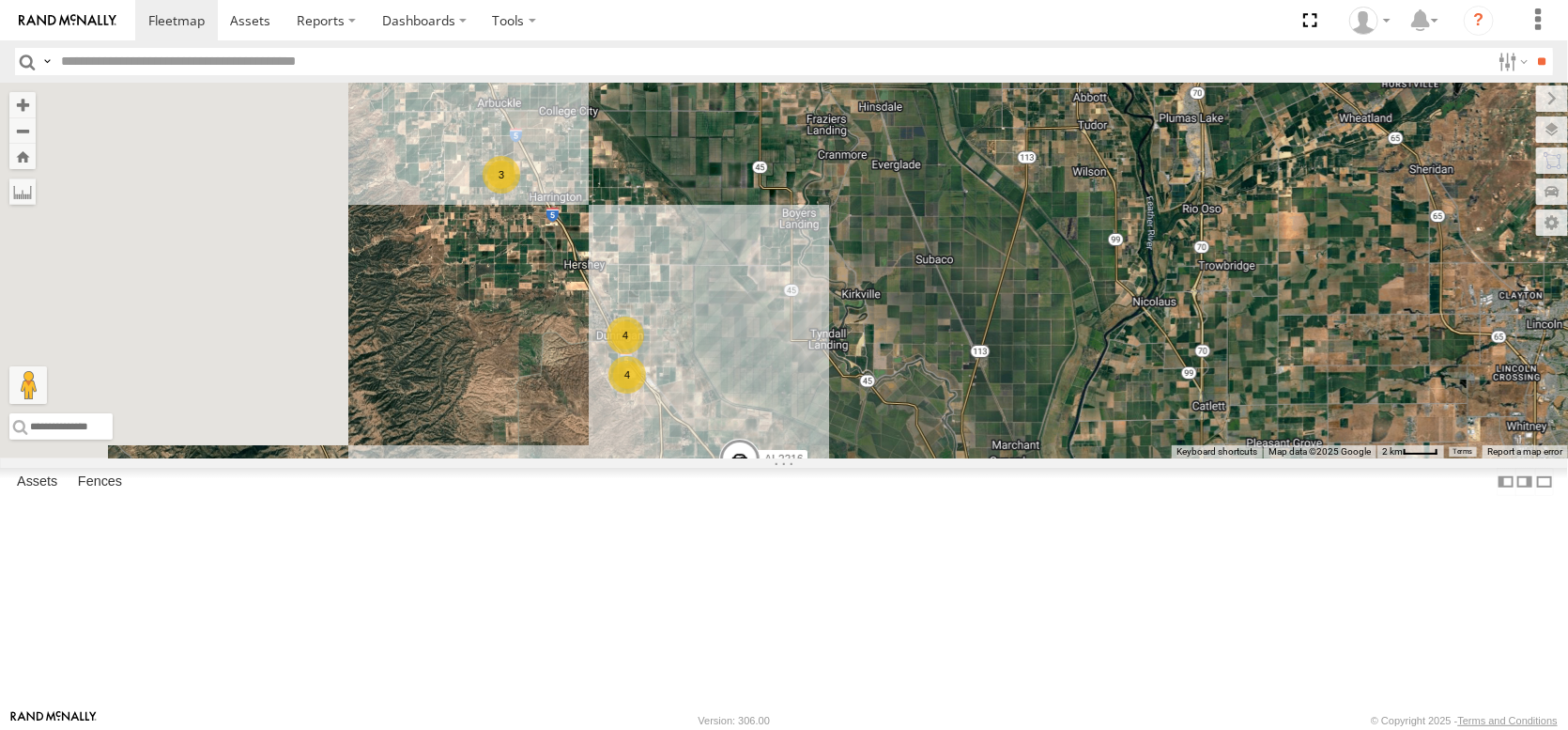
drag, startPoint x: 1001, startPoint y: 401, endPoint x: 1108, endPoint y: 425, distance: 109.7
click at [1108, 425] on div "AL2367 FRONTLOADER JD344H AL2286 AL2273 PT2417 4 AL2316 3 4 4 5 3" at bounding box center [784, 271] width 1568 height 376
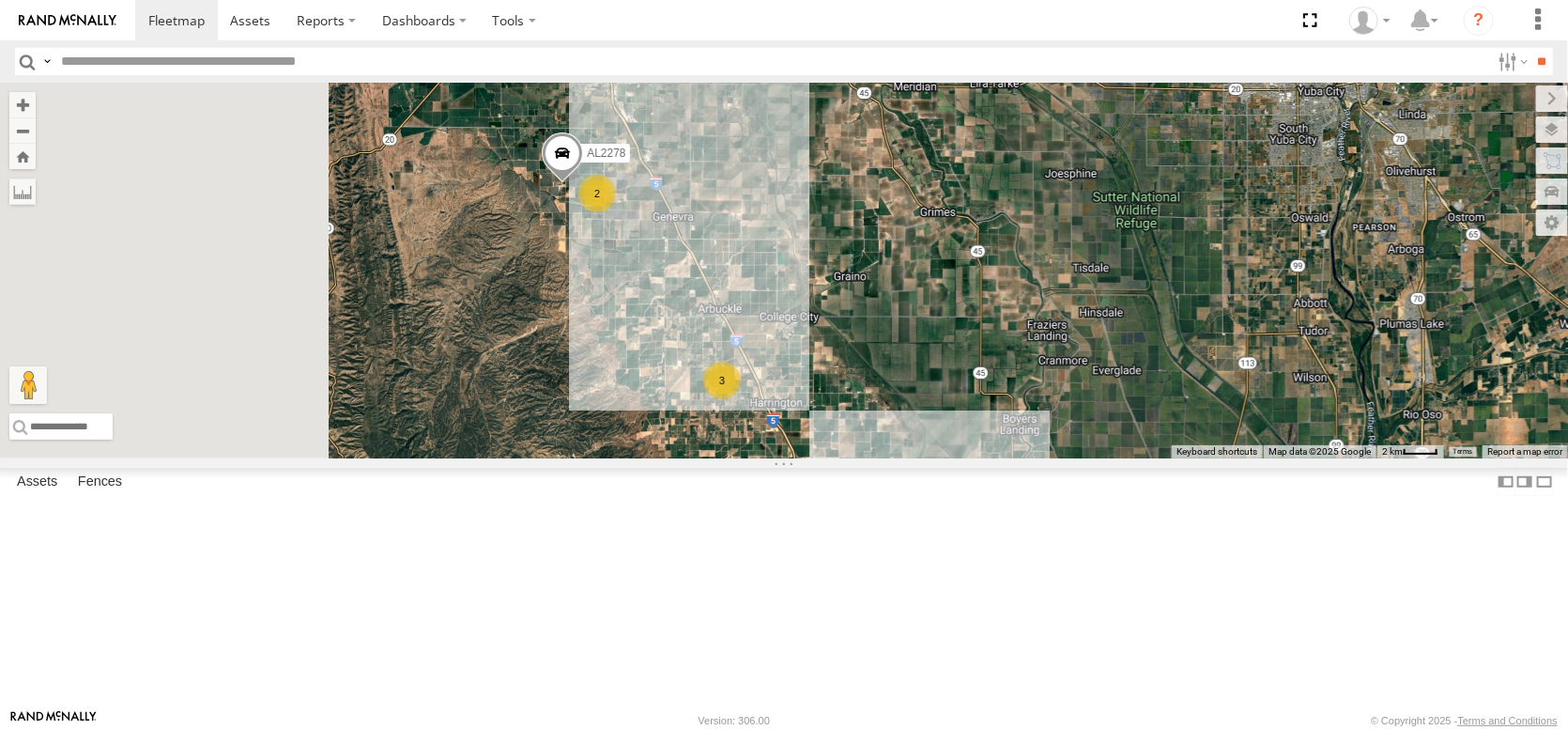
drag, startPoint x: 809, startPoint y: 325, endPoint x: 1039, endPoint y: 542, distance: 316.2
click at [1039, 458] on div "AL2367 FRONTLOADER JD344H AL2286 AL2273 PT2417 4 AL2316 3 4 4 5 3 2 AL2278" at bounding box center [784, 271] width 1568 height 376
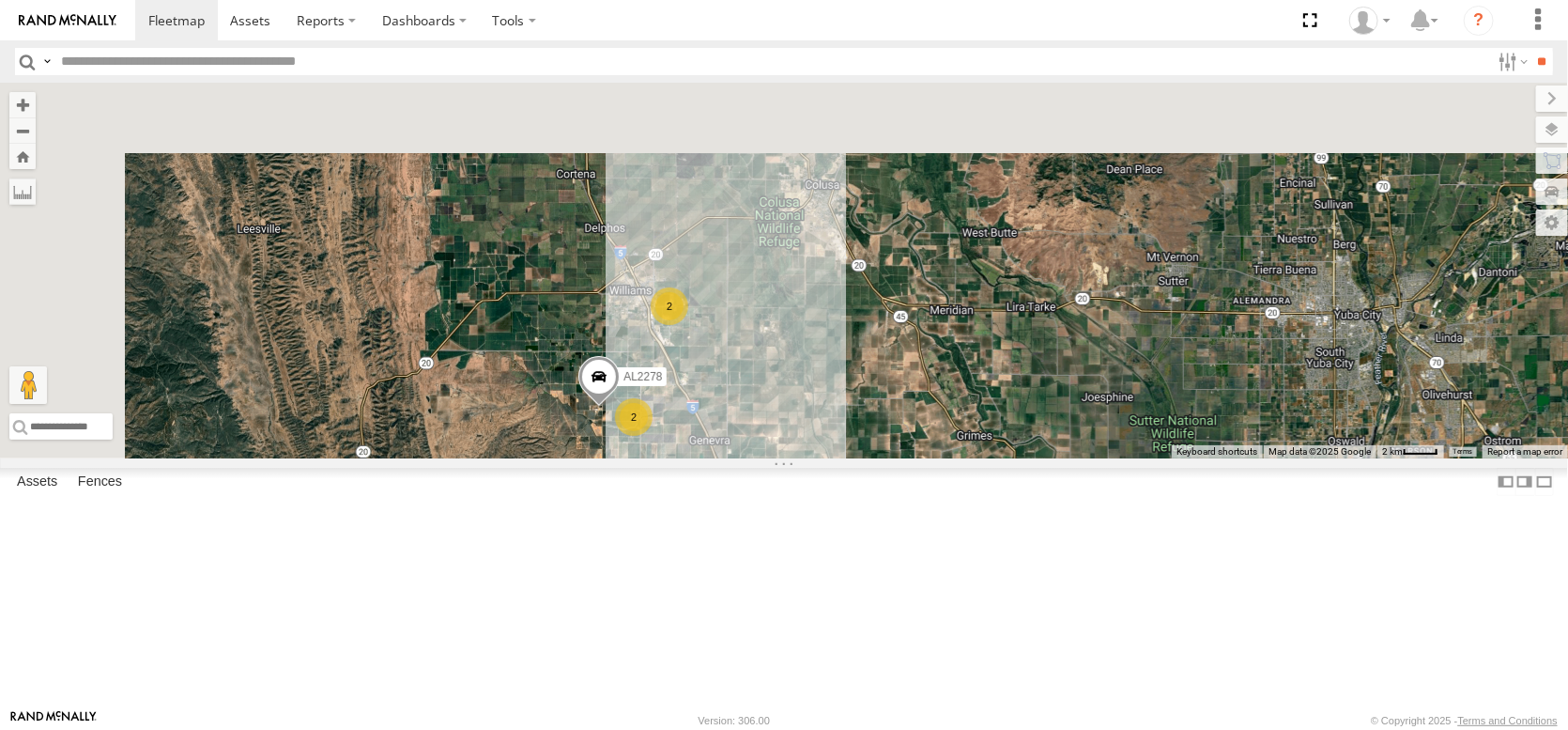
drag, startPoint x: 1019, startPoint y: 268, endPoint x: 1078, endPoint y: 556, distance: 294.0
click at [1078, 458] on div "AL2367 FRONTLOADER JD344H AL2286 AL2273 PT2417 4 AL2316 3 4 4 5 3 2 AL2278 2" at bounding box center [784, 271] width 1568 height 376
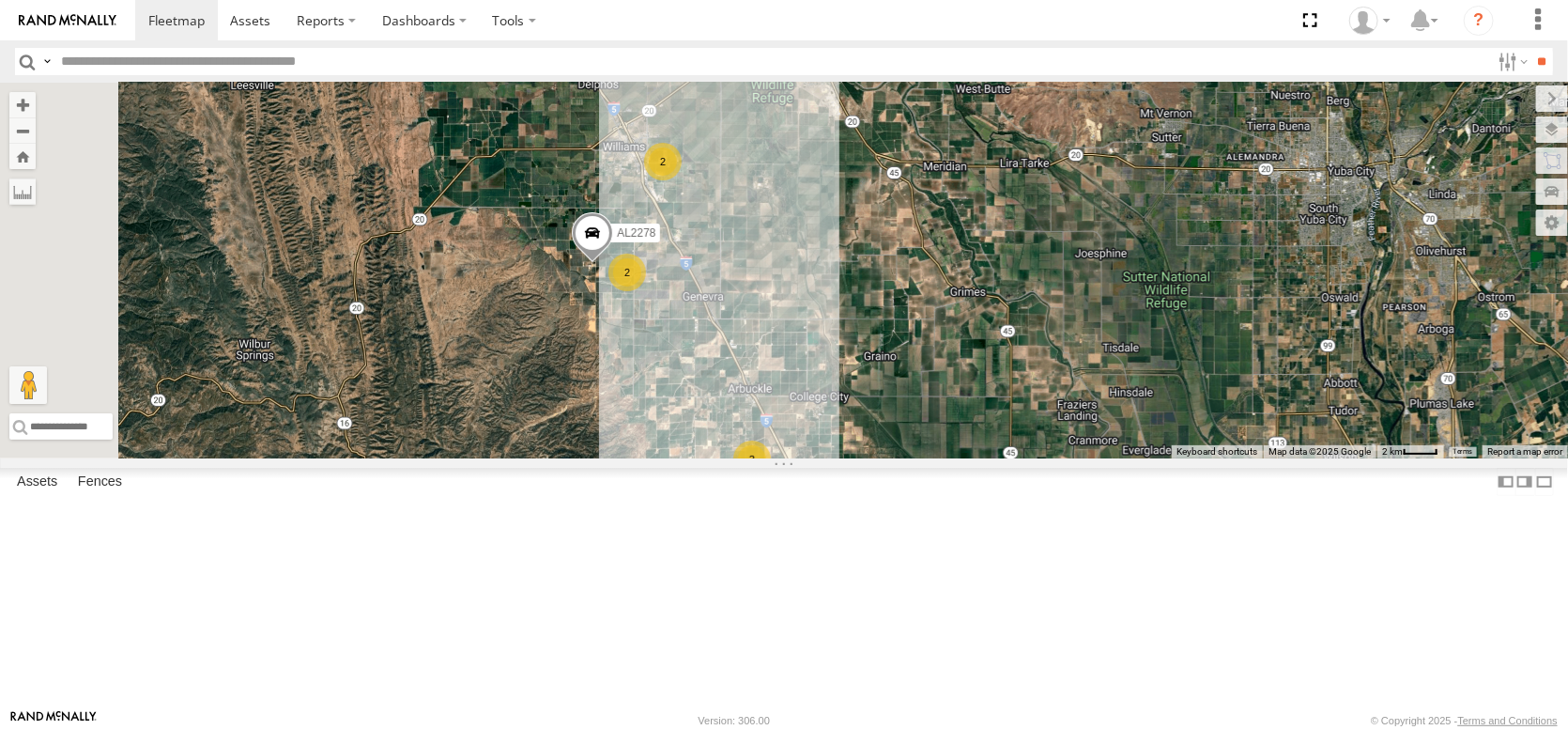
drag, startPoint x: 1086, startPoint y: 574, endPoint x: 1053, endPoint y: 277, distance: 298.8
click at [1056, 287] on div "AL2367 FRONTLOADER JD344H AL2286 AL2273 PT2417 4 AL2316 3 4 4 5 3 2 AL2278 2" at bounding box center [784, 271] width 1568 height 376
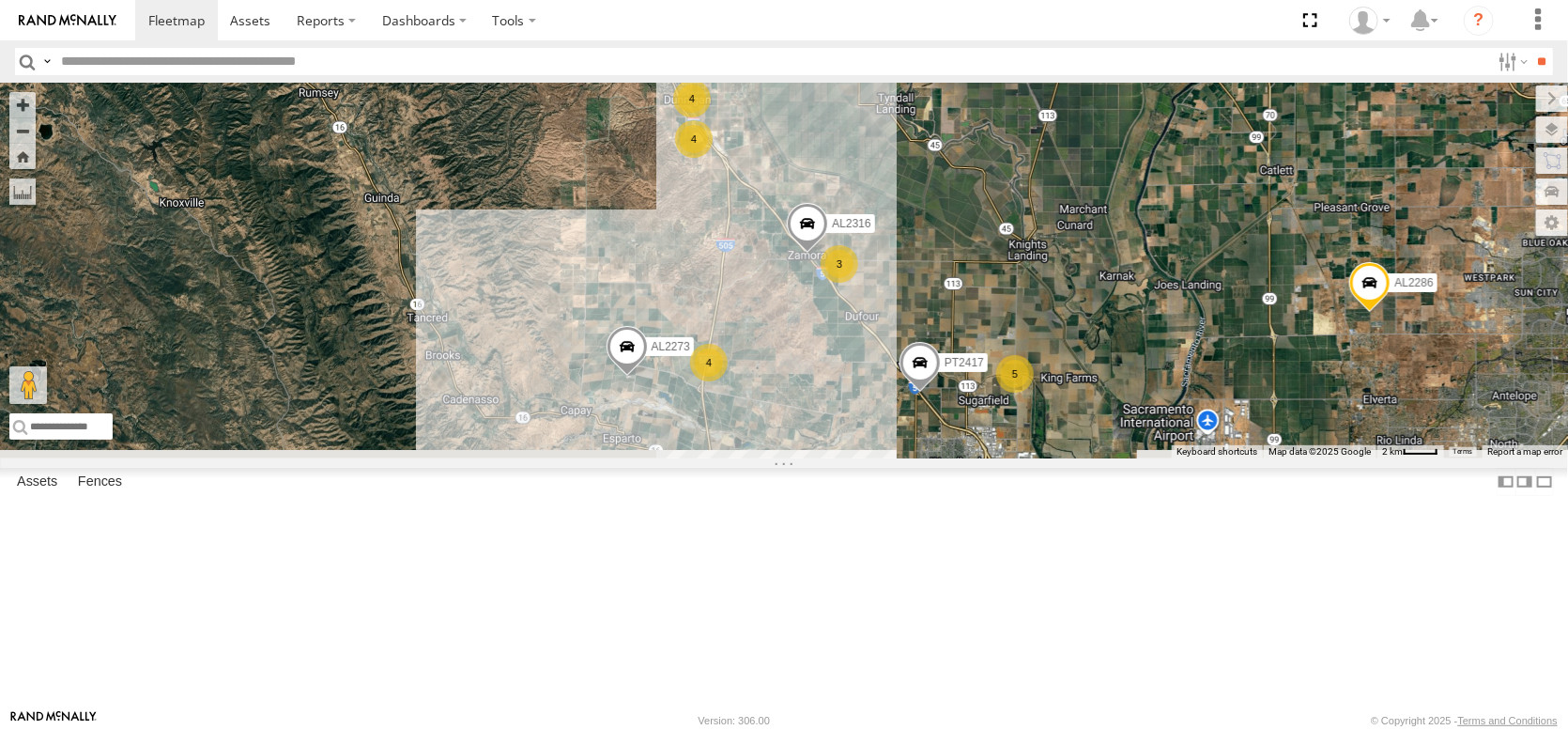
drag, startPoint x: 1175, startPoint y: 539, endPoint x: 996, endPoint y: 218, distance: 367.5
click at [996, 218] on div "AL2367 FRONTLOADER JD344H AL2286 AL2273 PT2417 4 AL2316 3 4 4 5 3 2 AL2278 2" at bounding box center [784, 271] width 1568 height 376
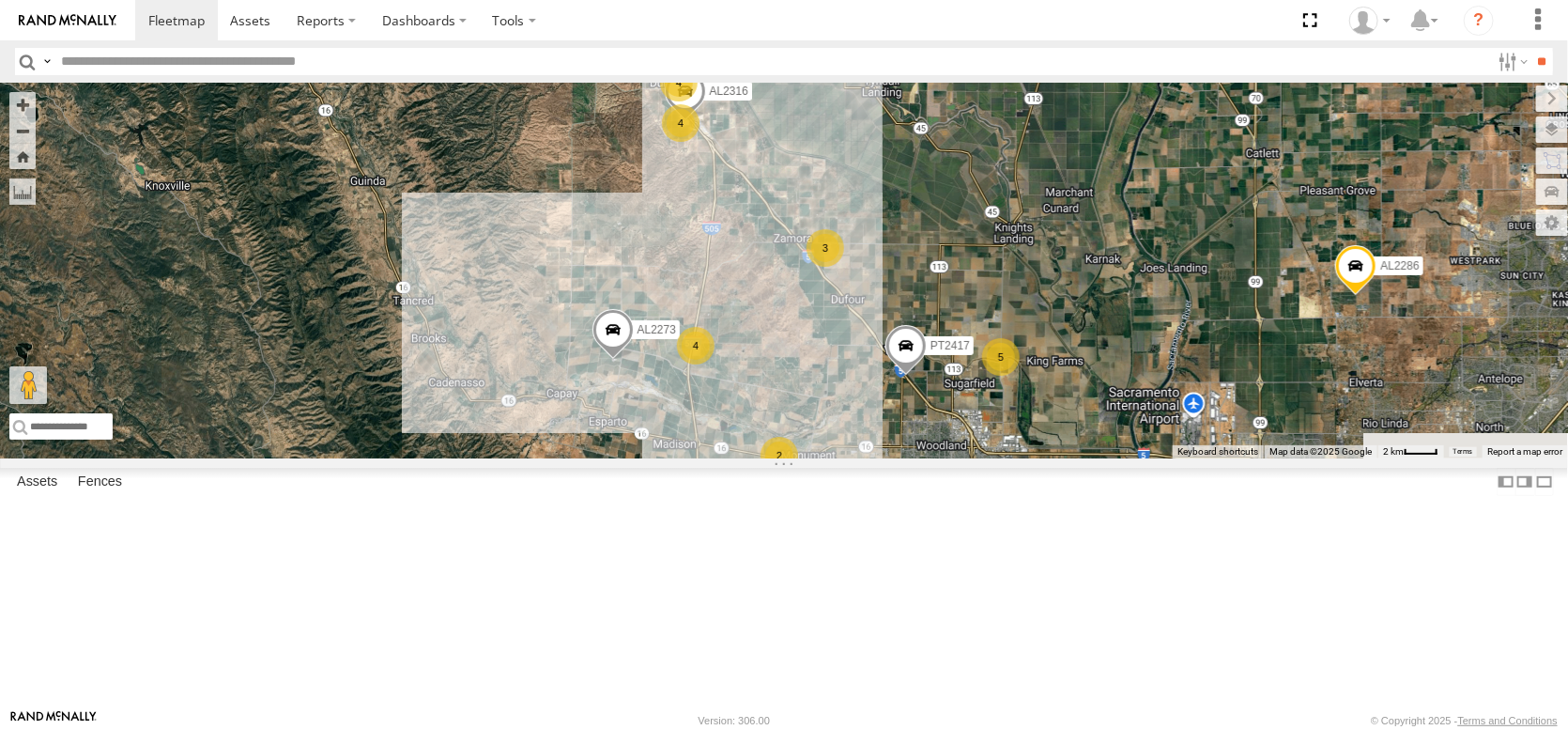
click at [1071, 70] on input "text" at bounding box center [771, 61] width 1436 height 27
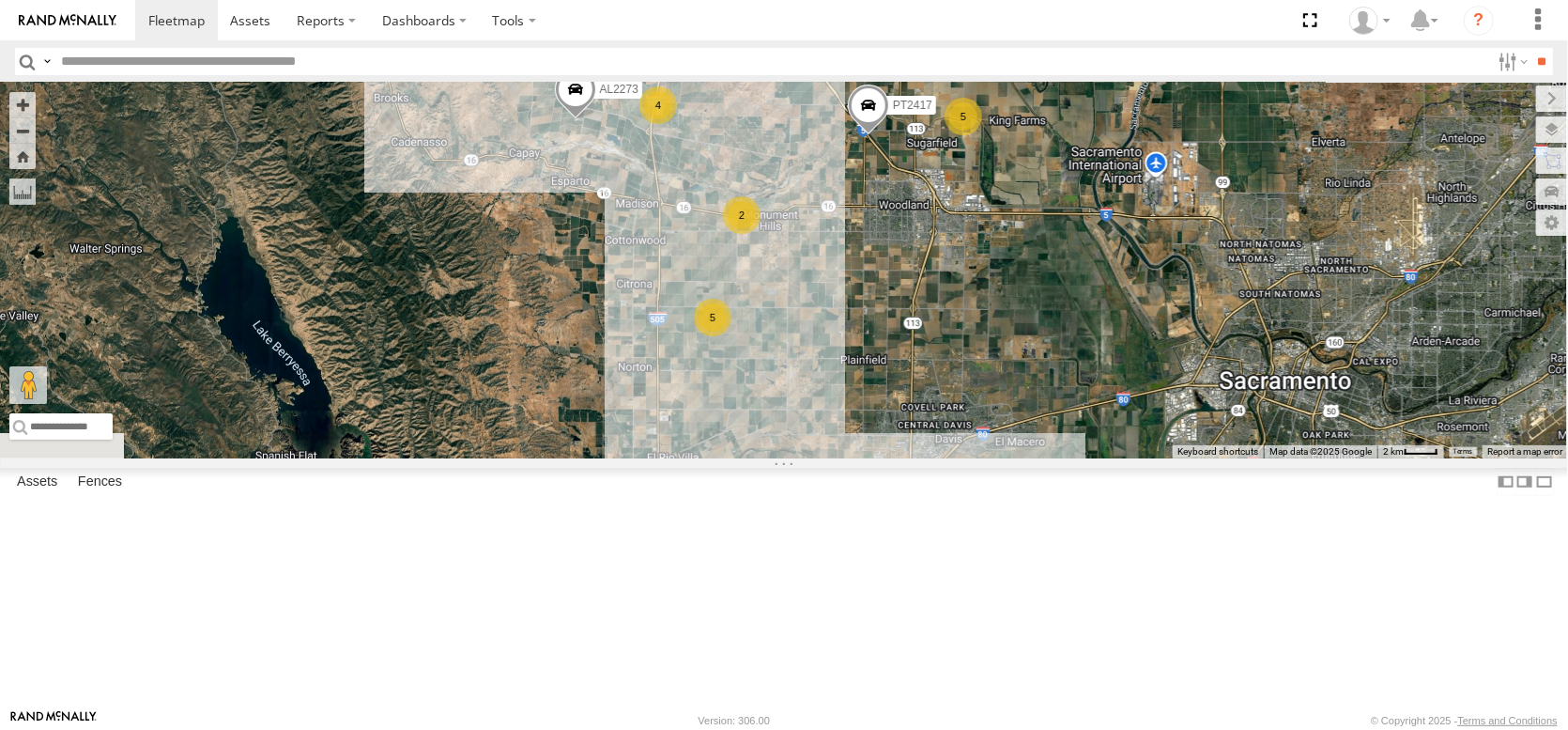
drag, startPoint x: 1103, startPoint y: 594, endPoint x: 1085, endPoint y: 400, distance: 194.8
click at [1078, 397] on div "AL2367 FRONTLOADER JD344H AL2286 AL2273 PT2417 4 AL2316 3 4 4 5 3 2 AL2278 2 5 2" at bounding box center [784, 271] width 1568 height 376
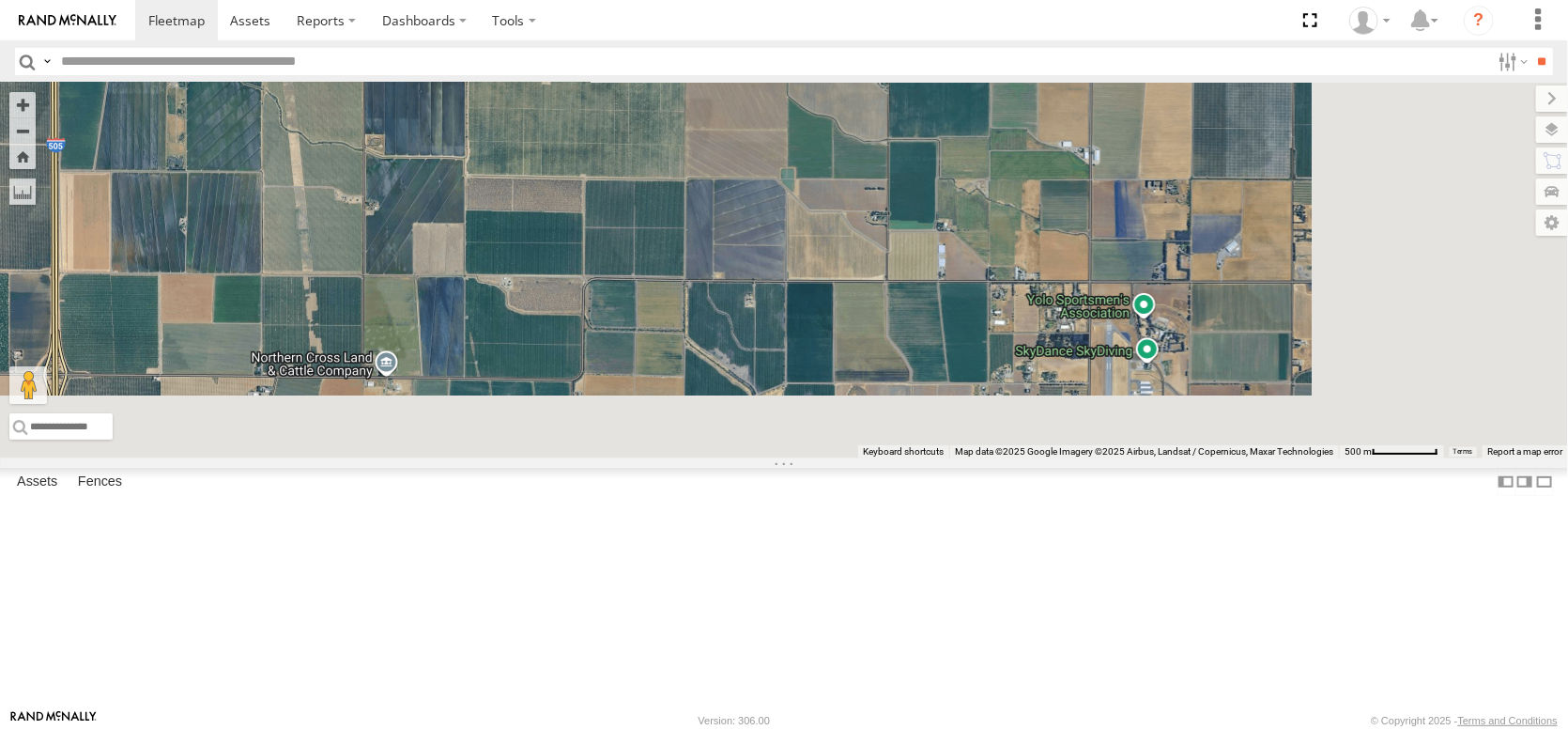
drag, startPoint x: 945, startPoint y: 486, endPoint x: 703, endPoint y: 210, distance: 367.1
click at [707, 225] on div "AL2367 FRONTLOADER JD344H AL2286 AL2273 PT2417 AL2316 AL2278 AL2326 AL2252 AL22…" at bounding box center [784, 271] width 1568 height 376
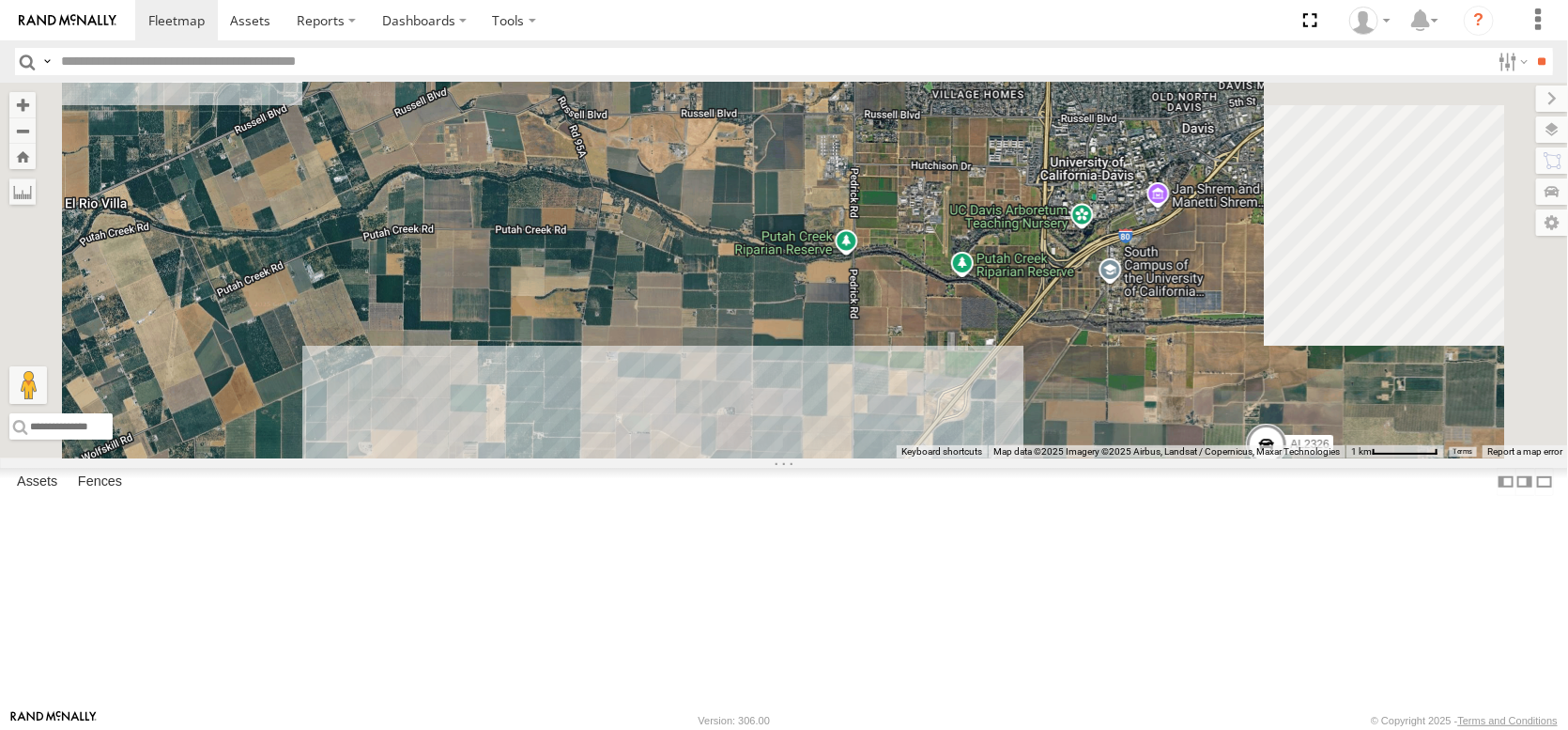
drag, startPoint x: 1034, startPoint y: 469, endPoint x: 915, endPoint y: 221, distance: 275.1
click at [924, 241] on div "AL2367 FRONTLOADER JD344H AL2286 AL2273 PT2417 AL2316 AL2278 AL2326 AL2252 AL22…" at bounding box center [784, 271] width 1568 height 376
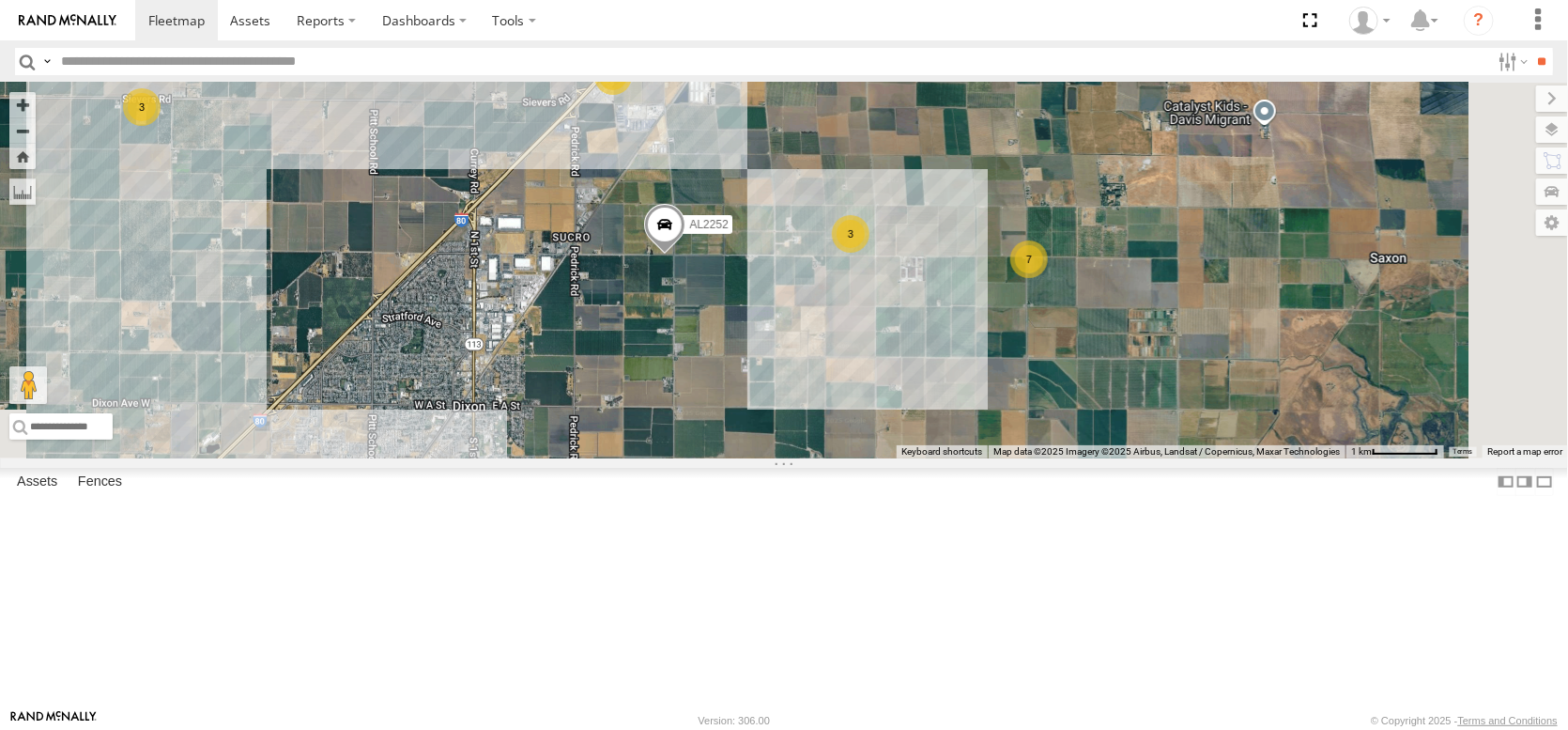
drag, startPoint x: 1169, startPoint y: 539, endPoint x: 916, endPoint y: 219, distance: 407.9
click at [913, 220] on div "AL2367 FRONTLOADER JD344H AL2286 AL2273 PT2417 AL2316 AL2278 AL2326 AL2252 AL22…" at bounding box center [784, 271] width 1568 height 376
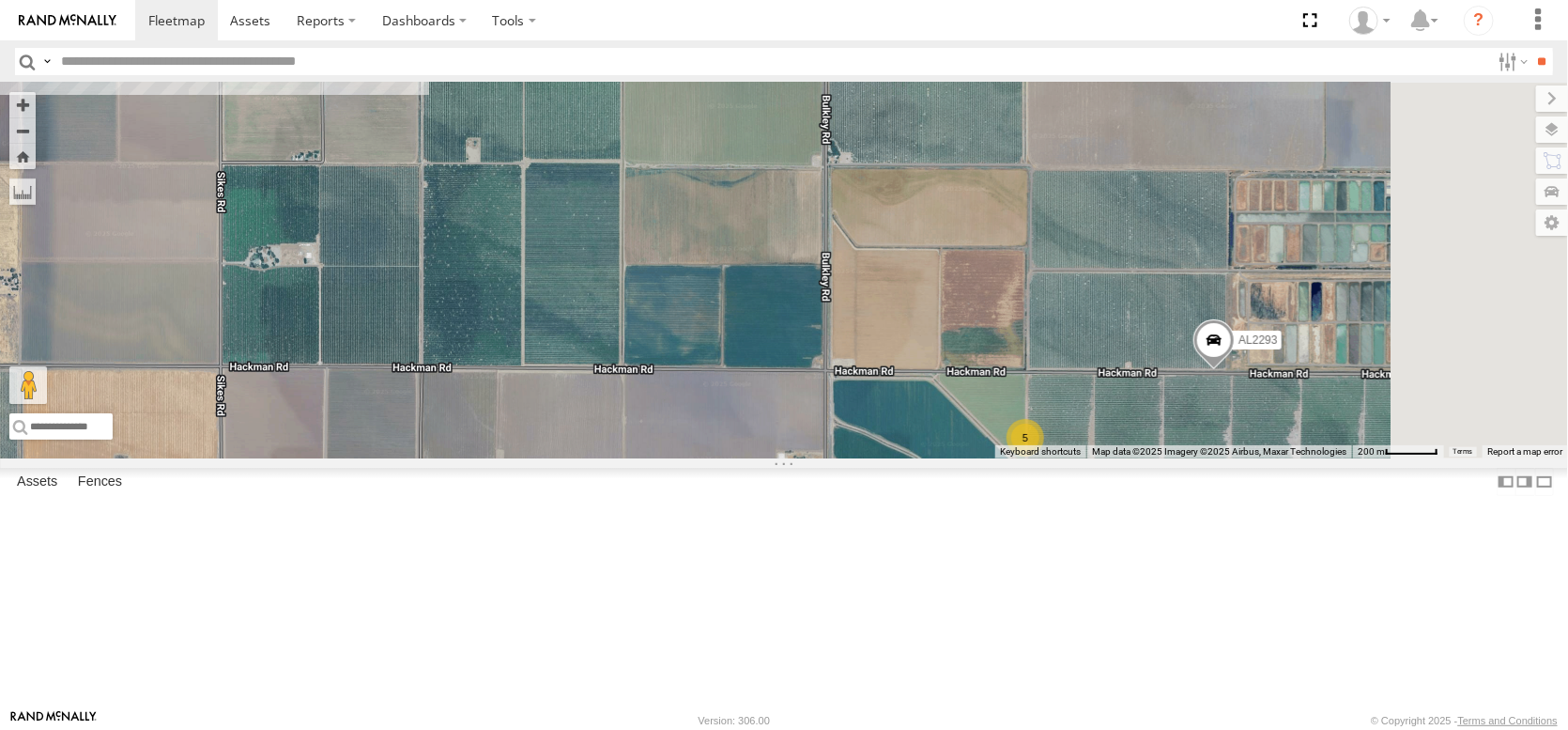
drag, startPoint x: 1327, startPoint y: 365, endPoint x: 1183, endPoint y: 230, distance: 197.4
click at [1195, 230] on div "AL2367 FRONTLOADER JD344H AL2286 AL2273 PT2417 AL2316 AL2278 AL2326 AL2252 AL22…" at bounding box center [784, 271] width 1568 height 376
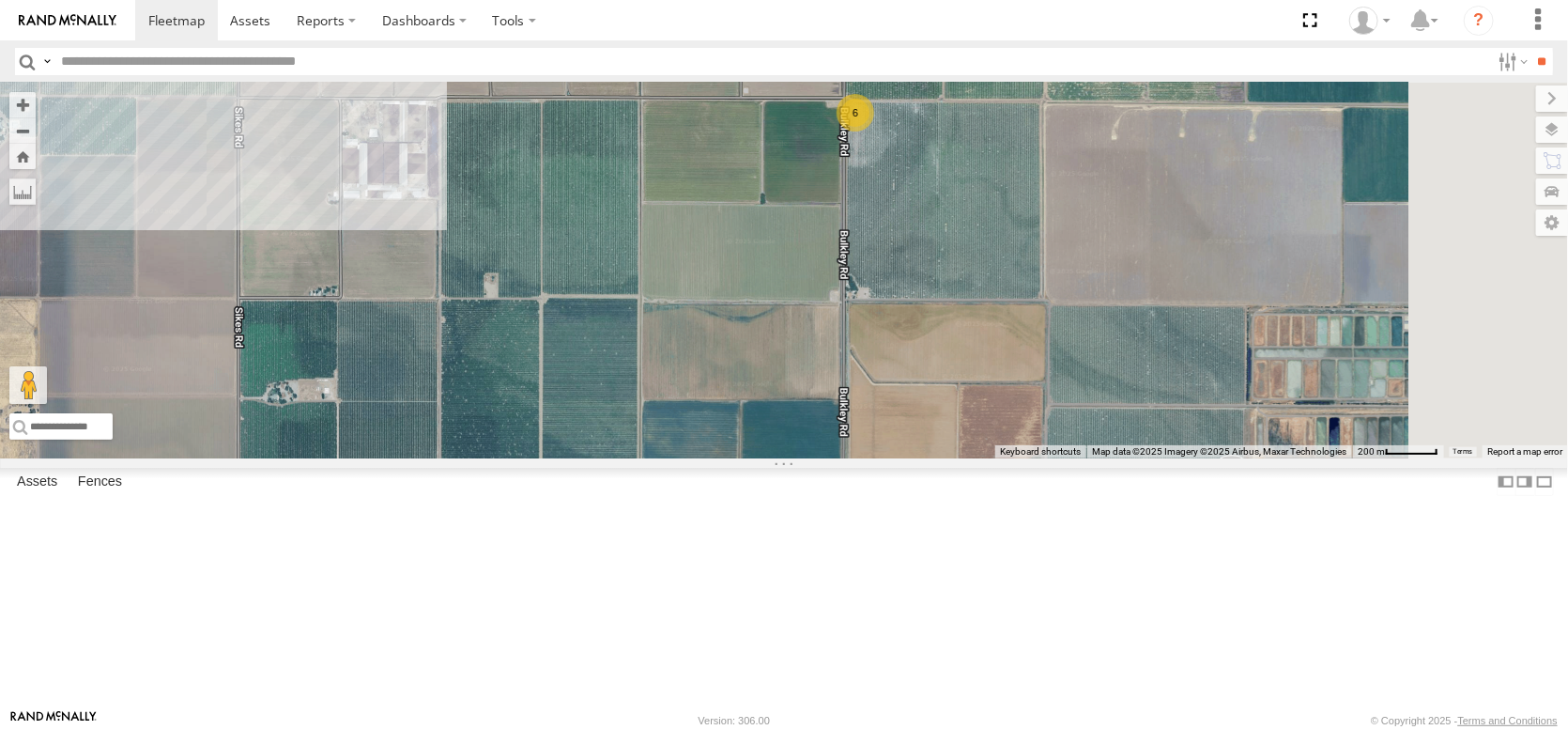
drag, startPoint x: 1110, startPoint y: 262, endPoint x: 1142, endPoint y: 435, distance: 175.9
click at [1142, 435] on div "AL2367 FRONTLOADER JD344H AL2286 AL2273 PT2417 AL2316 AL2278 AL2326 AL2252 AL22…" at bounding box center [784, 271] width 1568 height 376
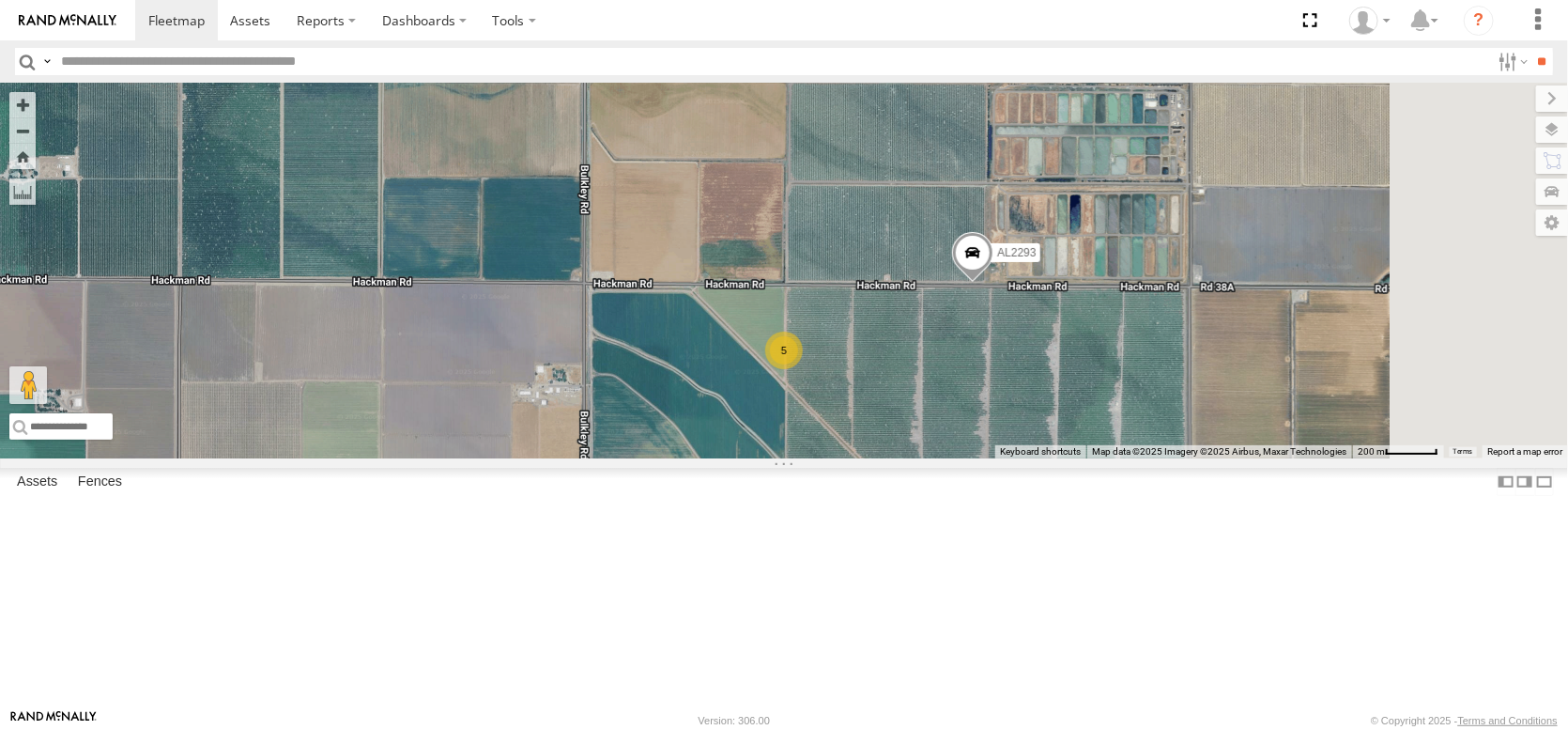
drag, startPoint x: 1344, startPoint y: 463, endPoint x: 938, endPoint y: 211, distance: 477.8
click at [939, 208] on div "AL2367 FRONTLOADER JD344H AL2286 AL2273 PT2417 AL2316 AL2278 AL2326 AL2252 AL22…" at bounding box center [784, 271] width 1568 height 376
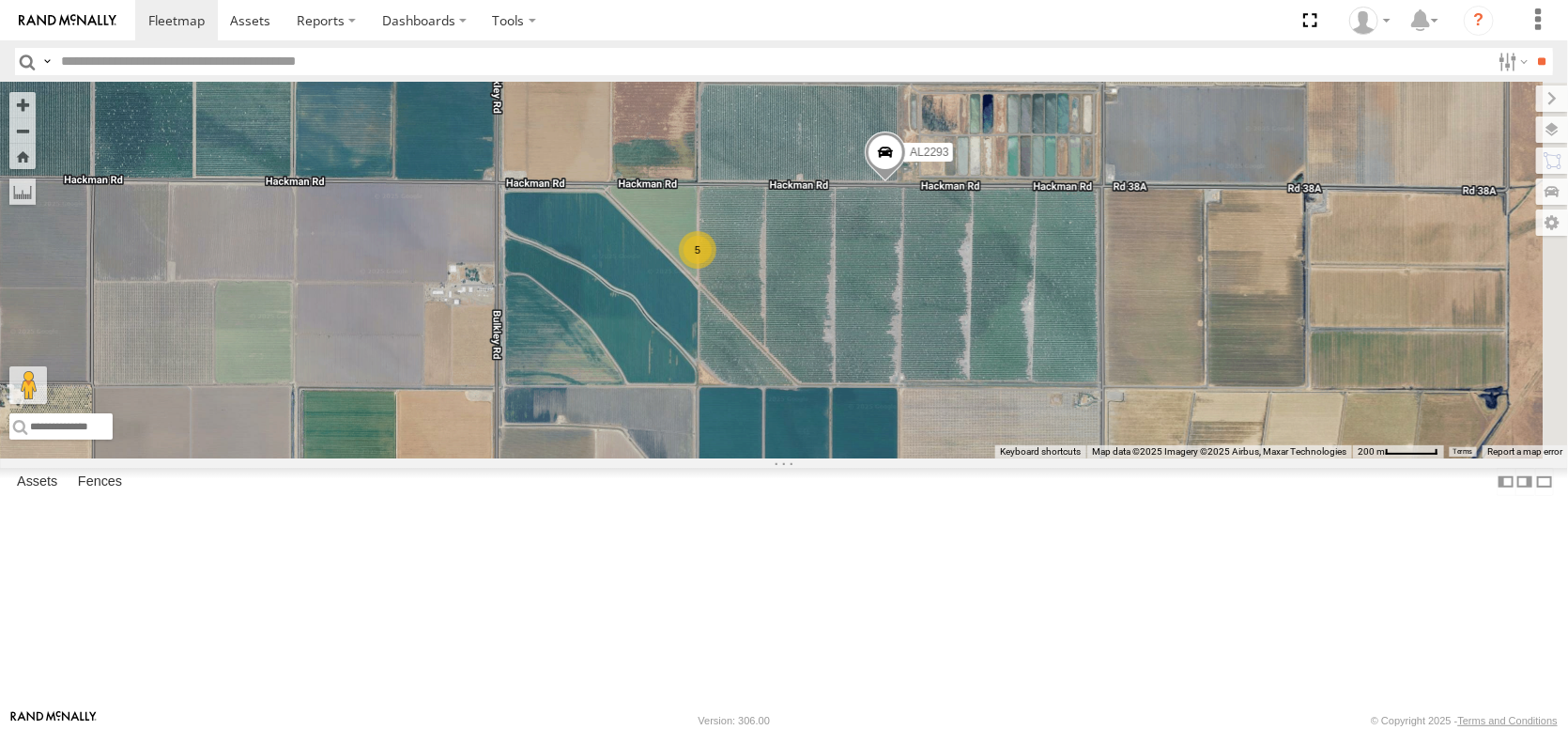
drag, startPoint x: 1174, startPoint y: 436, endPoint x: 1180, endPoint y: 334, distance: 102.2
click at [1180, 334] on div "AL2367 FRONTLOADER JD344H AL2286 AL2273 PT2417 AL2316 AL2278 AL2326 AL2252 AL22…" at bounding box center [784, 271] width 1568 height 376
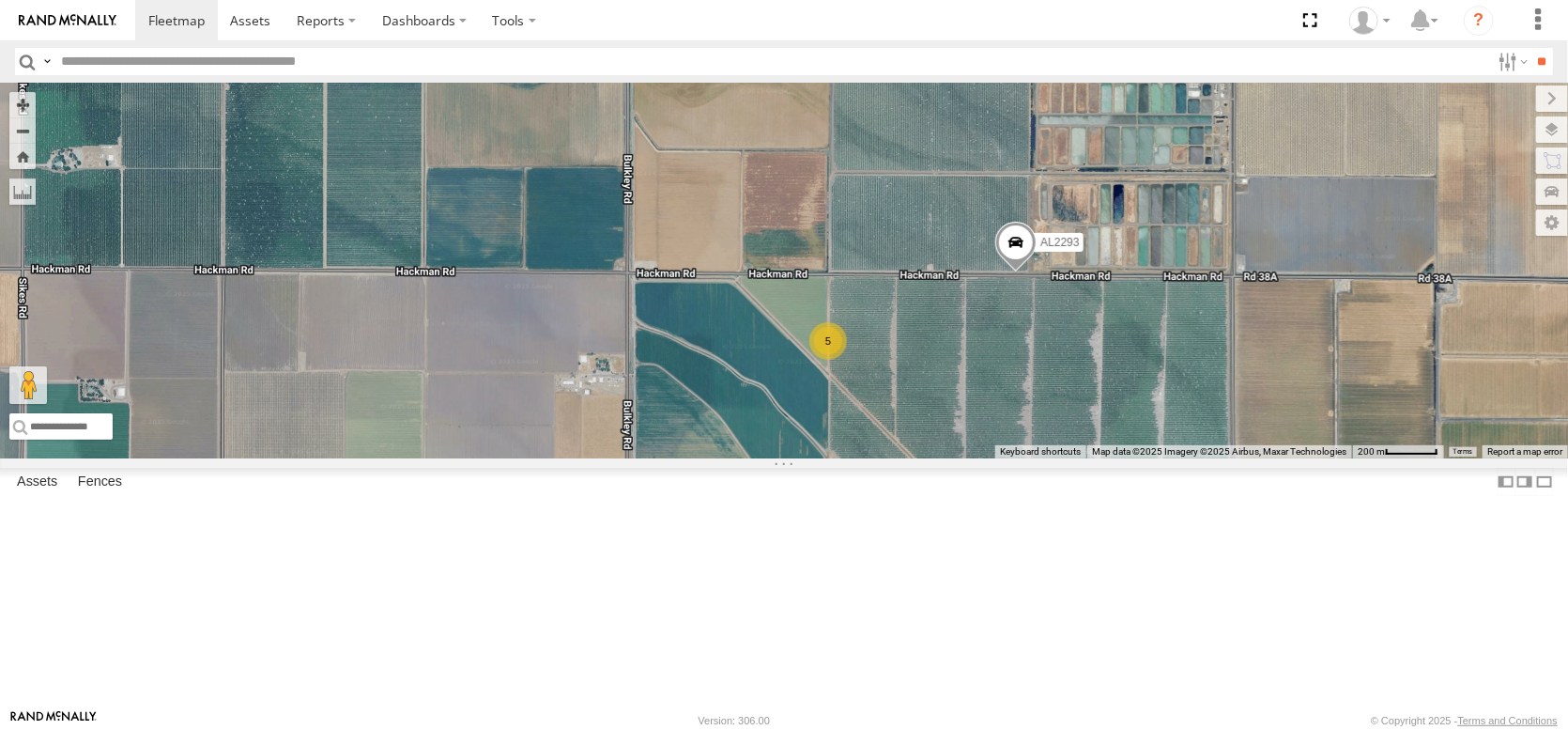
drag, startPoint x: 884, startPoint y: 292, endPoint x: 1011, endPoint y: 497, distance: 241.2
click at [1013, 458] on div "AL2367 FRONTLOADER JD344H AL2286 AL2273 PT2417 AL2316 AL2278 AL2326 AL2252 AL22…" at bounding box center [784, 271] width 1568 height 376
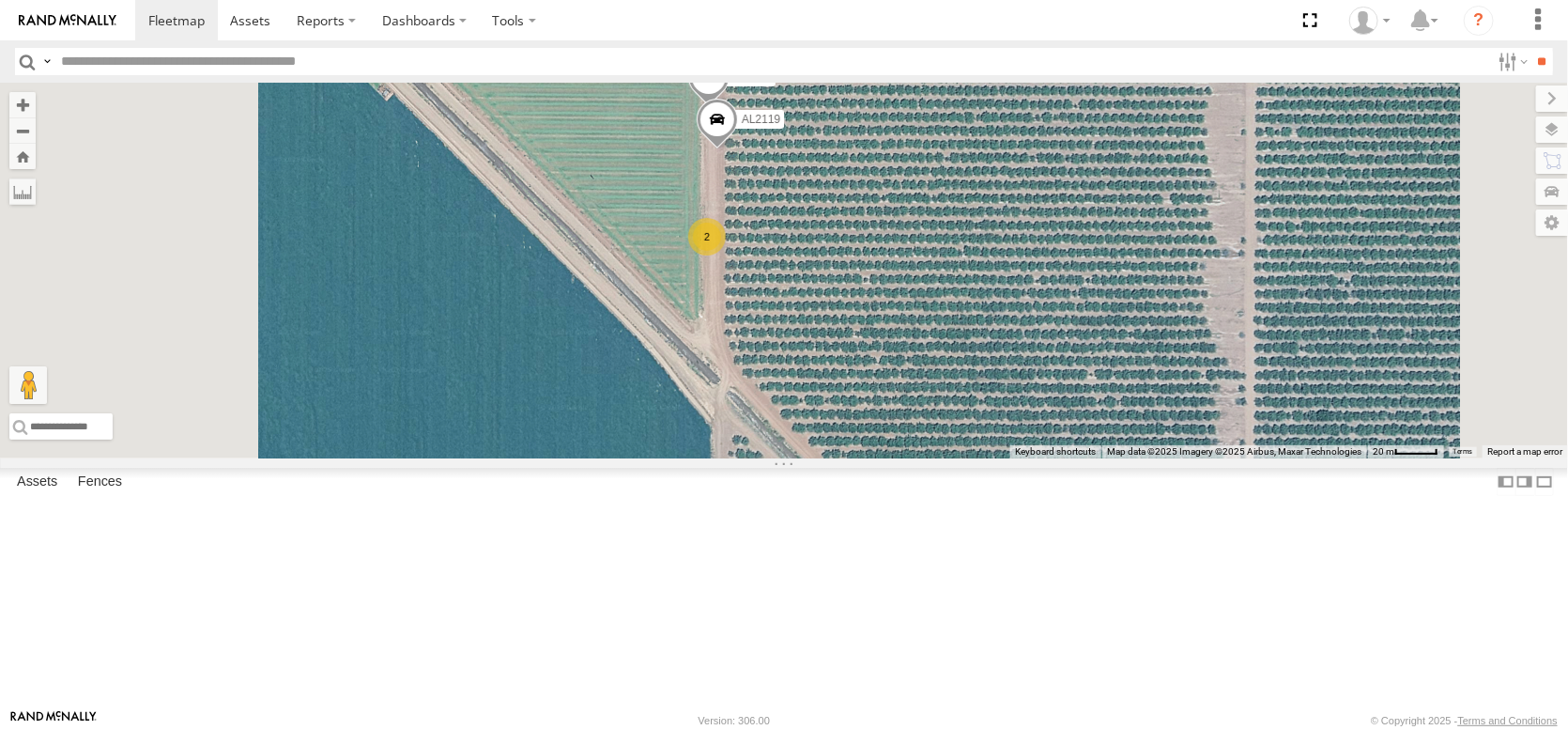
drag, startPoint x: 1084, startPoint y: 451, endPoint x: 1146, endPoint y: 519, distance: 92.0
click at [1145, 458] on div "AL2367 FRONTLOADER JD344H AL2286 AL2273 PT2417 AL2316 AL2278 AL2326 AL2252 AL22…" at bounding box center [784, 271] width 1568 height 376
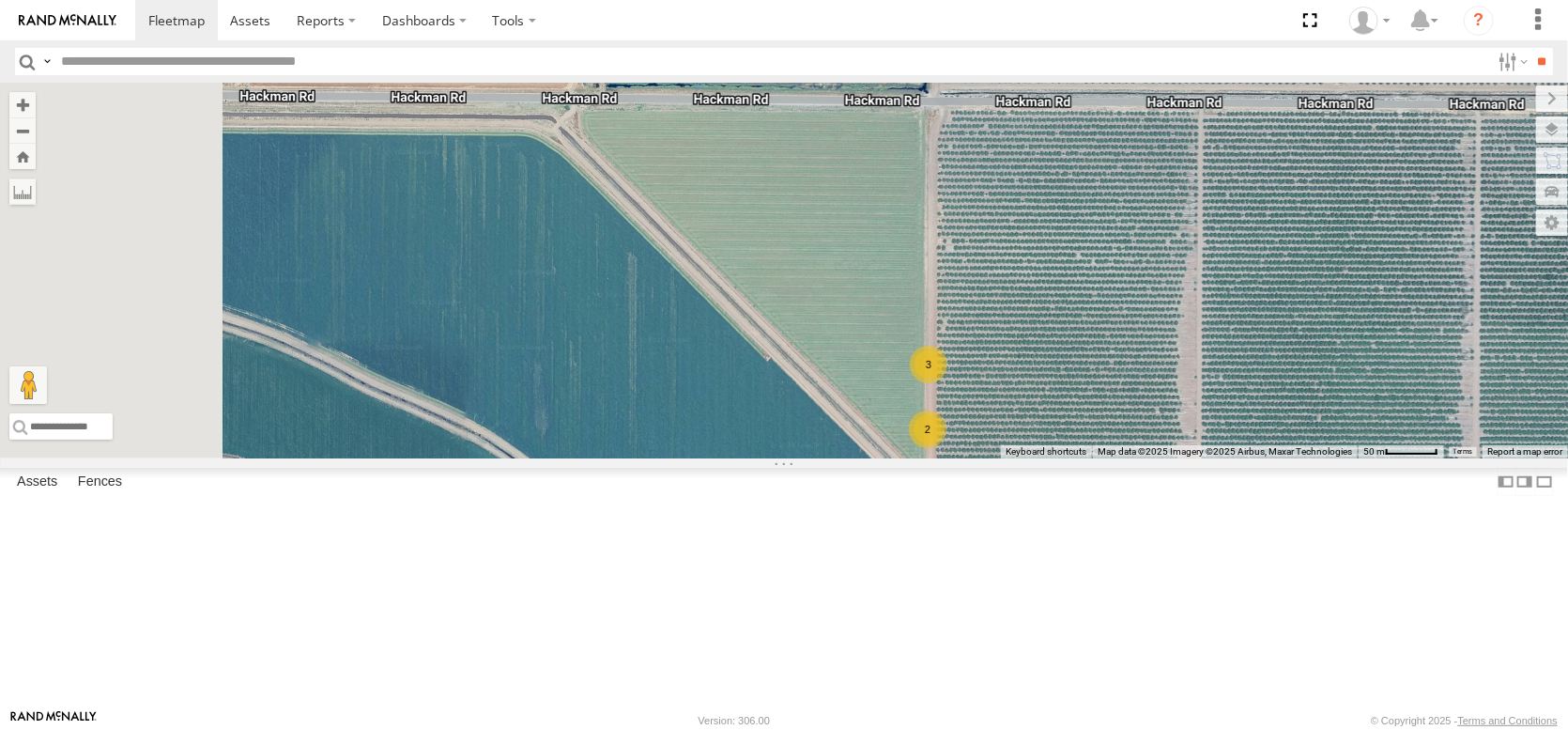
drag, startPoint x: 875, startPoint y: 220, endPoint x: 1203, endPoint y: 573, distance: 481.9
click at [1226, 458] on div "AL2367 FRONTLOADER JD344H AL2286 AL2273 PT2417 AL2316 AL2278 AL2326 AL2252 AL22…" at bounding box center [784, 271] width 1568 height 376
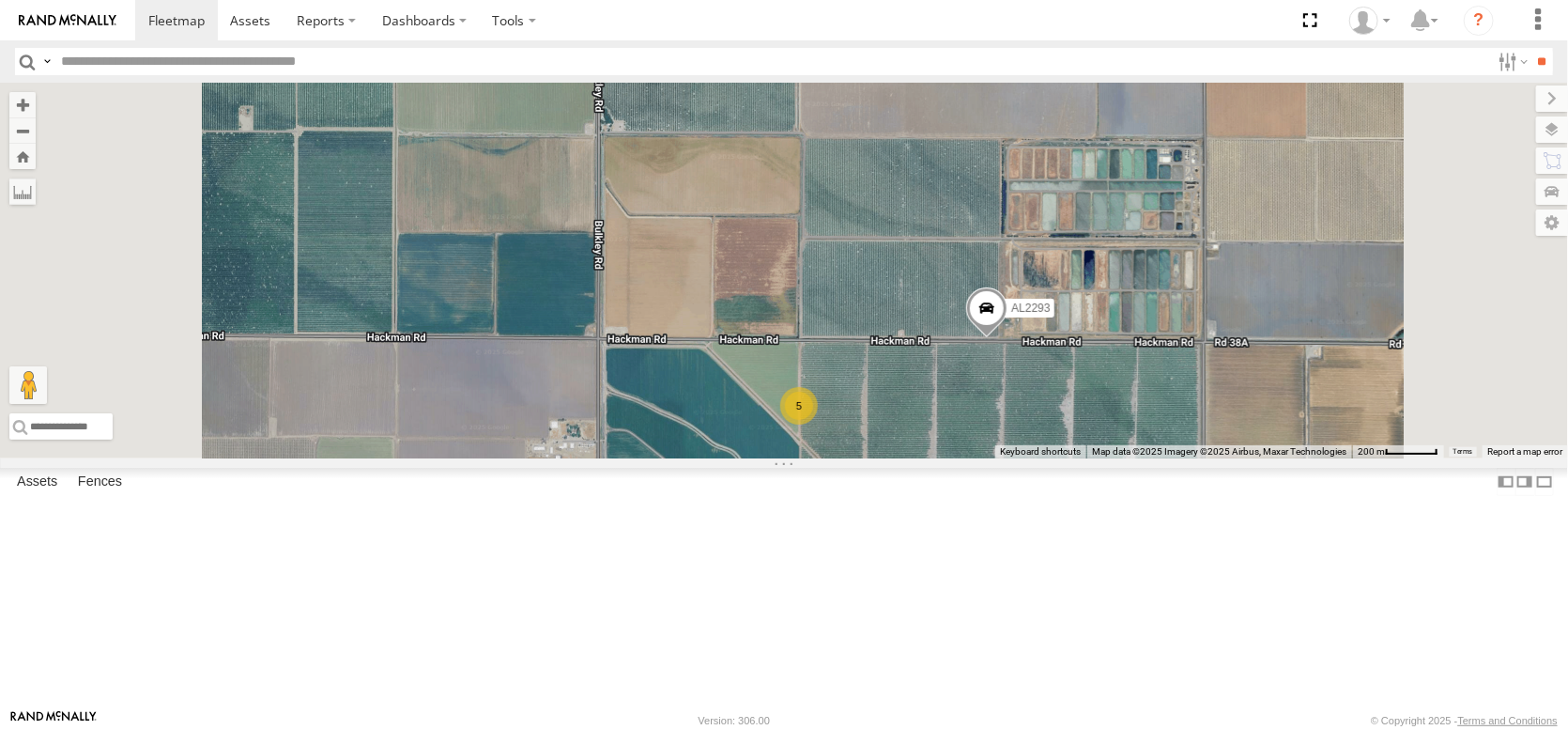
drag, startPoint x: 861, startPoint y: 238, endPoint x: 938, endPoint y: 386, distance: 166.8
click at [938, 386] on div "AL2367 FRONTLOADER JD344H AL2286 AL2273 PT2417 AL2316 AL2278 AL2326 AL2252 AL22…" at bounding box center [784, 271] width 1568 height 376
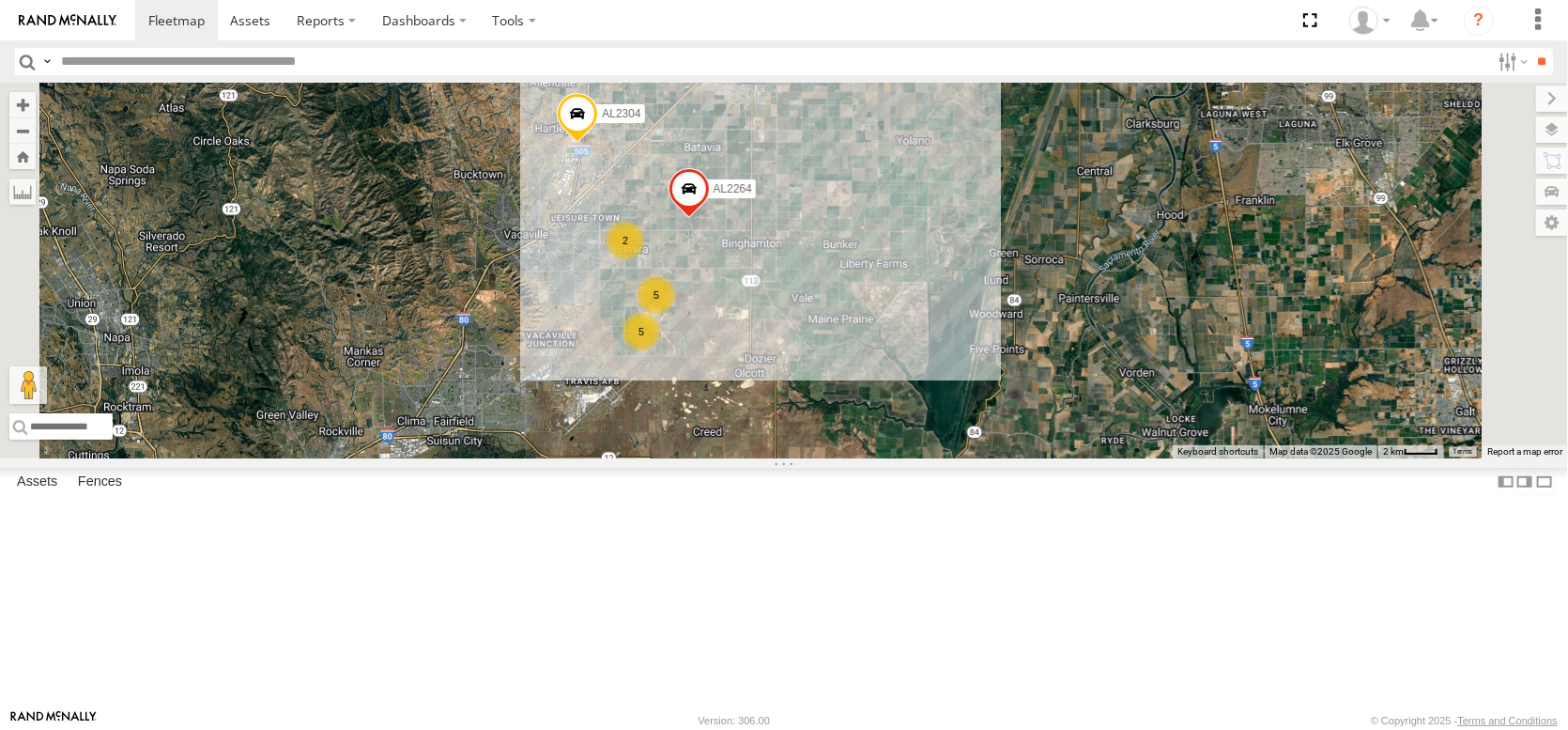
drag, startPoint x: 996, startPoint y: 221, endPoint x: 1017, endPoint y: 483, distance: 262.8
click at [1026, 458] on div "AL2258 FRONTLOADER JD344H AL2286 AL2367 AL2262 AL2264 AL2252 AL2304 5 2 5" at bounding box center [784, 271] width 1568 height 376
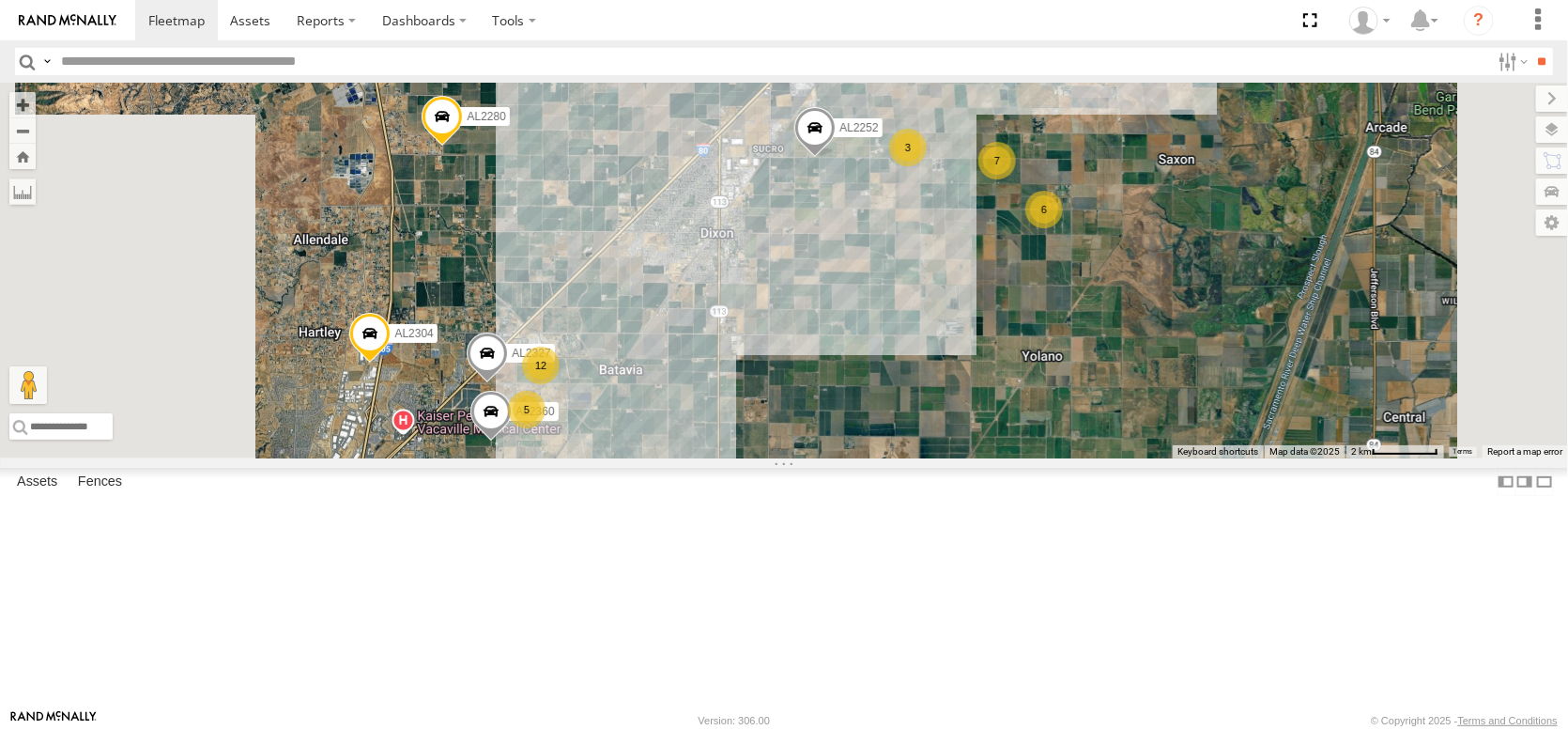
drag, startPoint x: 1206, startPoint y: 194, endPoint x: 1256, endPoint y: 399, distance: 211.0
click at [1256, 399] on div "AL2258 FRONTLOADER JD344H AL2286 AL2367 AL2262 AL2264 AL2252 AL2304 AL2280 7 12…" at bounding box center [784, 271] width 1568 height 376
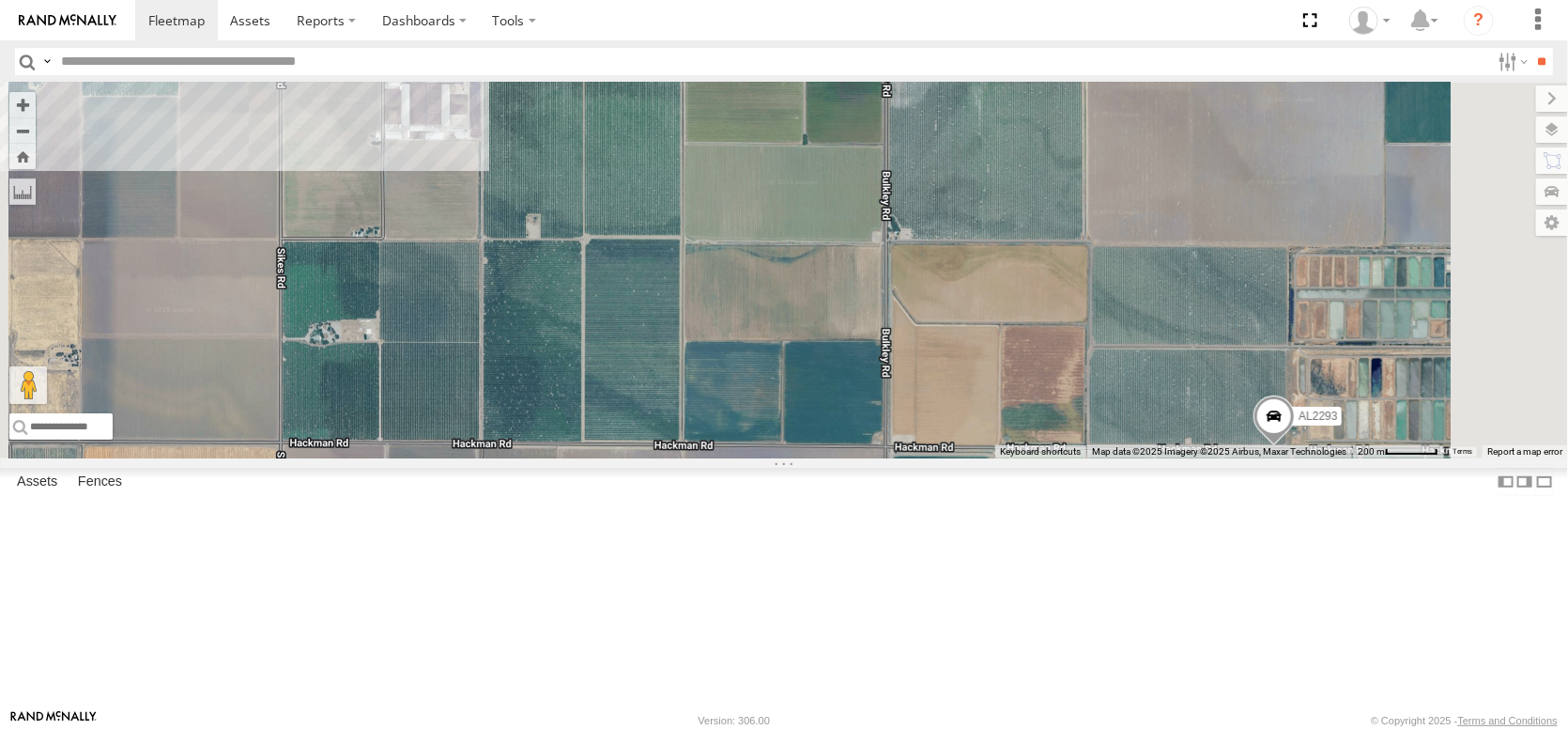
drag, startPoint x: 1239, startPoint y: 324, endPoint x: 1072, endPoint y: 399, distance: 183.1
click at [1072, 399] on div "AL2258 FRONTLOADER JD344H AL2286 AL2367 AL2262 AL2264 AL2252 AL2304 AL2280 AL23…" at bounding box center [784, 271] width 1568 height 376
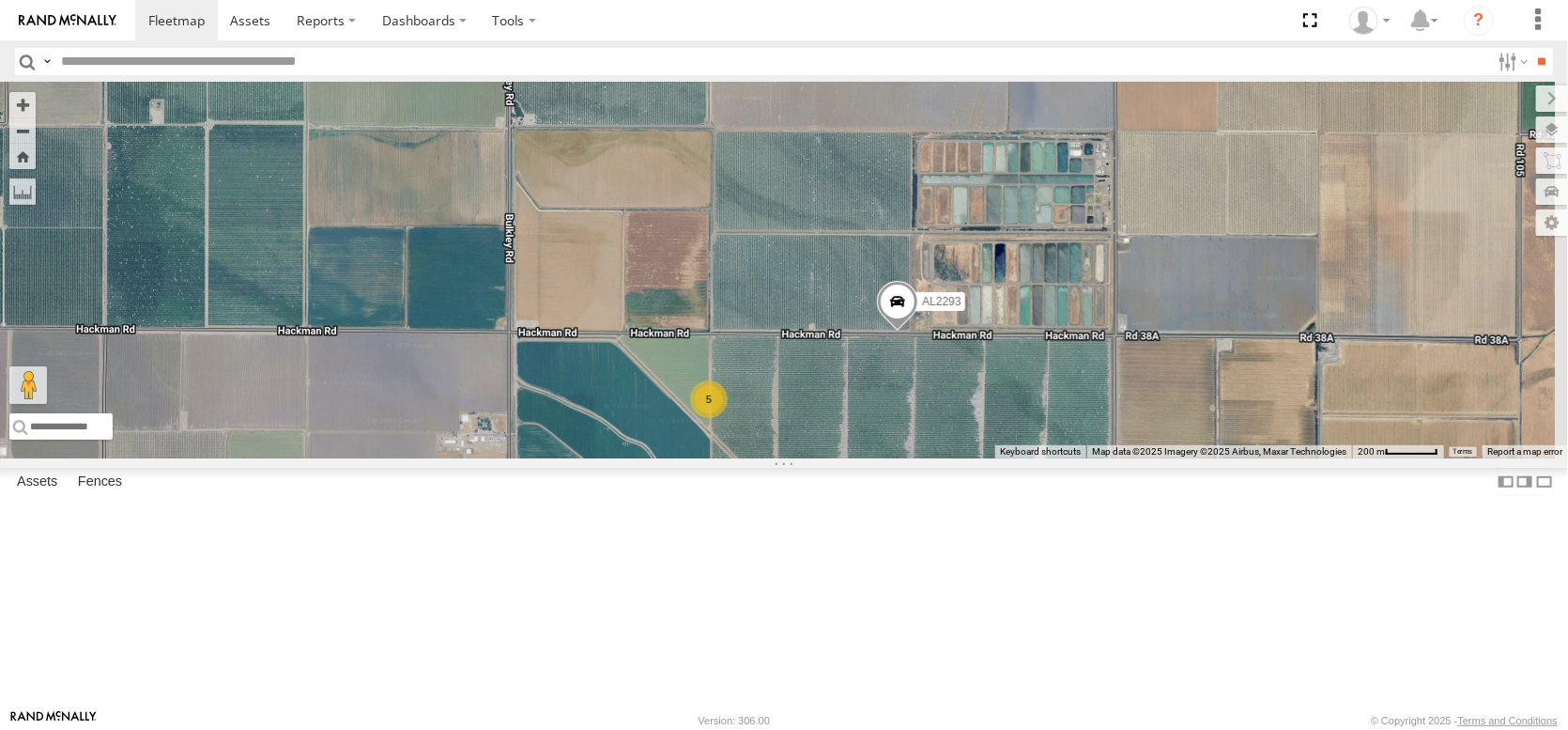
drag, startPoint x: 1163, startPoint y: 568, endPoint x: 796, endPoint y: 458, distance: 383.1
click at [796, 458] on div "AL2258 FRONTLOADER JD344H AL2286 AL2367 AL2262 AL2264 AL2252 AL2304 AL2280 AL23…" at bounding box center [784, 271] width 1568 height 376
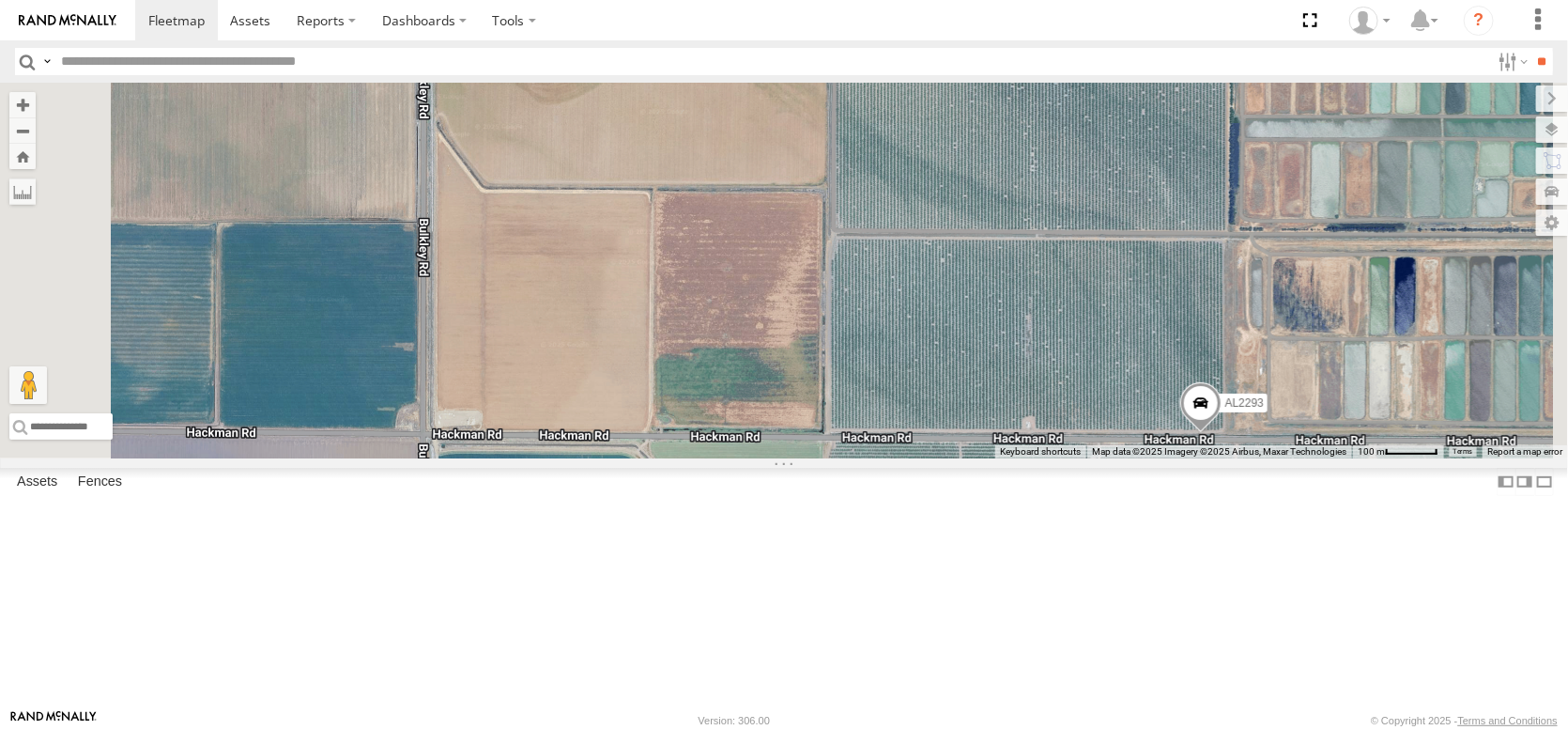
drag, startPoint x: 621, startPoint y: 338, endPoint x: 748, endPoint y: 524, distance: 225.2
click at [756, 458] on div "AL2258 FRONTLOADER JD344H AL2286 AL2367 AL2262 AL2264 AL2252 AL2304 AL2280 AL23…" at bounding box center [784, 271] width 1568 height 376
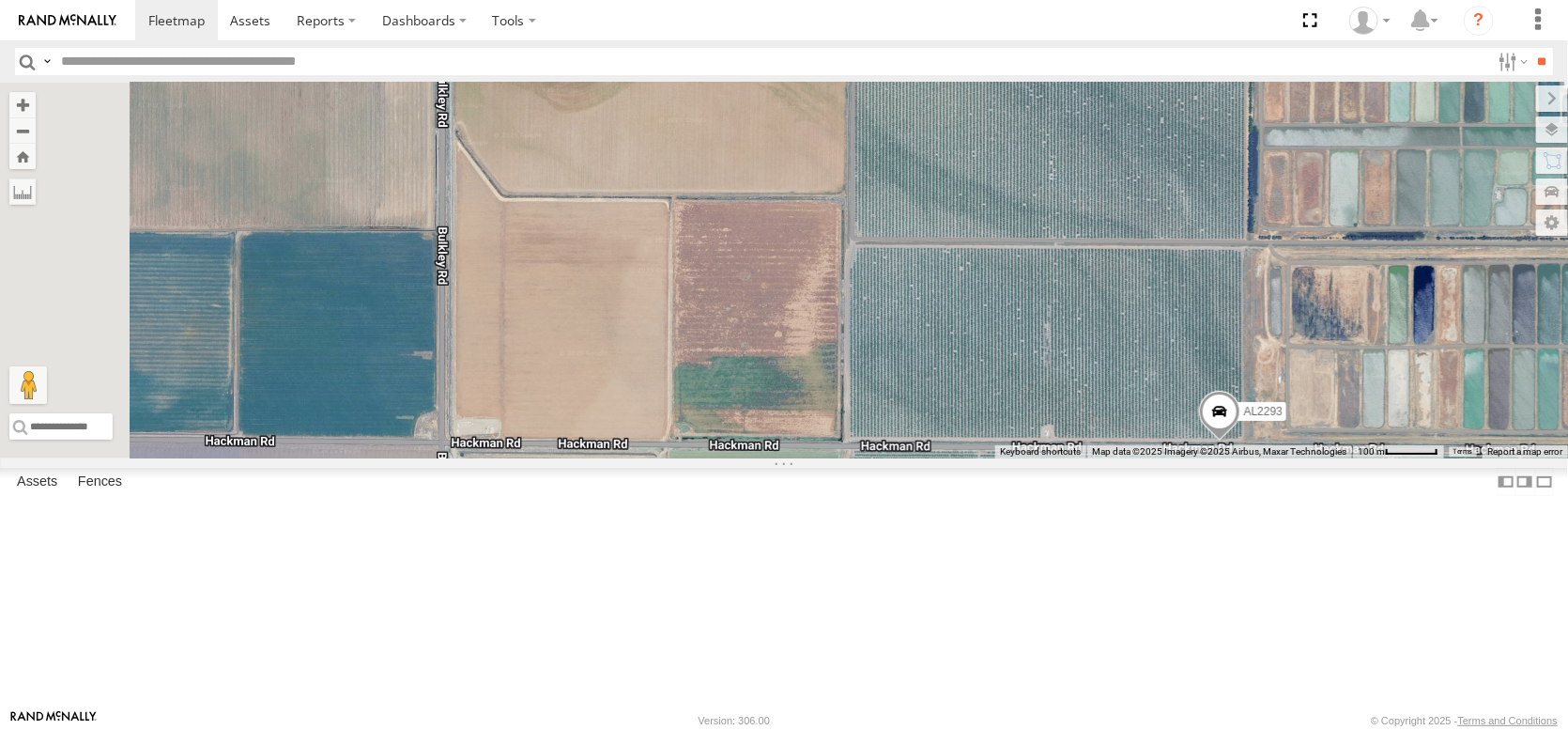
drag, startPoint x: 830, startPoint y: 436, endPoint x: 958, endPoint y: 641, distance: 241.7
click at [959, 458] on div "AL2258 FRONTLOADER JD344H AL2286 AL2367 AL2262 AL2264 AL2252 AL2304 AL2280 AL23…" at bounding box center [784, 271] width 1568 height 376
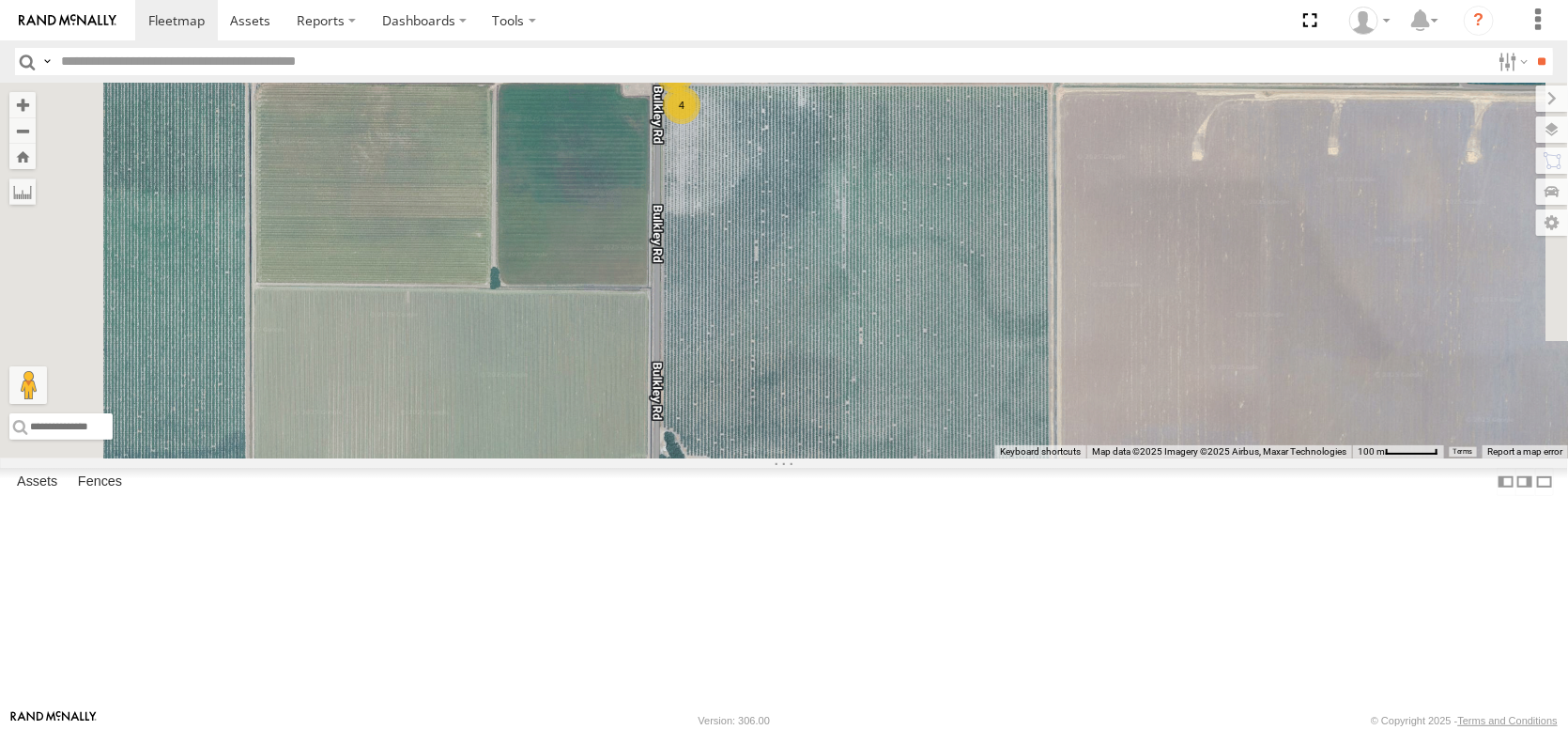
drag, startPoint x: 910, startPoint y: 418, endPoint x: 956, endPoint y: 548, distance: 137.9
click at [956, 458] on div "AL2258 FRONTLOADER JD344H AL2286 AL2367 AL2262 AL2264 AL2252 AL2304 AL2280 AL23…" at bounding box center [784, 271] width 1568 height 376
drag, startPoint x: 1128, startPoint y: 474, endPoint x: 973, endPoint y: 251, distance: 271.6
click at [973, 251] on div "AL2258 FRONTLOADER JD344H AL2286 AL2367 AL2262 AL2264 AL2252 AL2304 AL2280 AL23…" at bounding box center [784, 271] width 1568 height 376
